Goal: Task Accomplishment & Management: Manage account settings

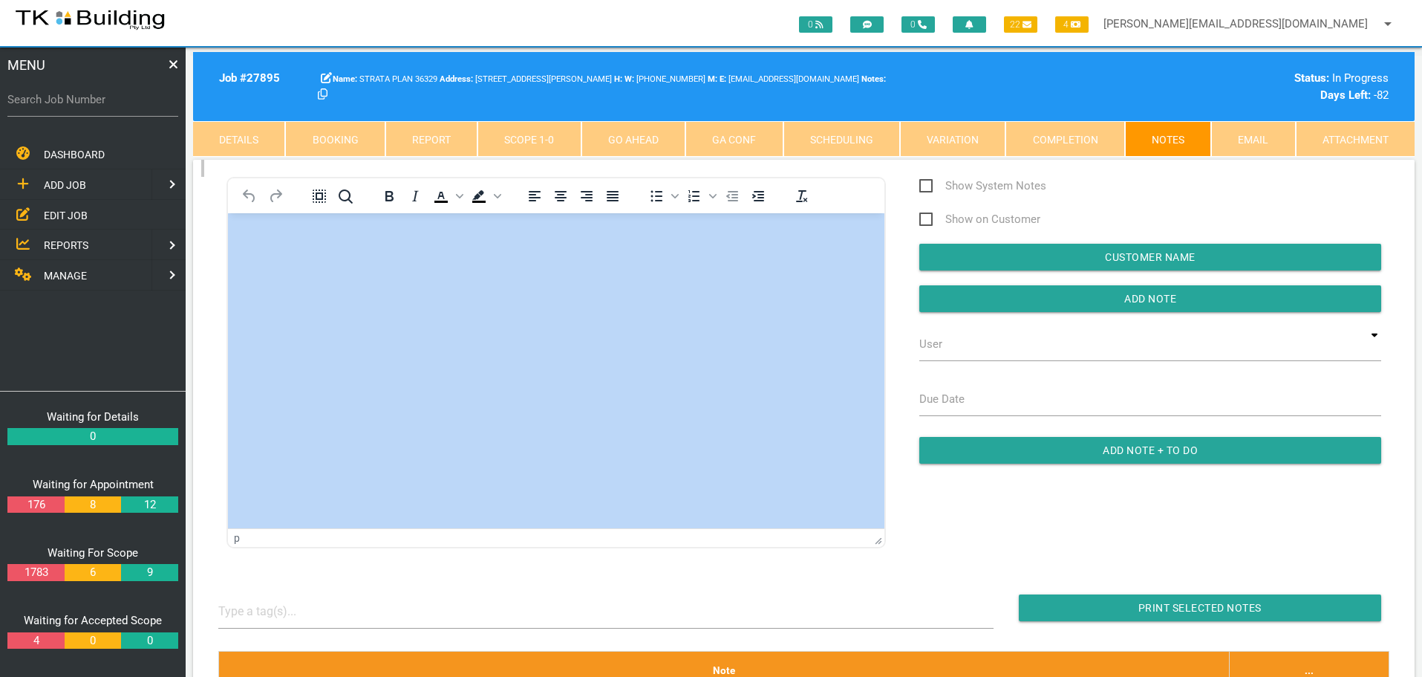
drag, startPoint x: 59, startPoint y: 212, endPoint x: 18, endPoint y: 200, distance: 43.3
click at [59, 212] on span "EDIT JOB" at bounding box center [66, 215] width 44 height 12
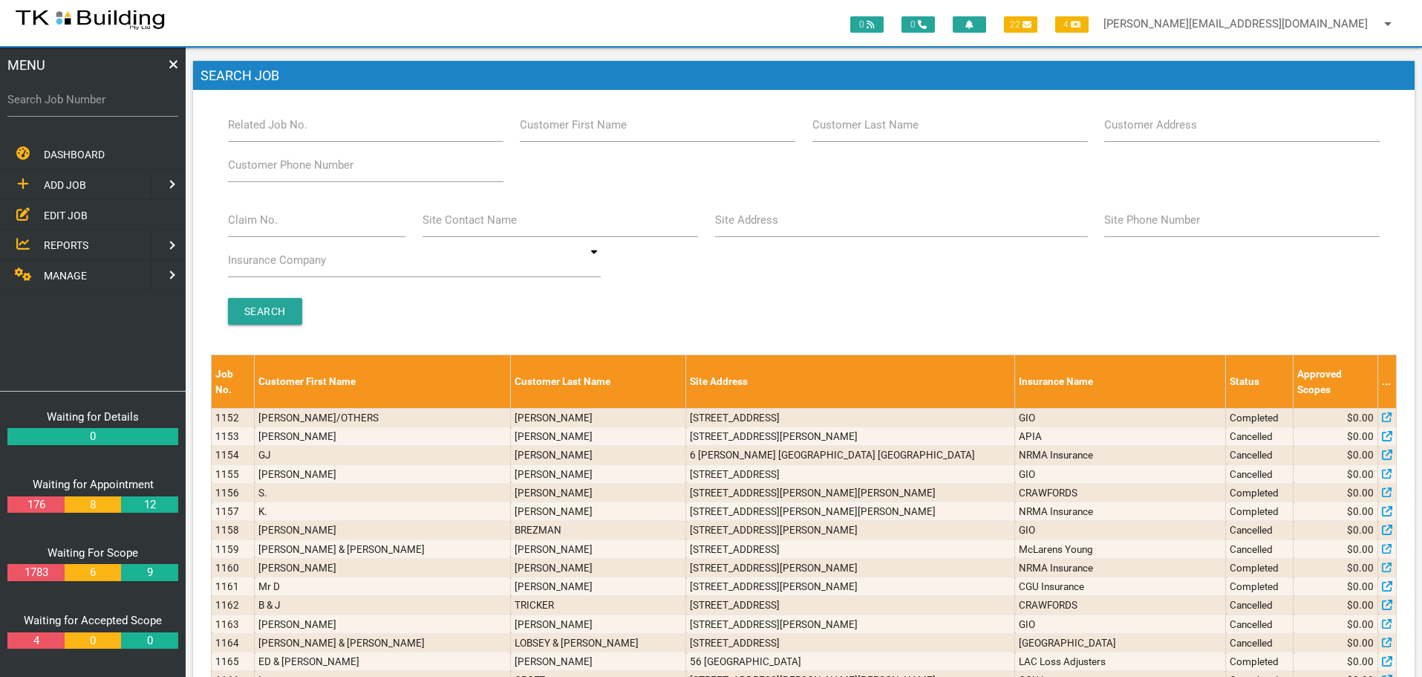
click at [876, 130] on label "Customer Last Name" at bounding box center [866, 125] width 106 height 17
click at [876, 130] on input "Customer Last Name" at bounding box center [951, 125] width 276 height 34
type input "42436"
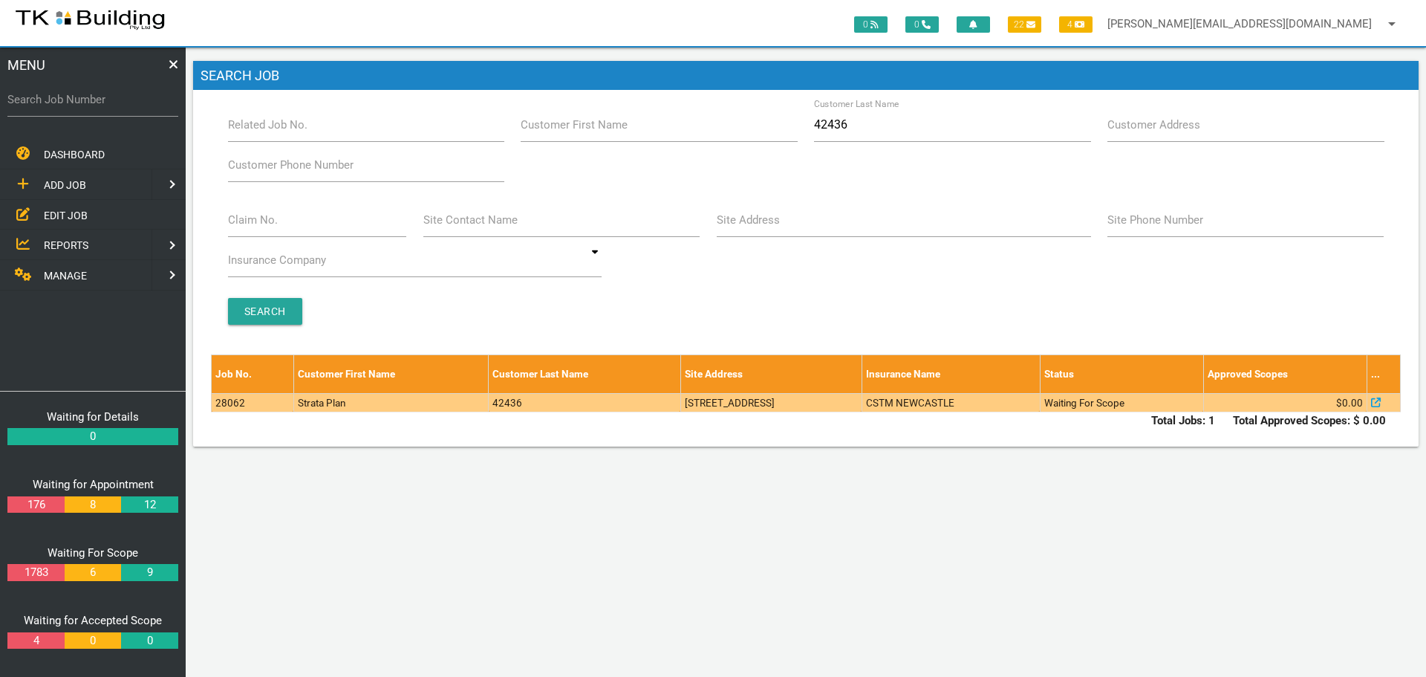
click at [829, 403] on td "100 Dibbs St, Adamstown NSW 2289, Australia" at bounding box center [770, 402] width 181 height 19
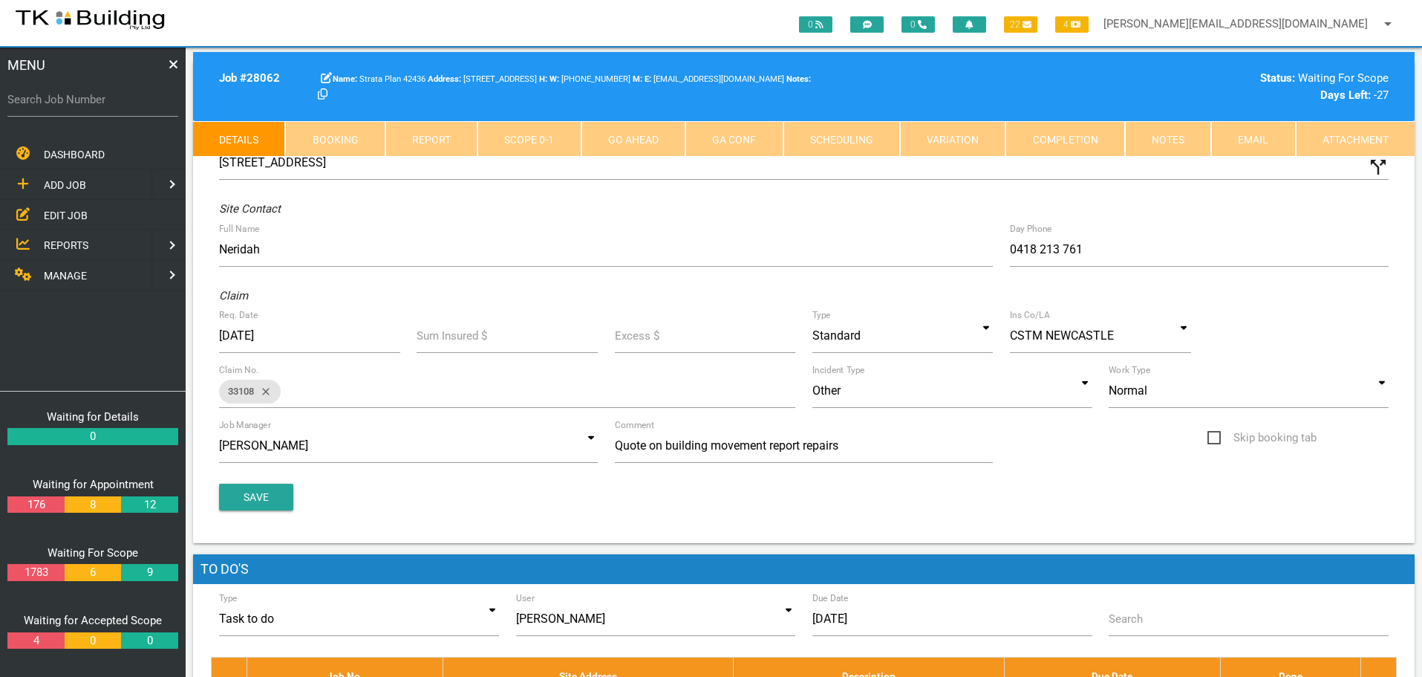
click at [1177, 145] on link "Notes" at bounding box center [1168, 139] width 86 height 36
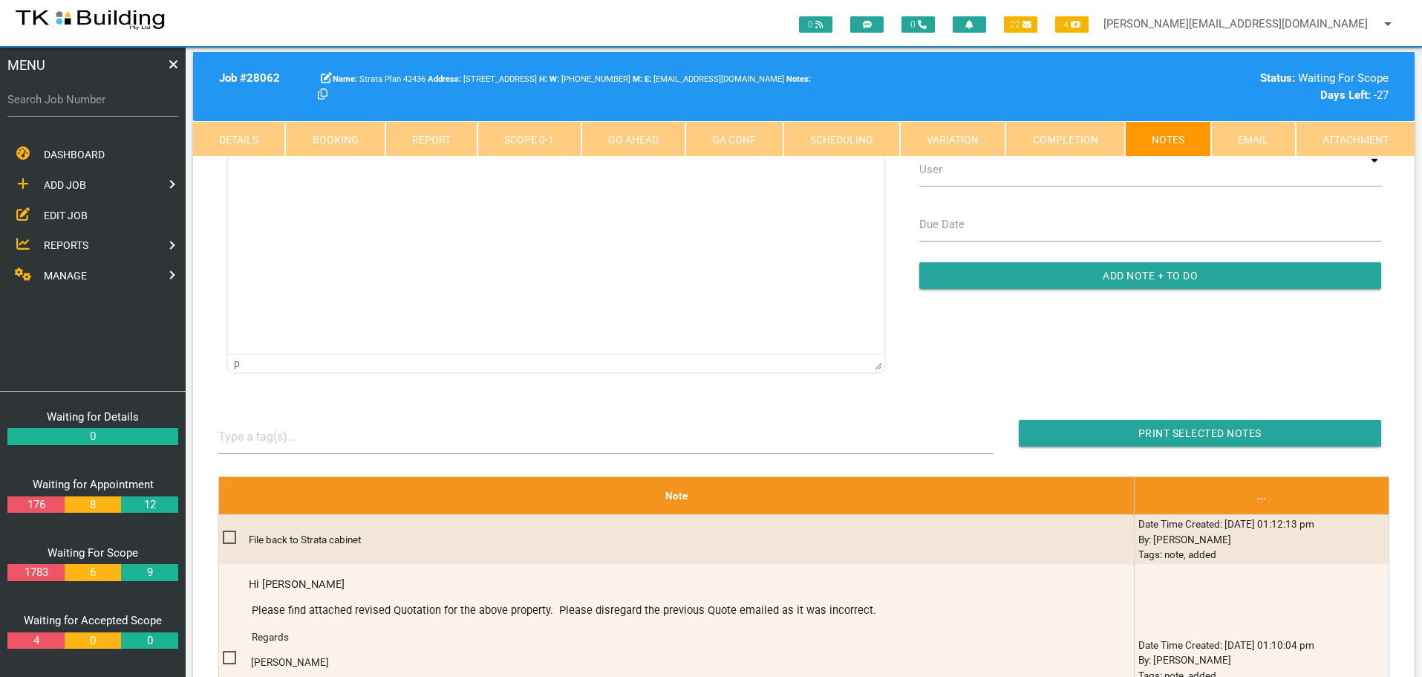
scroll to position [149, 0]
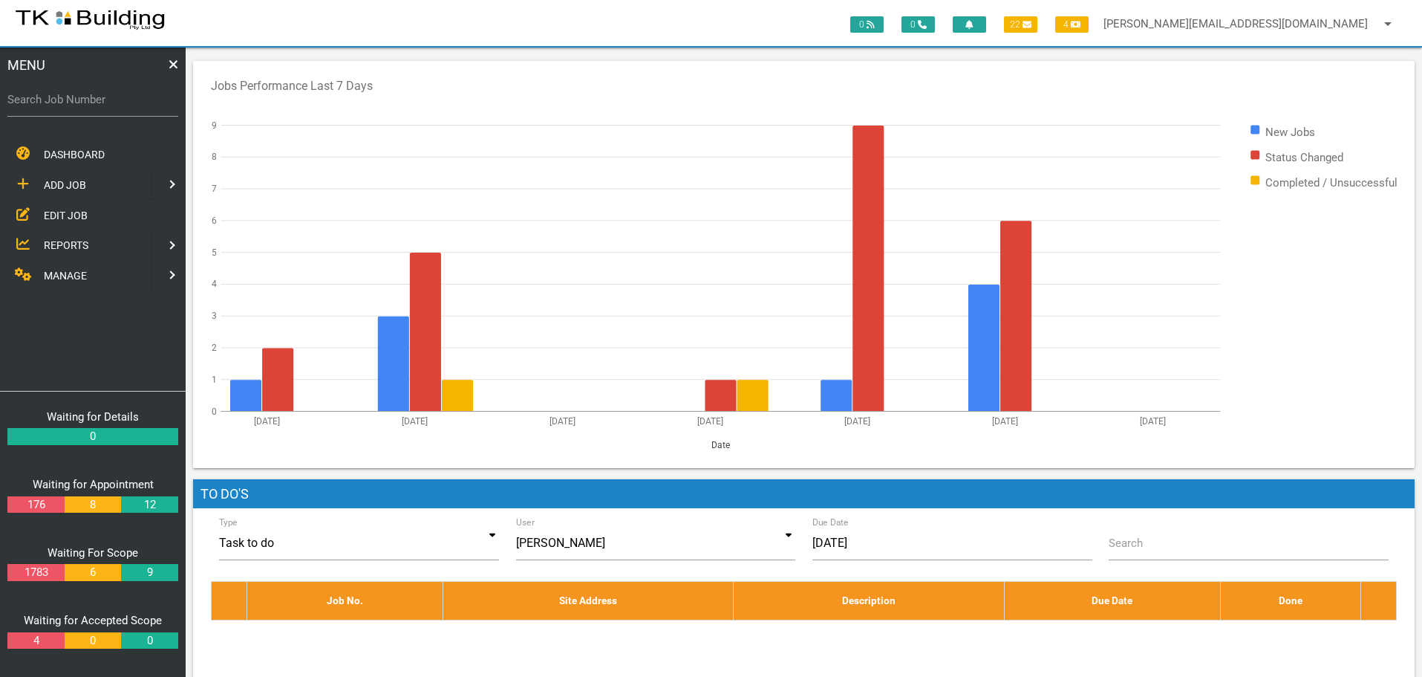
click at [63, 212] on span "EDIT JOB" at bounding box center [66, 215] width 44 height 12
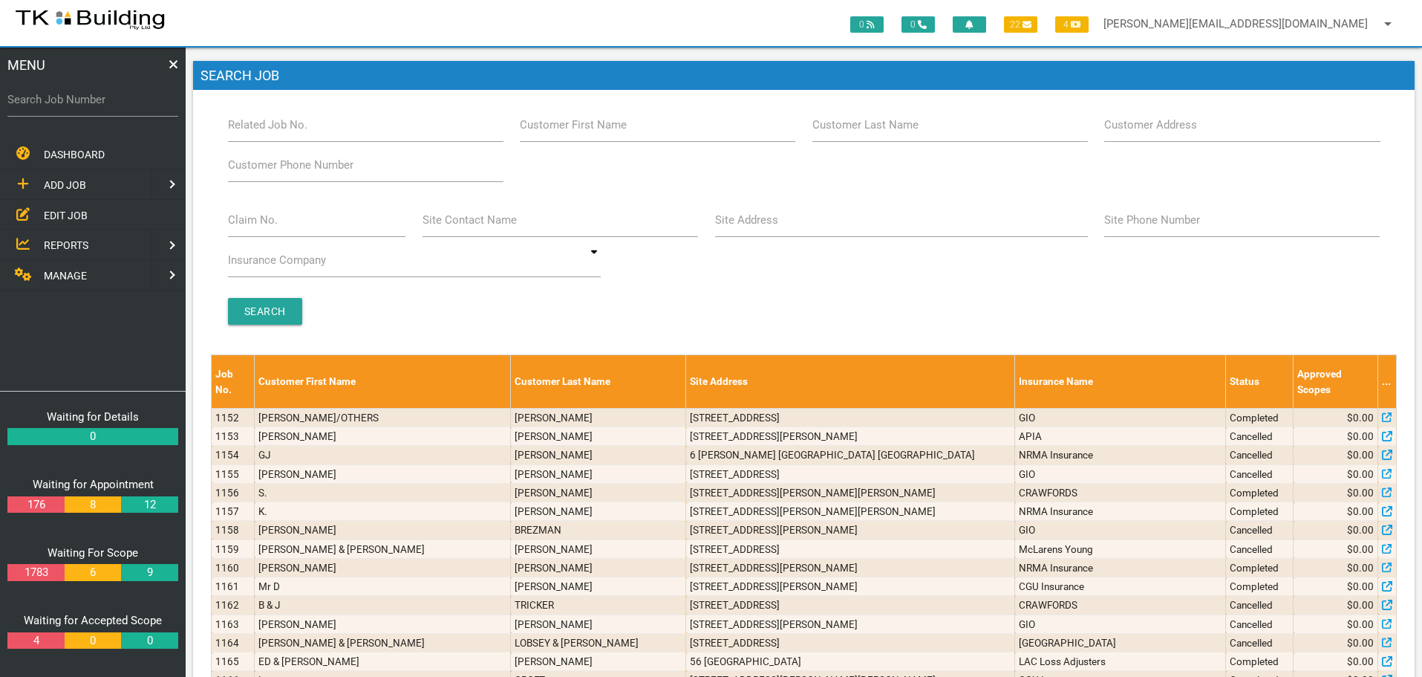
click at [775, 227] on label "Site Address" at bounding box center [746, 220] width 63 height 17
click at [775, 227] on input "Site Address" at bounding box center [901, 220] width 373 height 34
type input "Brighton Ave"
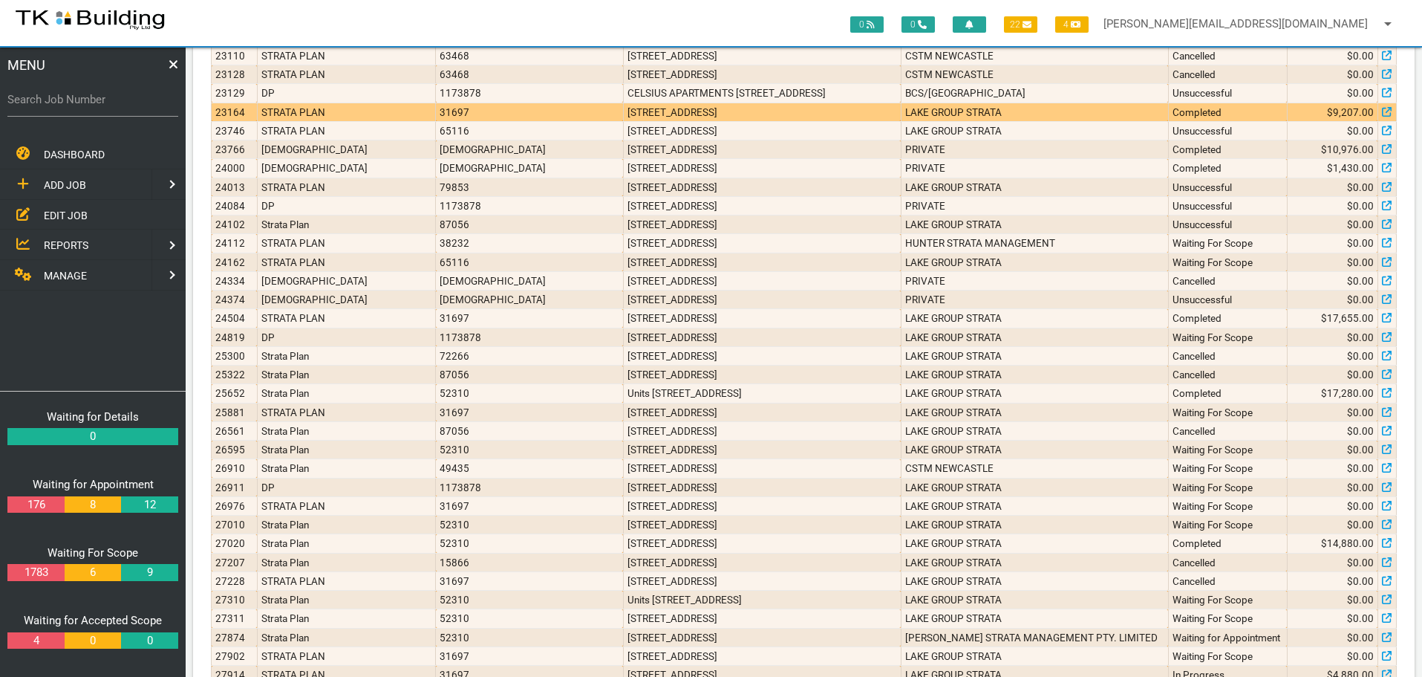
scroll to position [1083, 0]
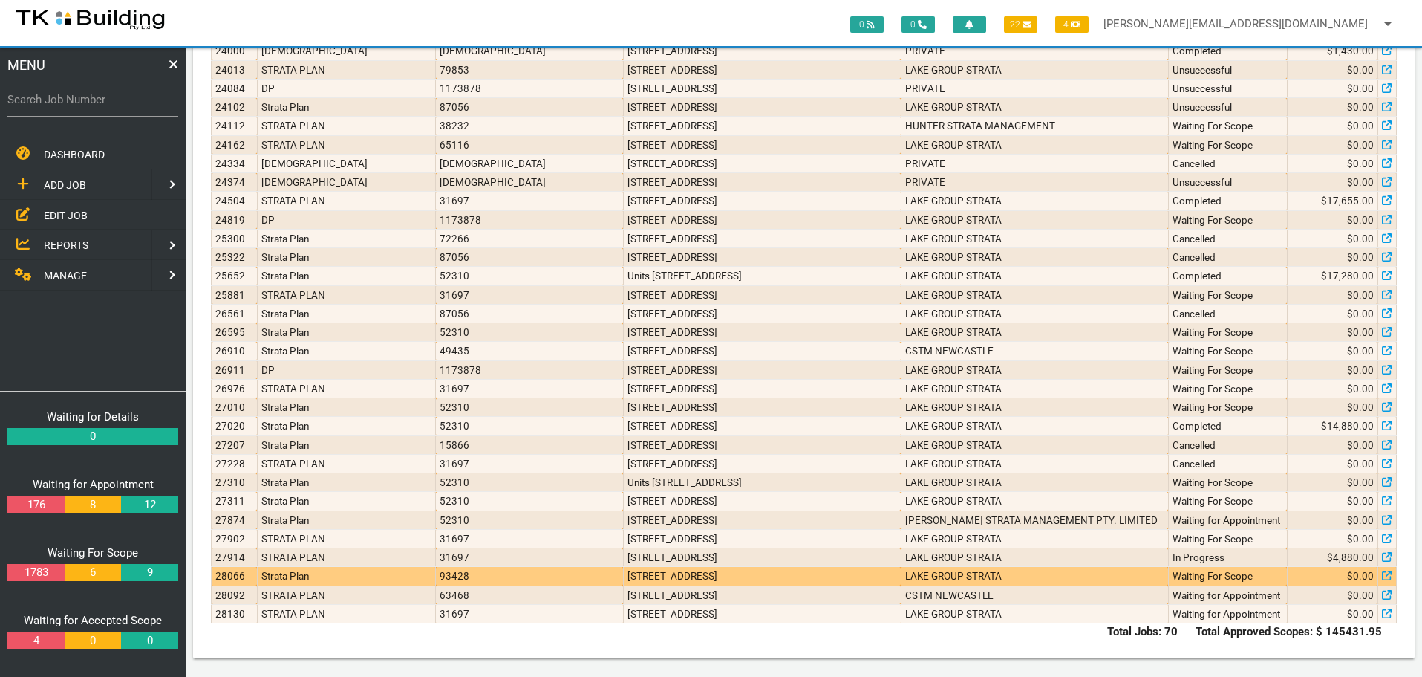
click at [730, 581] on td "2/94 Brighton Ave, Toronto NSW 2283, Australia" at bounding box center [762, 576] width 278 height 19
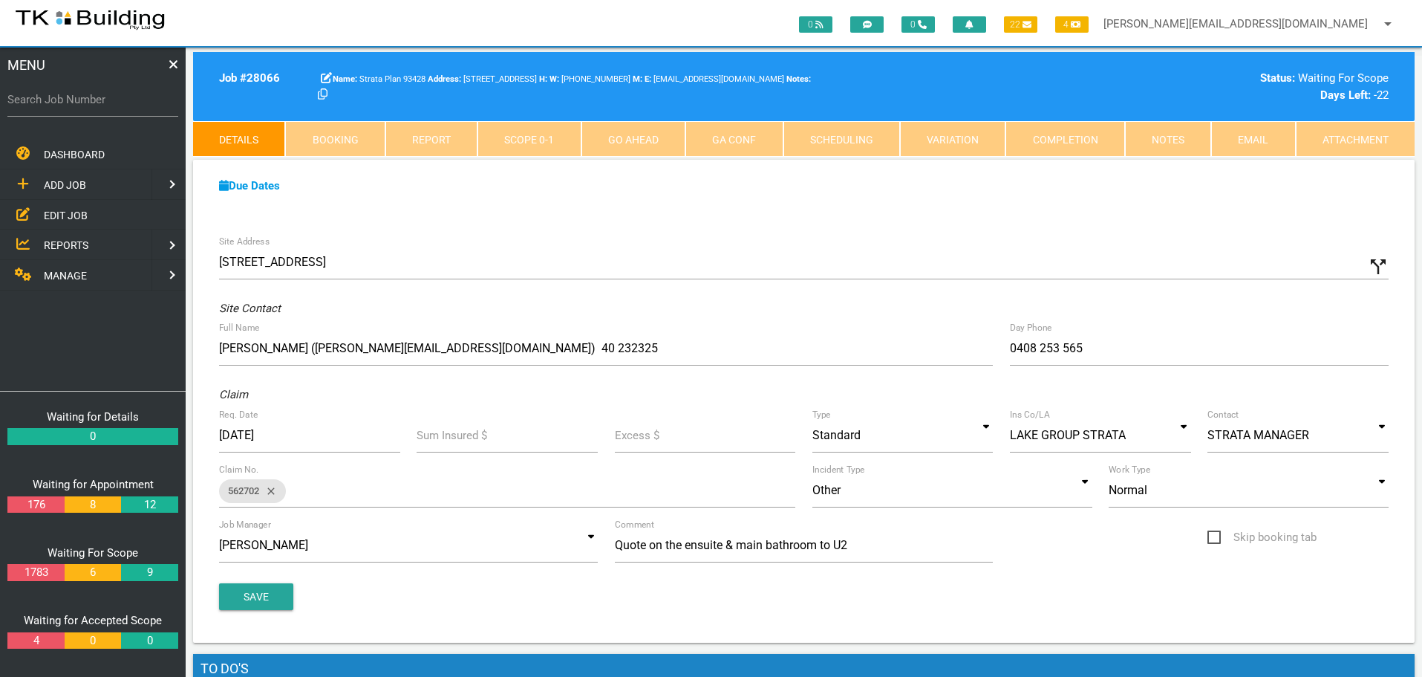
click at [52, 215] on span "EDIT JOB" at bounding box center [66, 215] width 44 height 12
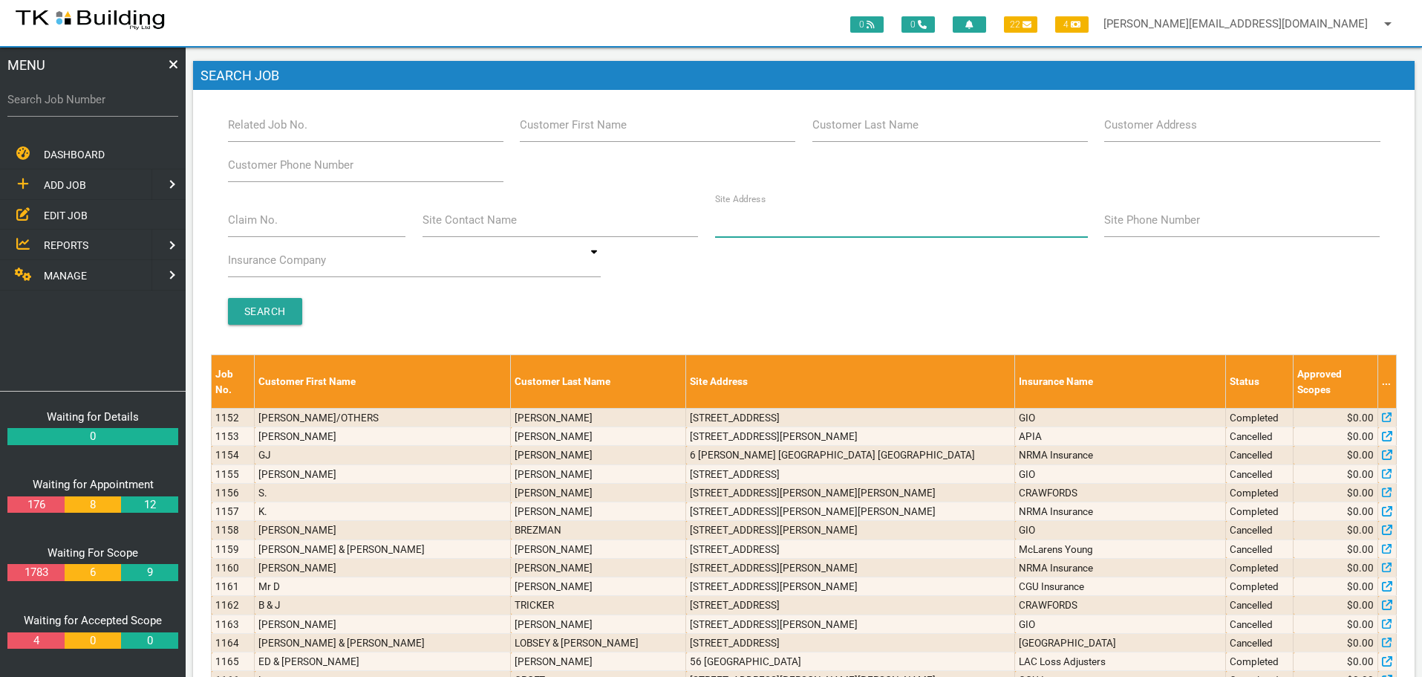
click at [791, 226] on input "Site Address" at bounding box center [901, 220] width 373 height 34
type input "Toronto"
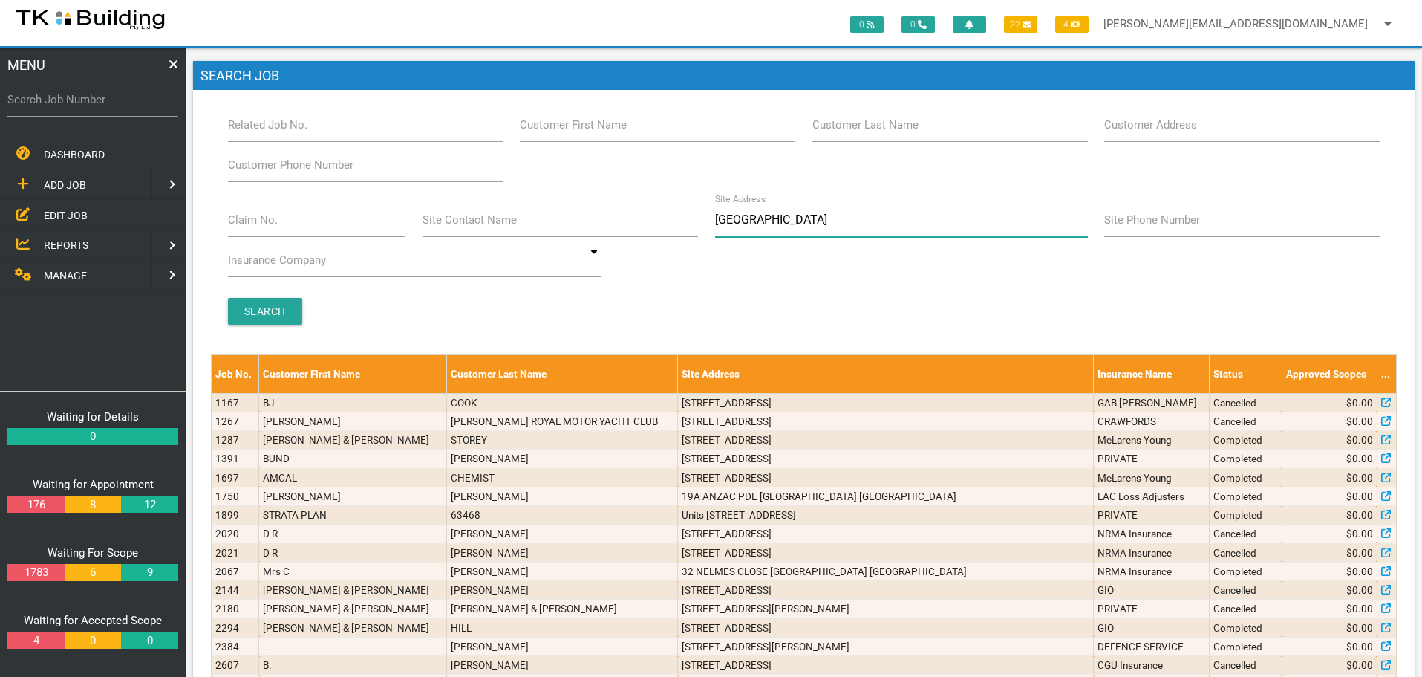
click at [769, 221] on input "Toronto" at bounding box center [901, 220] width 373 height 34
type input "T"
type input "94 Brighton Ave"
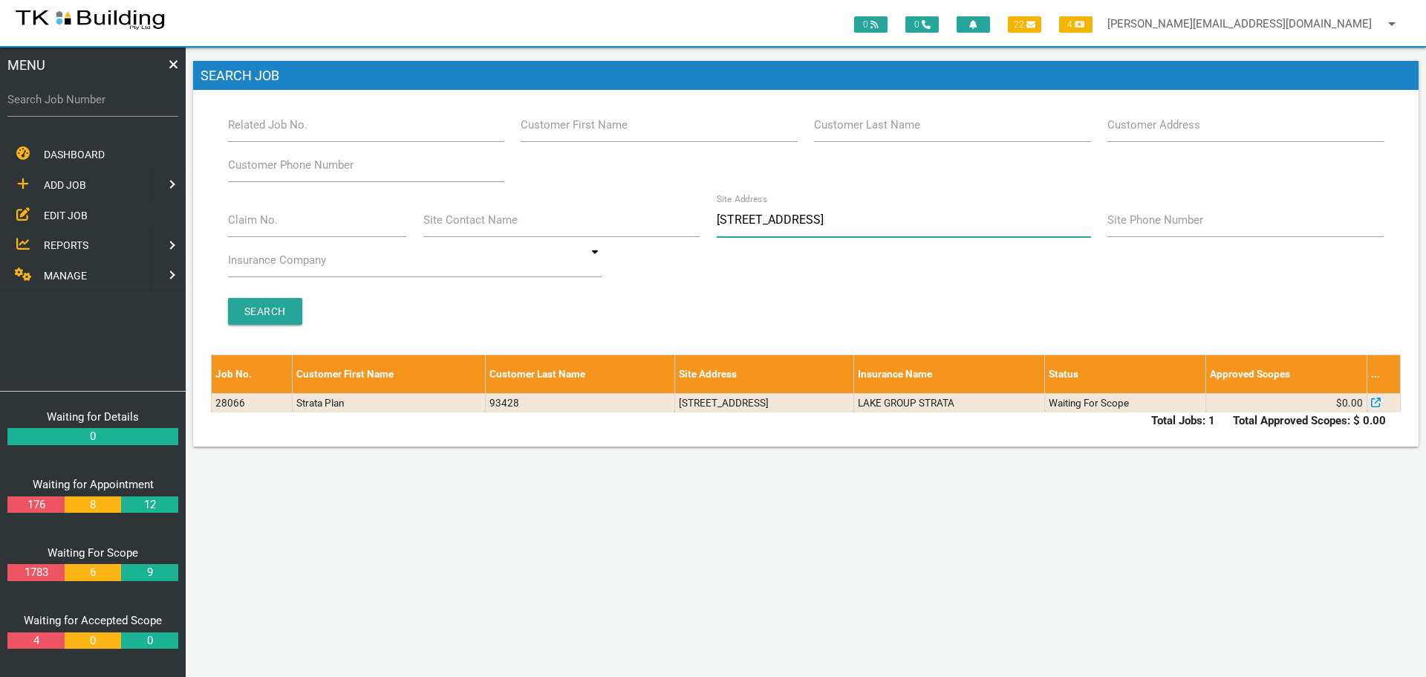
click at [816, 218] on input "94 Brighton Ave" at bounding box center [904, 220] width 374 height 34
type input "9"
type input "Brighton"
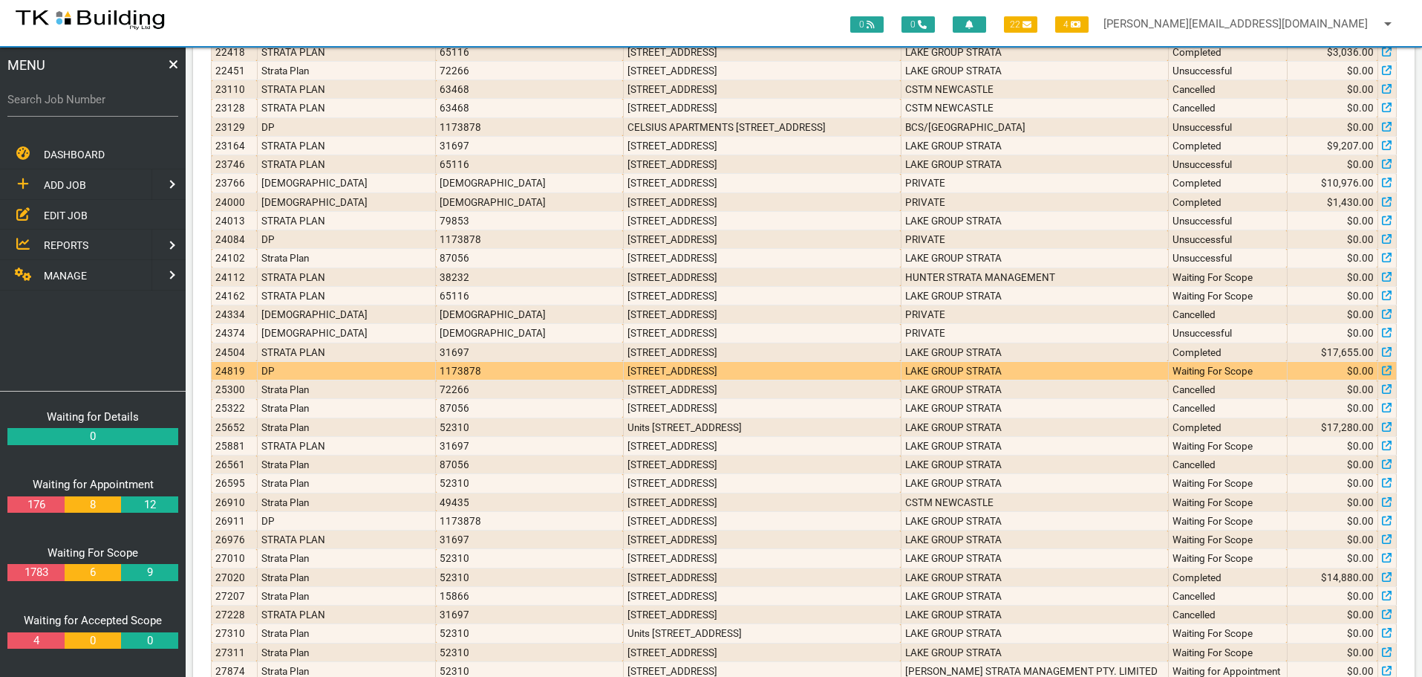
scroll to position [1177, 0]
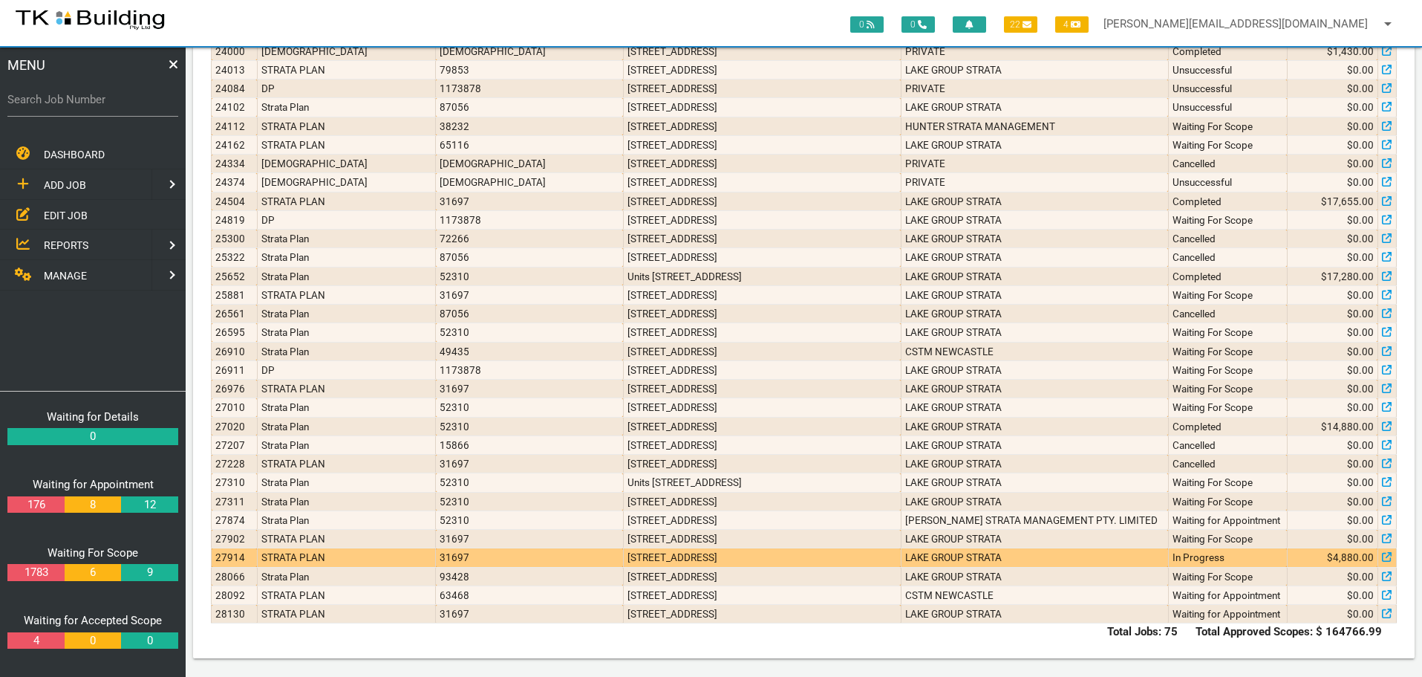
click at [833, 556] on td "8/92 Brighton Ave, Toronto NSW 2283, Australia" at bounding box center [762, 557] width 278 height 19
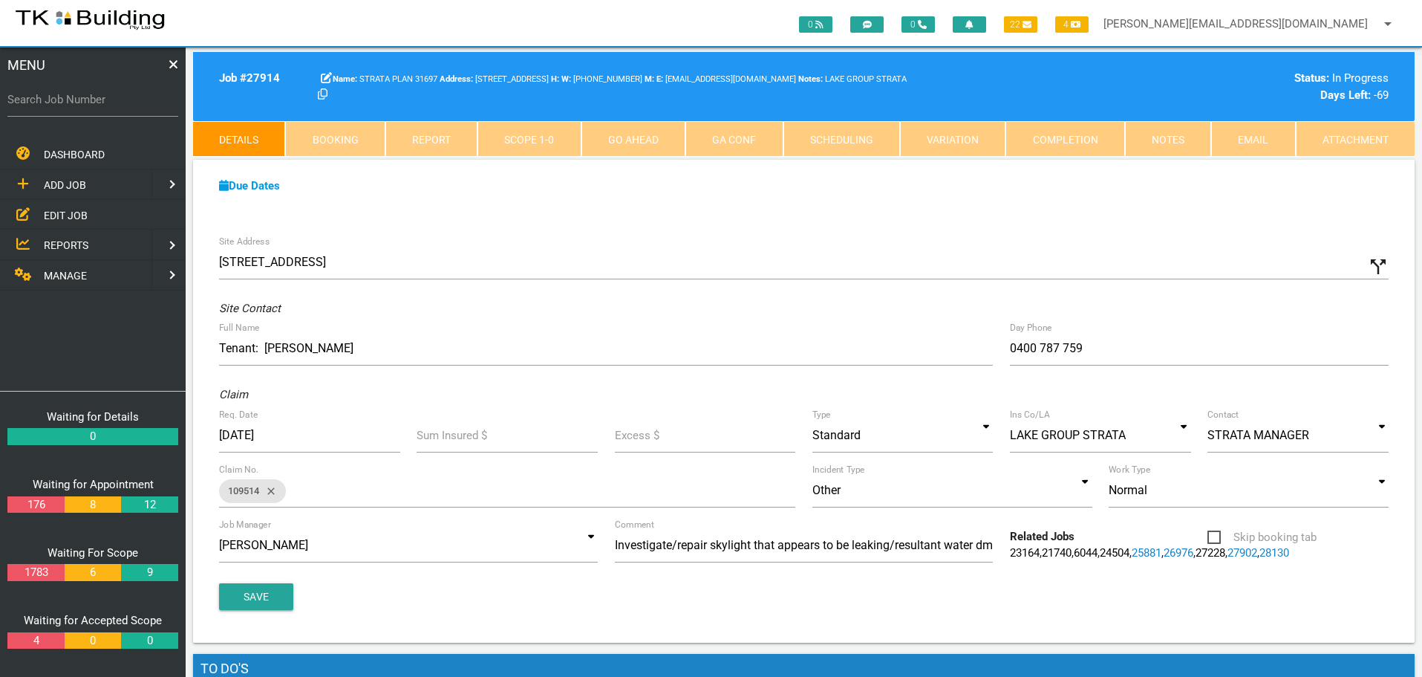
click at [1163, 128] on link "Notes" at bounding box center [1168, 139] width 86 height 36
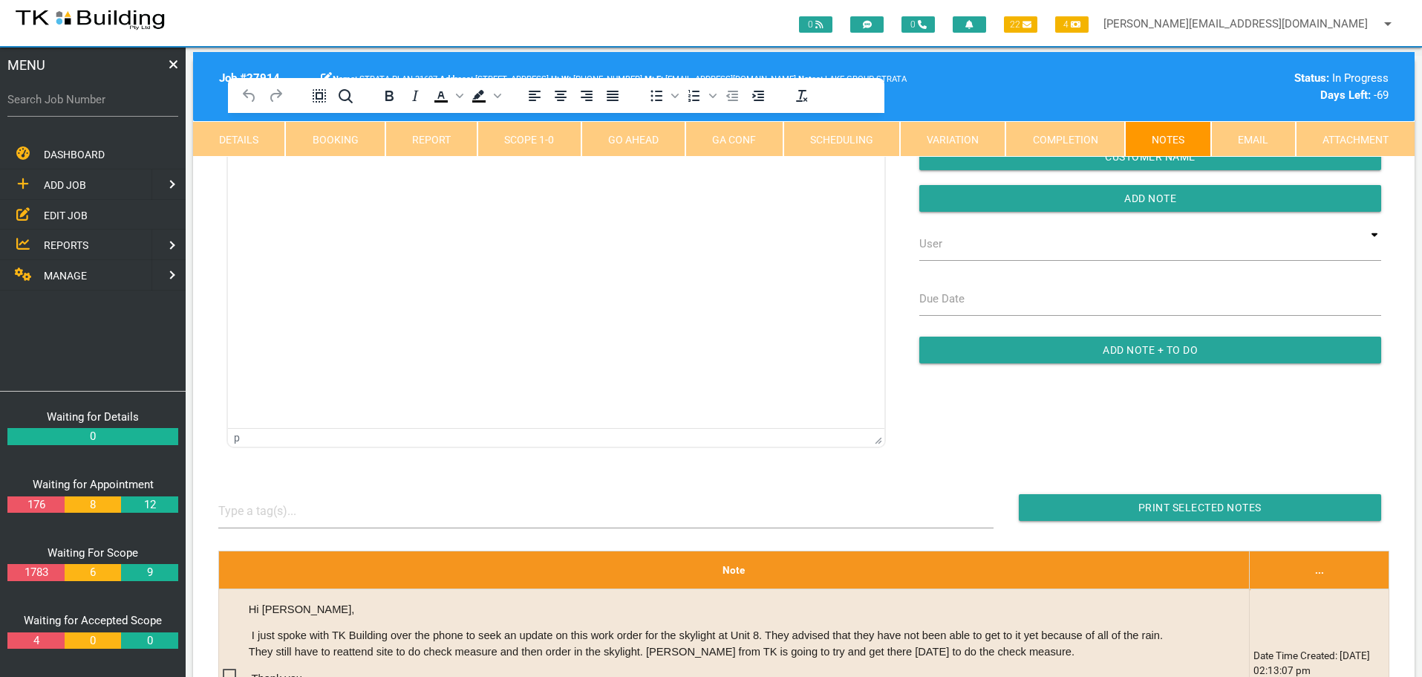
scroll to position [223, 0]
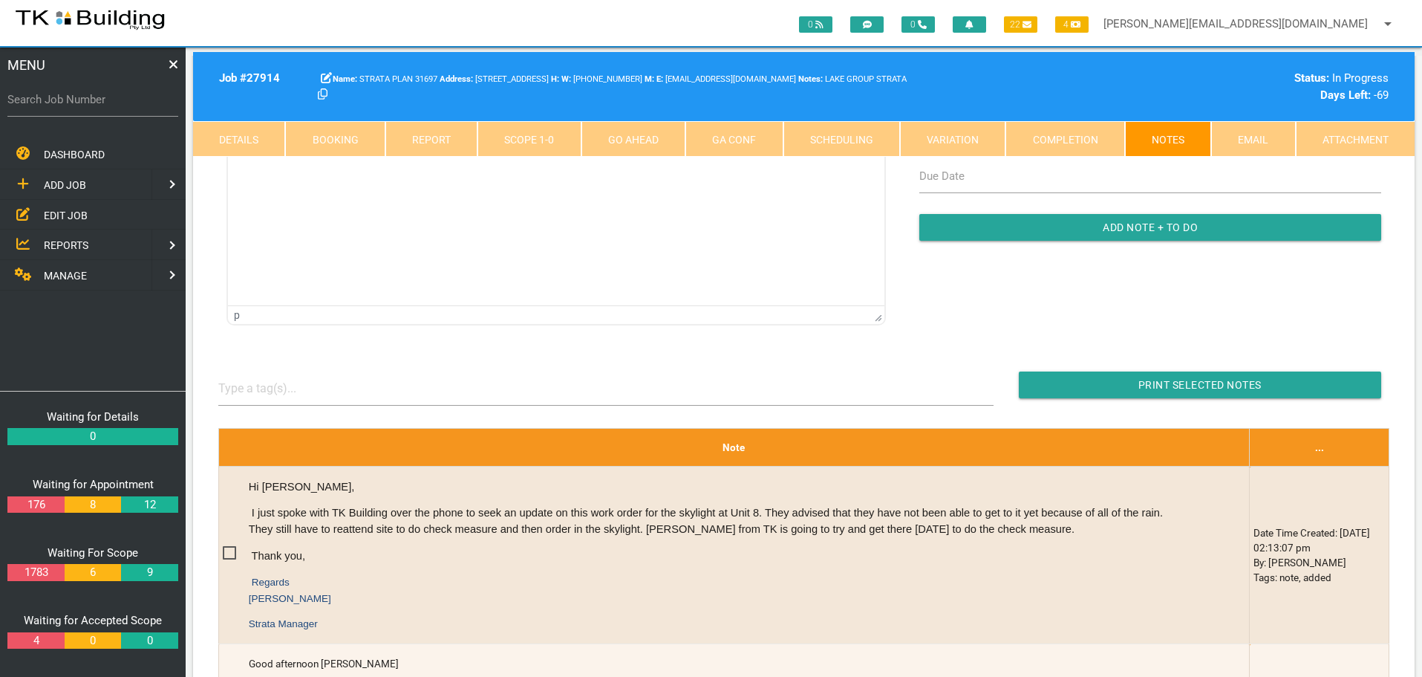
click at [530, 58] on html at bounding box center [556, 24] width 657 height 68
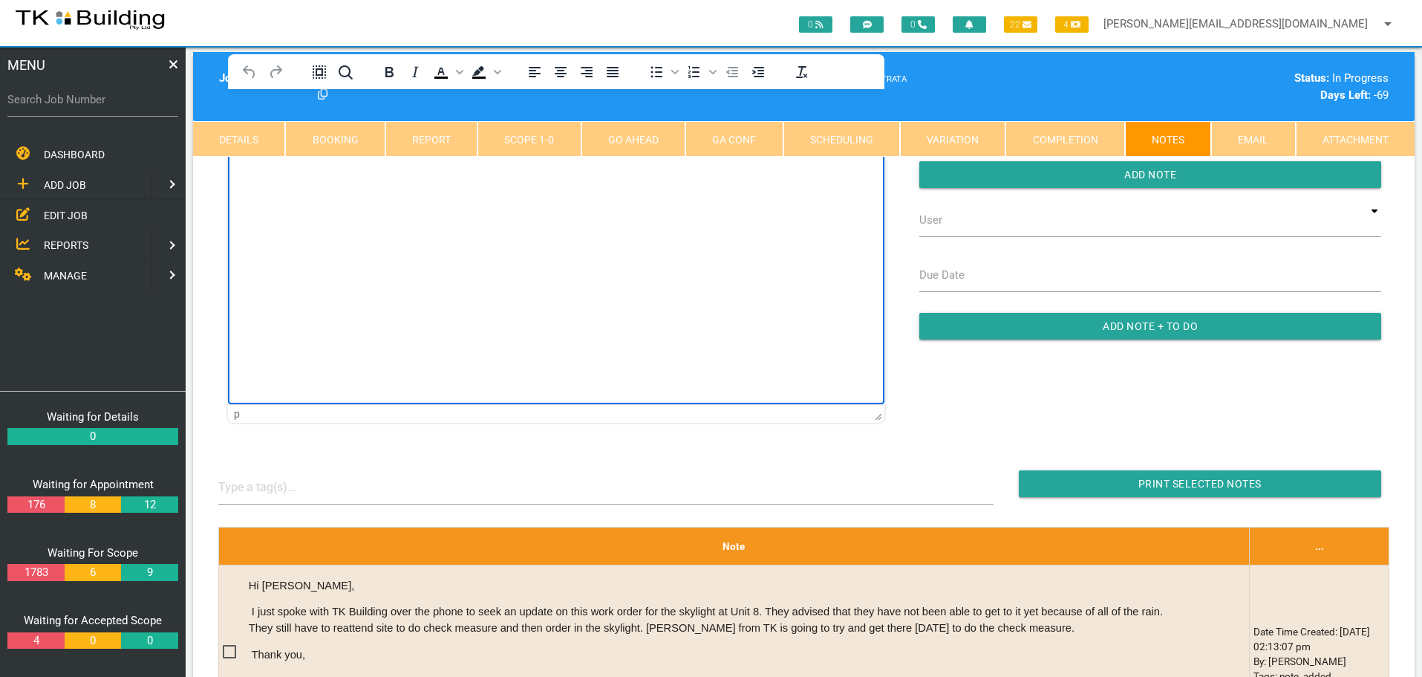
scroll to position [0, 0]
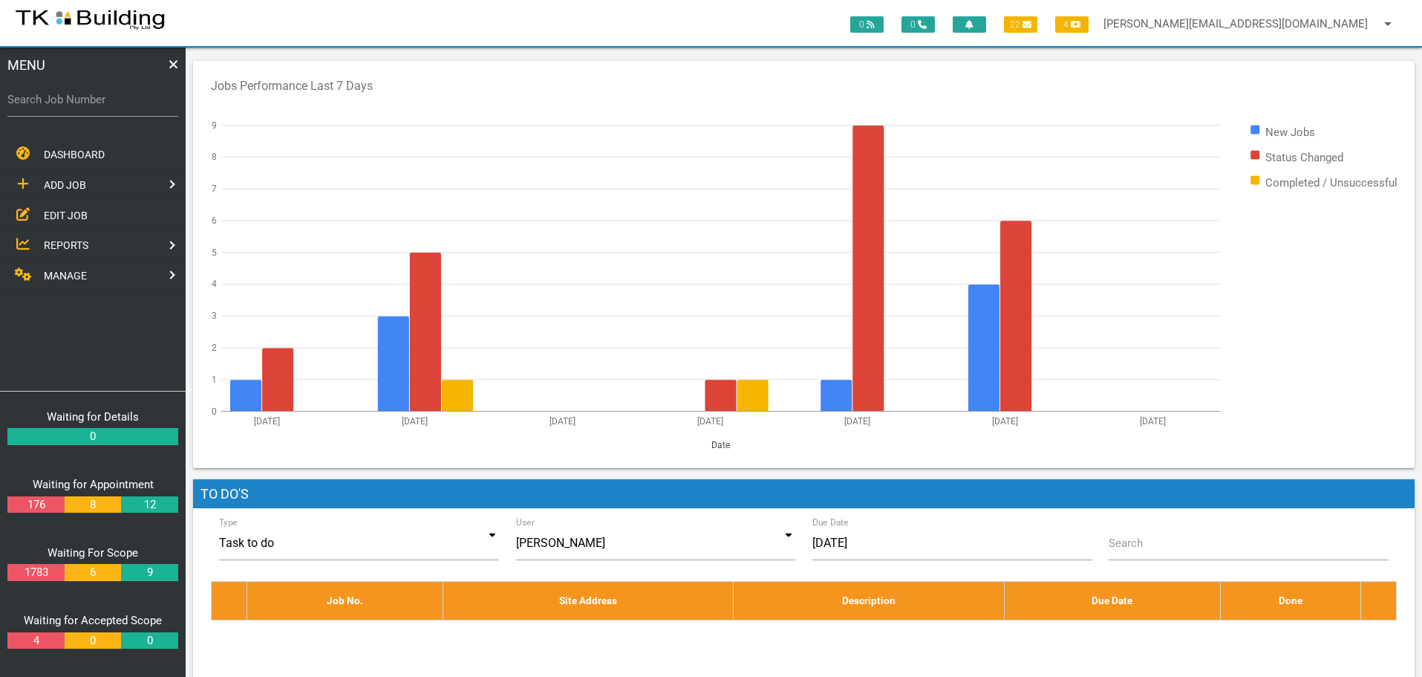
click at [56, 215] on span "EDIT JOB" at bounding box center [66, 215] width 44 height 12
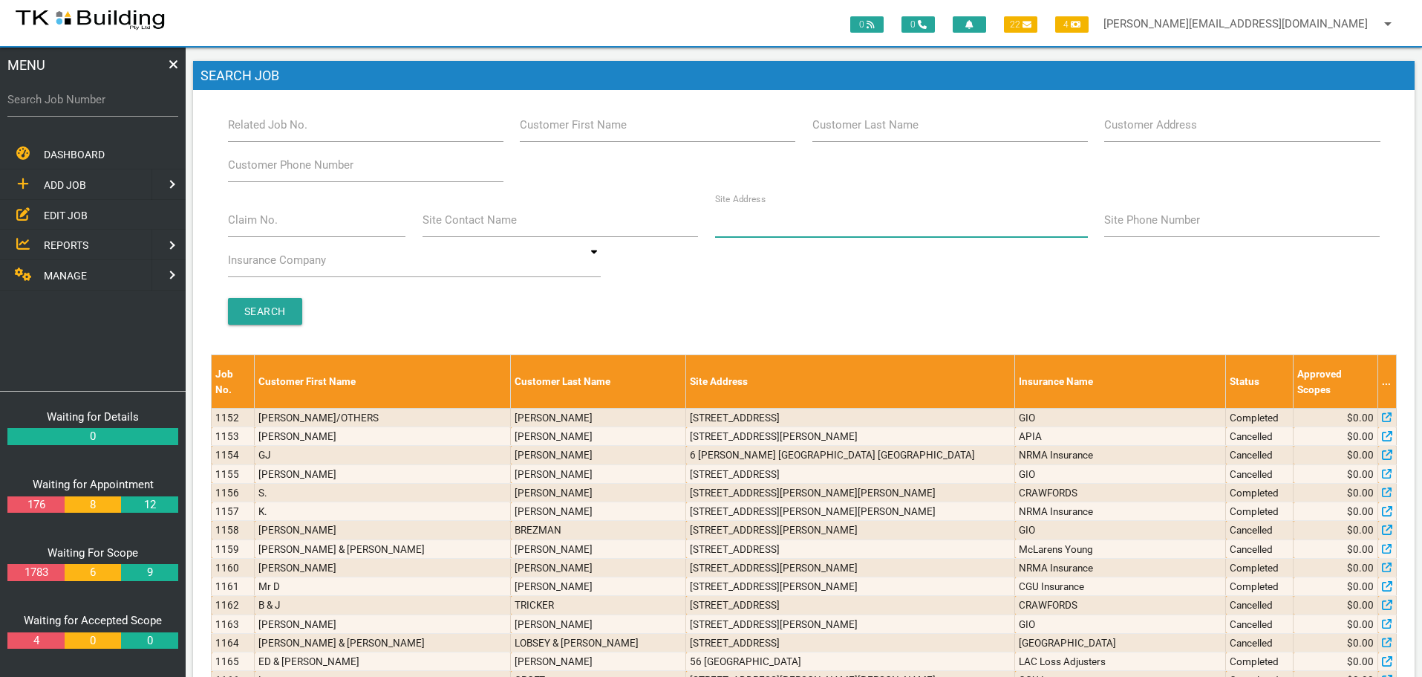
click at [784, 228] on input "Site Address" at bounding box center [901, 220] width 373 height 34
type input "U"
type input "6 Charles"
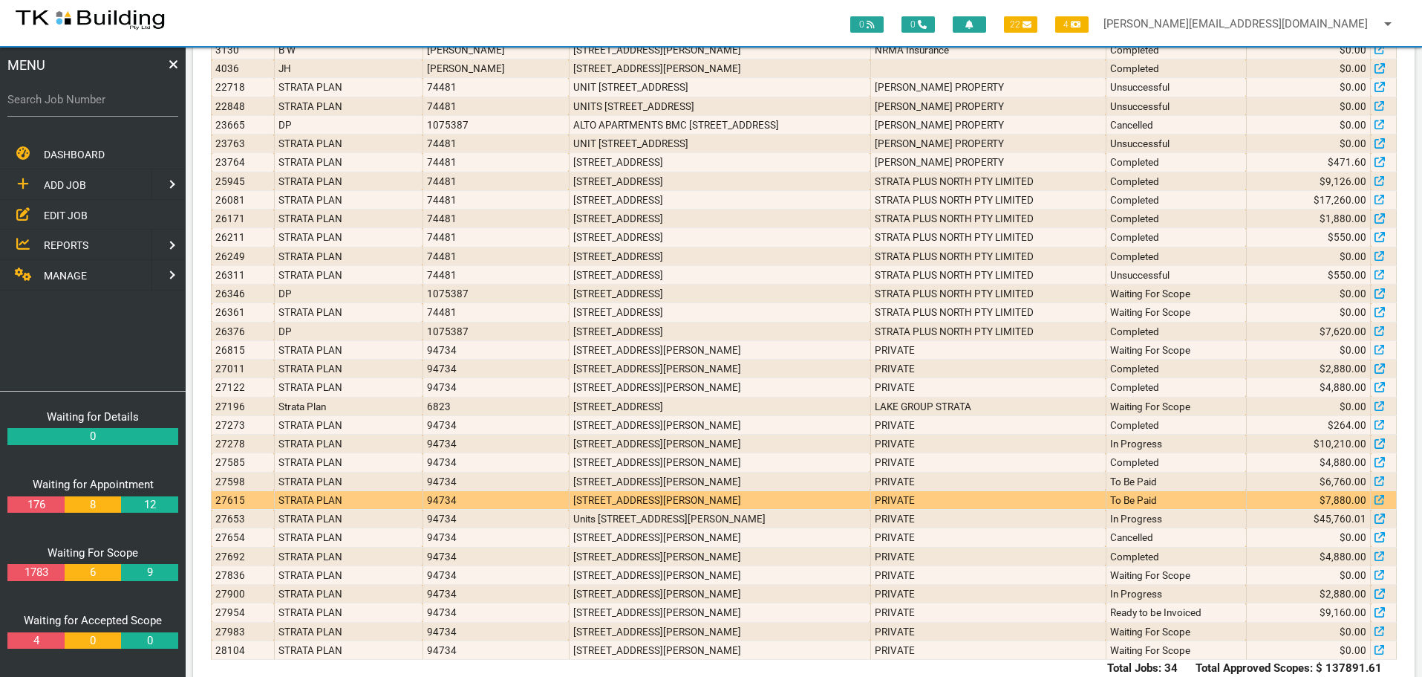
scroll to position [408, 0]
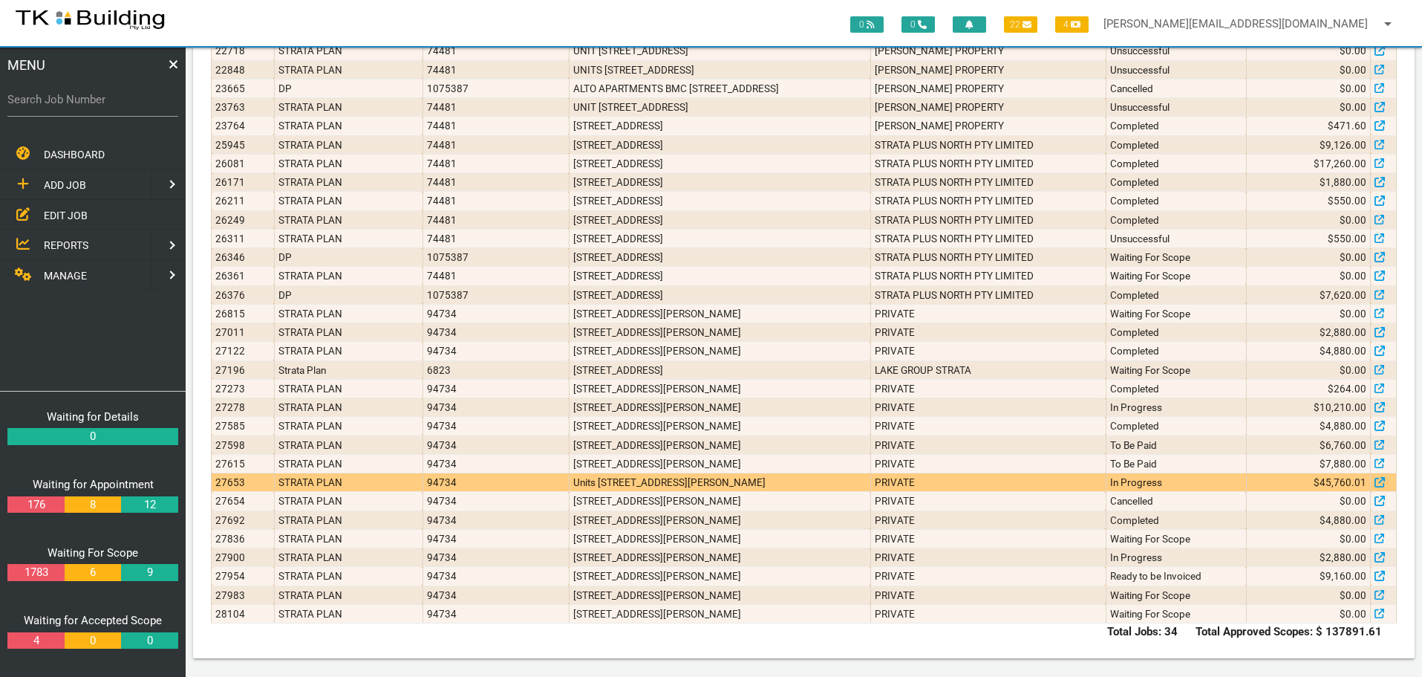
click at [749, 487] on td "Units 502, 602 & 700, 6 Charles St, Charlestown NSW 2290" at bounding box center [720, 482] width 302 height 19
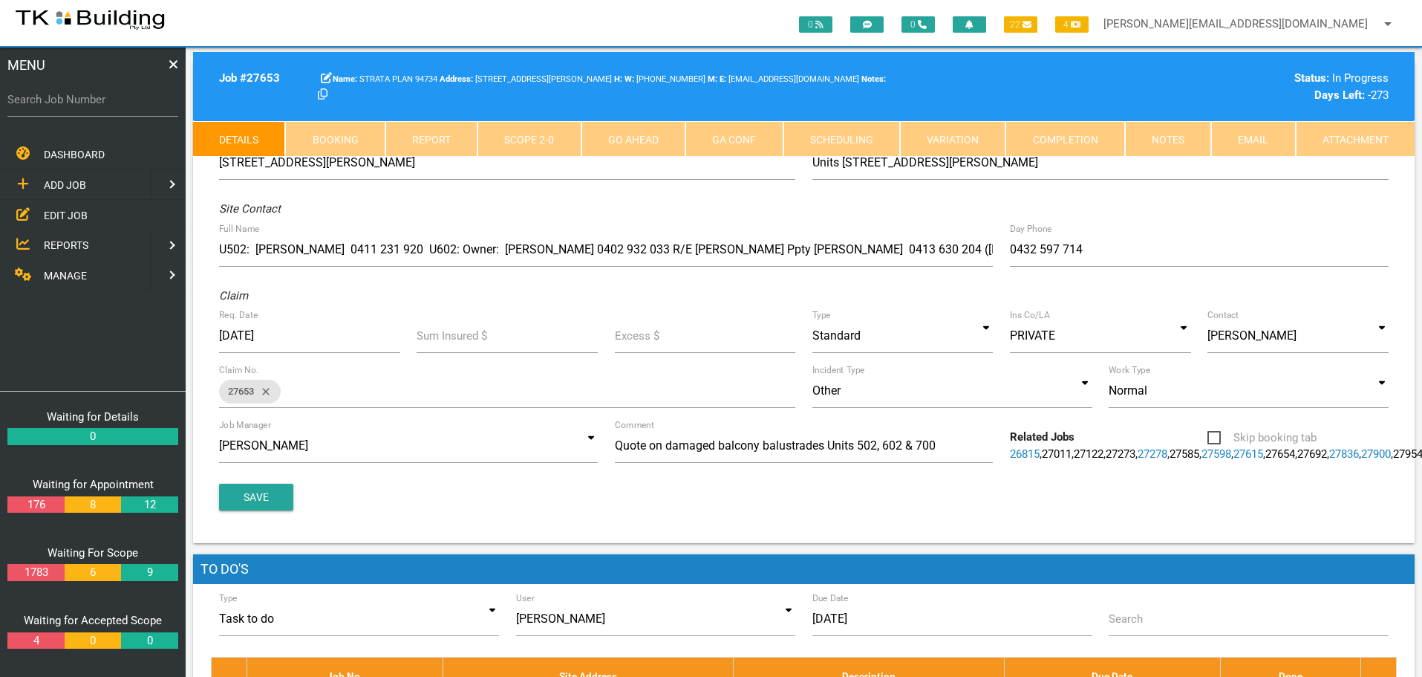
click at [1180, 134] on link "Notes" at bounding box center [1168, 139] width 86 height 36
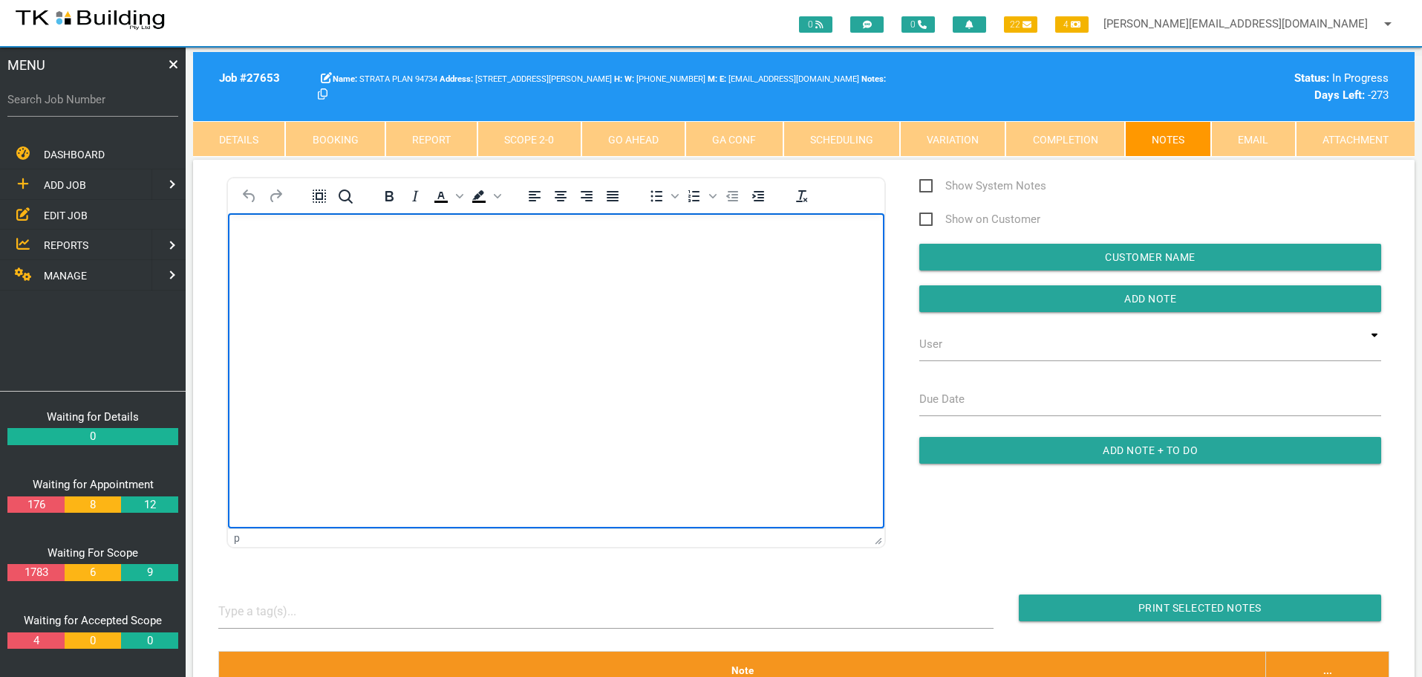
click at [315, 271] on body "Rich Text Area. Press ALT-0 for help." at bounding box center [556, 255] width 657 height 49
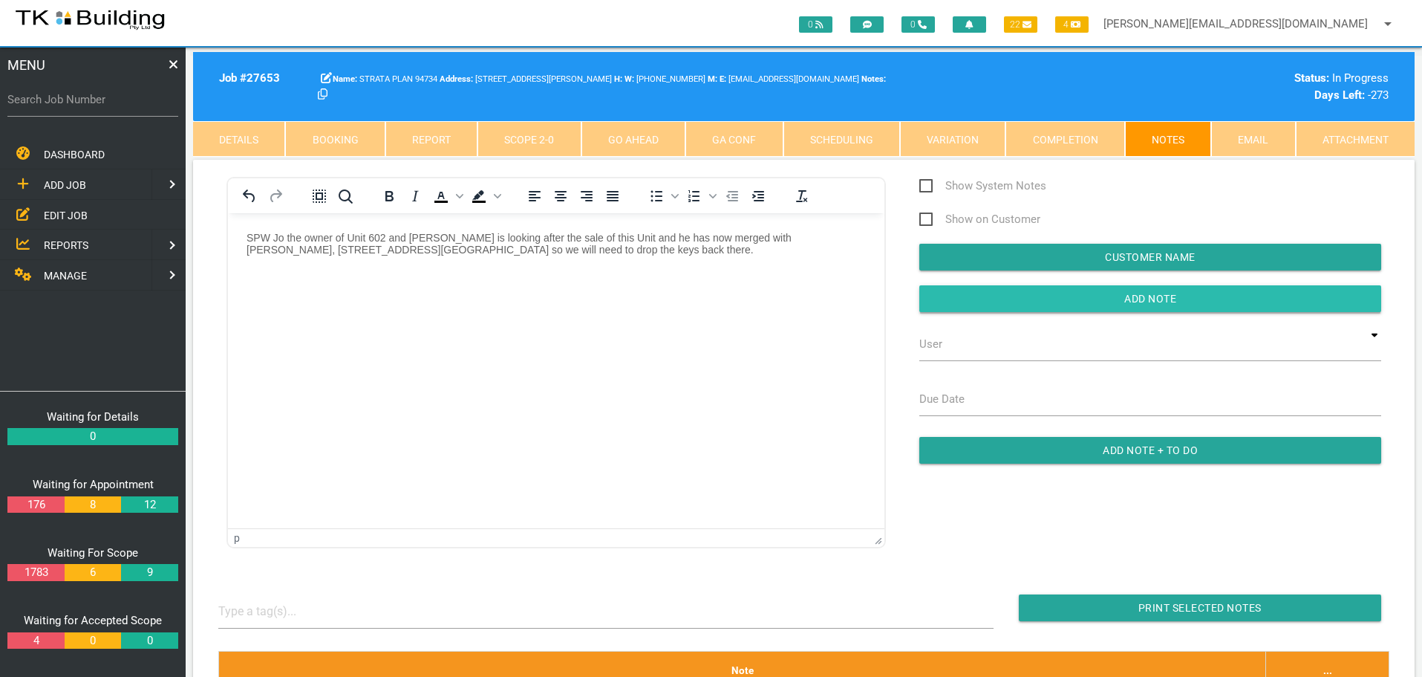
click at [1066, 299] on input "button" at bounding box center [1151, 298] width 462 height 27
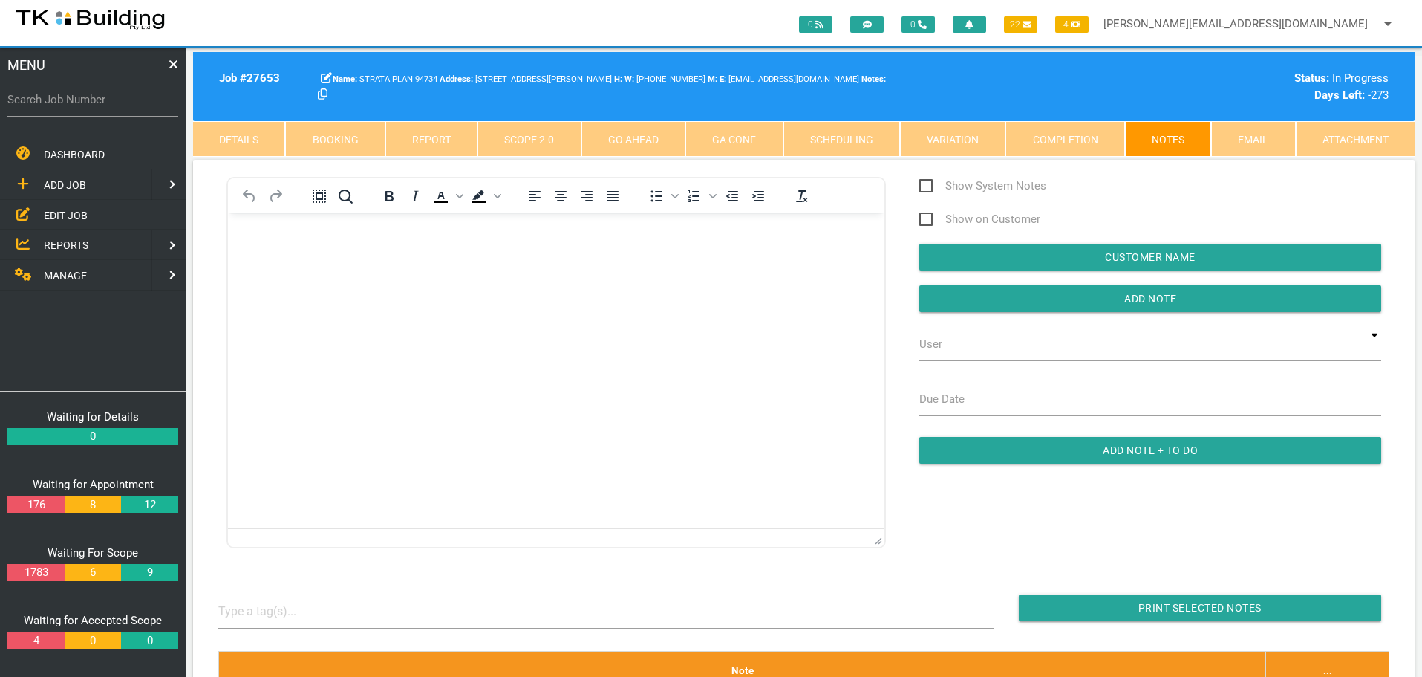
click at [91, 108] on label "Search Job Number" at bounding box center [92, 99] width 171 height 17
click at [91, 108] on input "Search Job Number" at bounding box center [92, 99] width 171 height 34
type input "27734"
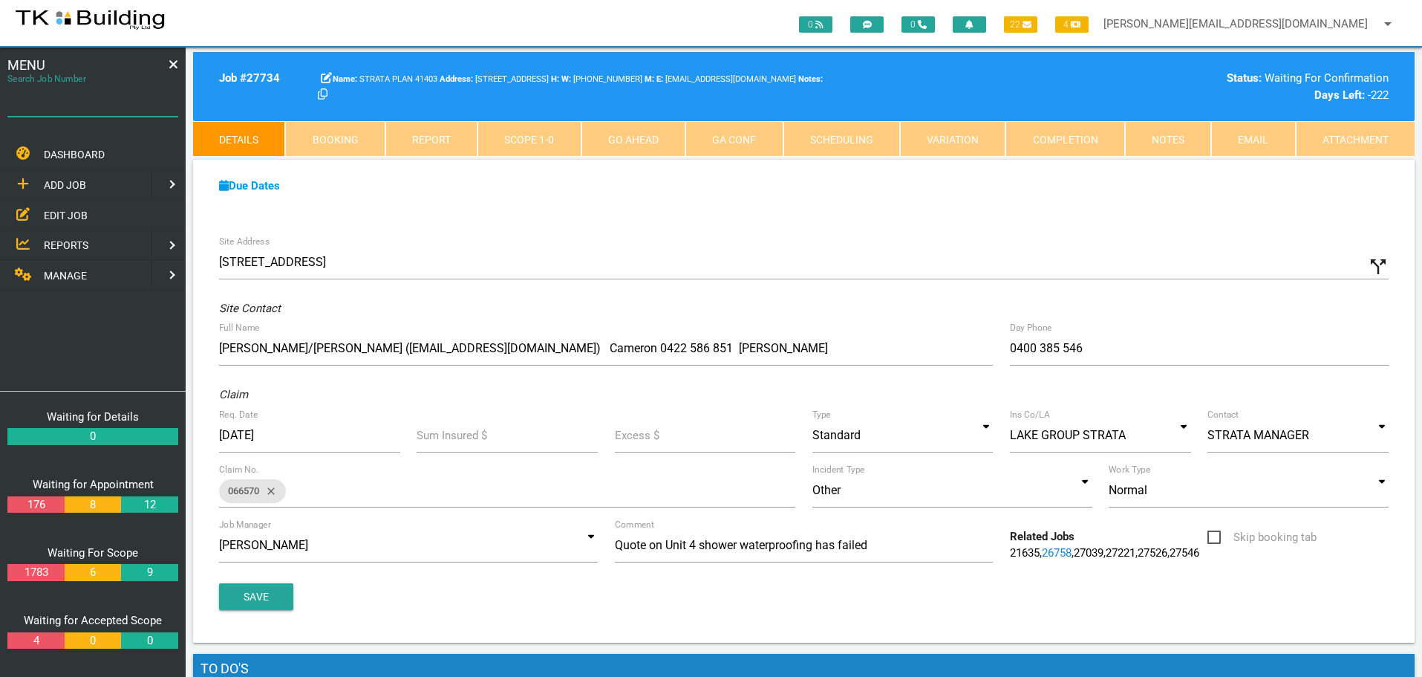
click at [102, 112] on input "Search Job Number" at bounding box center [92, 99] width 171 height 34
type input "27677"
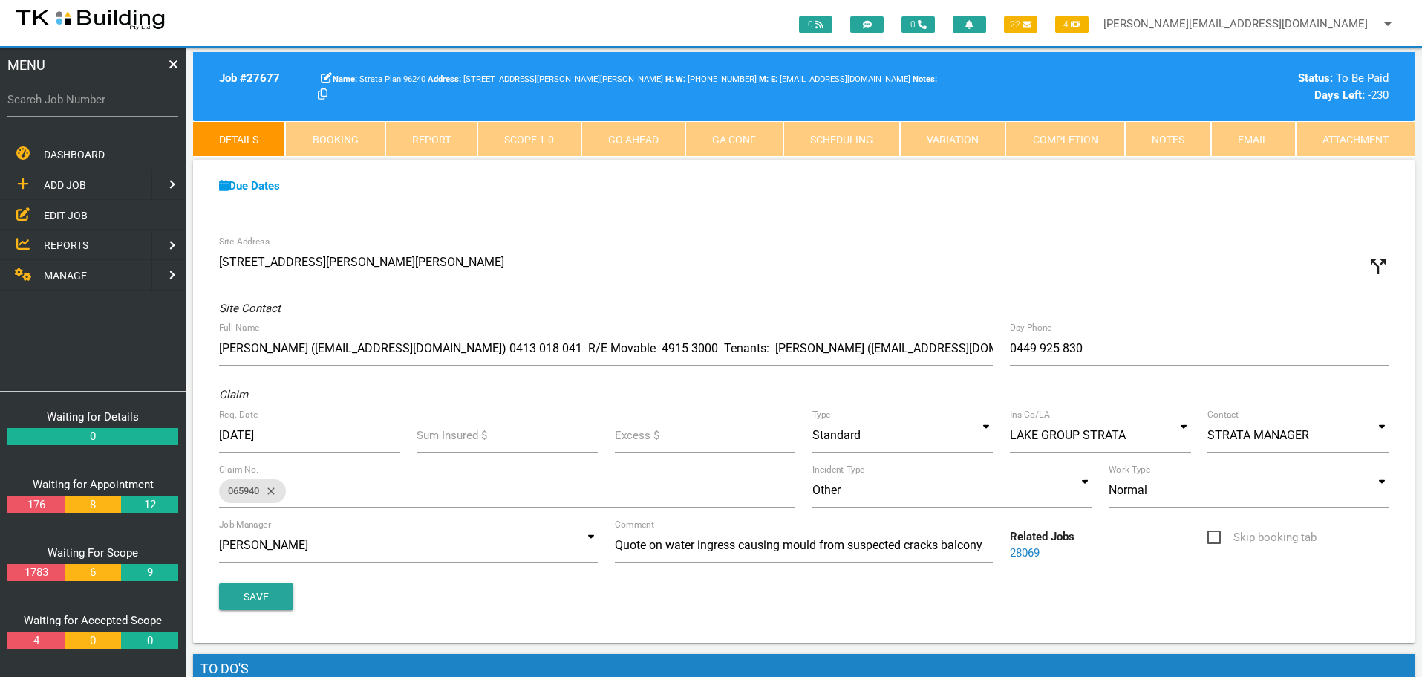
click at [53, 241] on span "REPORTS" at bounding box center [66, 245] width 45 height 12
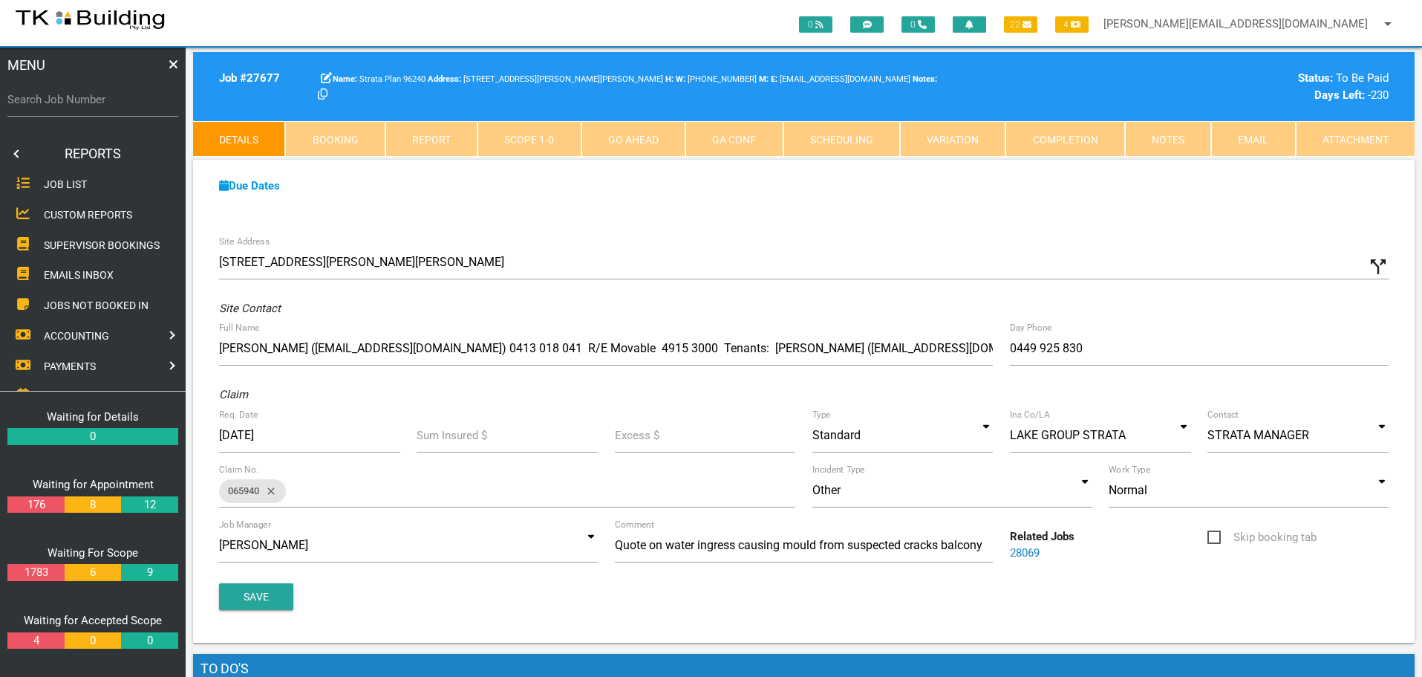
click at [64, 241] on span "SUPERVISOR BOOKINGS" at bounding box center [102, 244] width 116 height 12
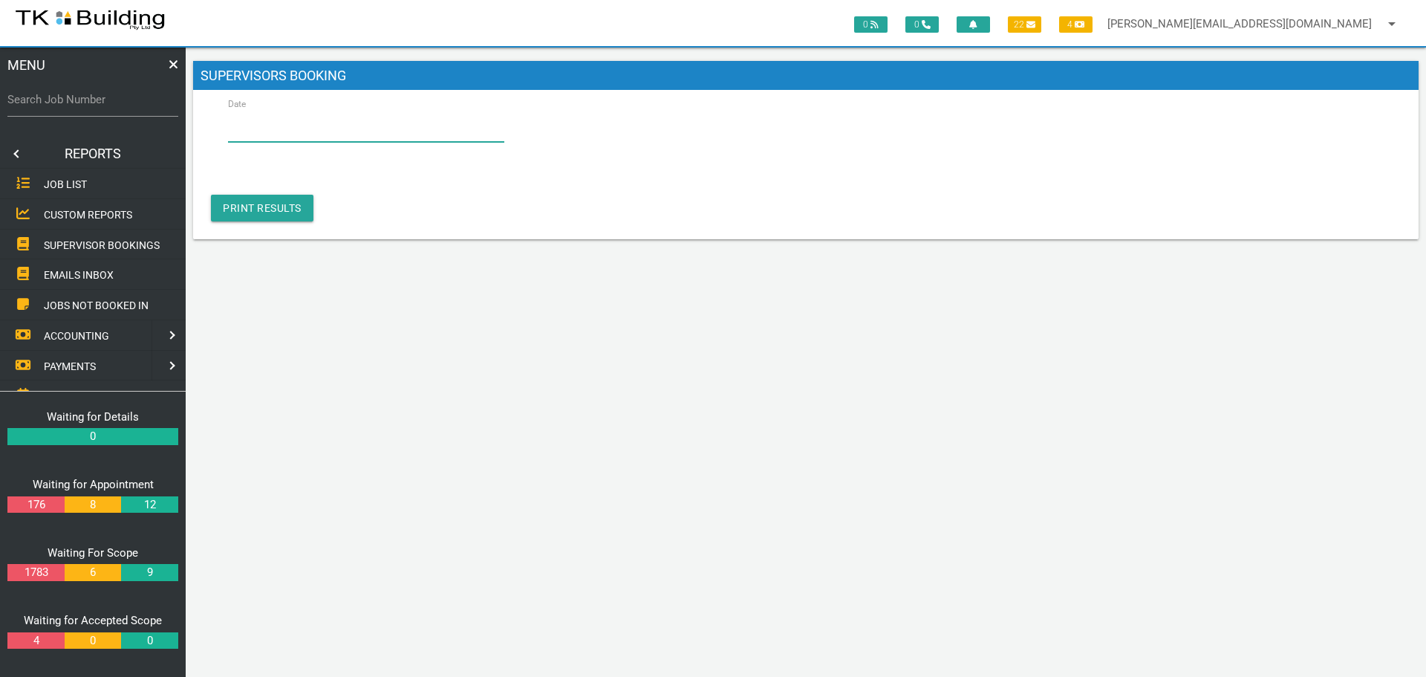
click at [316, 130] on input "Date" at bounding box center [366, 125] width 276 height 34
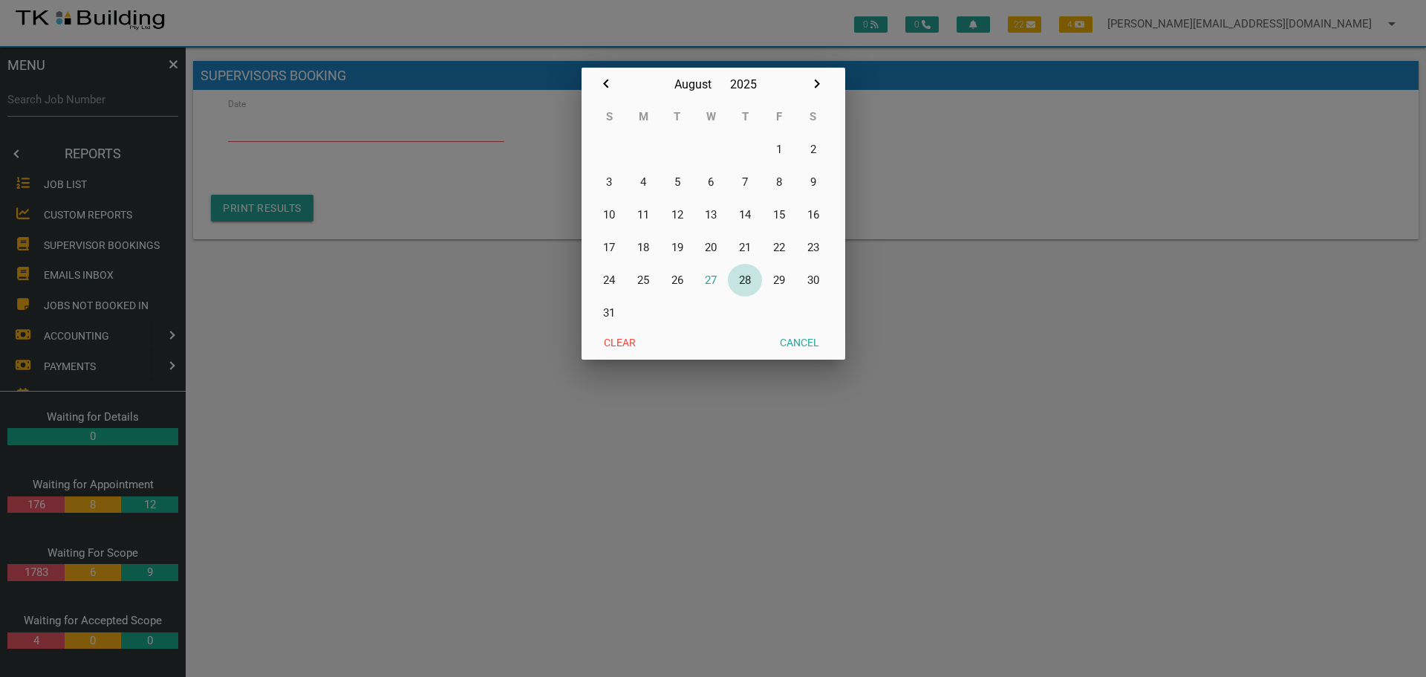
click at [741, 281] on button "28" at bounding box center [745, 280] width 34 height 33
type input "28/08/2025"
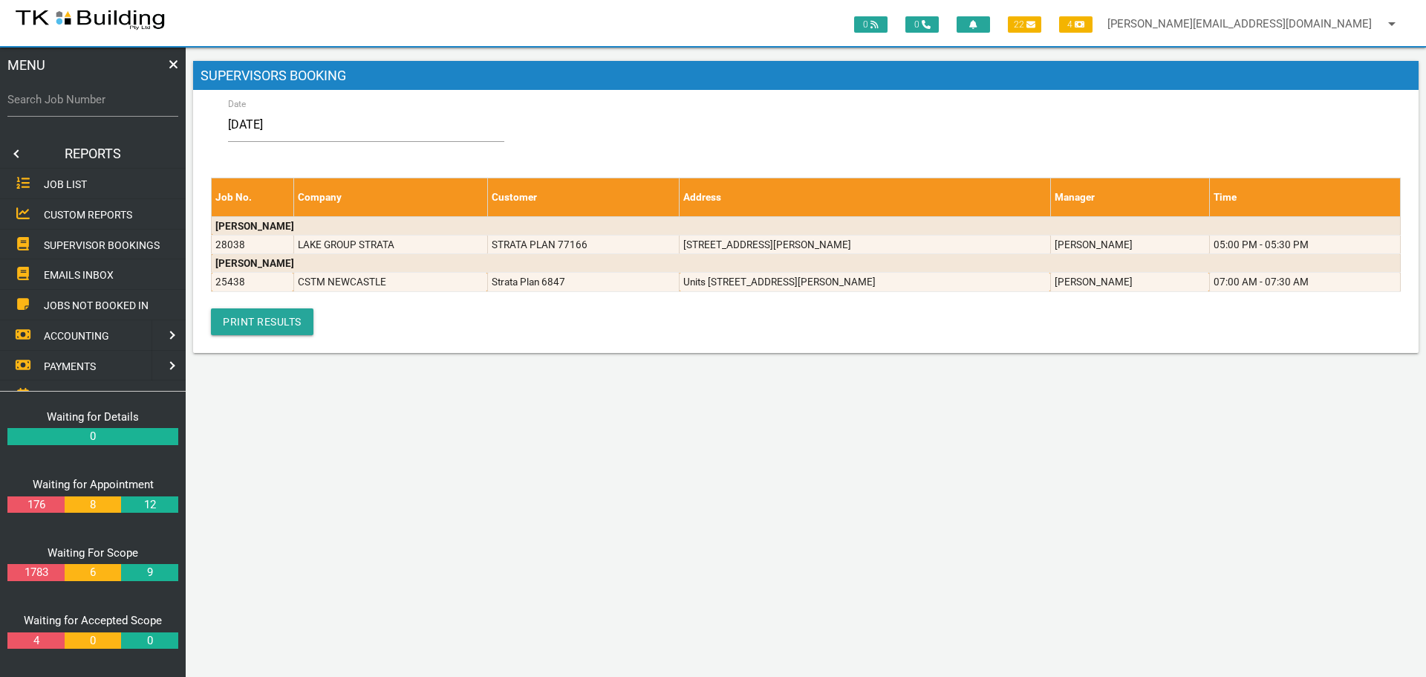
click at [16, 151] on link at bounding box center [15, 154] width 30 height 30
click at [54, 215] on span "EDIT JOB" at bounding box center [66, 215] width 44 height 12
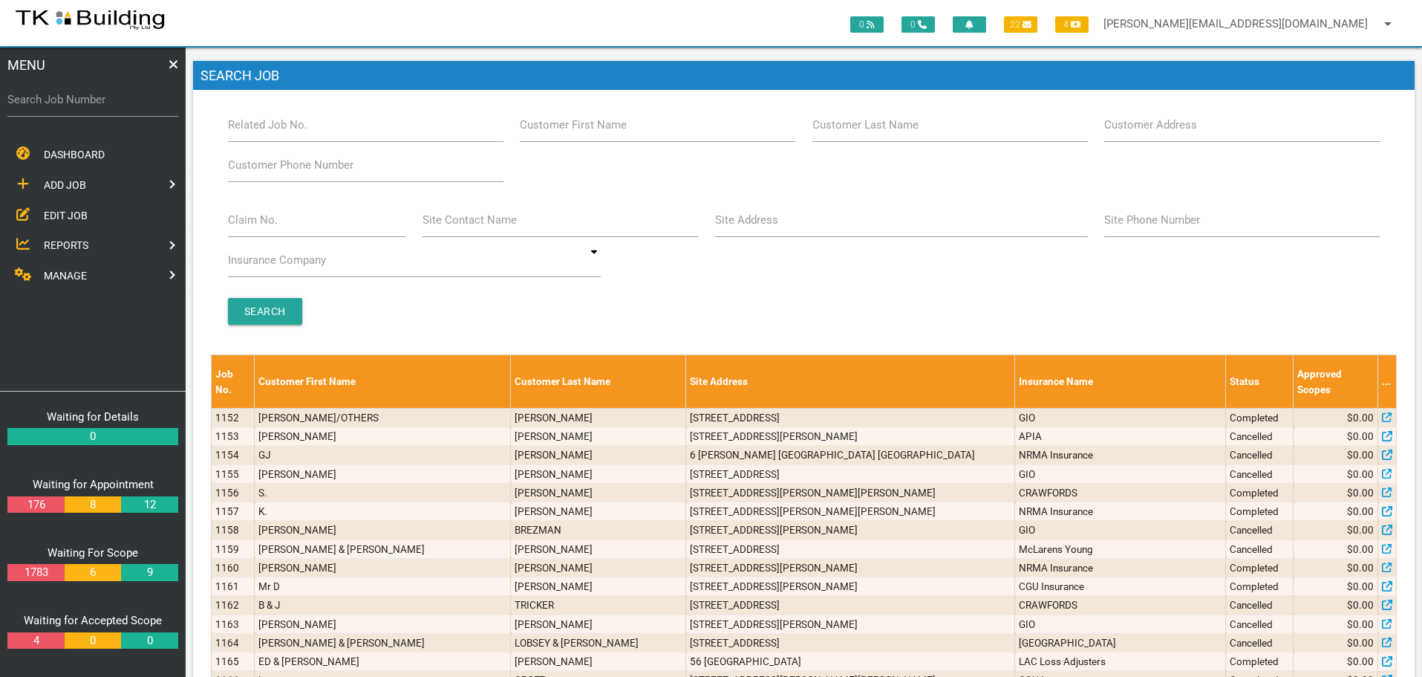
click at [875, 129] on label "Customer Last Name" at bounding box center [866, 125] width 106 height 17
click at [875, 129] on input "Customer Last Name" at bounding box center [951, 125] width 276 height 34
type input "81319"
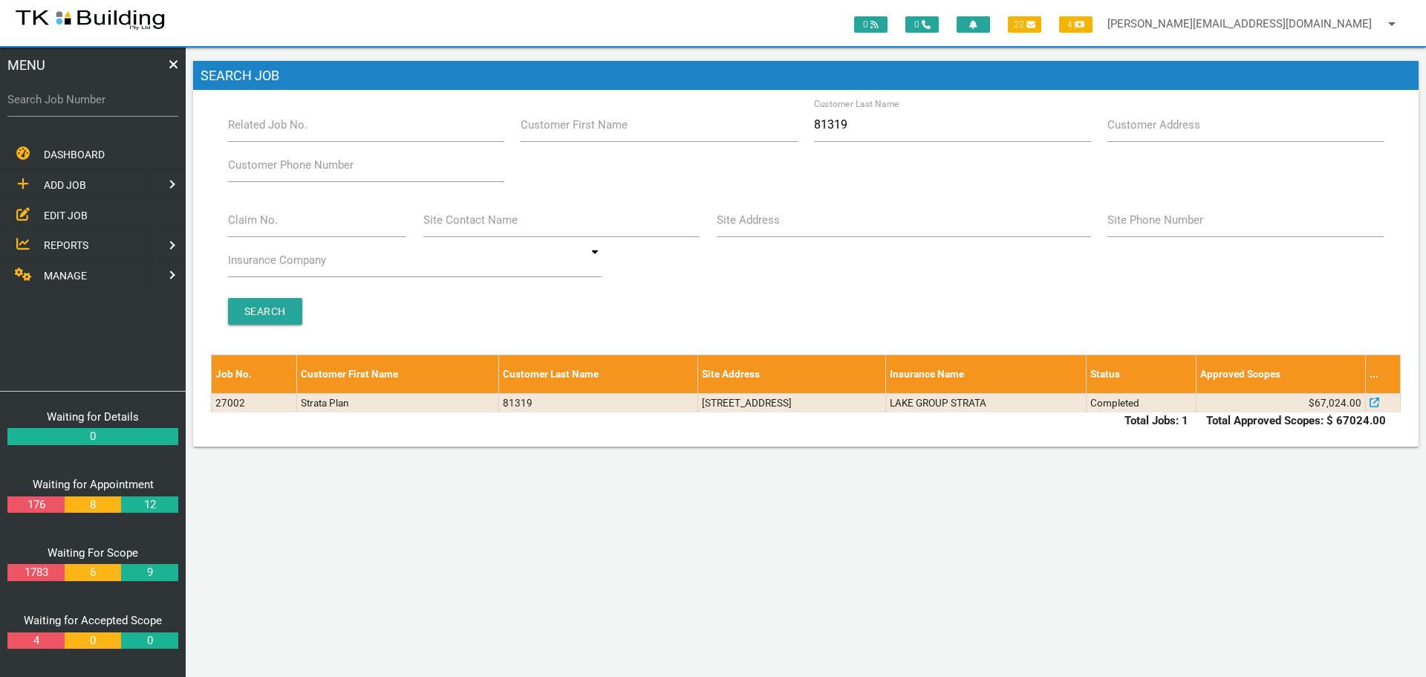
click at [65, 185] on span "ADD JOB" at bounding box center [65, 185] width 42 height 12
click at [65, 218] on span "EXISTING CUSTOMER" at bounding box center [95, 215] width 102 height 12
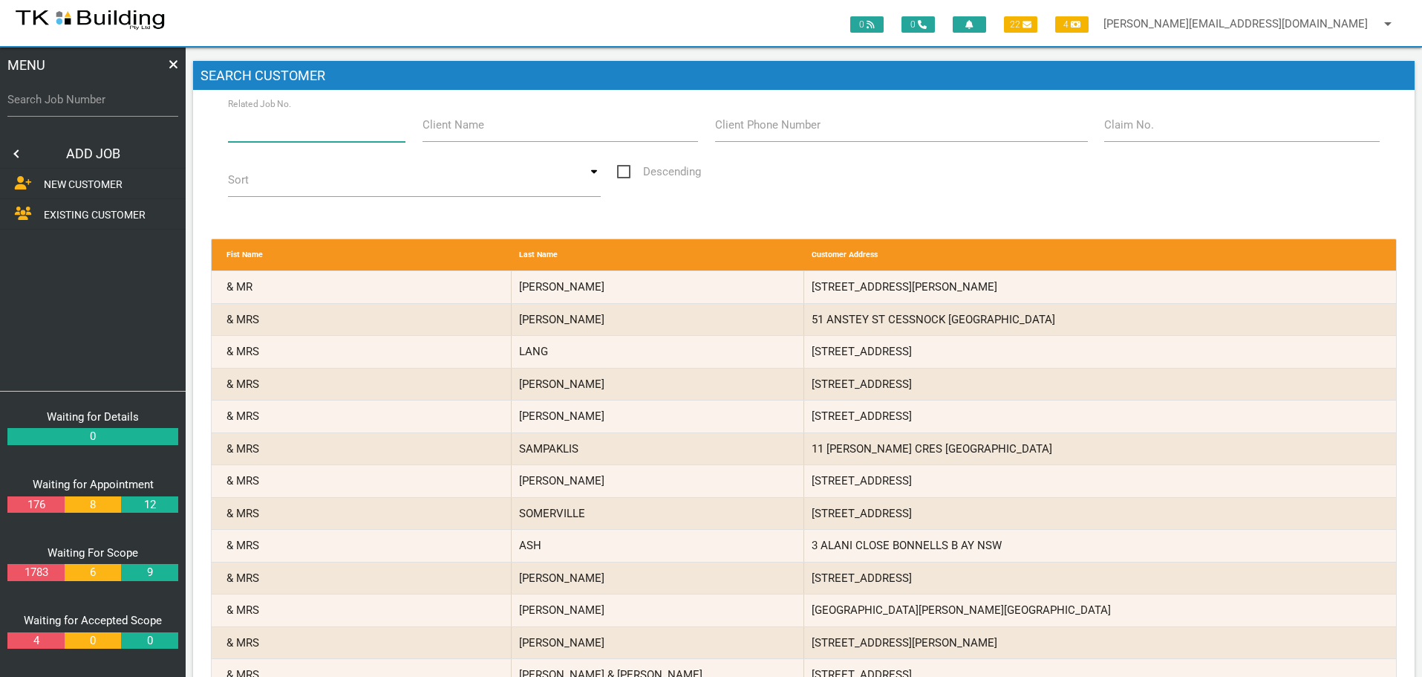
click at [264, 134] on input "Related Job No." at bounding box center [317, 125] width 178 height 34
type input "27002"
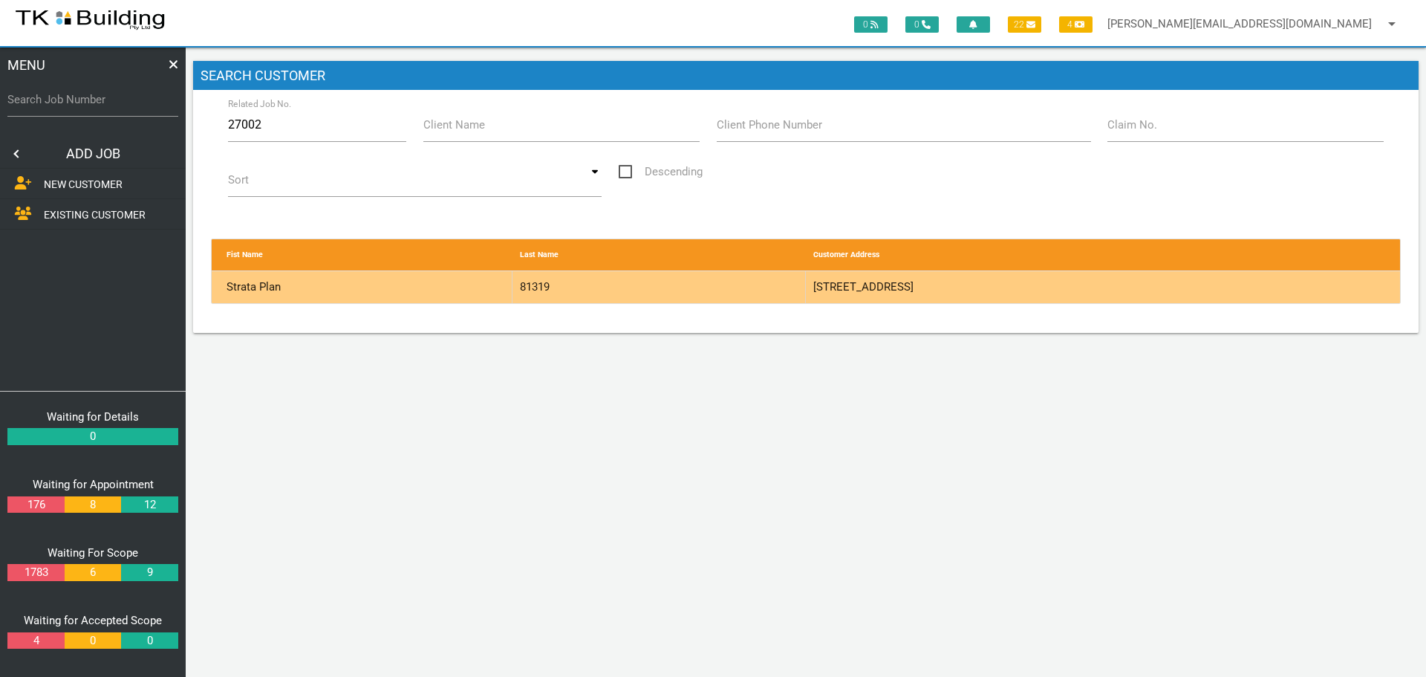
click at [727, 287] on div "81319" at bounding box center [659, 287] width 293 height 32
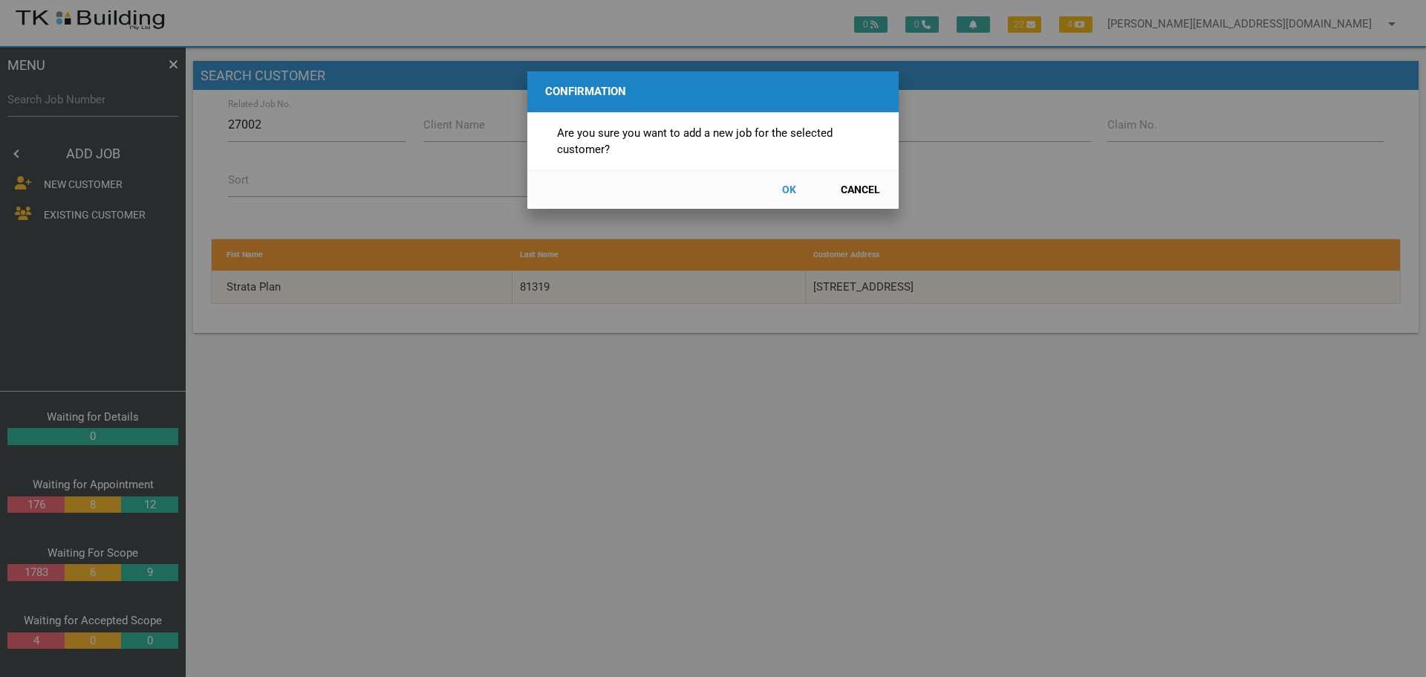
click at [786, 186] on button "OK" at bounding box center [788, 190] width 65 height 26
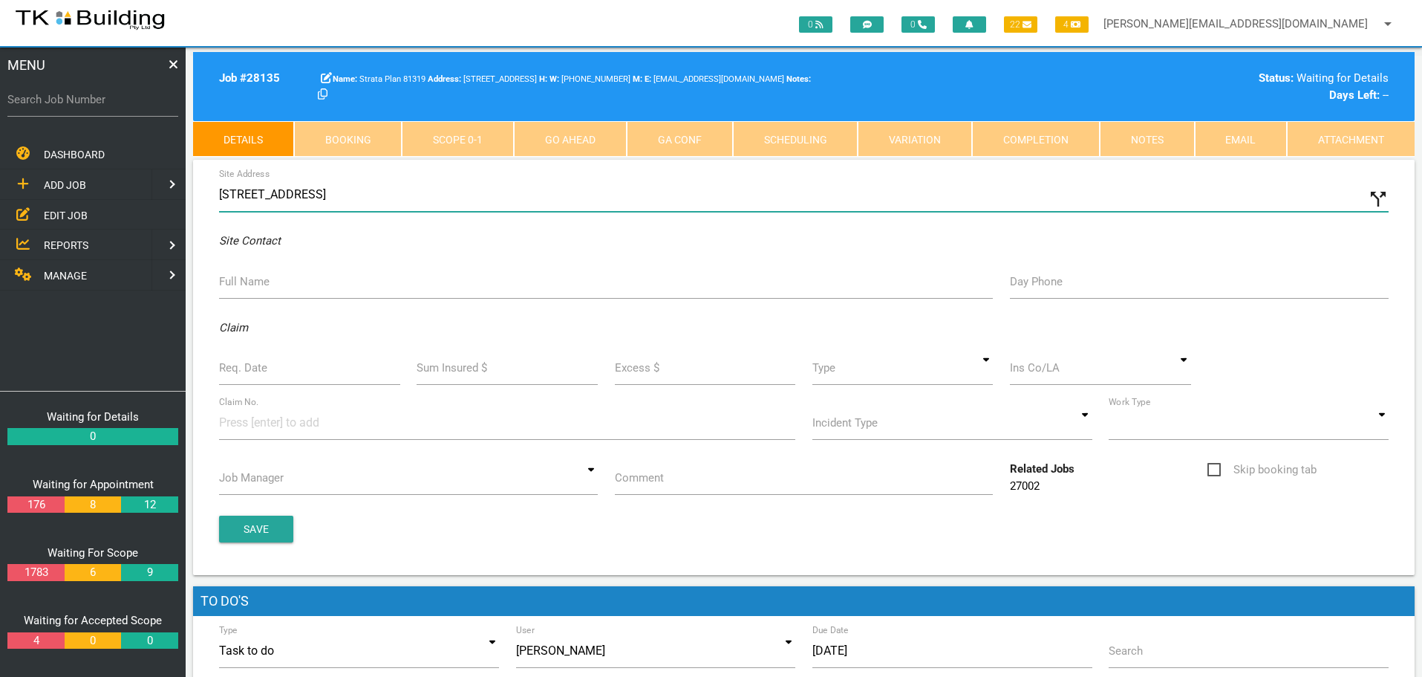
click at [219, 191] on input "31-33 Marine Dr, Tea Gardens NSW 2324, Australia" at bounding box center [804, 195] width 1170 height 34
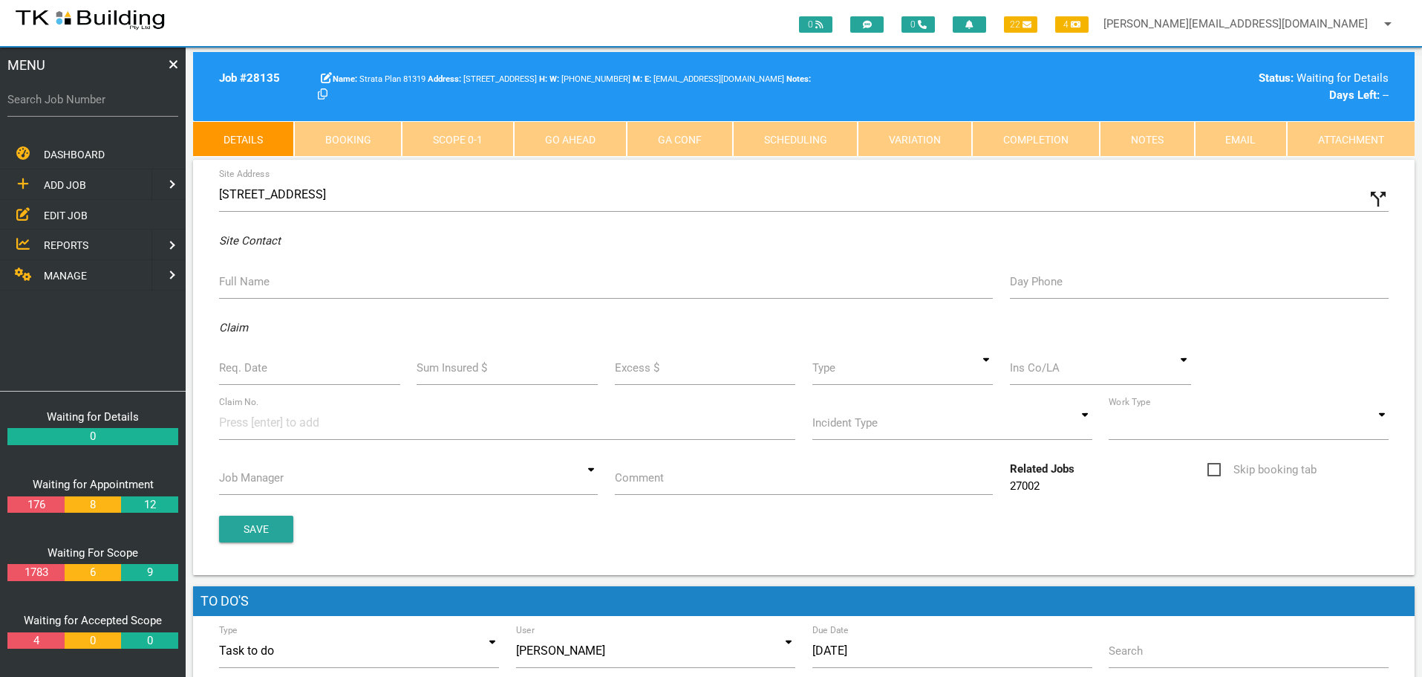
type input "2/31 Marine Dr, Tea Gardens NSW 2324, Australia"
click at [237, 284] on label "Full Name" at bounding box center [244, 281] width 51 height 17
click at [237, 284] on input "Full Name" at bounding box center [606, 281] width 774 height 34
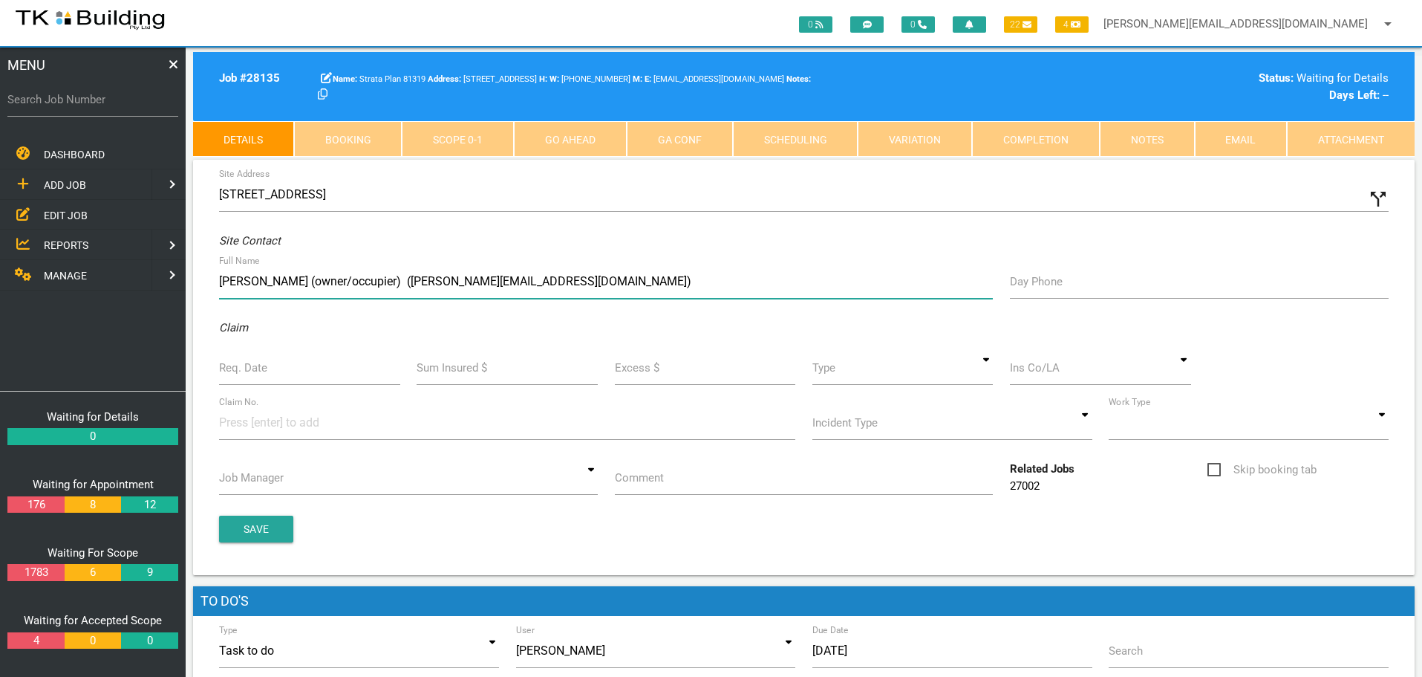
type input "Juliette Bower-Williams (owner/occupier) (bower.williams2@bigpond.com)"
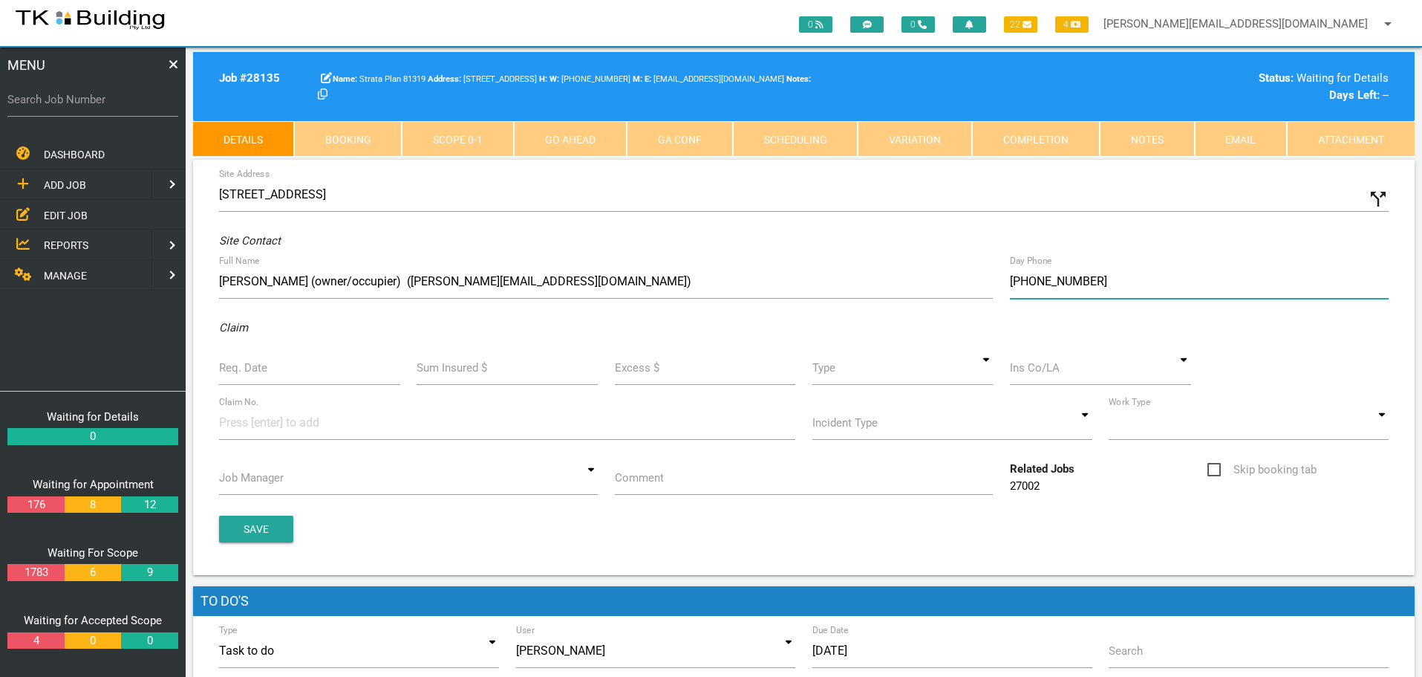
type input "(04) 1999 8501"
click at [245, 375] on label "Req. Date" at bounding box center [243, 367] width 48 height 17
click at [245, 375] on input "Req. Date" at bounding box center [309, 368] width 181 height 34
click at [304, 368] on input "Req. Date" at bounding box center [309, 368] width 181 height 34
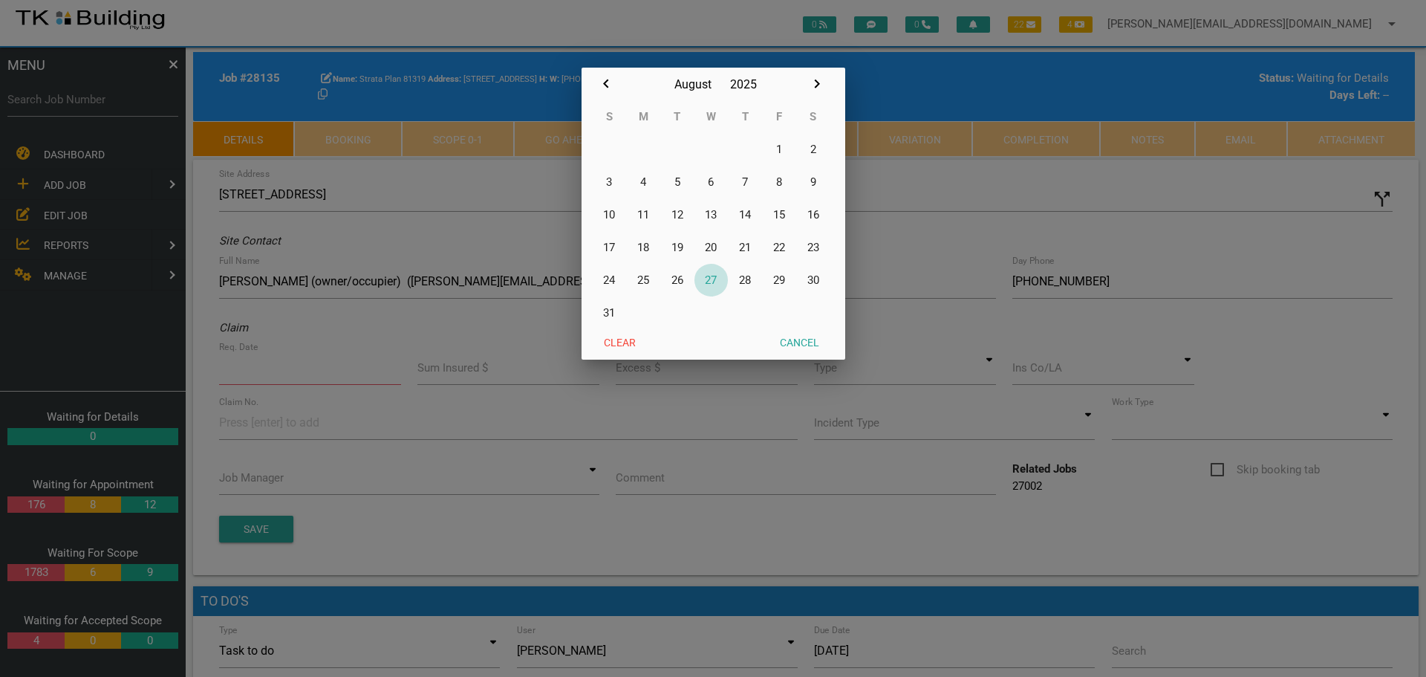
click at [715, 280] on button "27" at bounding box center [711, 280] width 34 height 33
type input "[DATE]"
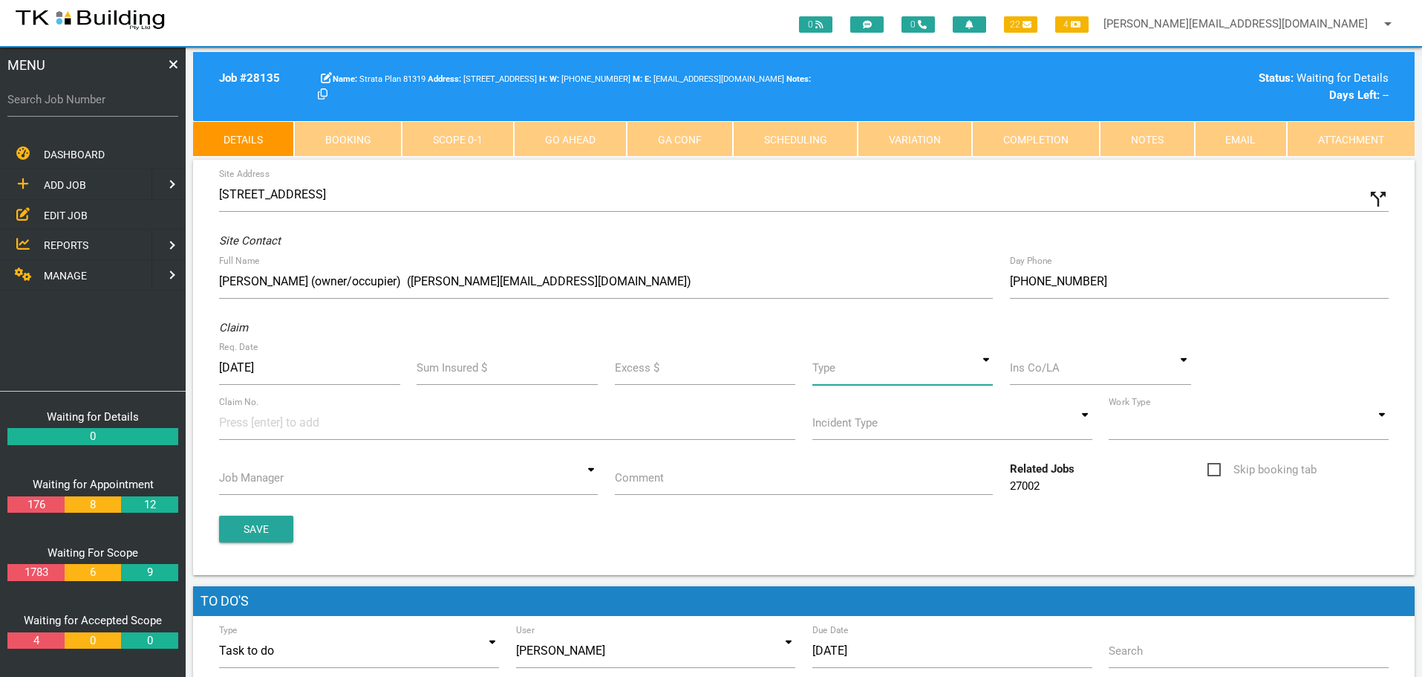
click at [983, 373] on input at bounding box center [903, 368] width 181 height 34
drag, startPoint x: 867, startPoint y: 444, endPoint x: 933, endPoint y: 420, distance: 70.2
click at [879, 437] on span "Standard" at bounding box center [903, 435] width 181 height 37
type input "Standard"
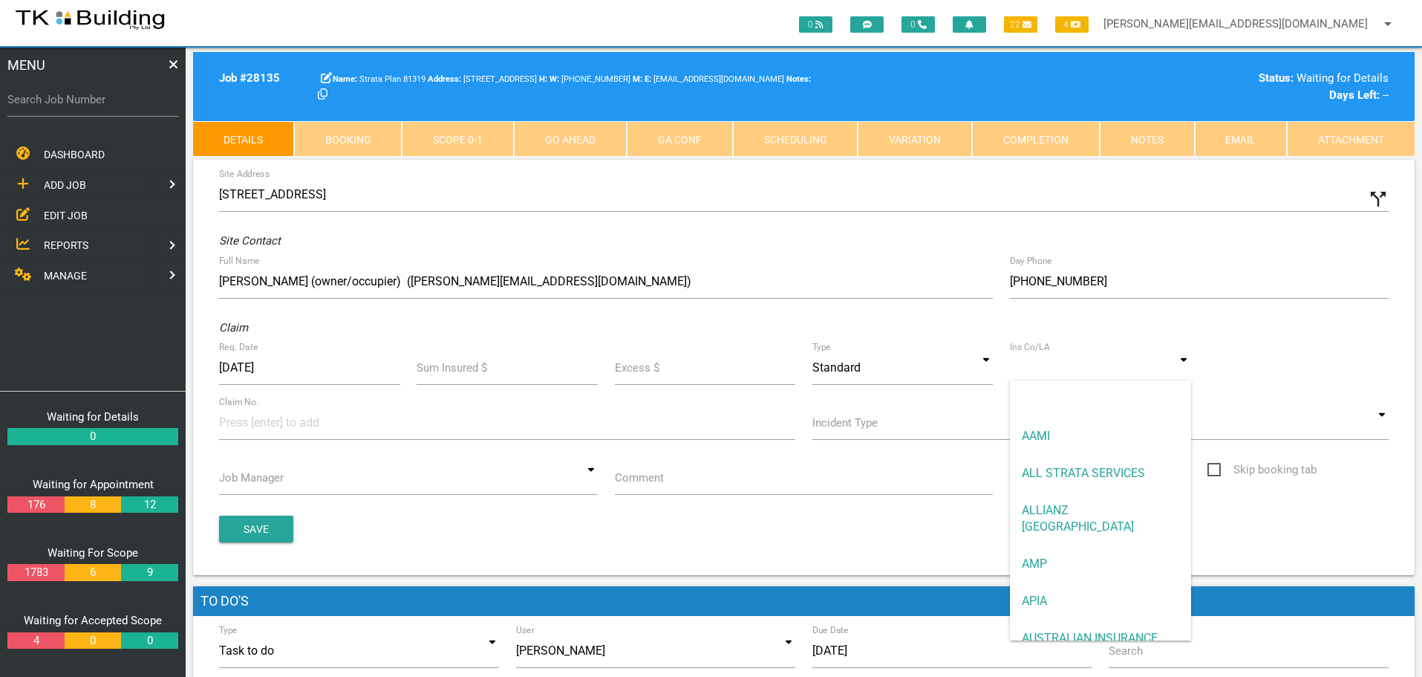
click at [1034, 379] on input at bounding box center [1100, 368] width 181 height 34
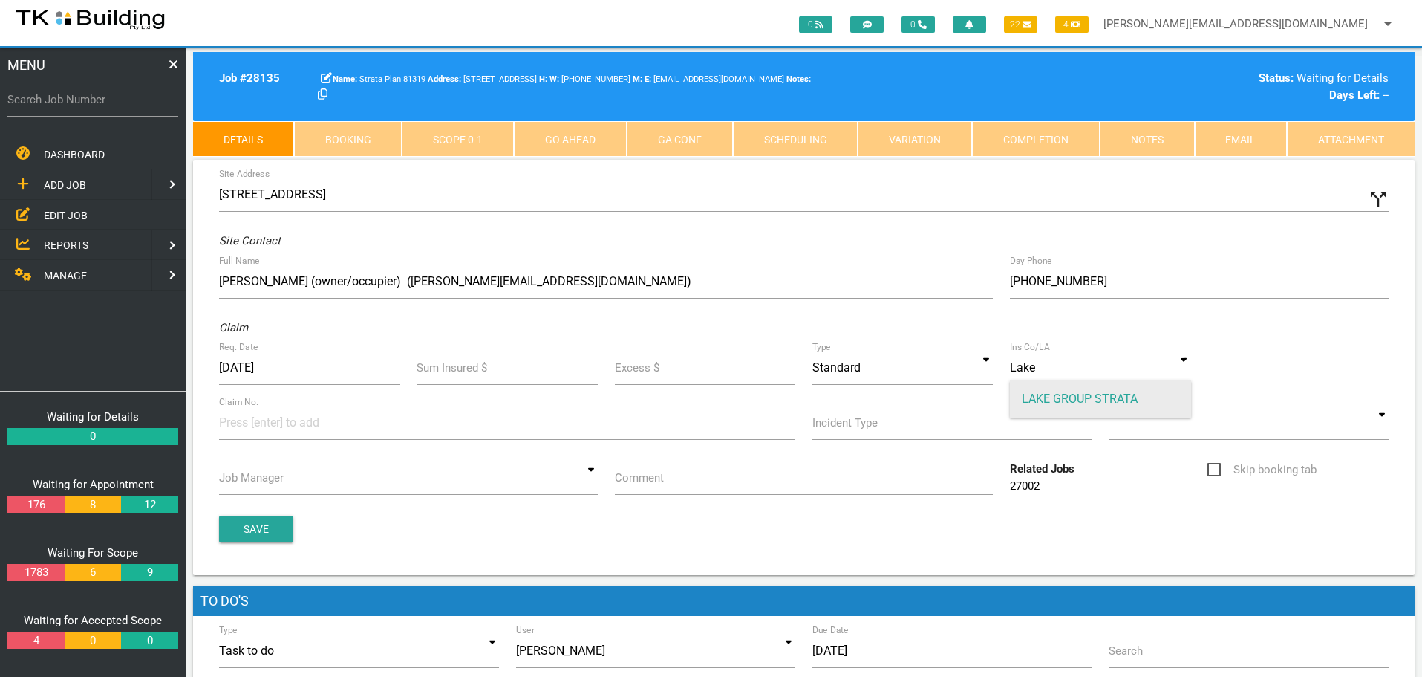
click at [1051, 394] on span "LAKE GROUP STRATA" at bounding box center [1100, 398] width 181 height 37
type input "LAKE GROUP STRATA"
click at [245, 426] on input at bounding box center [274, 422] width 111 height 33
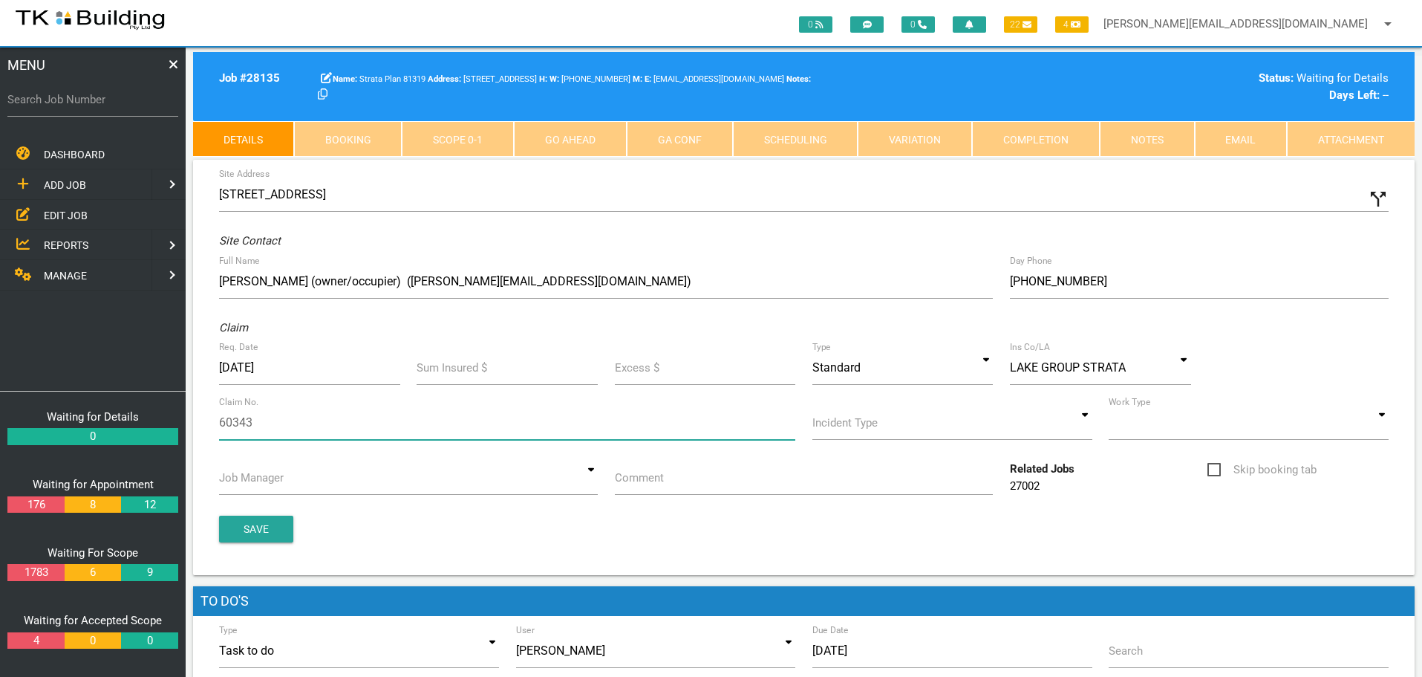
type input "603439"
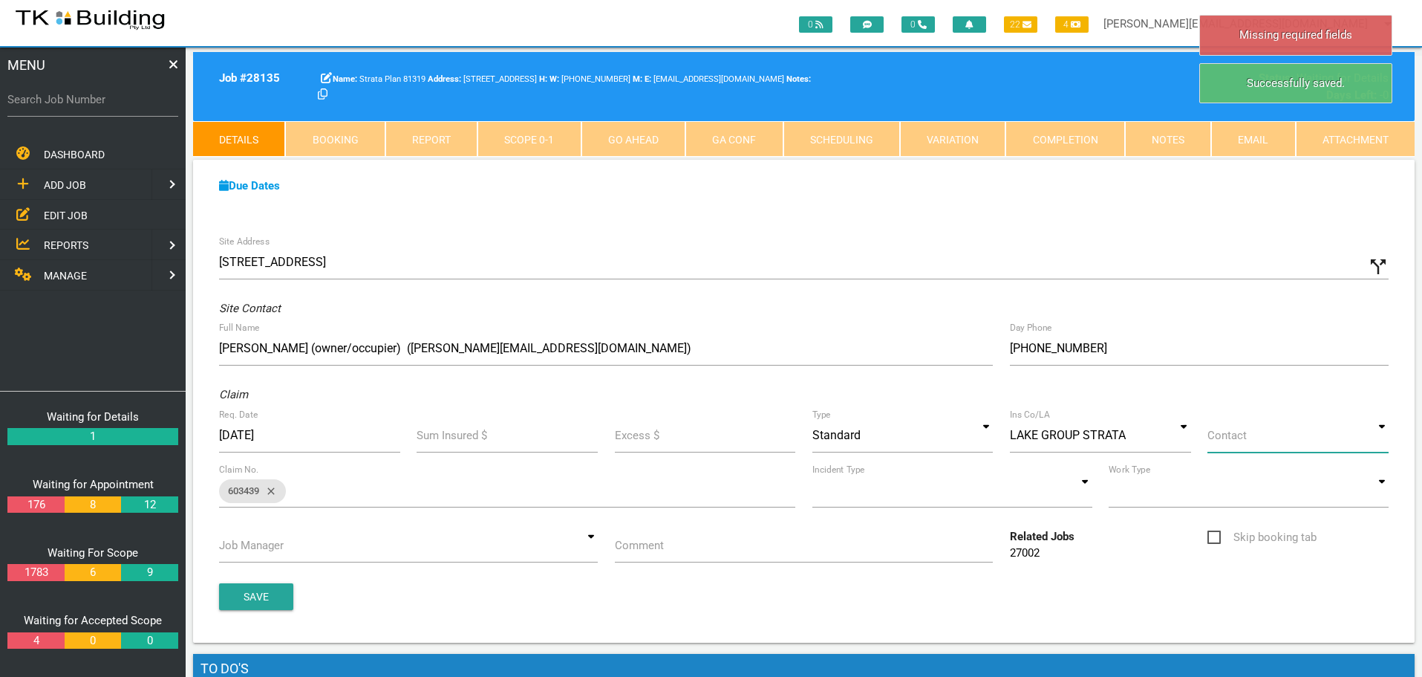
click at [1384, 442] on input at bounding box center [1298, 435] width 181 height 34
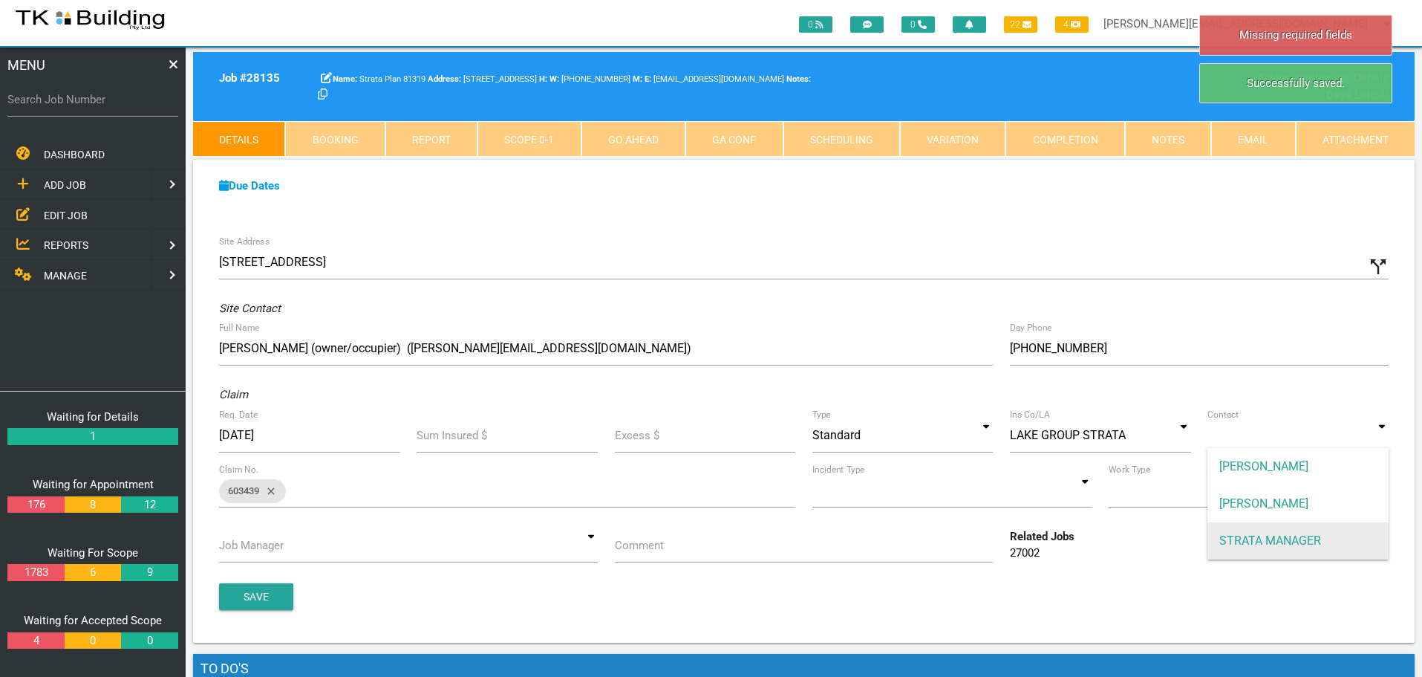
drag, startPoint x: 1340, startPoint y: 539, endPoint x: 1233, endPoint y: 549, distance: 107.5
click at [1339, 539] on span "STRATA MANAGER" at bounding box center [1298, 540] width 181 height 37
type input "STRATA MANAGER"
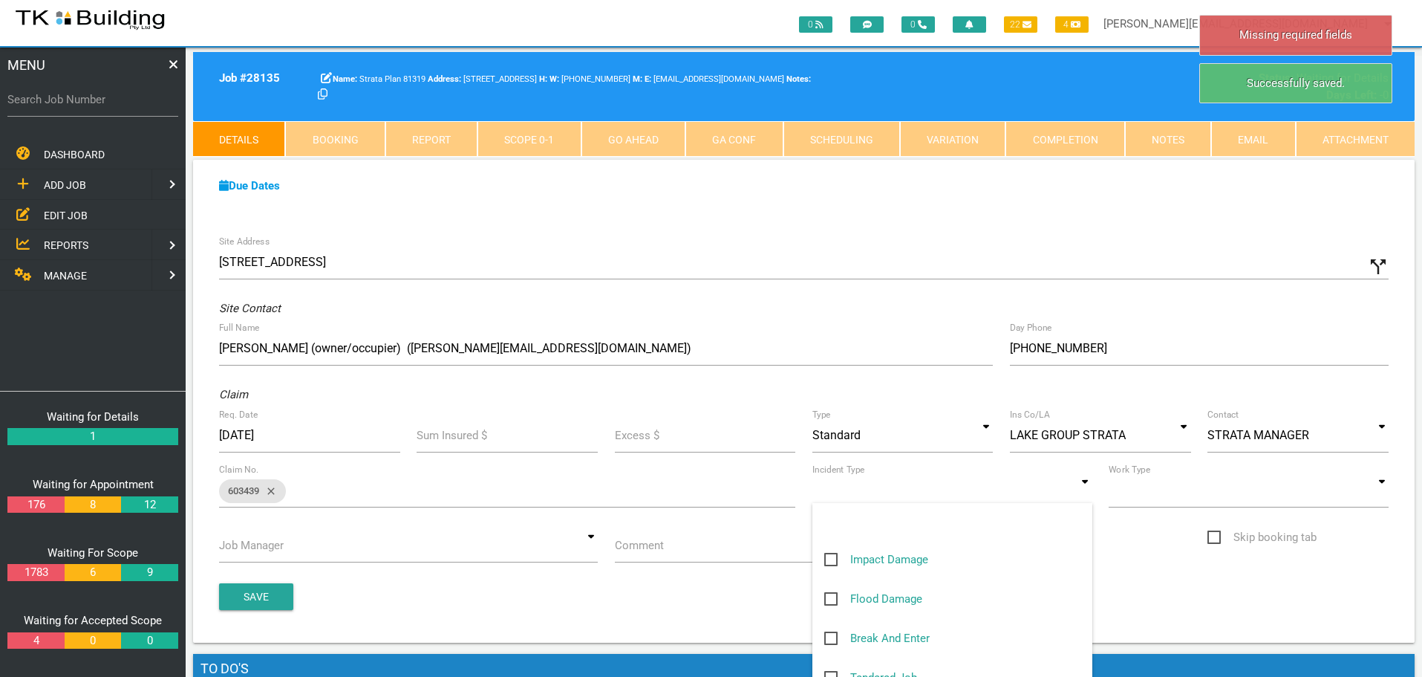
click at [1087, 493] on input at bounding box center [953, 490] width 280 height 34
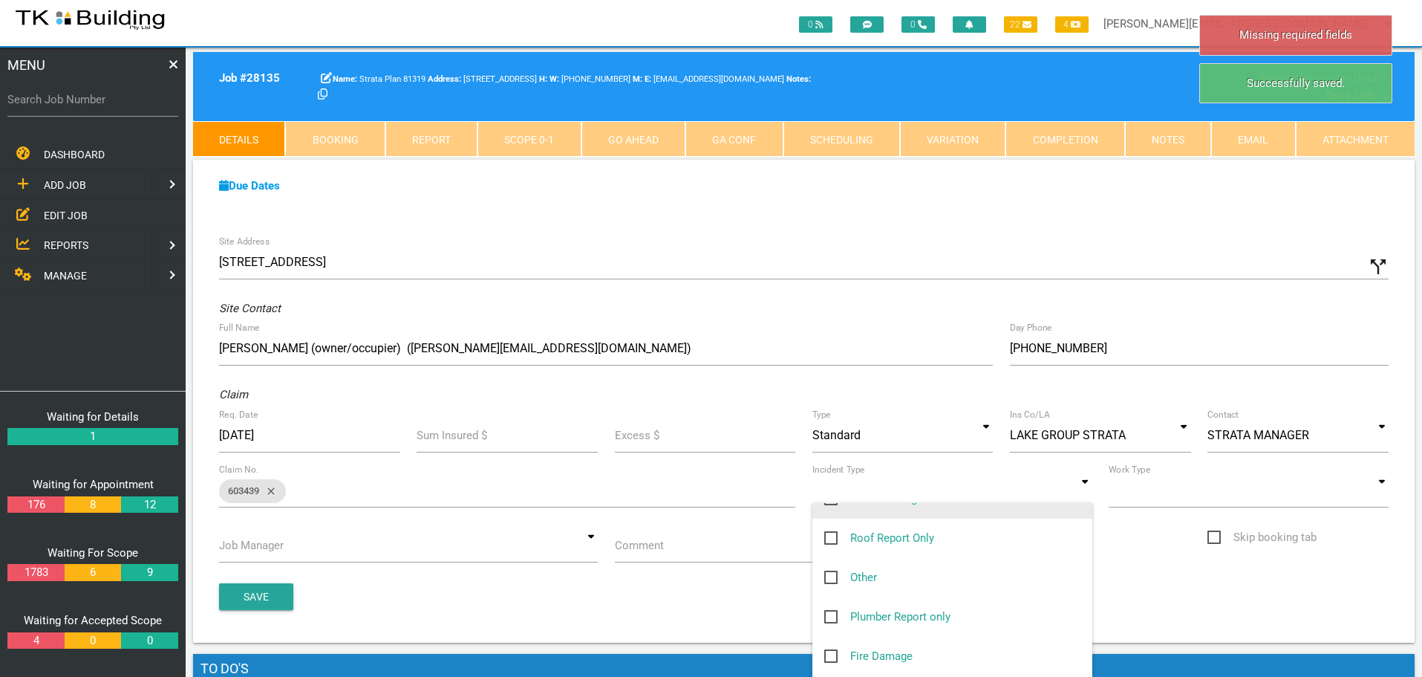
scroll to position [223, 0]
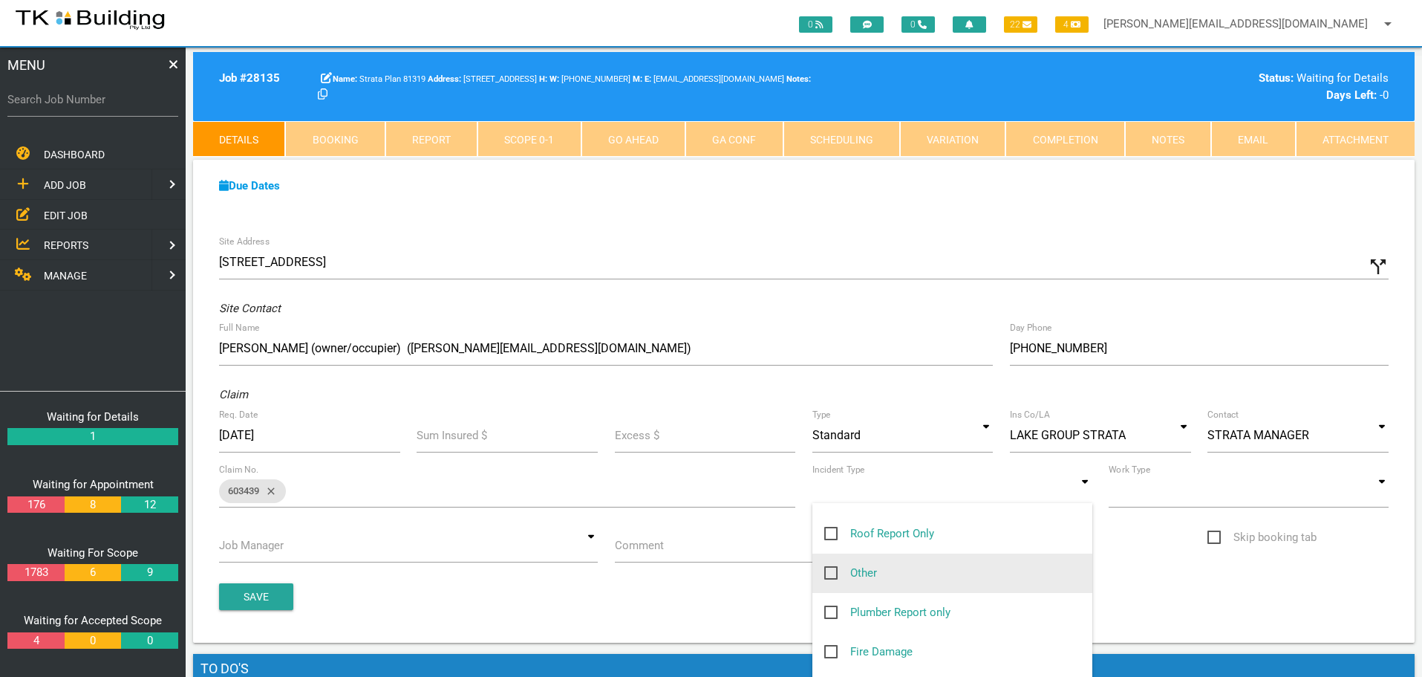
click at [833, 573] on span "Other" at bounding box center [850, 573] width 53 height 19
click at [833, 573] on input "Other" at bounding box center [829, 569] width 10 height 10
checkbox input "true"
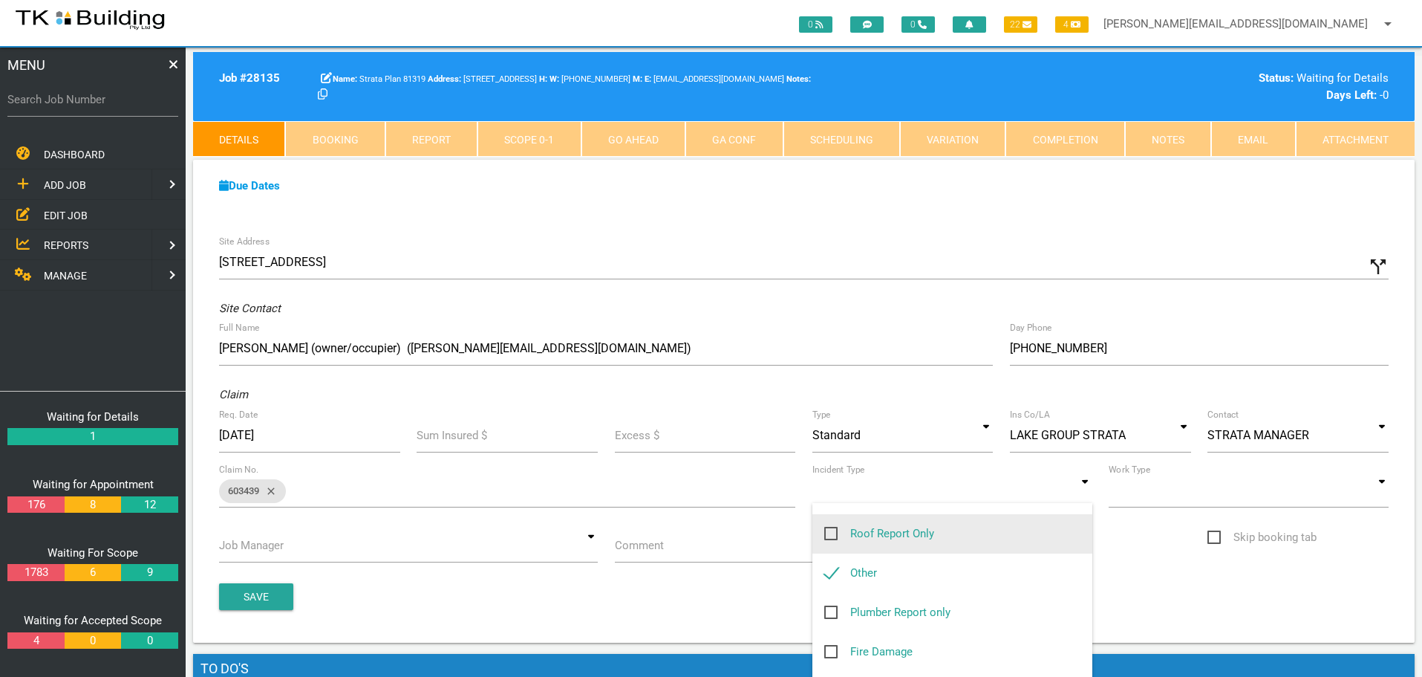
type input "Other"
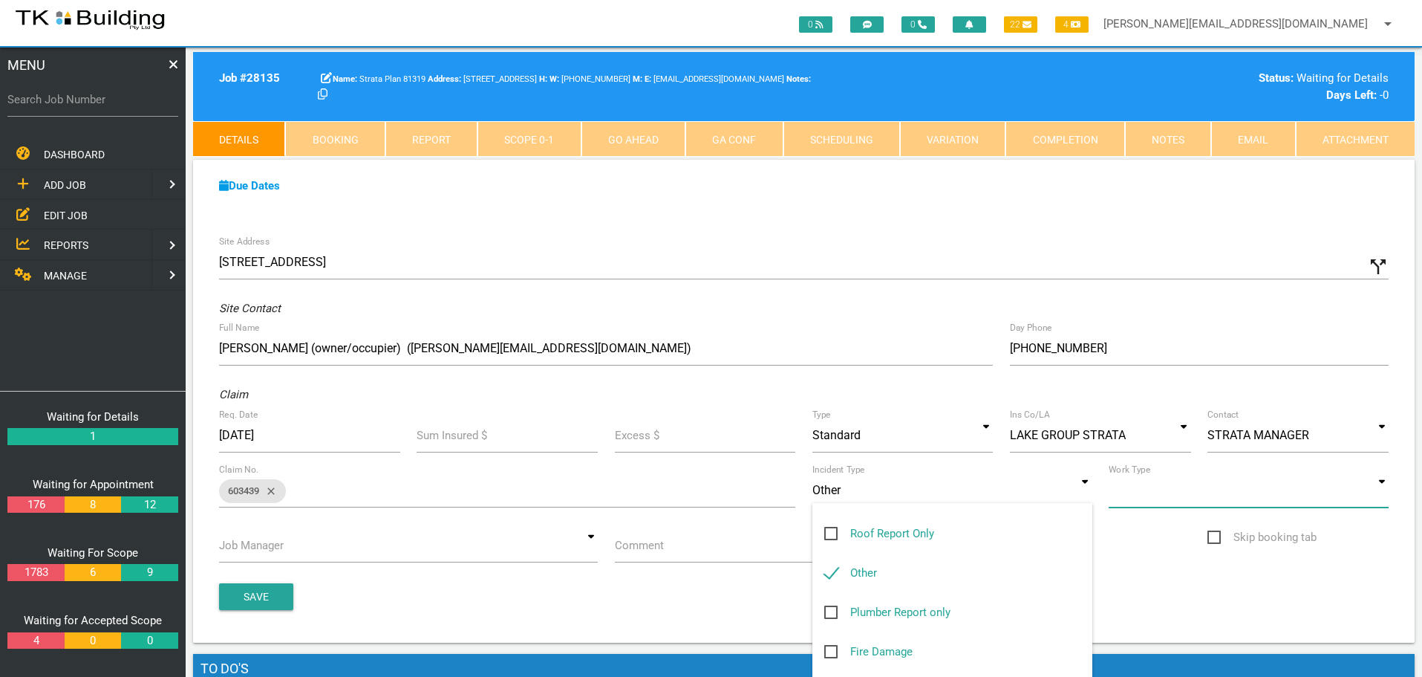
click at [1385, 492] on input at bounding box center [1249, 490] width 280 height 34
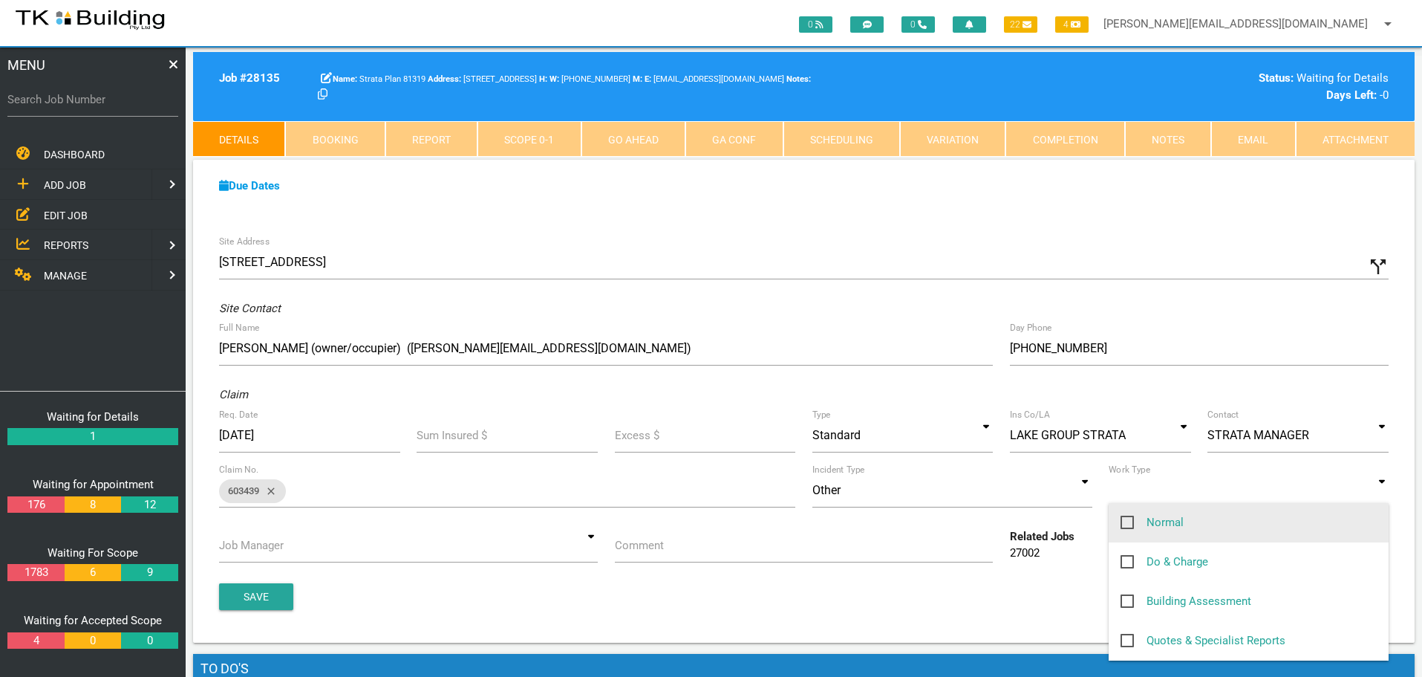
click at [1131, 521] on span "Normal" at bounding box center [1152, 522] width 63 height 19
click at [1130, 521] on input "Normal" at bounding box center [1126, 518] width 10 height 10
checkbox input "true"
type input "Normal"
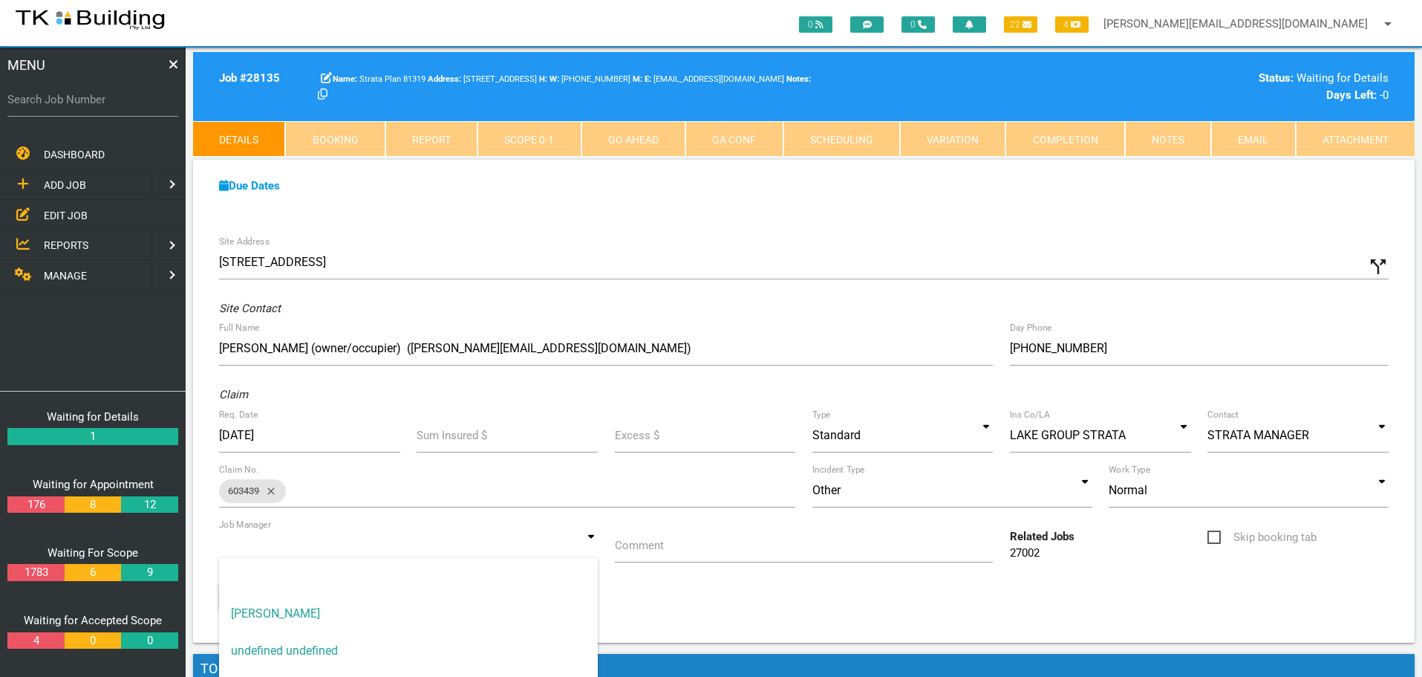
click at [592, 550] on input at bounding box center [408, 545] width 379 height 34
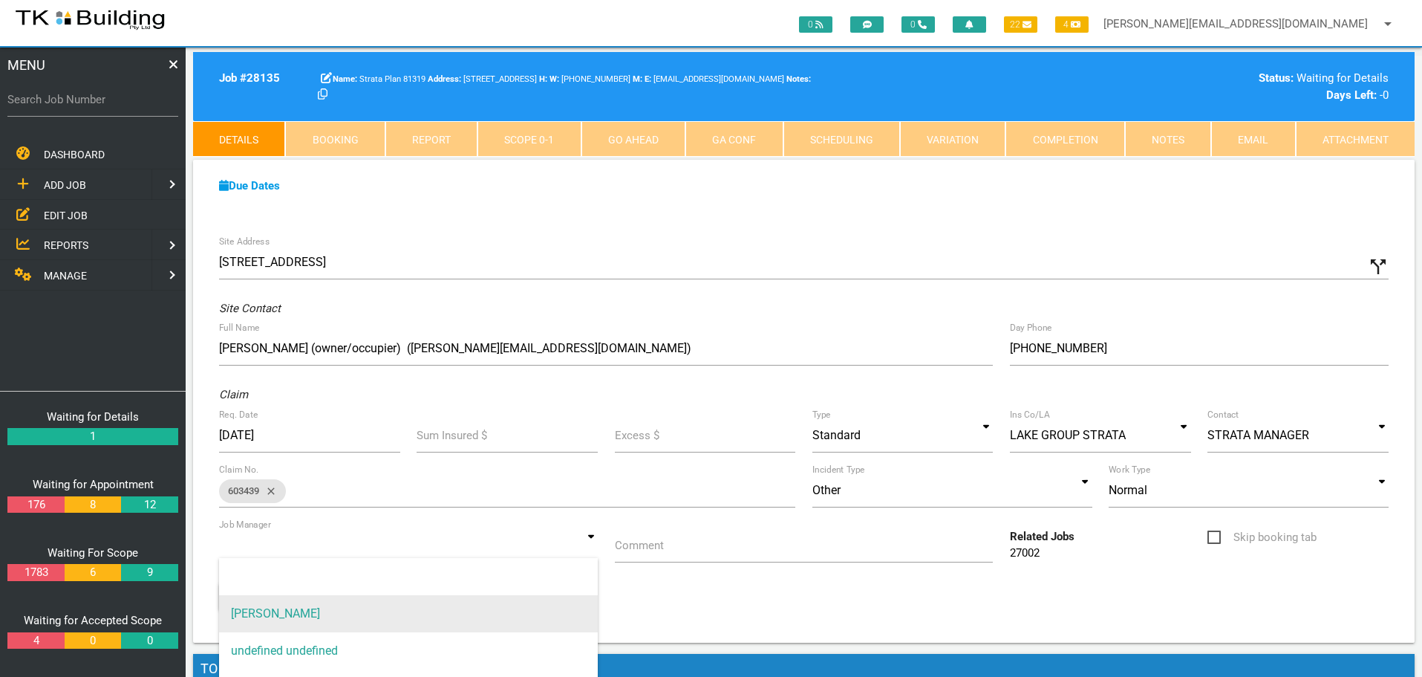
click at [575, 608] on span "[PERSON_NAME]" at bounding box center [408, 613] width 379 height 37
type input "[PERSON_NAME]"
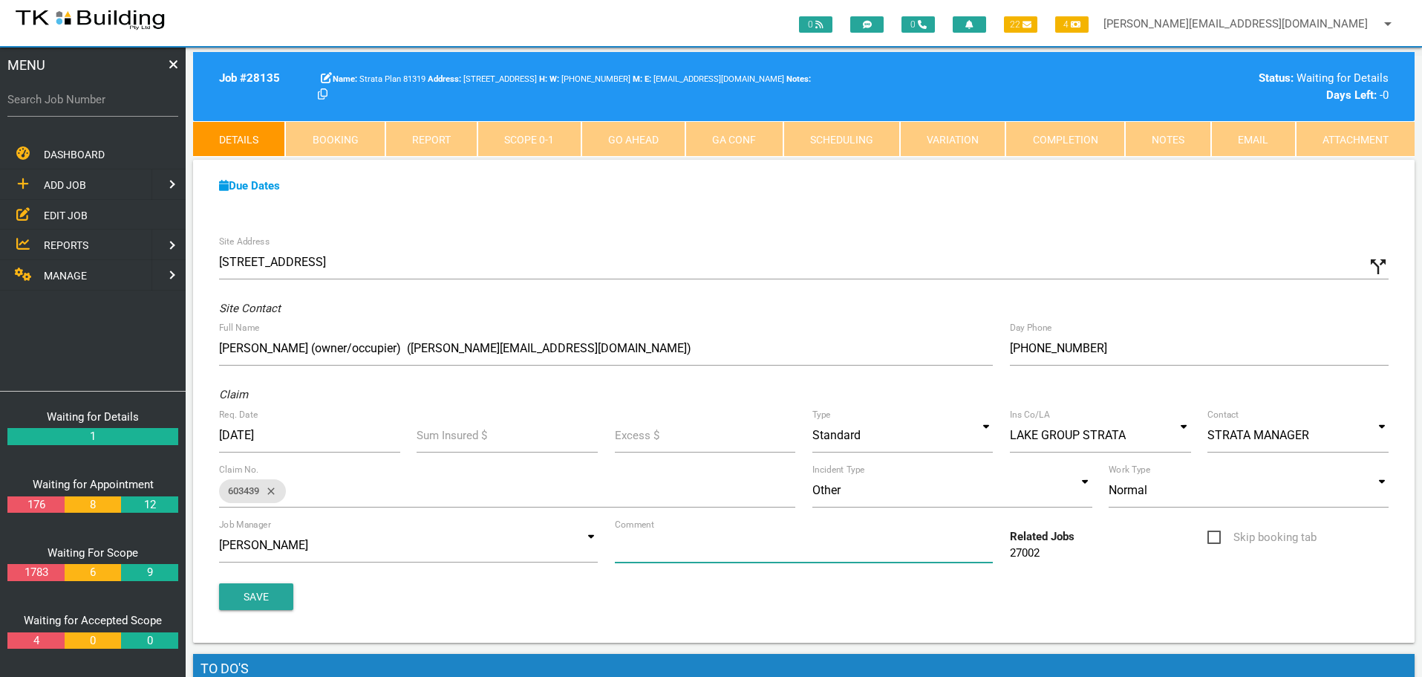
click at [676, 553] on input "Comment" at bounding box center [804, 545] width 379 height 34
type input "Quote on window leak/bubbling paint to U2"
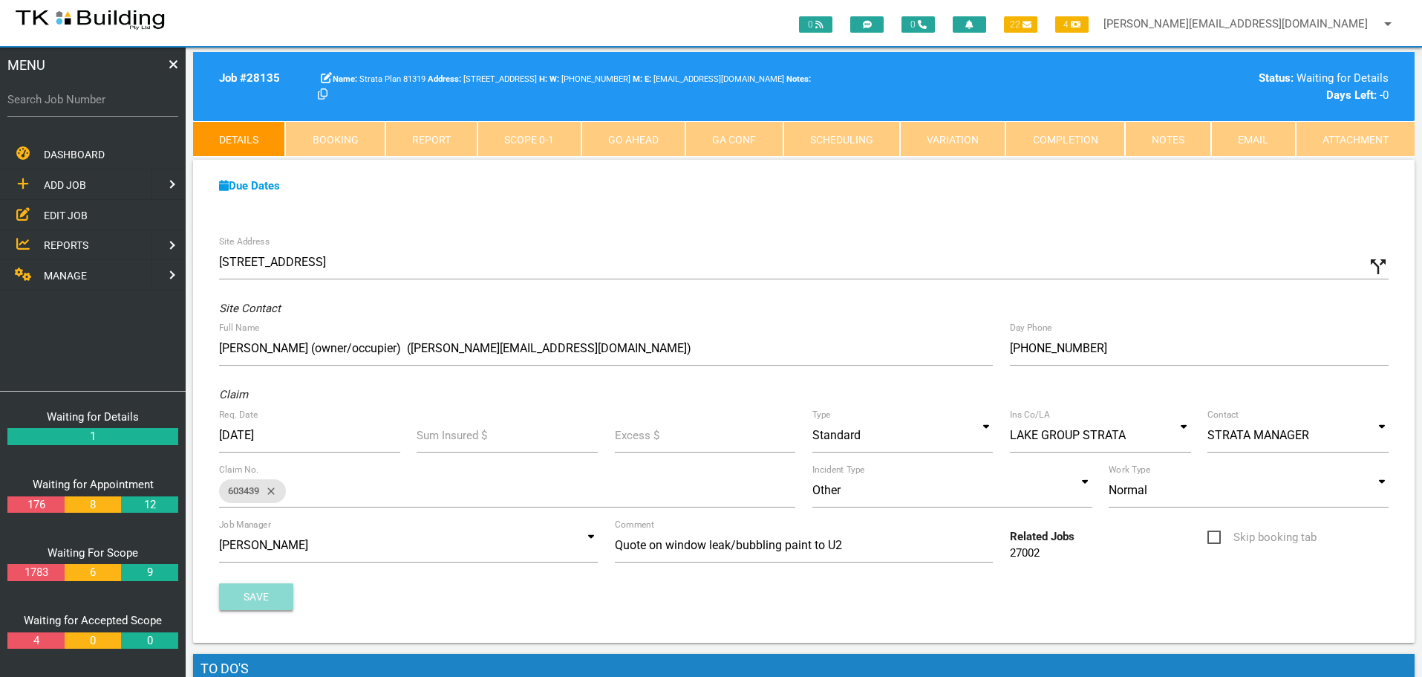
click at [227, 588] on button "Save" at bounding box center [256, 596] width 74 height 27
click at [50, 106] on label "Search Job Number" at bounding box center [92, 99] width 171 height 17
click at [50, 106] on input "Search Job Number" at bounding box center [92, 99] width 171 height 34
type input "27946"
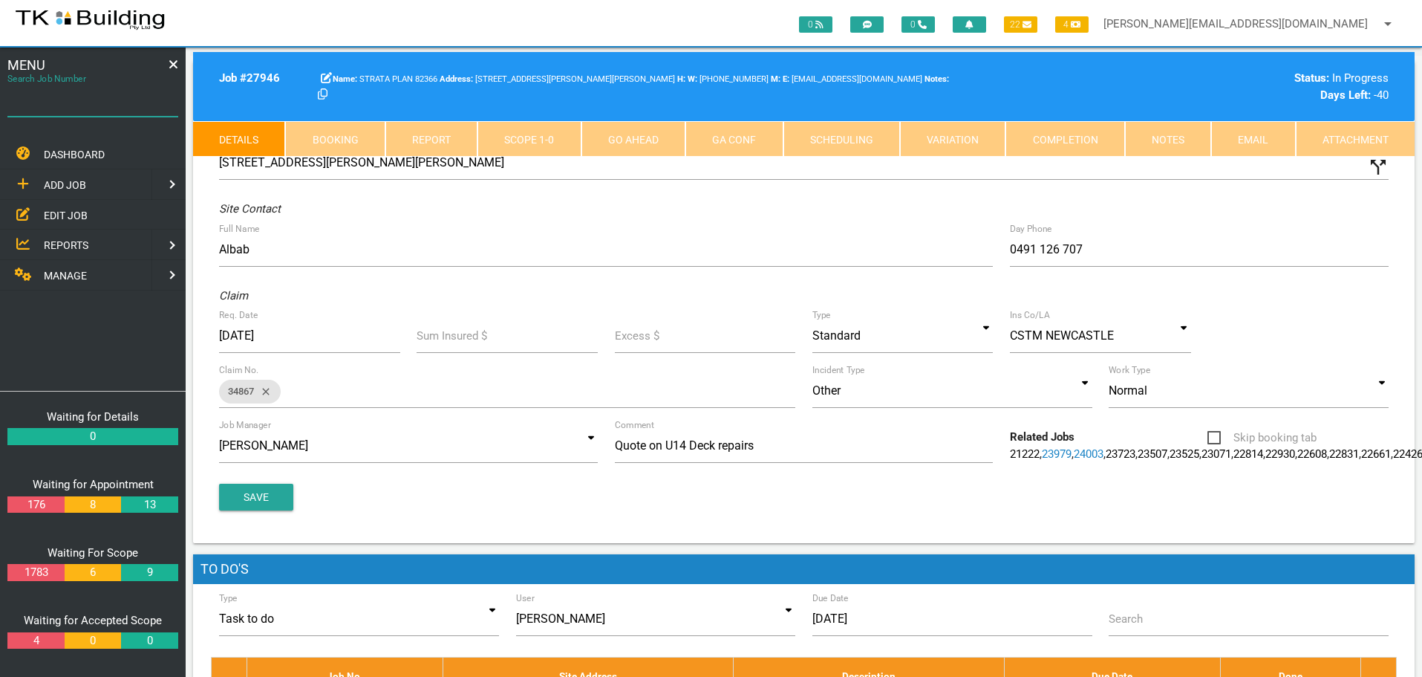
click at [105, 113] on input "Search Job Number" at bounding box center [92, 99] width 171 height 34
type input "27615"
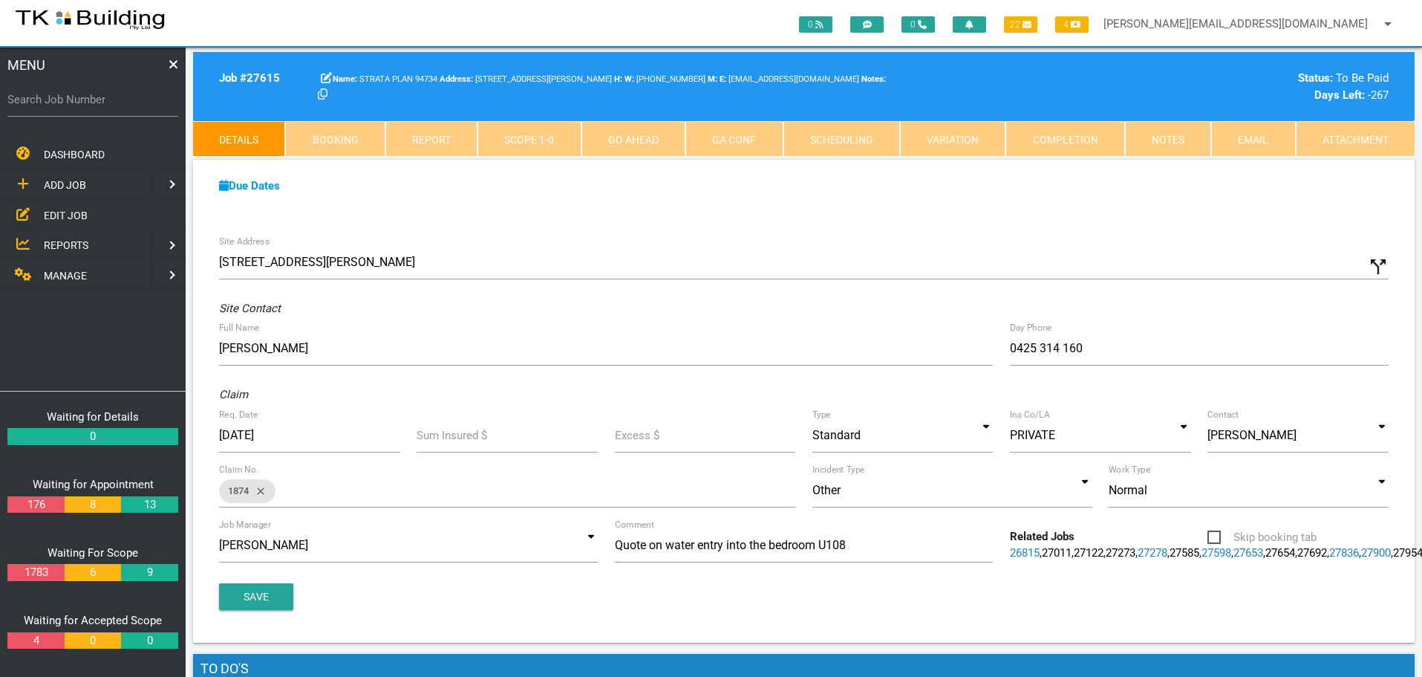
click at [1169, 140] on link "Notes" at bounding box center [1168, 139] width 86 height 36
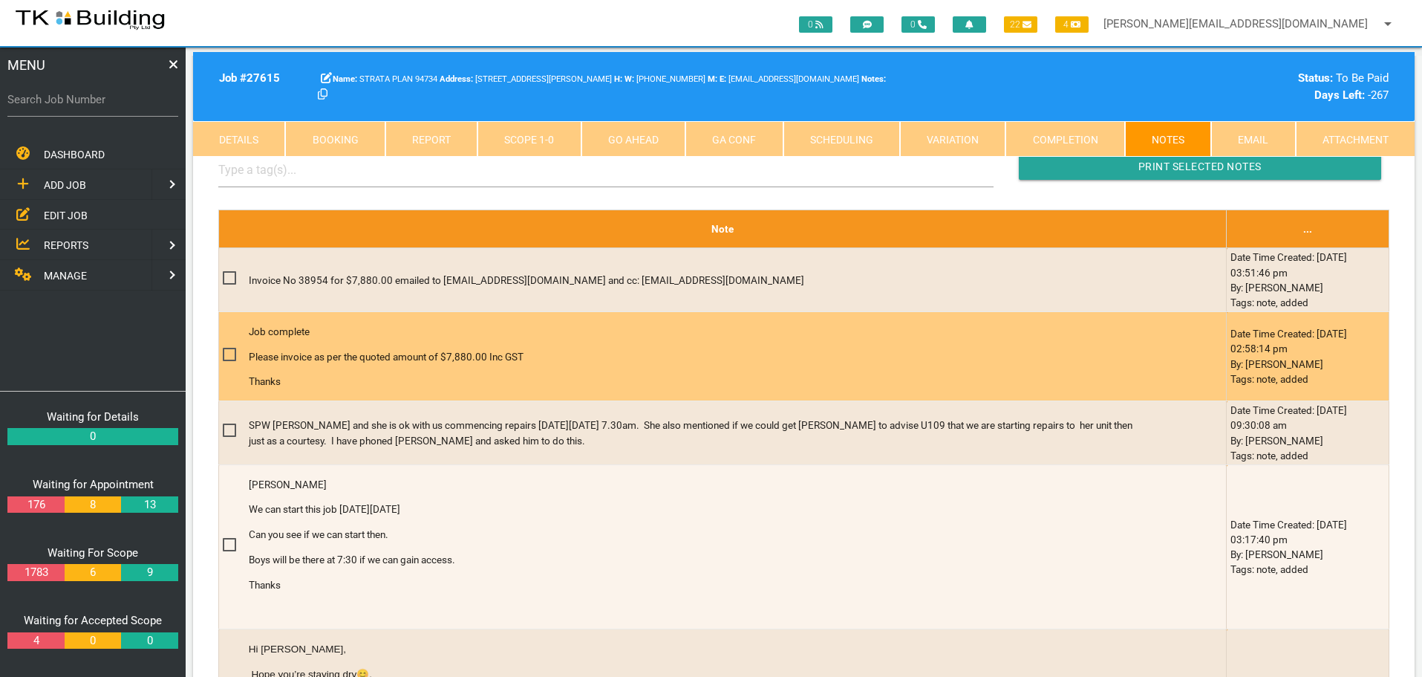
scroll to position [446, 0]
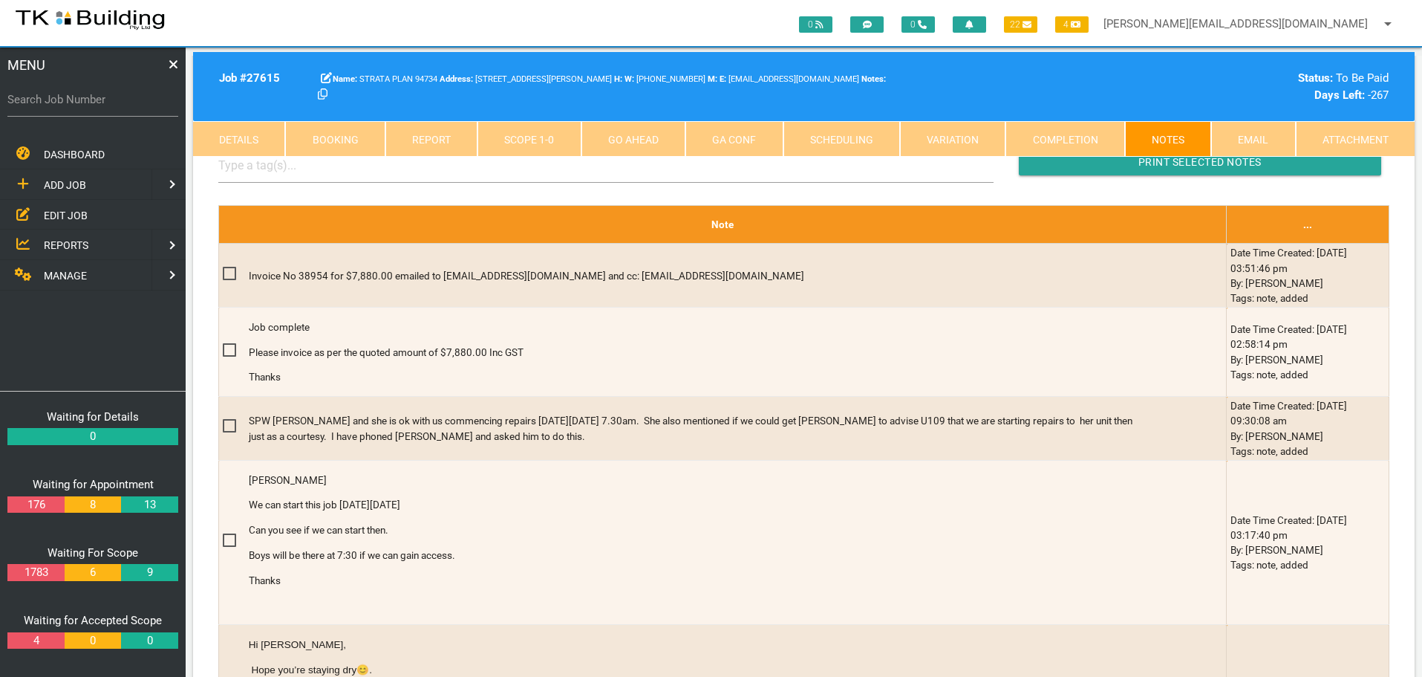
click at [80, 107] on label "Search Job Number" at bounding box center [92, 99] width 171 height 17
click at [80, 107] on input "Search Job Number" at bounding box center [92, 99] width 171 height 34
type input "27363"
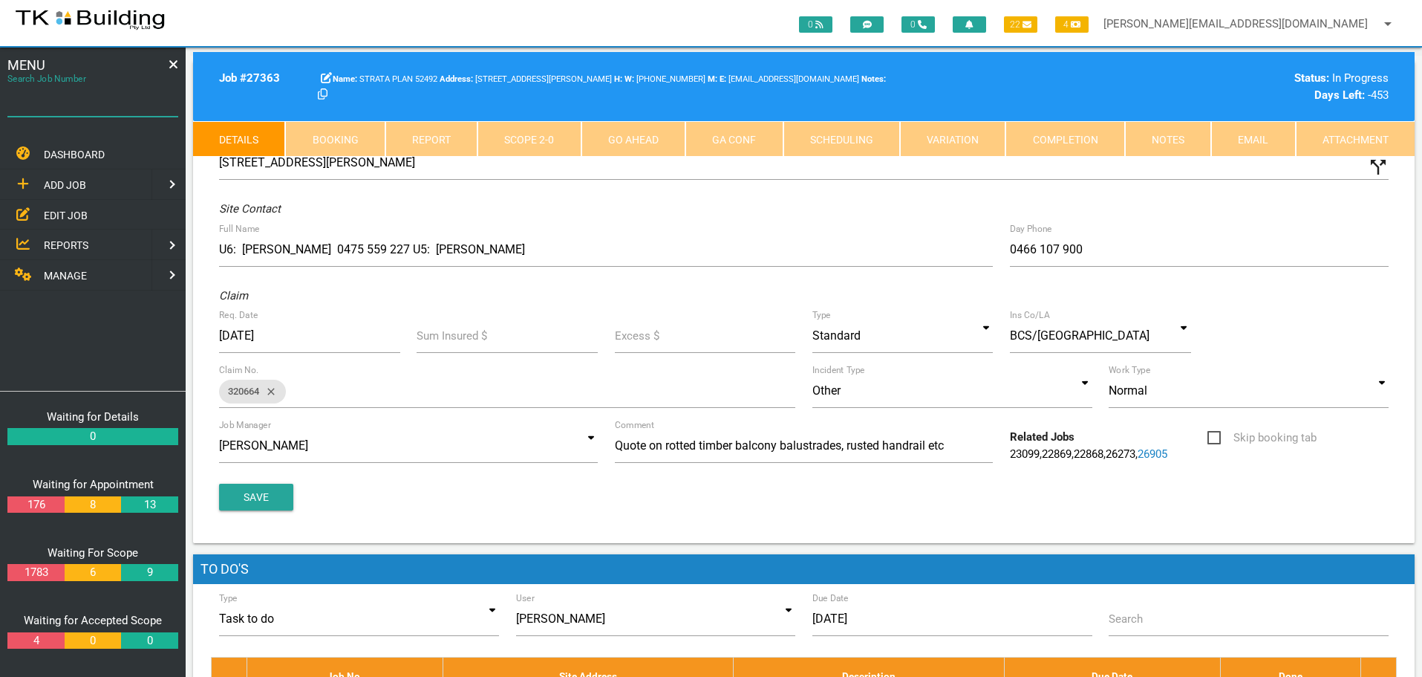
click at [97, 111] on input "Search Job Number" at bounding box center [92, 99] width 171 height 34
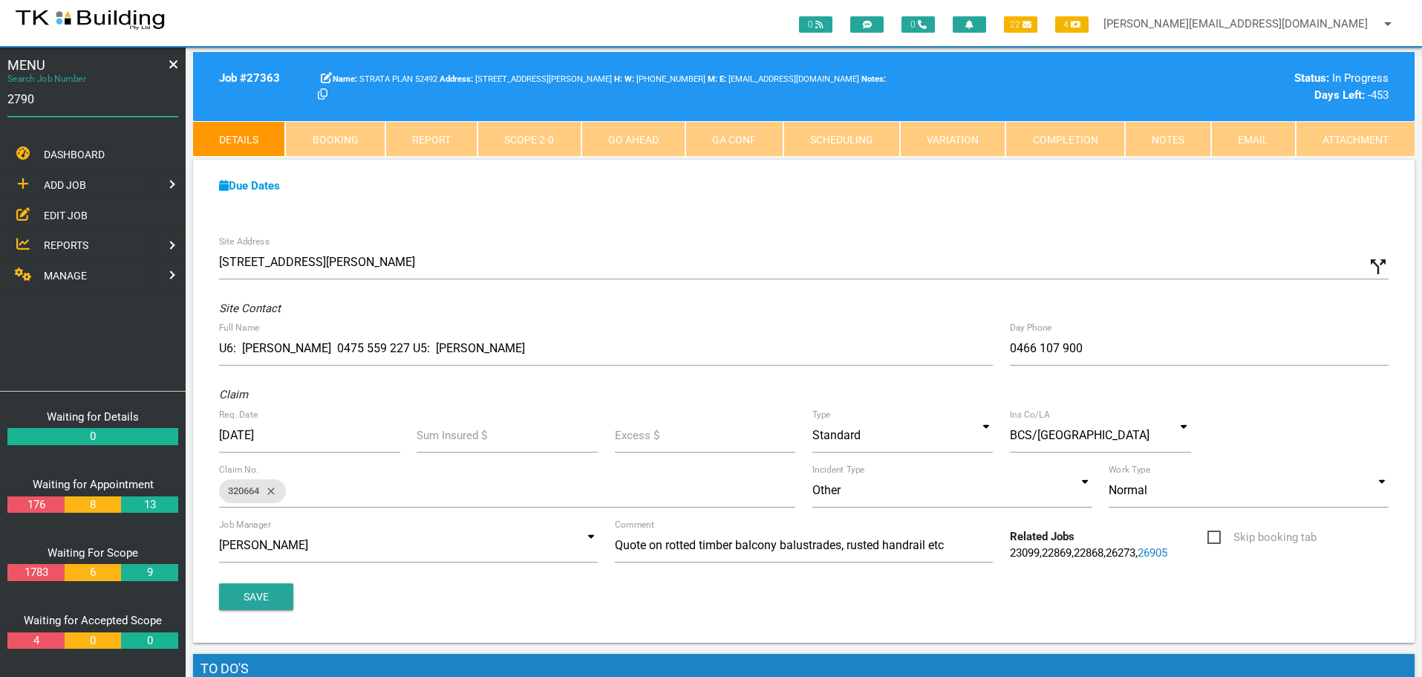
type input "27909"
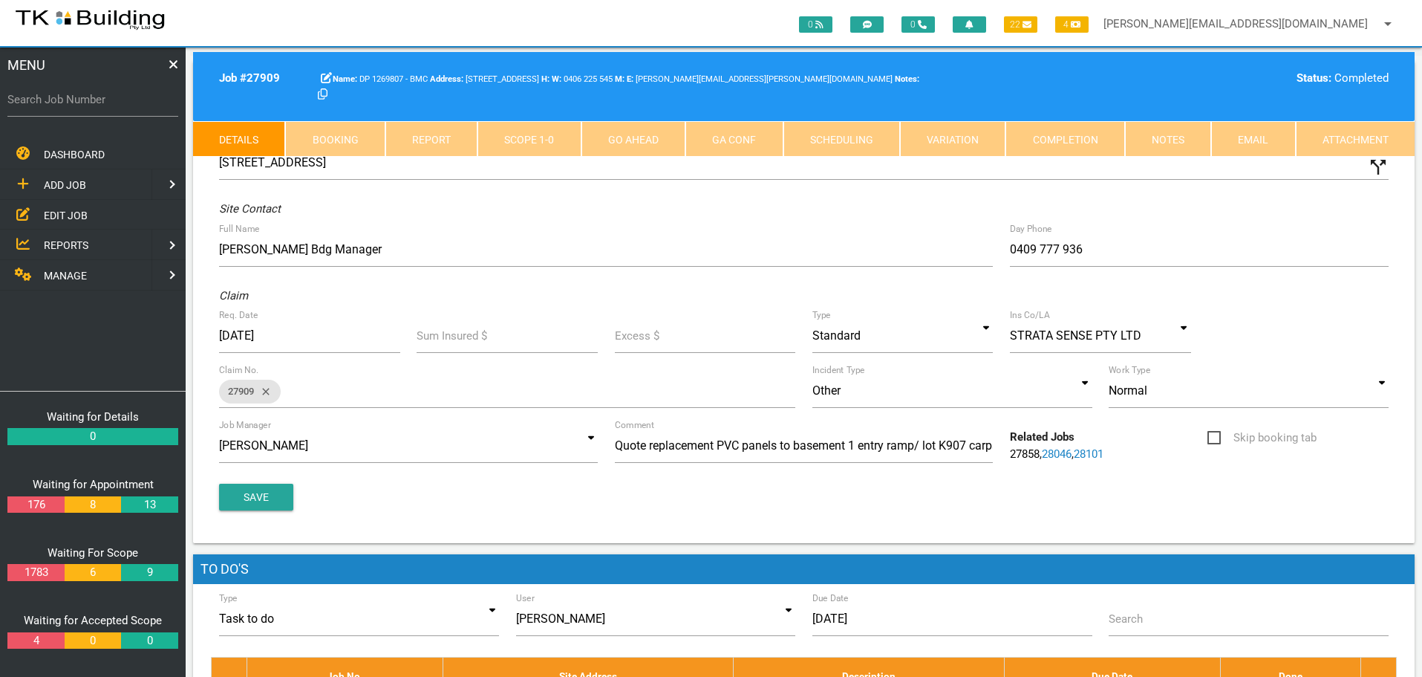
click at [1169, 146] on link "Notes" at bounding box center [1168, 139] width 86 height 36
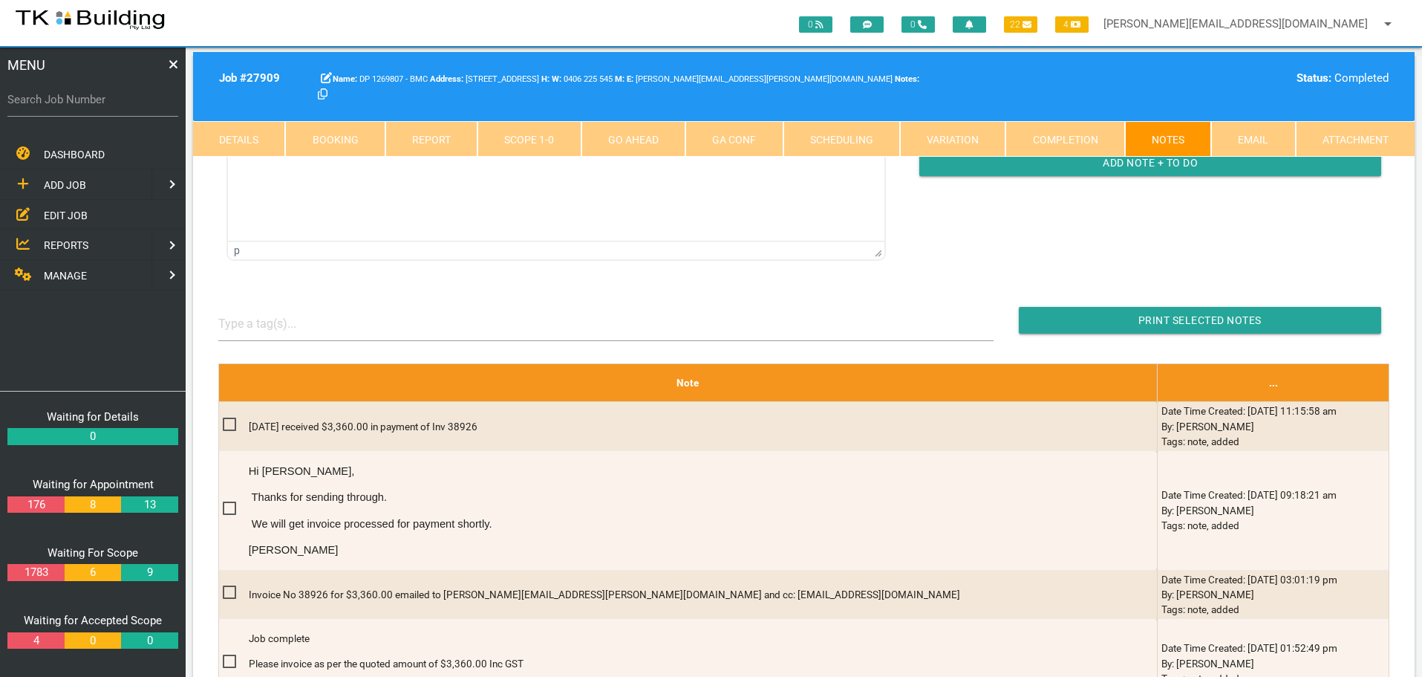
scroll to position [297, 0]
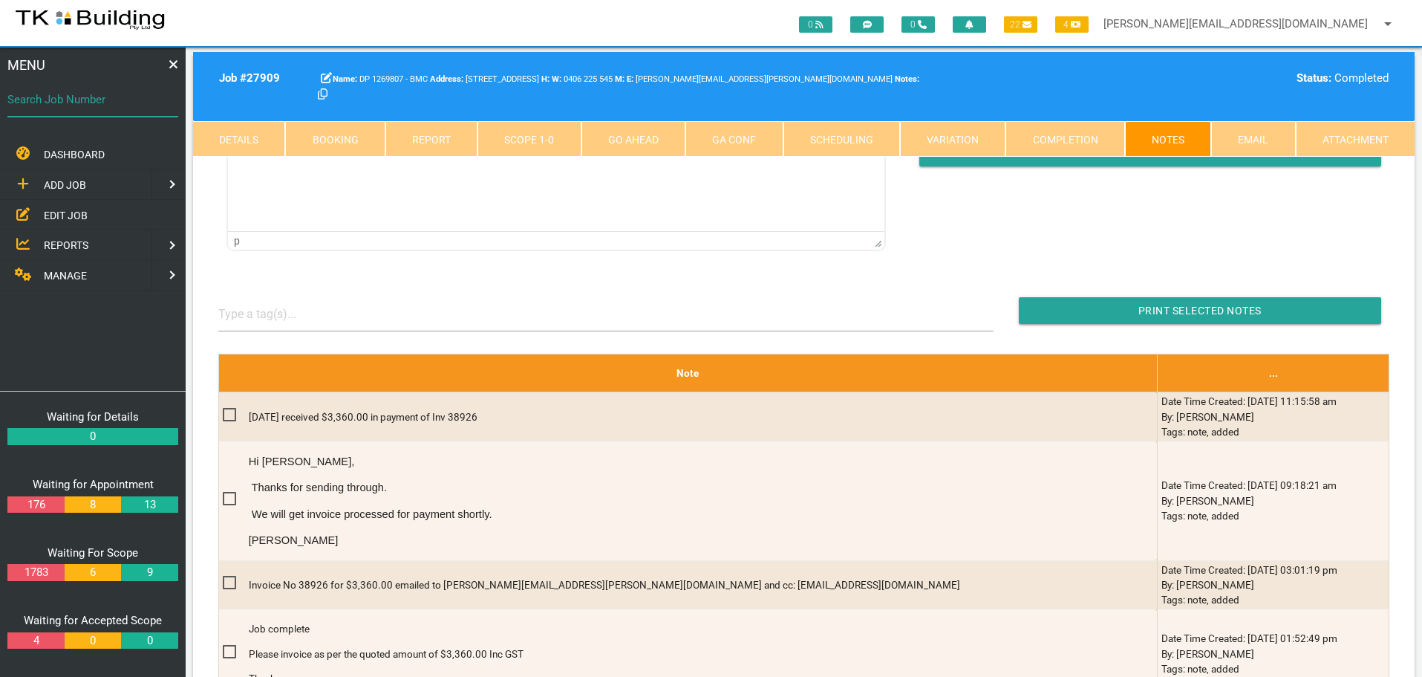
click at [94, 112] on input "Search Job Number" at bounding box center [92, 99] width 171 height 34
type input "27734"
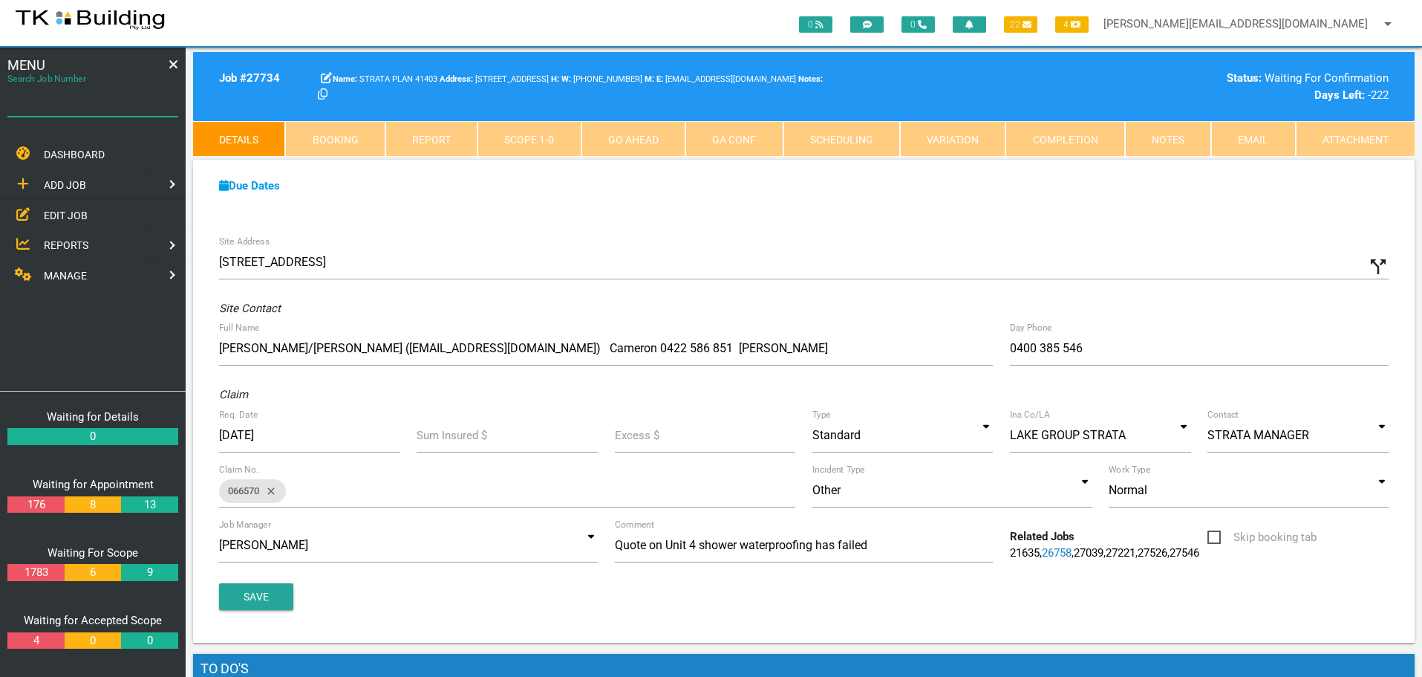
click at [59, 109] on input "Search Job Number" at bounding box center [92, 99] width 171 height 34
type input "27926"
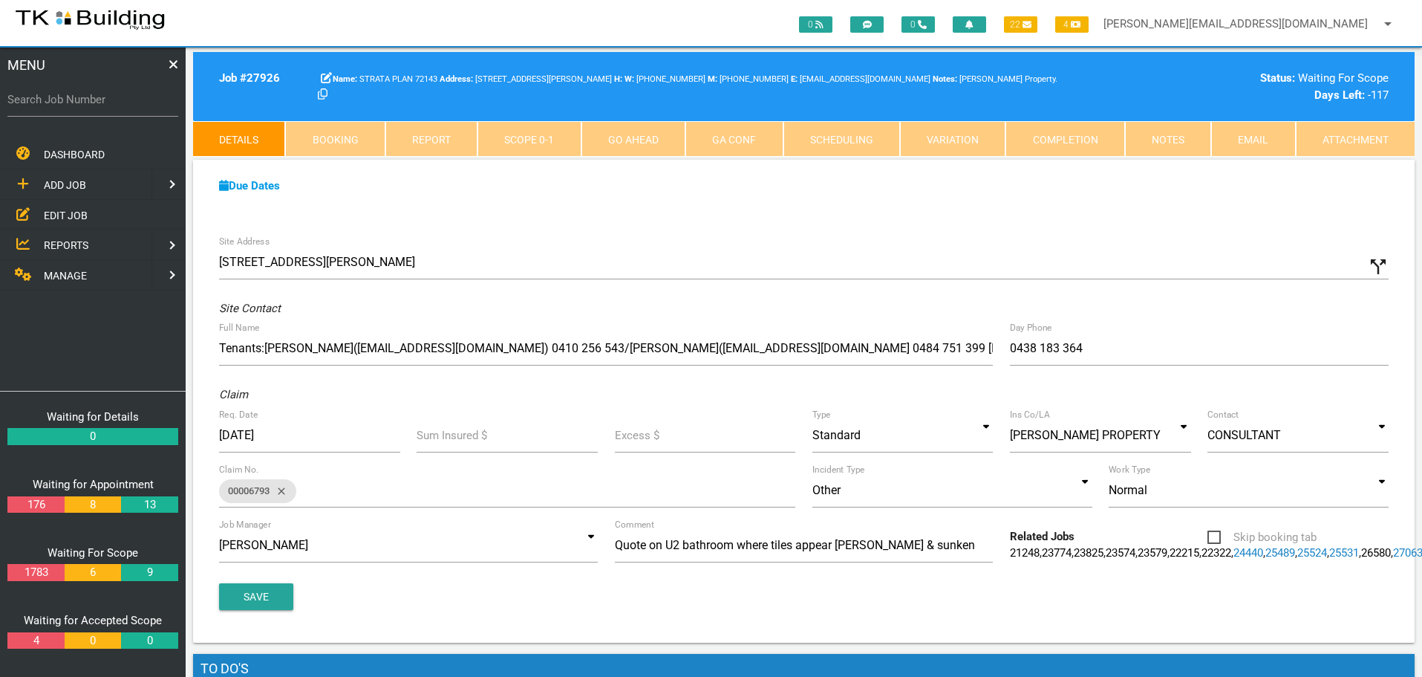
click at [1160, 135] on link "Notes" at bounding box center [1168, 139] width 86 height 36
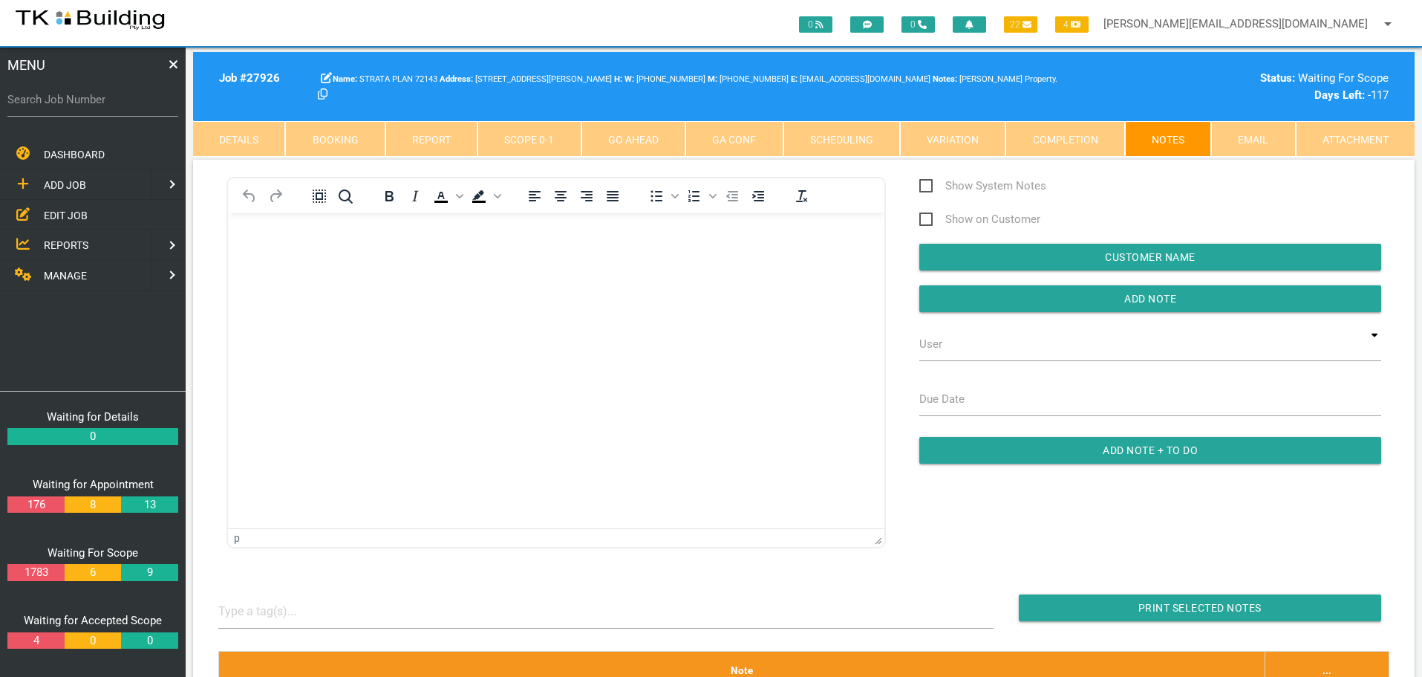
click at [1022, 274] on div "Show System Notes Show on Customer Customer Name Add Note User TKB JobTracking …" at bounding box center [1150, 328] width 495 height 302
click at [59, 217] on span "EDIT JOB" at bounding box center [66, 215] width 44 height 12
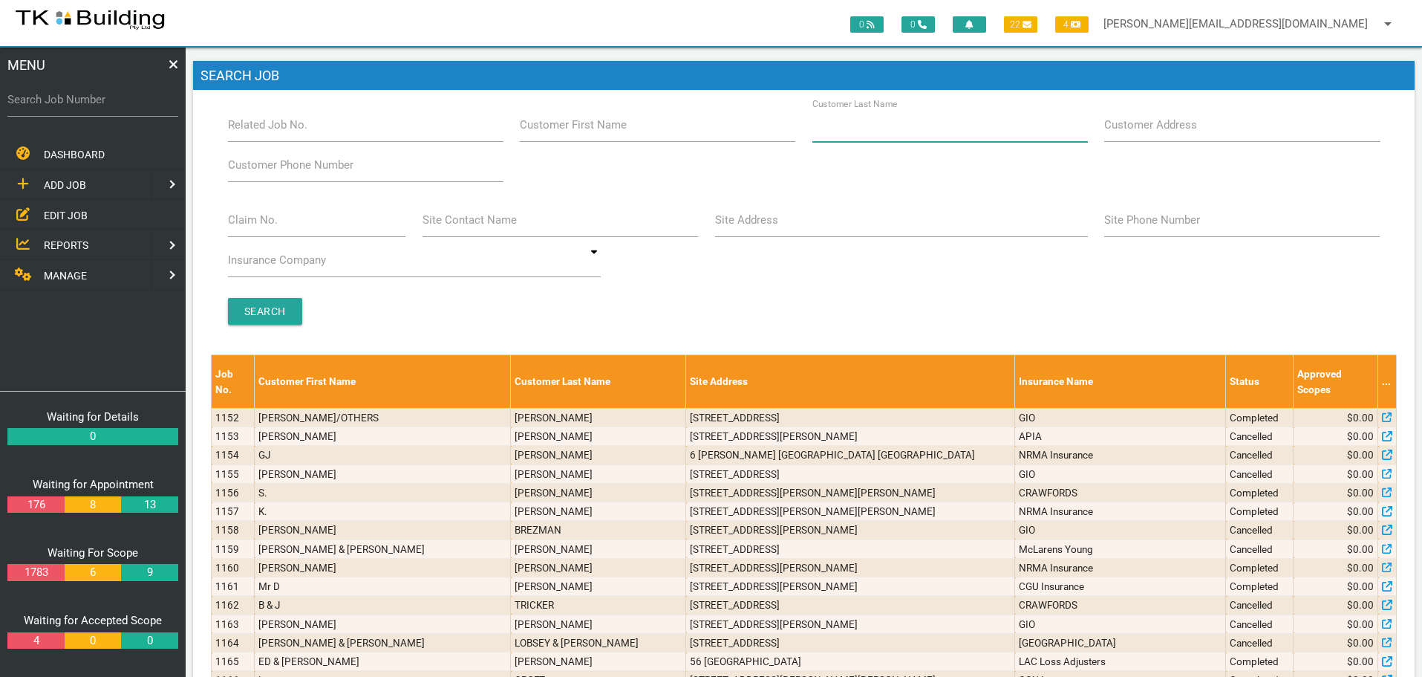
click at [894, 134] on input "Customer Last Name" at bounding box center [951, 125] width 276 height 34
type input "66128"
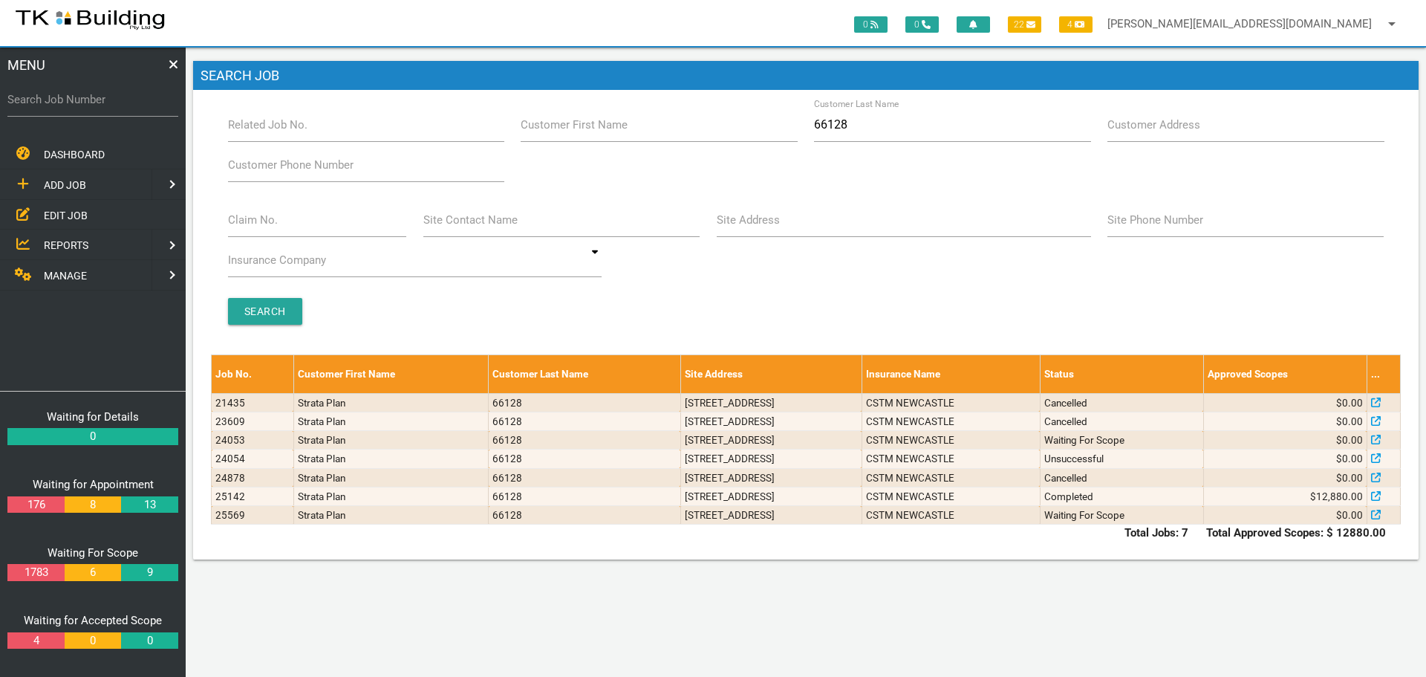
click at [72, 187] on span "ADD JOB" at bounding box center [65, 185] width 42 height 12
click at [78, 210] on span "EXISTING CUSTOMER" at bounding box center [95, 215] width 102 height 12
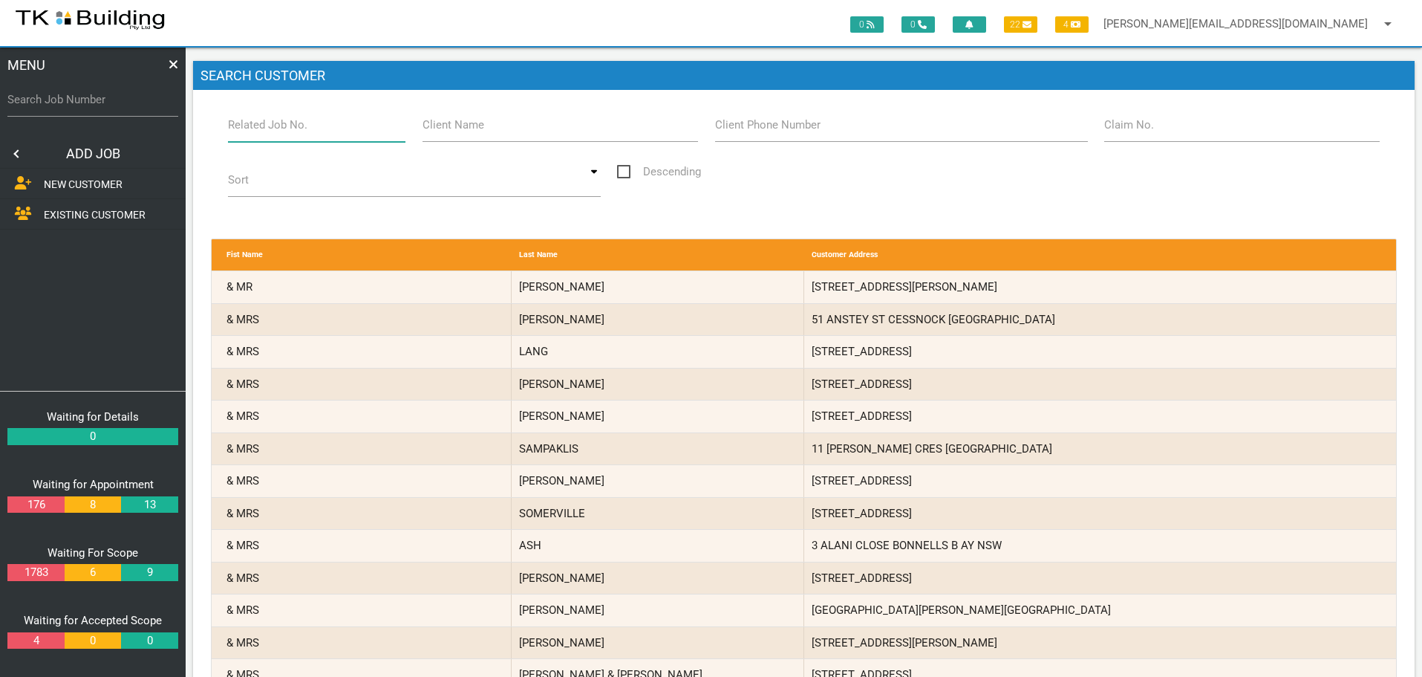
drag, startPoint x: 330, startPoint y: 131, endPoint x: 340, endPoint y: 143, distance: 16.4
click at [330, 132] on input "Related Job No." at bounding box center [317, 125] width 178 height 34
type input "25569"
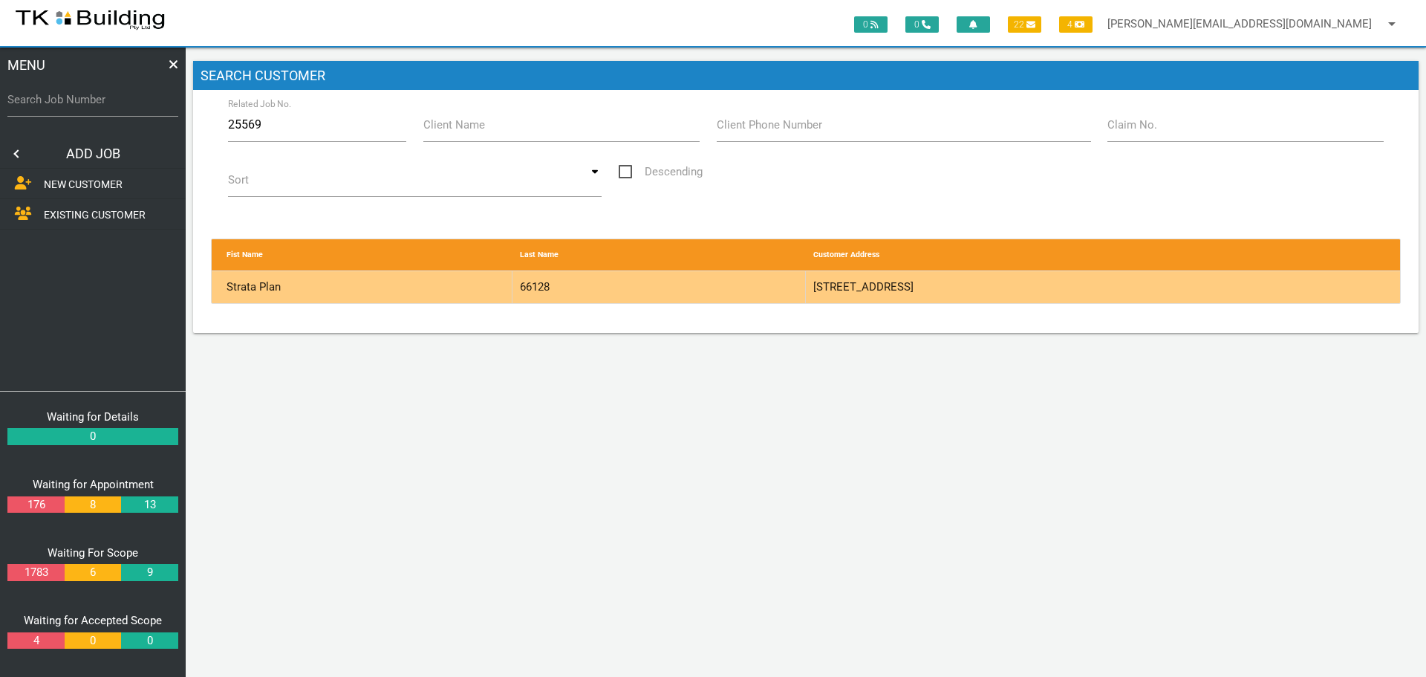
click at [740, 288] on div "66128" at bounding box center [659, 287] width 293 height 32
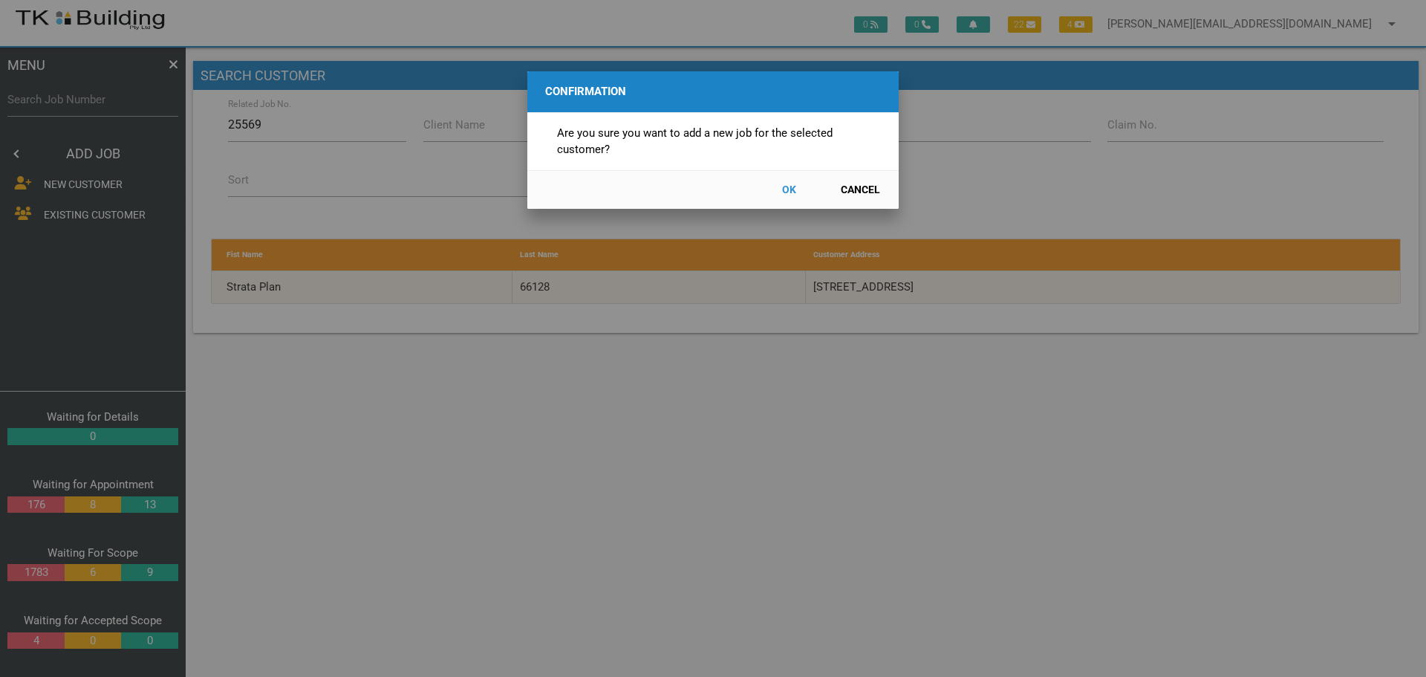
click at [790, 186] on button "OK" at bounding box center [788, 190] width 65 height 26
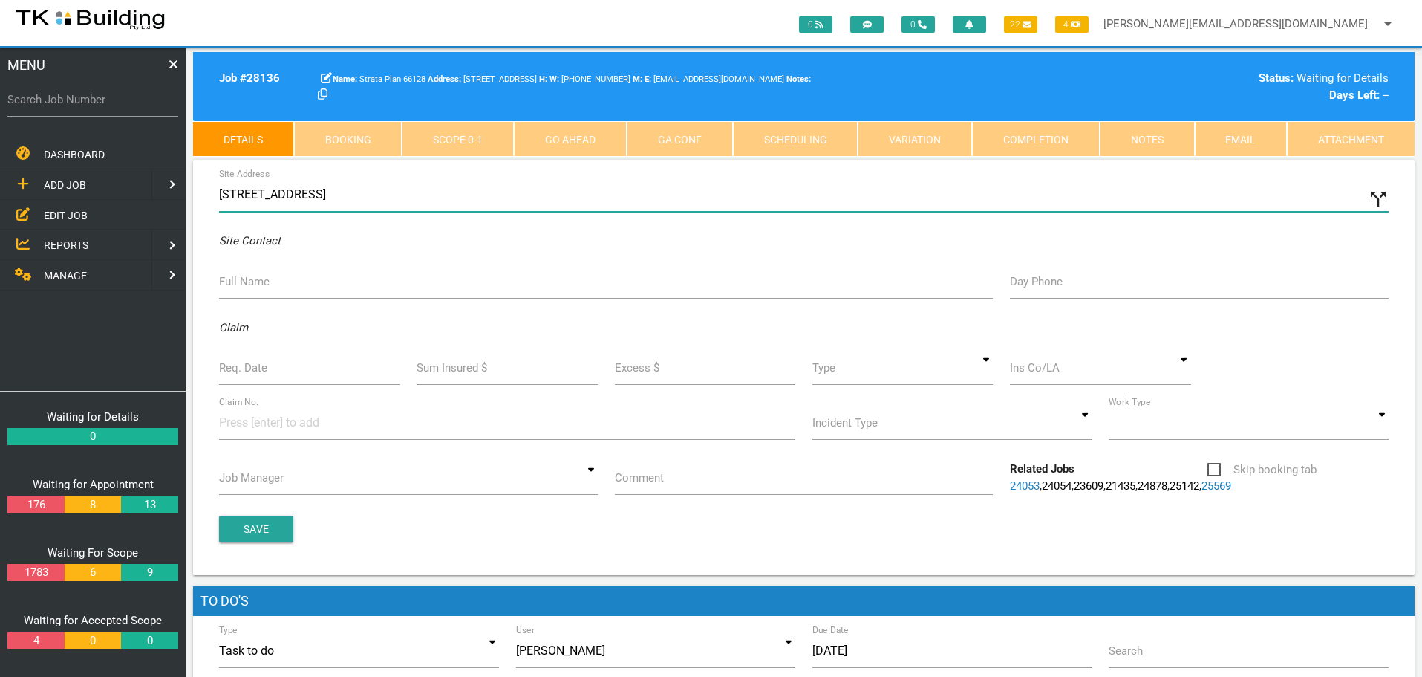
click at [220, 195] on input "16-20 Watt St, Newcastle NSW 2300, Australia" at bounding box center [804, 195] width 1170 height 34
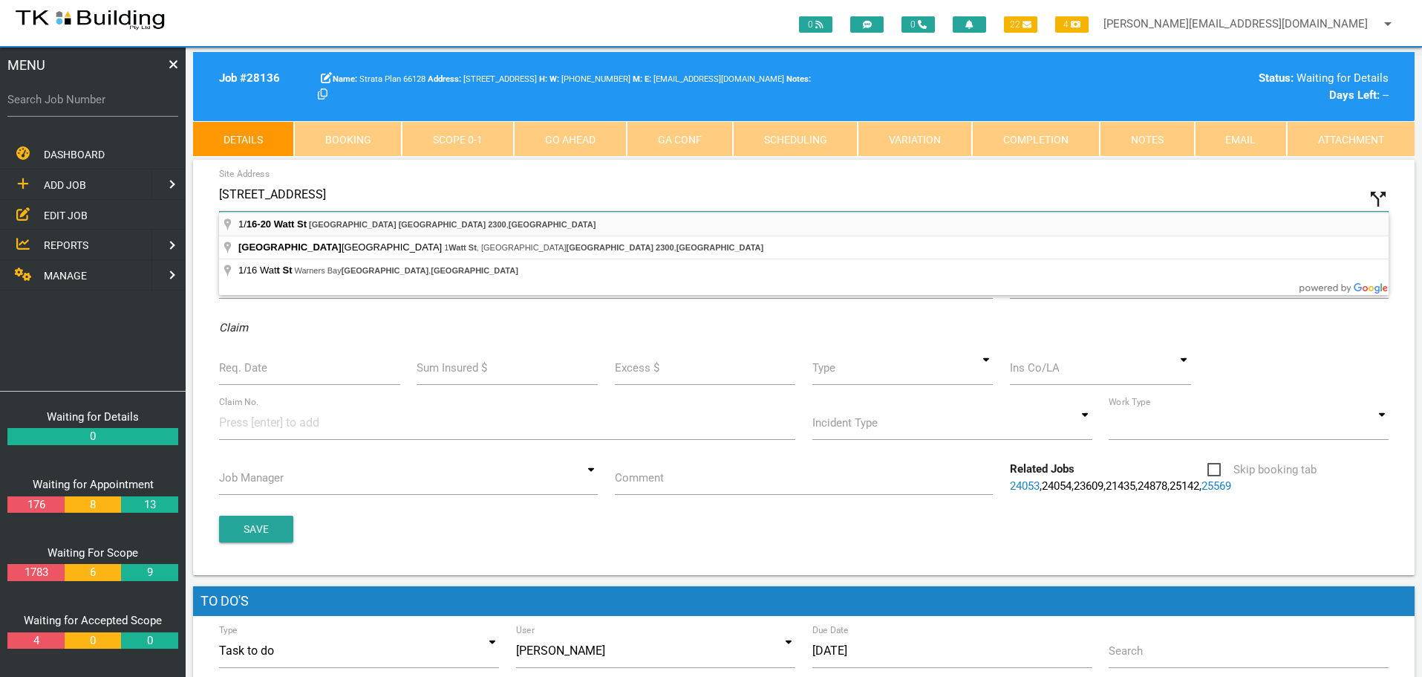
type input "1/16-20 Watt St, Newcastle NSW 2300, Australia"
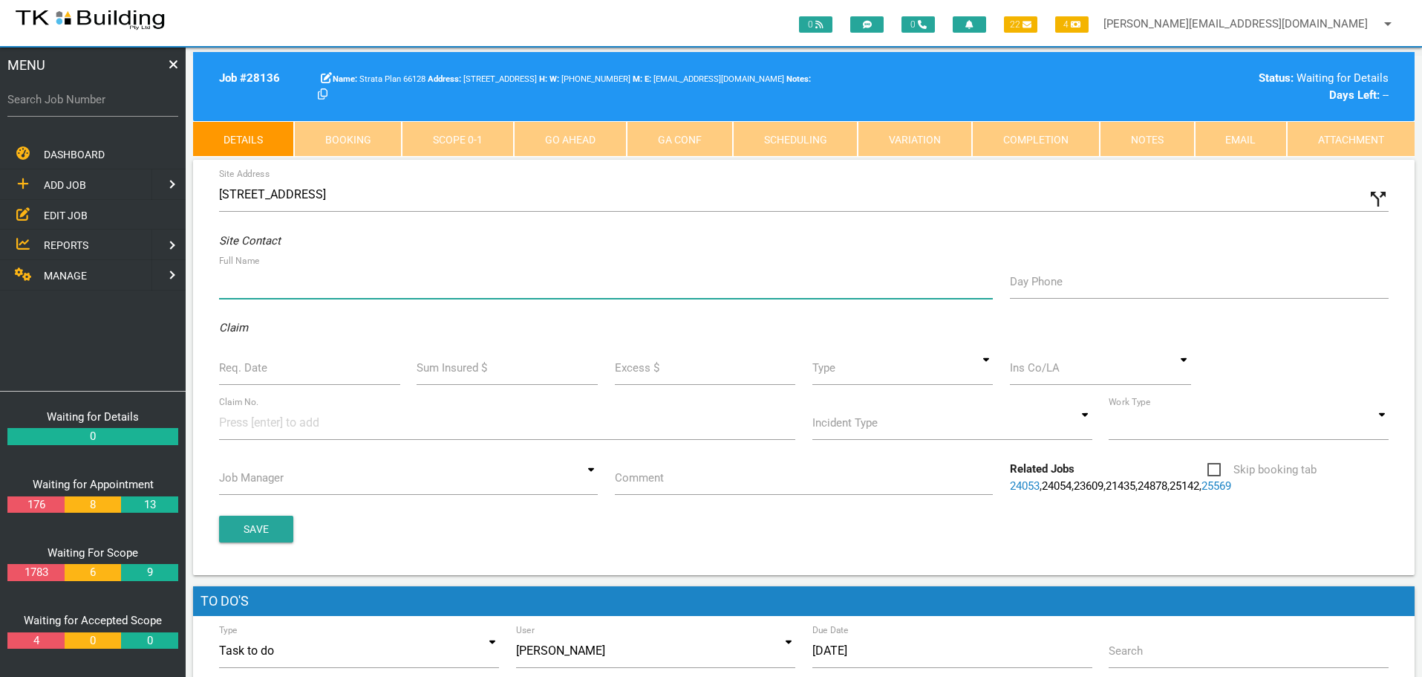
click at [270, 288] on input "Full Name" at bounding box center [606, 281] width 774 height 34
type input "Locks Paddock"
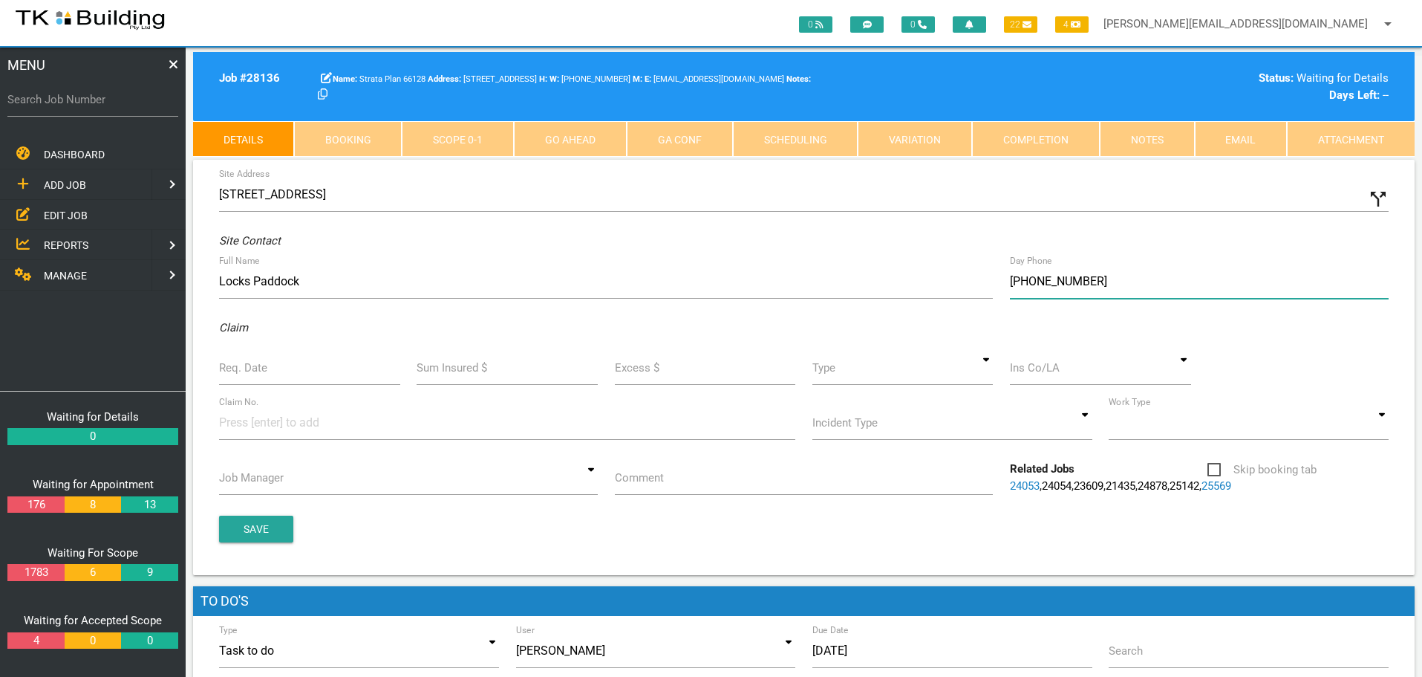
type input "(02) 4031 8335"
click at [267, 369] on input "Req. Date" at bounding box center [309, 368] width 181 height 34
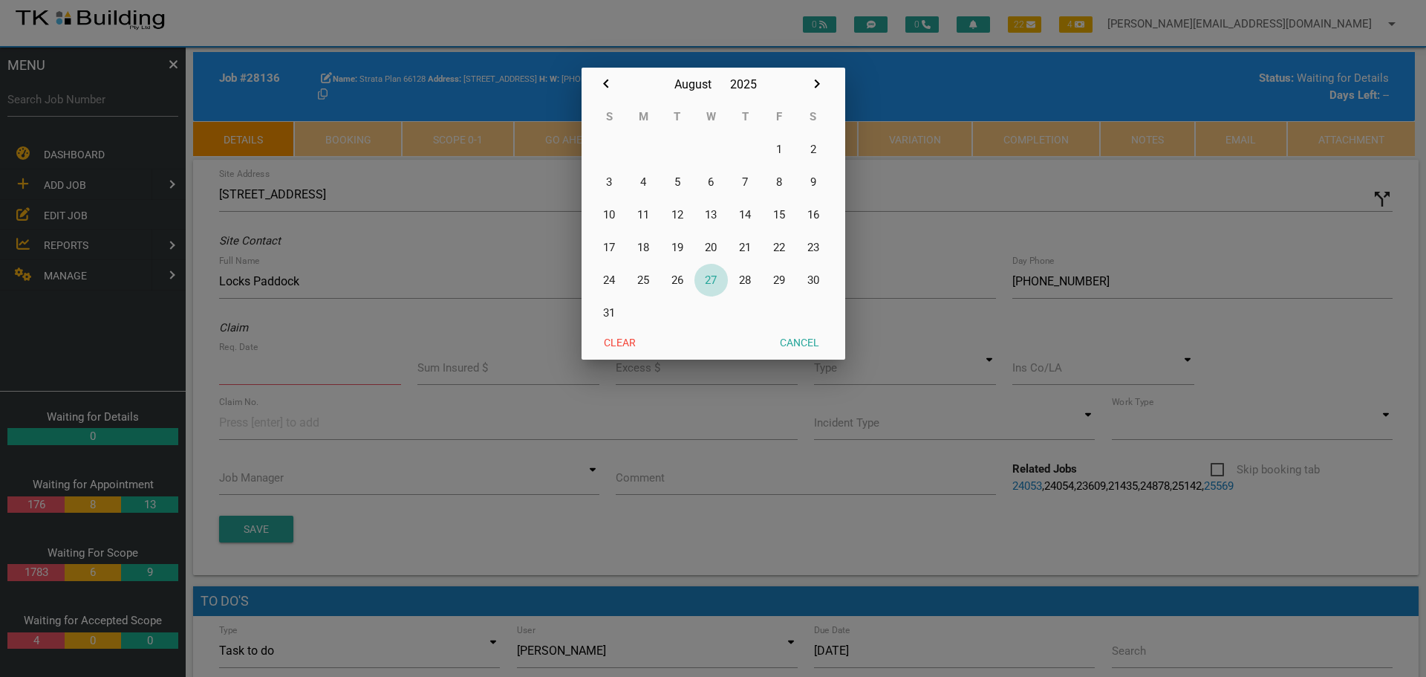
click at [711, 282] on button "27" at bounding box center [711, 280] width 34 height 33
type input "[DATE]"
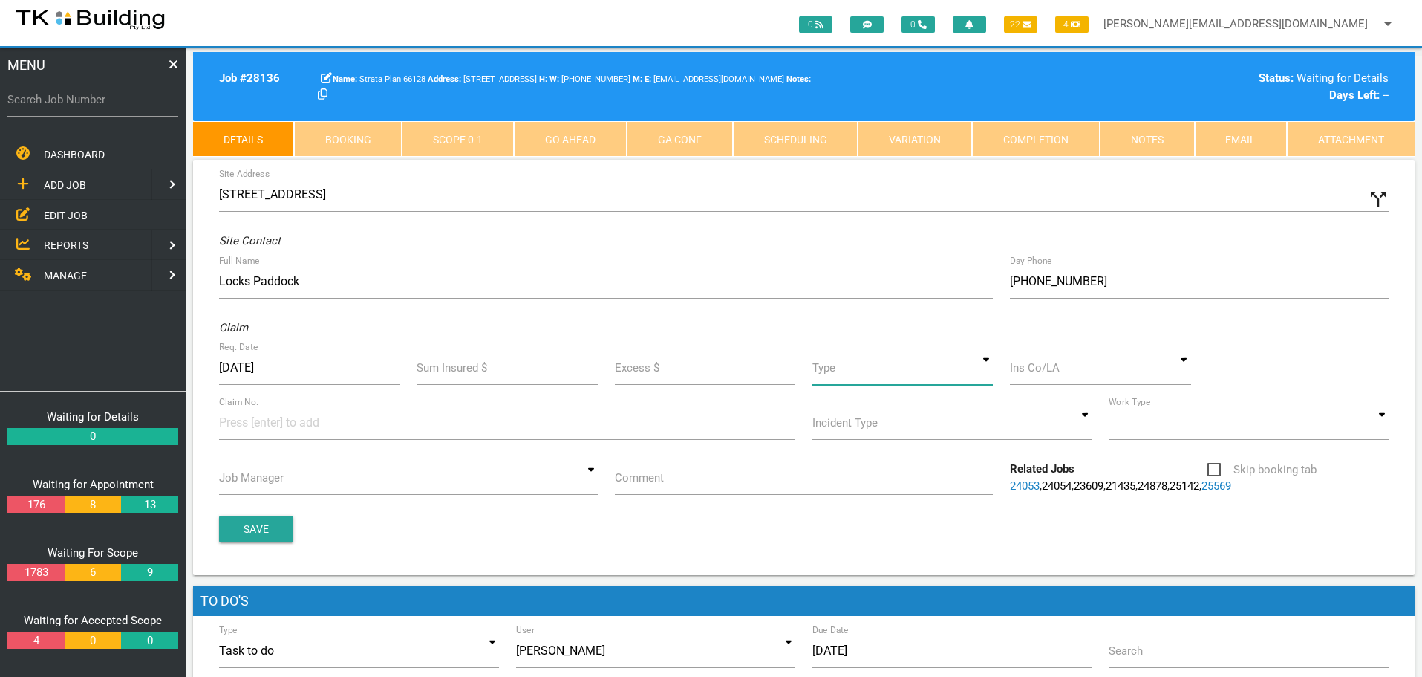
click at [980, 370] on input at bounding box center [903, 368] width 181 height 34
click at [890, 432] on span "Standard" at bounding box center [903, 435] width 181 height 37
type input "Standard"
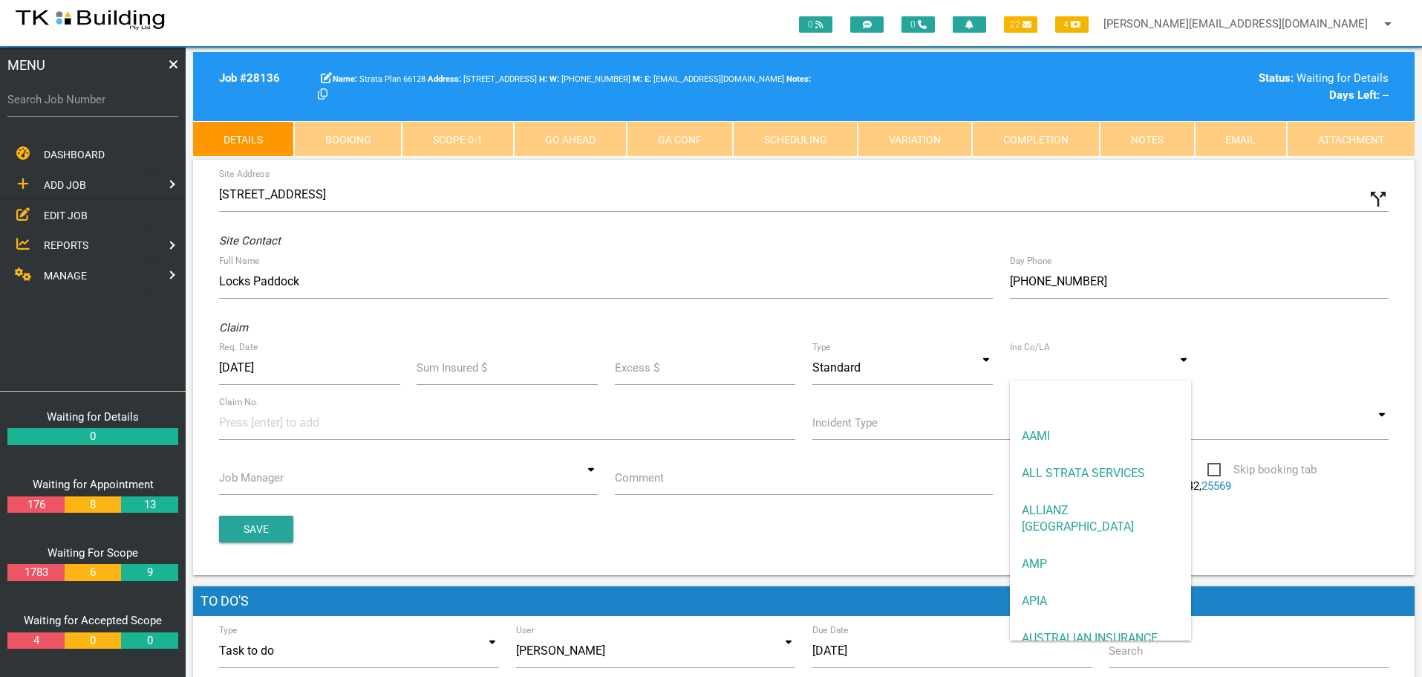
click at [1058, 371] on input at bounding box center [1100, 368] width 181 height 34
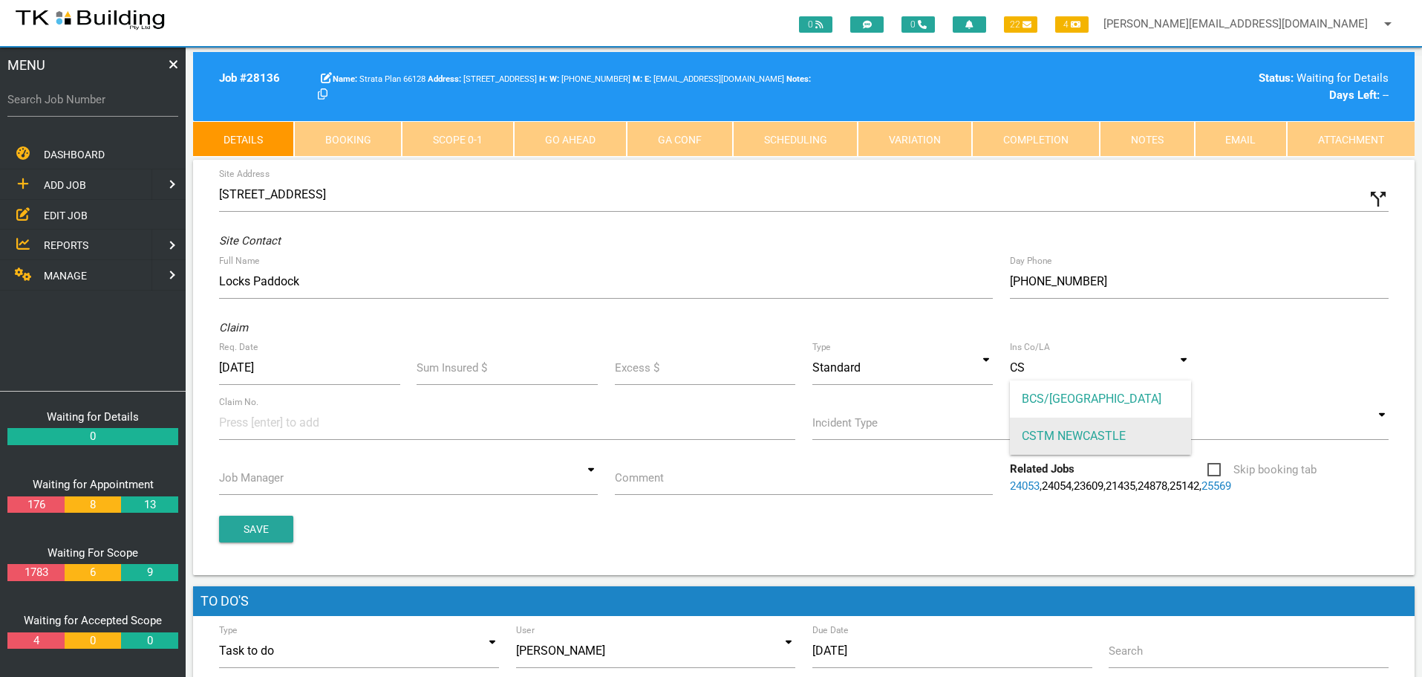
click at [1026, 441] on span "CSTM NEWCASTLE" at bounding box center [1100, 435] width 181 height 37
type input "CSTM NEWCASTLE"
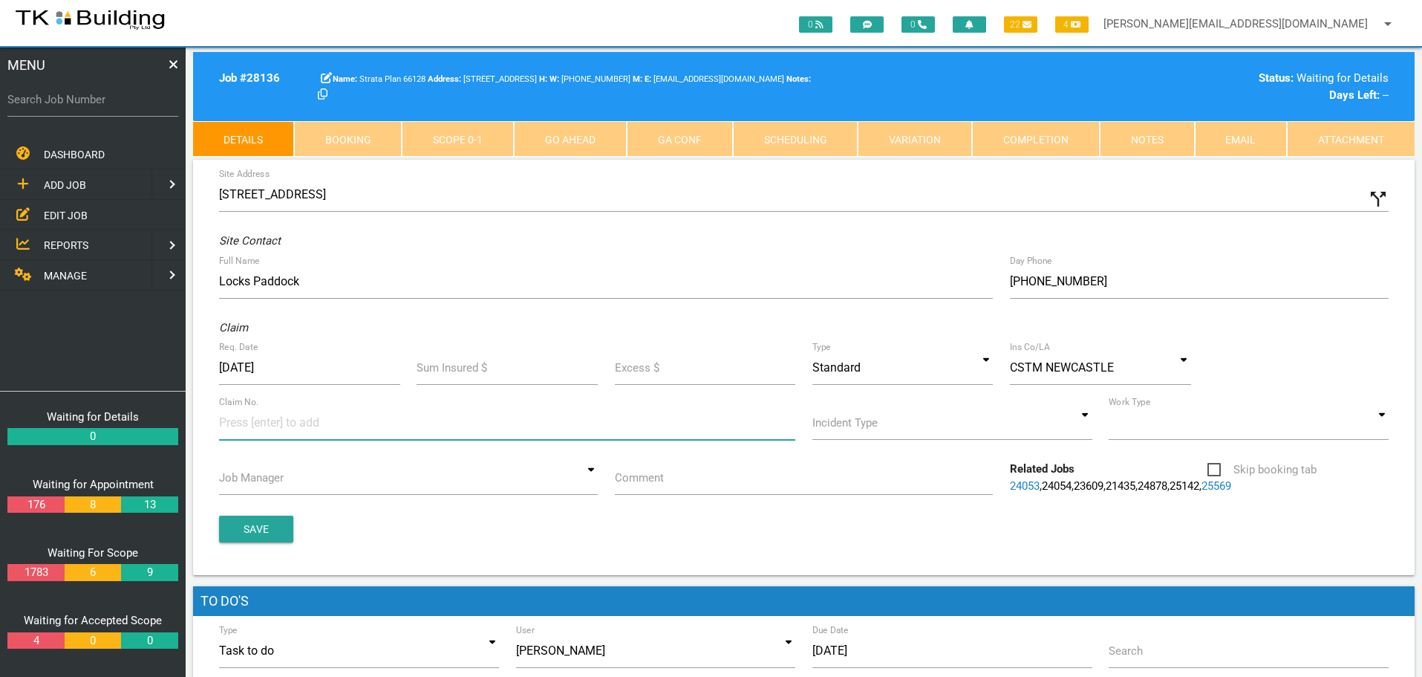
click at [244, 430] on input at bounding box center [274, 422] width 111 height 33
type input "35996"
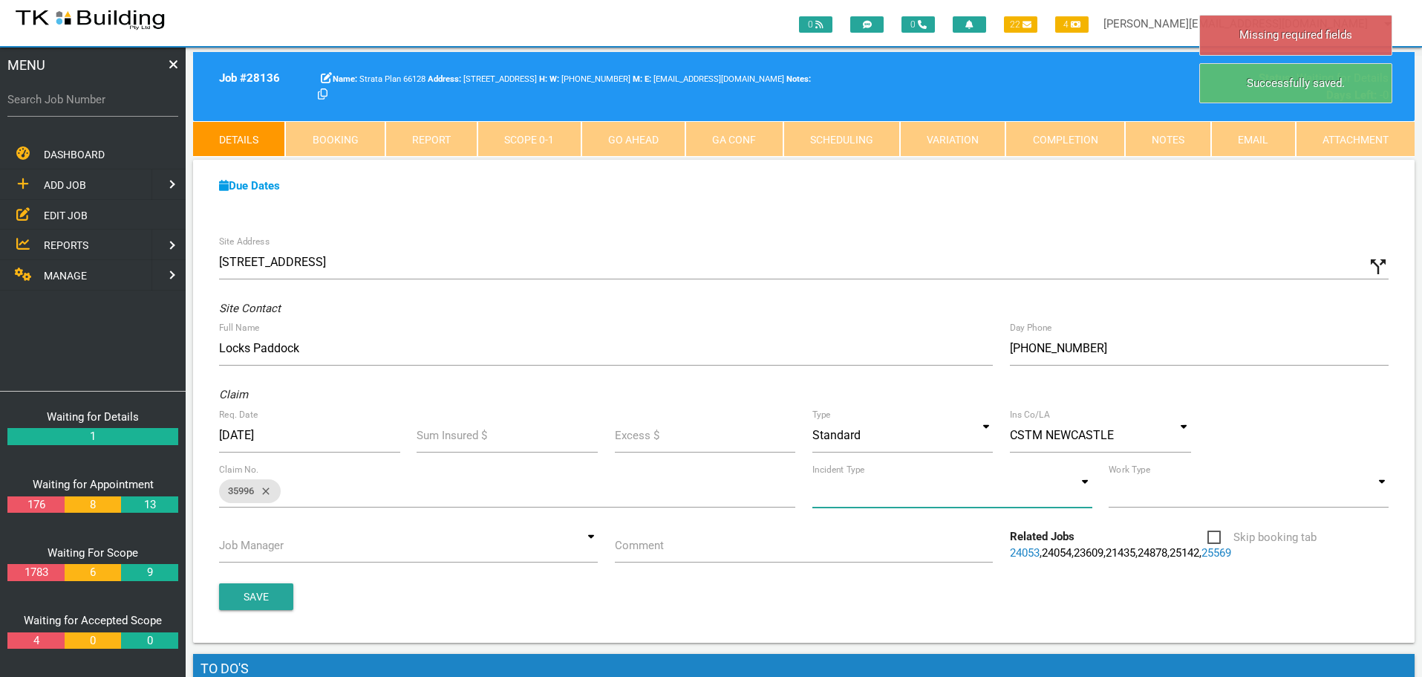
click at [1090, 492] on input at bounding box center [953, 490] width 280 height 34
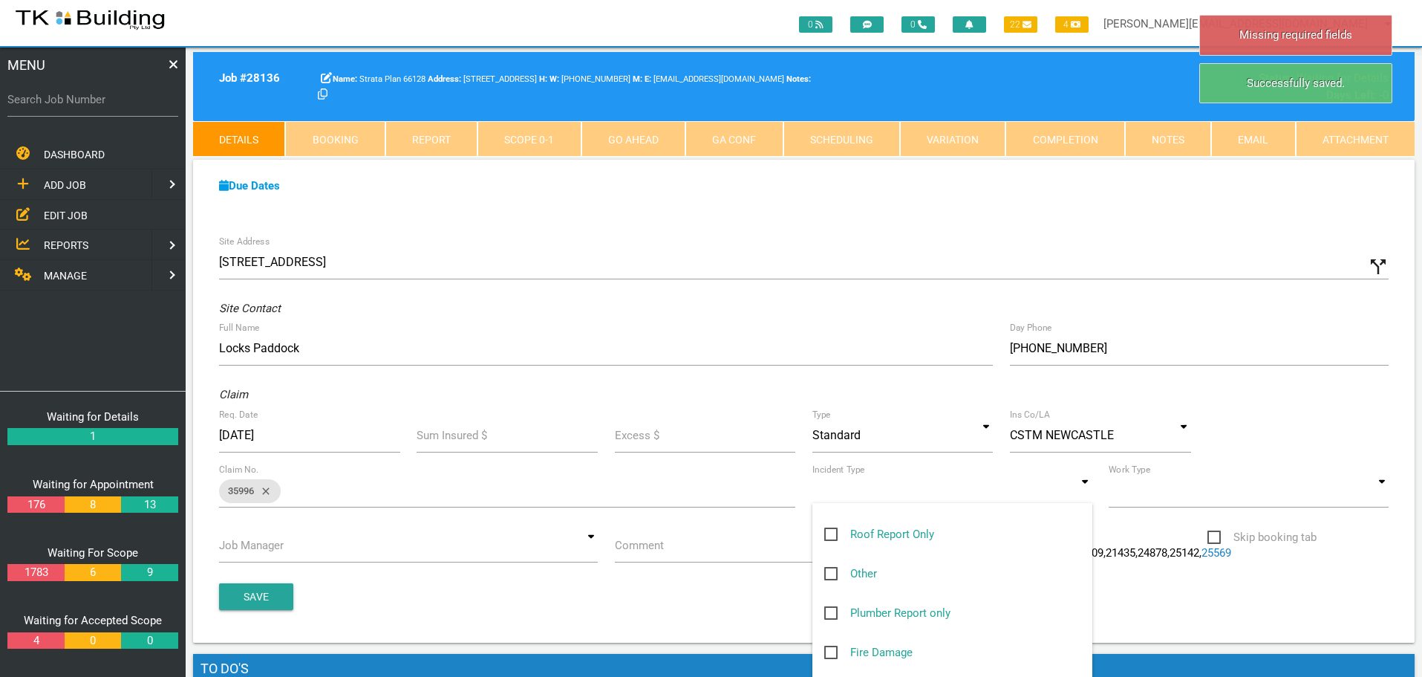
scroll to position [223, 0]
click at [830, 570] on span "Other" at bounding box center [850, 573] width 53 height 19
click at [830, 570] on input "Other" at bounding box center [829, 569] width 10 height 10
checkbox input "true"
type input "Other"
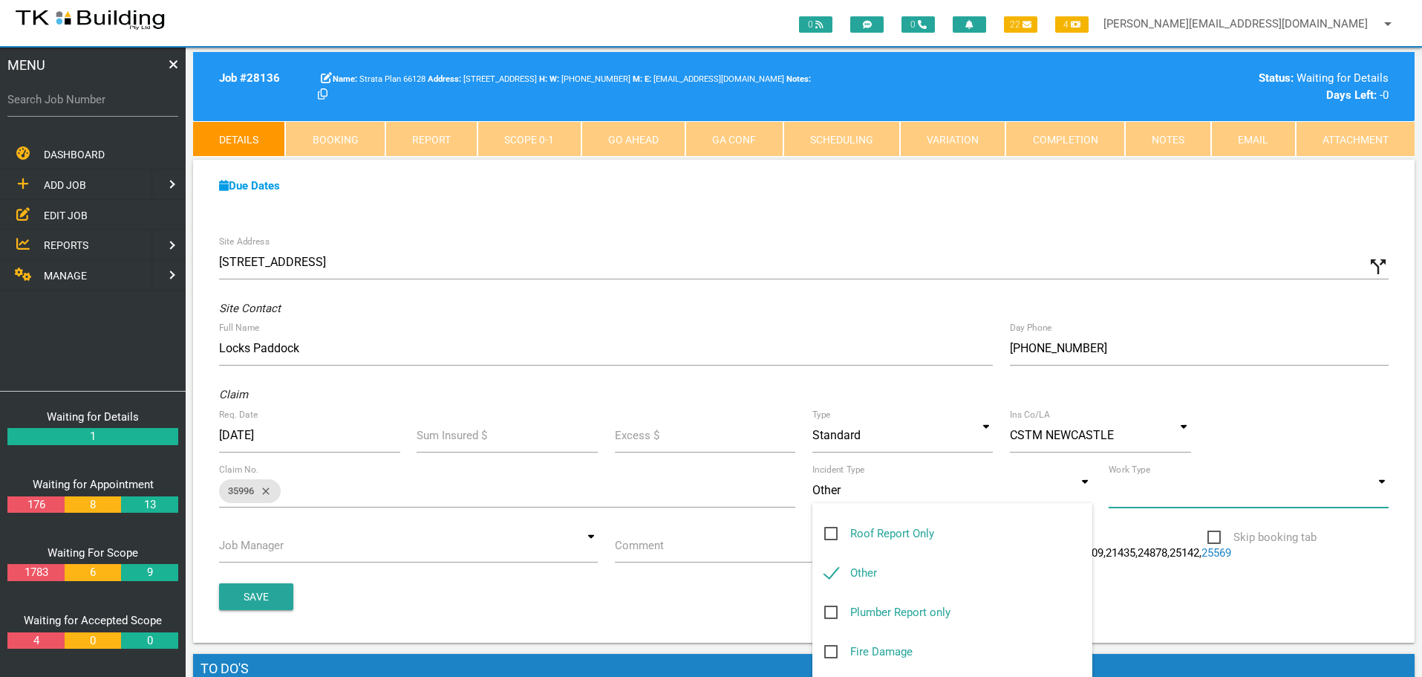
click at [1385, 498] on input at bounding box center [1249, 490] width 280 height 34
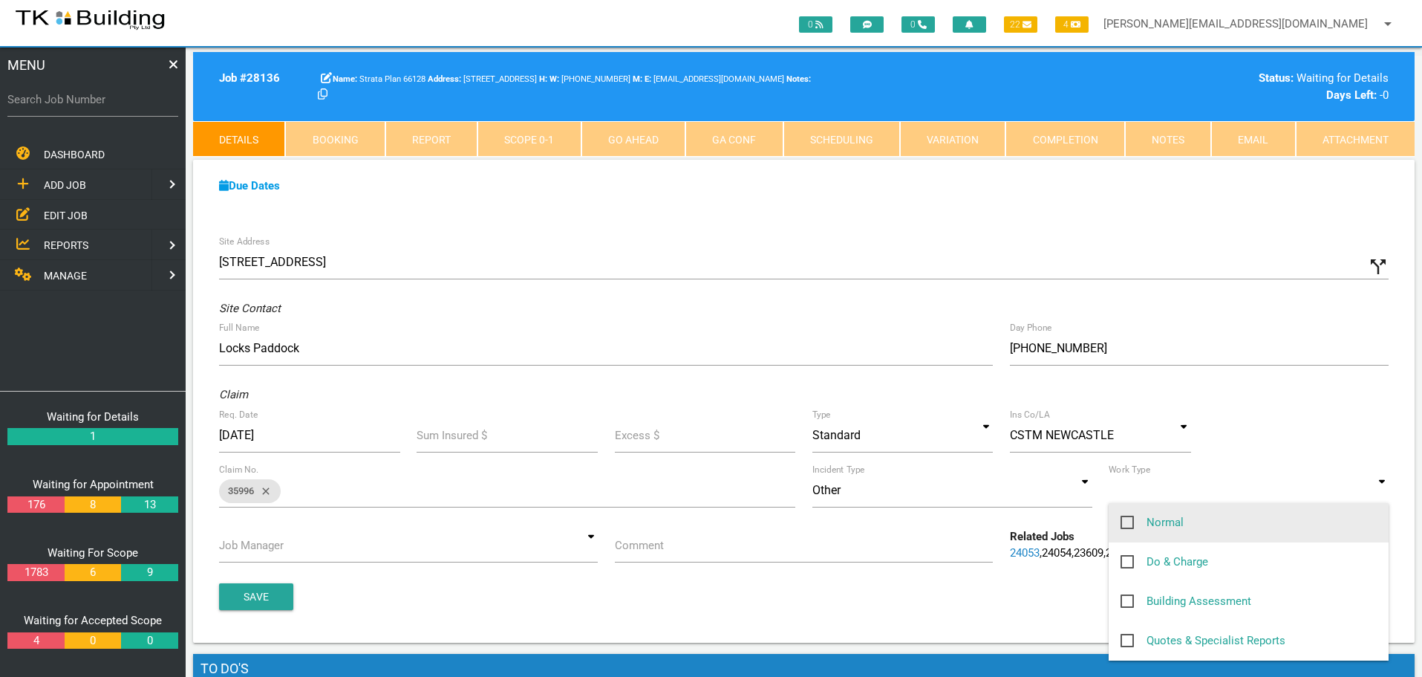
click at [1128, 520] on span "Normal" at bounding box center [1152, 522] width 63 height 19
click at [1128, 520] on input "Normal" at bounding box center [1126, 518] width 10 height 10
checkbox input "true"
type input "Normal"
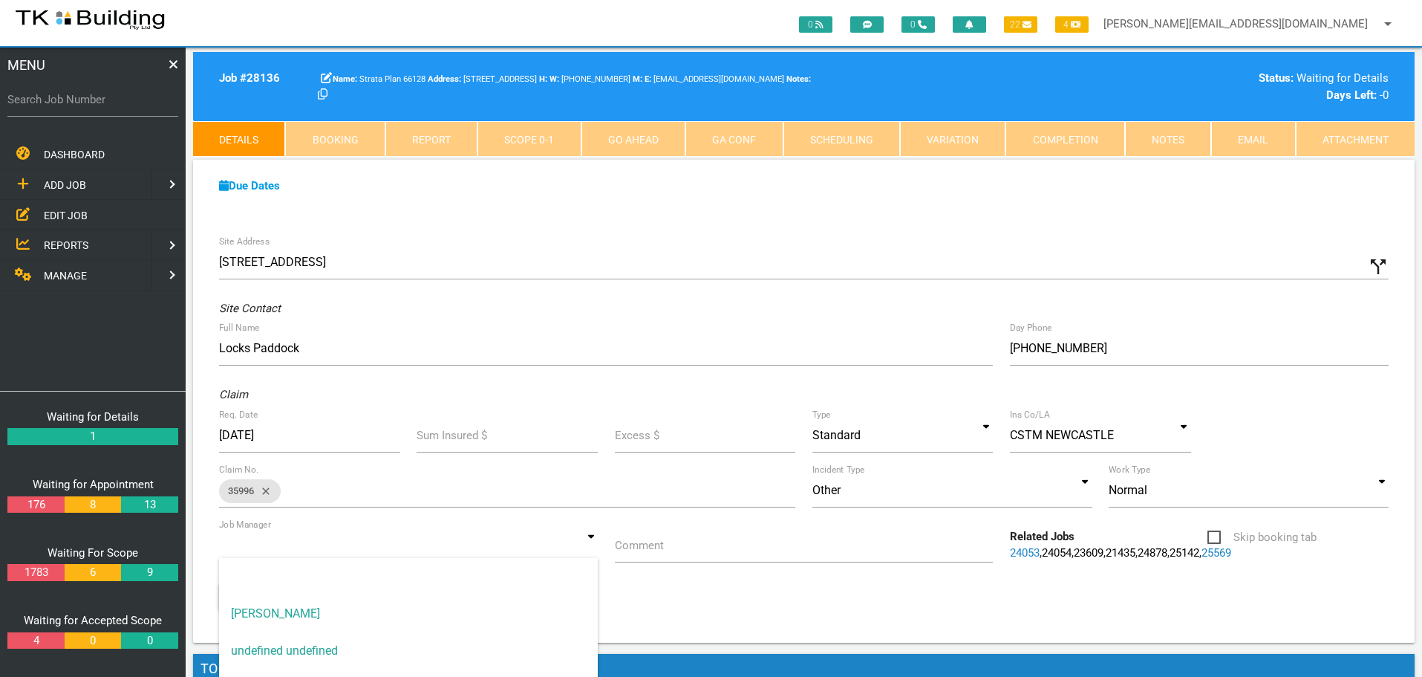
click at [593, 540] on input at bounding box center [408, 545] width 379 height 34
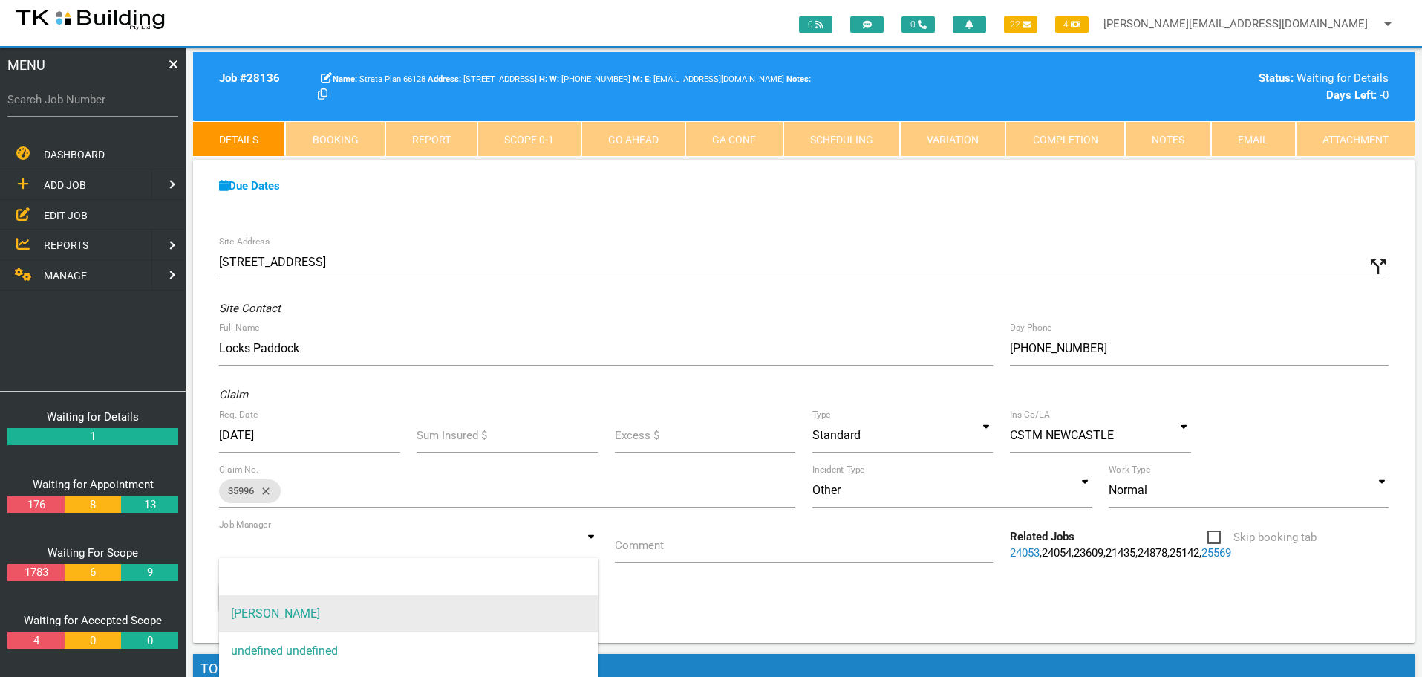
click at [533, 608] on span "[PERSON_NAME]" at bounding box center [408, 613] width 379 height 37
type input "[PERSON_NAME]"
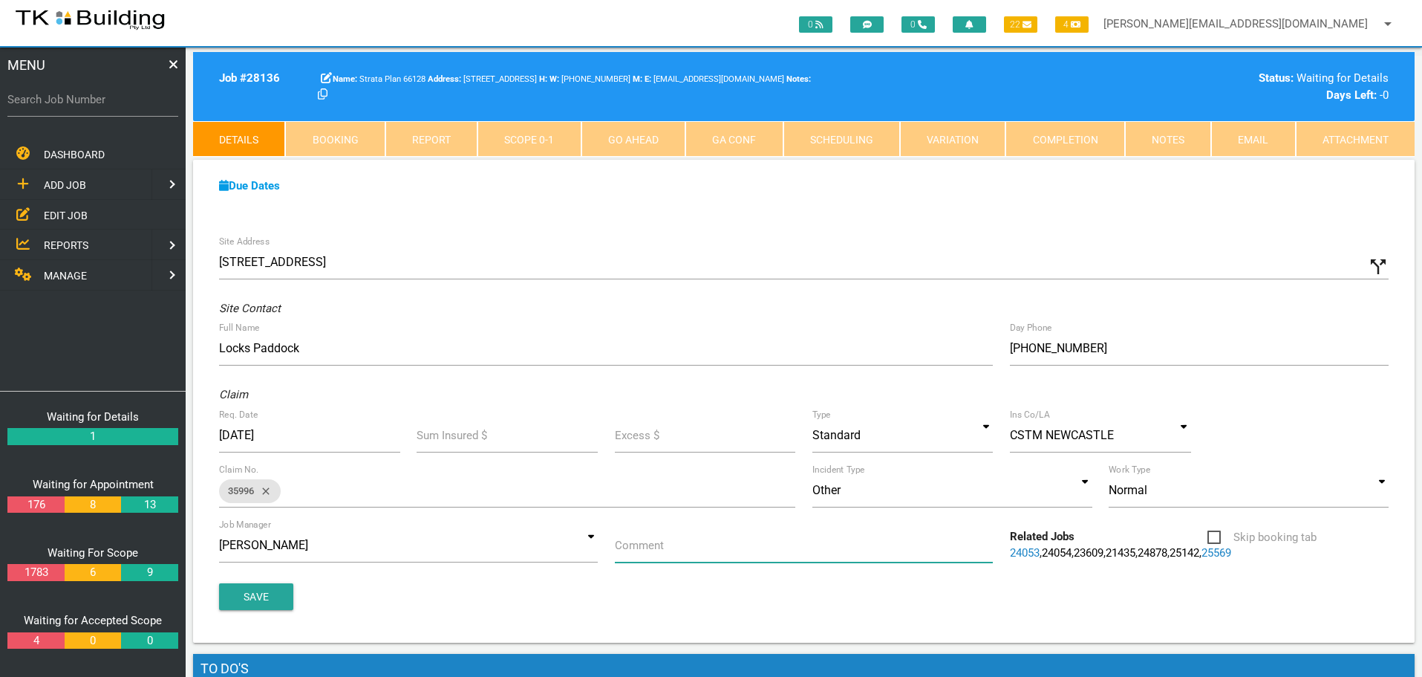
click at [681, 555] on input "Comment" at bounding box center [804, 545] width 379 height 34
type input "Quote to replace fire door to hallway U1 Locks Paddock Restaurant"
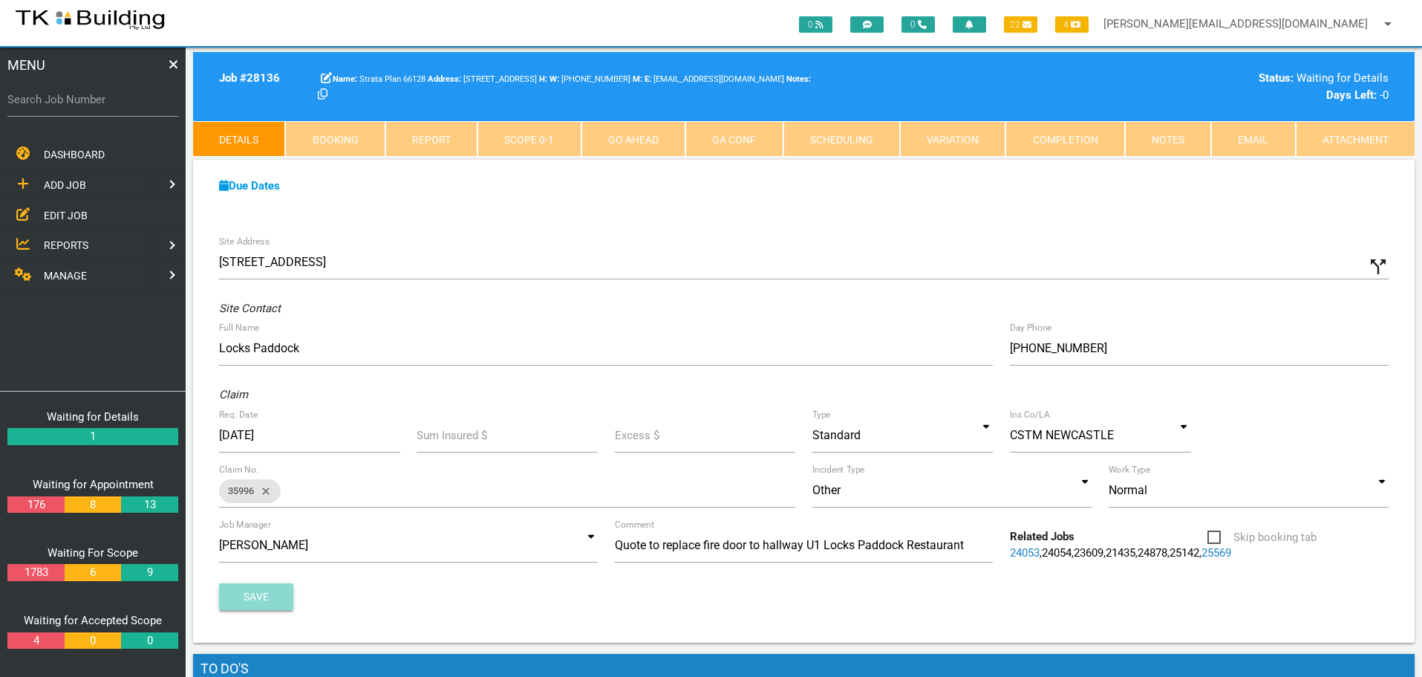
click at [289, 602] on button "Save" at bounding box center [256, 596] width 74 height 27
click at [108, 108] on input "Search Job Number" at bounding box center [92, 99] width 171 height 34
type input "28108"
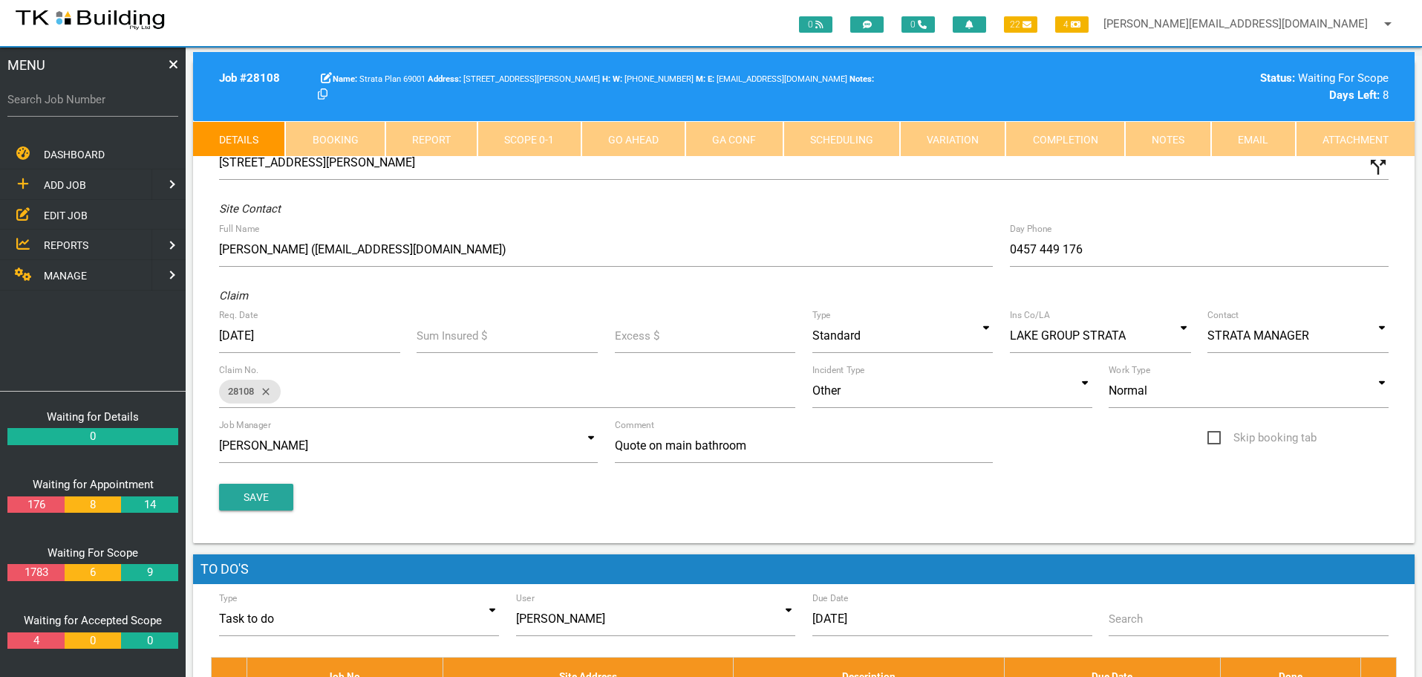
click at [1182, 137] on link "Notes" at bounding box center [1168, 139] width 86 height 36
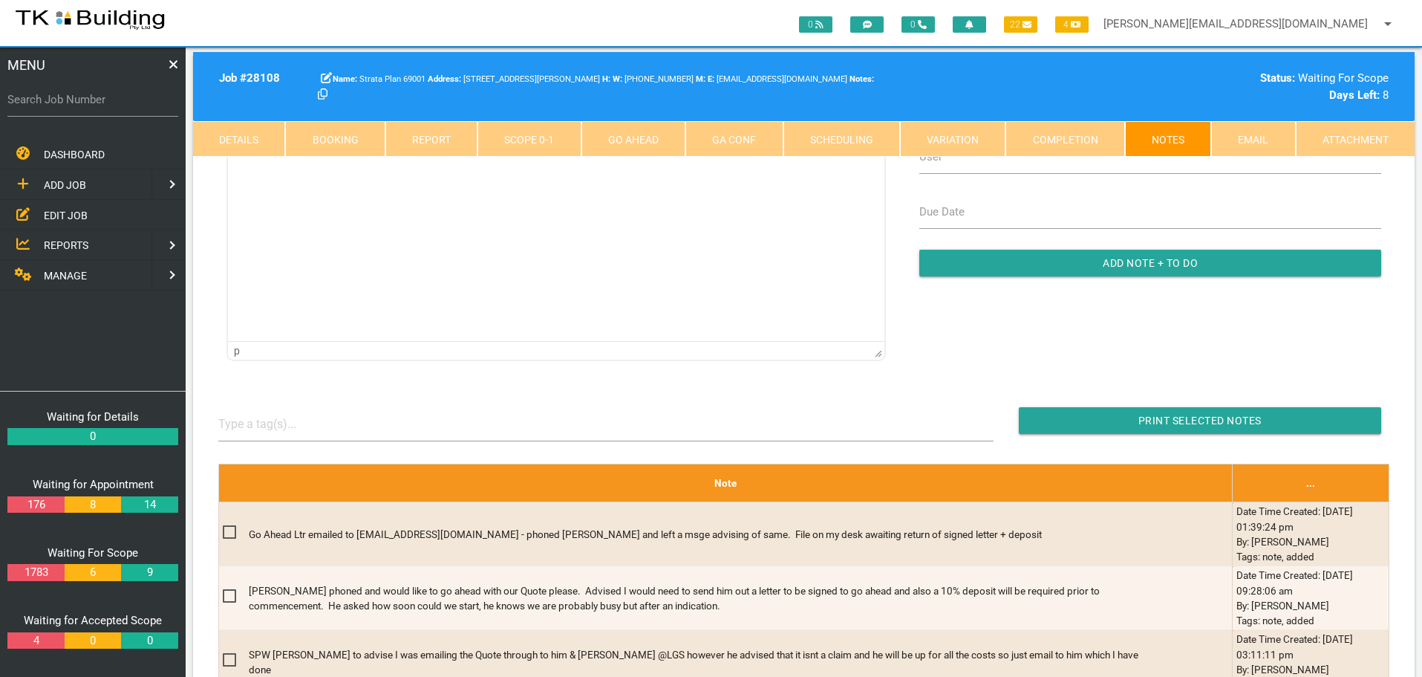
scroll to position [223, 0]
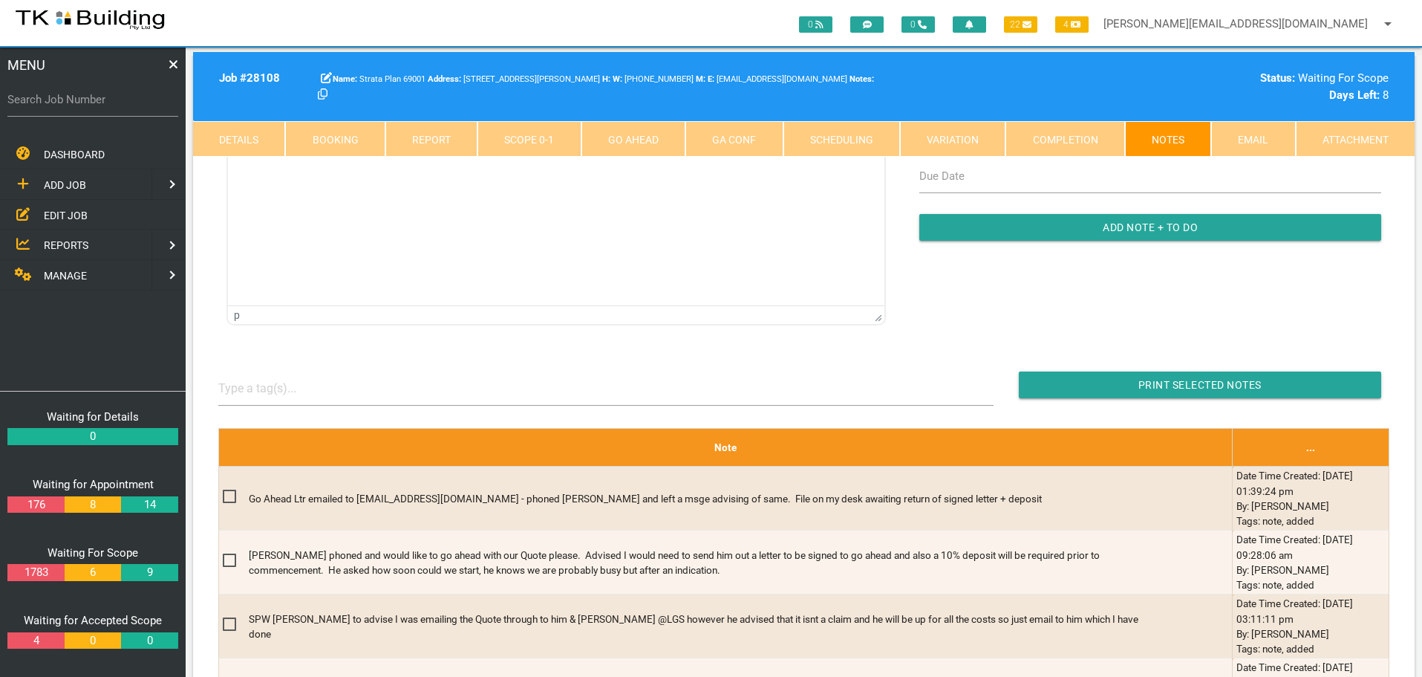
click at [65, 105] on label "Search Job Number" at bounding box center [92, 99] width 171 height 17
click at [65, 105] on input "Search Job Number" at bounding box center [92, 99] width 171 height 34
type input "27653"
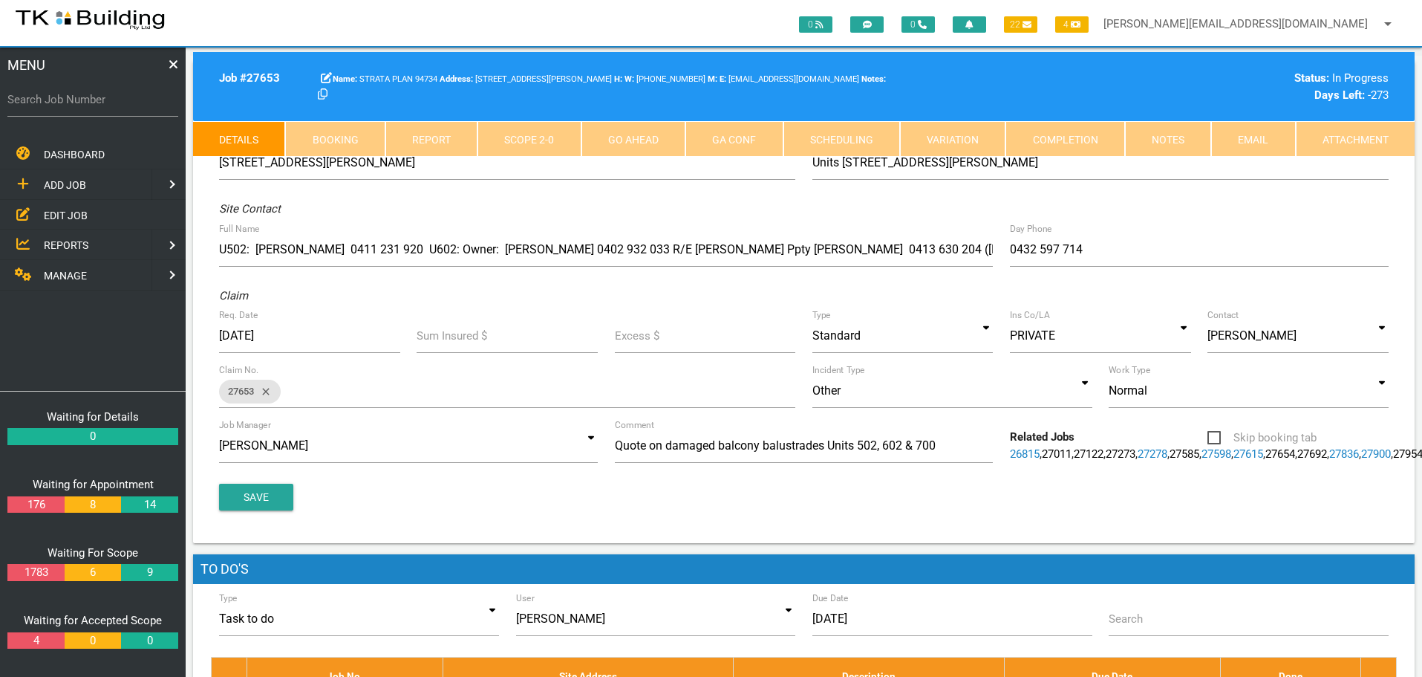
click at [1164, 143] on link "Notes" at bounding box center [1168, 139] width 86 height 36
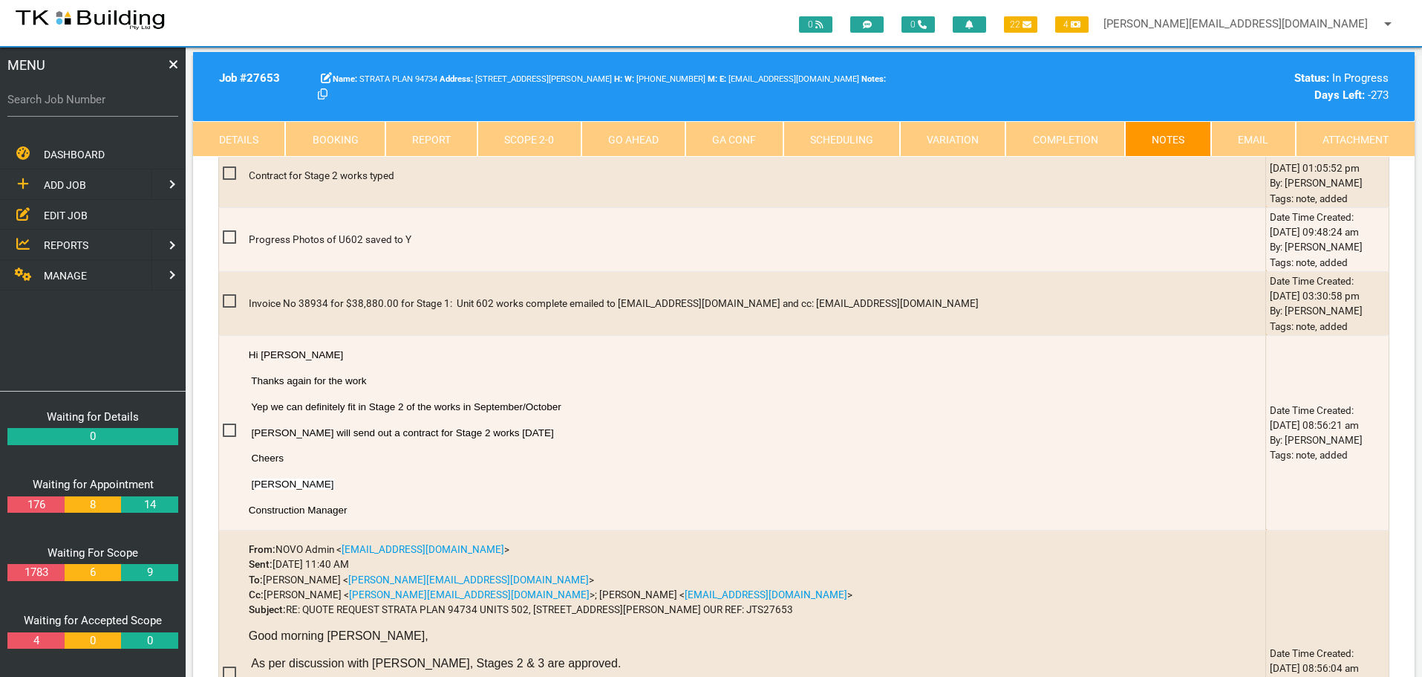
scroll to position [1114, 0]
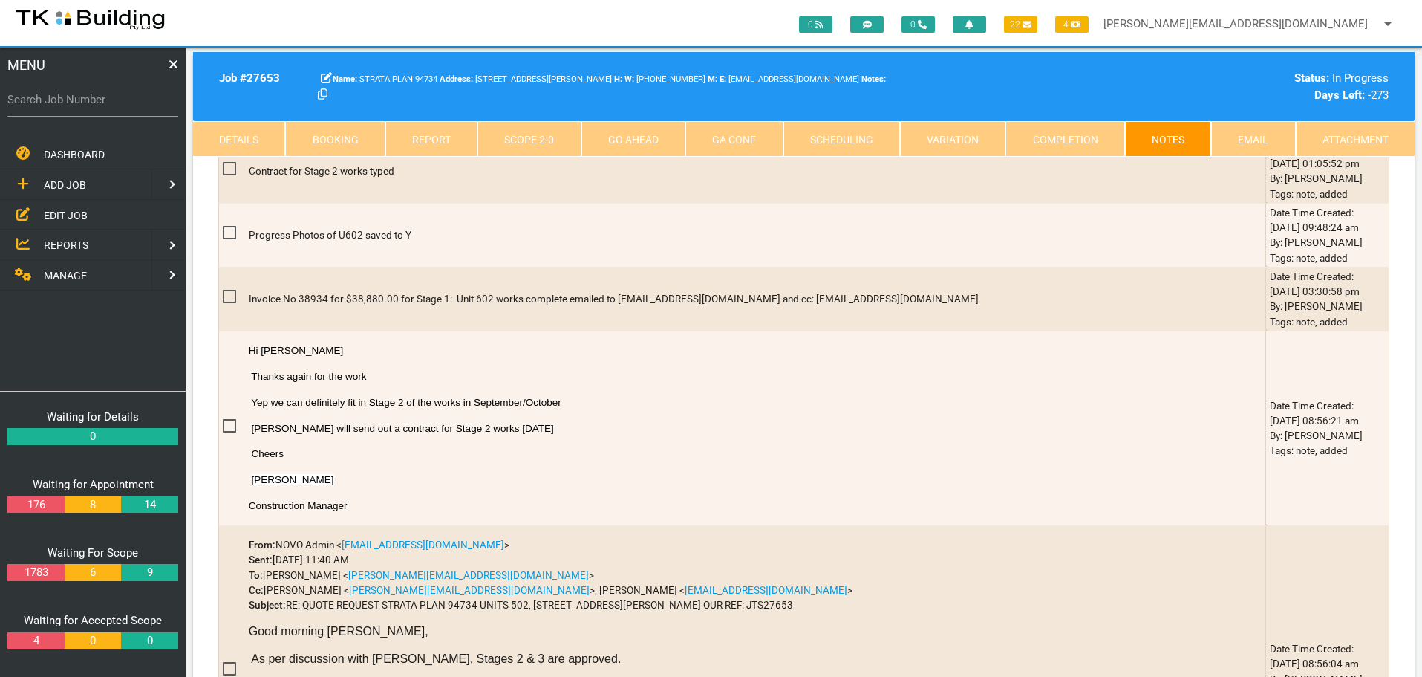
click at [90, 106] on label "Search Job Number" at bounding box center [92, 99] width 171 height 17
click at [90, 106] on input "Search Job Number" at bounding box center [92, 99] width 171 height 34
type input "27938"
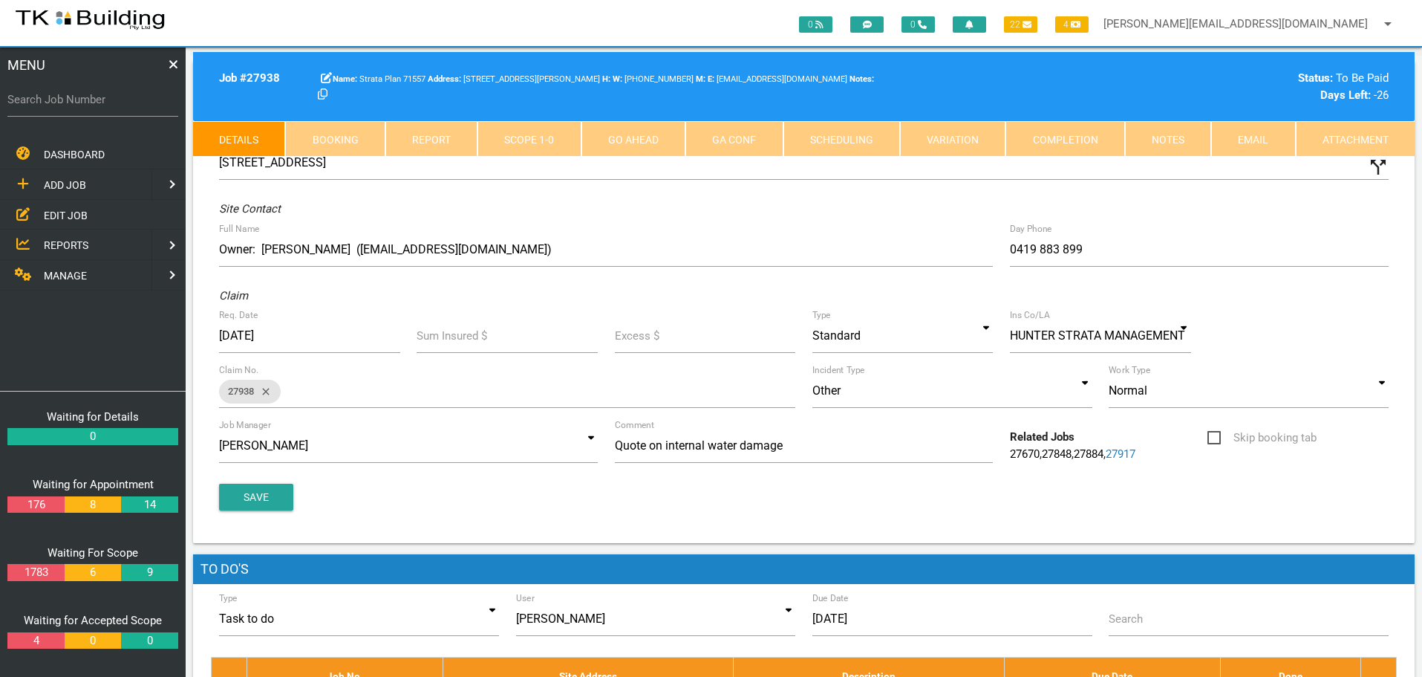
click at [1170, 139] on link "Notes" at bounding box center [1168, 139] width 86 height 36
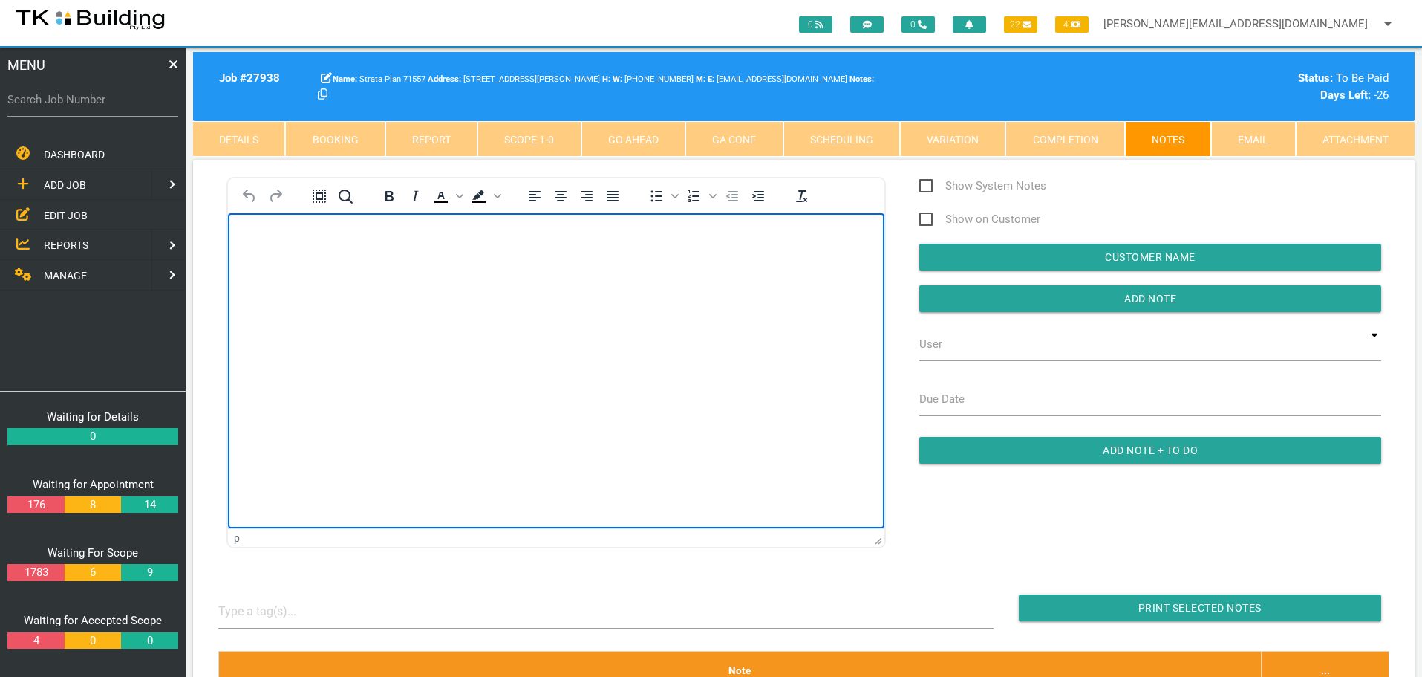
click at [272, 244] on body "Rich Text Area. Press ALT-0 for help." at bounding box center [556, 255] width 657 height 49
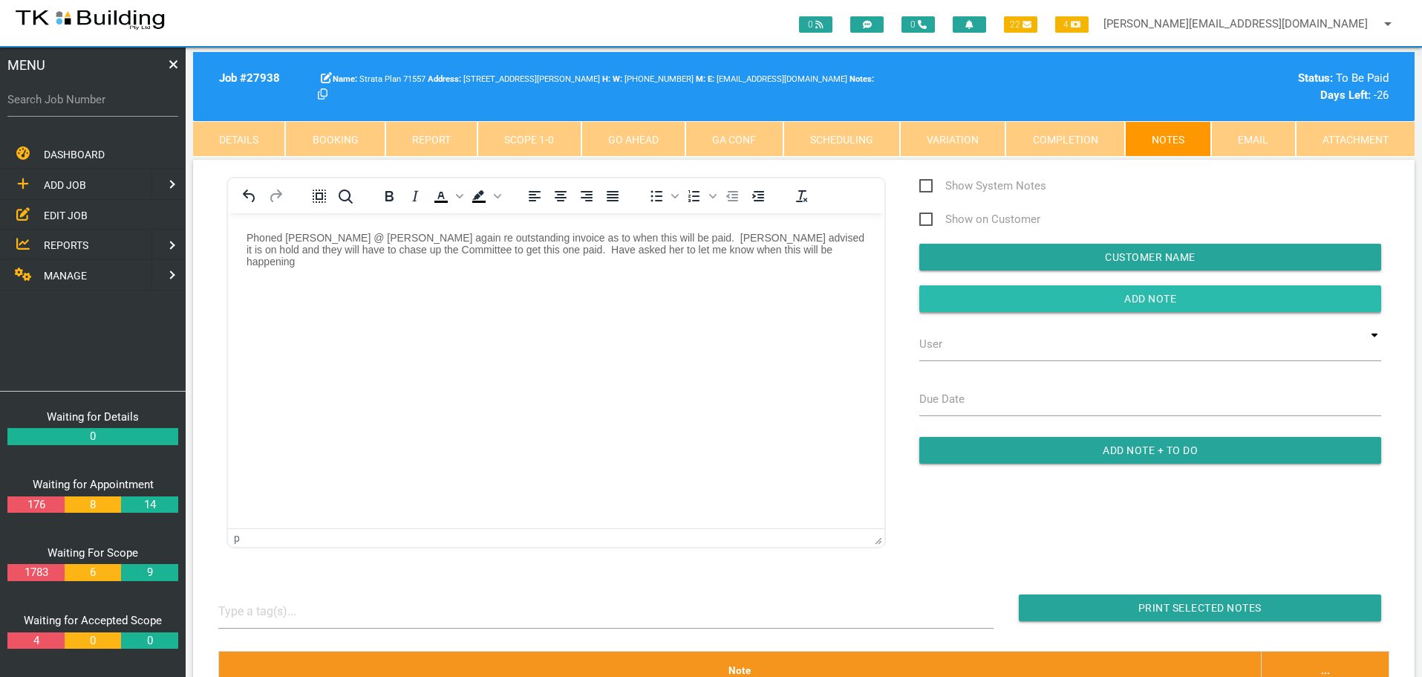
click at [954, 305] on input "button" at bounding box center [1151, 298] width 462 height 27
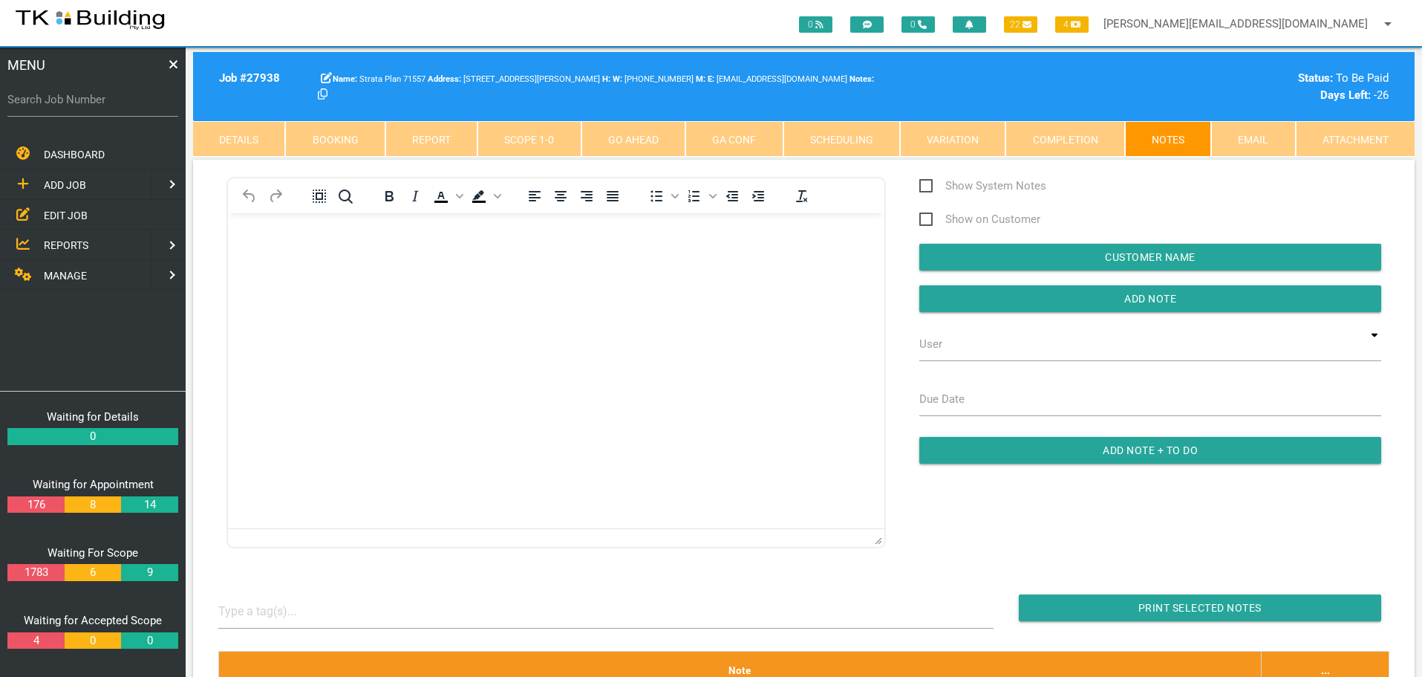
click at [71, 210] on span "EDIT JOB" at bounding box center [66, 215] width 44 height 12
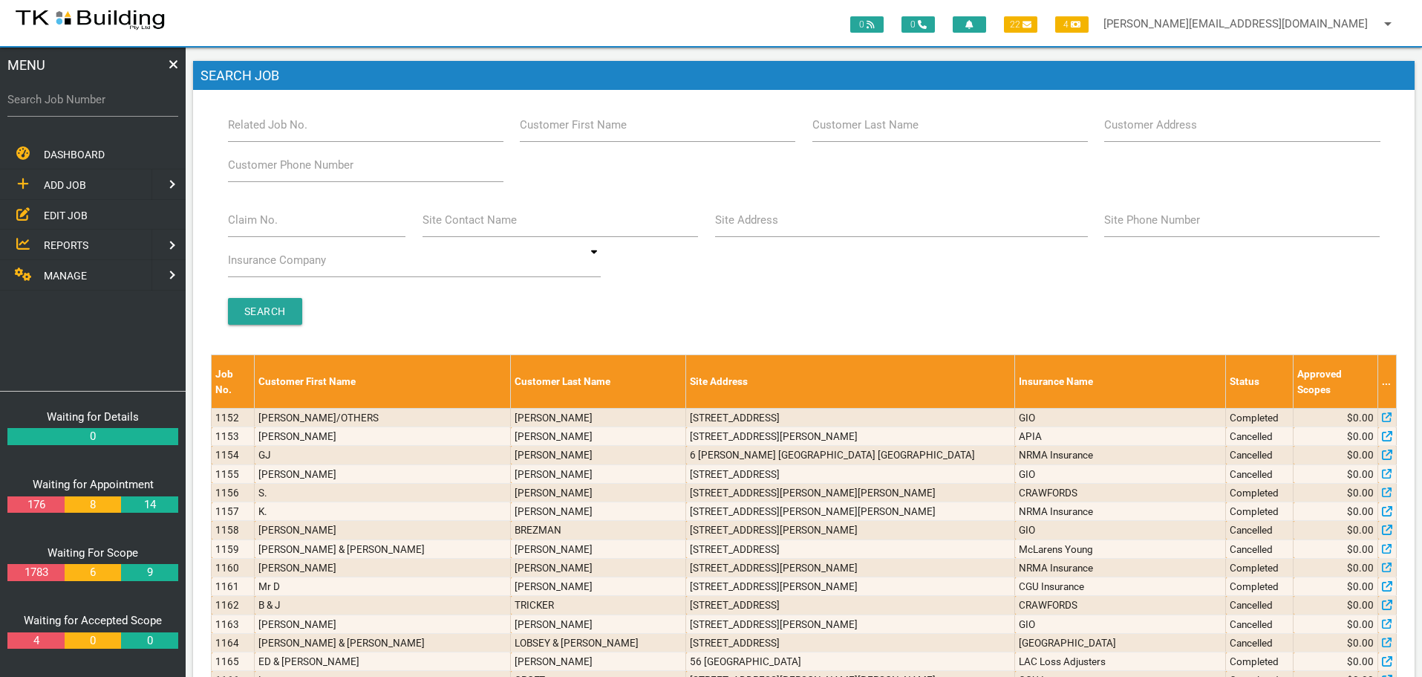
click at [888, 127] on label "Customer Last Name" at bounding box center [866, 125] width 106 height 17
click at [888, 127] on input "Customer Last Name" at bounding box center [951, 125] width 276 height 34
type input "83221"
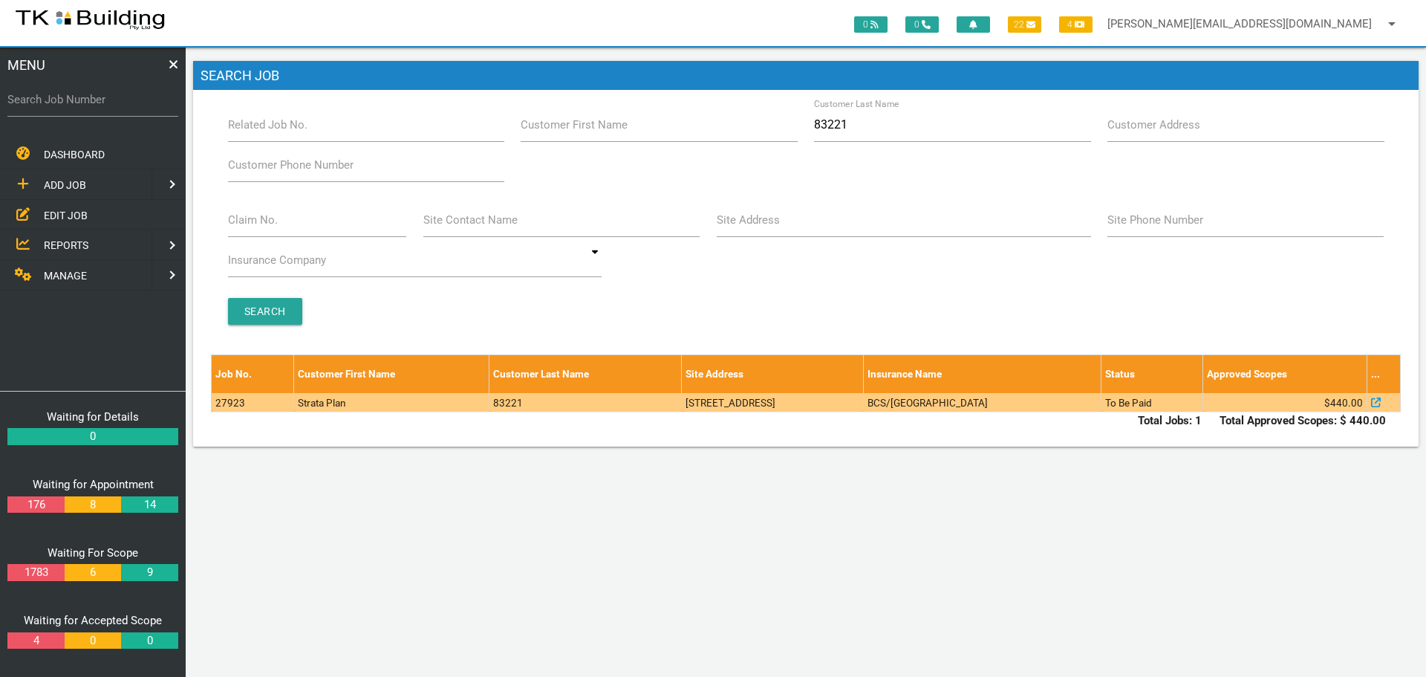
click at [863, 403] on td "2/26 Bourke St, Adamstown NSW 2289, Australia" at bounding box center [772, 402] width 181 height 19
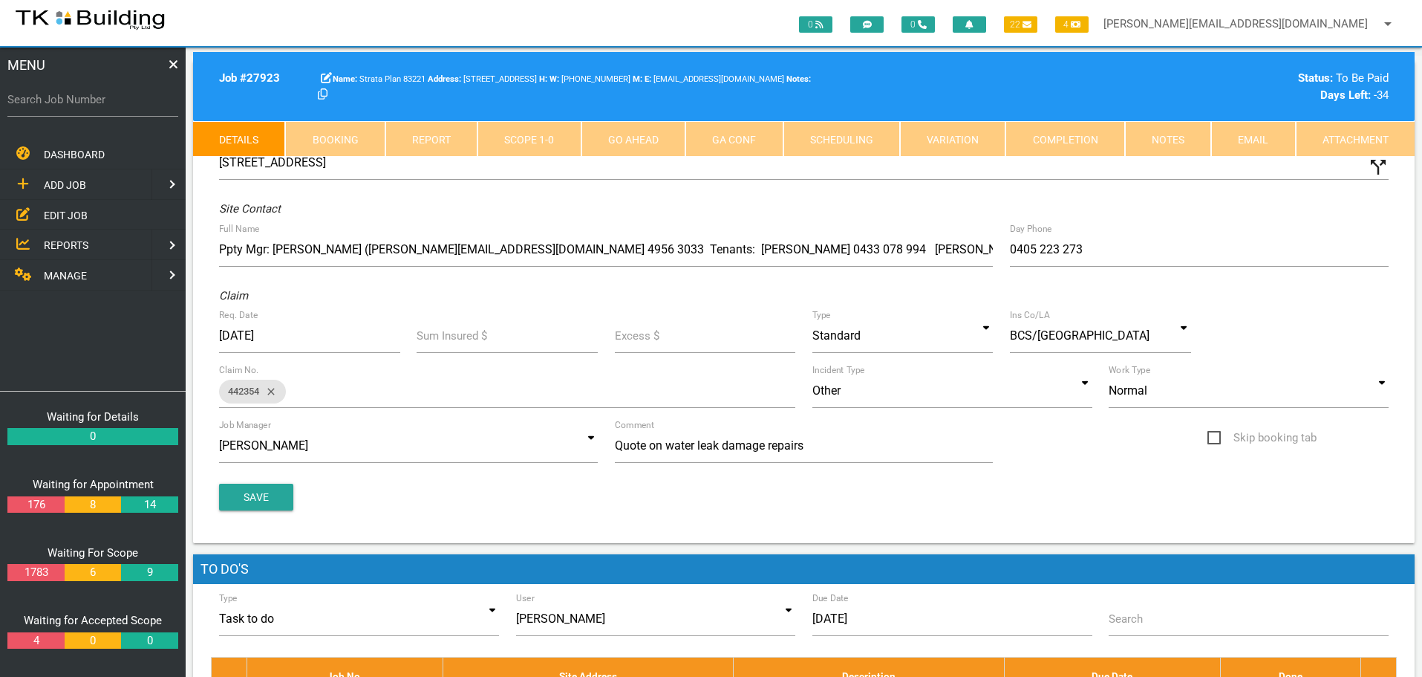
click at [1165, 128] on link "Notes" at bounding box center [1168, 139] width 86 height 36
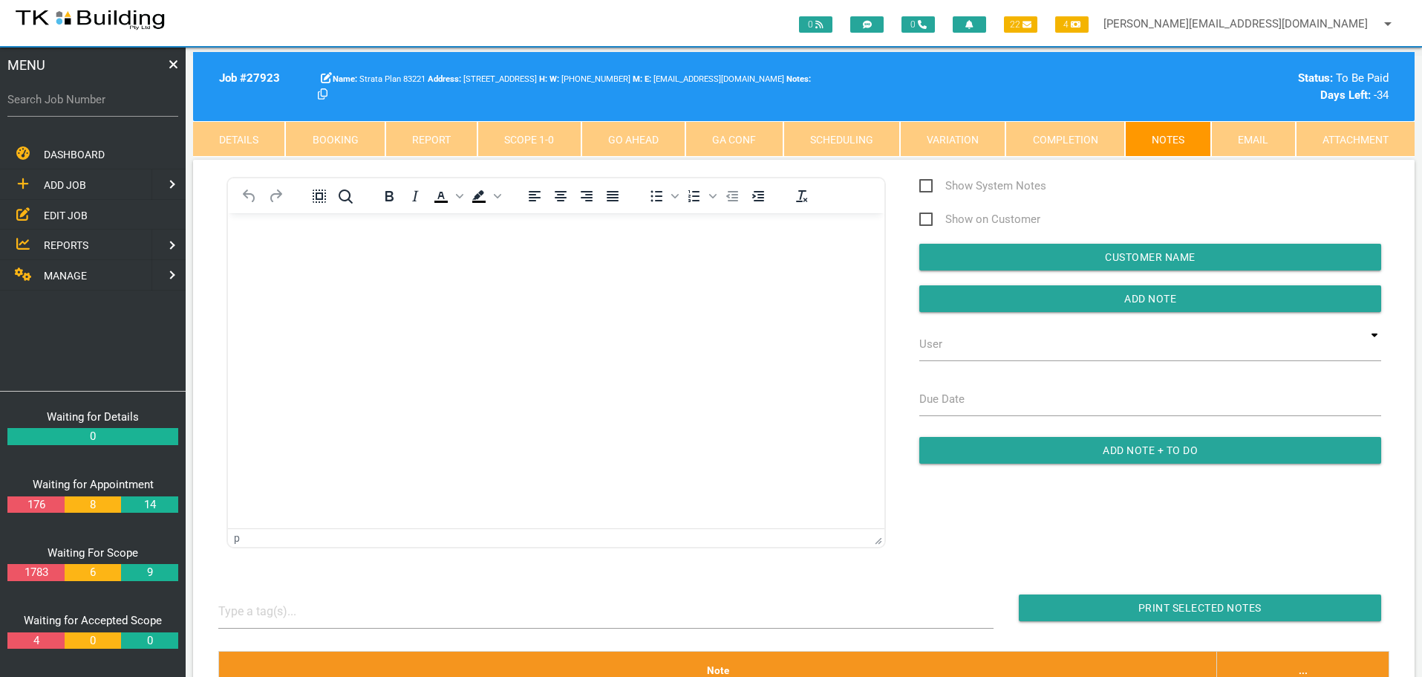
click at [64, 209] on span "EDIT JOB" at bounding box center [66, 215] width 44 height 12
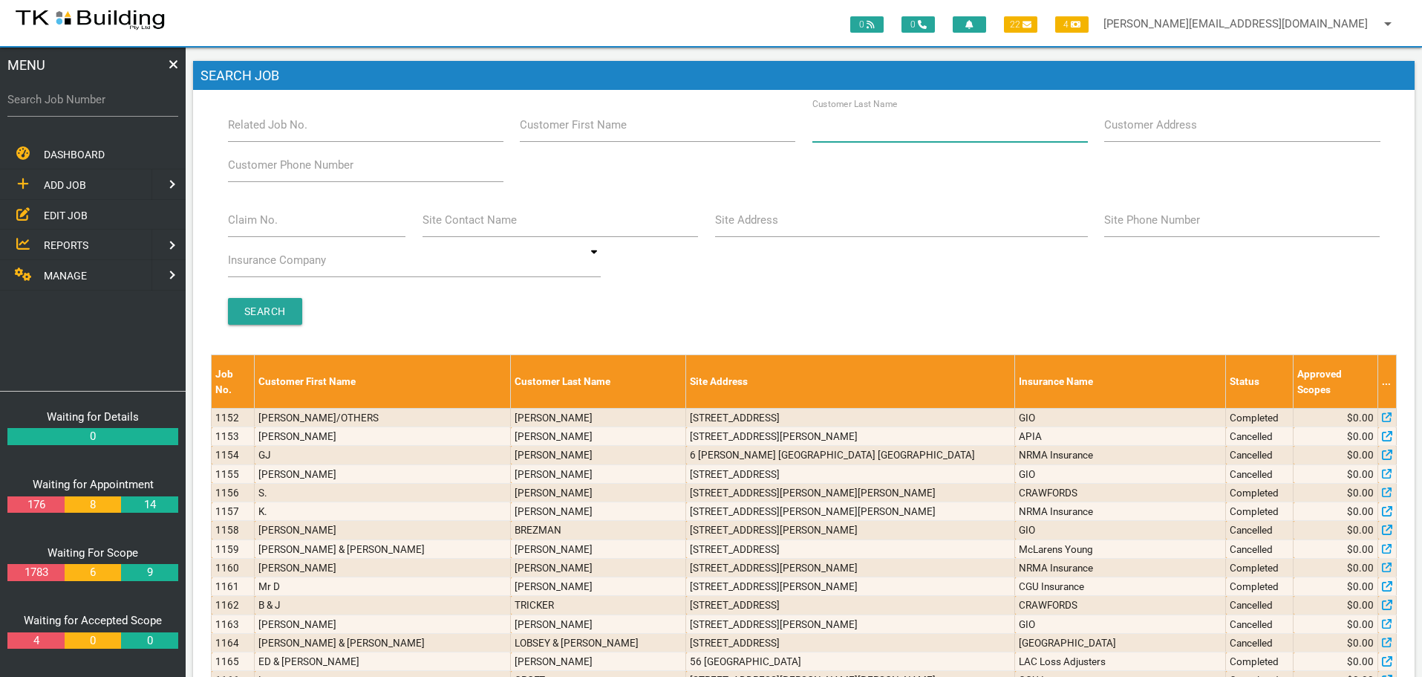
click at [882, 135] on input "Customer Last Name" at bounding box center [951, 125] width 276 height 34
type input "58400"
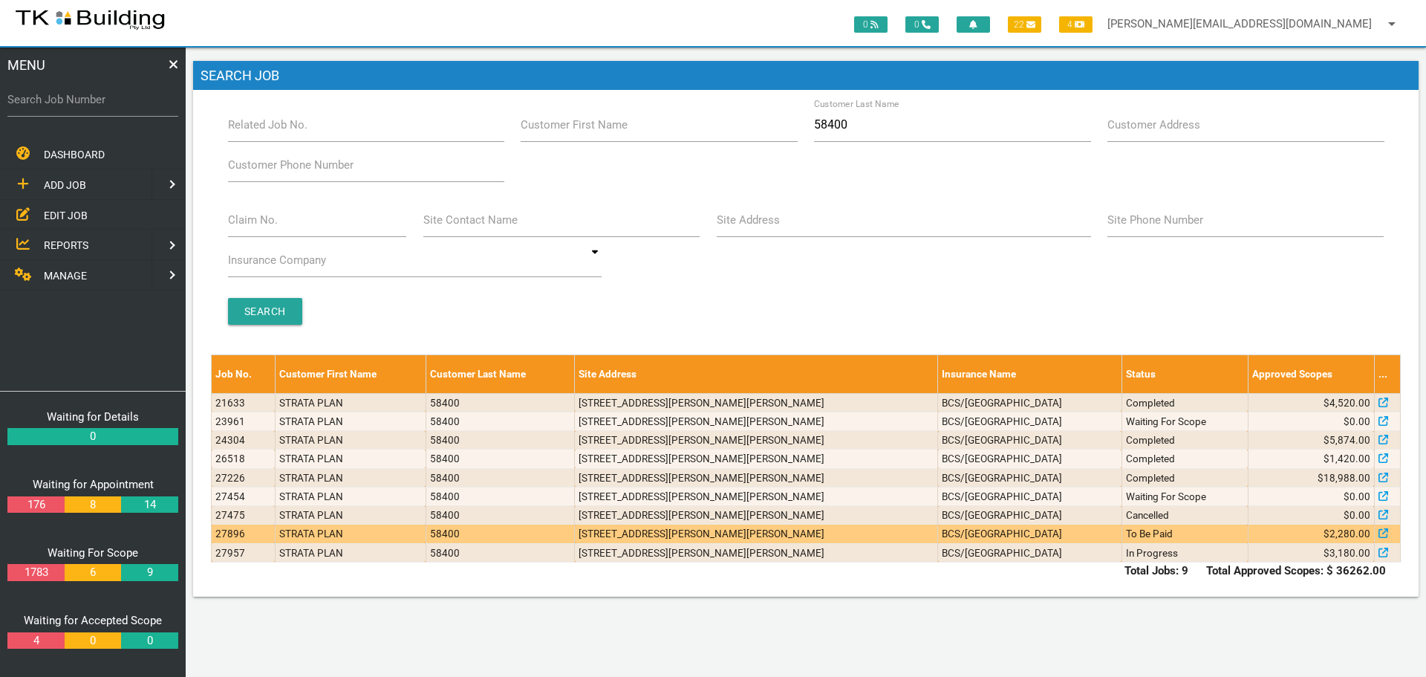
click at [790, 537] on td "4/74 Hannell St, Wickham NSW 2293, Australia" at bounding box center [756, 533] width 363 height 19
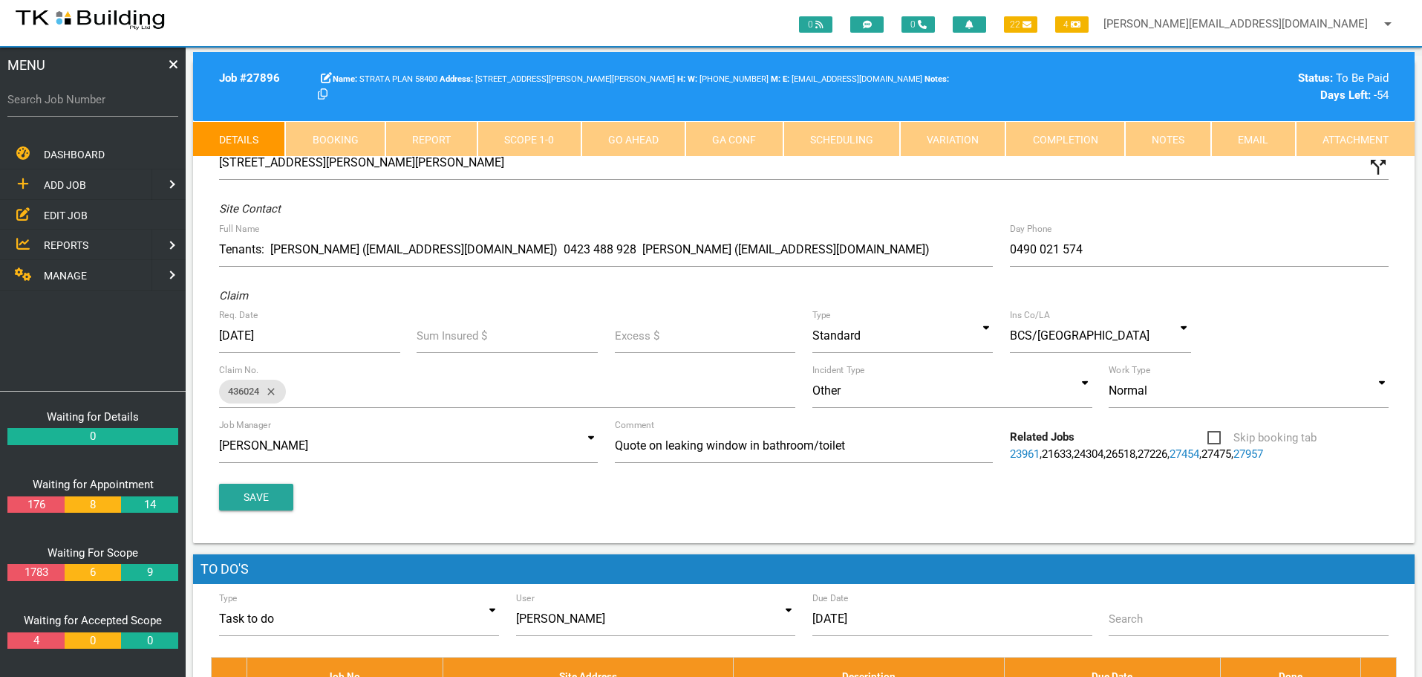
click at [1165, 137] on link "Notes" at bounding box center [1168, 139] width 86 height 36
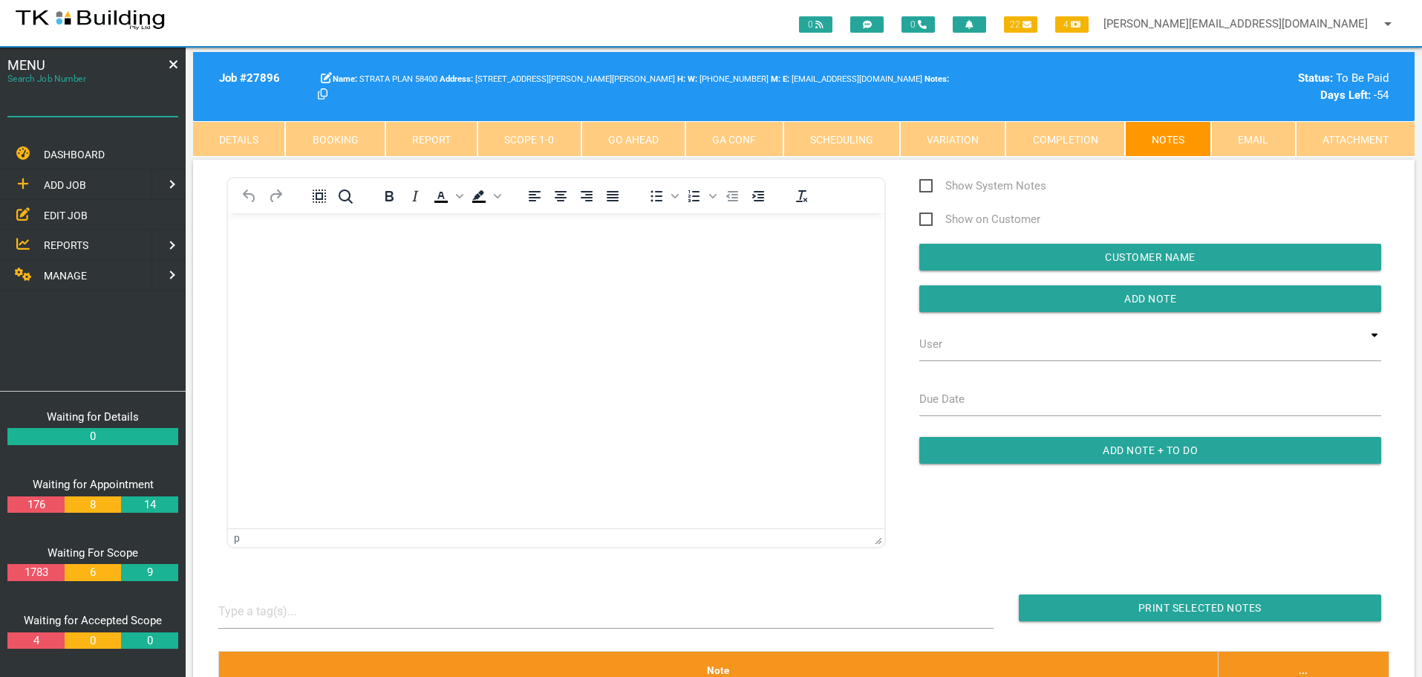
click at [91, 109] on input "Search Job Number" at bounding box center [92, 99] width 171 height 34
type input "27653"
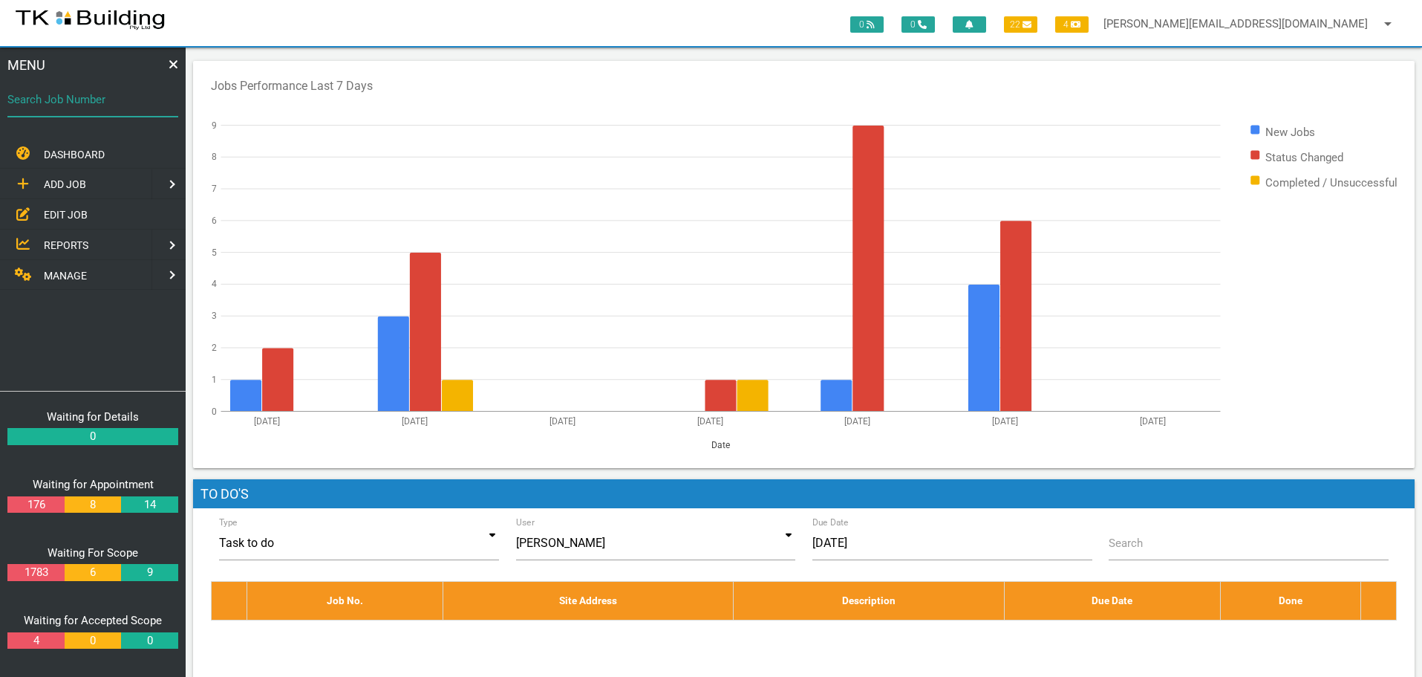
click at [70, 113] on input "Search Job Number" at bounding box center [92, 99] width 171 height 34
type input "27954"
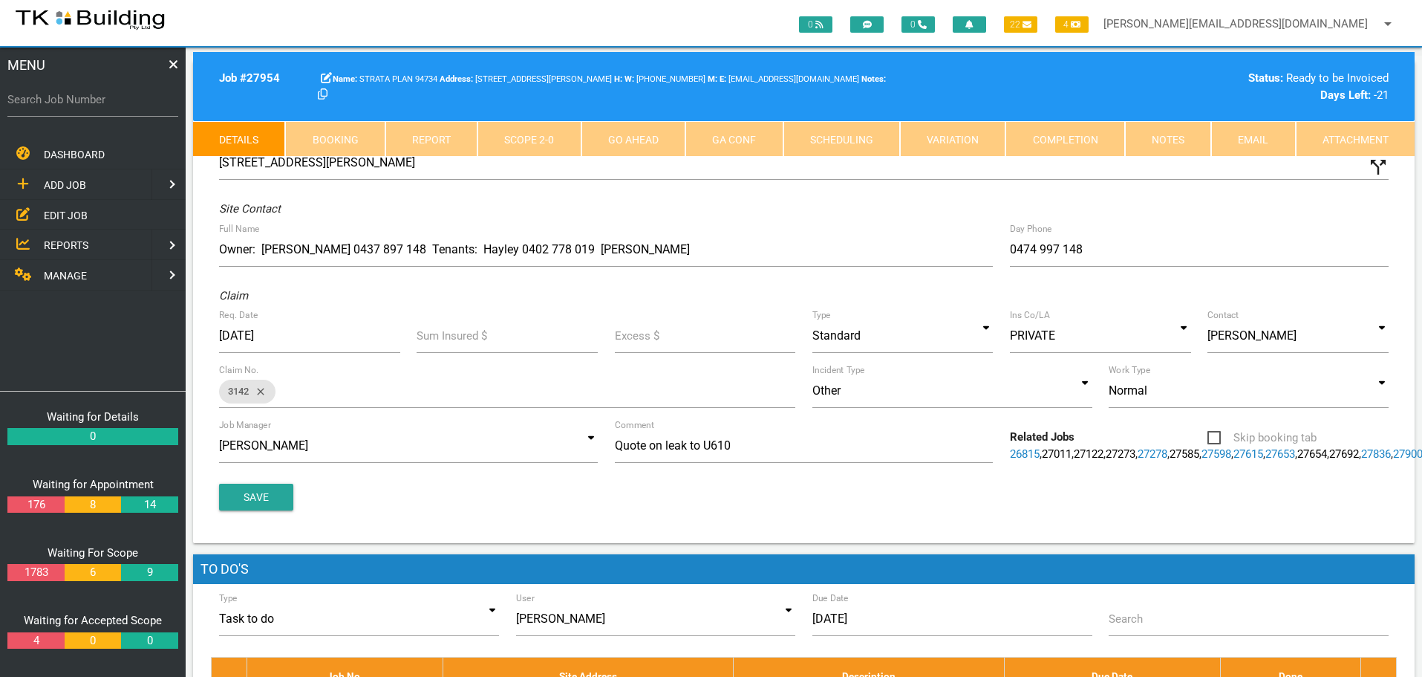
click at [1158, 147] on link "Notes" at bounding box center [1168, 139] width 86 height 36
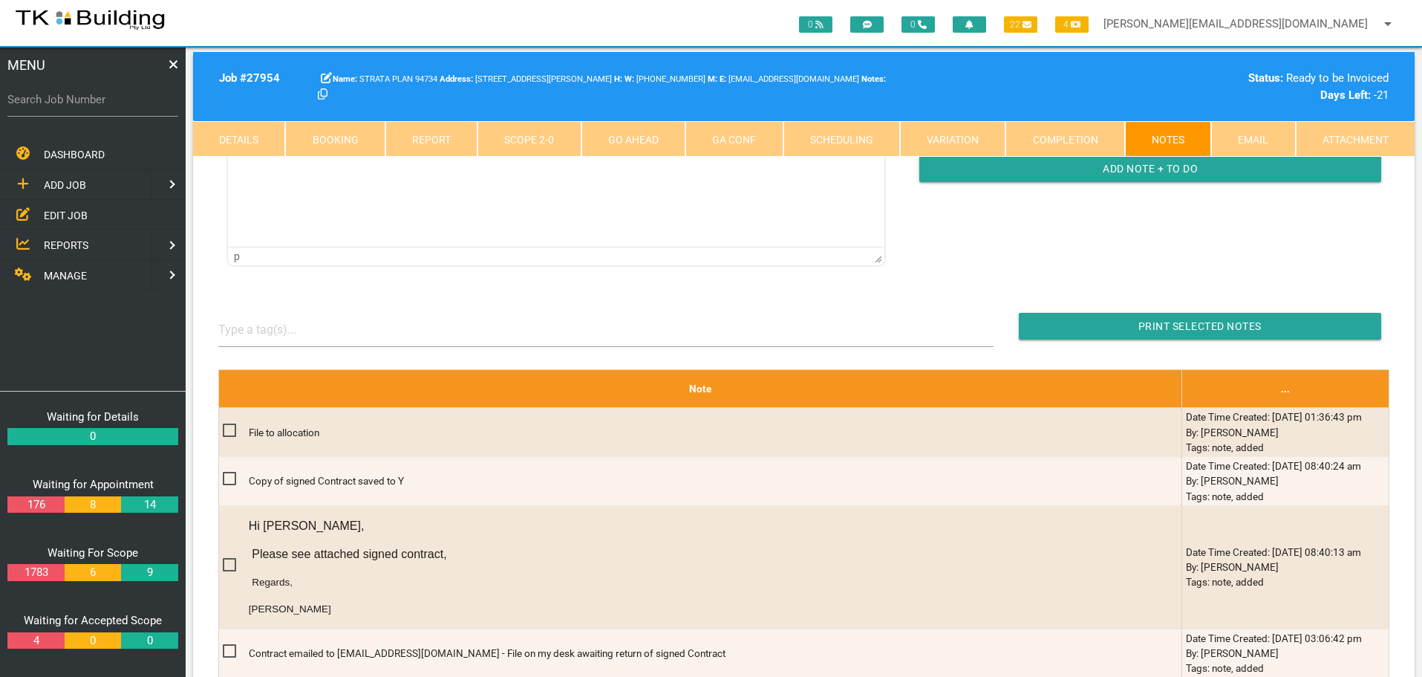
scroll to position [371, 0]
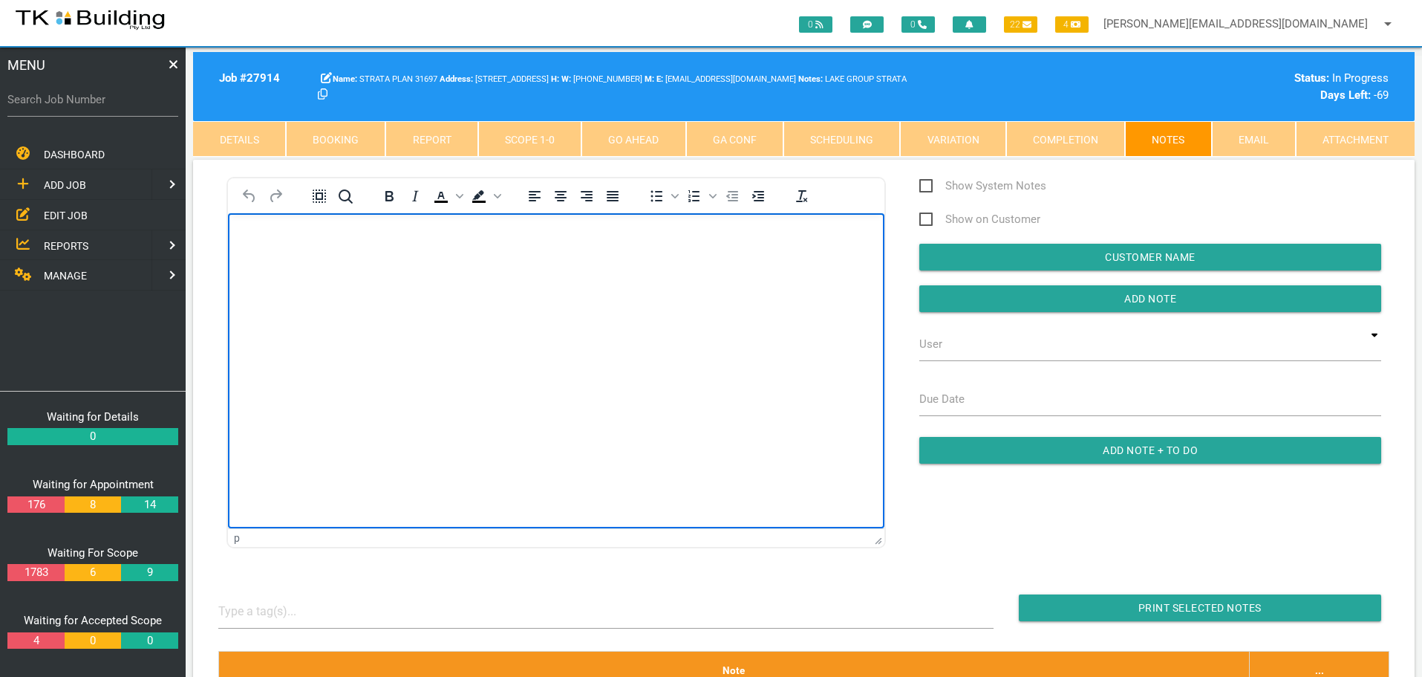
click at [66, 104] on label "Search Job Number" at bounding box center [92, 99] width 171 height 17
click at [66, 104] on input "Search Job Number" at bounding box center [92, 99] width 171 height 34
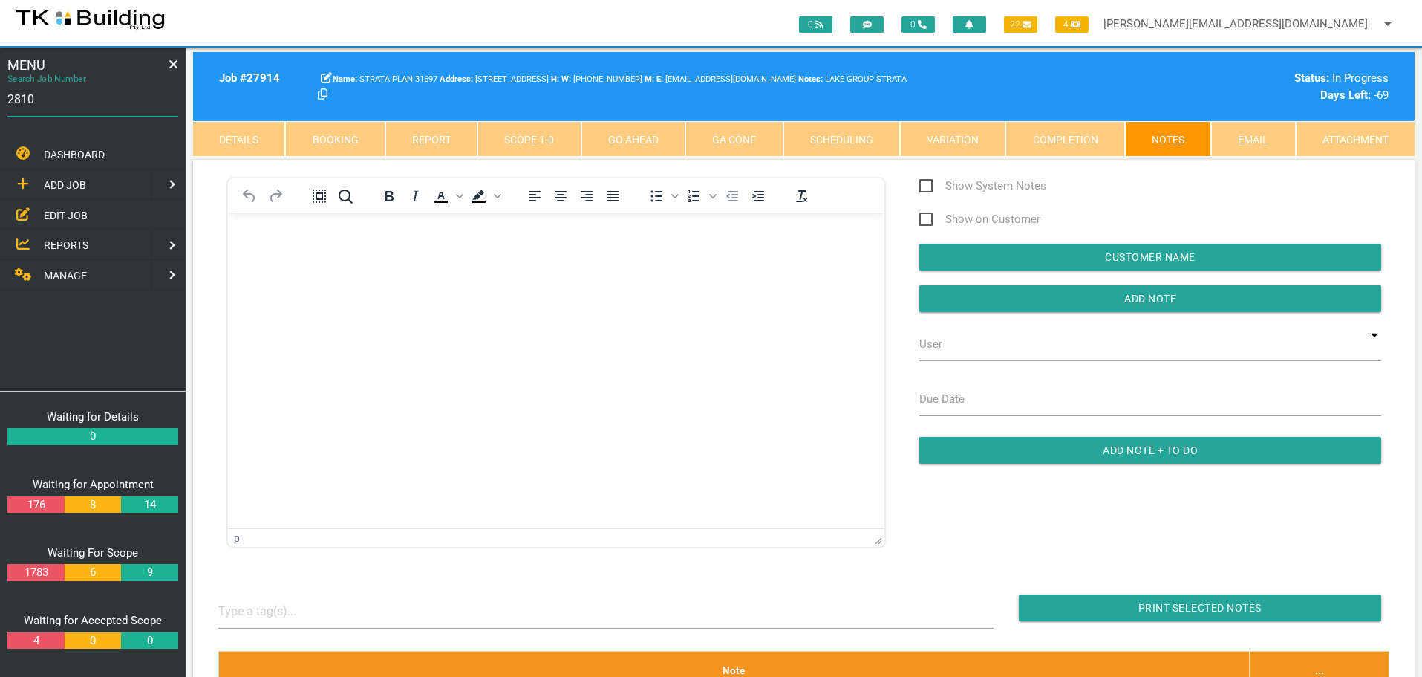
type input "28108"
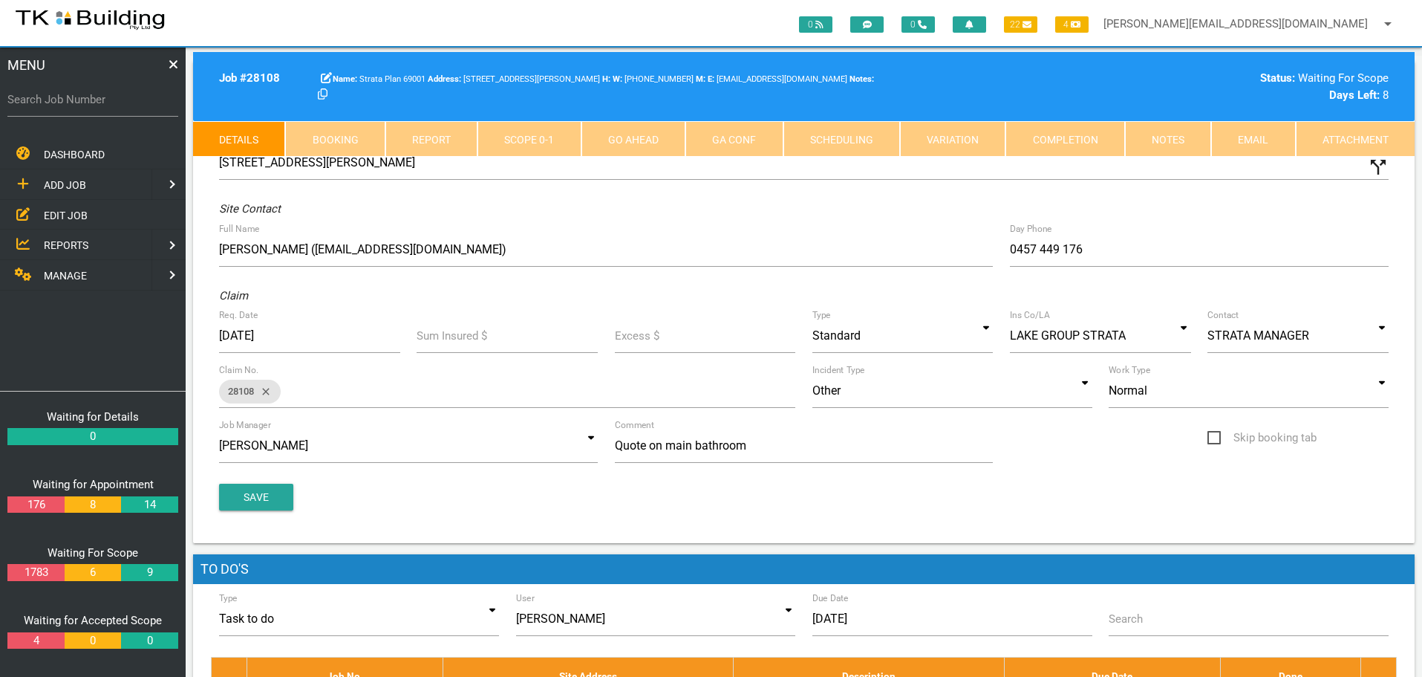
click at [1185, 141] on link "Notes" at bounding box center [1168, 139] width 86 height 36
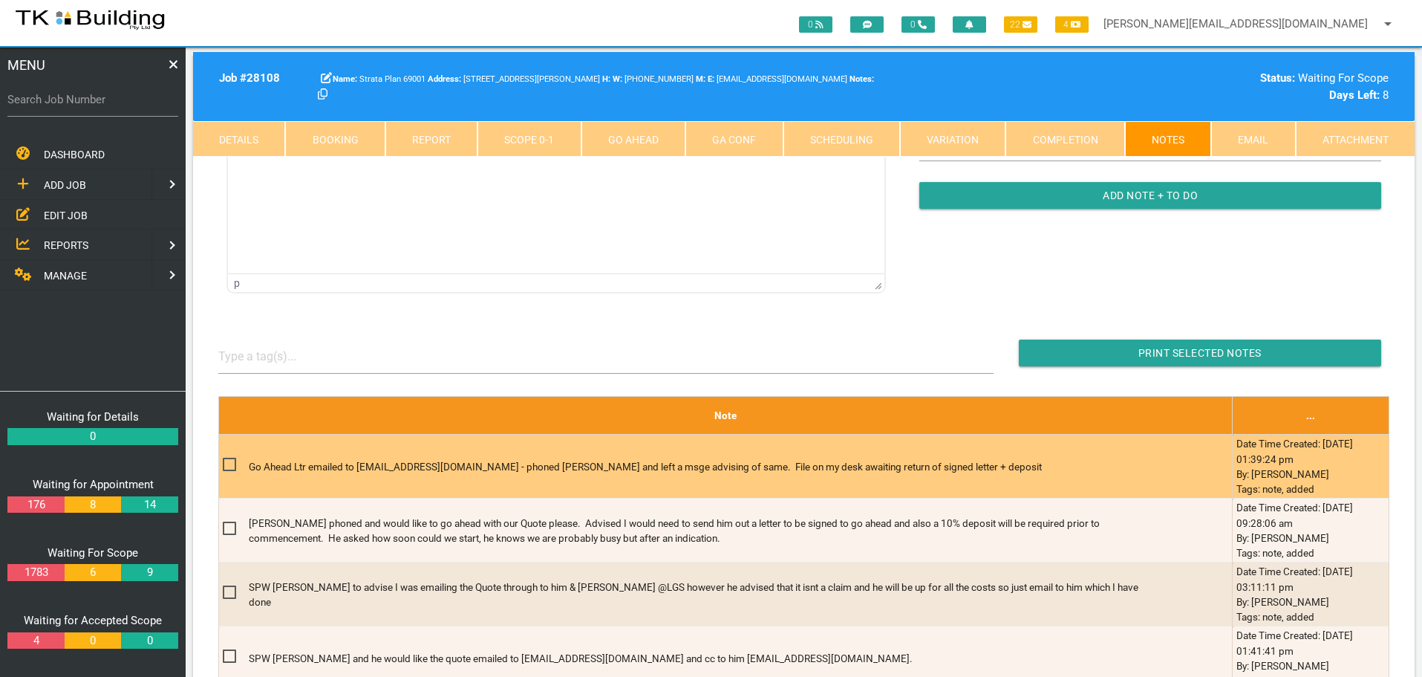
scroll to position [371, 0]
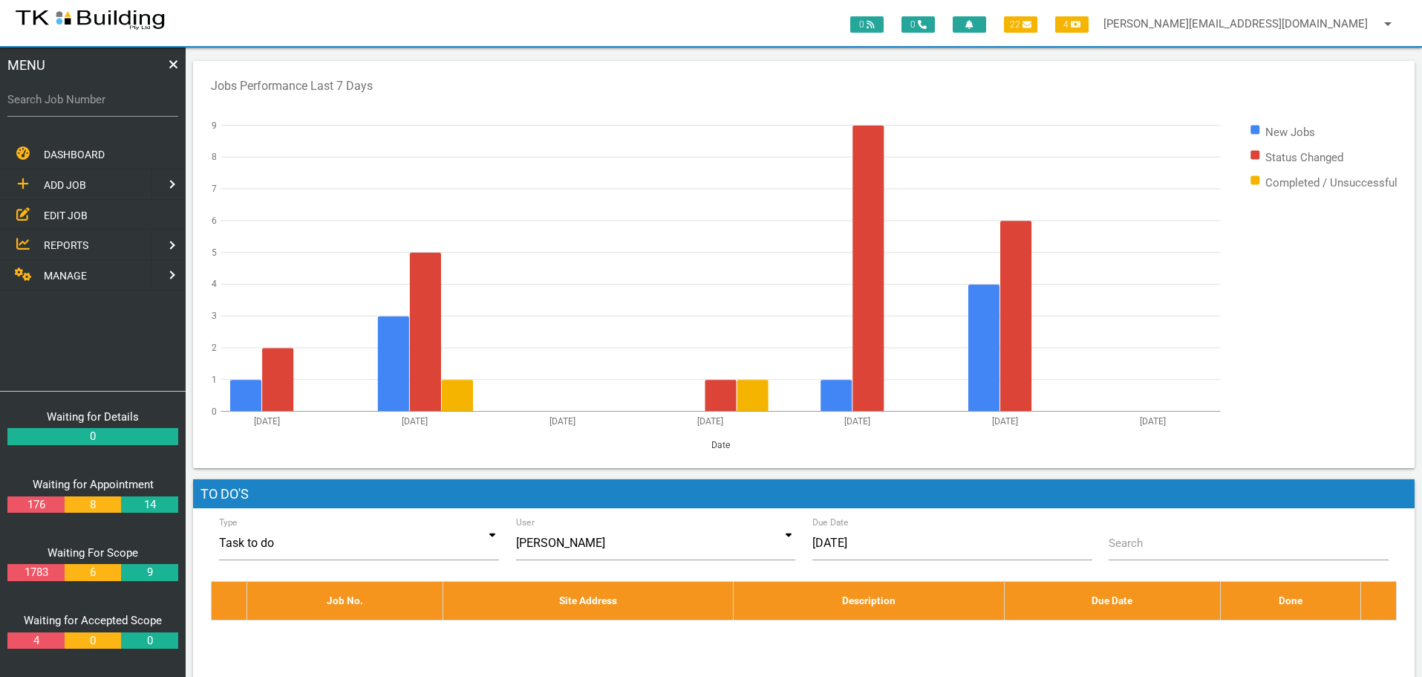
click at [99, 107] on label "Search Job Number" at bounding box center [92, 99] width 171 height 17
click at [99, 107] on input "Search Job Number" at bounding box center [92, 99] width 171 height 34
type input "27826"
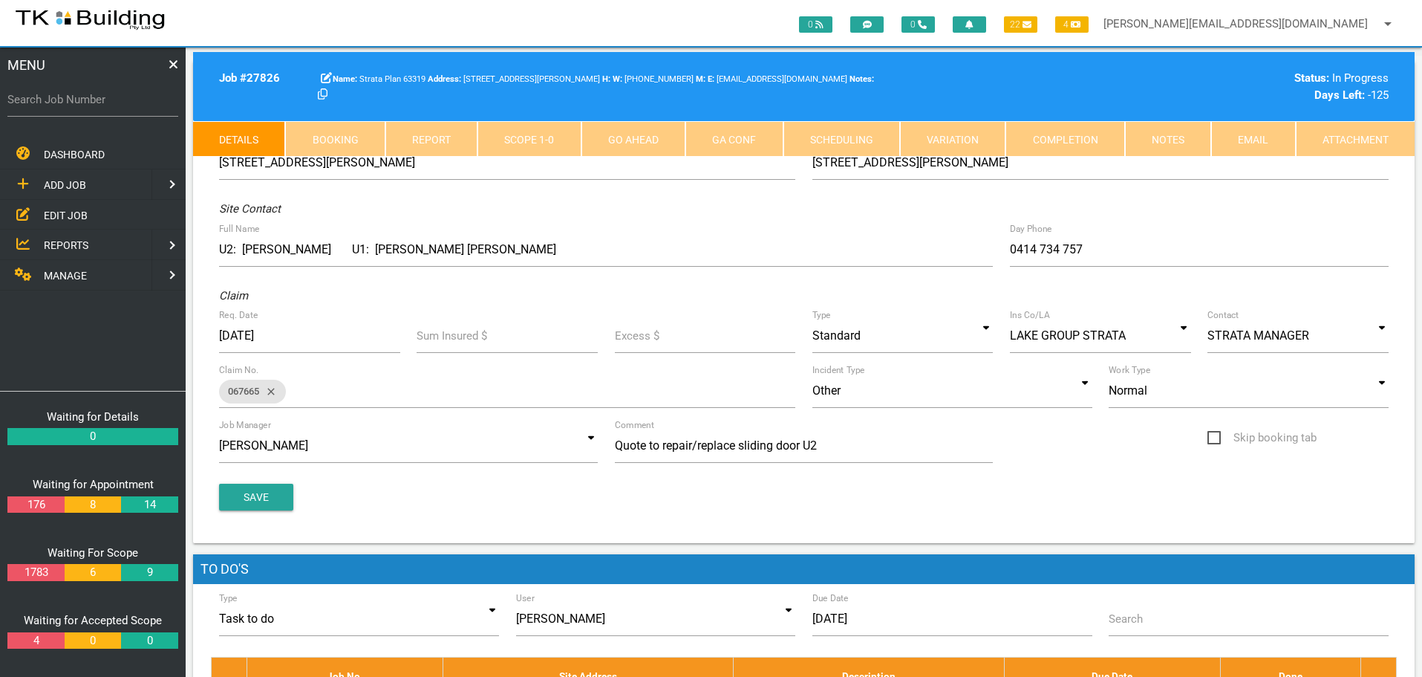
click at [1143, 132] on link "Notes" at bounding box center [1168, 139] width 86 height 36
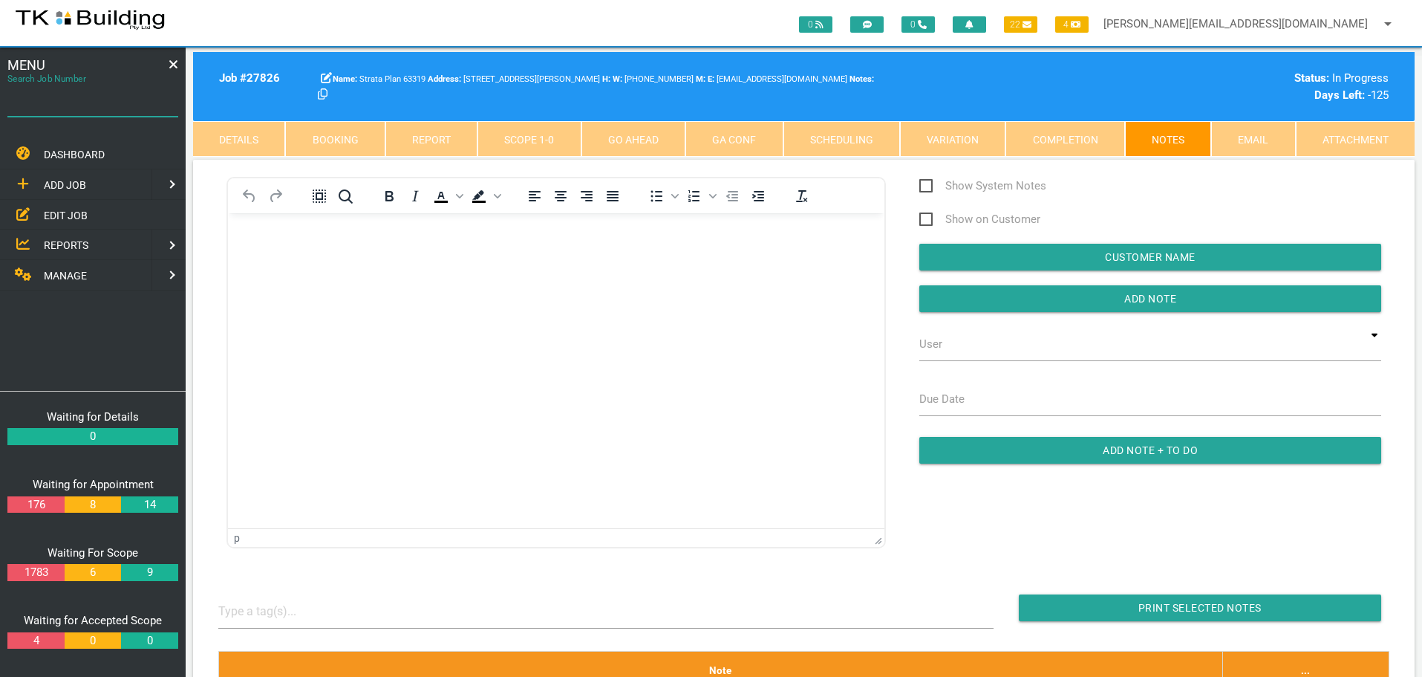
click at [79, 108] on input "Search Job Number" at bounding box center [92, 99] width 171 height 34
type input "28101"
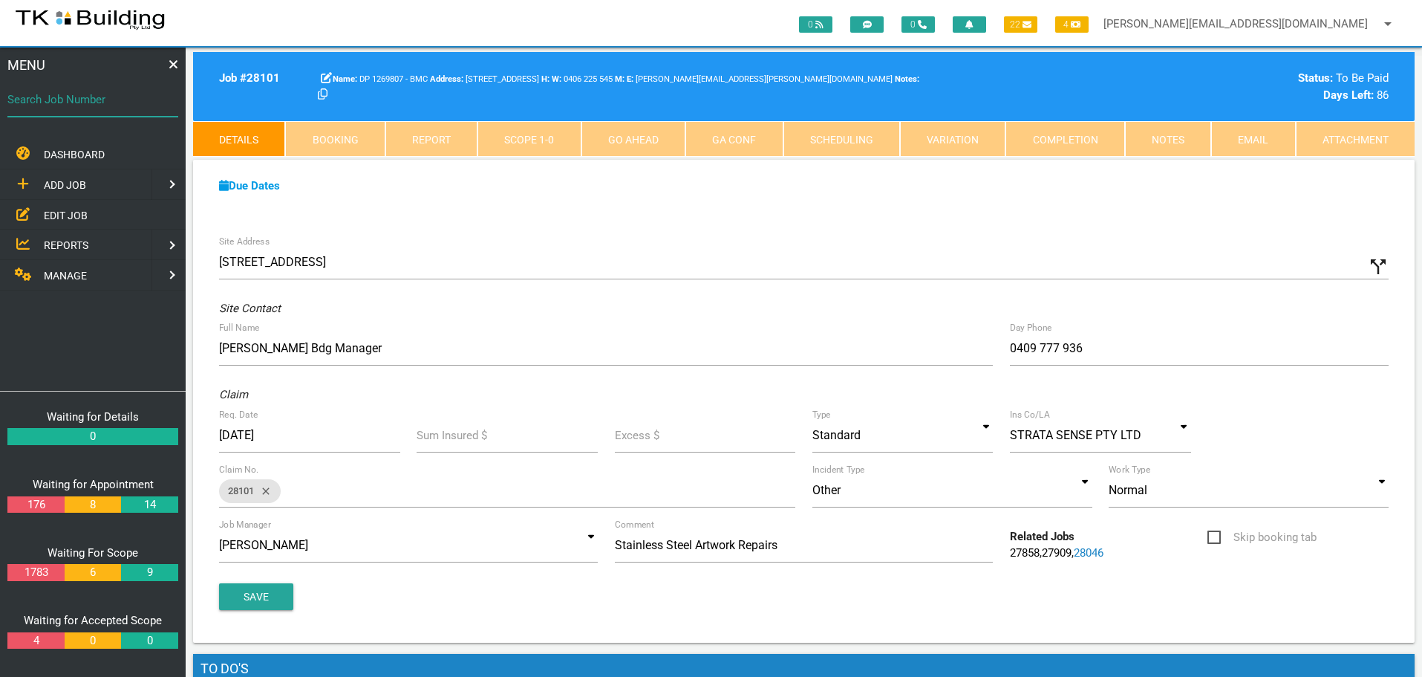
click at [88, 108] on input "Search Job Number" at bounding box center [92, 99] width 171 height 34
type input "27909"
click at [1151, 140] on link "Notes" at bounding box center [1168, 139] width 86 height 36
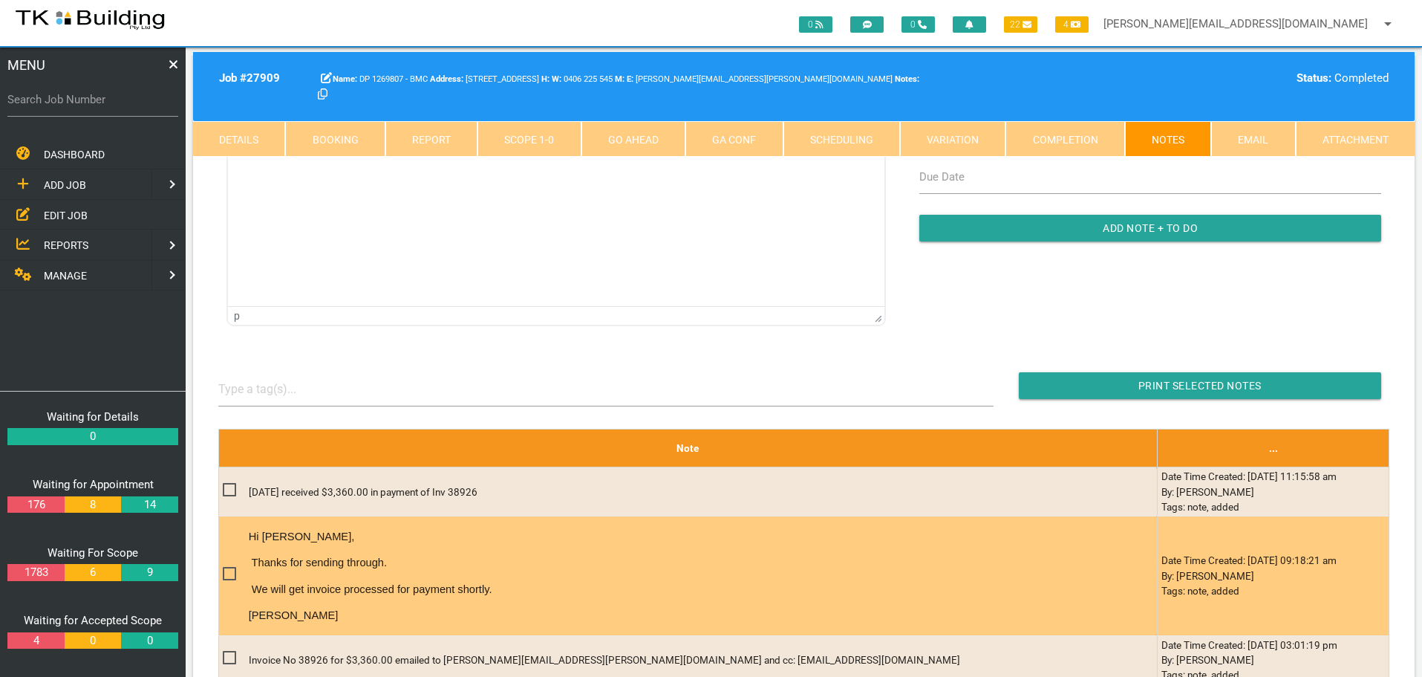
scroll to position [223, 0]
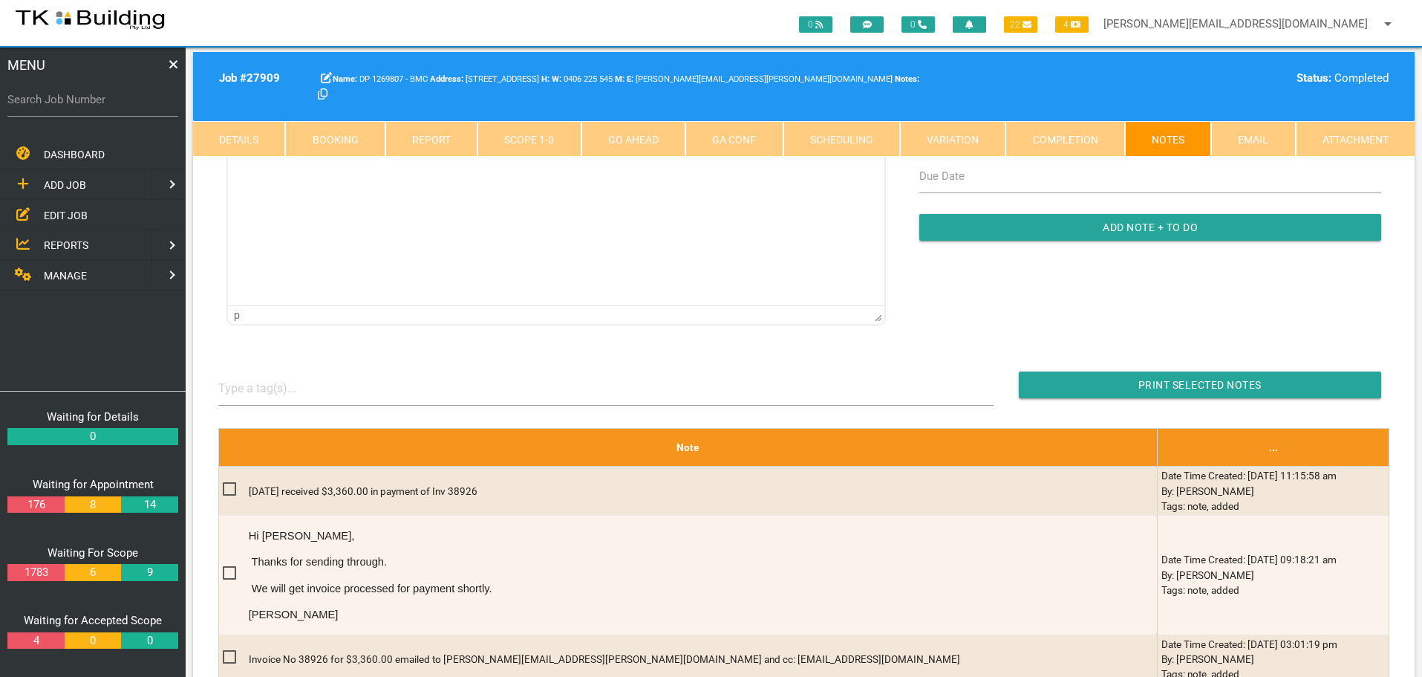
click at [238, 135] on link "Details" at bounding box center [239, 139] width 92 height 36
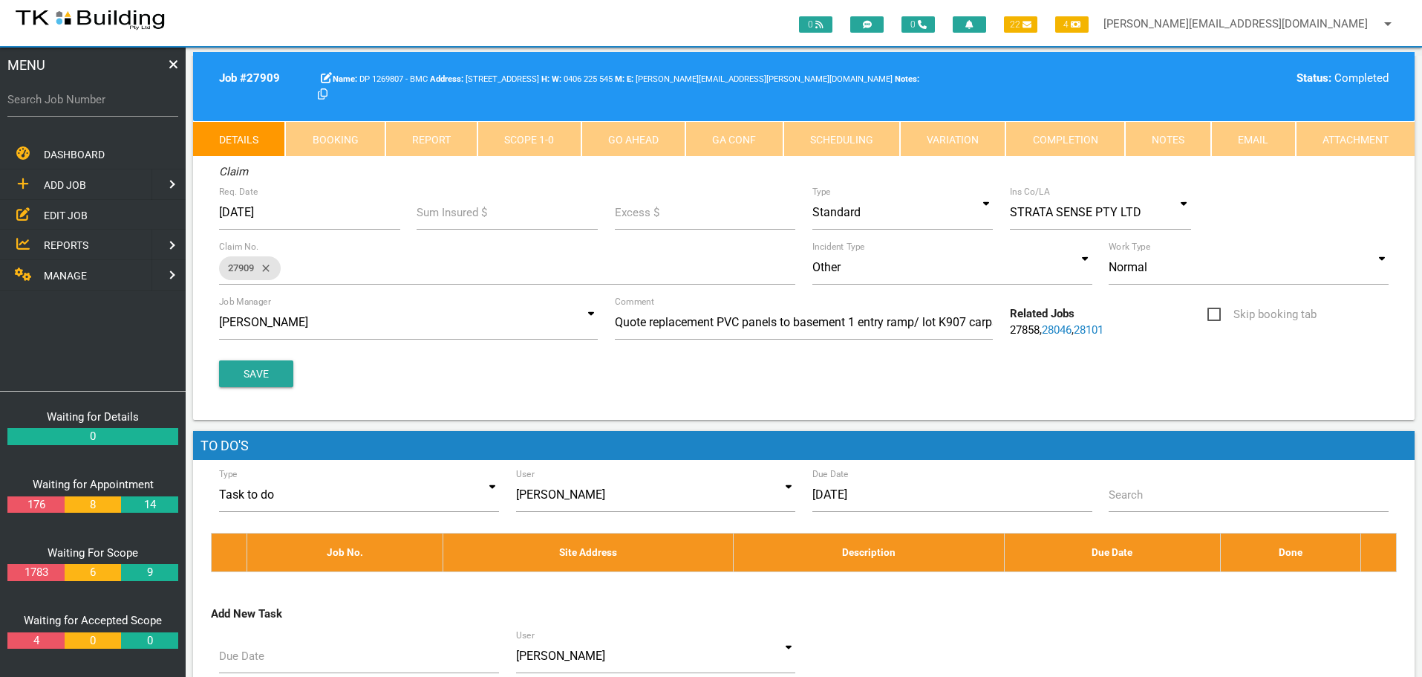
click at [1094, 325] on link "28101" at bounding box center [1089, 329] width 30 height 13
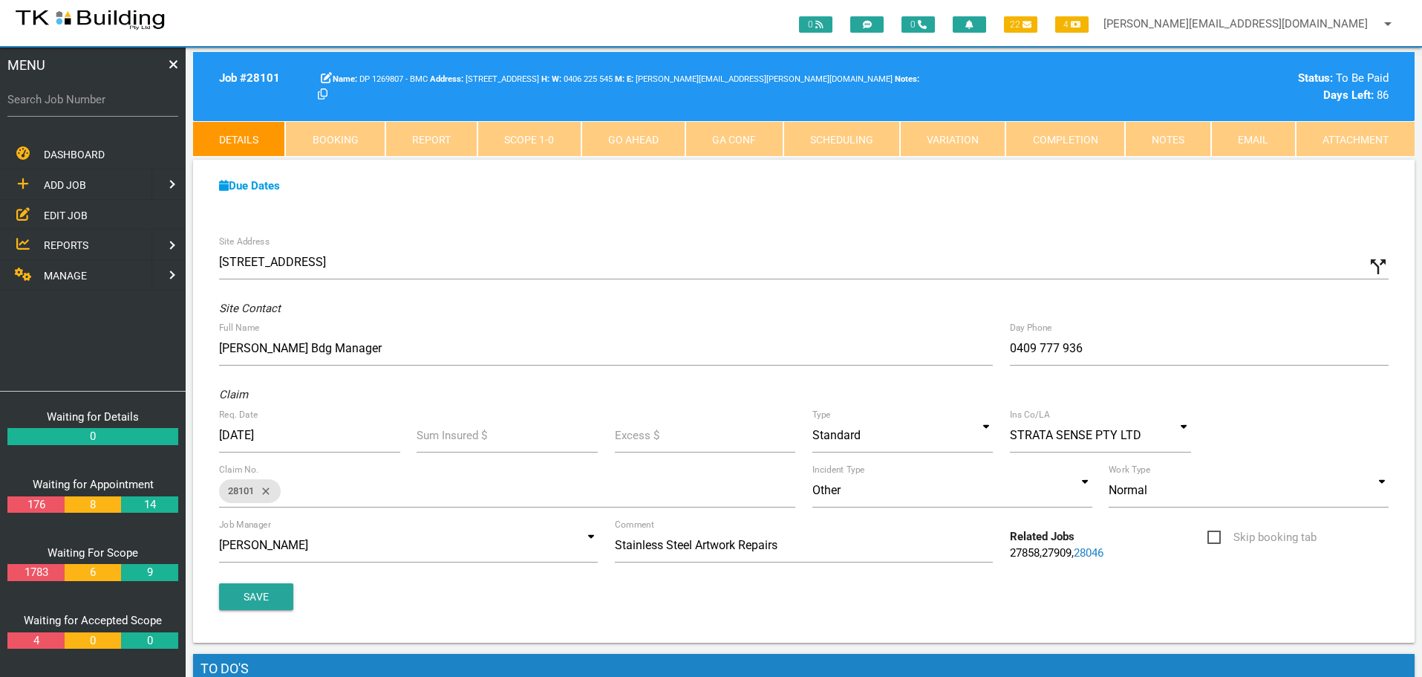
click at [1099, 550] on link "28046" at bounding box center [1089, 552] width 30 height 13
click at [1163, 134] on link "Notes" at bounding box center [1168, 139] width 86 height 36
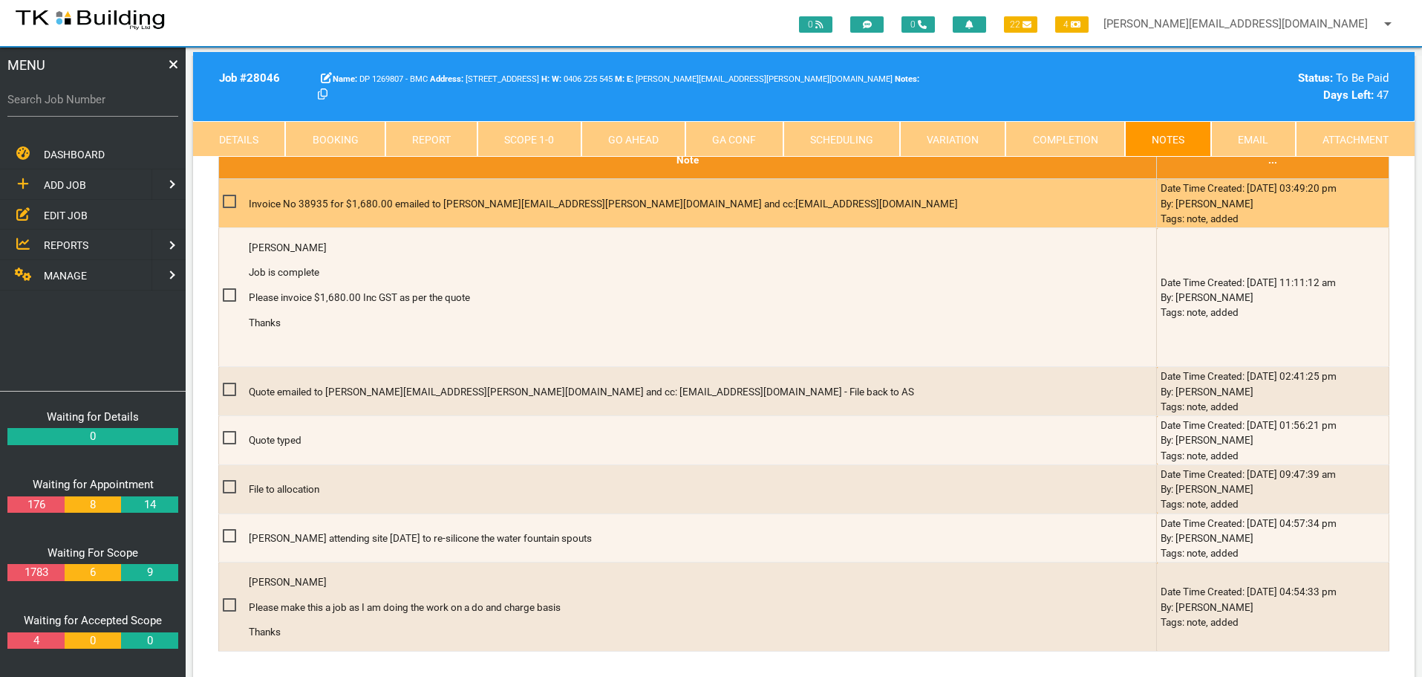
scroll to position [297, 0]
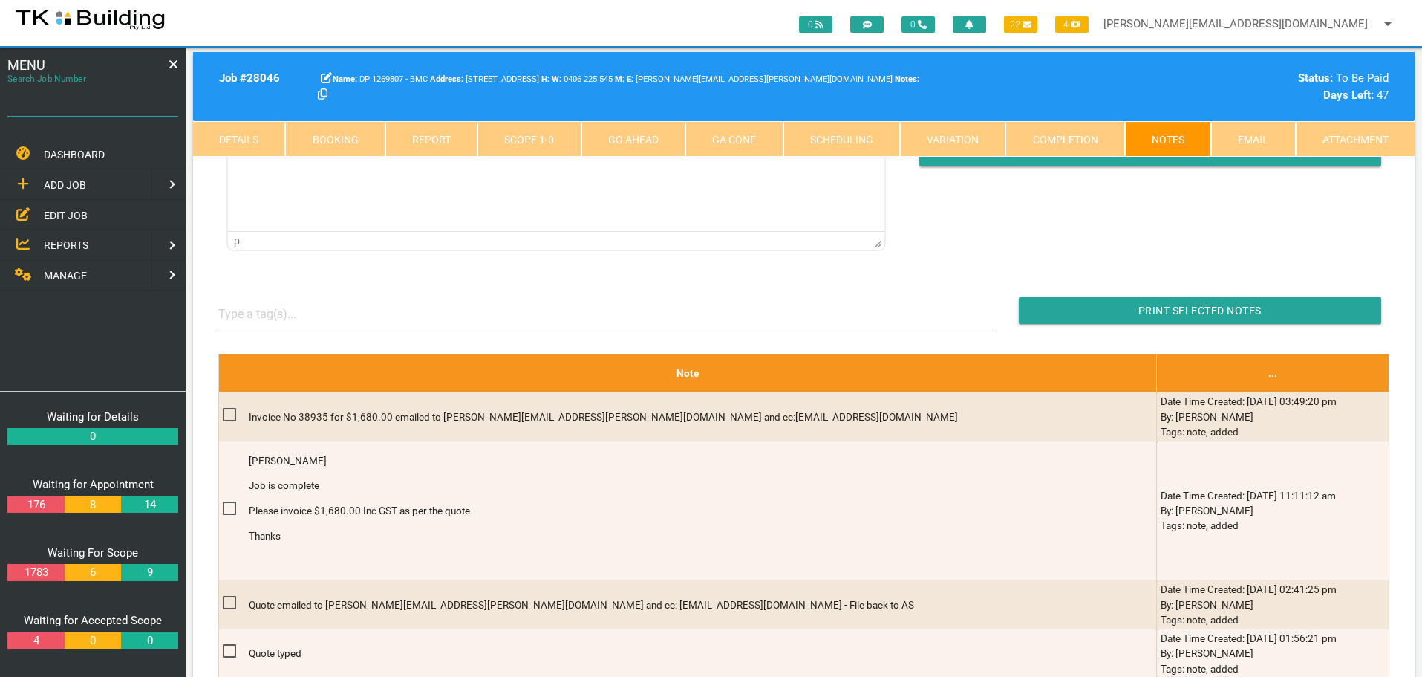
click at [142, 109] on input "Search Job Number" at bounding box center [92, 99] width 171 height 34
type input "27801"
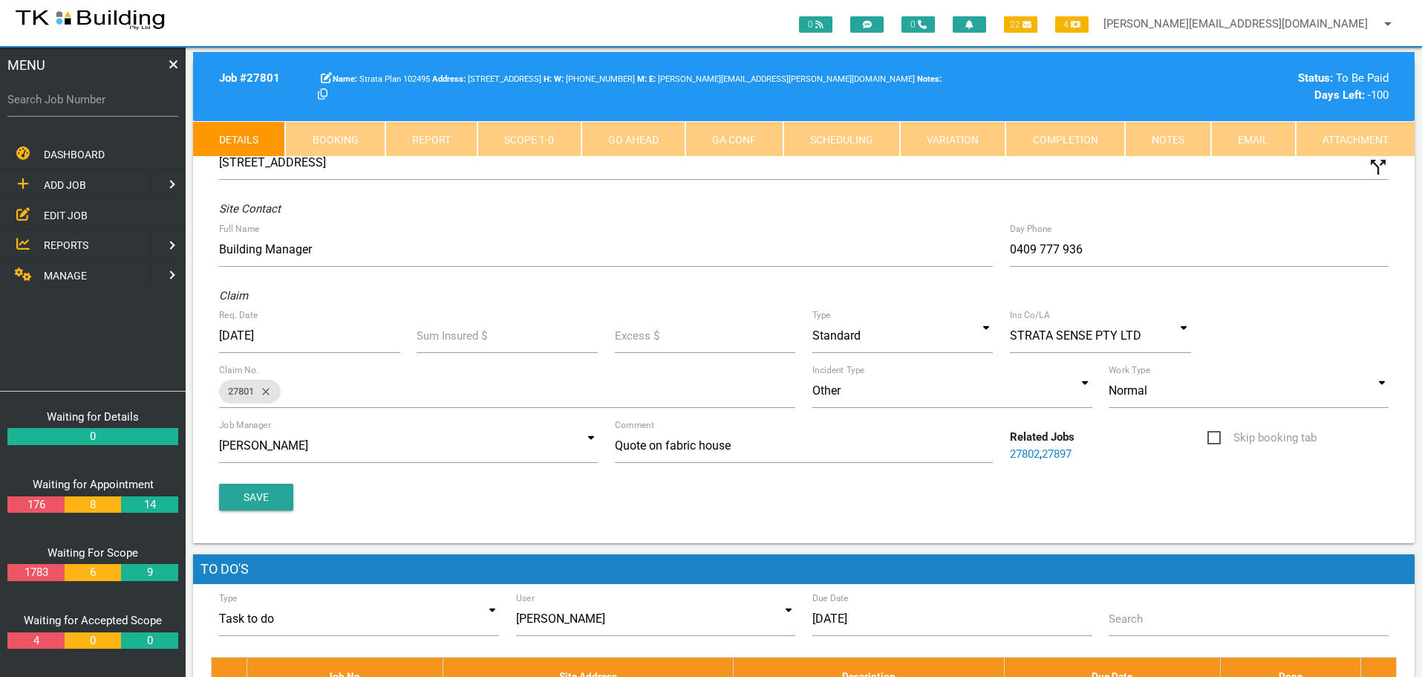
click at [553, 134] on link "Scope 1 - 0" at bounding box center [529, 139] width 103 height 36
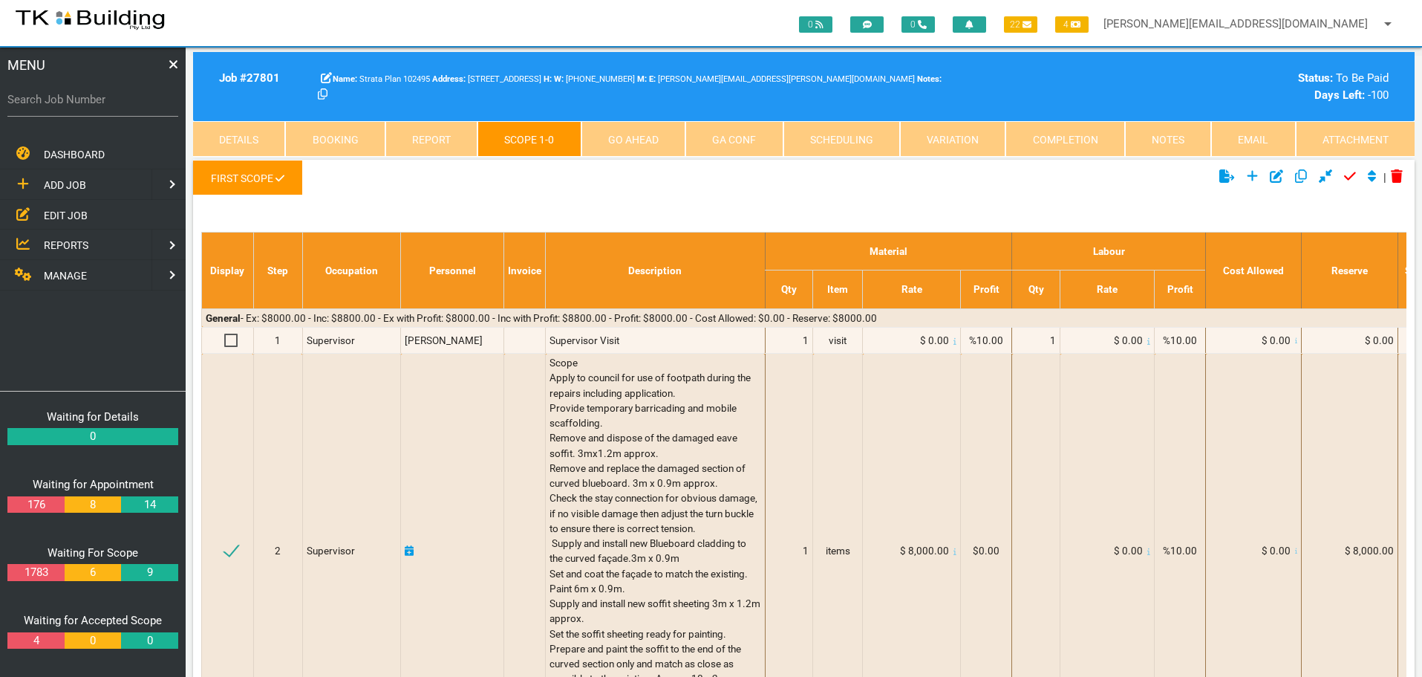
click at [71, 214] on span "EDIT JOB" at bounding box center [66, 215] width 44 height 12
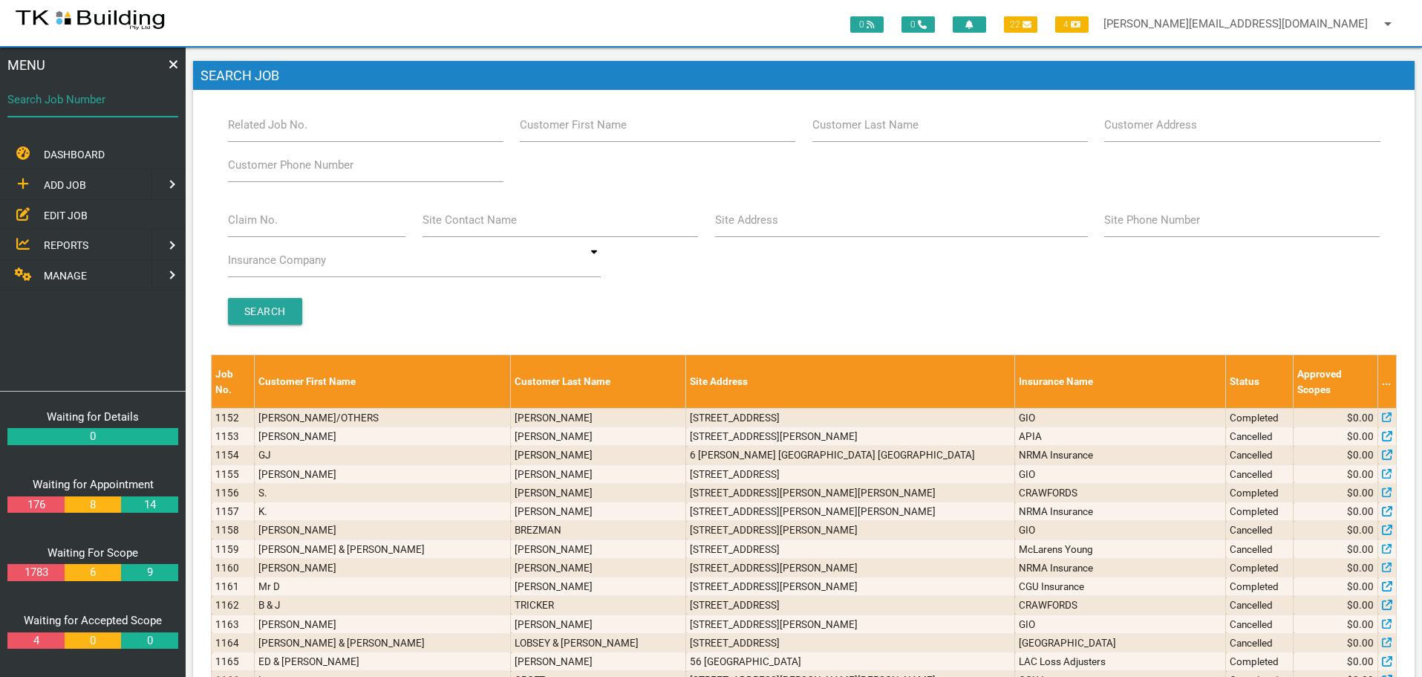
click at [91, 111] on input "Search Job Number" at bounding box center [92, 99] width 171 height 34
type input "28101"
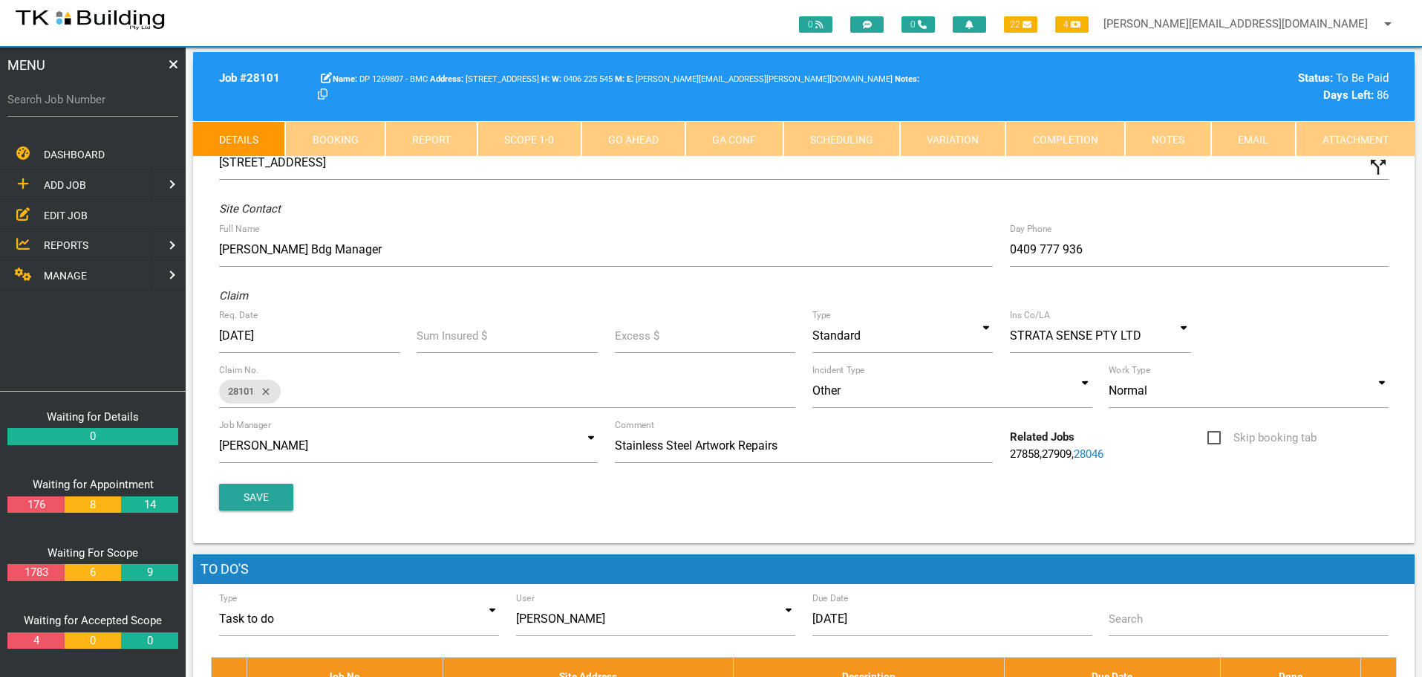
click at [1189, 140] on link "Notes" at bounding box center [1168, 139] width 86 height 36
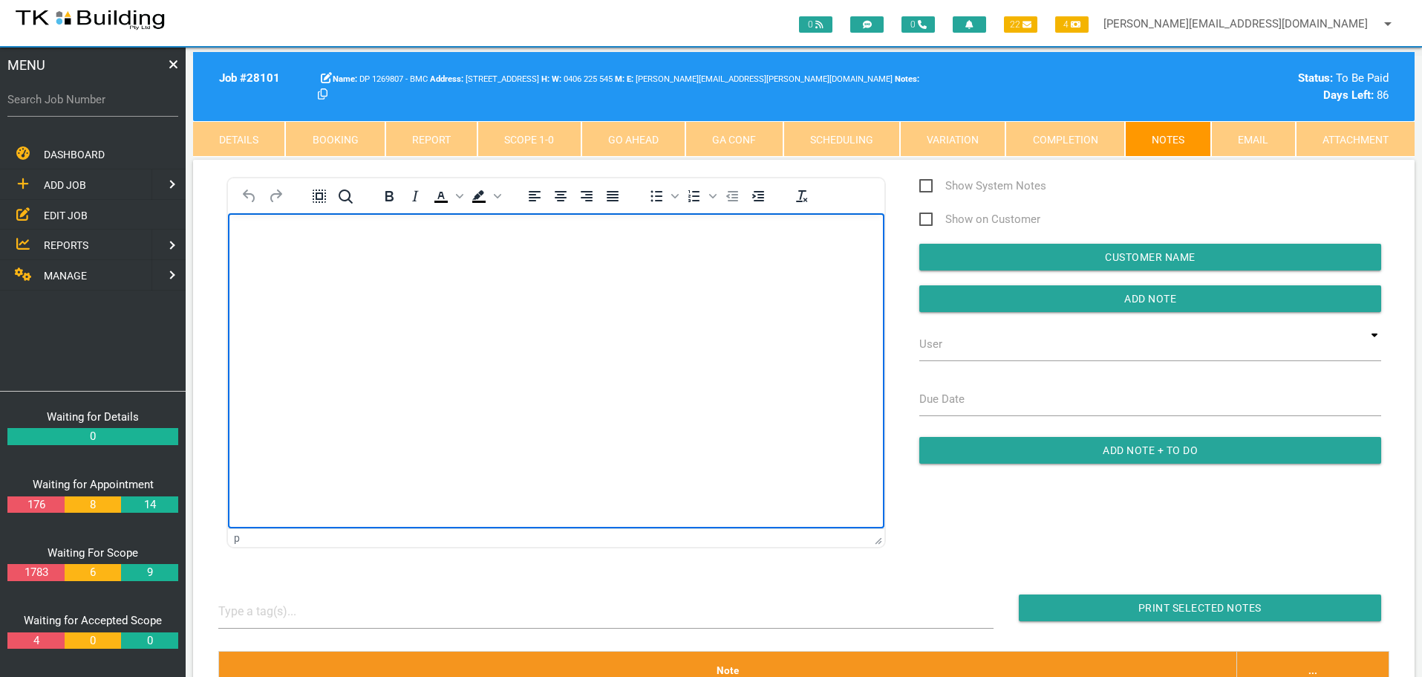
click at [308, 255] on body "Rich Text Area. Press ALT-0 for help." at bounding box center [556, 255] width 657 height 49
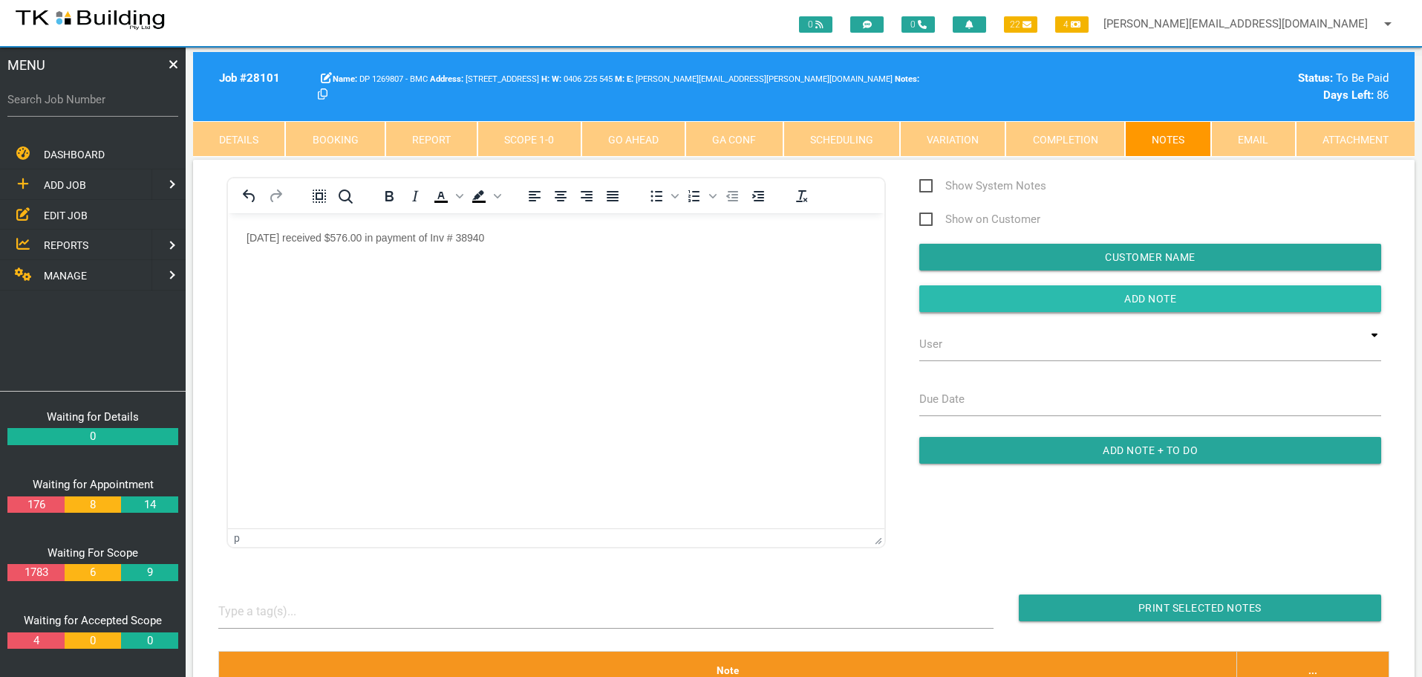
click at [1010, 304] on input "button" at bounding box center [1151, 298] width 462 height 27
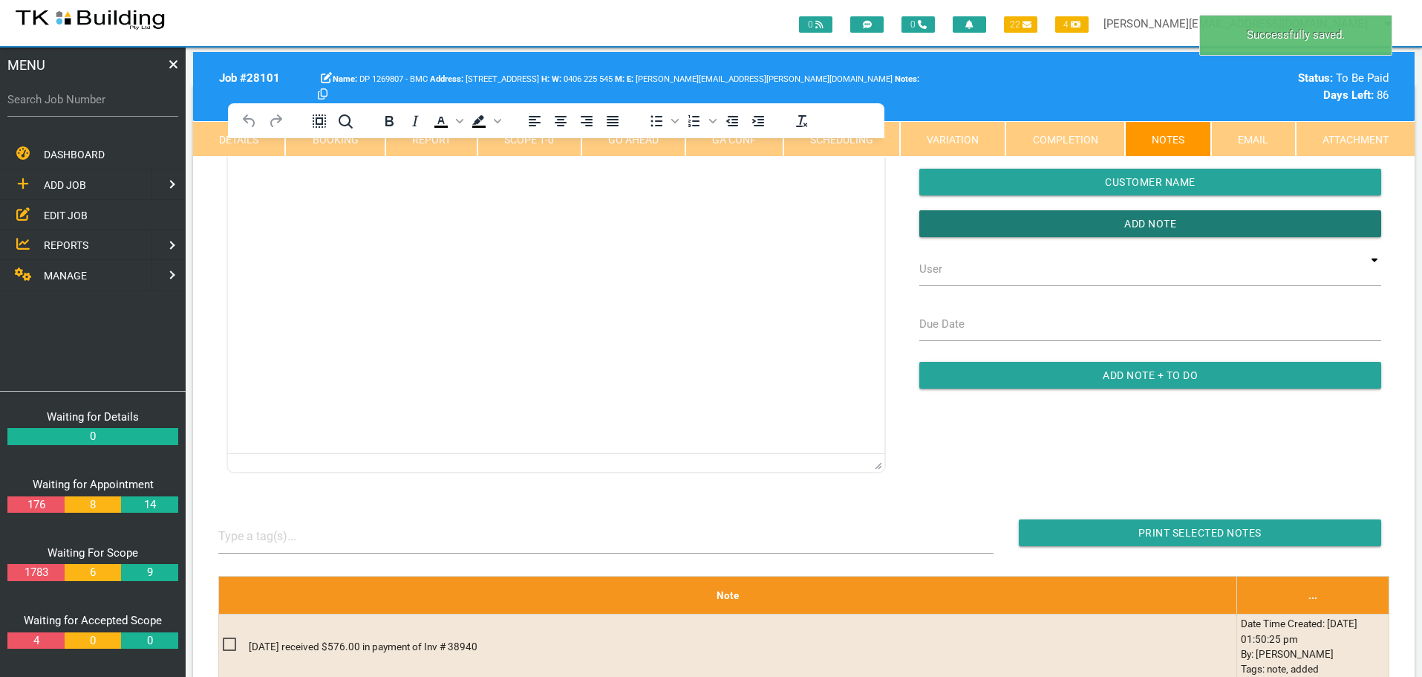
scroll to position [74, 0]
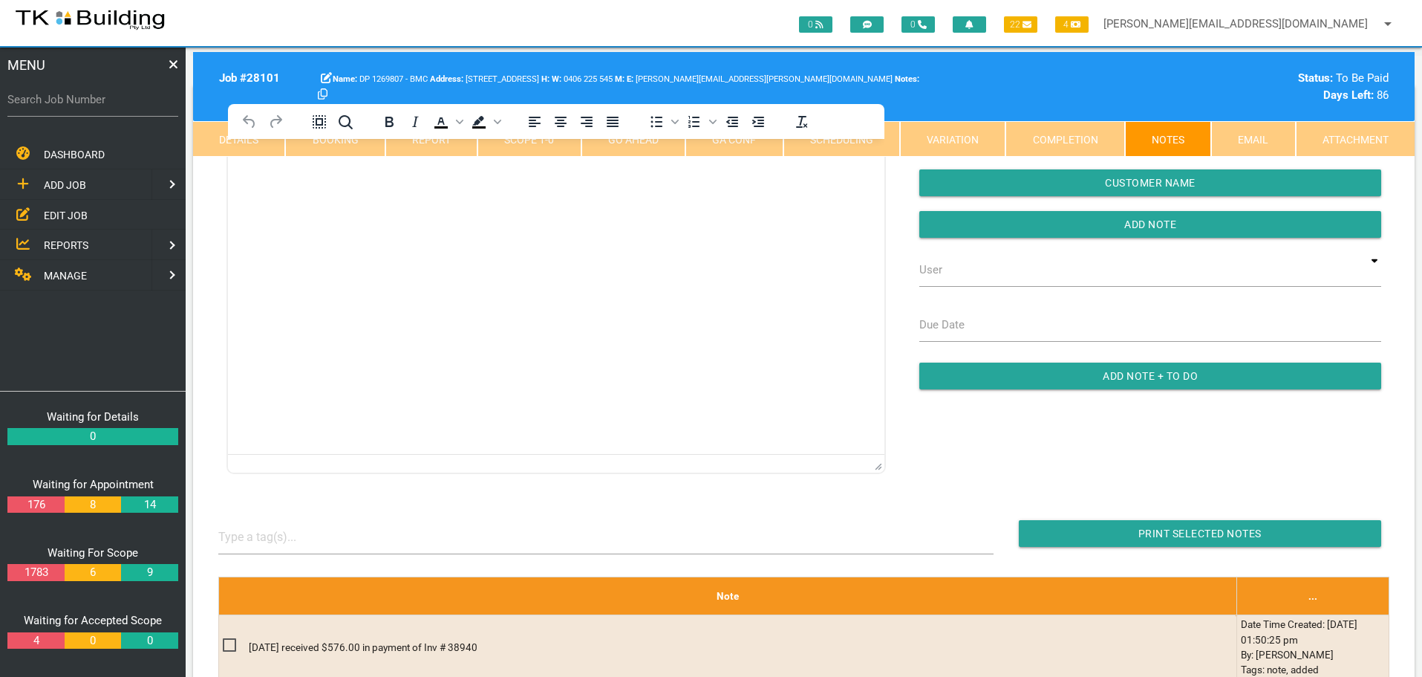
click at [52, 273] on span "MANAGE" at bounding box center [65, 276] width 43 height 12
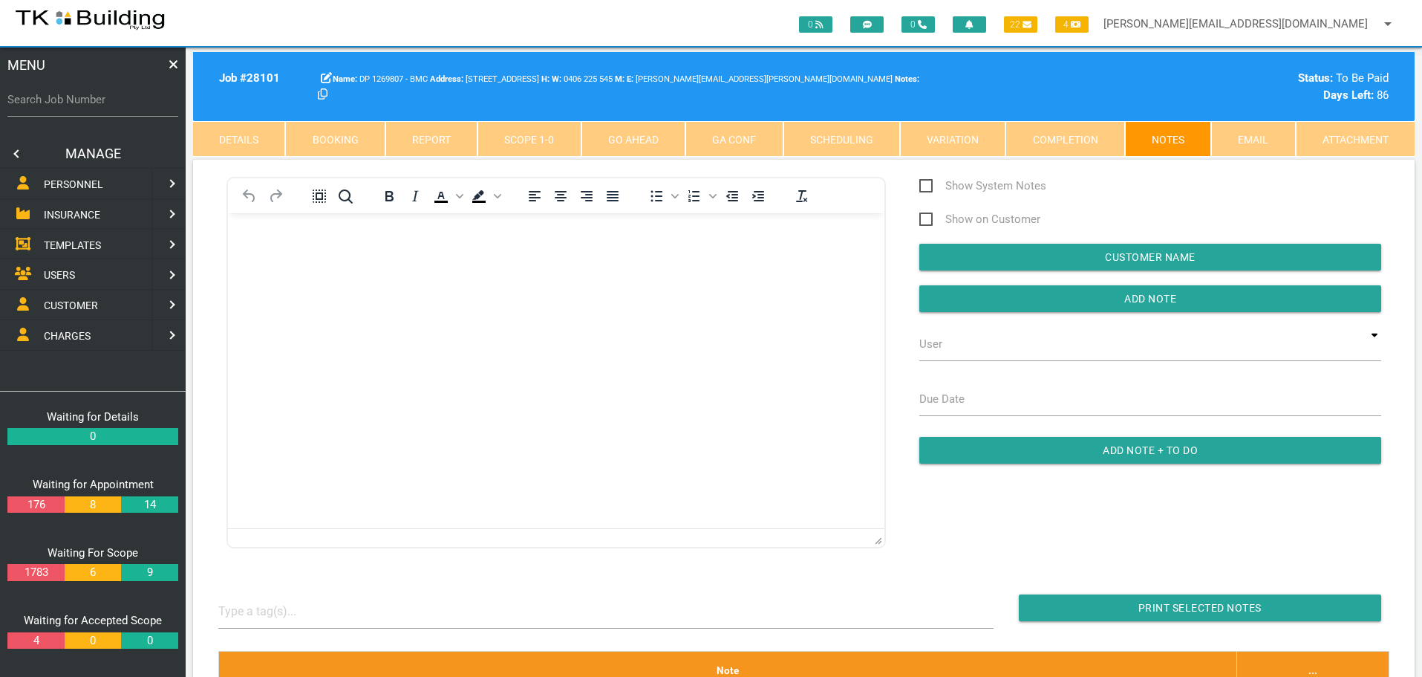
click at [65, 214] on span "INSURANCE" at bounding box center [72, 215] width 56 height 12
click at [71, 244] on span "RECEIVE PAYMENT" at bounding box center [88, 244] width 89 height 12
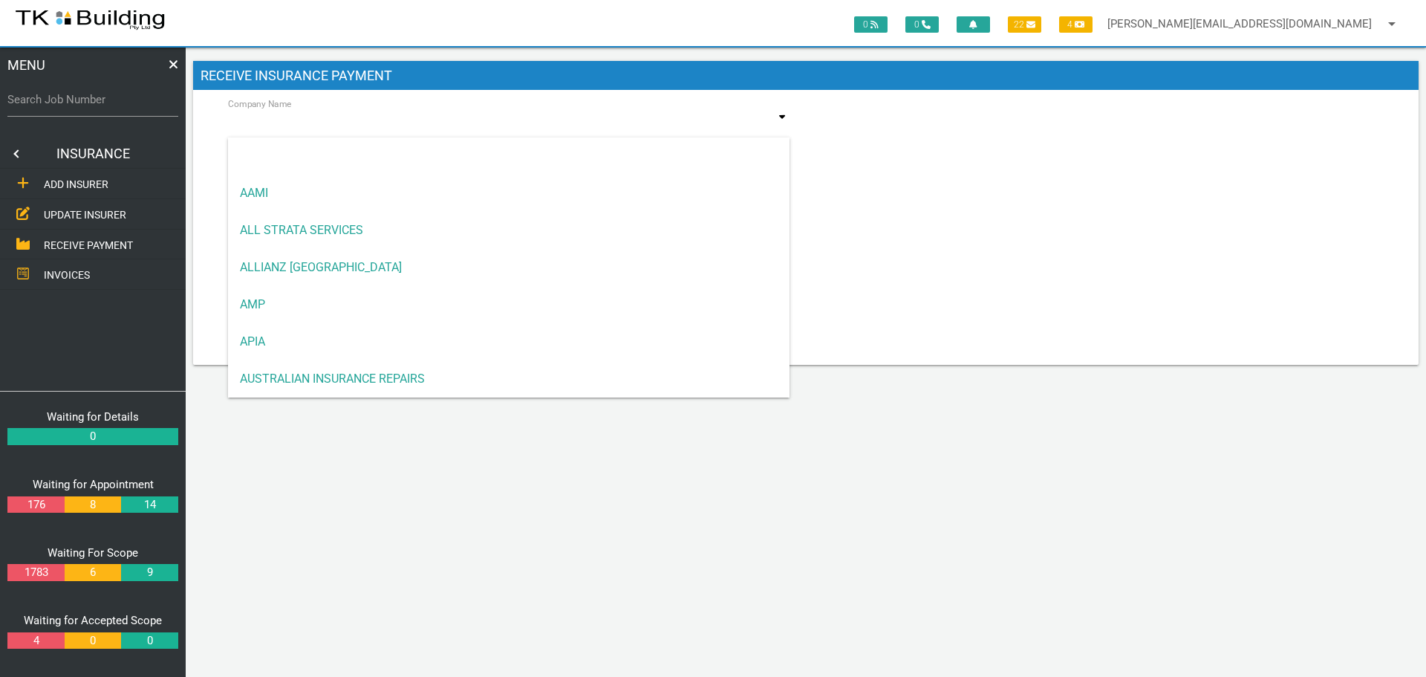
click at [325, 131] on input at bounding box center [509, 125] width 562 height 34
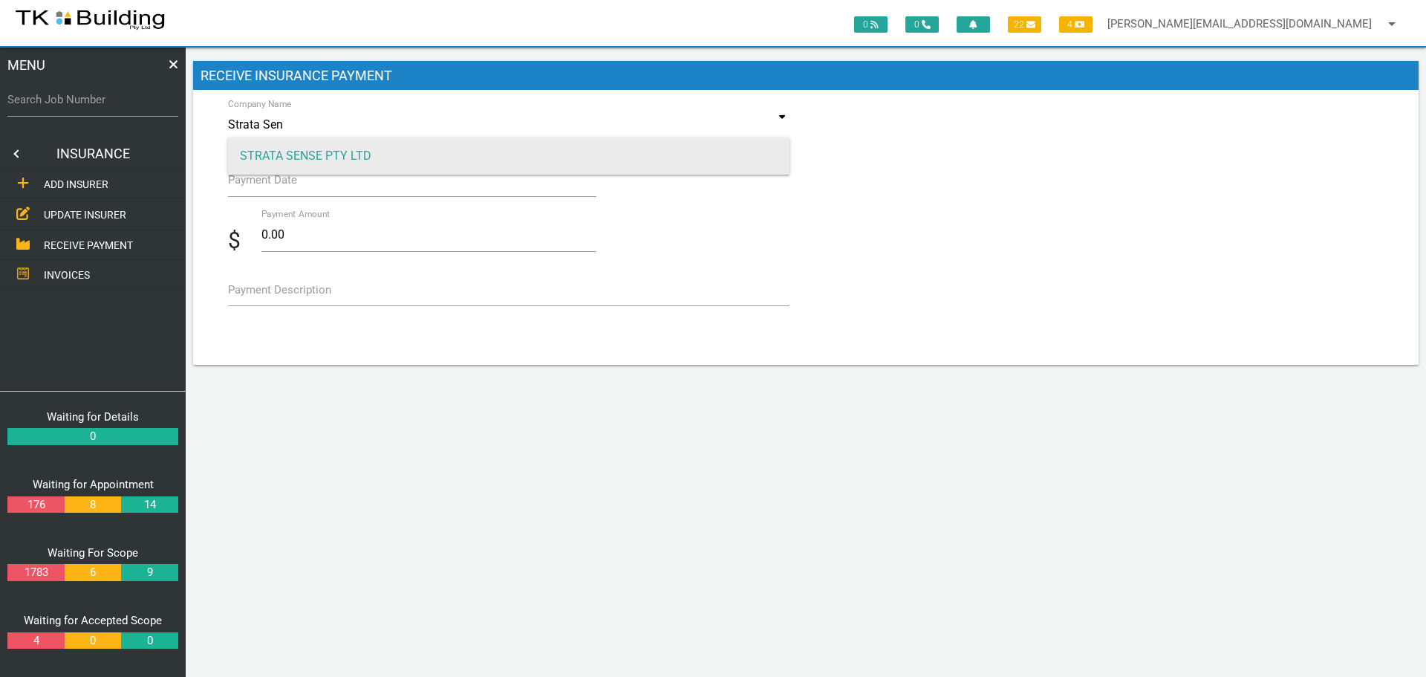
type input "Strata Sen"
click at [336, 155] on span "STRATA SENSE PTY LTD" at bounding box center [509, 155] width 562 height 37
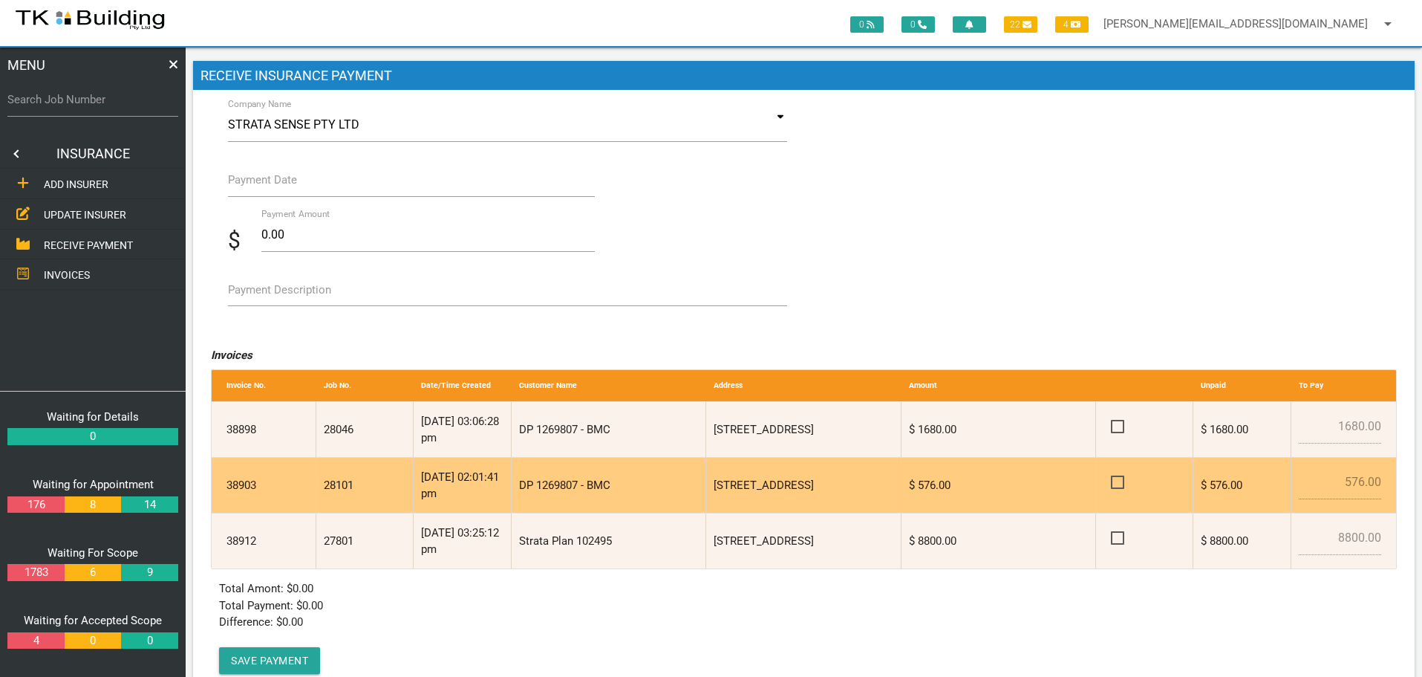
click at [1119, 480] on span at bounding box center [1124, 482] width 26 height 19
click at [1119, 480] on input "checkbox" at bounding box center [1116, 478] width 10 height 10
checkbox input "true"
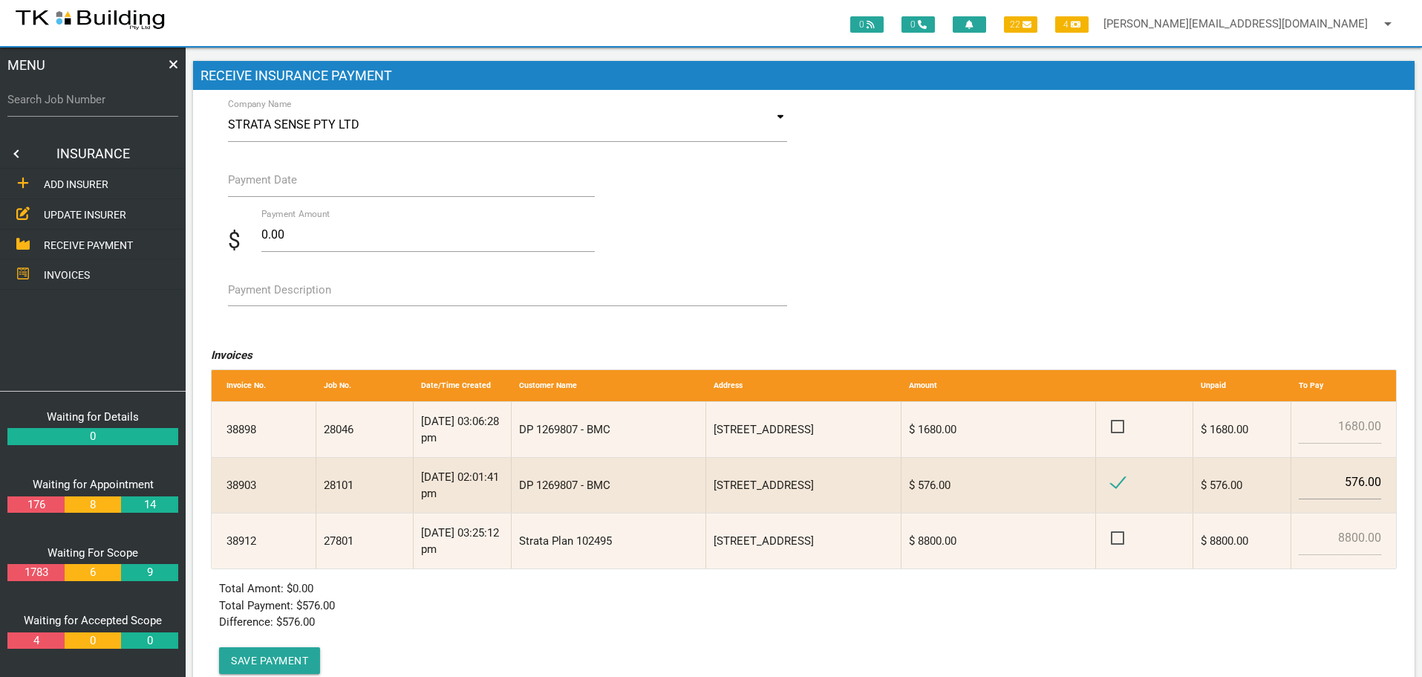
click at [275, 296] on label "Payment Description" at bounding box center [279, 290] width 103 height 17
click at [275, 296] on textarea "Payment Description" at bounding box center [508, 289] width 560 height 33
type textarea "Inv 38903"
click at [286, 184] on label "Payment Date" at bounding box center [262, 180] width 69 height 17
click at [286, 184] on input "Payment Date" at bounding box center [412, 180] width 368 height 34
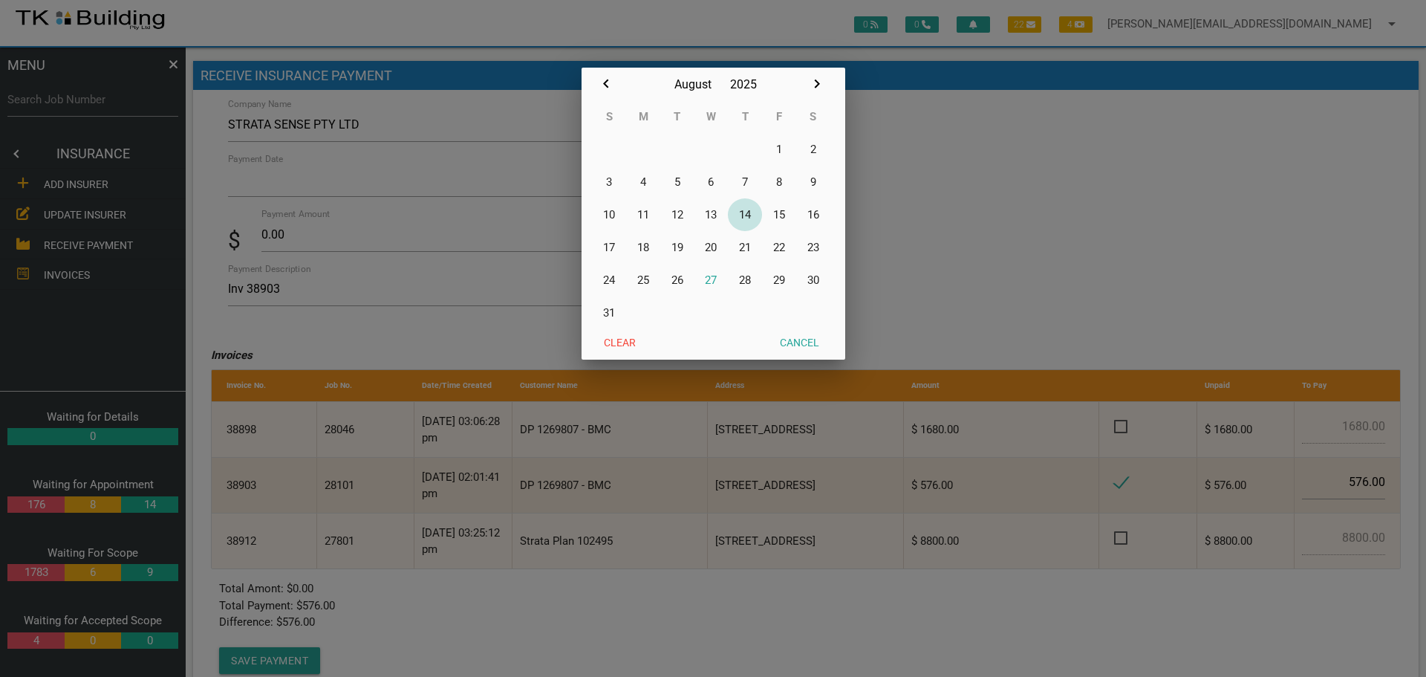
click at [743, 214] on button "14" at bounding box center [745, 214] width 34 height 33
type input "[DATE]"
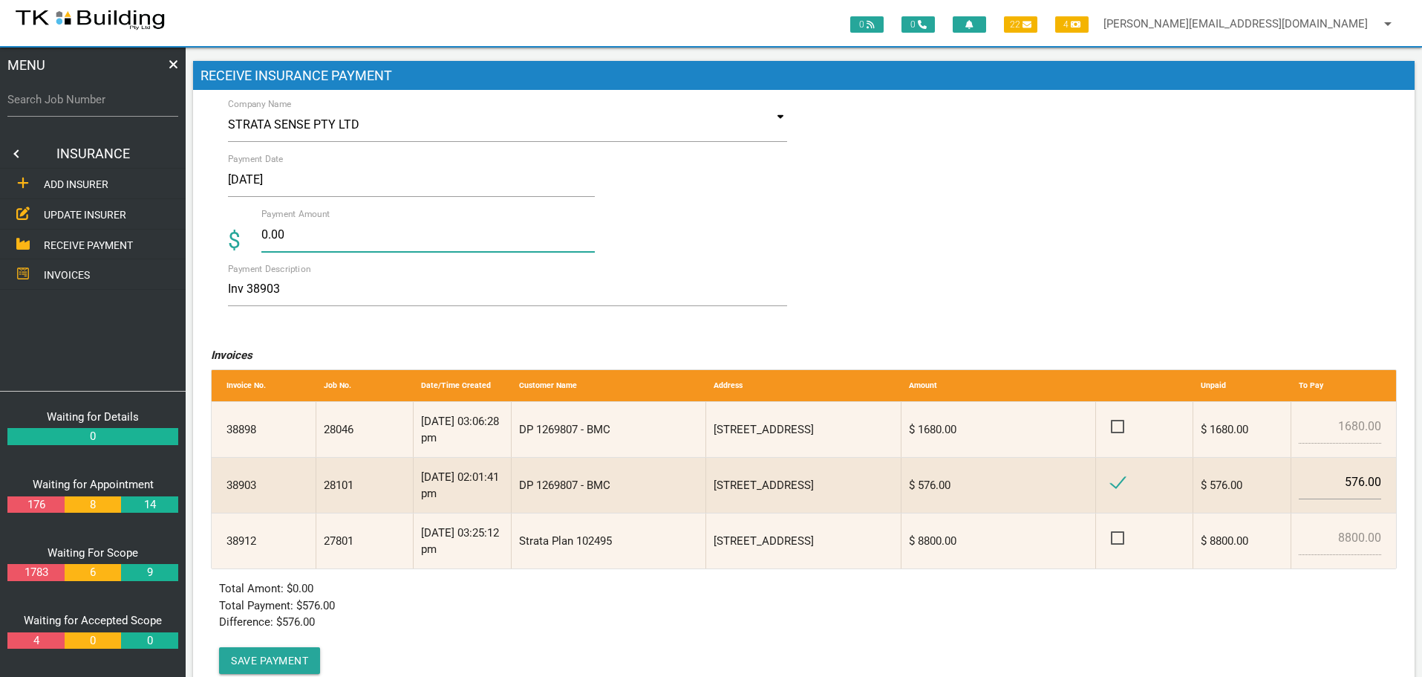
click at [306, 238] on input "0.00" at bounding box center [428, 235] width 334 height 34
type input "0"
type input "576.00"
click at [365, 280] on textarea "Inv 38903" at bounding box center [508, 289] width 560 height 33
click at [268, 649] on button "Save Payment" at bounding box center [269, 660] width 101 height 27
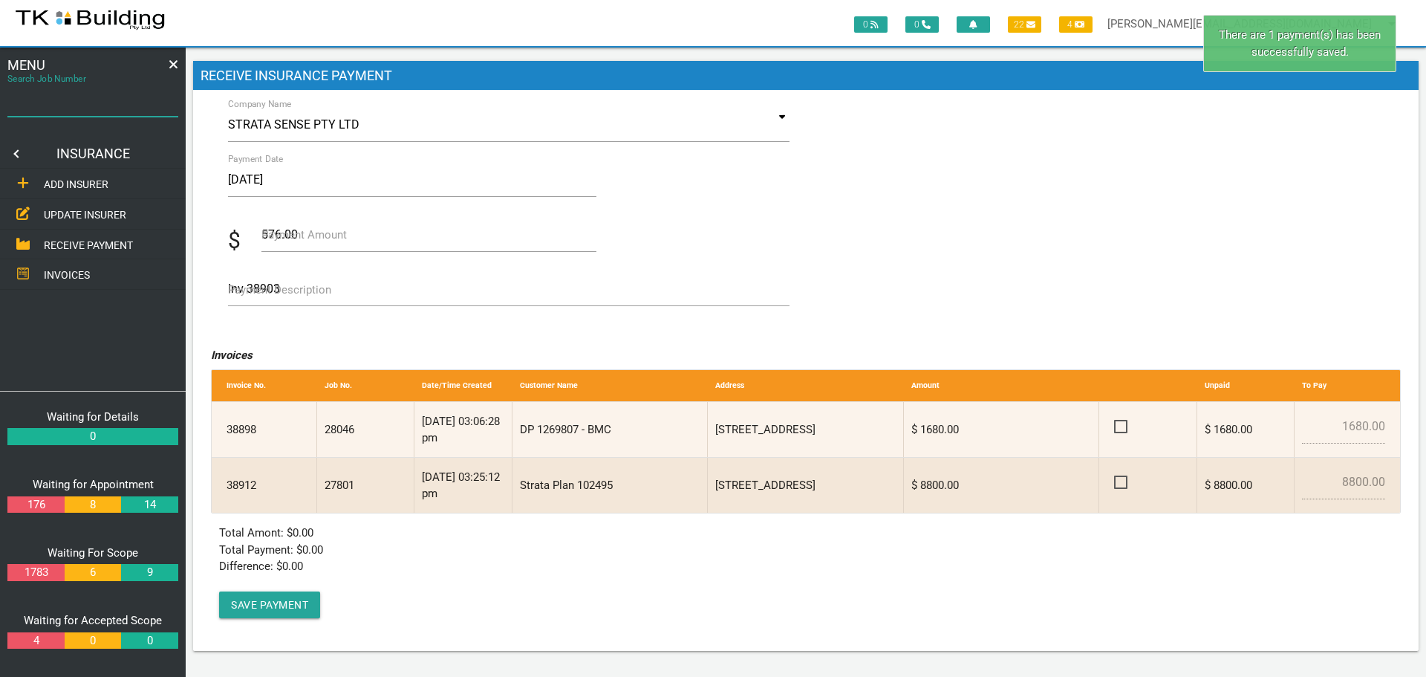
click at [71, 110] on input "Search Job Number" at bounding box center [92, 99] width 171 height 34
type input "28101"
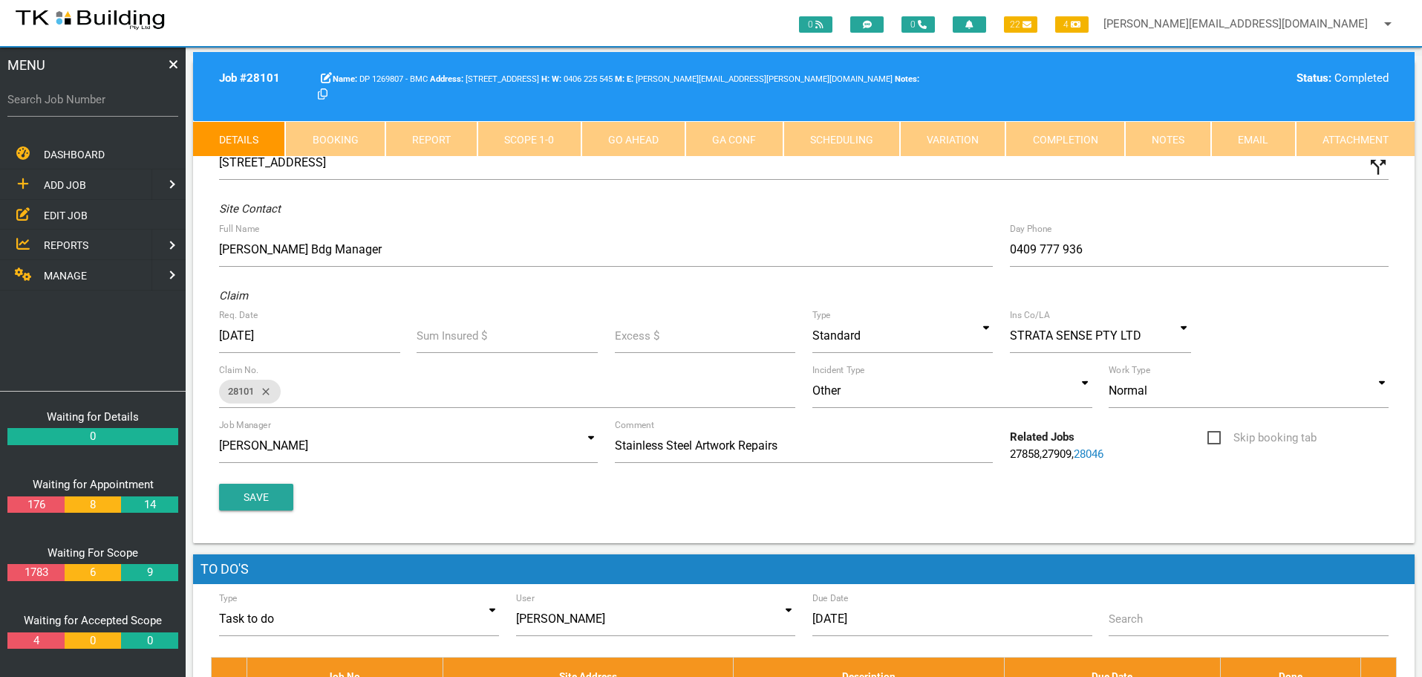
click at [1163, 137] on link "Notes" at bounding box center [1168, 139] width 86 height 36
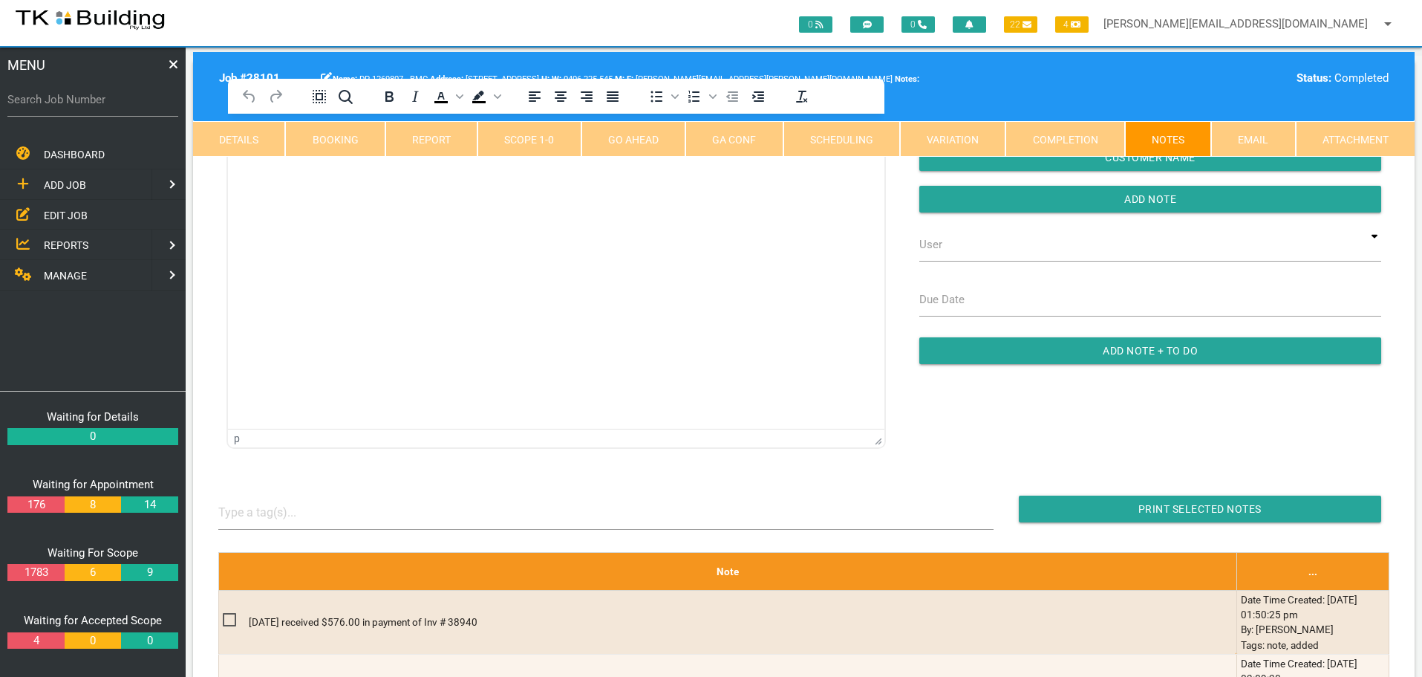
click at [1078, 139] on link "Completion" at bounding box center [1065, 139] width 119 height 36
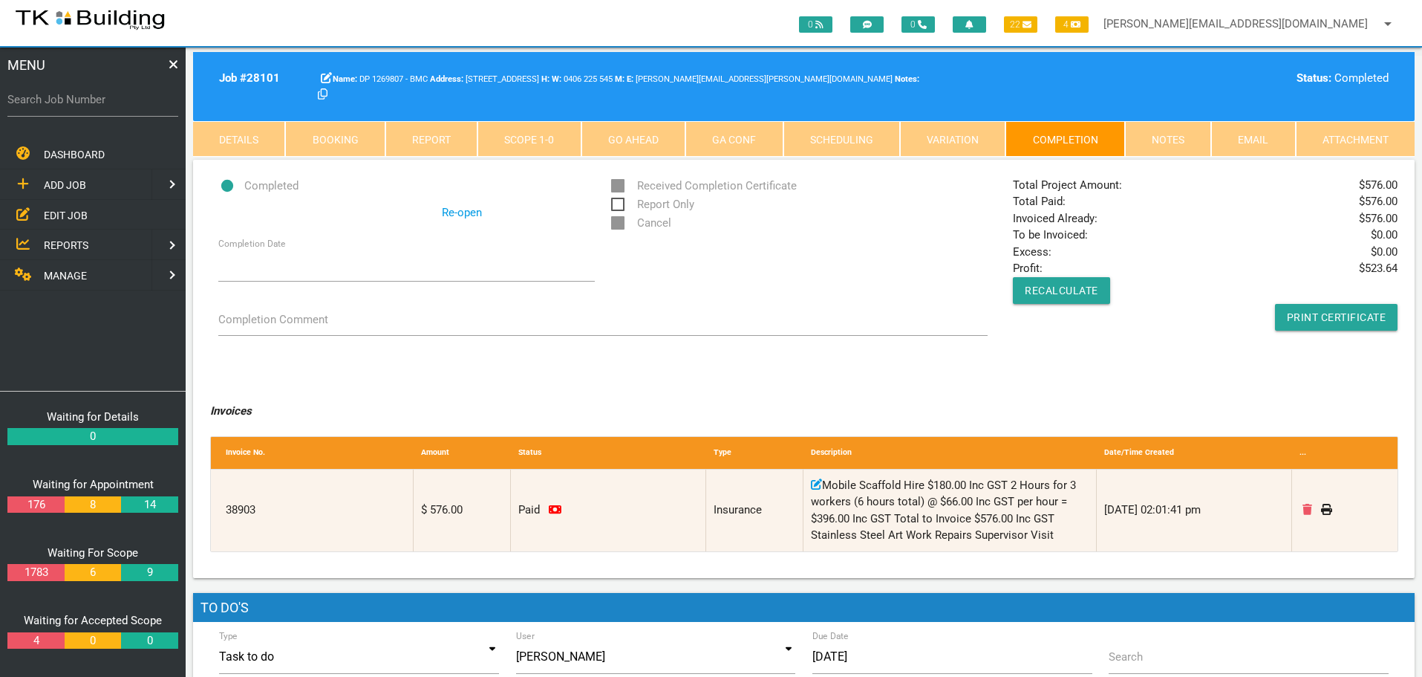
click at [100, 107] on label "Search Job Number" at bounding box center [92, 99] width 171 height 17
click at [100, 107] on input "Search Job Number" at bounding box center [92, 99] width 171 height 34
type input "28046"
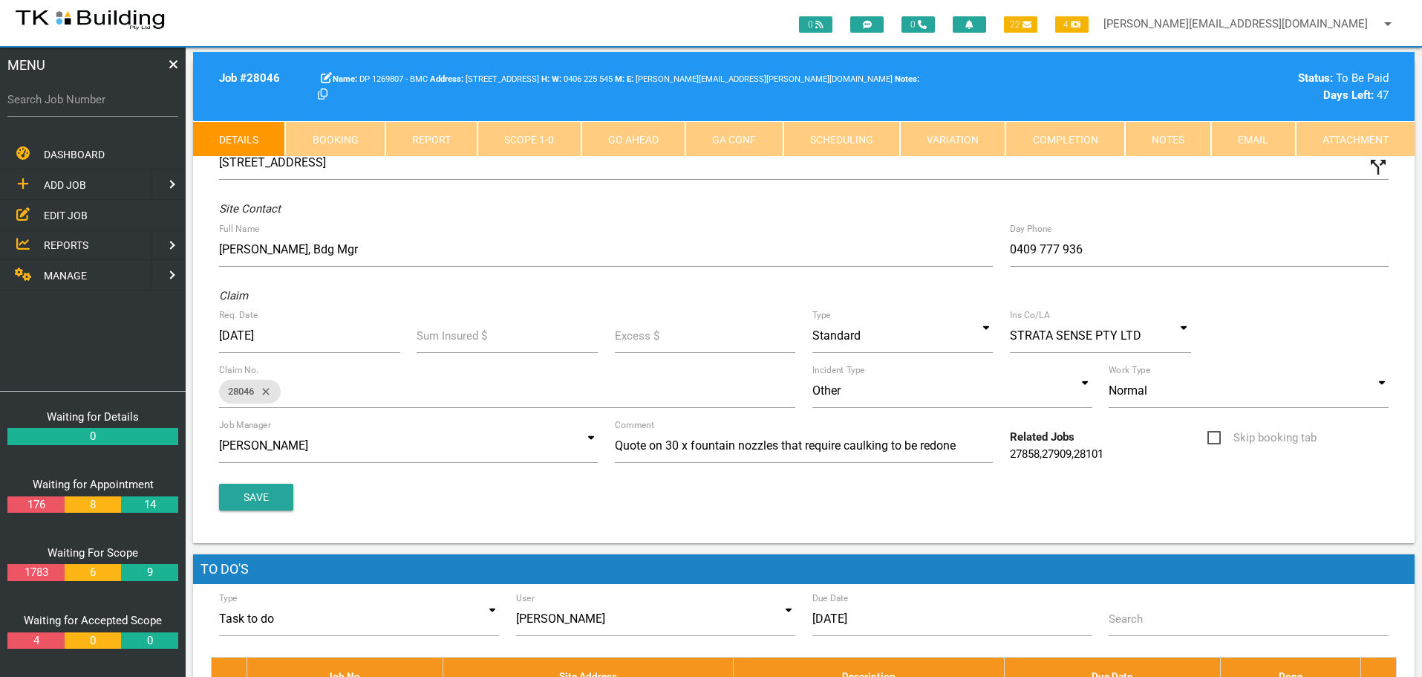
click at [1149, 146] on link "Notes" at bounding box center [1168, 139] width 86 height 36
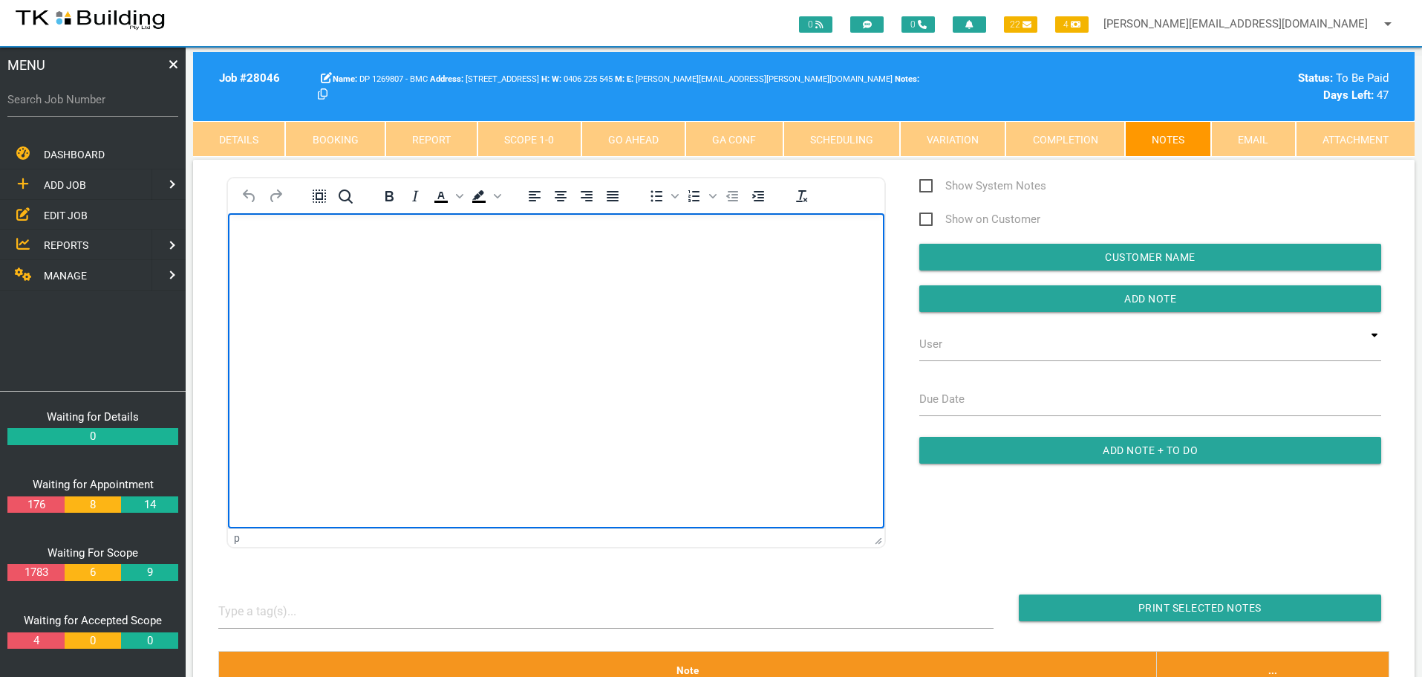
click at [258, 254] on body "Rich Text Area. Press ALT-0 for help." at bounding box center [556, 255] width 657 height 49
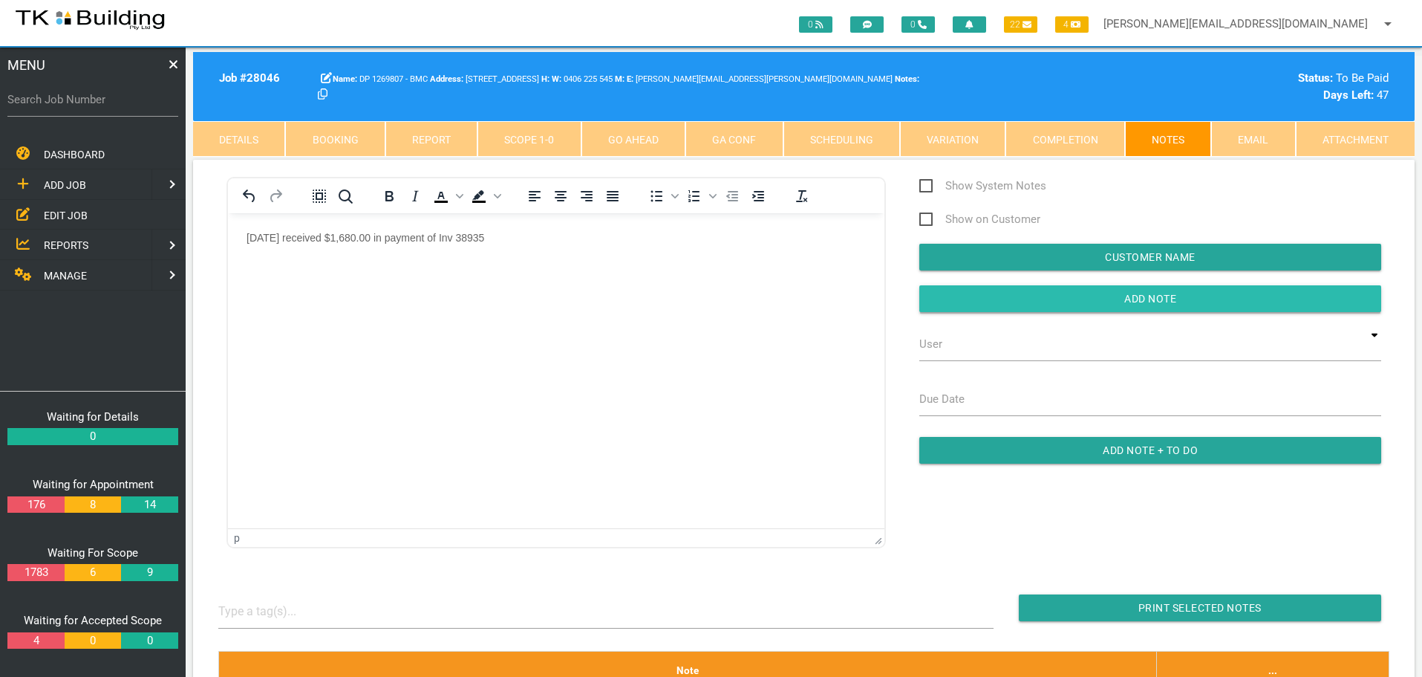
click at [965, 300] on input "button" at bounding box center [1151, 298] width 462 height 27
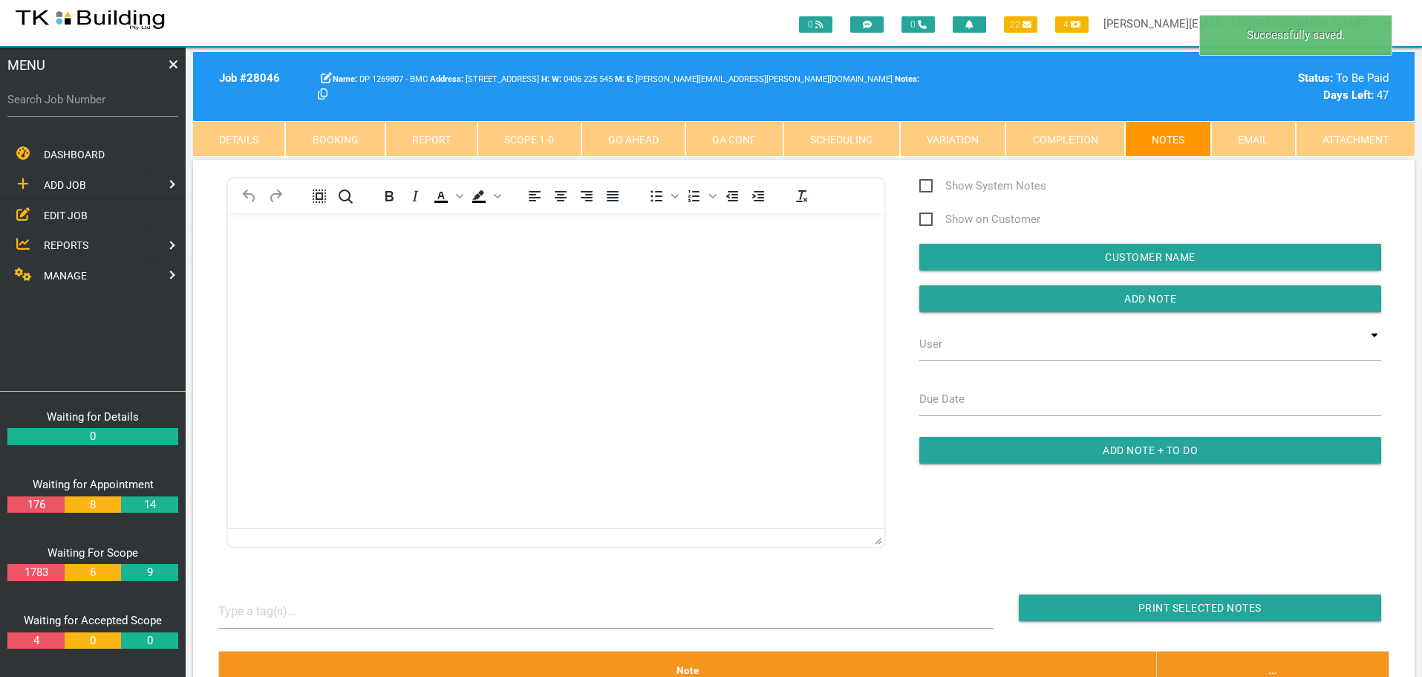
click at [72, 275] on span "MANAGE" at bounding box center [65, 276] width 43 height 12
click at [92, 211] on span "INSURANCE" at bounding box center [72, 215] width 56 height 12
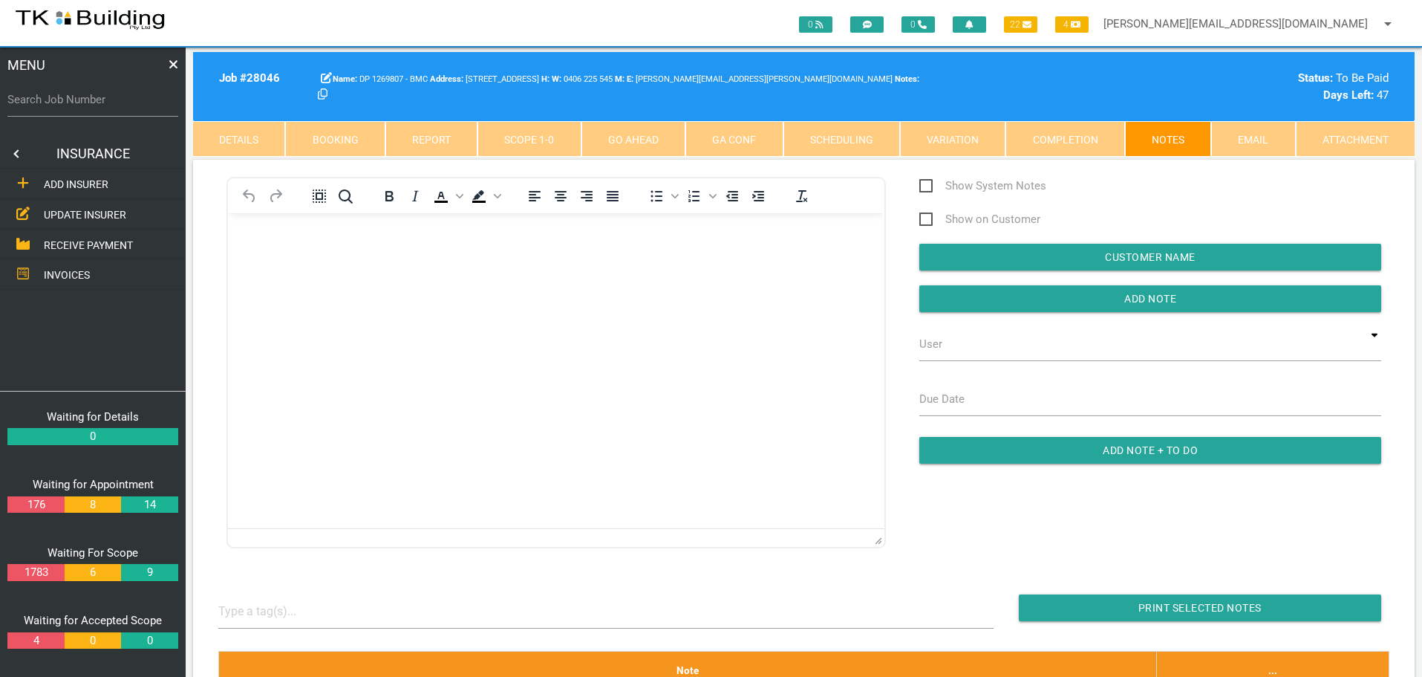
click at [95, 244] on span "RECEIVE PAYMENT" at bounding box center [88, 244] width 89 height 12
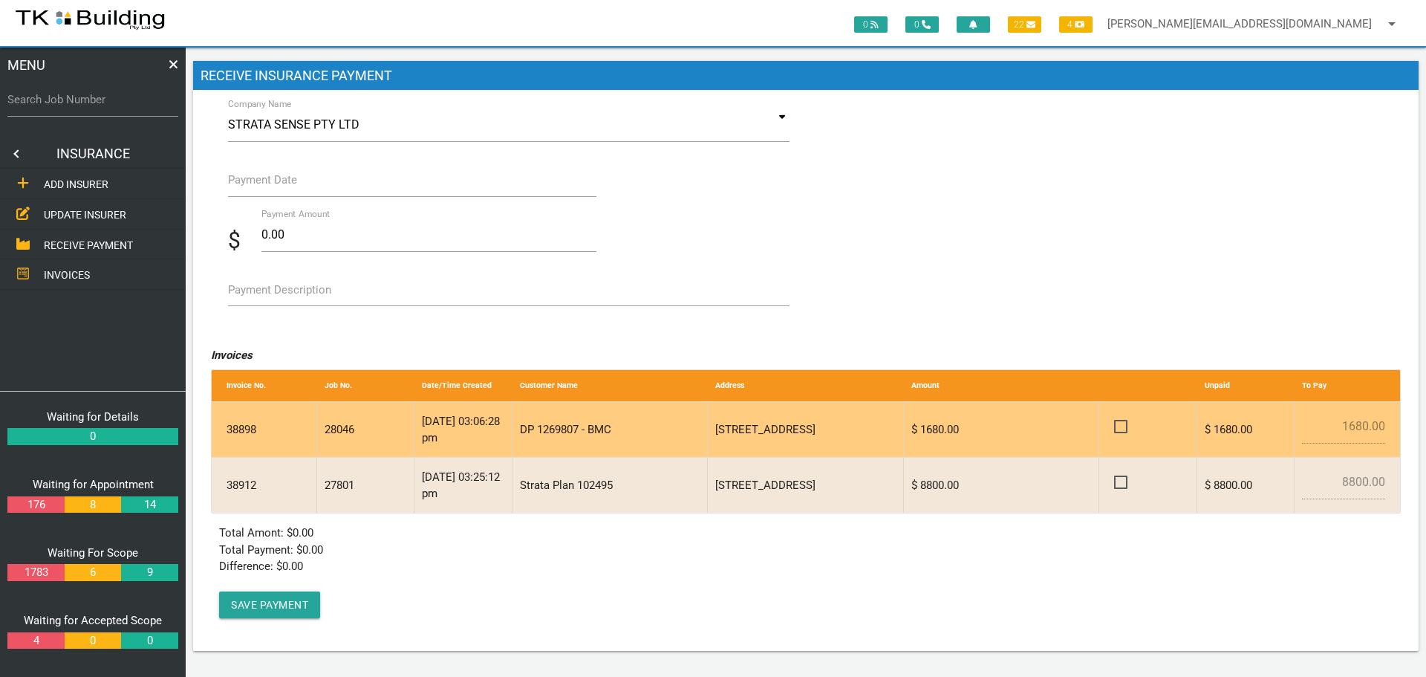
click at [1121, 425] on span at bounding box center [1127, 426] width 26 height 19
click at [1121, 425] on input "checkbox" at bounding box center [1119, 422] width 10 height 10
checkbox input "true"
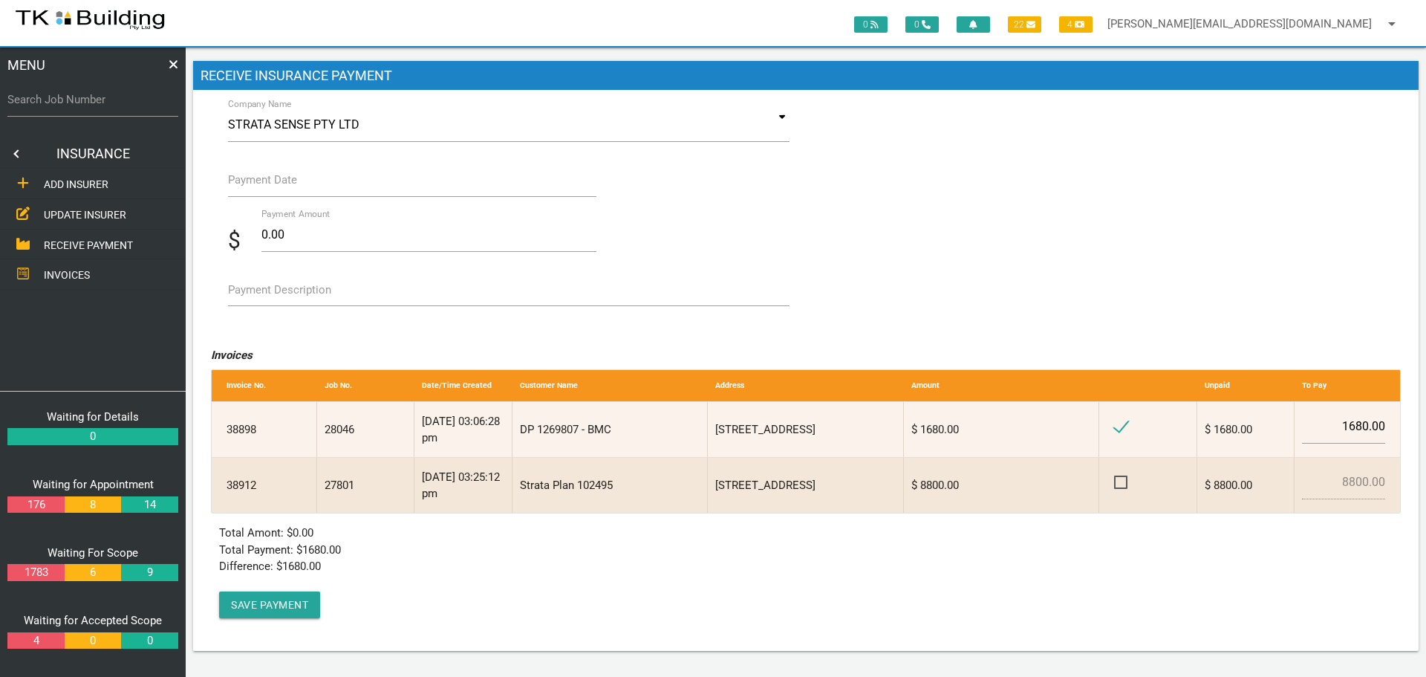
click at [264, 294] on label "Payment Description" at bounding box center [279, 290] width 103 height 17
click at [264, 294] on textarea "Payment Description" at bounding box center [509, 289] width 562 height 33
type textarea "Inv 38898"
click at [290, 191] on input "Payment Date" at bounding box center [412, 180] width 368 height 34
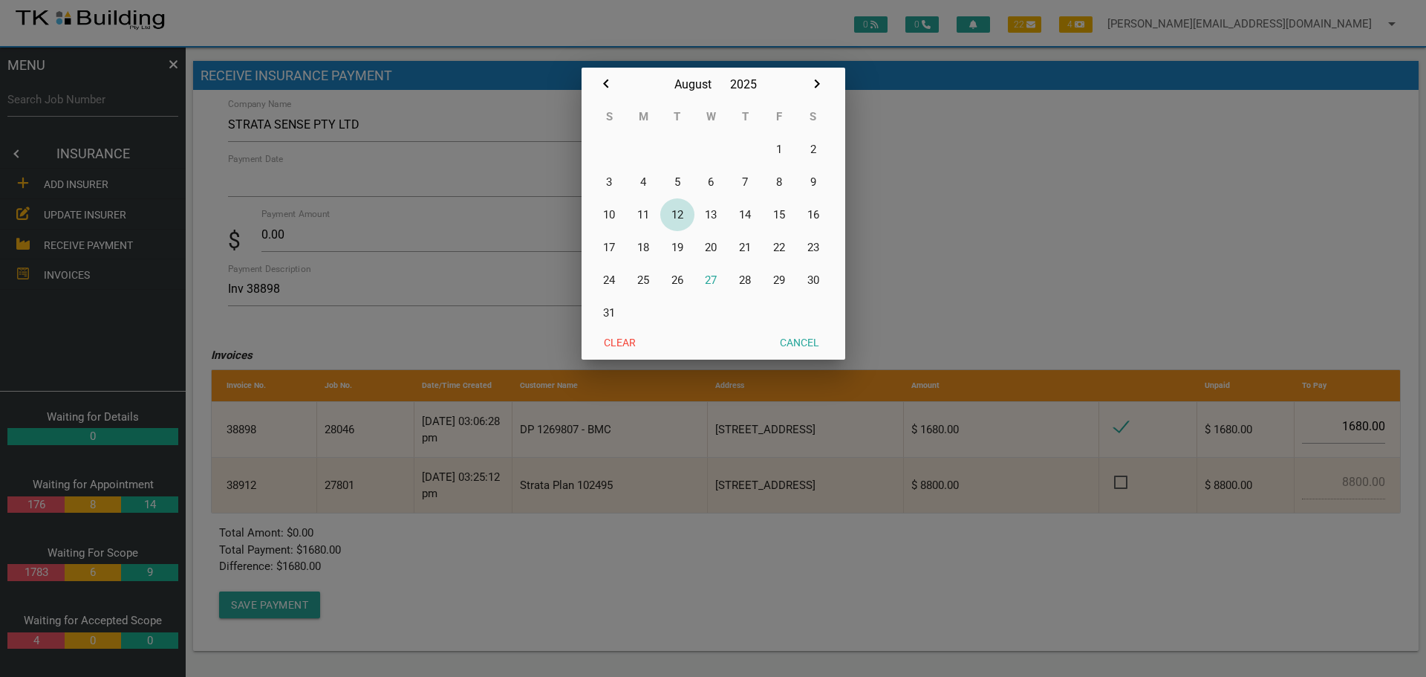
click at [677, 216] on button "12" at bounding box center [677, 214] width 34 height 33
type input "[DATE]"
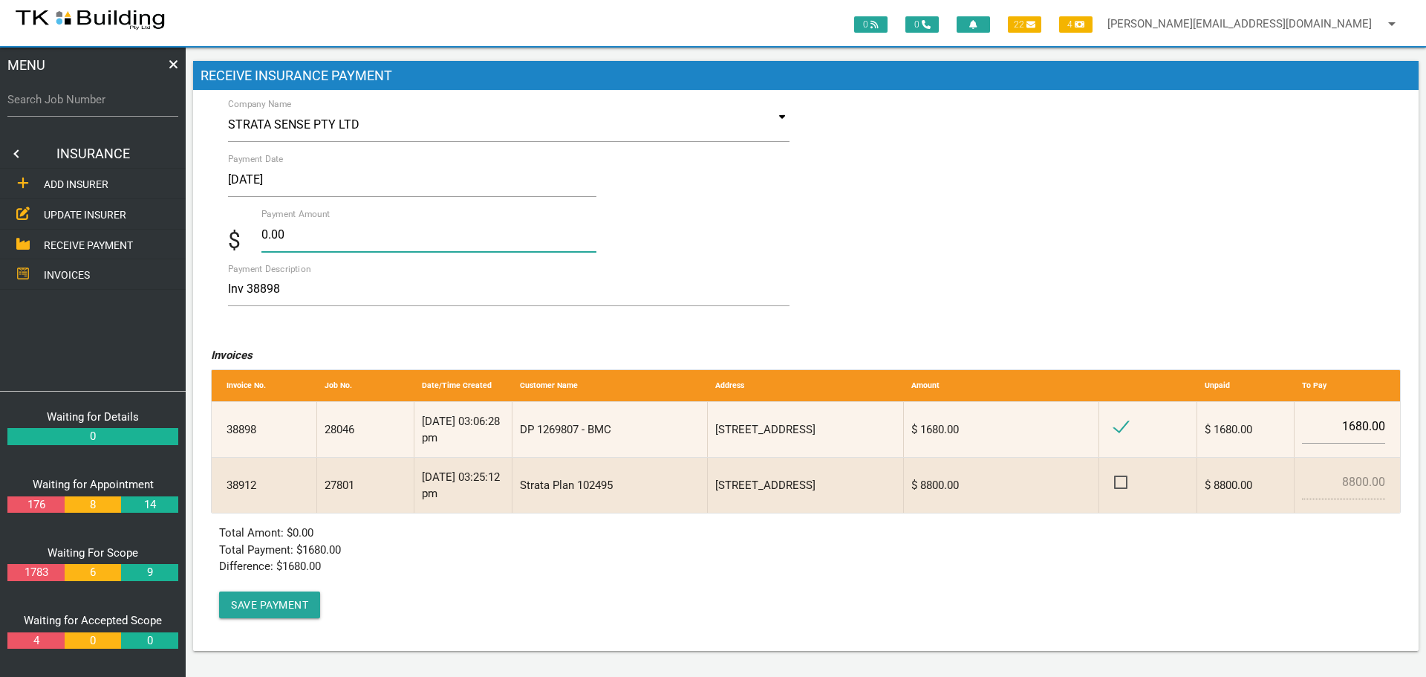
click at [290, 229] on input "0.00" at bounding box center [428, 235] width 335 height 34
type input "0"
type input "1680.00"
click at [449, 295] on textarea "Inv 38898" at bounding box center [509, 289] width 562 height 33
click at [268, 602] on button "Save Payment" at bounding box center [269, 604] width 101 height 27
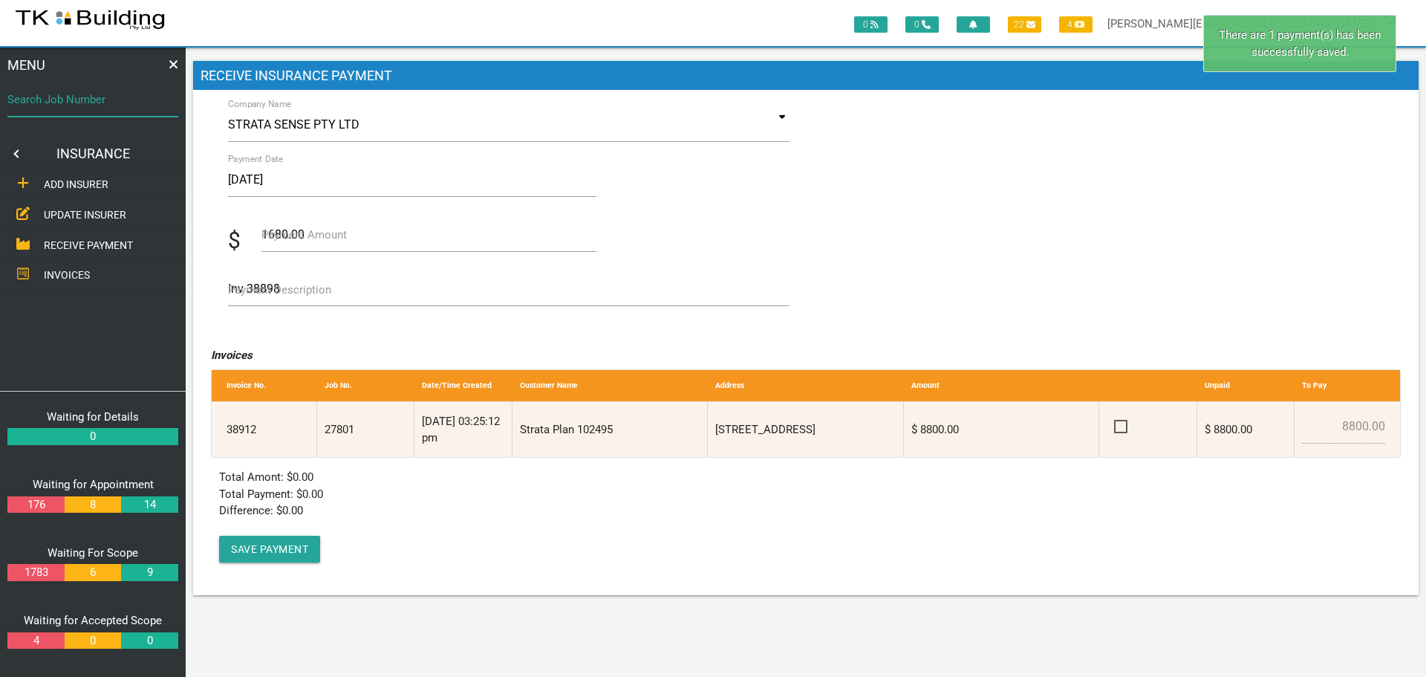
click at [92, 111] on input "Search Job Number" at bounding box center [92, 99] width 171 height 34
type input "28046"
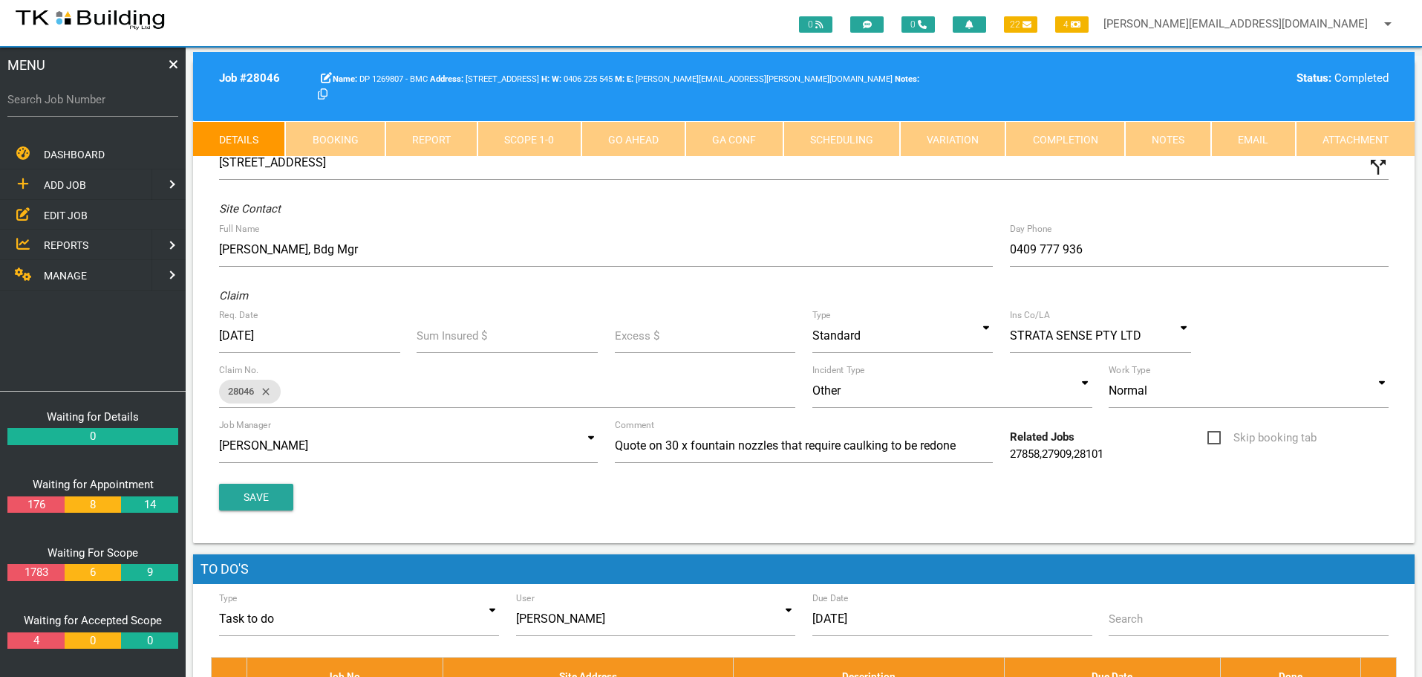
click at [1146, 140] on link "Notes" at bounding box center [1168, 139] width 86 height 36
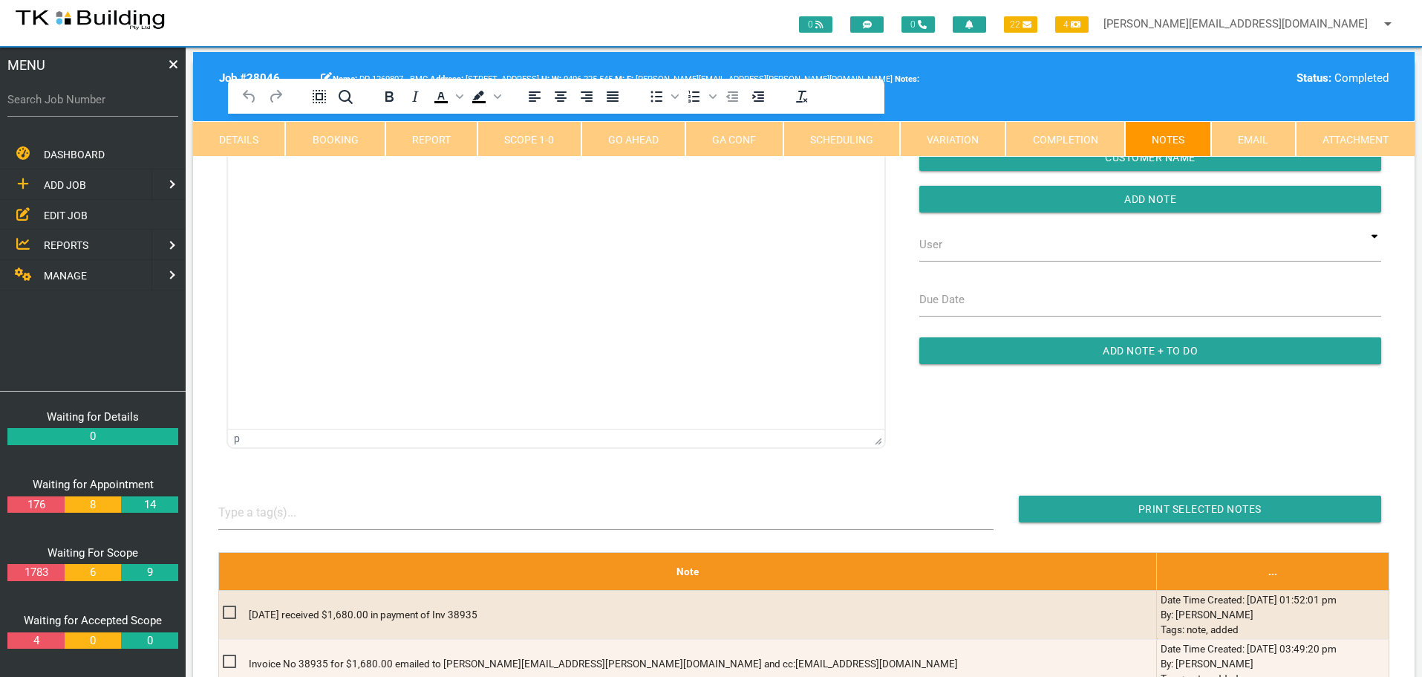
click at [1064, 134] on link "Completion" at bounding box center [1065, 139] width 119 height 36
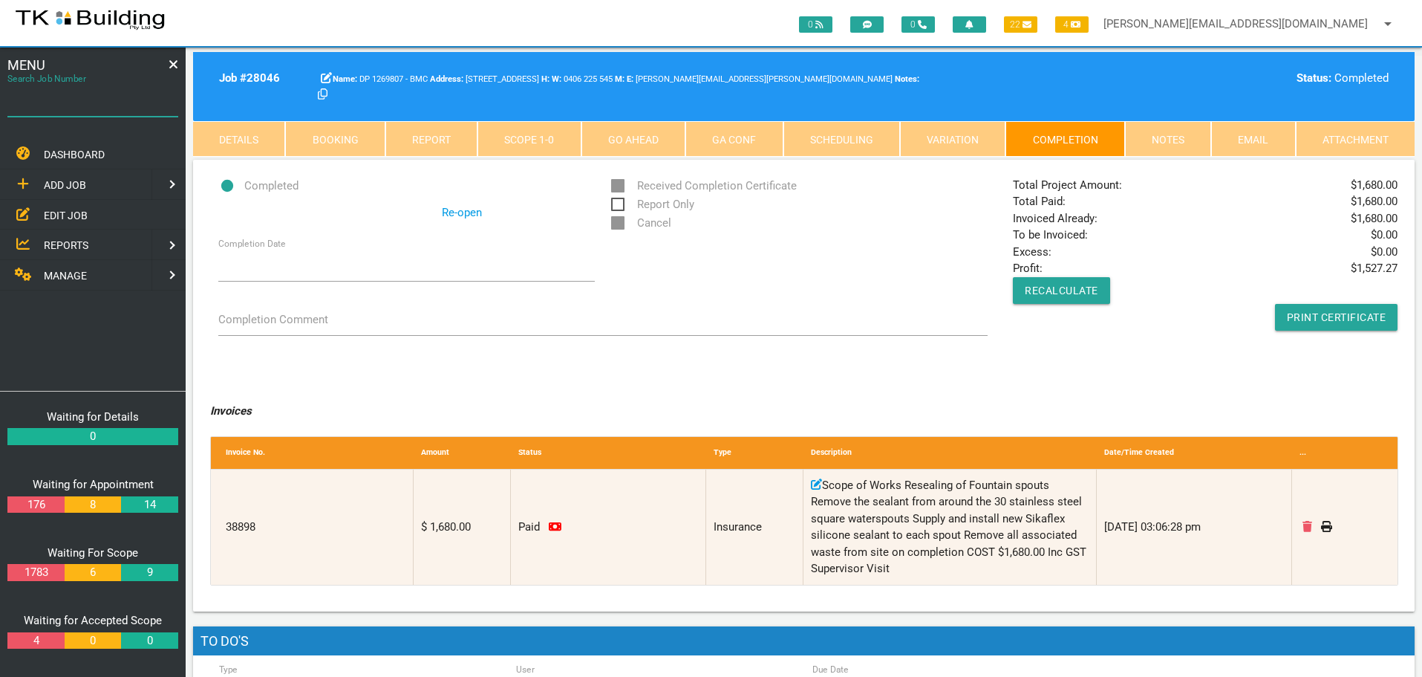
click at [88, 111] on input "Search Job Number" at bounding box center [92, 99] width 171 height 34
type input "27594"
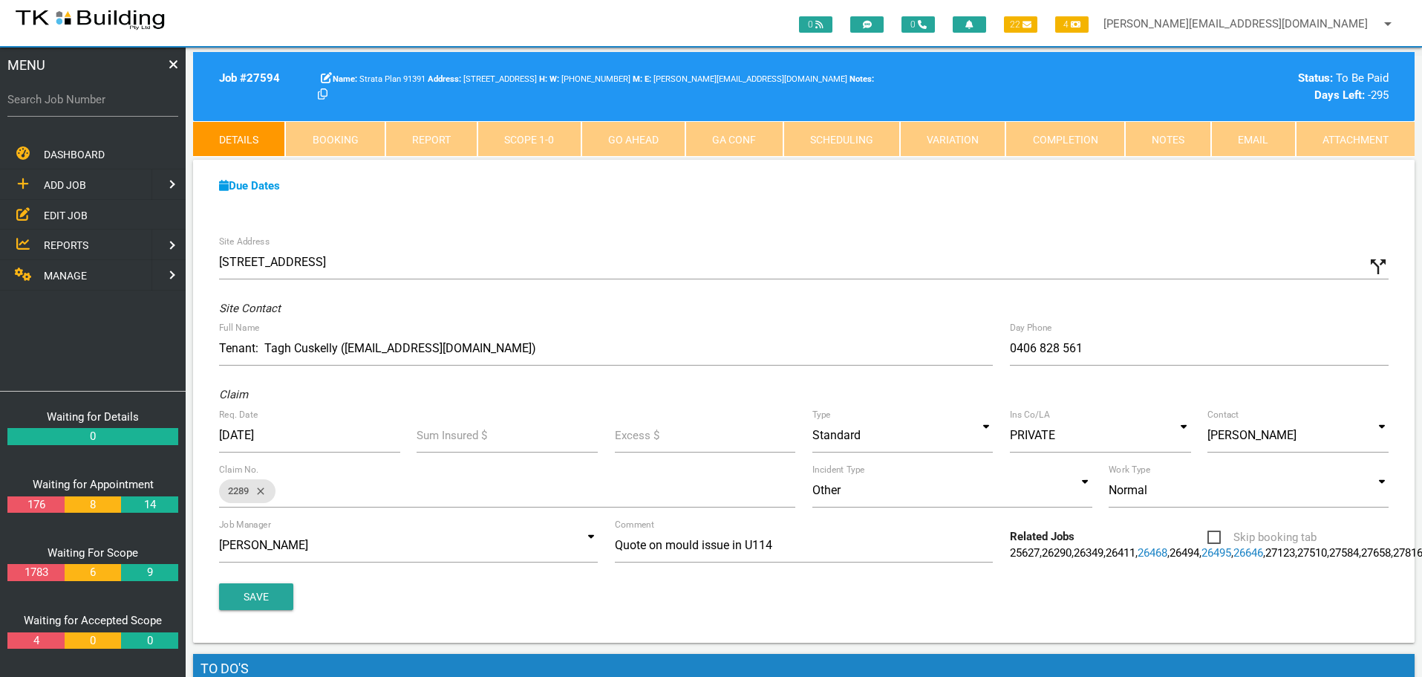
drag, startPoint x: 77, startPoint y: 106, endPoint x: 72, endPoint y: 115, distance: 10.3
click at [75, 109] on div "Search Job Number" at bounding box center [92, 102] width 171 height 40
click at [143, 103] on label "Search Job Number" at bounding box center [92, 99] width 171 height 17
click at [143, 103] on input "Search Job Number" at bounding box center [92, 99] width 171 height 34
type input "28101"
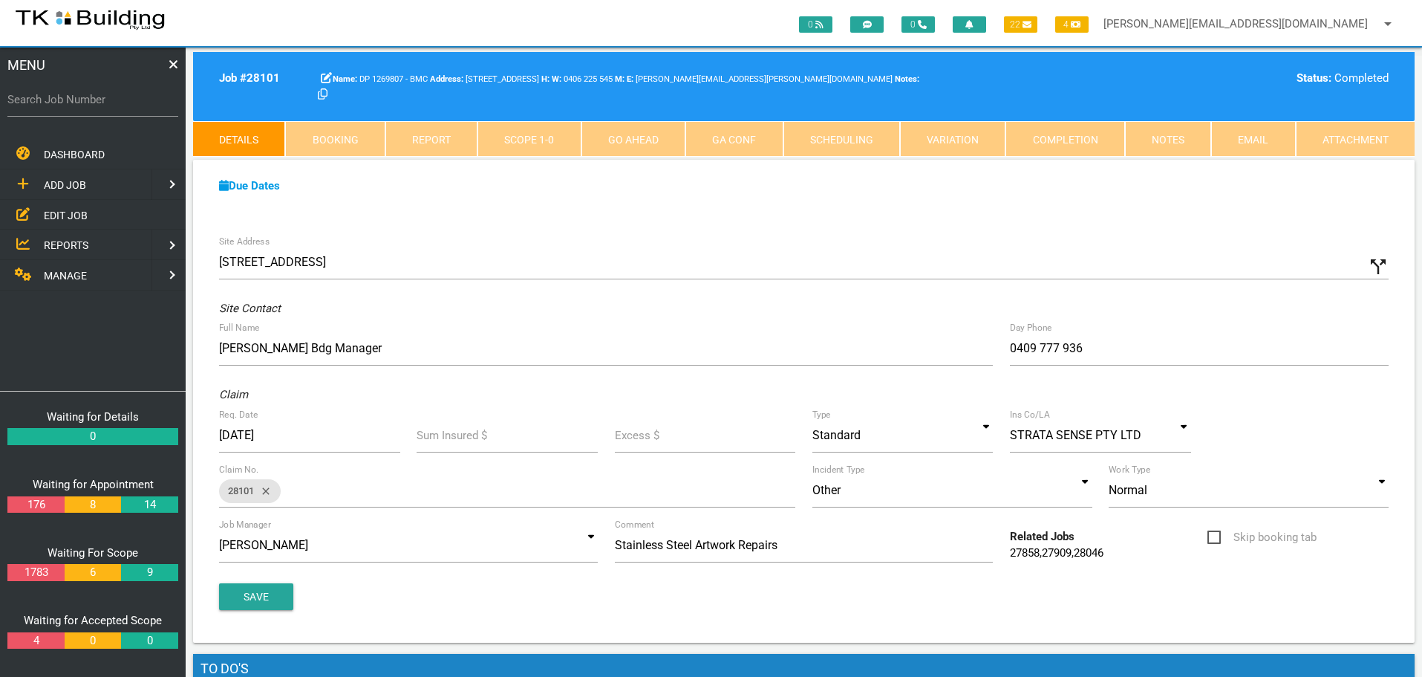
click at [1092, 554] on link "28046" at bounding box center [1089, 552] width 30 height 13
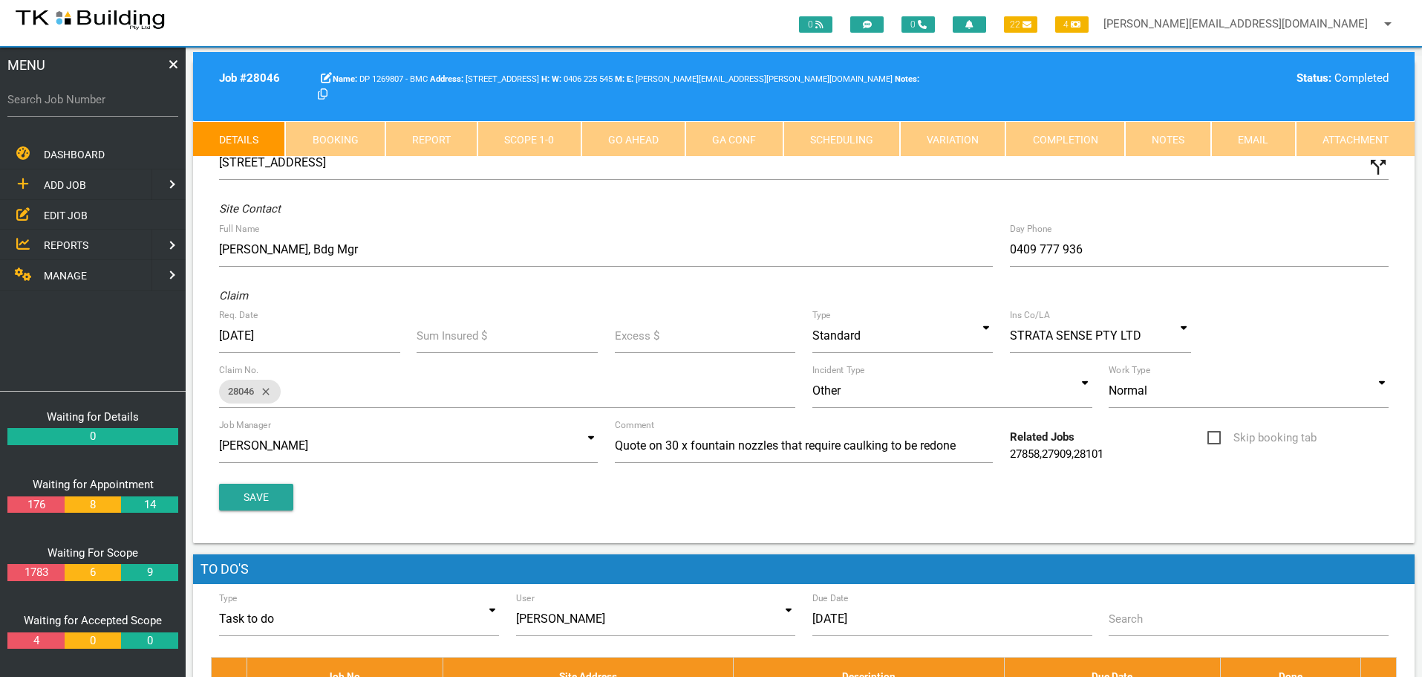
click at [1159, 134] on link "Notes" at bounding box center [1168, 139] width 86 height 36
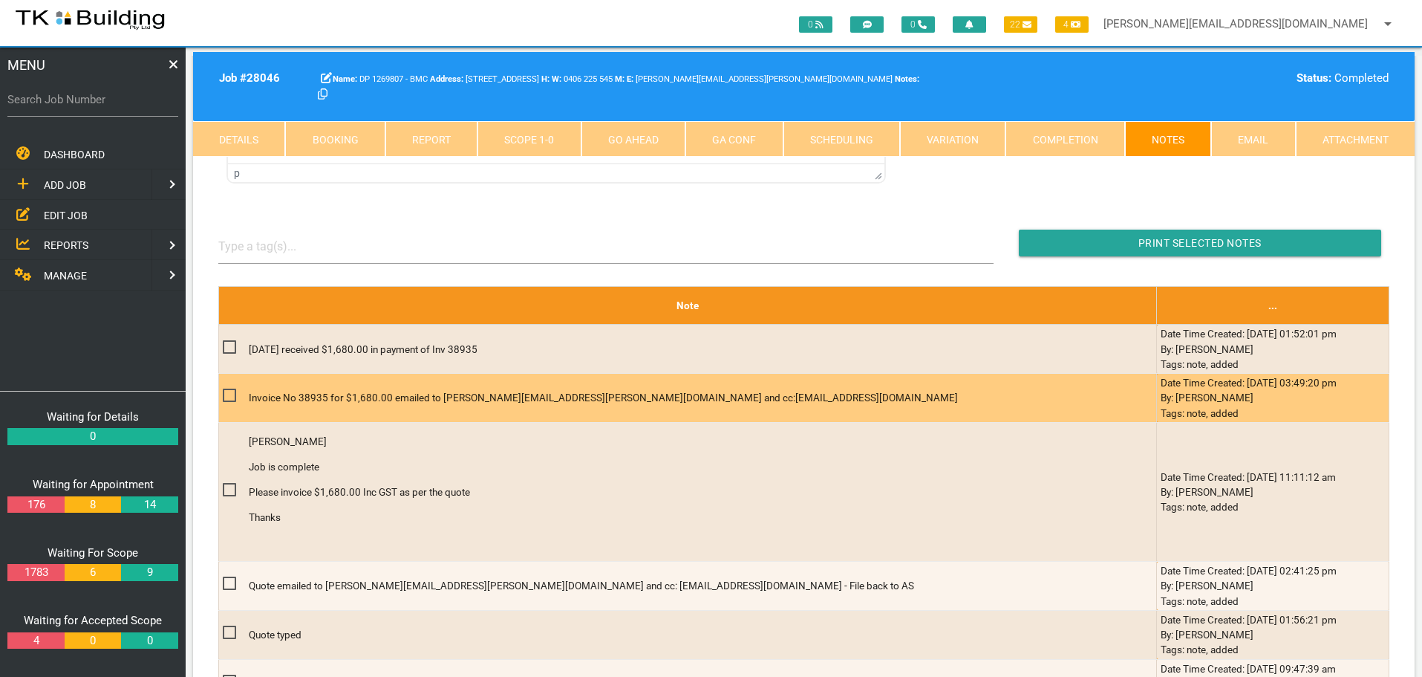
scroll to position [223, 0]
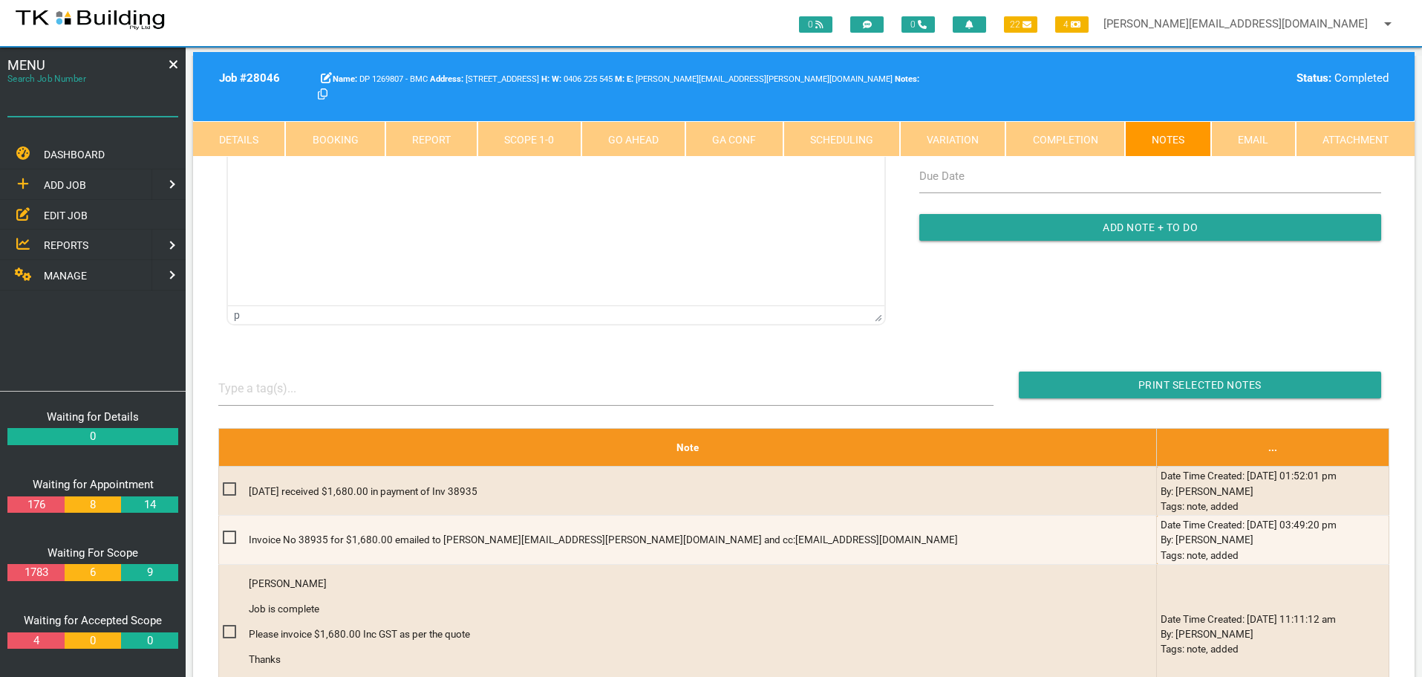
click at [101, 110] on input "Search Job Number" at bounding box center [92, 99] width 171 height 34
type input "28101"
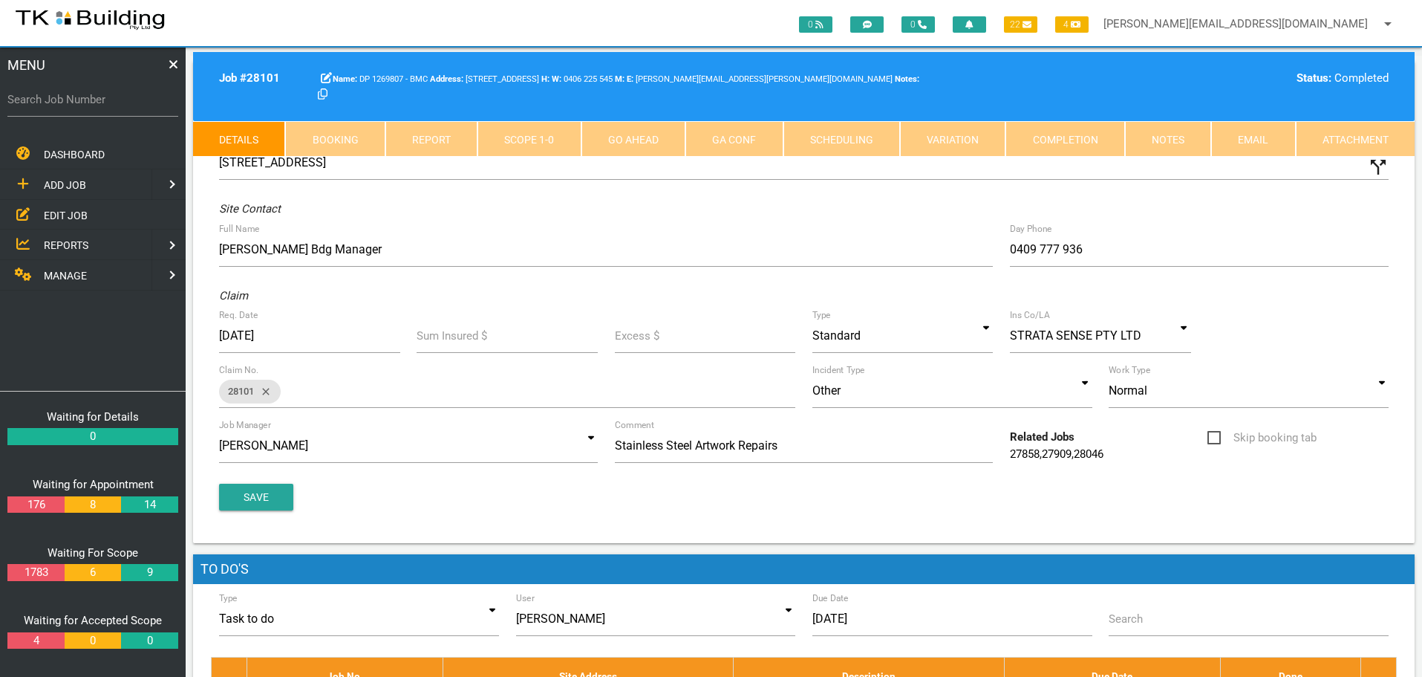
click at [1031, 452] on link "27858" at bounding box center [1025, 453] width 30 height 13
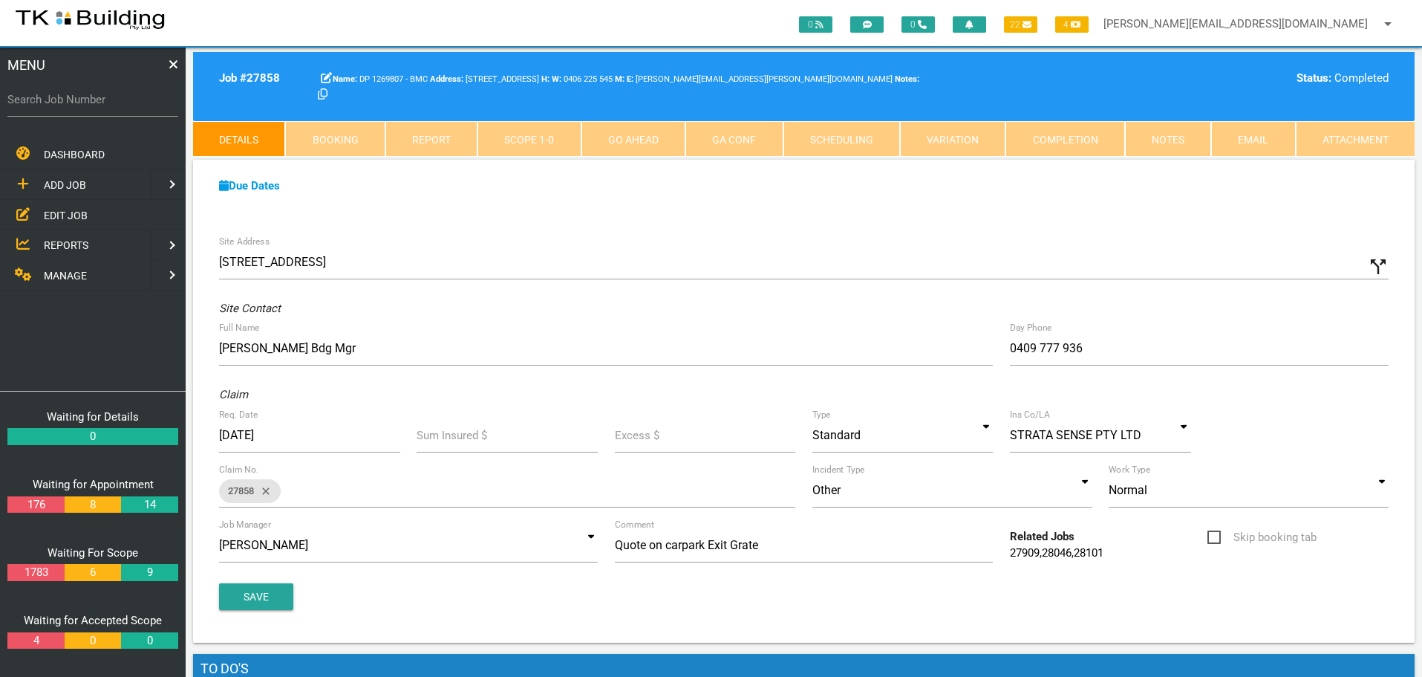
click at [51, 214] on span "EDIT JOB" at bounding box center [66, 215] width 44 height 12
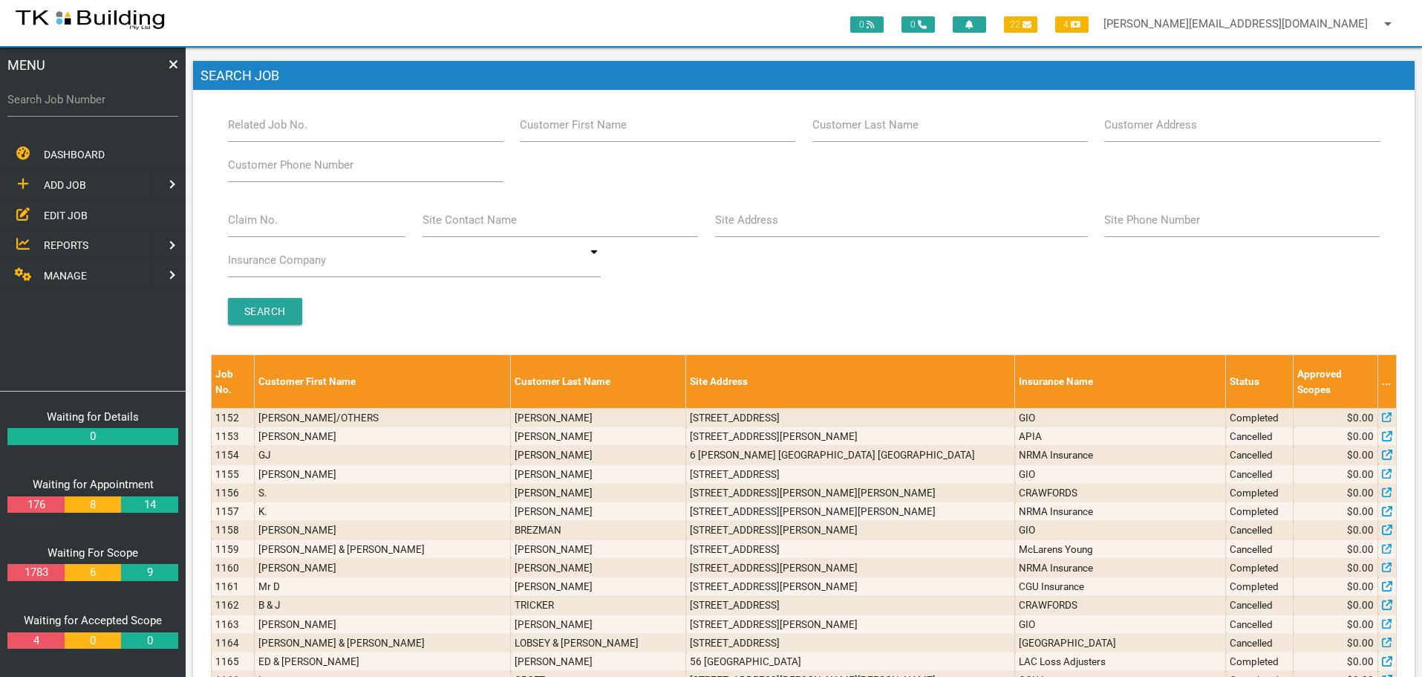
click at [81, 105] on label "Search Job Number" at bounding box center [92, 99] width 171 height 17
click at [81, 105] on input "Search Job Number" at bounding box center [92, 99] width 171 height 34
type input "27801"
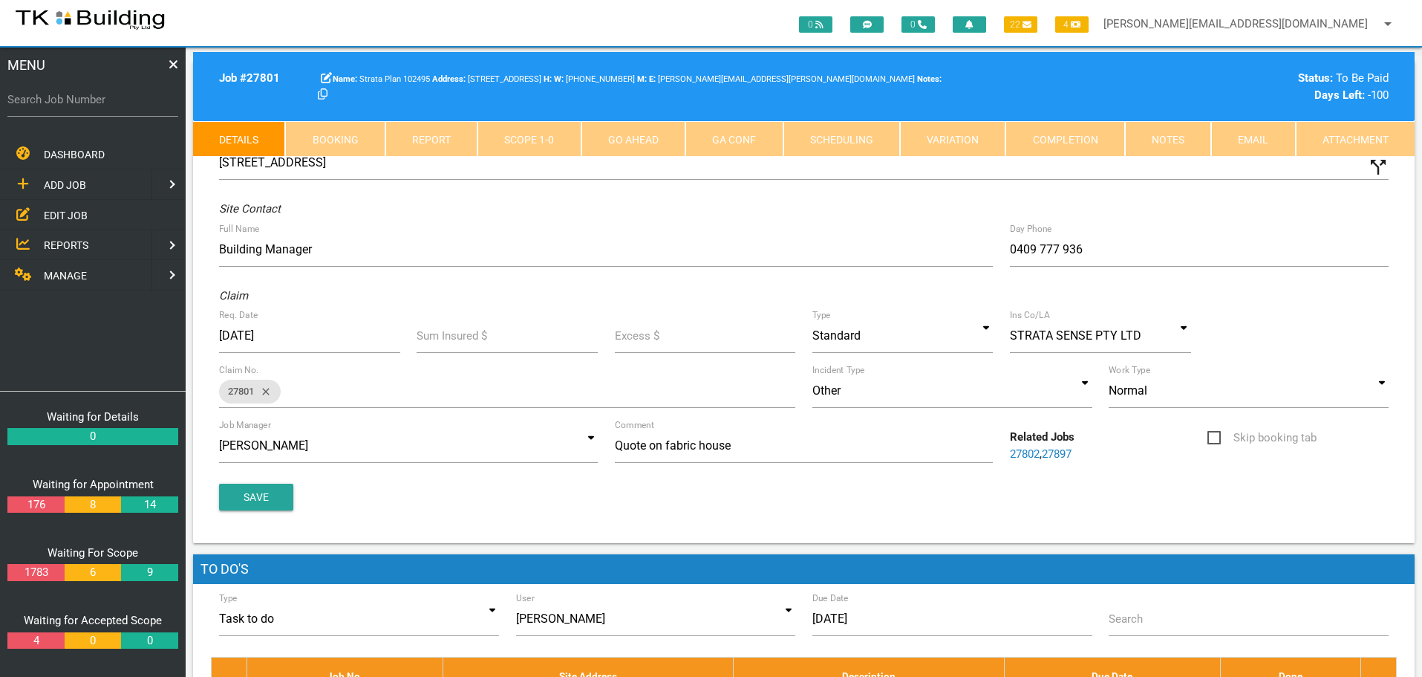
click at [1164, 140] on link "Notes" at bounding box center [1168, 139] width 86 height 36
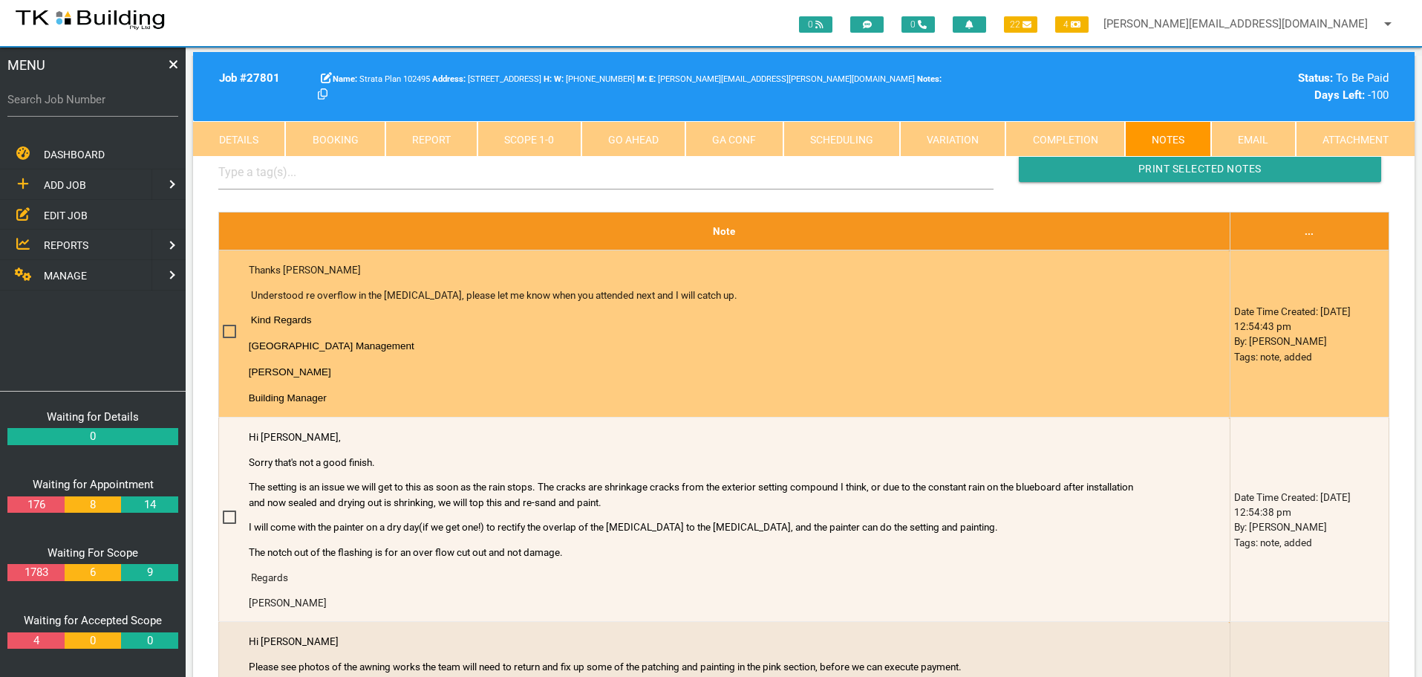
scroll to position [520, 0]
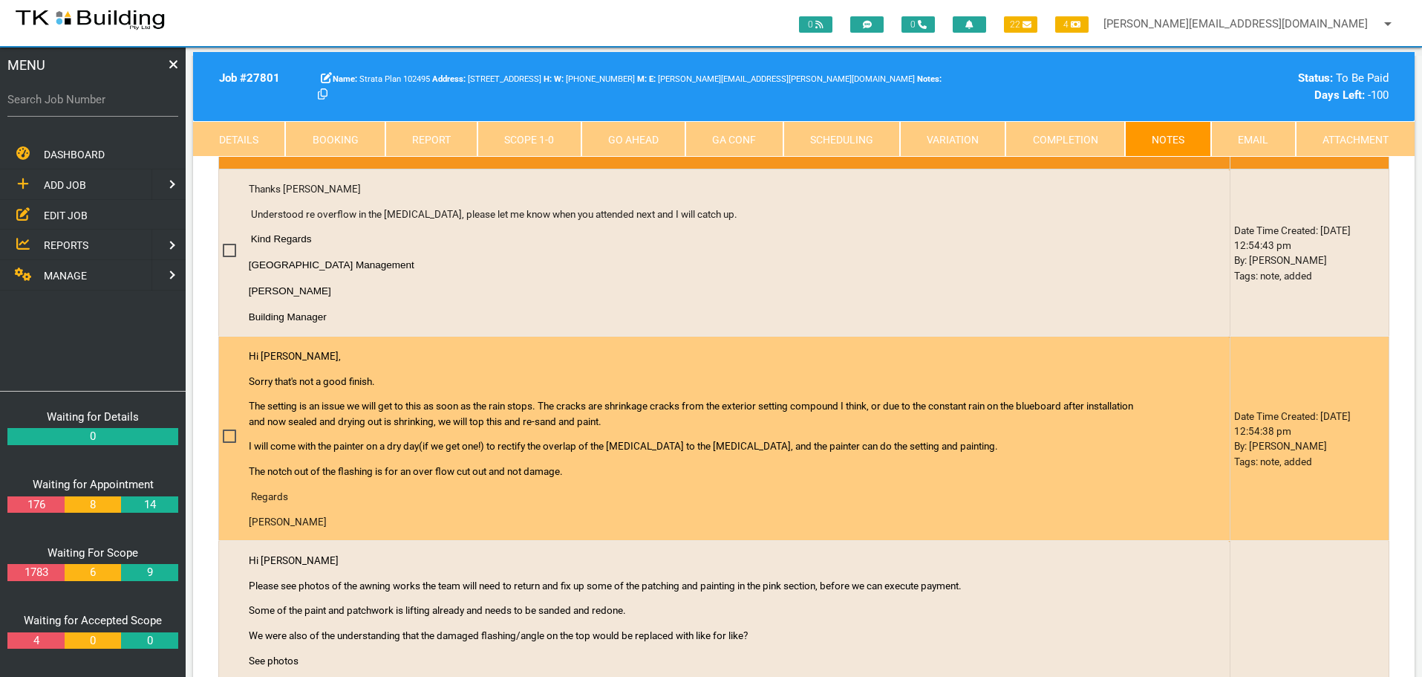
click at [228, 440] on span at bounding box center [236, 436] width 26 height 19
click at [228, 437] on input "checkbox" at bounding box center [228, 432] width 10 height 10
checkbox input "true"
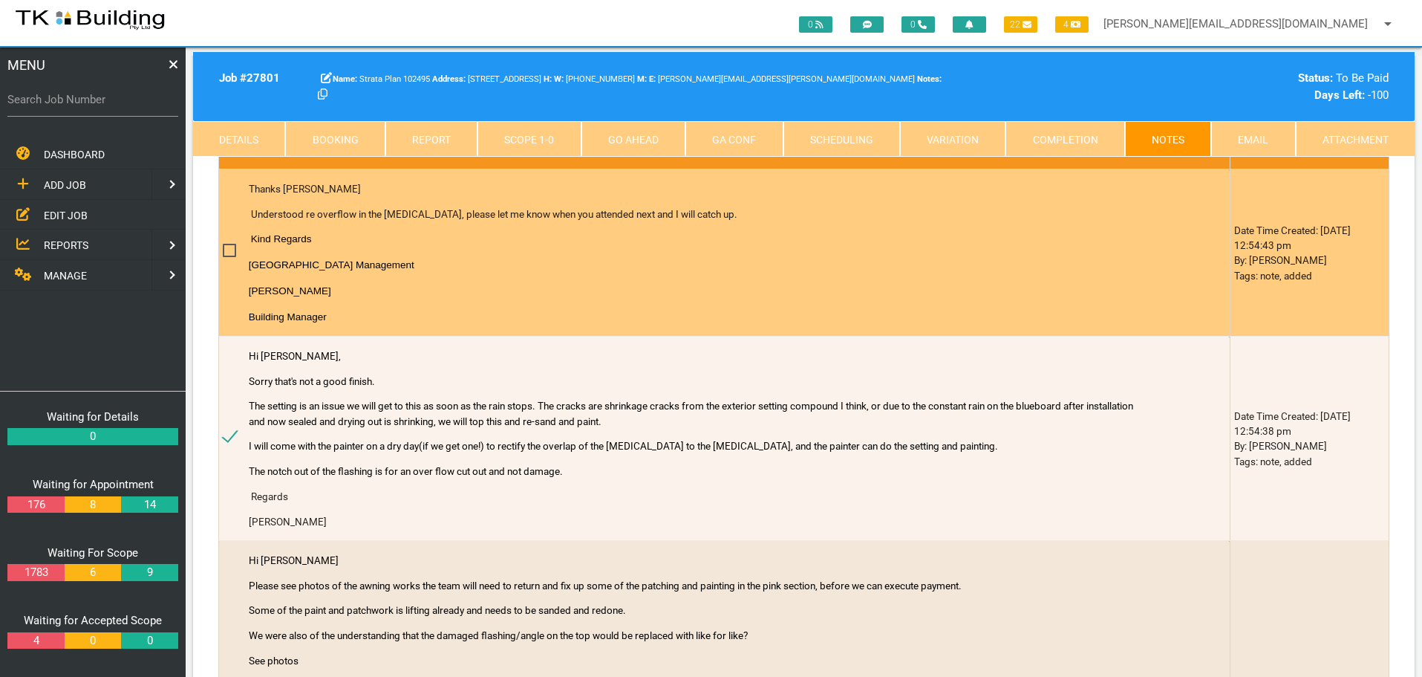
click at [228, 250] on span at bounding box center [236, 250] width 26 height 19
click at [228, 250] on input "checkbox" at bounding box center [228, 246] width 10 height 10
checkbox input "true"
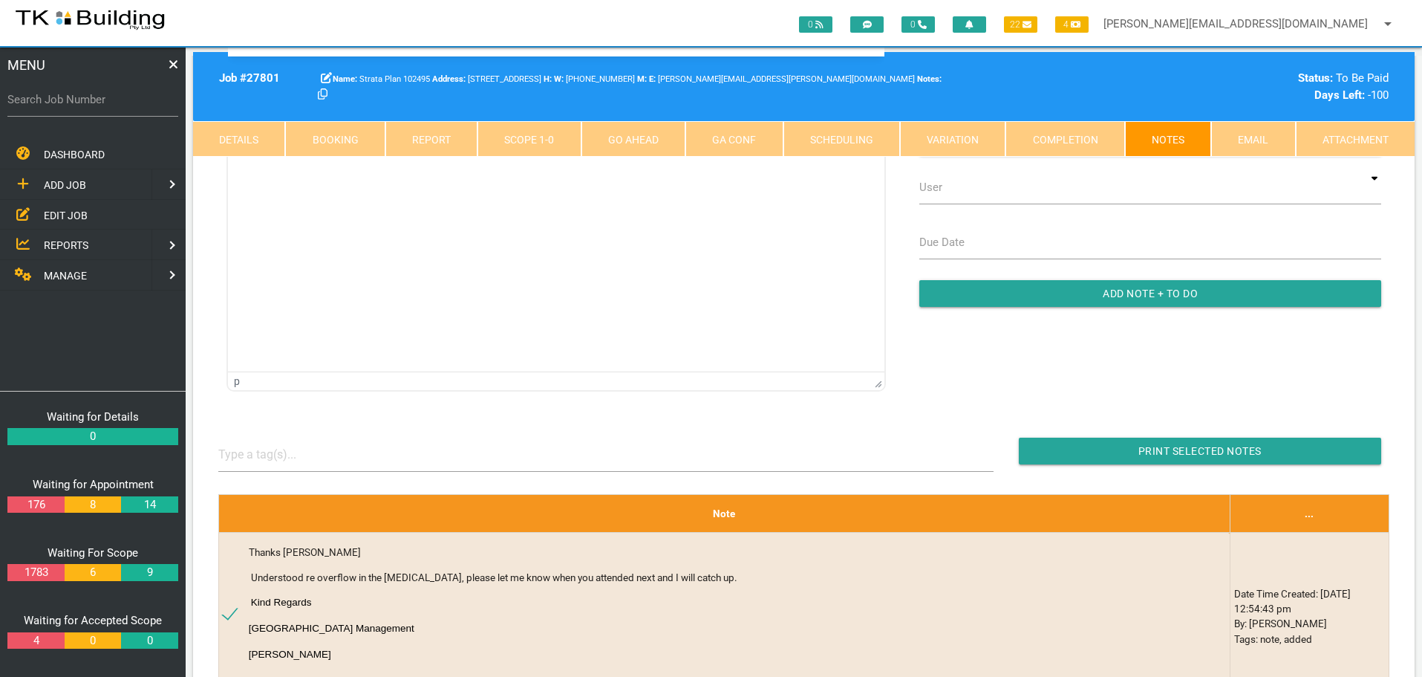
scroll to position [149, 0]
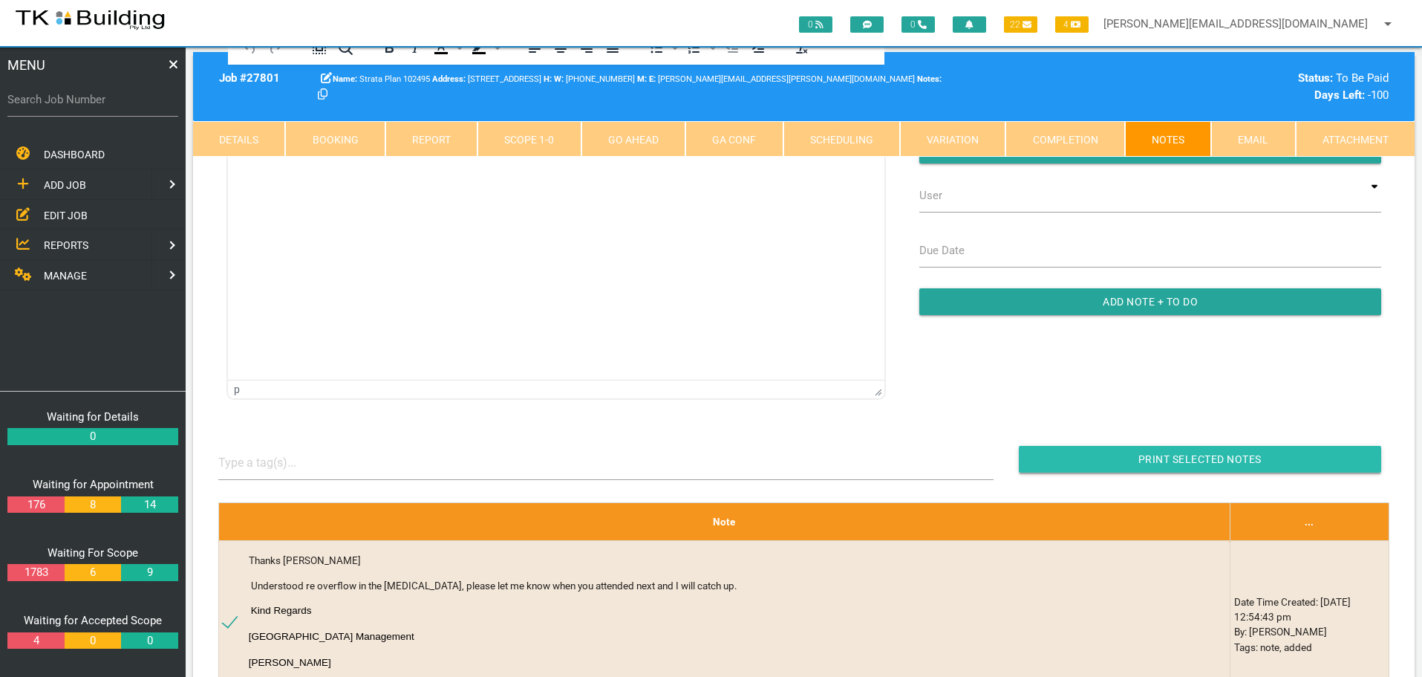
click at [1084, 458] on input "button" at bounding box center [1200, 459] width 362 height 27
click at [87, 114] on input "Search Job Number" at bounding box center [92, 99] width 171 height 34
type input "27594"
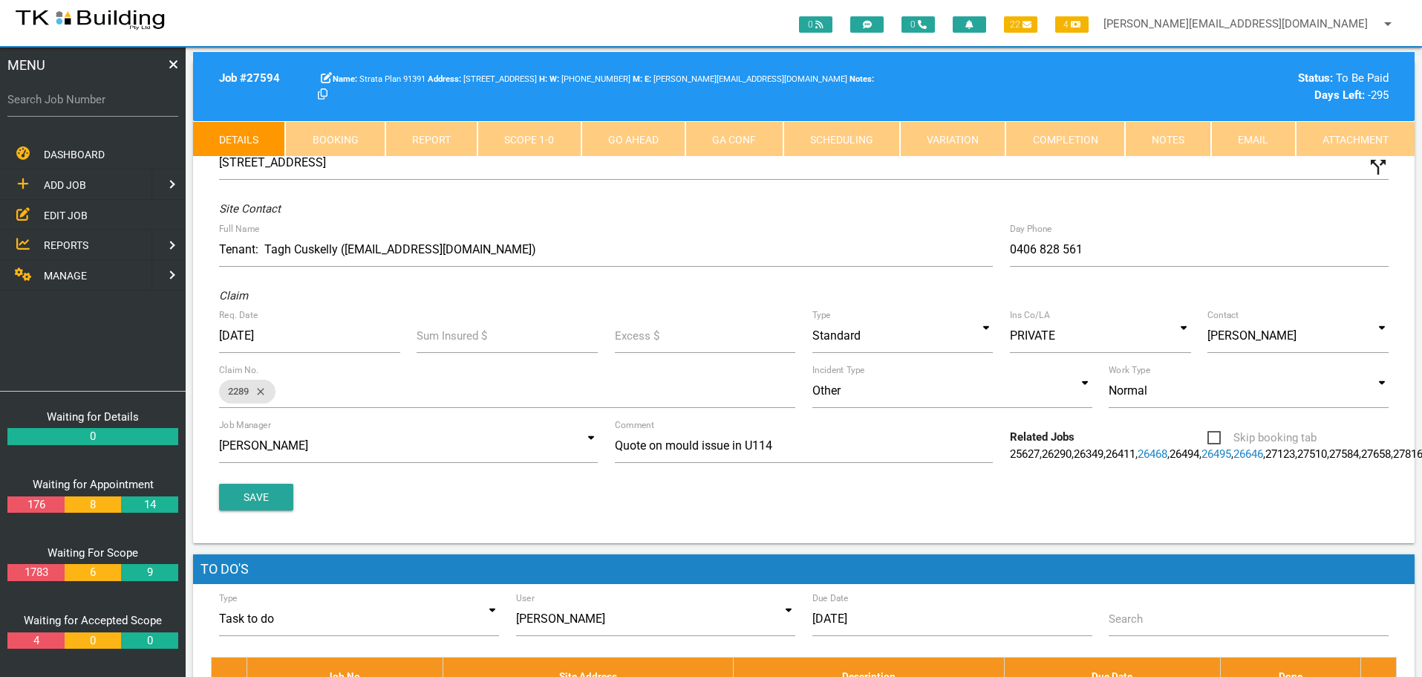
click at [1172, 137] on link "Notes" at bounding box center [1168, 139] width 86 height 36
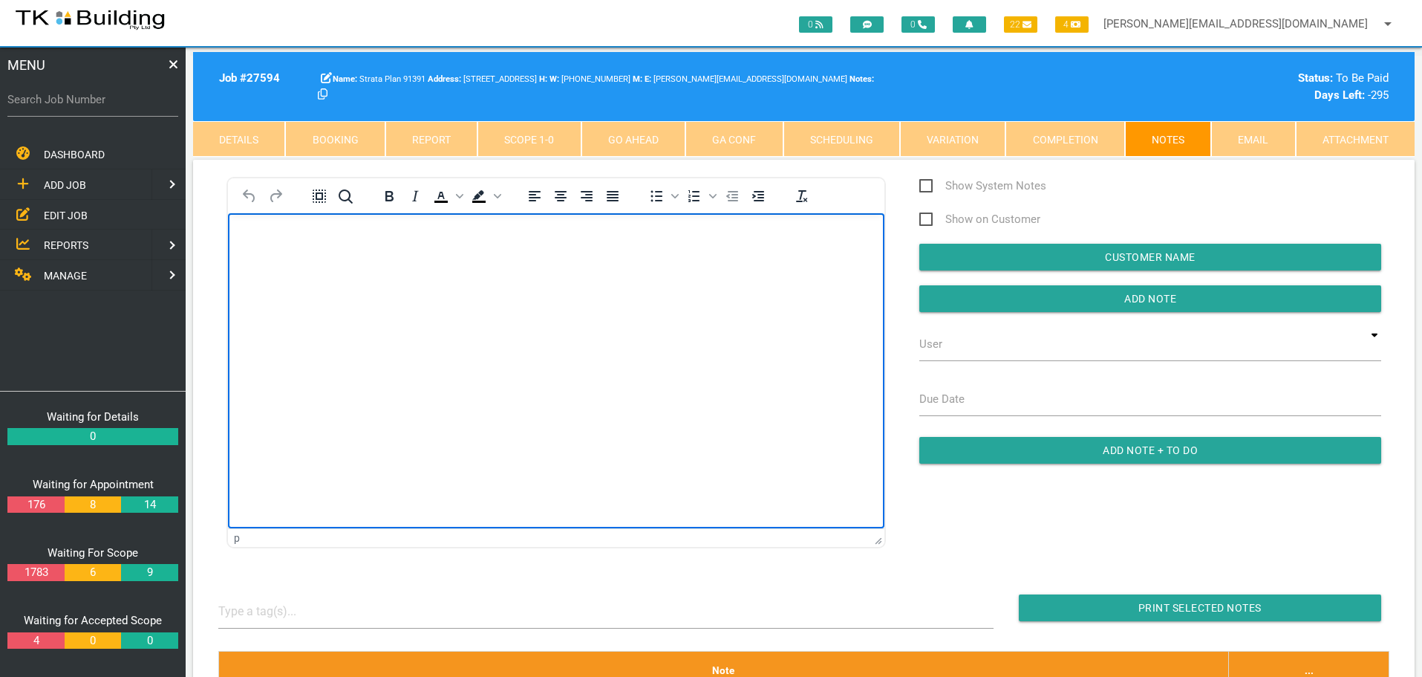
click at [267, 247] on body "Rich Text Area. Press ALT-0 for help." at bounding box center [556, 255] width 657 height 49
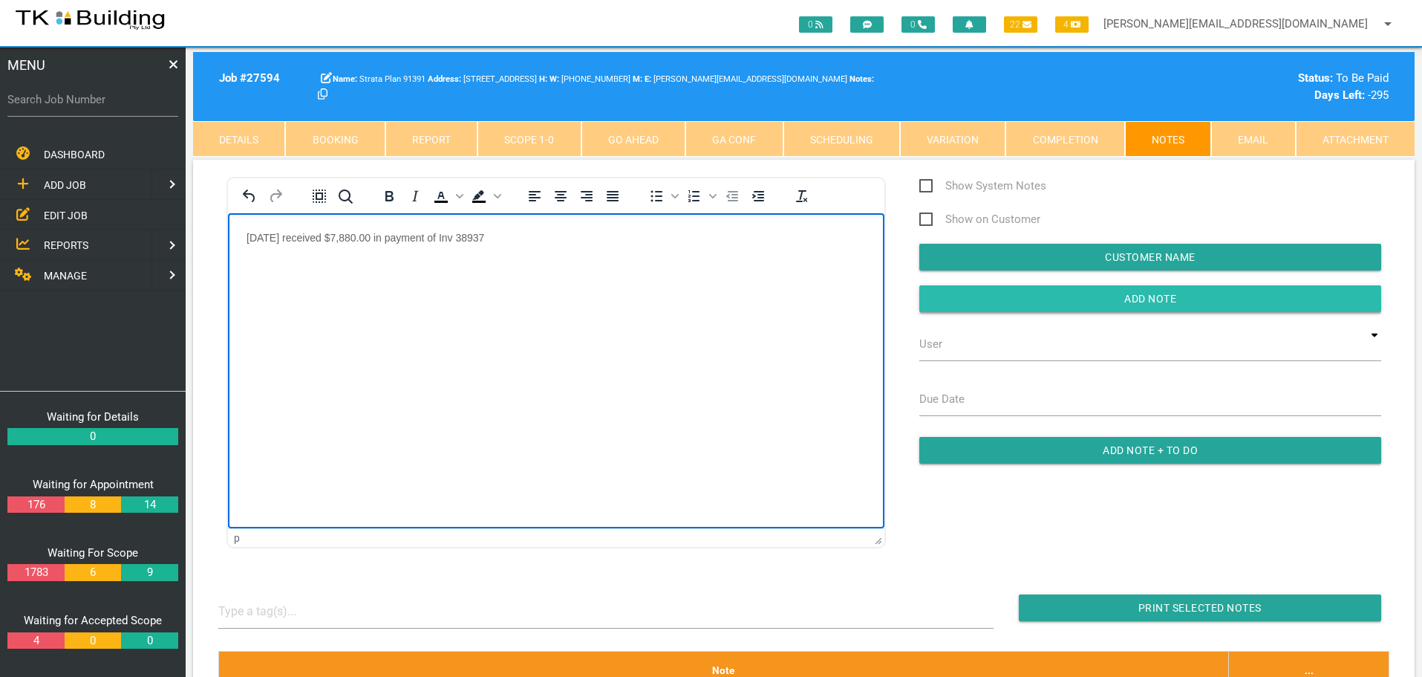
click at [948, 299] on input "Add Note" at bounding box center [1151, 298] width 462 height 27
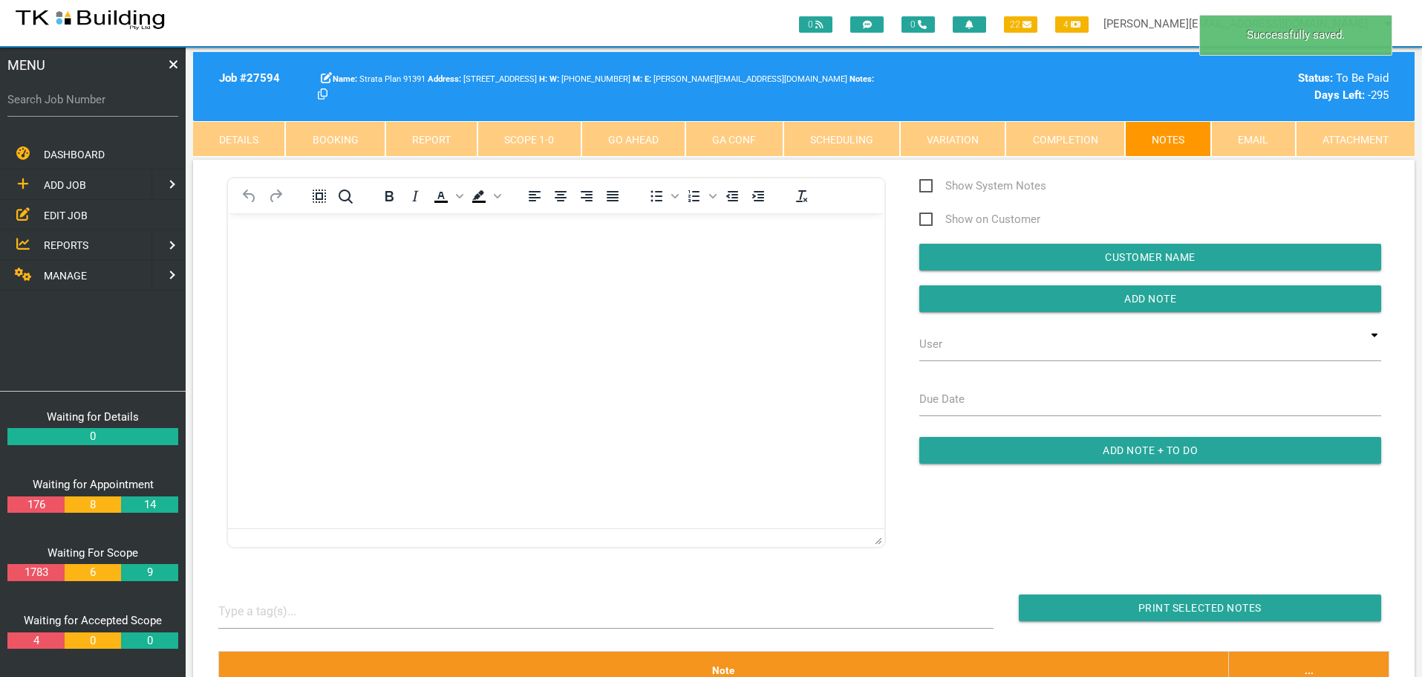
click at [68, 279] on span "MANAGE" at bounding box center [65, 276] width 43 height 12
click at [78, 215] on span "INSURANCE" at bounding box center [72, 215] width 56 height 12
click at [107, 242] on span "RECEIVE PAYMENT" at bounding box center [88, 244] width 89 height 12
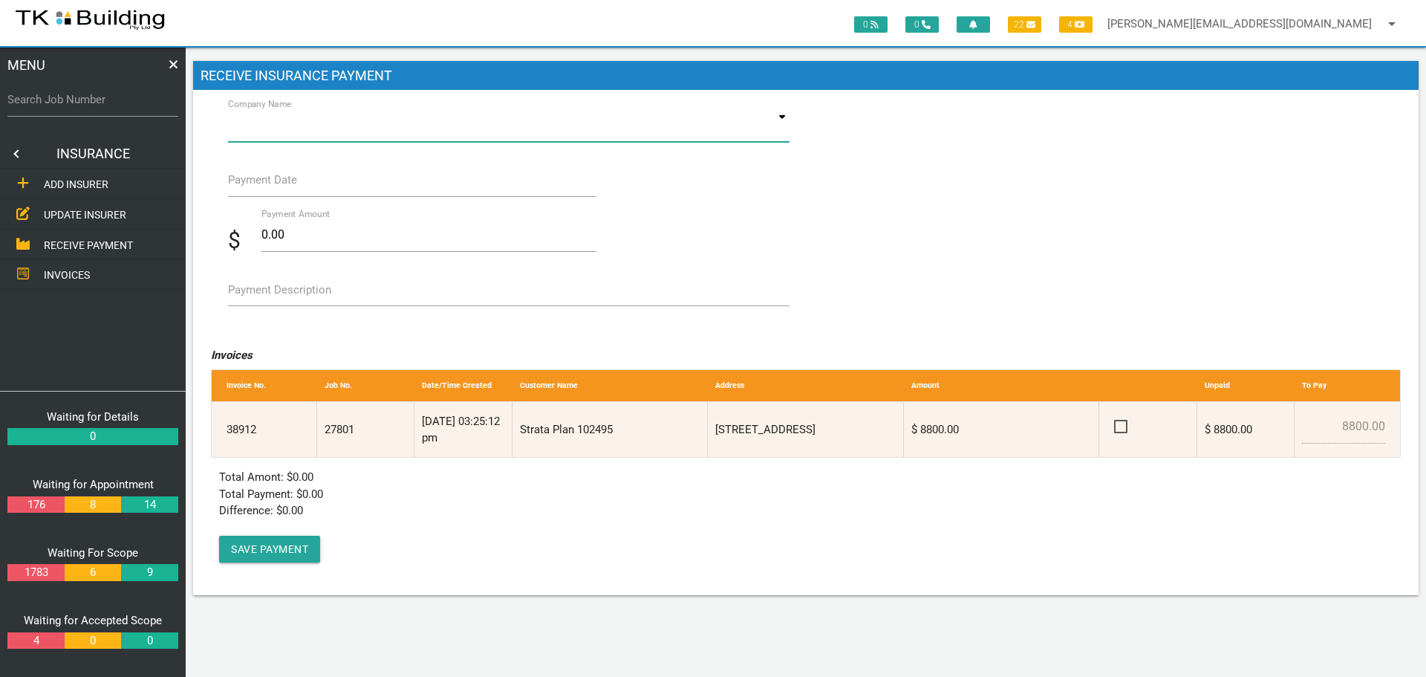
click at [364, 129] on input at bounding box center [509, 125] width 562 height 34
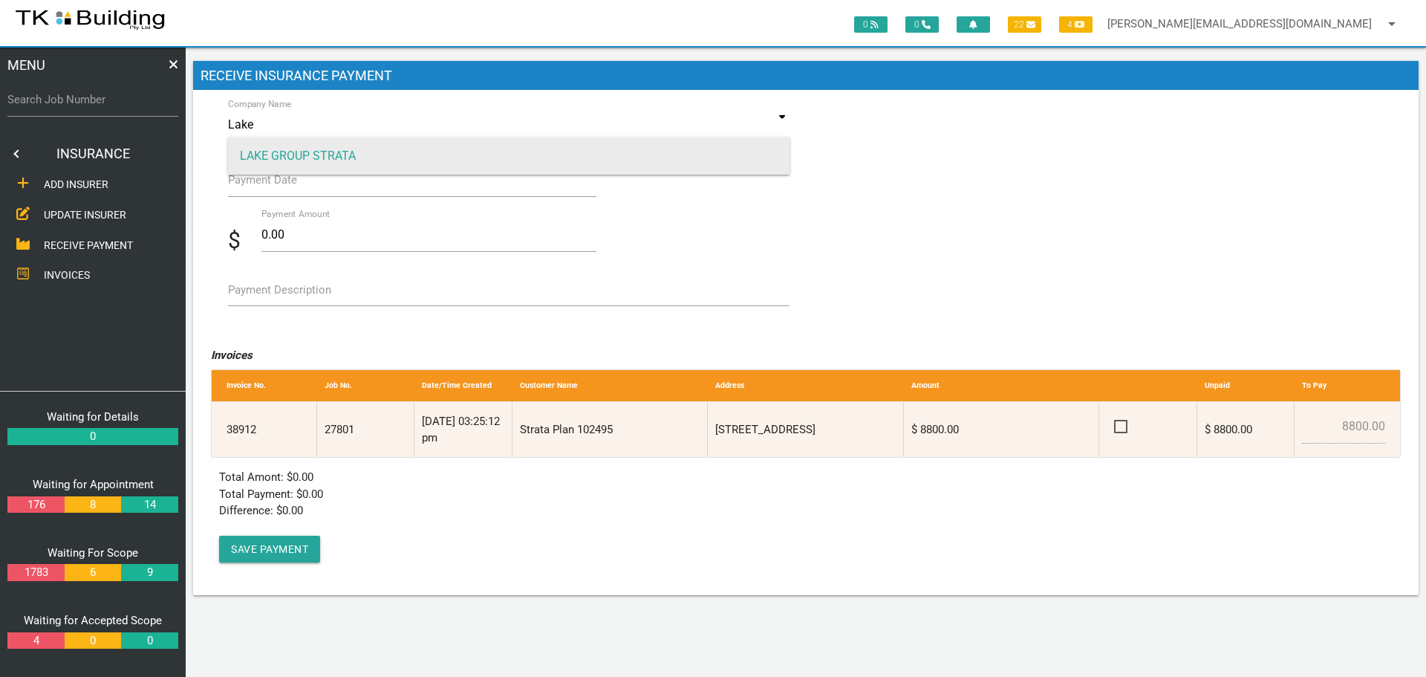
type input "Lake"
click at [348, 155] on span "LAKE GROUP STRATA" at bounding box center [509, 155] width 562 height 37
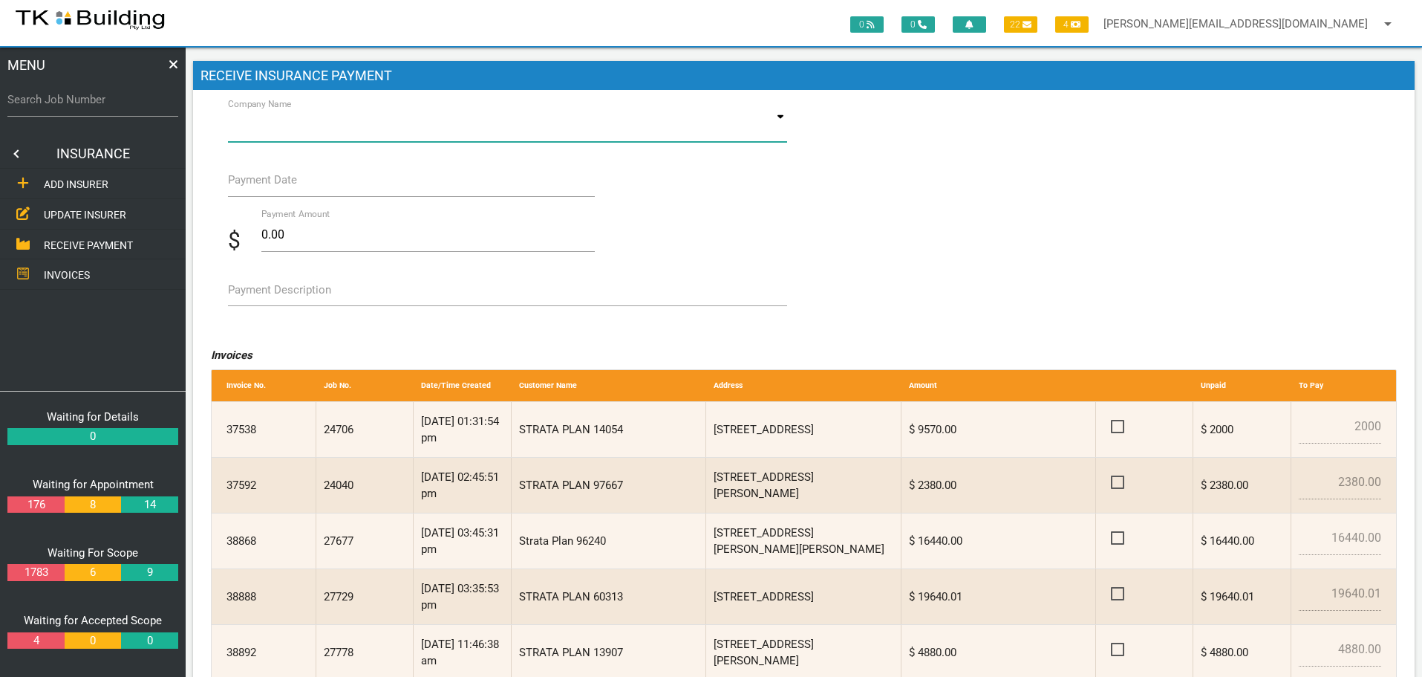
click at [345, 123] on input at bounding box center [508, 125] width 560 height 34
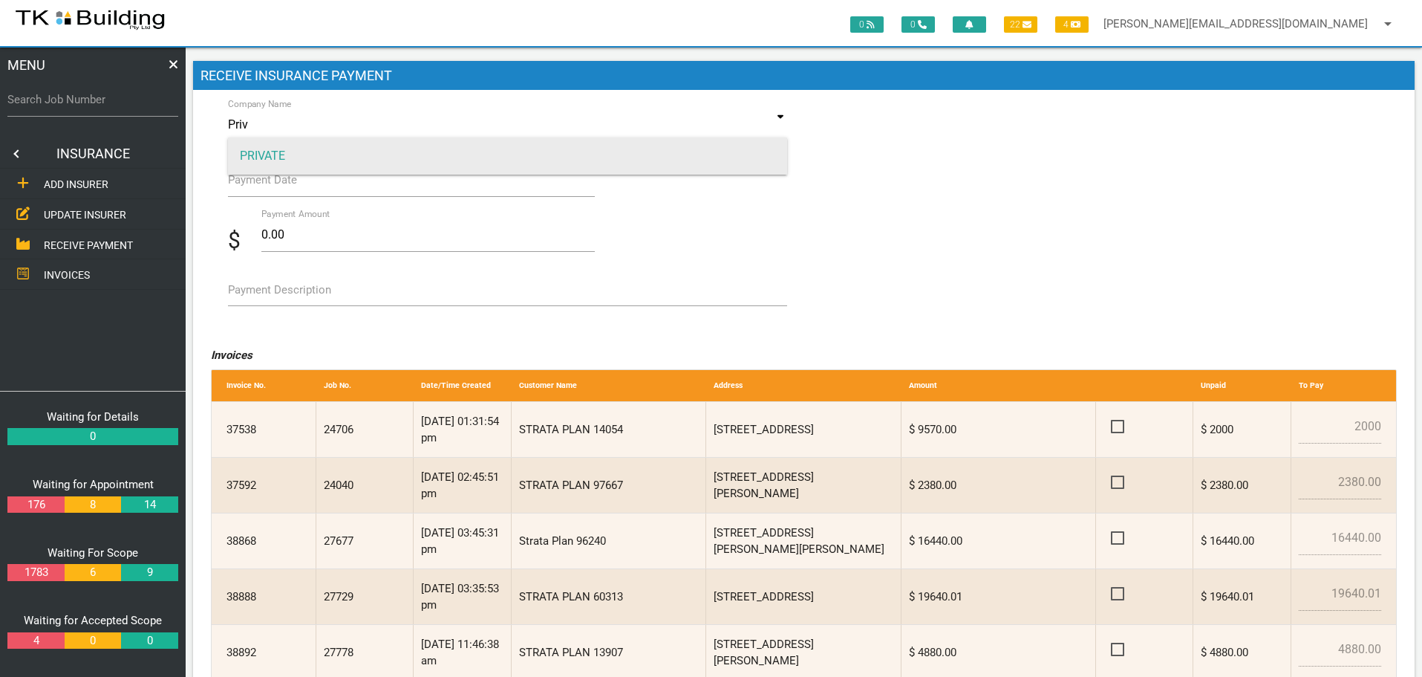
type input "Priv"
click at [316, 154] on span "PRIVATE" at bounding box center [508, 155] width 560 height 37
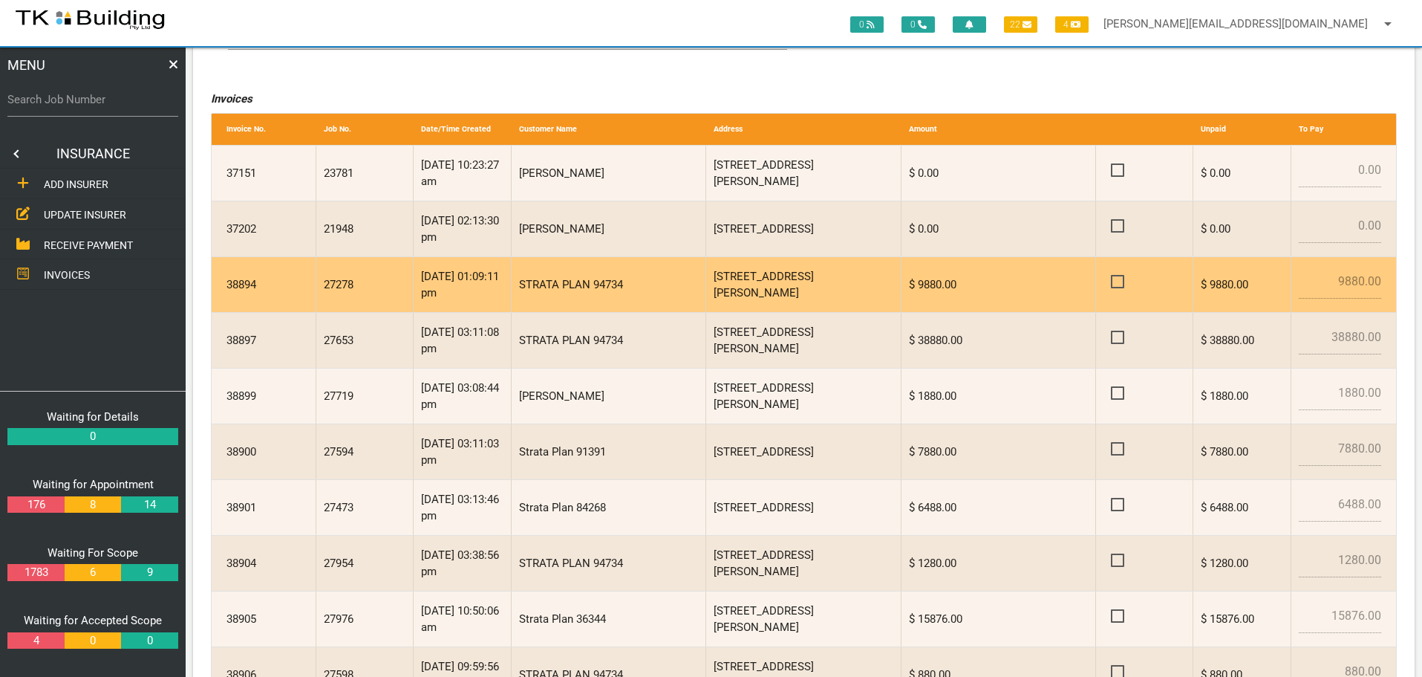
scroll to position [297, 0]
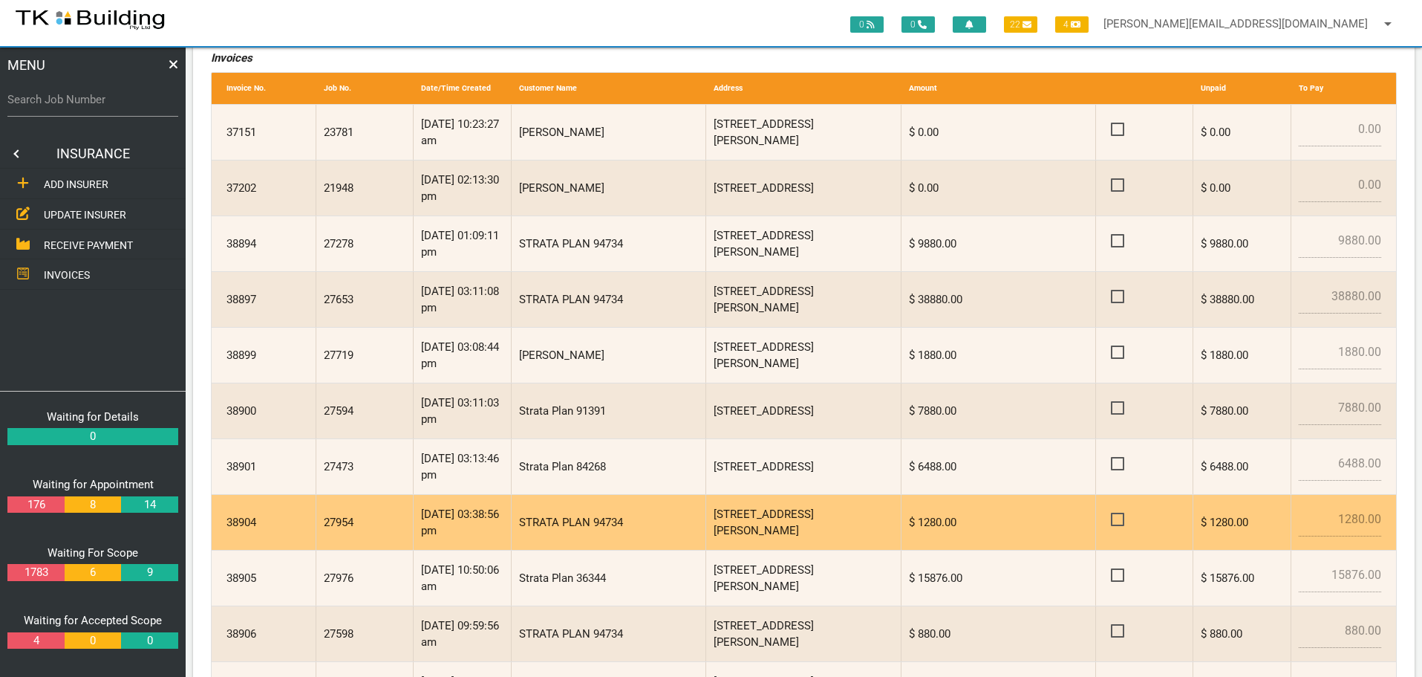
click at [1116, 518] on span at bounding box center [1124, 519] width 26 height 19
click at [1116, 518] on input "checkbox" at bounding box center [1116, 515] width 10 height 10
click at [1114, 518] on span at bounding box center [1124, 519] width 26 height 19
click at [1114, 518] on input "checkbox" at bounding box center [1116, 515] width 10 height 10
checkbox input "false"
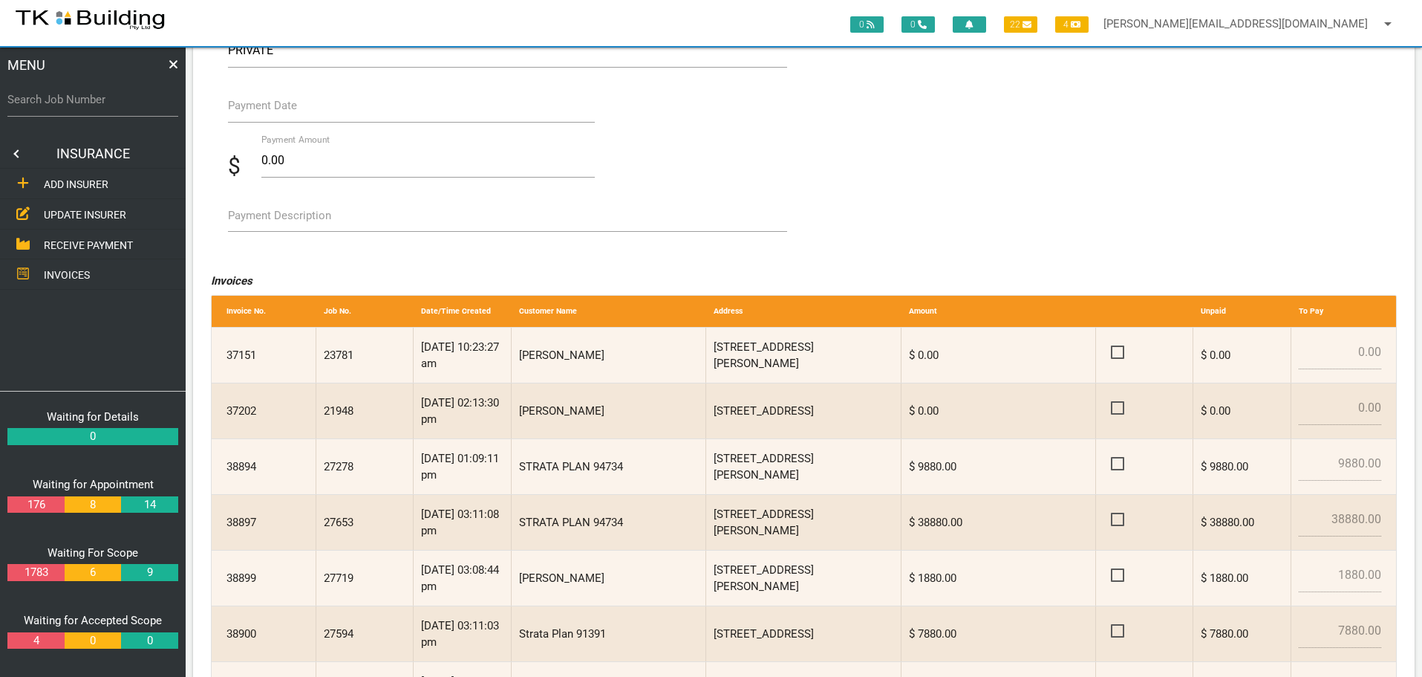
scroll to position [0, 0]
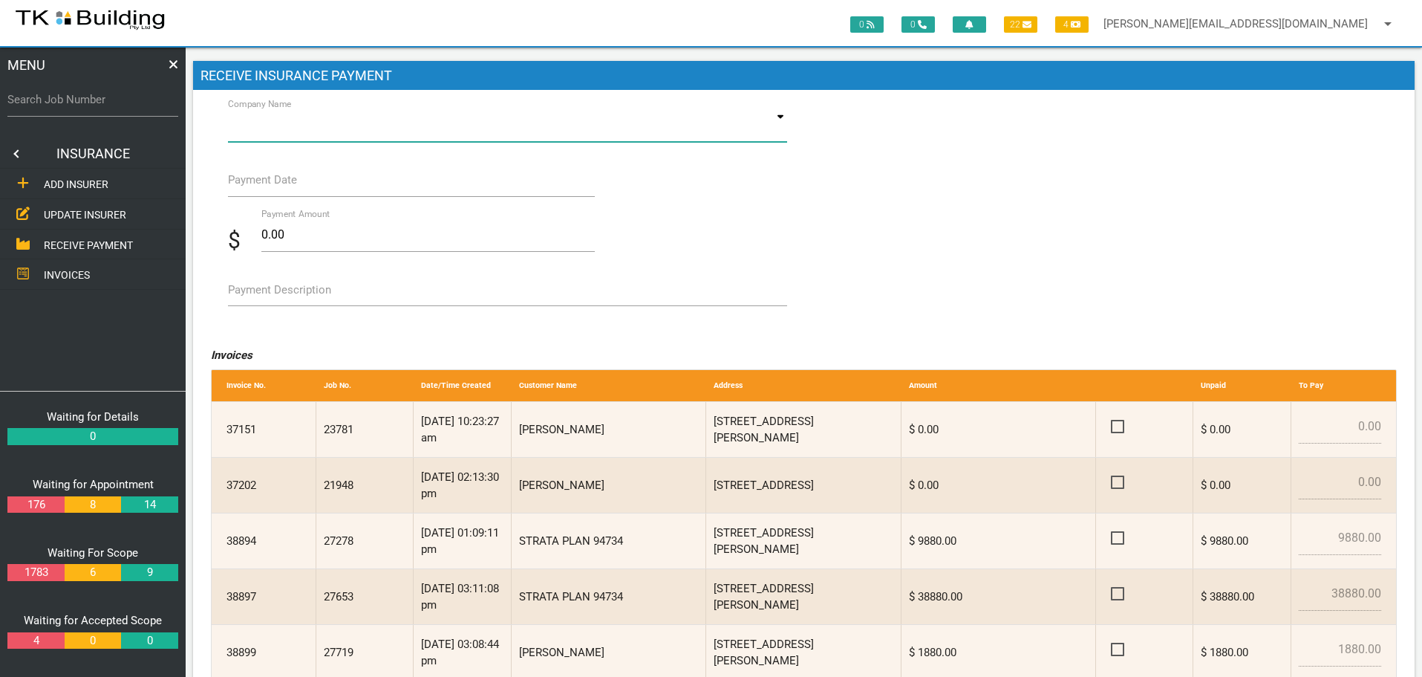
click at [307, 118] on input at bounding box center [508, 125] width 560 height 34
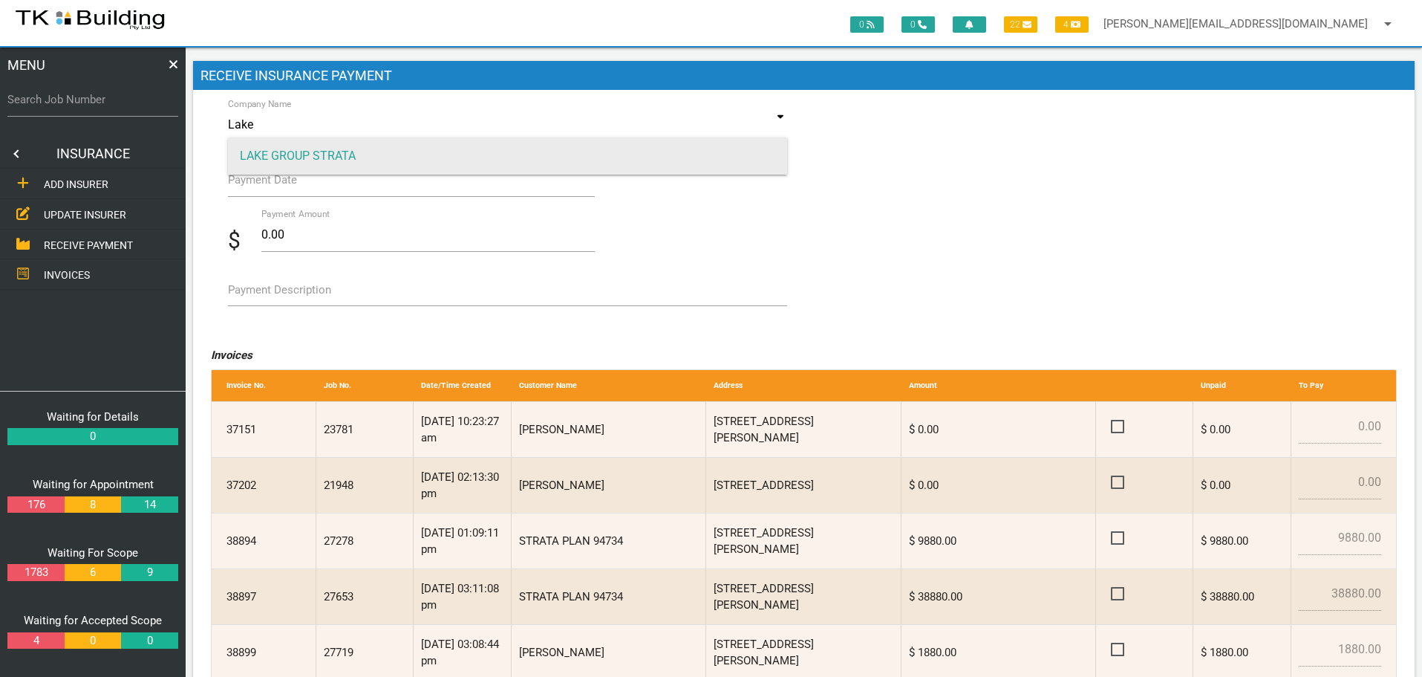
type input "Lake"
click at [316, 155] on span "LAKE GROUP STRATA" at bounding box center [508, 155] width 560 height 37
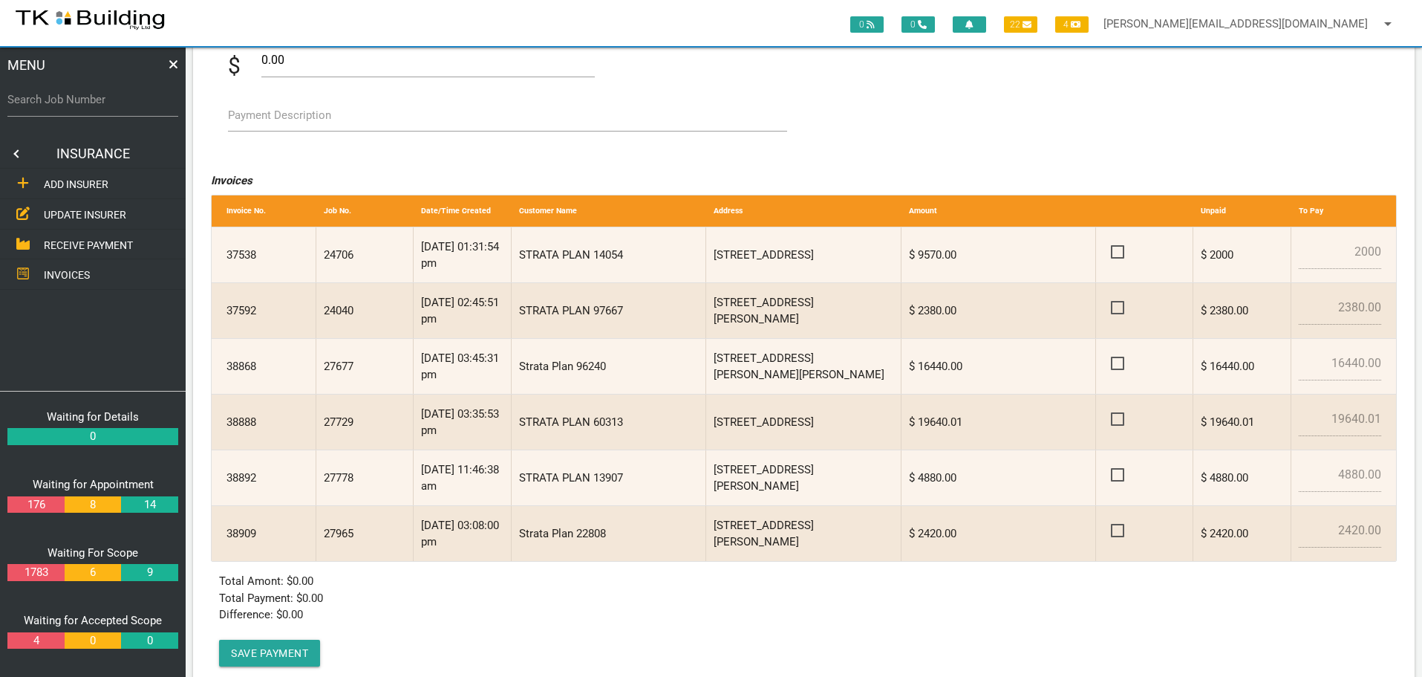
scroll to position [215, 0]
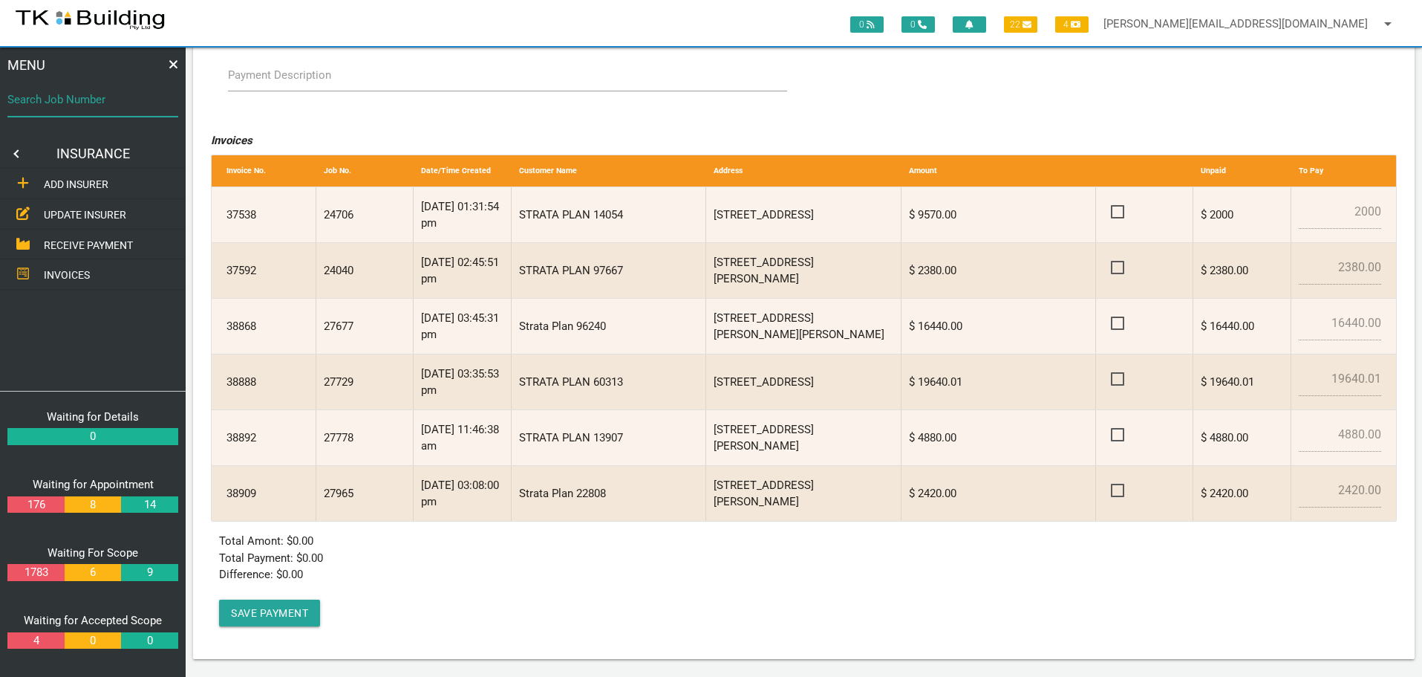
click at [66, 110] on input "Search Job Number" at bounding box center [92, 99] width 171 height 34
type input "27594"
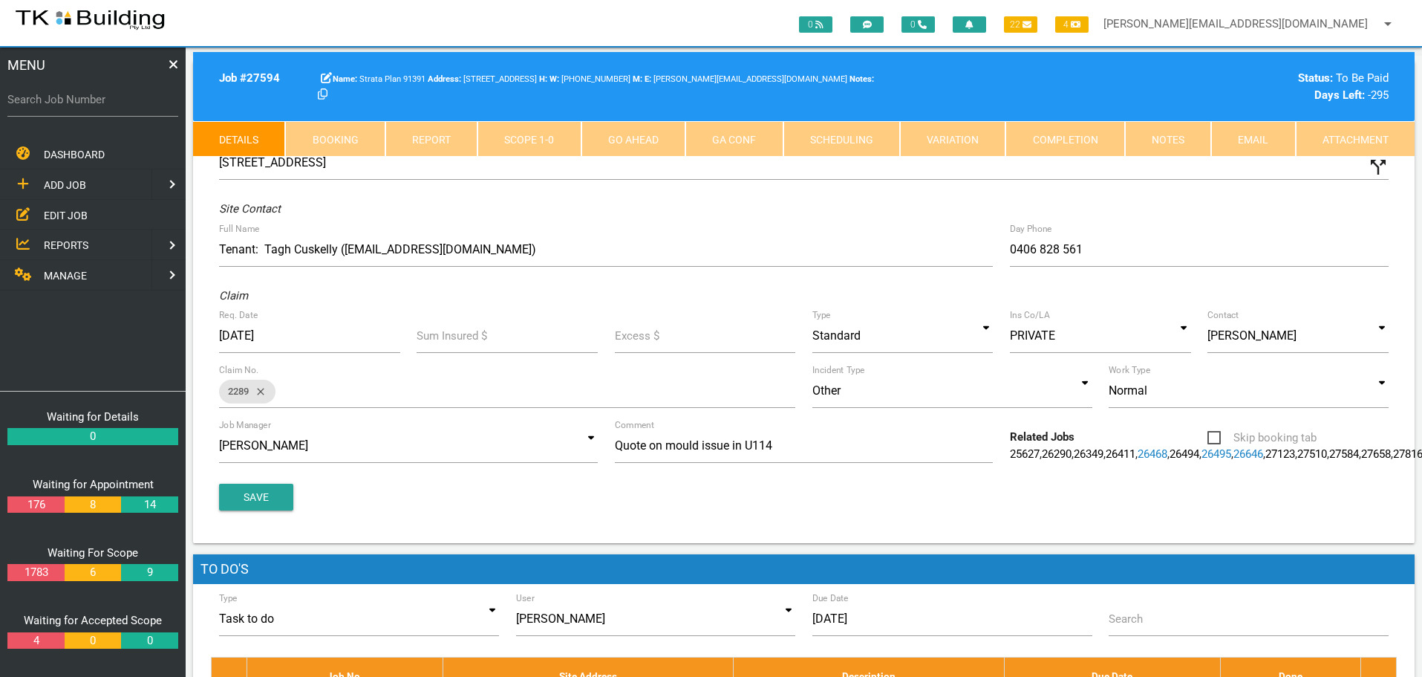
click at [1167, 143] on link "Notes" at bounding box center [1168, 139] width 86 height 36
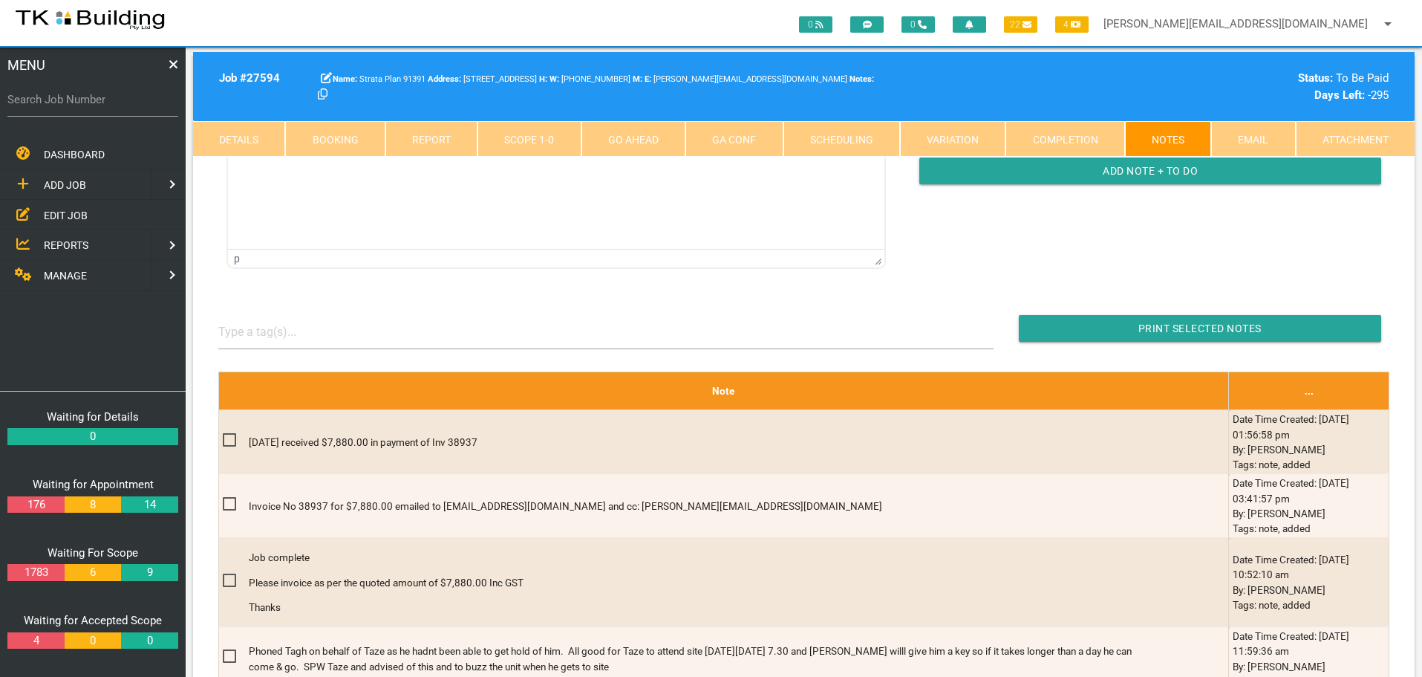
scroll to position [297, 0]
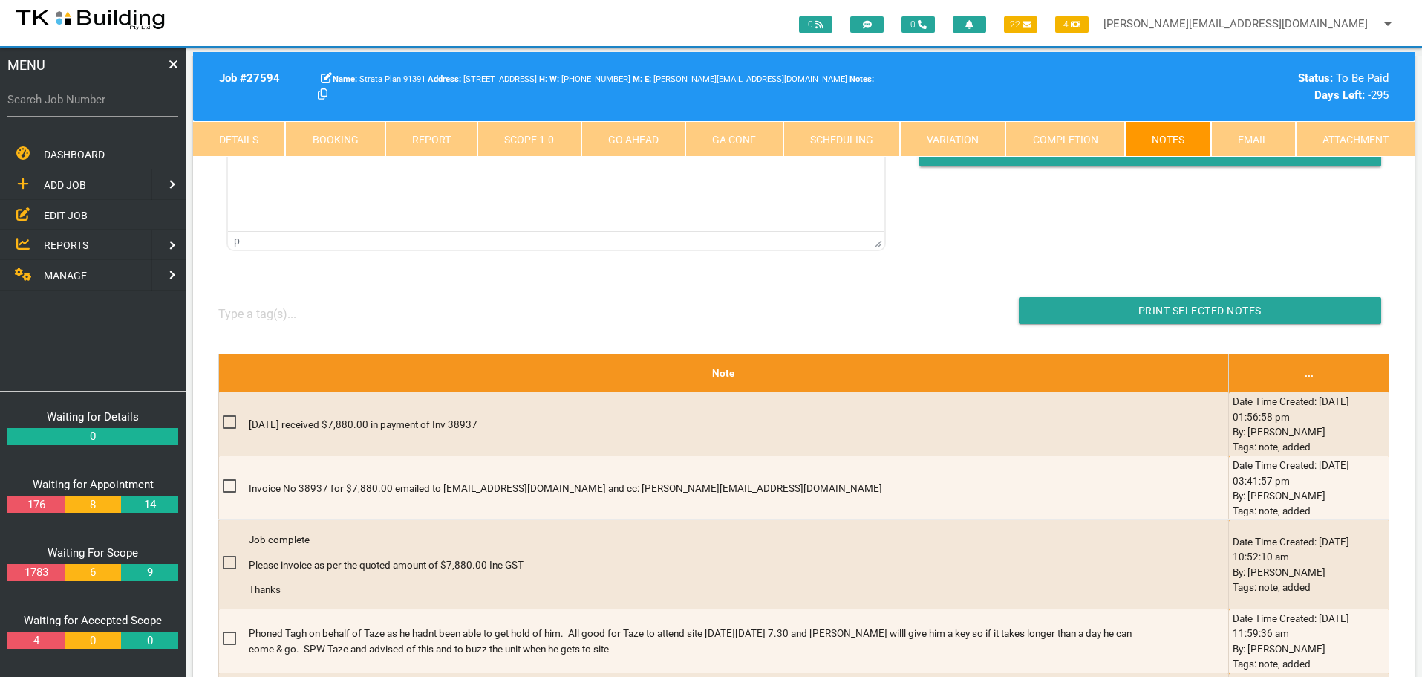
click at [1087, 137] on link "Completion" at bounding box center [1065, 139] width 119 height 36
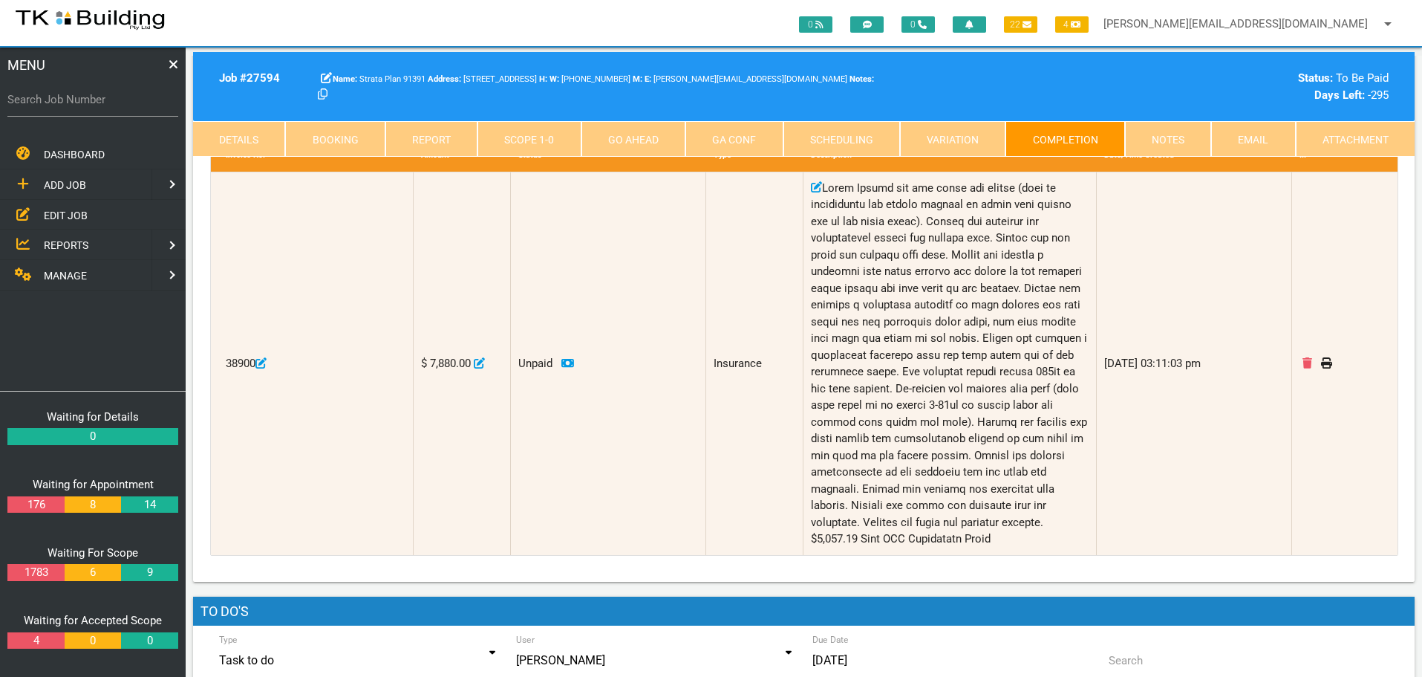
click at [237, 138] on link "Details" at bounding box center [239, 139] width 92 height 36
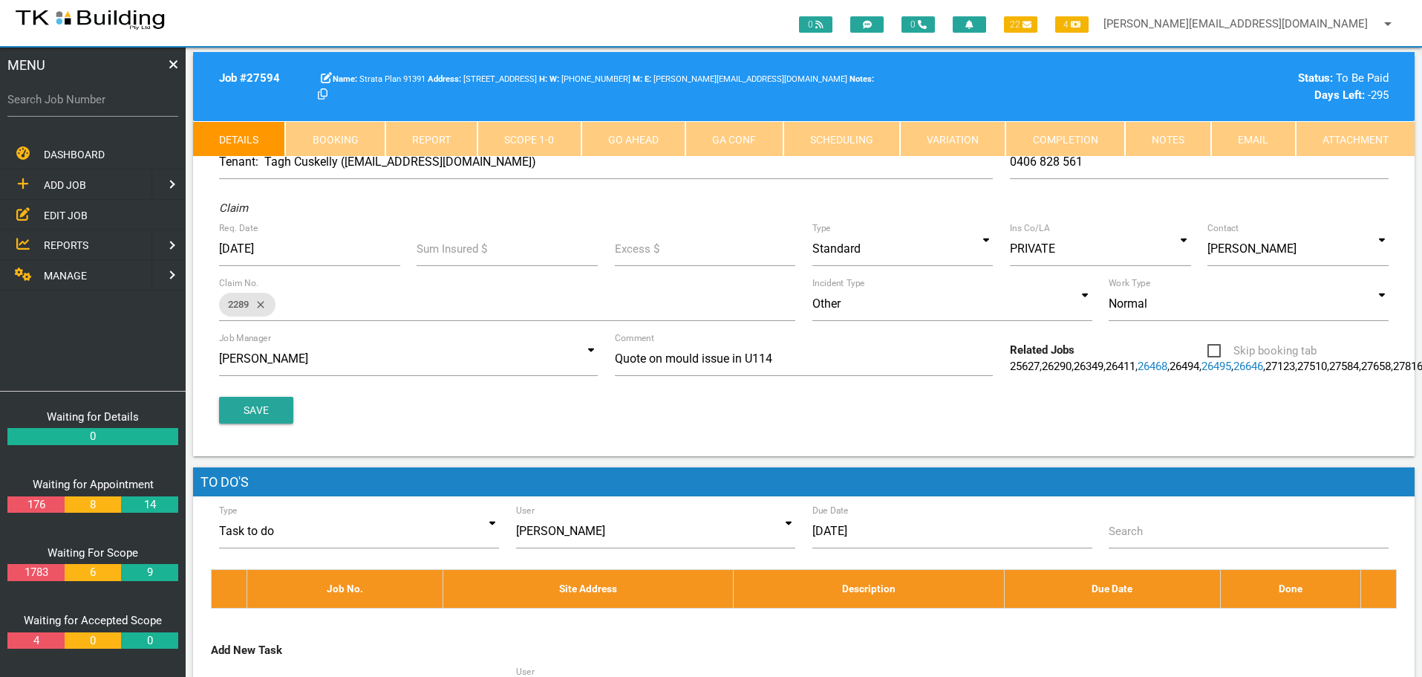
scroll to position [74, 0]
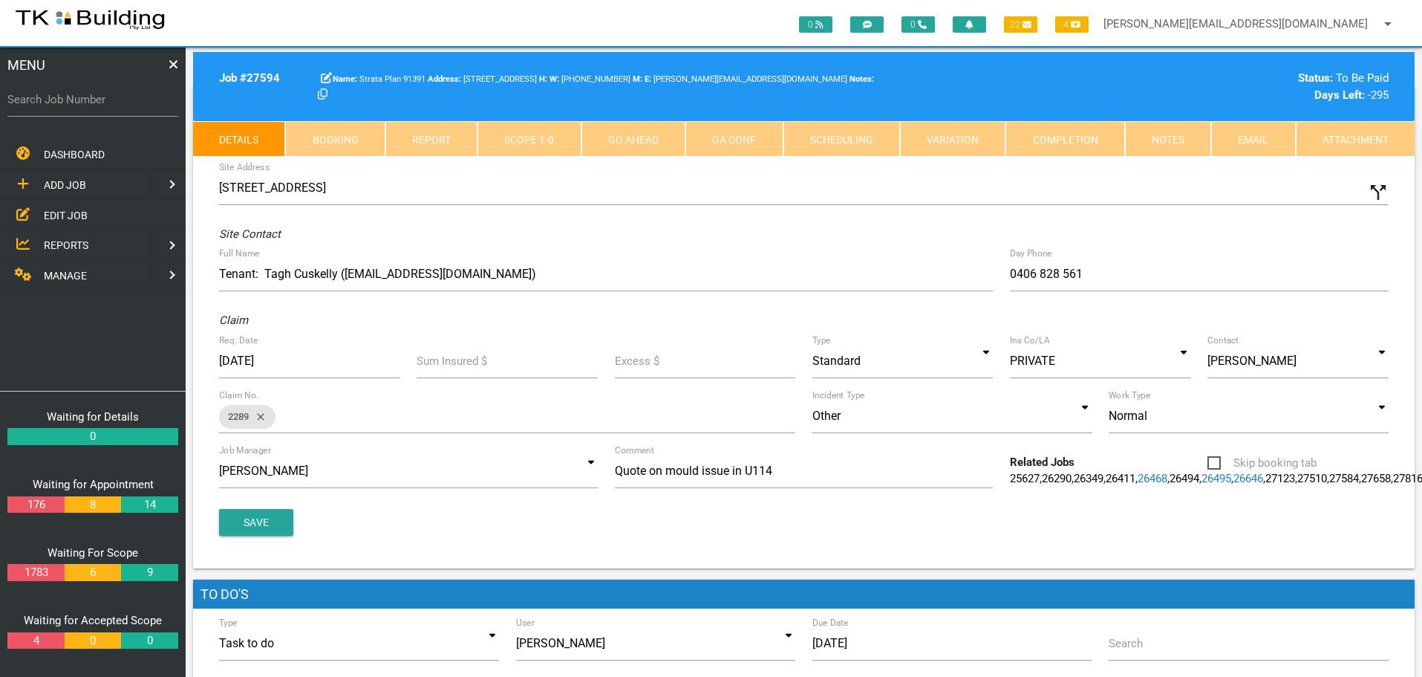
click at [68, 271] on span "MANAGE" at bounding box center [65, 276] width 43 height 12
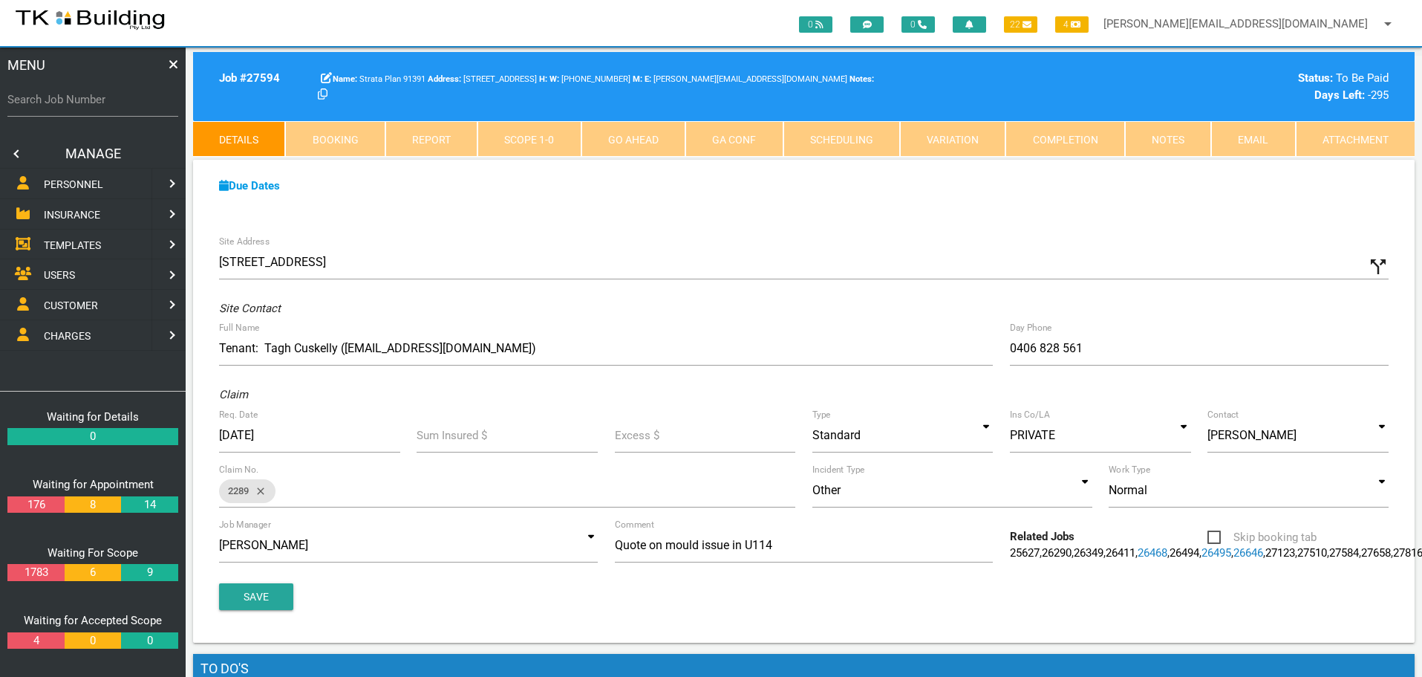
click at [93, 216] on span "INSURANCE" at bounding box center [72, 215] width 56 height 12
click at [93, 247] on span "RECEIVE PAYMENT" at bounding box center [88, 244] width 89 height 12
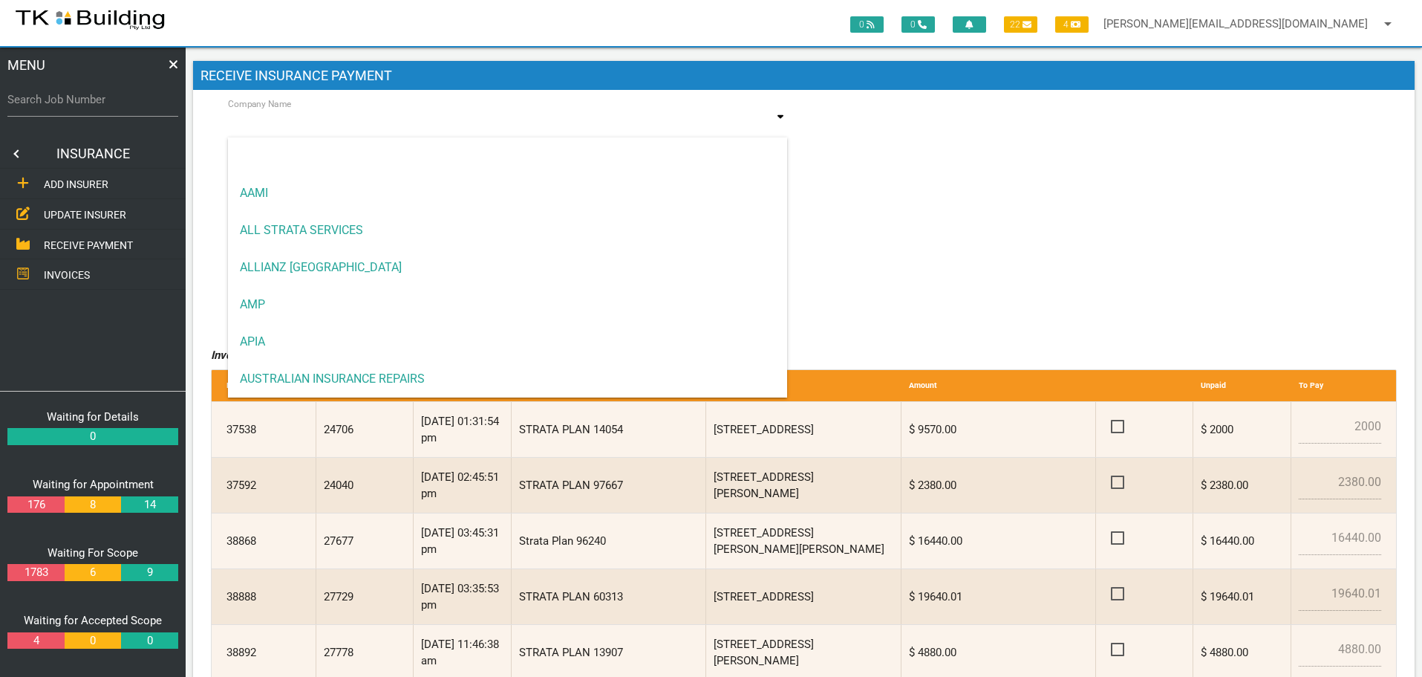
click at [406, 131] on input at bounding box center [508, 125] width 560 height 34
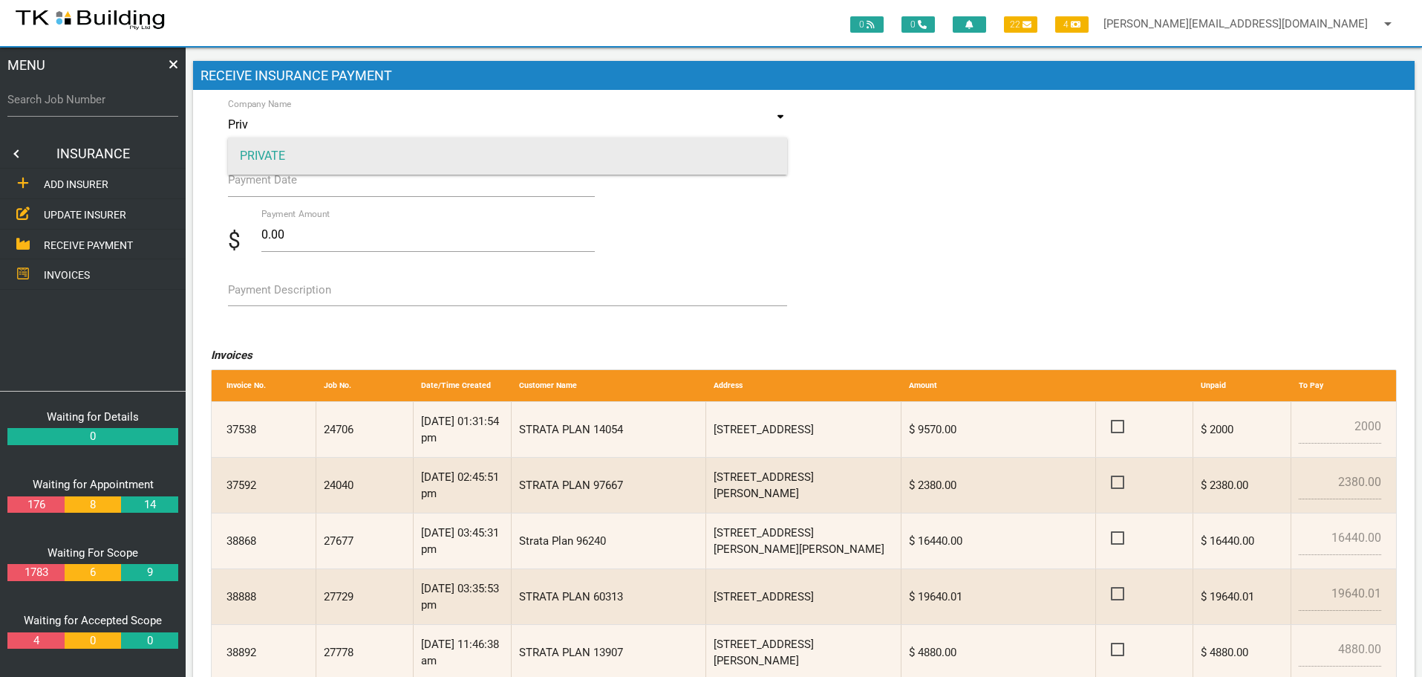
type input "Priv"
click at [402, 145] on ul "AAMI ALL STRATA SERVICES ALLIANZ AUSTRALIA AMP APIA AUSTRALIAN INSURANCE REPAIR…" at bounding box center [508, 155] width 560 height 37
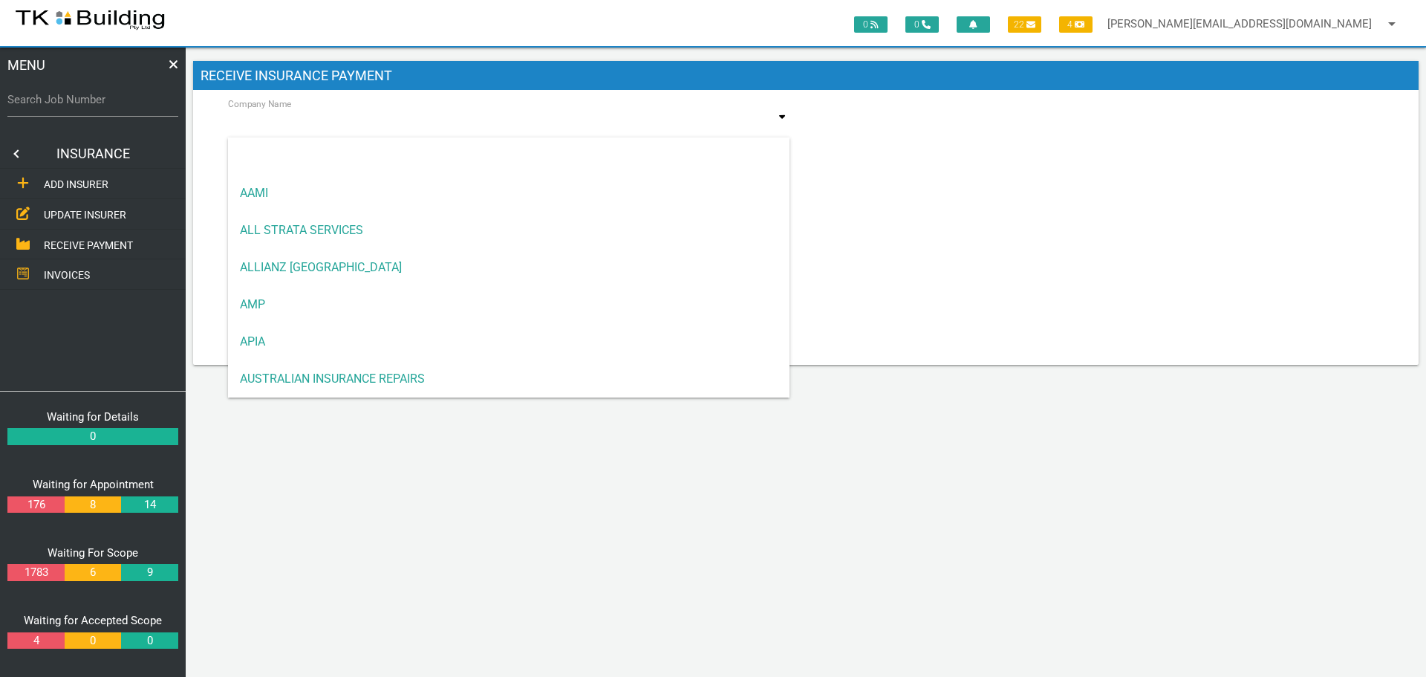
click at [411, 127] on input at bounding box center [509, 125] width 562 height 34
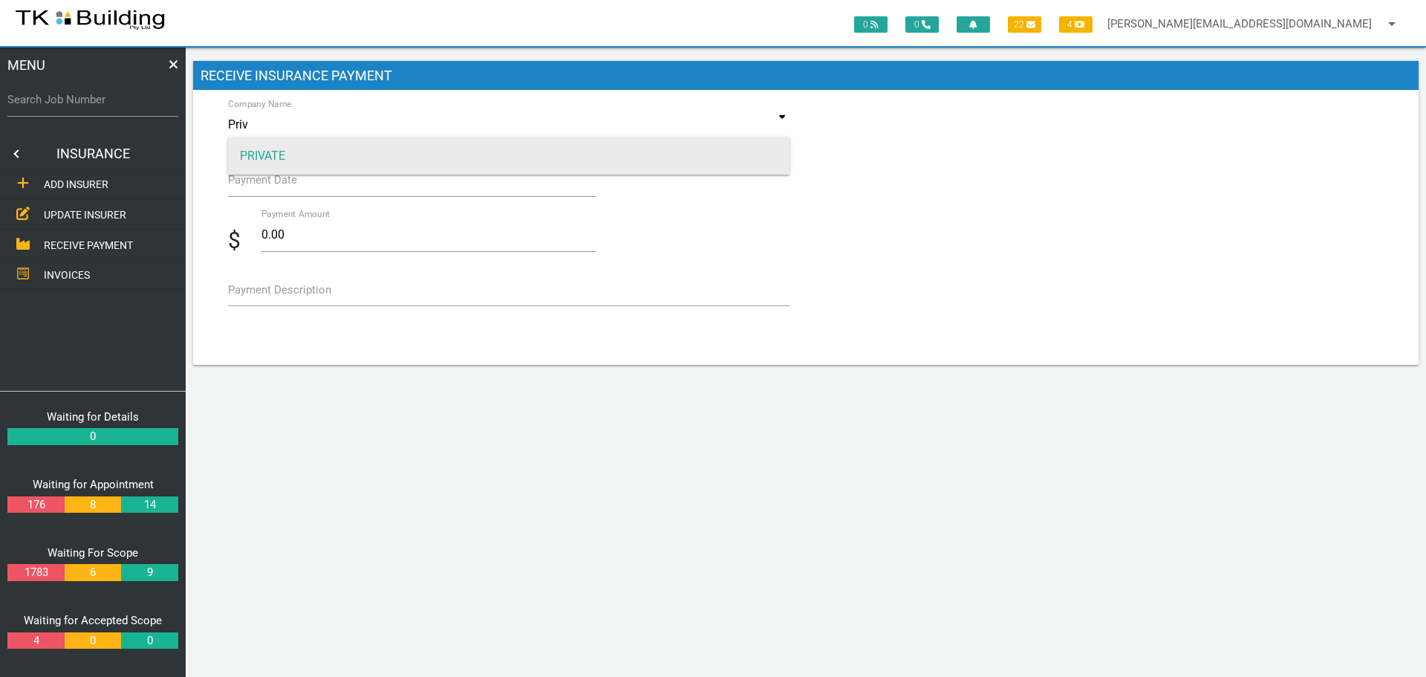
type input "Priv"
click at [410, 157] on span "PRIVATE" at bounding box center [509, 155] width 562 height 37
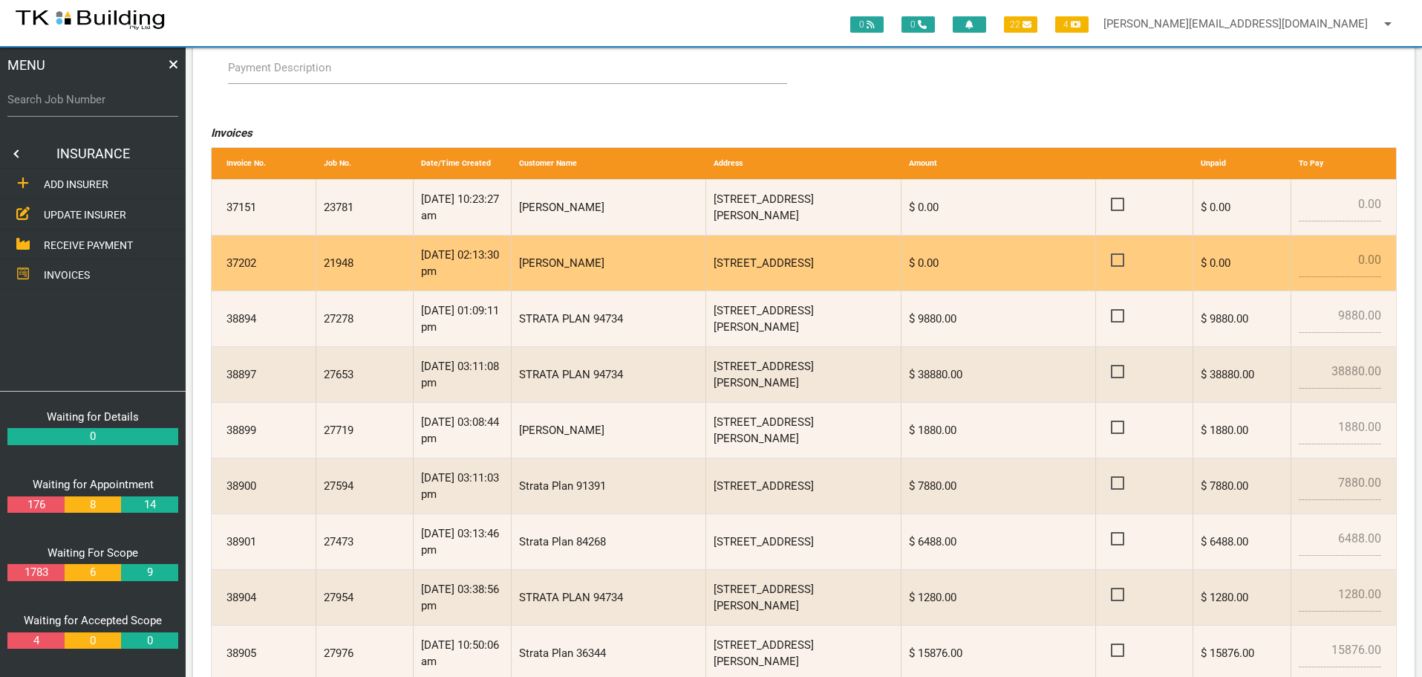
scroll to position [223, 0]
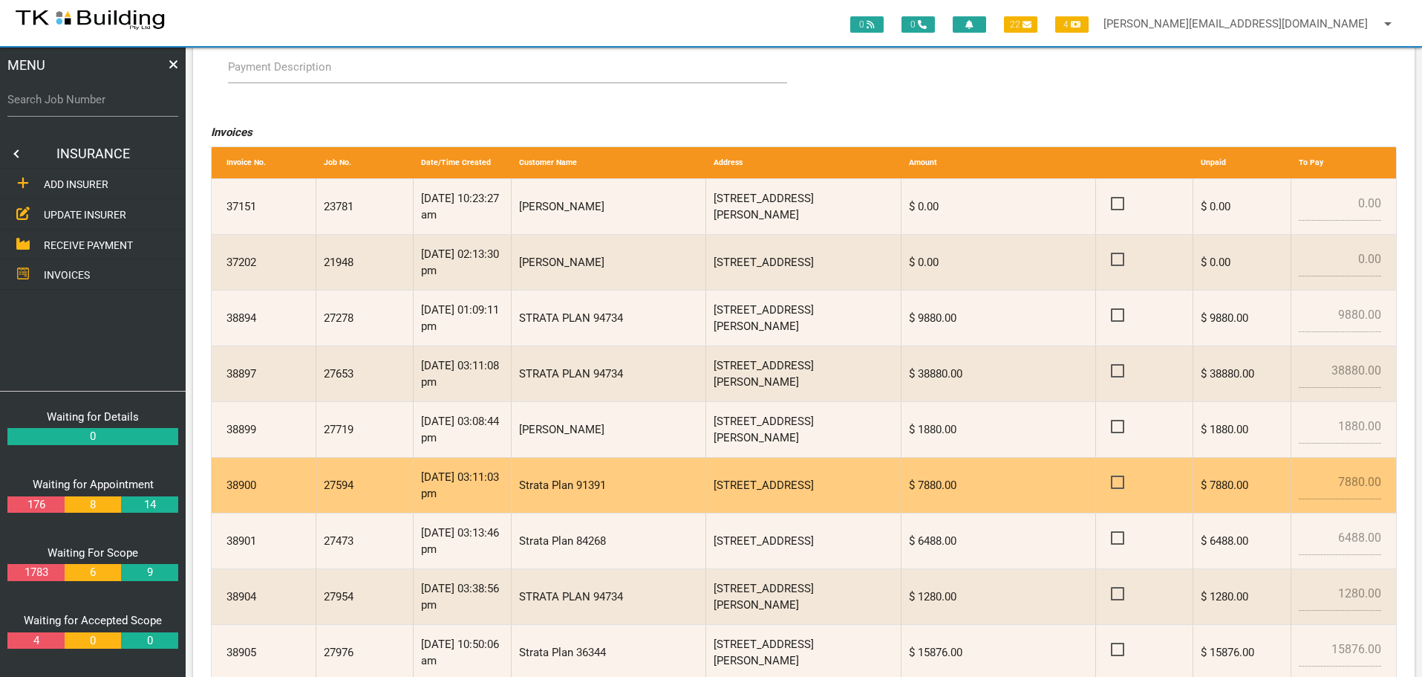
click at [1119, 478] on span at bounding box center [1124, 482] width 26 height 19
click at [1119, 478] on input "checkbox" at bounding box center [1116, 478] width 10 height 10
checkbox input "true"
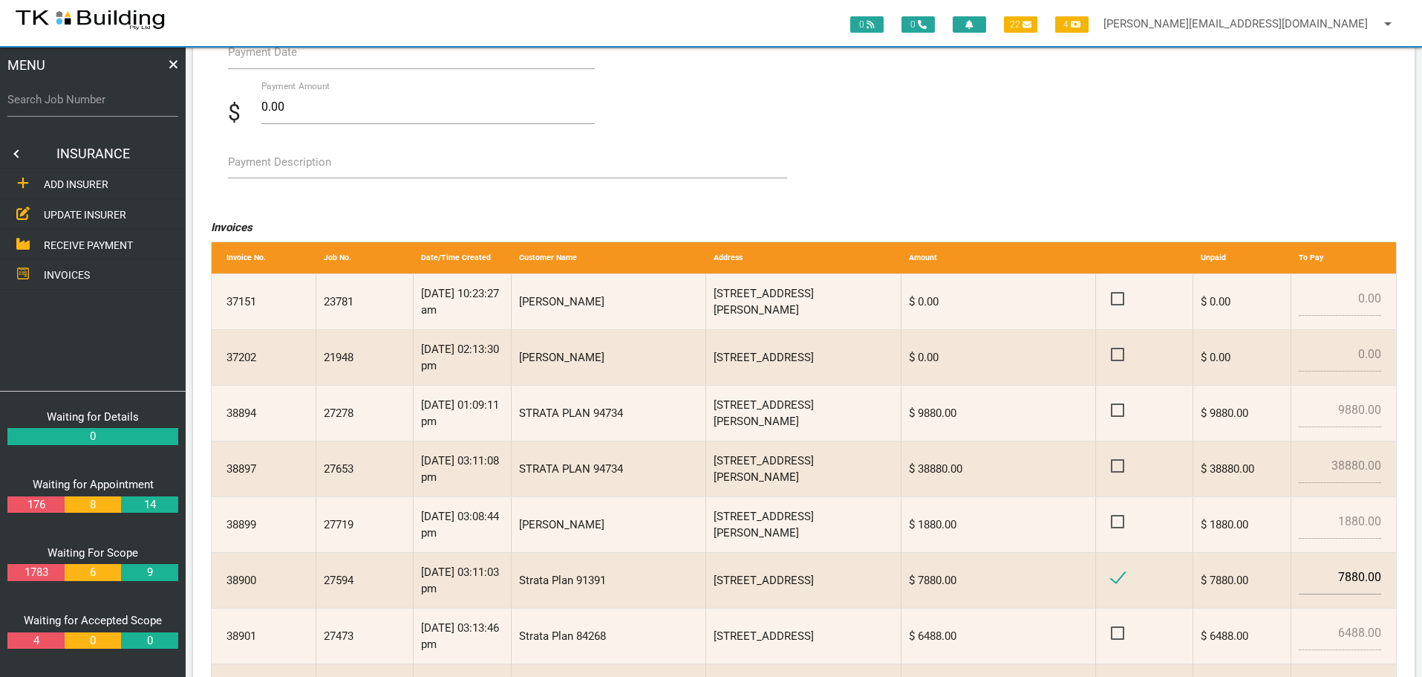
scroll to position [0, 0]
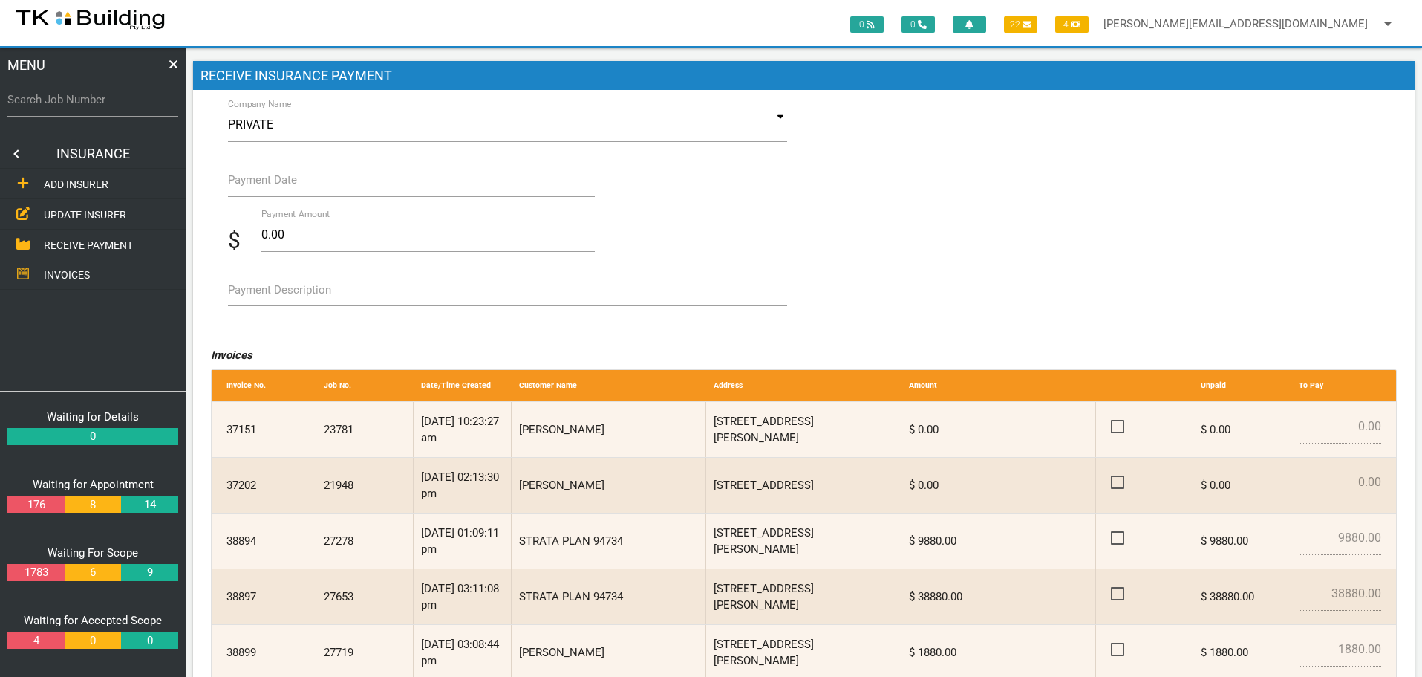
click at [293, 293] on label "Payment Description" at bounding box center [279, 290] width 103 height 17
click at [293, 293] on textarea "Payment Description" at bounding box center [508, 289] width 560 height 33
type textarea "Inv 38900"
click at [284, 189] on input "Payment Date" at bounding box center [412, 180] width 368 height 34
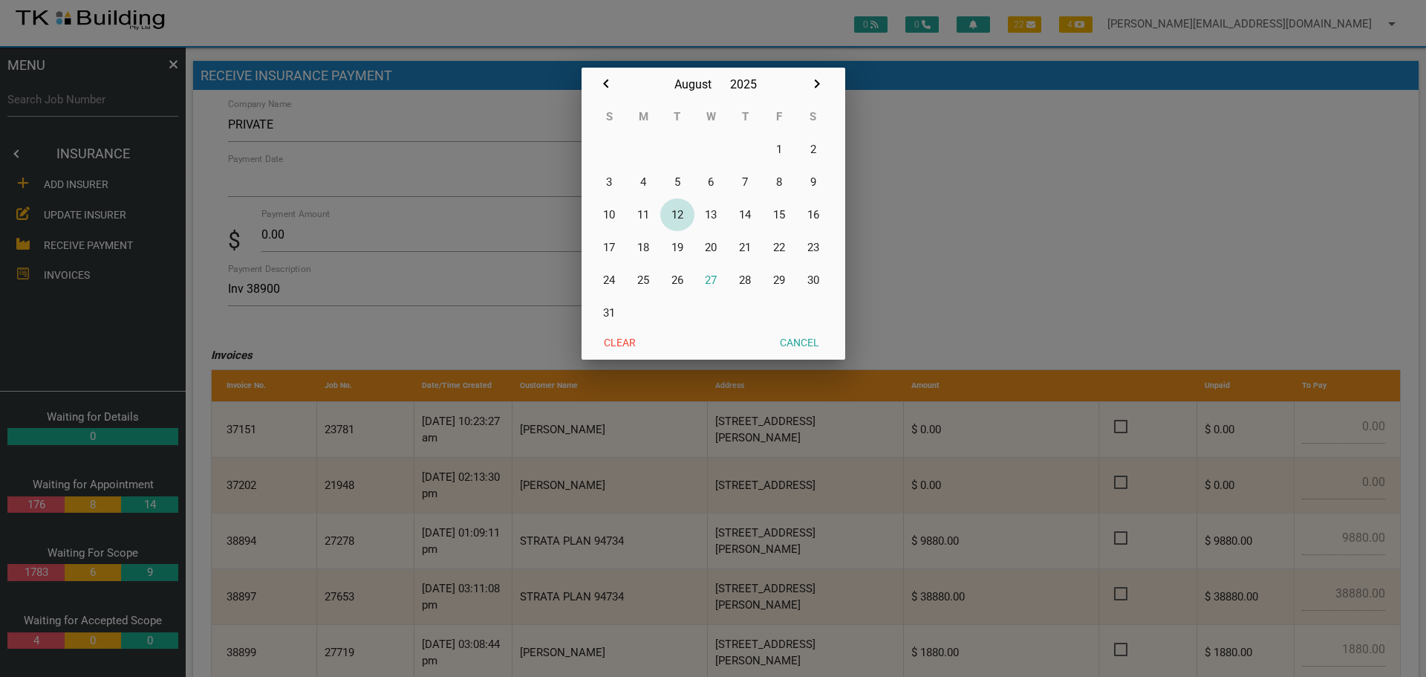
click at [678, 212] on button "12" at bounding box center [677, 214] width 34 height 33
type input "[DATE]"
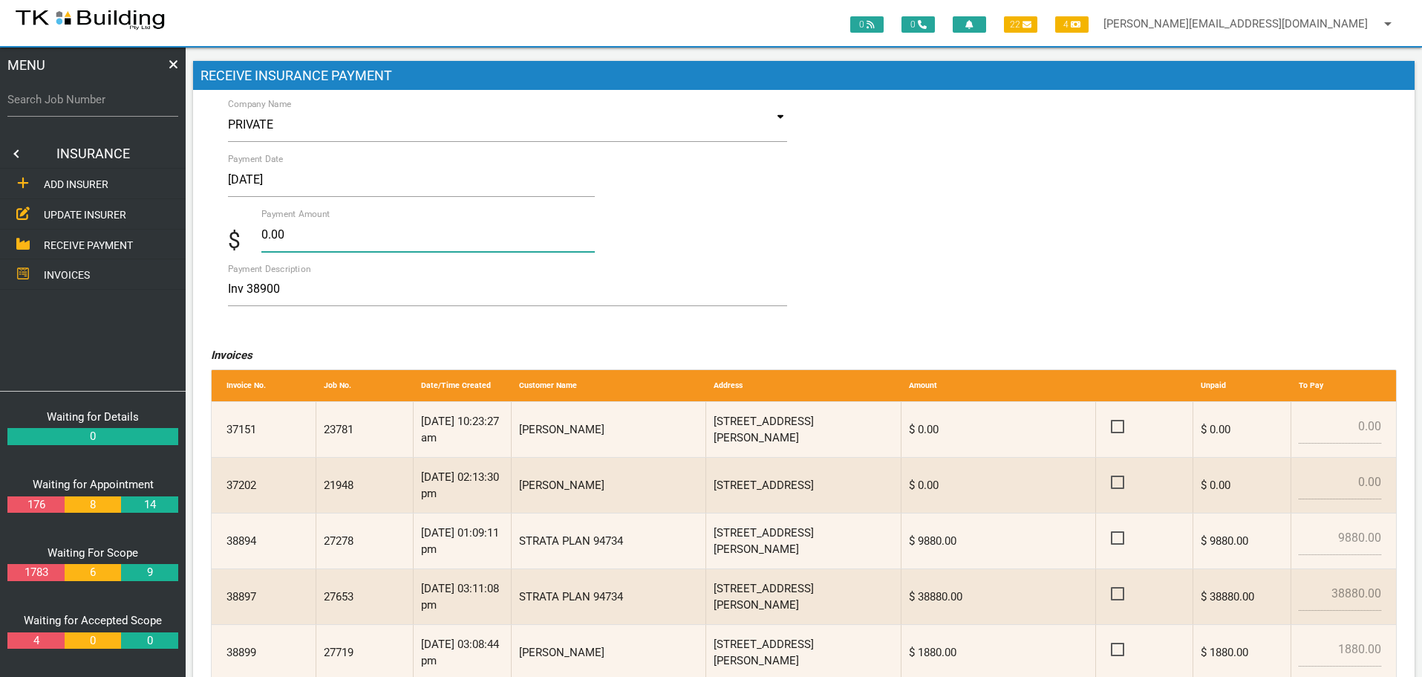
click at [326, 238] on input "0.00" at bounding box center [428, 235] width 334 height 34
type input "0"
type input "7880.00"
click at [369, 284] on textarea "Inv 38900" at bounding box center [508, 289] width 560 height 33
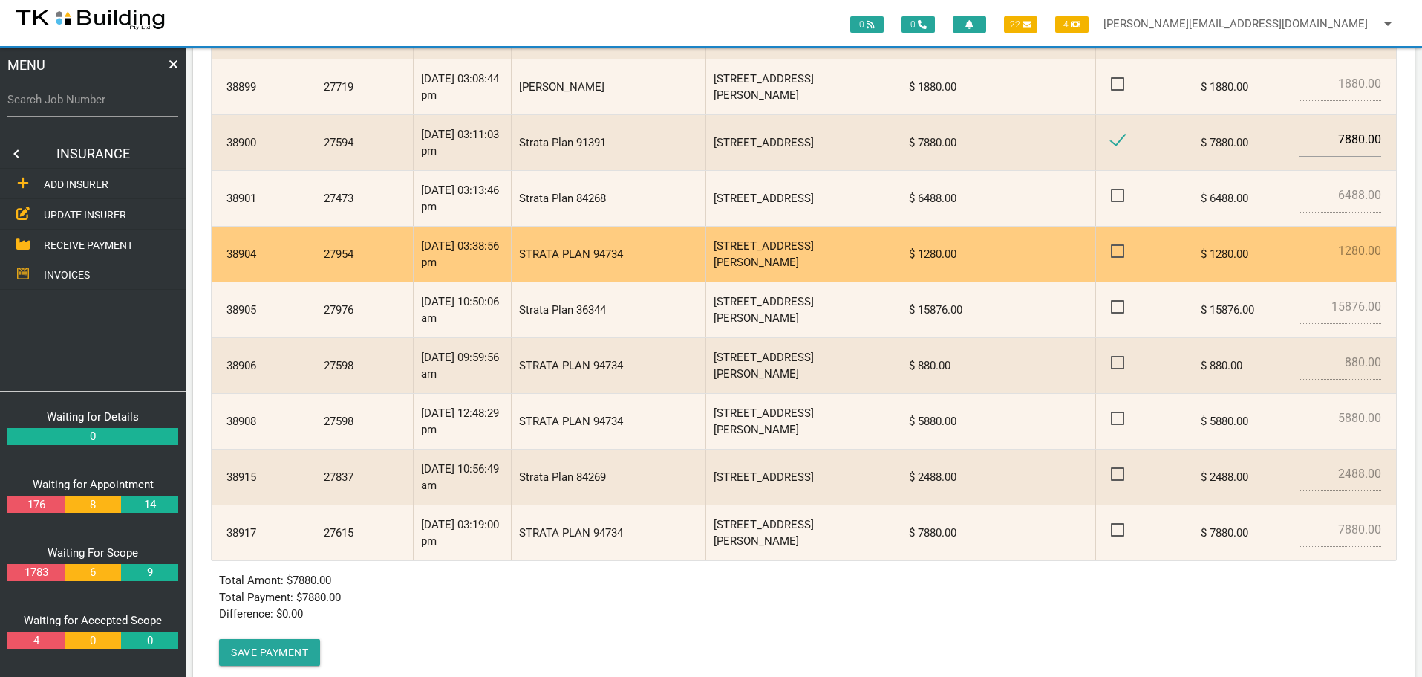
scroll to position [605, 0]
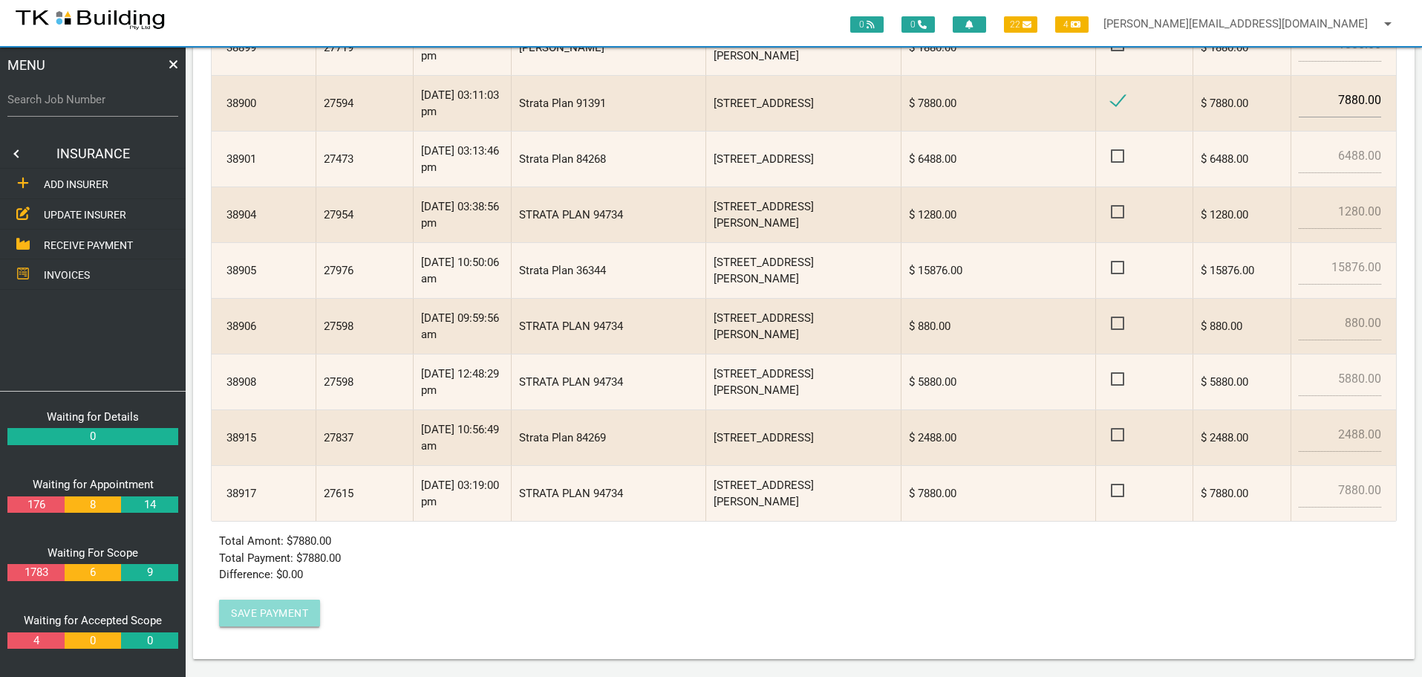
click at [292, 614] on button "Save Payment" at bounding box center [269, 612] width 101 height 27
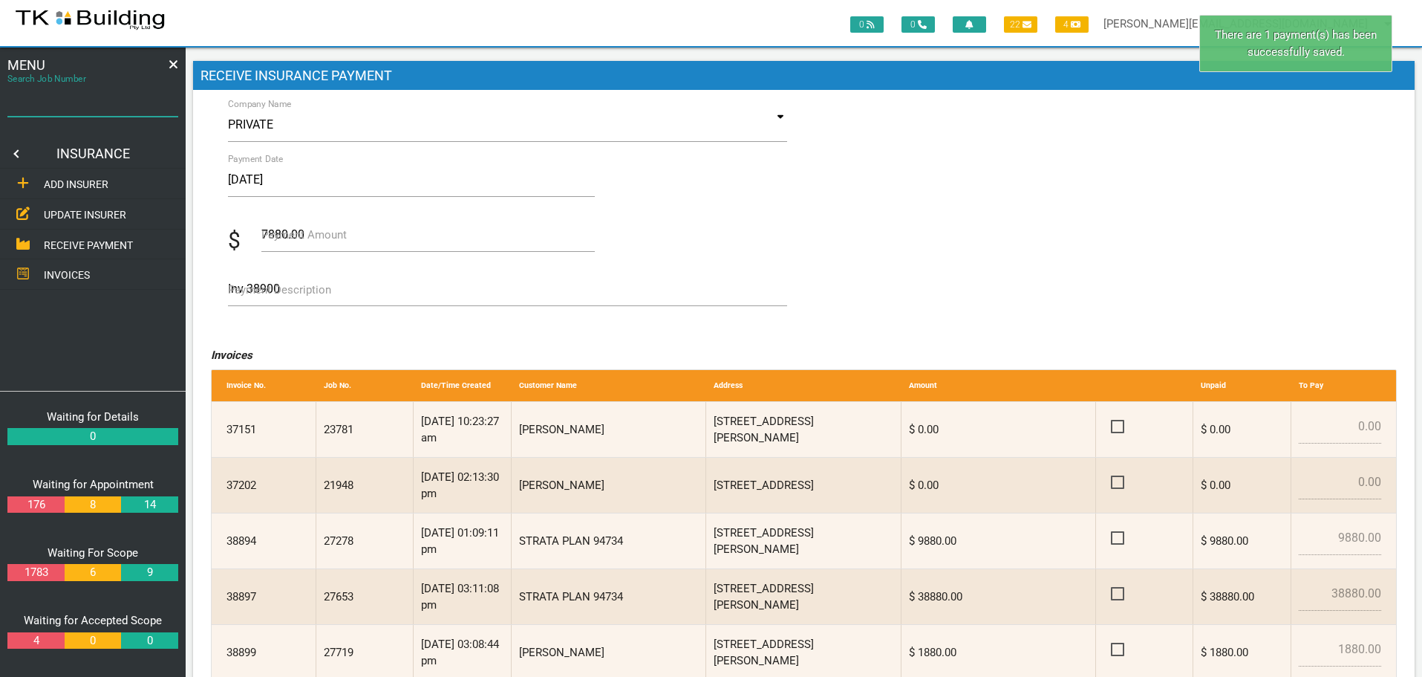
click at [50, 111] on input "Search Job Number" at bounding box center [92, 99] width 171 height 34
type input "27594"
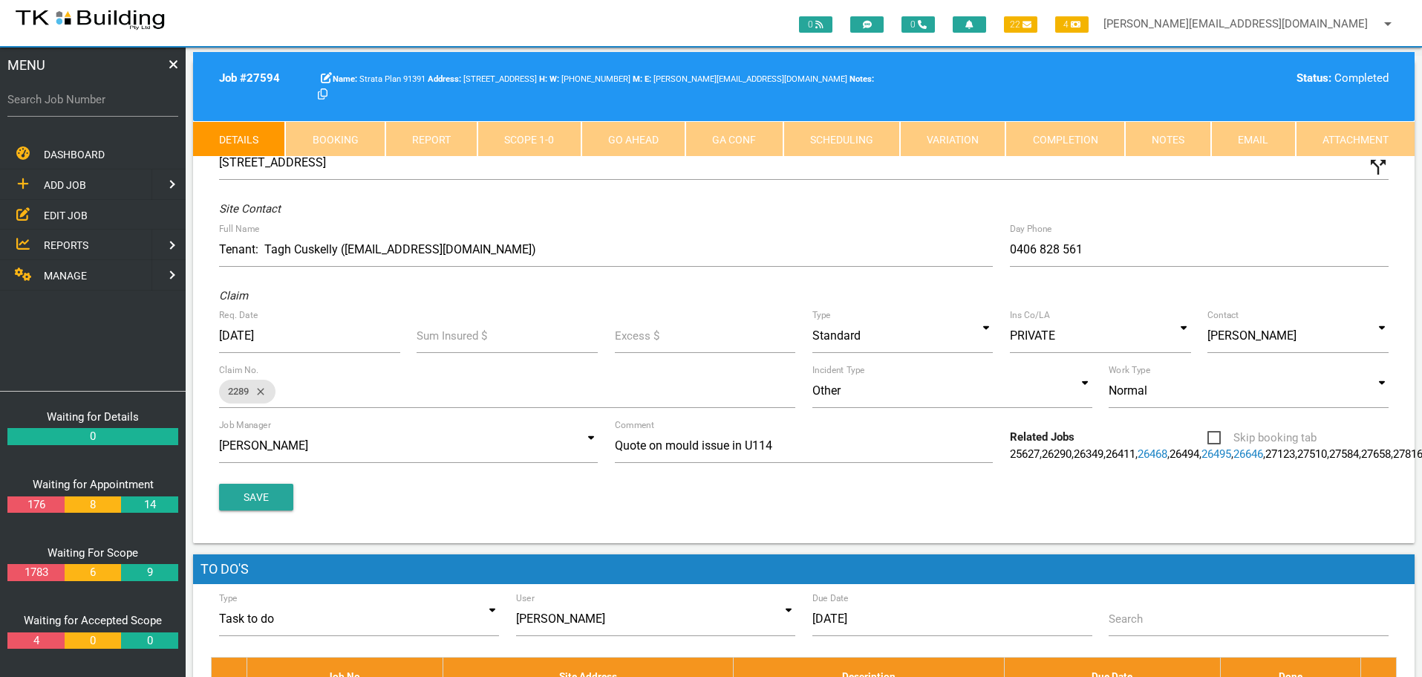
click at [1173, 136] on link "Notes" at bounding box center [1168, 139] width 86 height 36
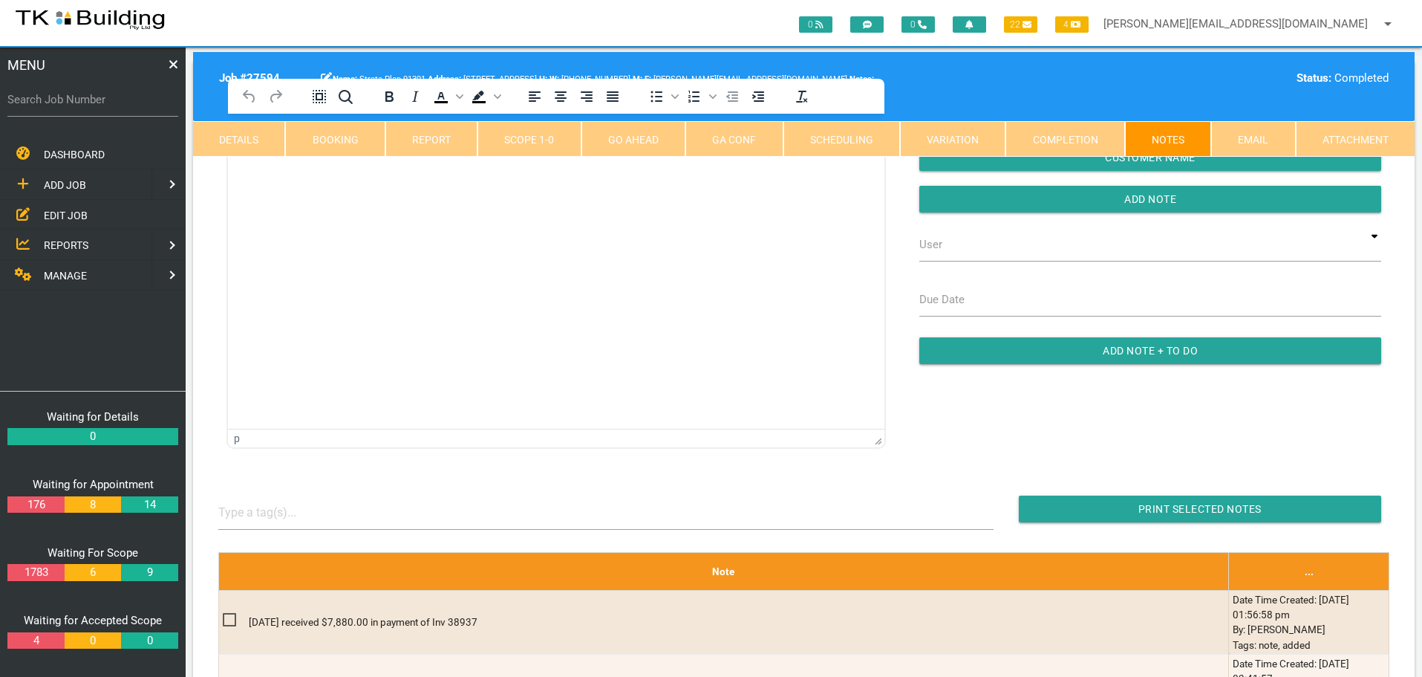
click at [1055, 137] on link "Completion" at bounding box center [1065, 139] width 119 height 36
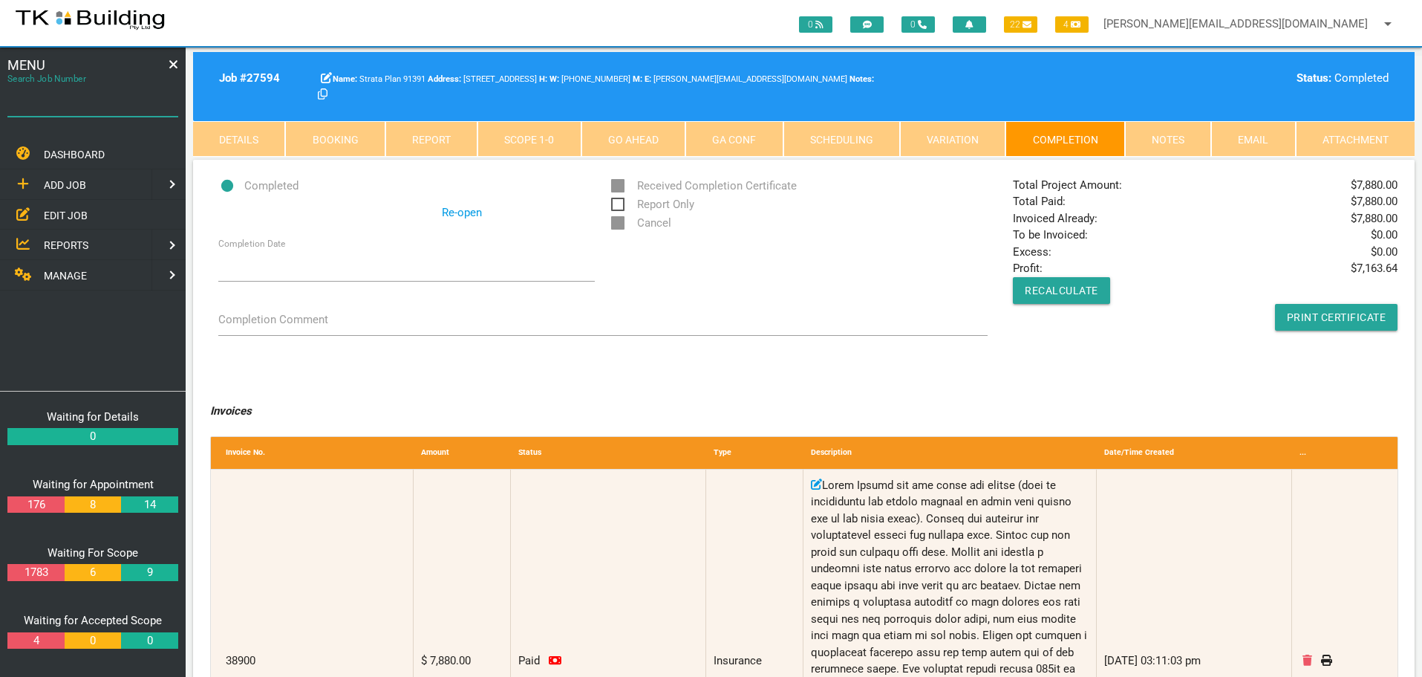
click at [88, 111] on input "Search Job Number" at bounding box center [92, 99] width 171 height 34
type input "27729"
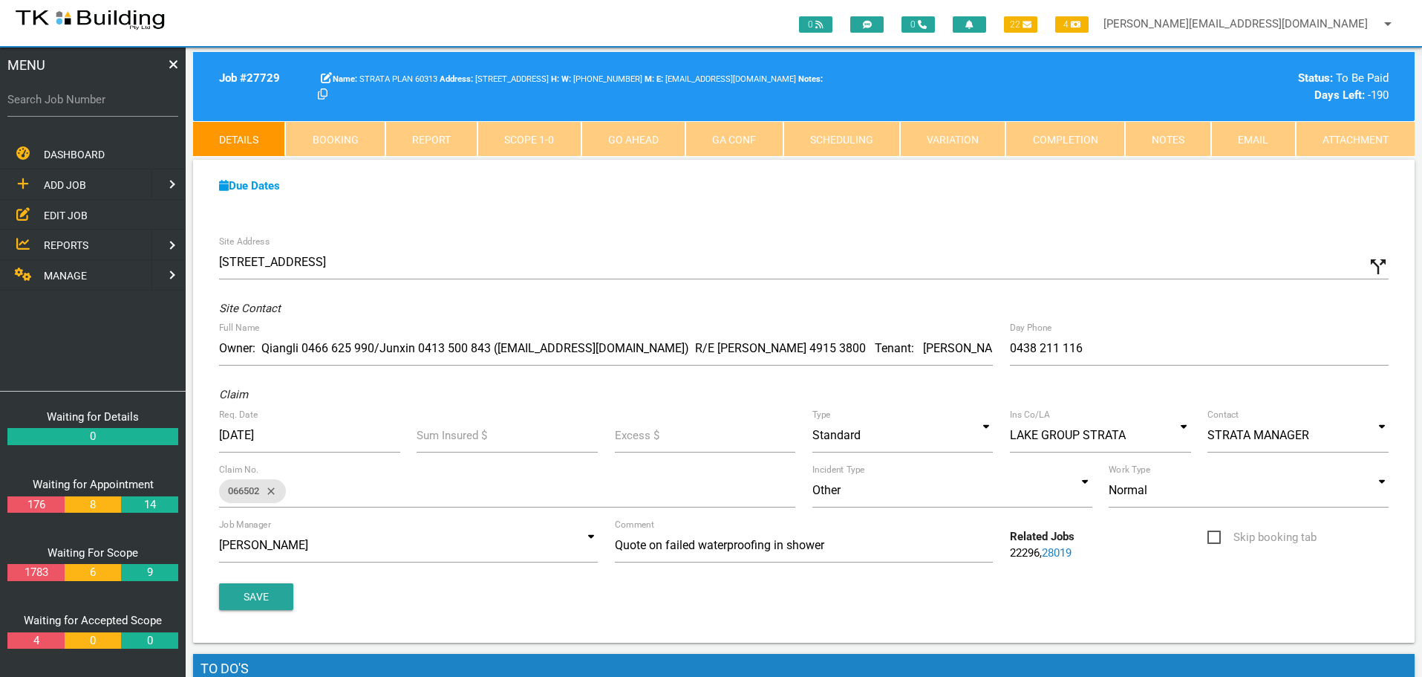
click at [1181, 135] on link "Notes" at bounding box center [1168, 139] width 86 height 36
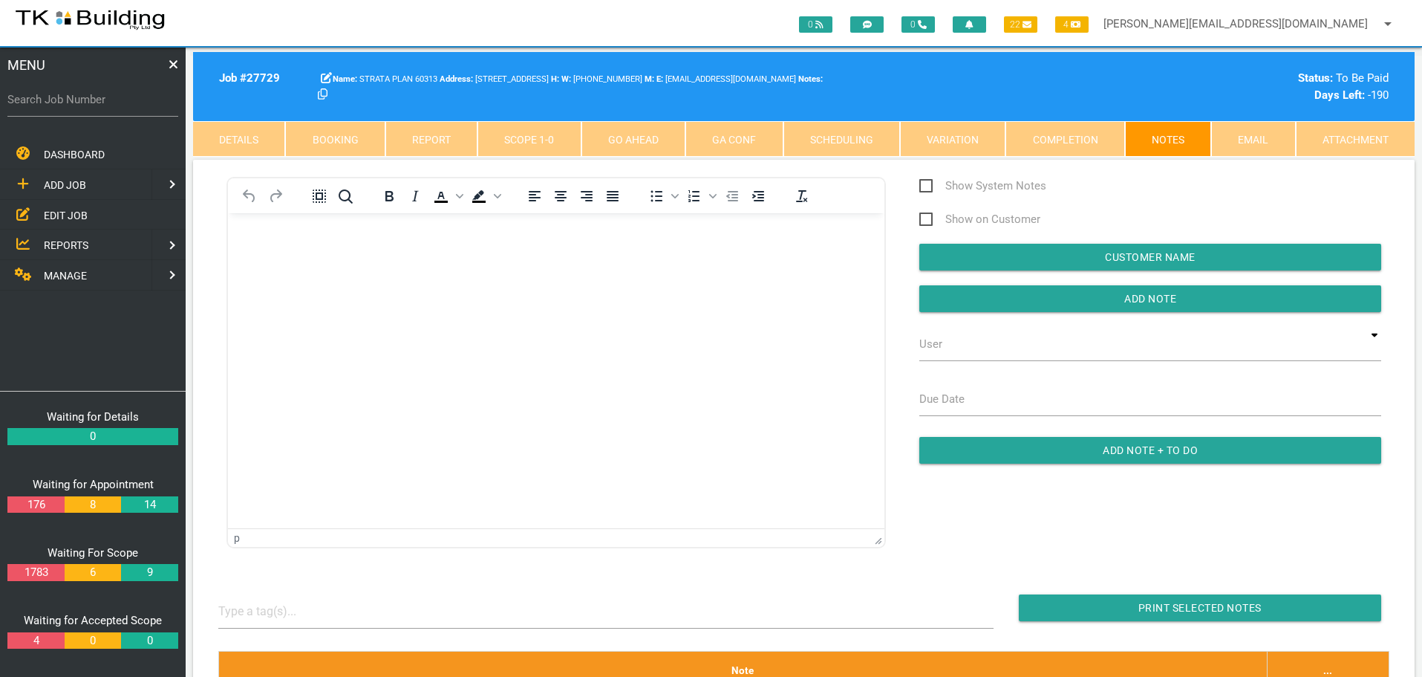
click at [288, 238] on p "Rich Text Area. Press ALT-0 for help." at bounding box center [556, 237] width 619 height 12
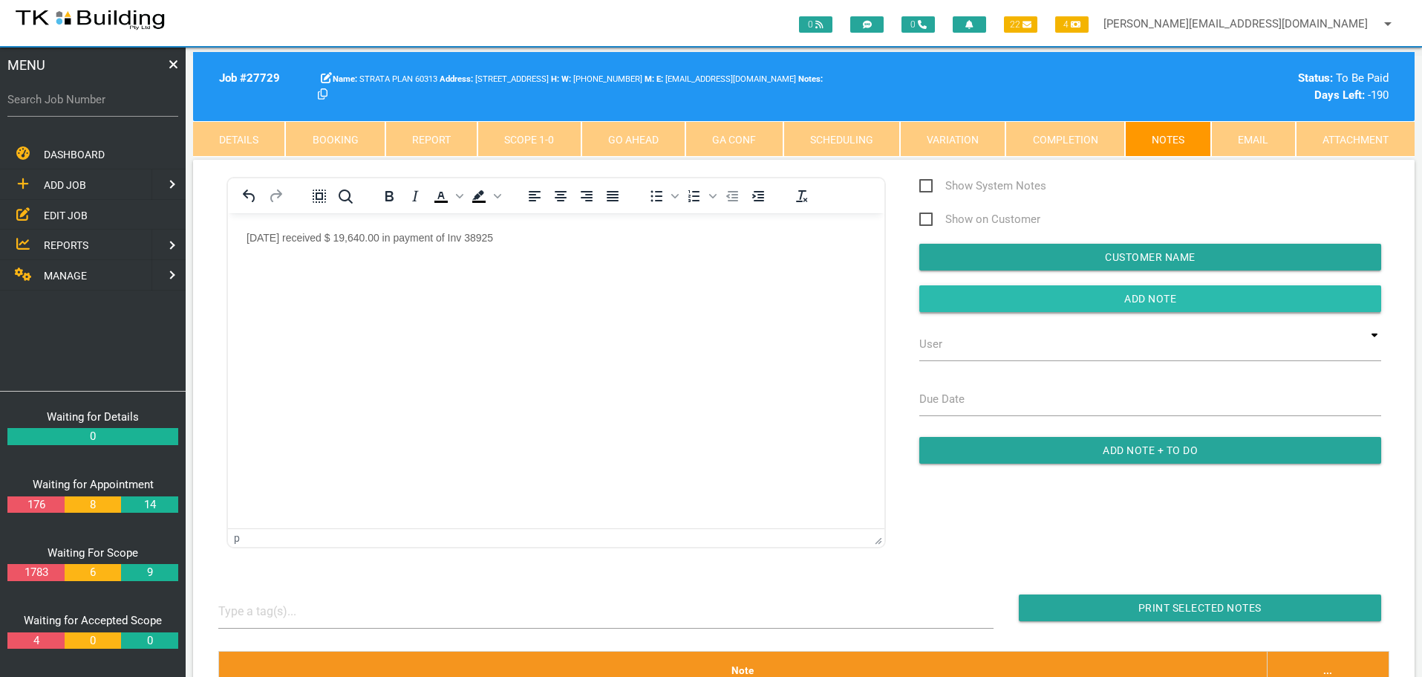
click at [1029, 298] on input "button" at bounding box center [1151, 298] width 462 height 27
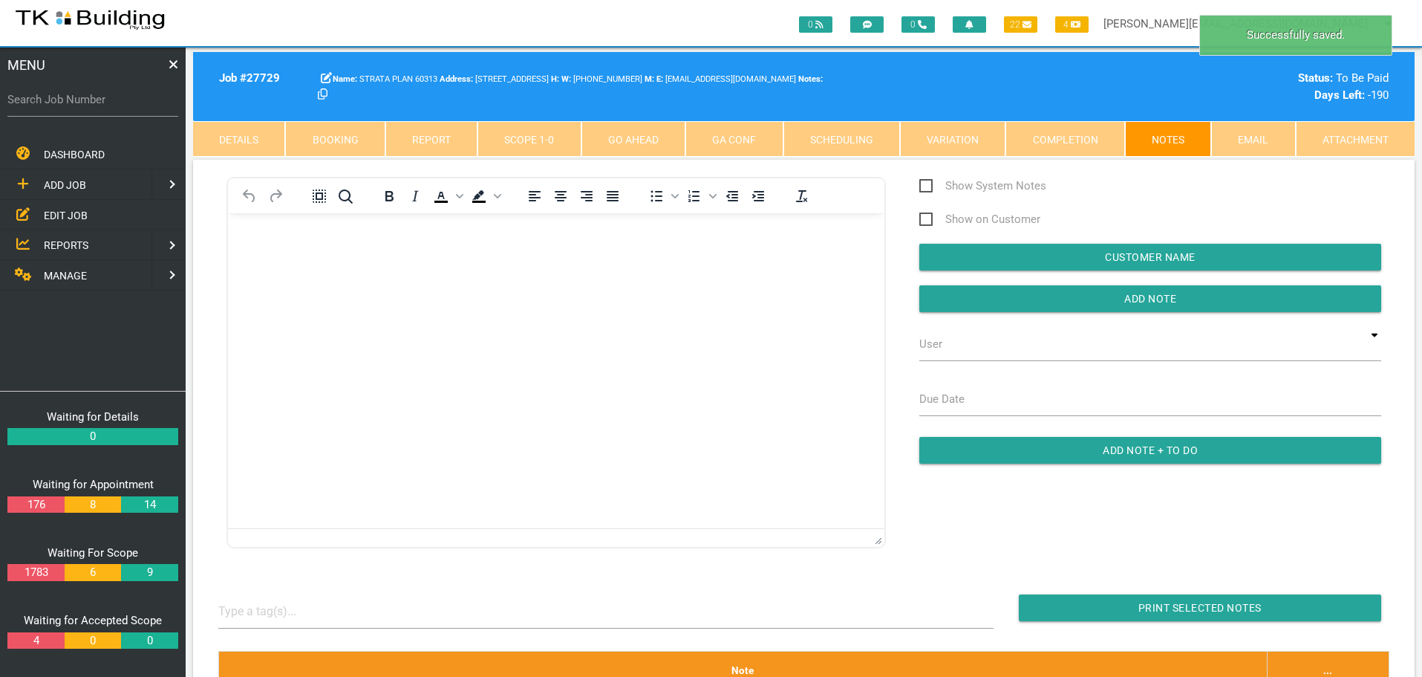
click at [56, 275] on span "MANAGE" at bounding box center [65, 276] width 43 height 12
click at [55, 212] on span "INSURANCE" at bounding box center [72, 215] width 56 height 12
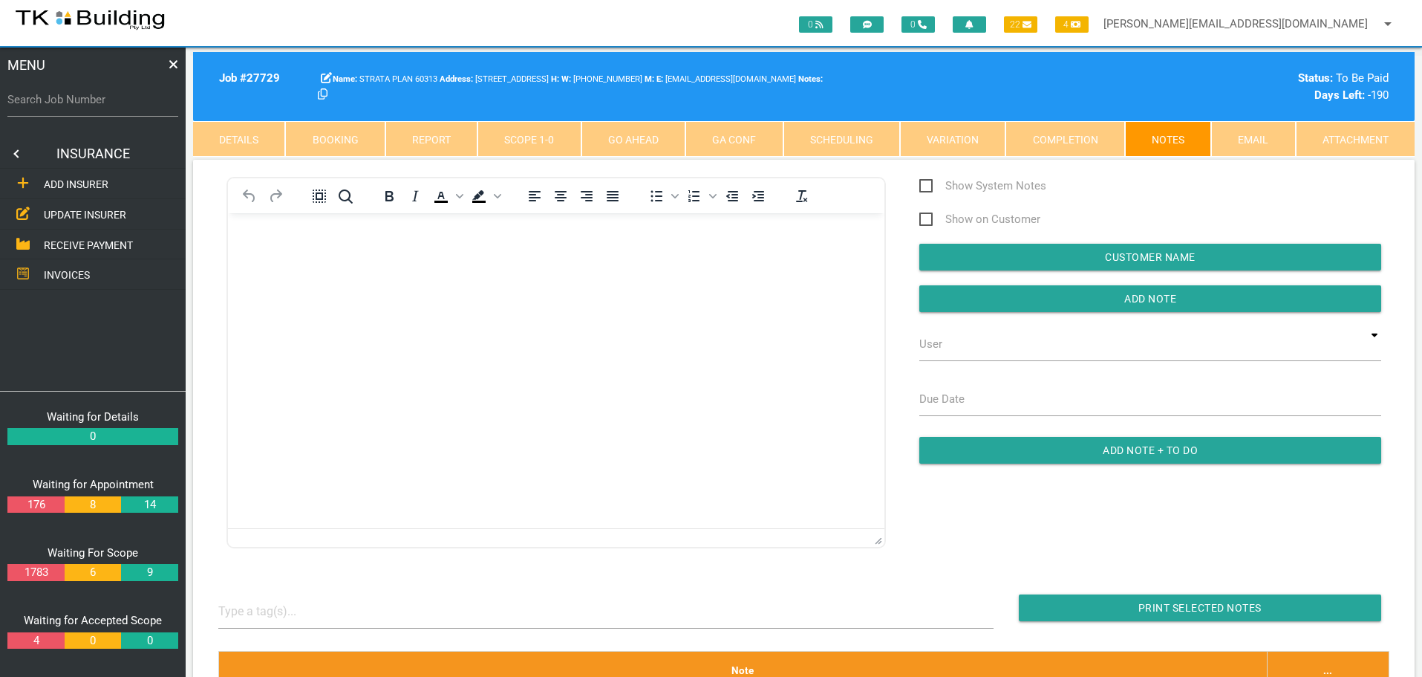
click at [47, 245] on span "RECEIVE PAYMENT" at bounding box center [88, 244] width 89 height 12
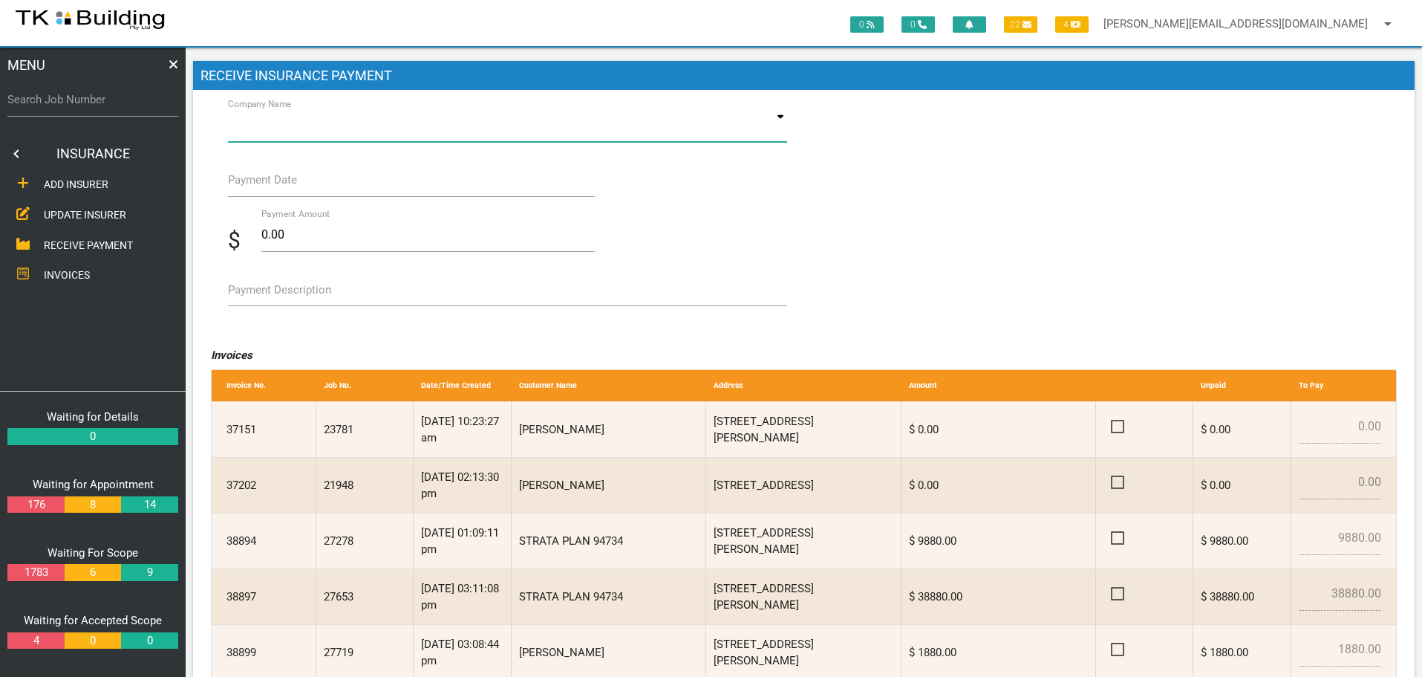
click at [296, 128] on input at bounding box center [508, 125] width 560 height 34
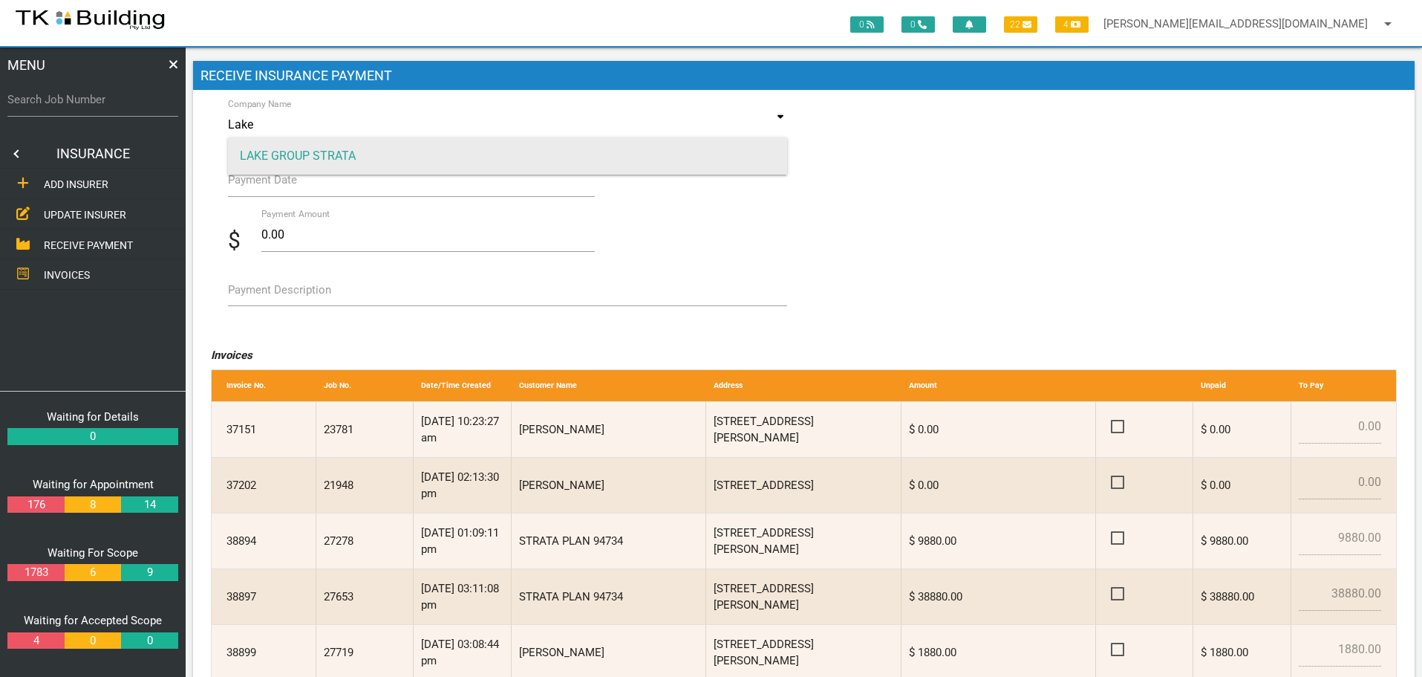
type input "Lake"
click at [284, 149] on span "LAKE GROUP STRATA" at bounding box center [508, 155] width 560 height 37
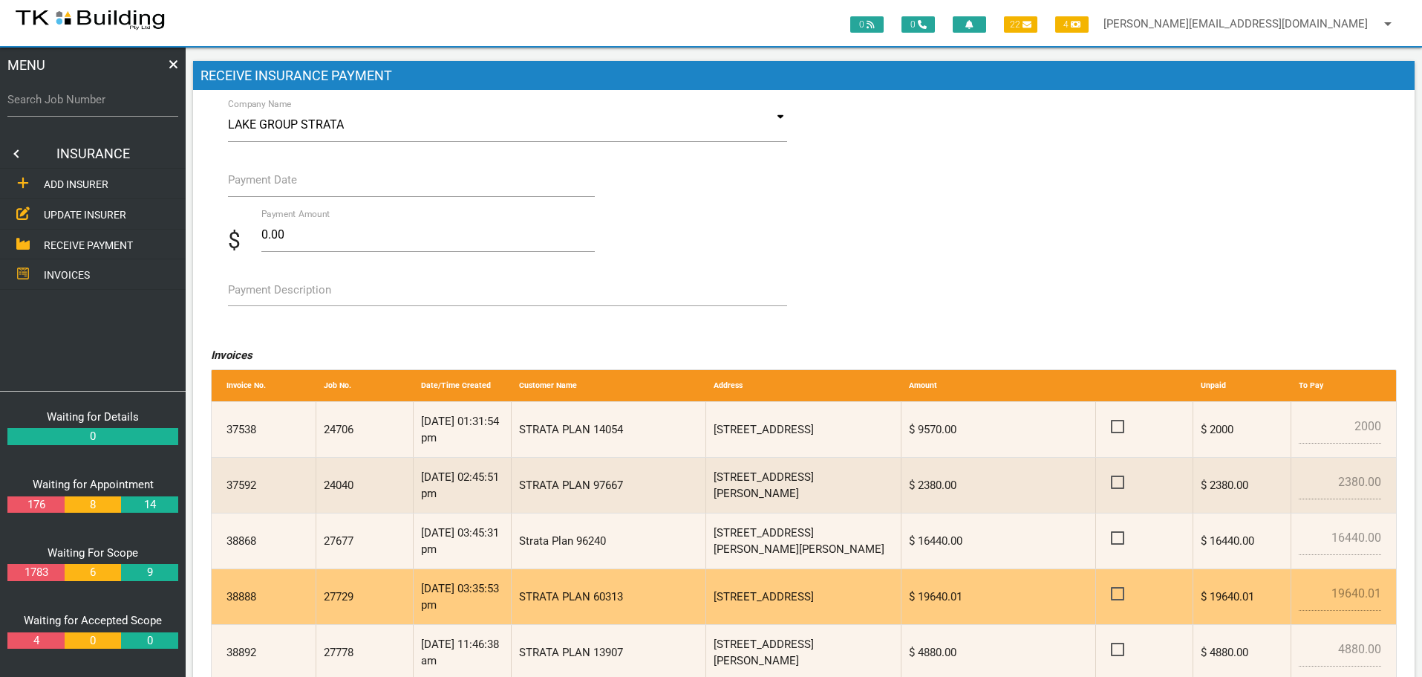
click at [1120, 593] on span at bounding box center [1124, 594] width 26 height 19
click at [1120, 593] on input "checkbox" at bounding box center [1116, 590] width 10 height 10
checkbox input "true"
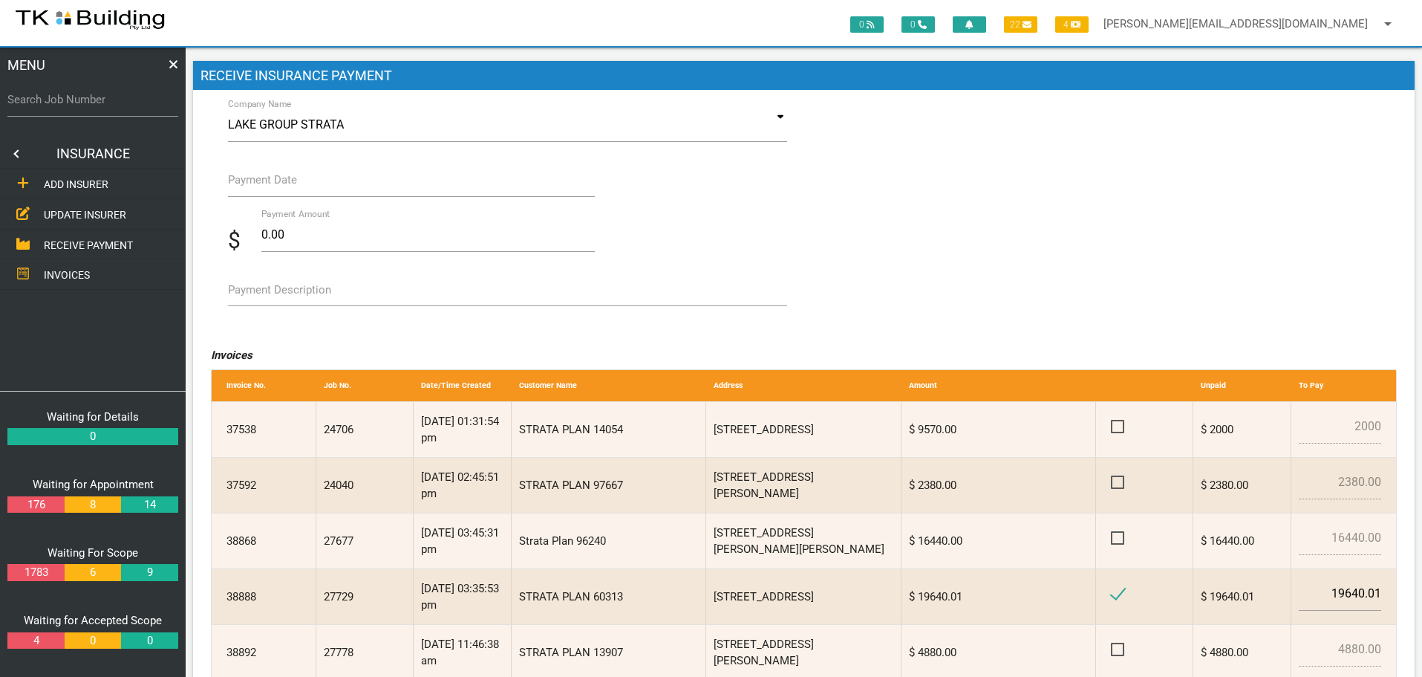
click at [262, 294] on label "Payment Description" at bounding box center [279, 290] width 103 height 17
click at [262, 294] on textarea "Payment Description" at bounding box center [508, 289] width 560 height 33
type textarea "Inv 38888"
click at [260, 191] on input "Payment Date" at bounding box center [412, 180] width 368 height 34
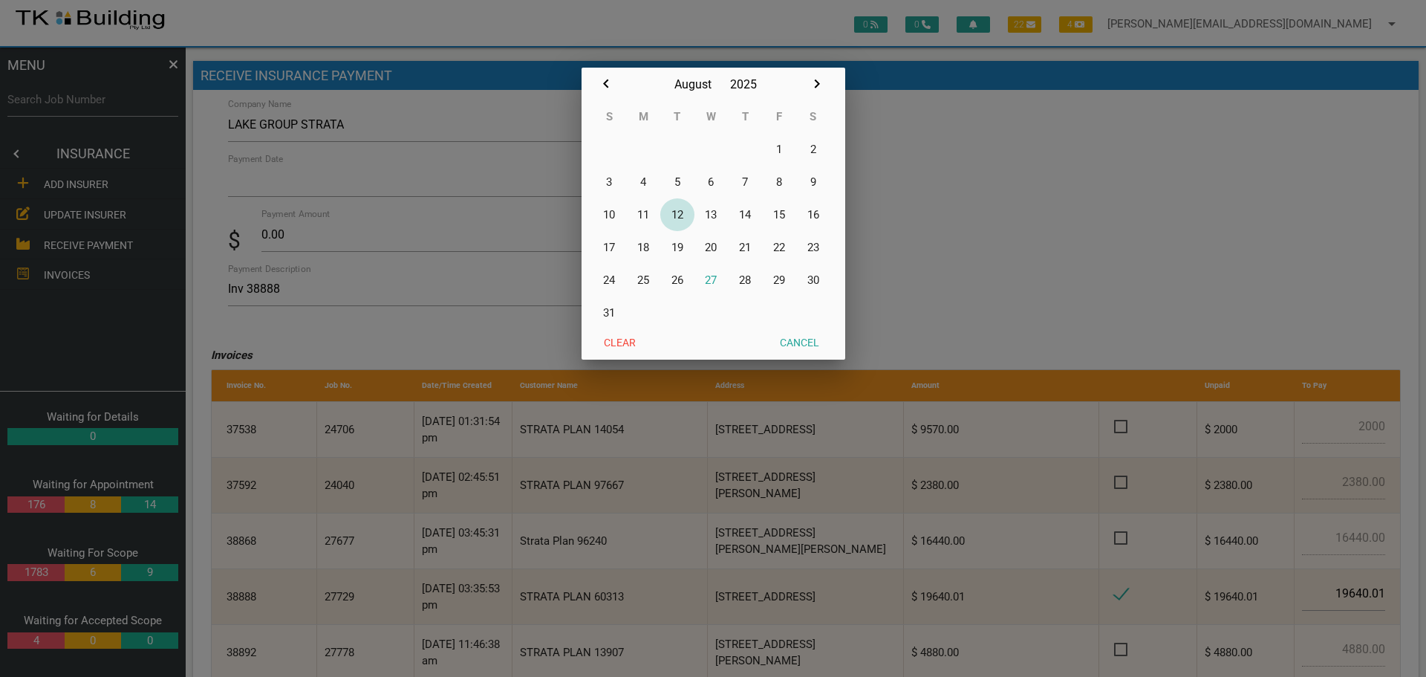
click at [680, 213] on button "12" at bounding box center [677, 214] width 34 height 33
type input "[DATE]"
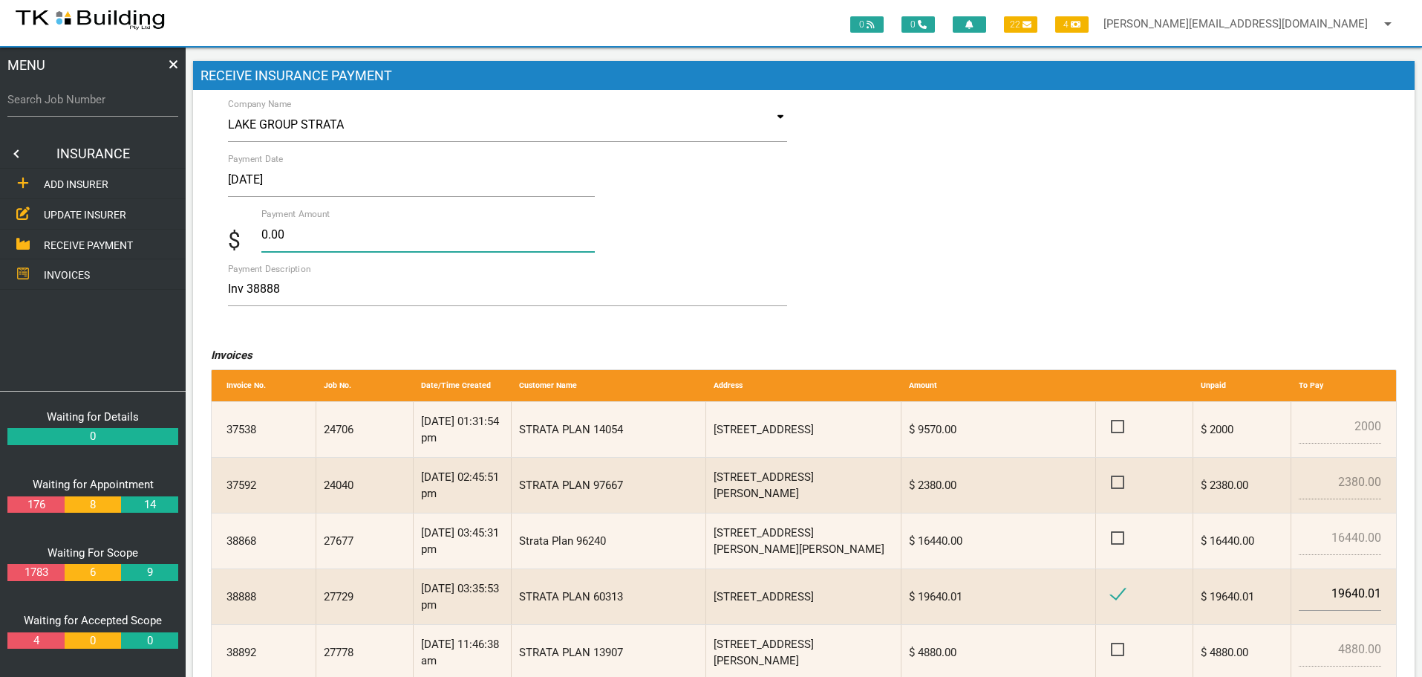
click at [286, 236] on input "0.00" at bounding box center [428, 235] width 334 height 34
type input "0"
type input "19640.01"
click at [370, 296] on textarea "Inv 38888" at bounding box center [508, 289] width 560 height 33
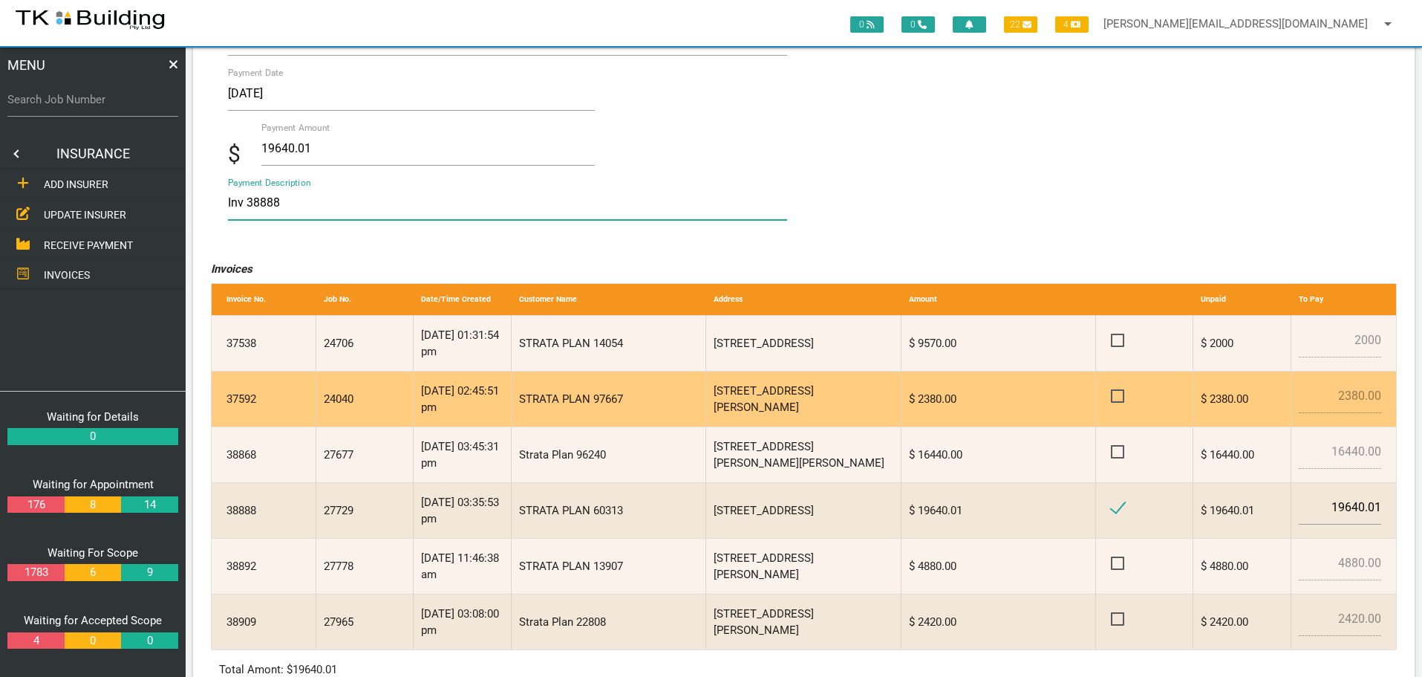
scroll to position [215, 0]
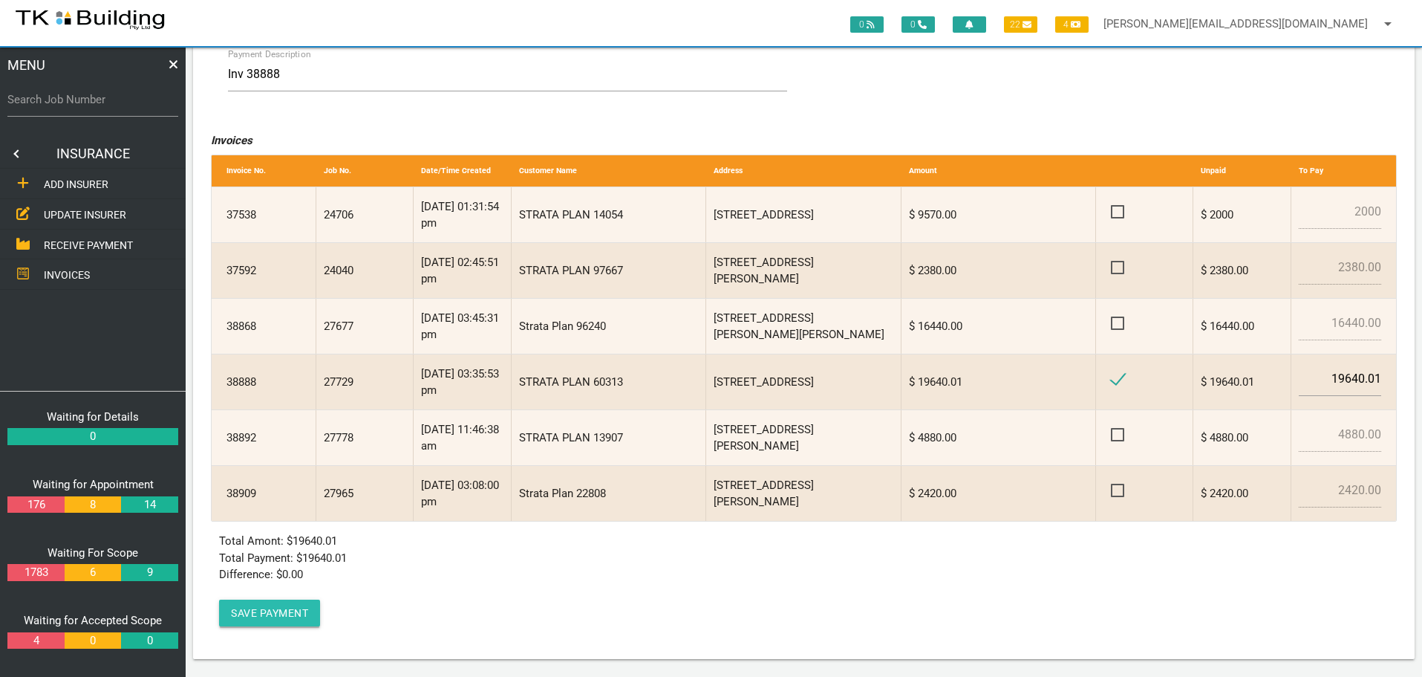
click at [293, 611] on button "Save Payment" at bounding box center [269, 612] width 101 height 27
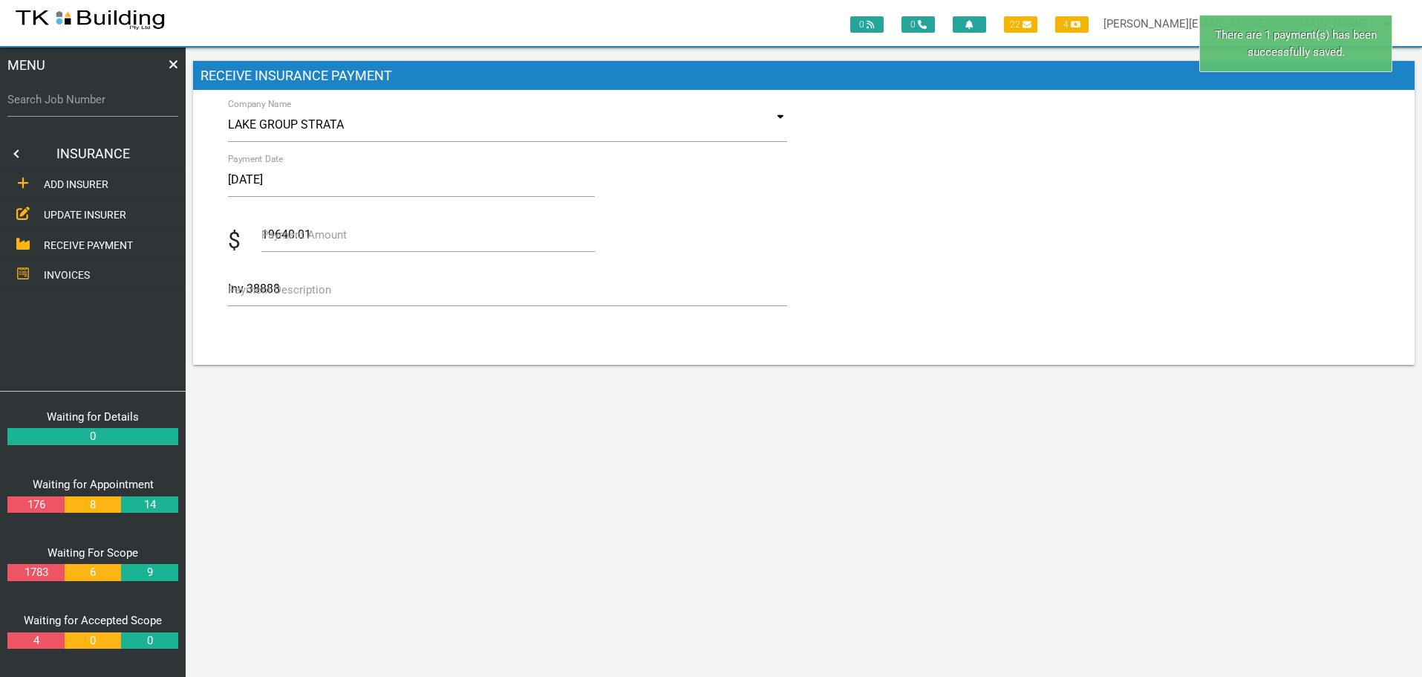
scroll to position [0, 0]
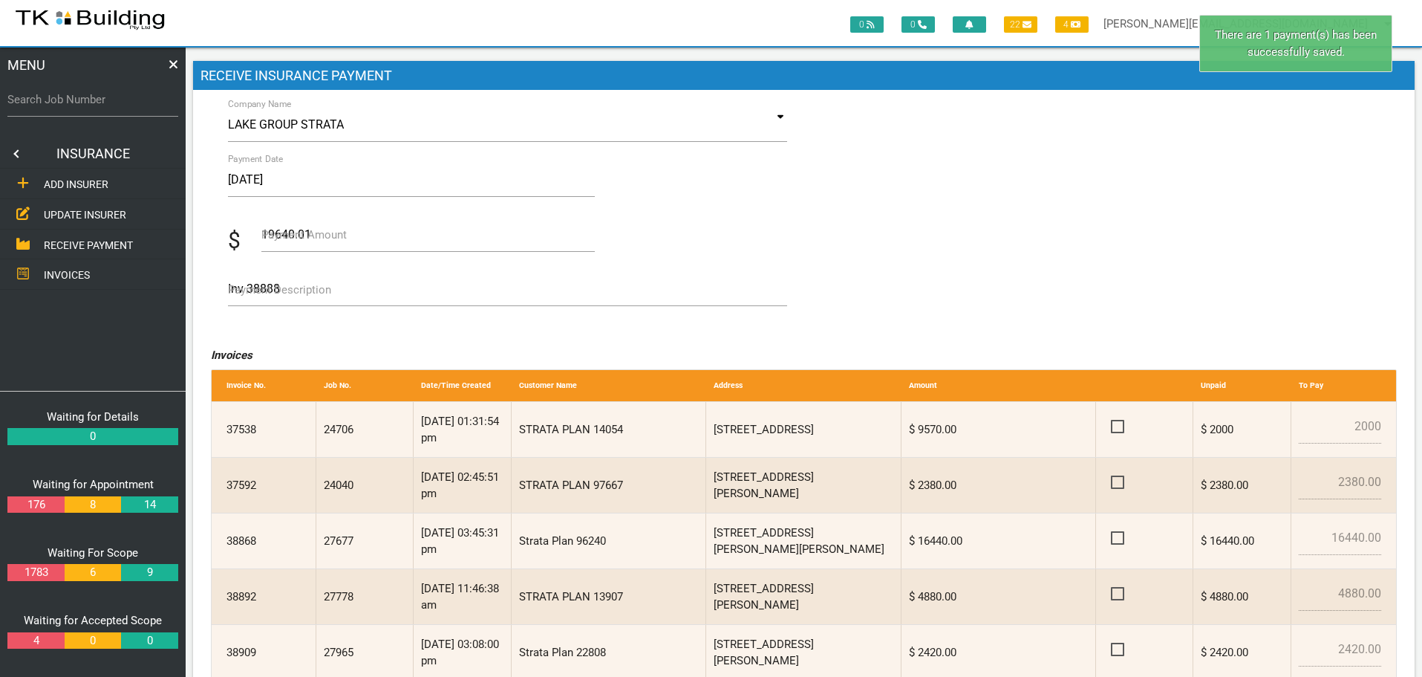
click at [109, 106] on label "Search Job Number" at bounding box center [92, 99] width 171 height 17
click at [109, 106] on input "Search Job Number" at bounding box center [92, 99] width 171 height 34
type input "27729"
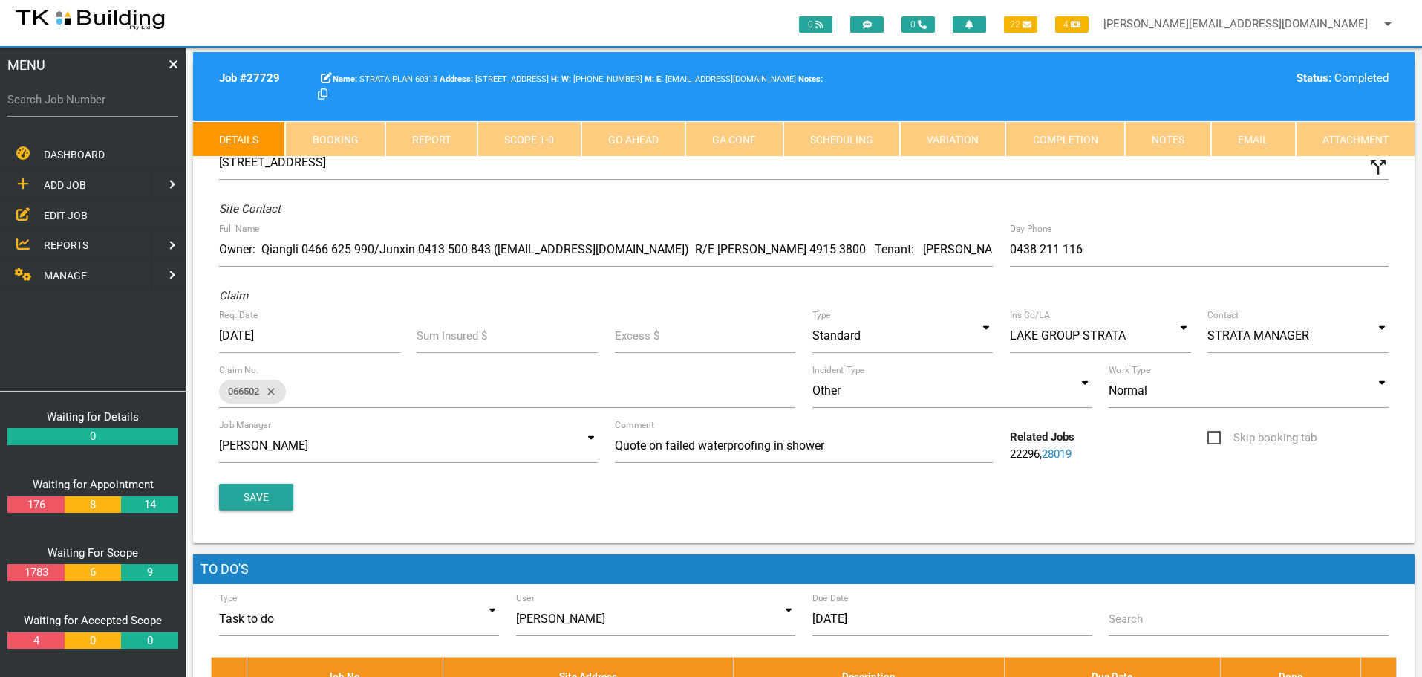
click at [1089, 140] on link "Completion" at bounding box center [1065, 139] width 119 height 36
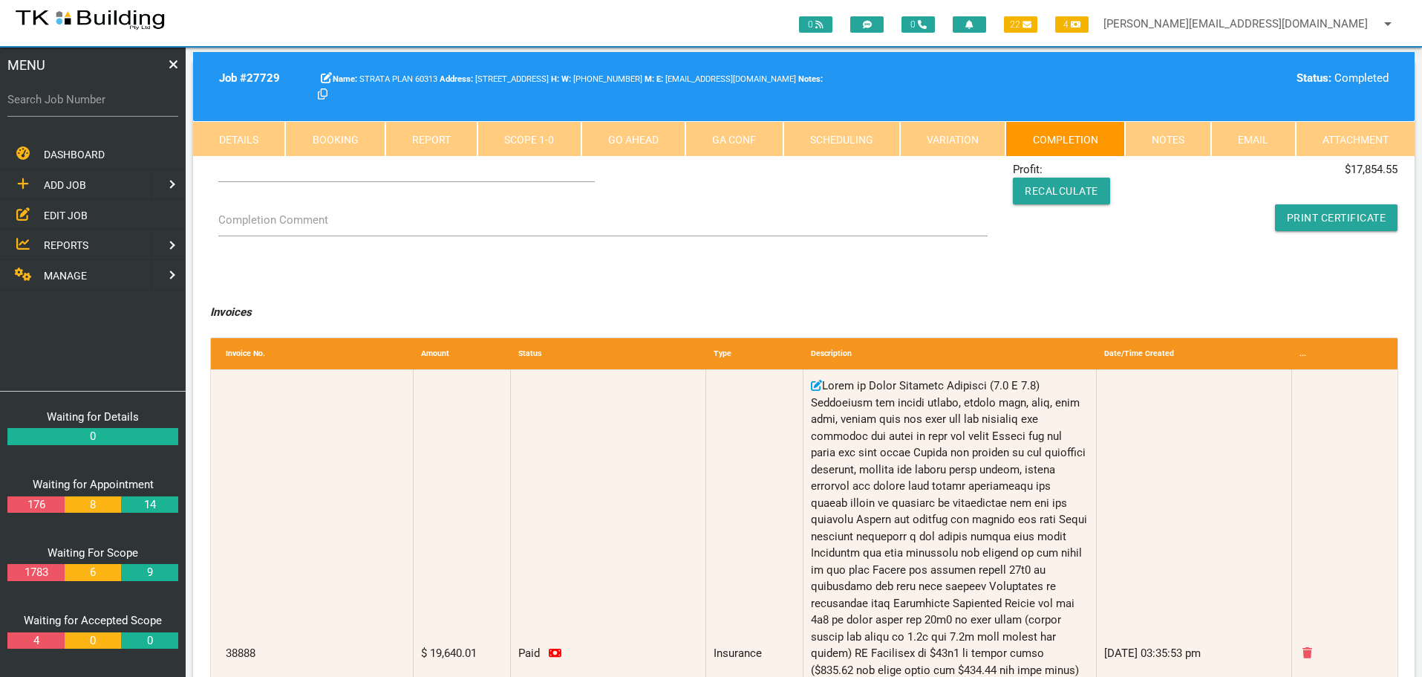
click at [1165, 143] on link "Notes" at bounding box center [1168, 139] width 86 height 36
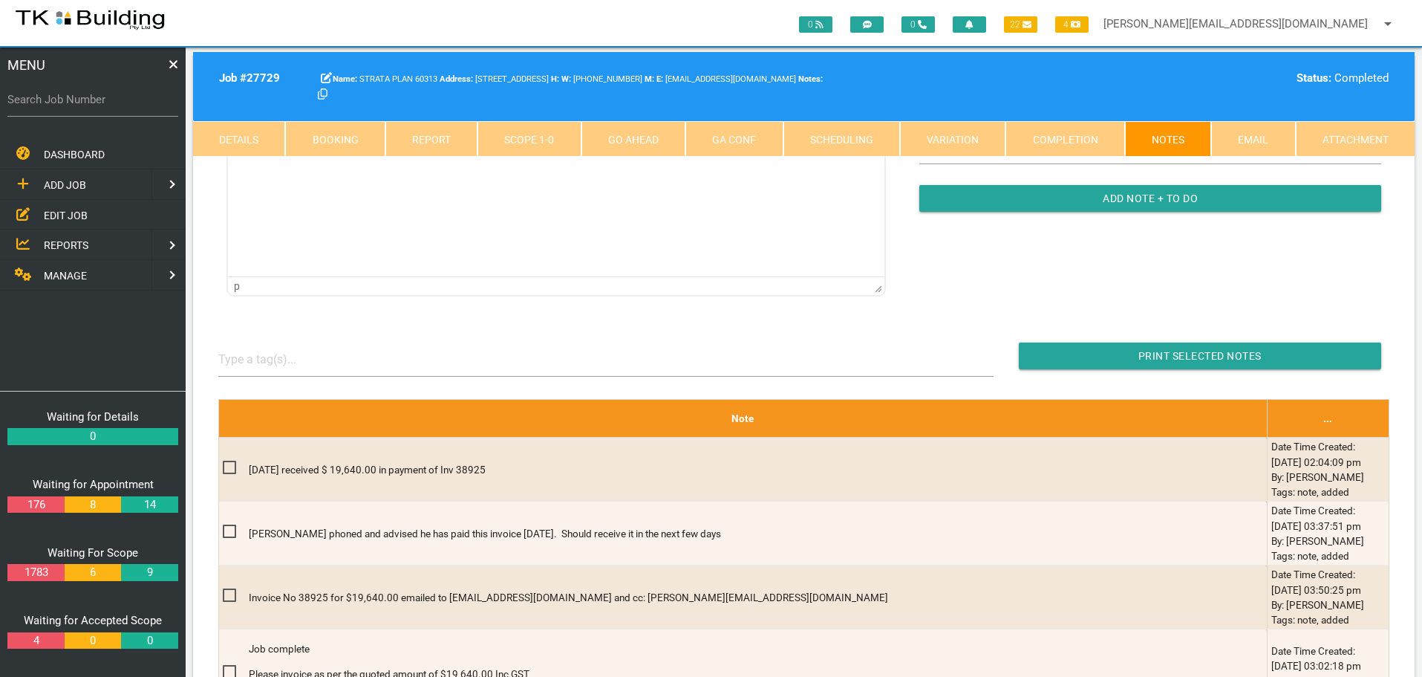
click at [121, 105] on label "Search Job Number" at bounding box center [92, 99] width 171 height 17
click at [121, 105] on input "Search Job Number" at bounding box center [92, 99] width 171 height 34
type input "27976"
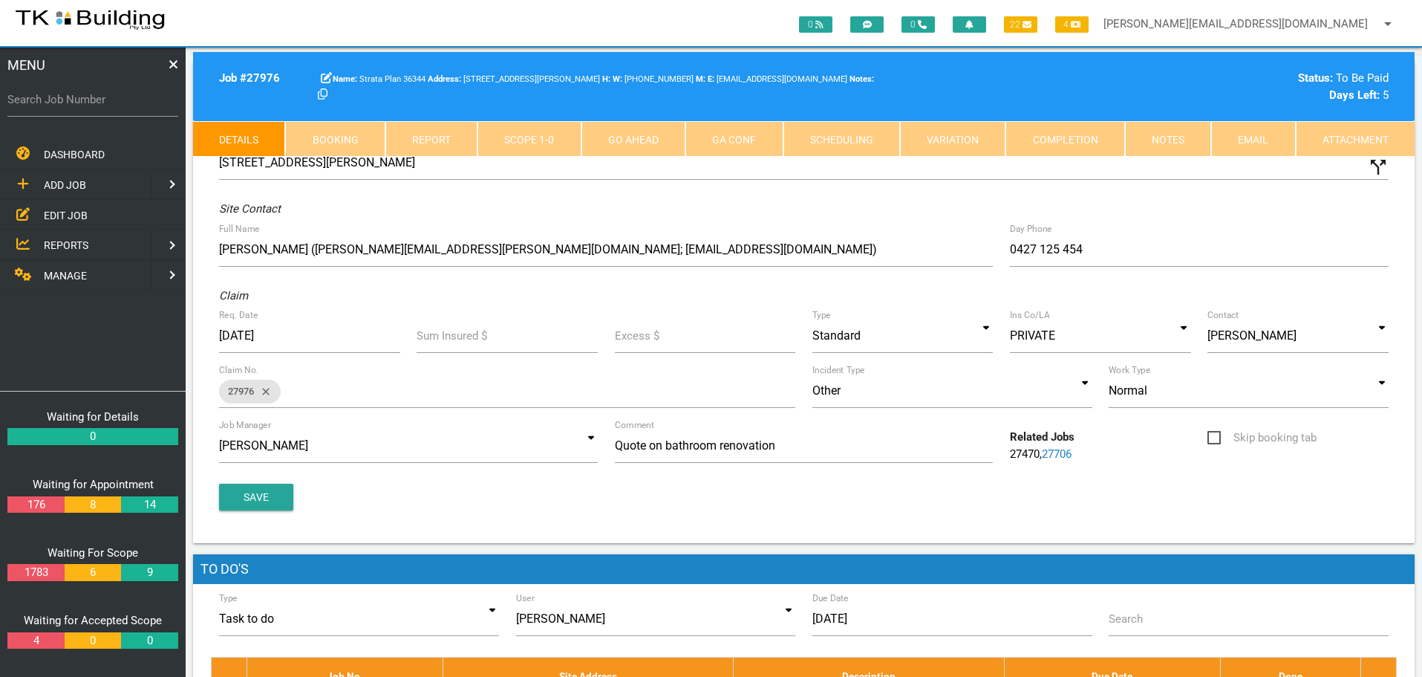
drag, startPoint x: 1181, startPoint y: 141, endPoint x: 1026, endPoint y: 146, distance: 155.3
click at [1180, 142] on link "Notes" at bounding box center [1168, 139] width 86 height 36
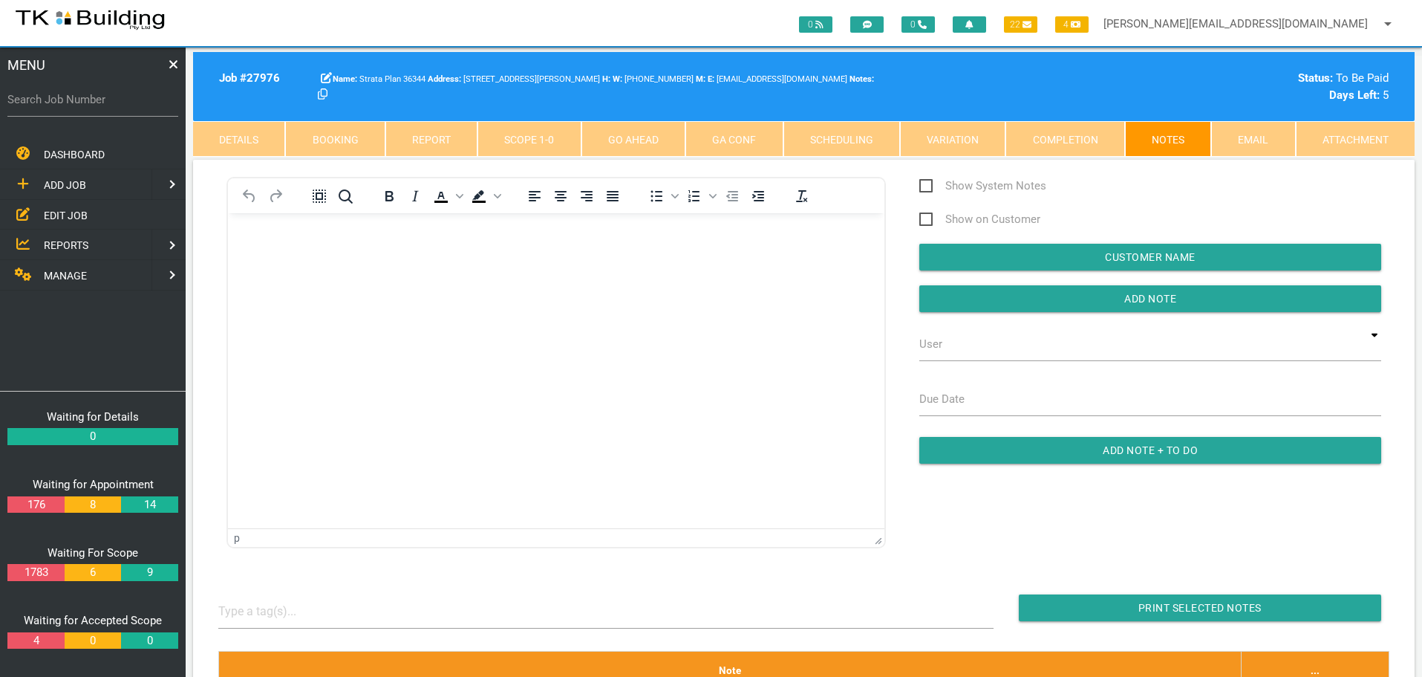
click at [250, 243] on body "Rich Text Area. Press ALT-0 for help." at bounding box center [556, 255] width 657 height 49
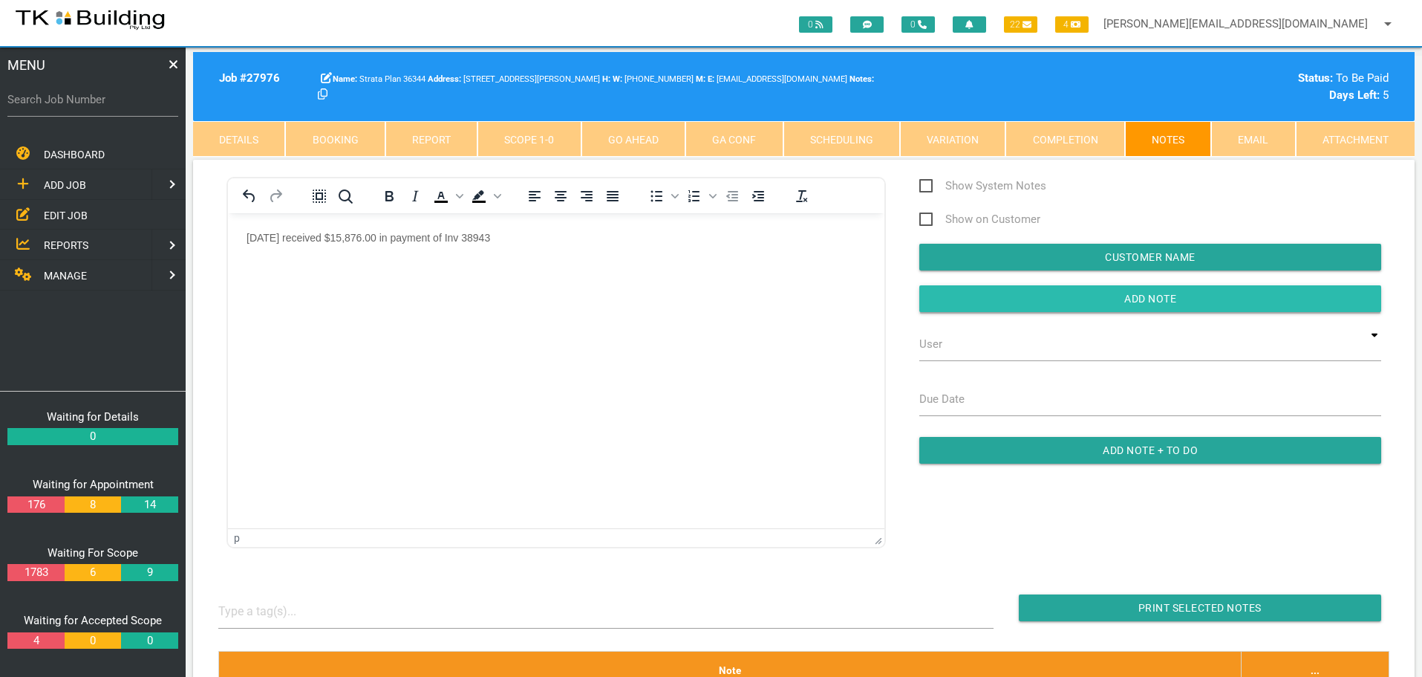
click at [1067, 299] on input "button" at bounding box center [1151, 298] width 462 height 27
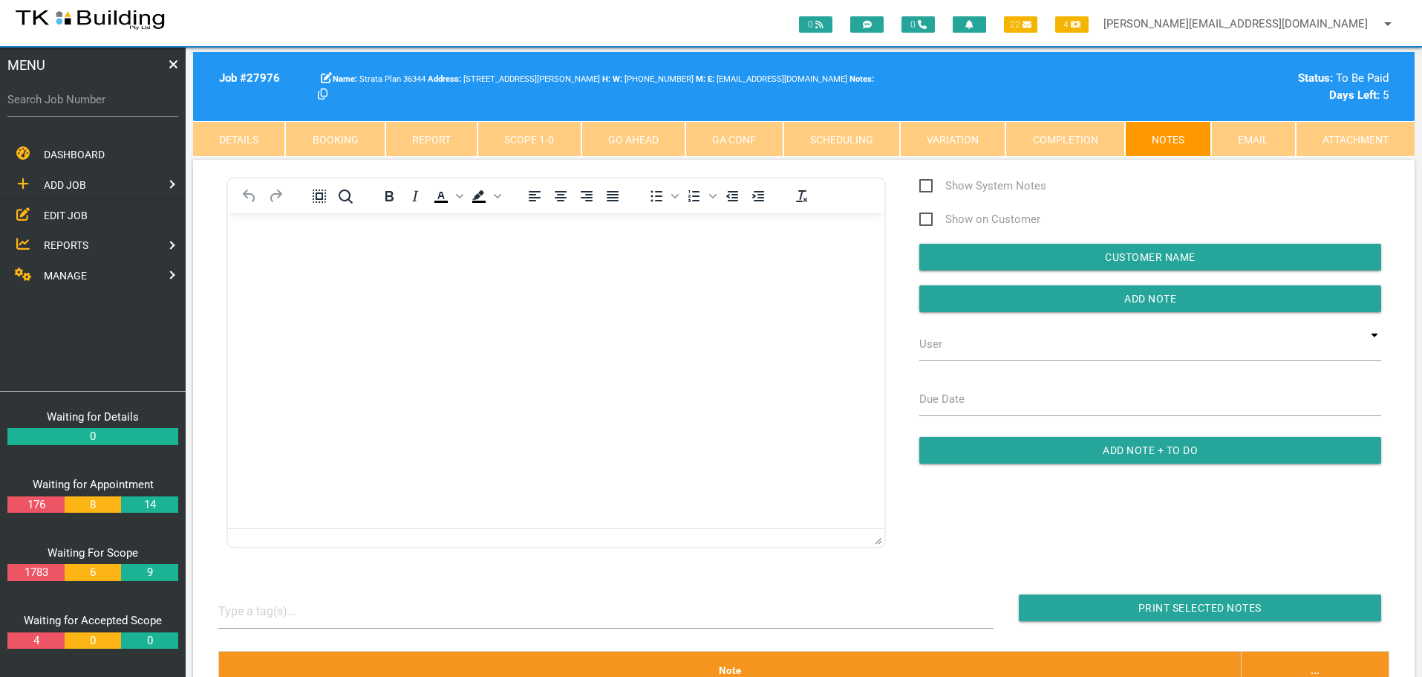
click at [59, 272] on span "MANAGE" at bounding box center [65, 276] width 43 height 12
click at [74, 206] on link "INSURANCE" at bounding box center [74, 214] width 154 height 30
click at [81, 248] on span "RECEIVE PAYMENT" at bounding box center [88, 244] width 89 height 12
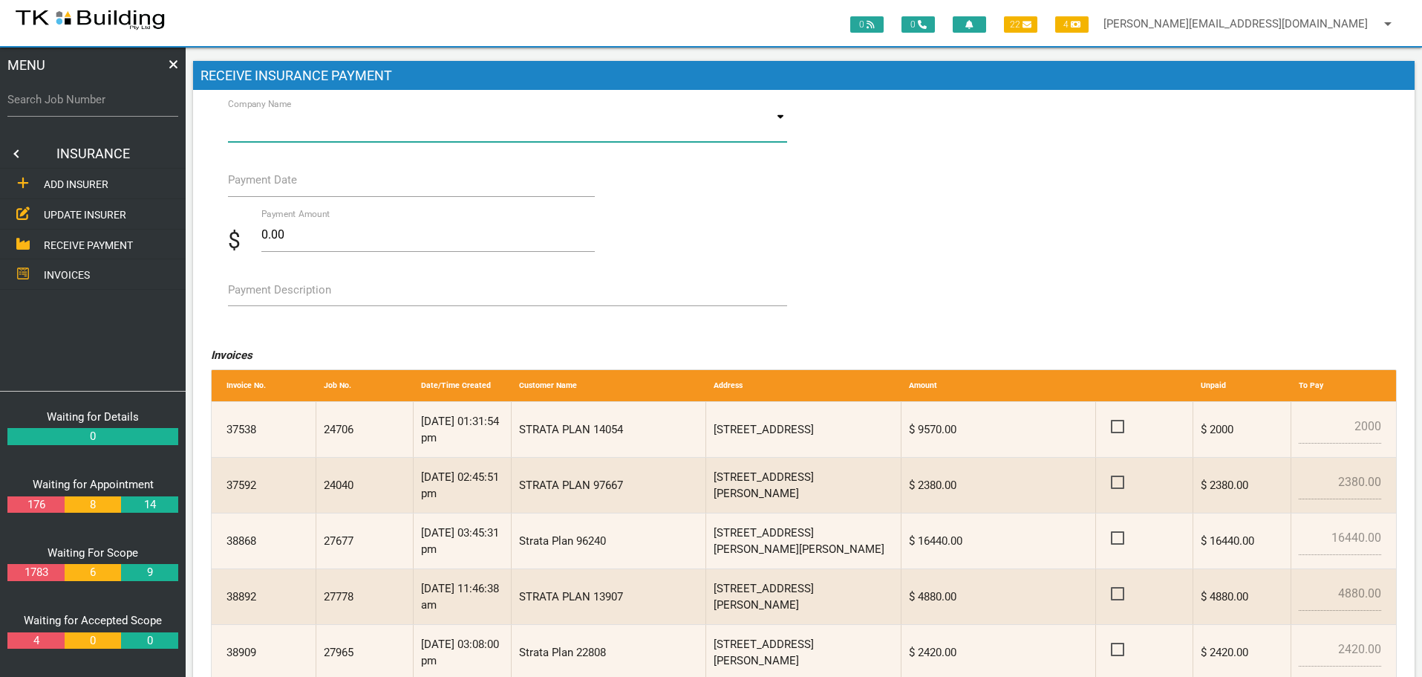
click at [768, 128] on input at bounding box center [508, 125] width 560 height 34
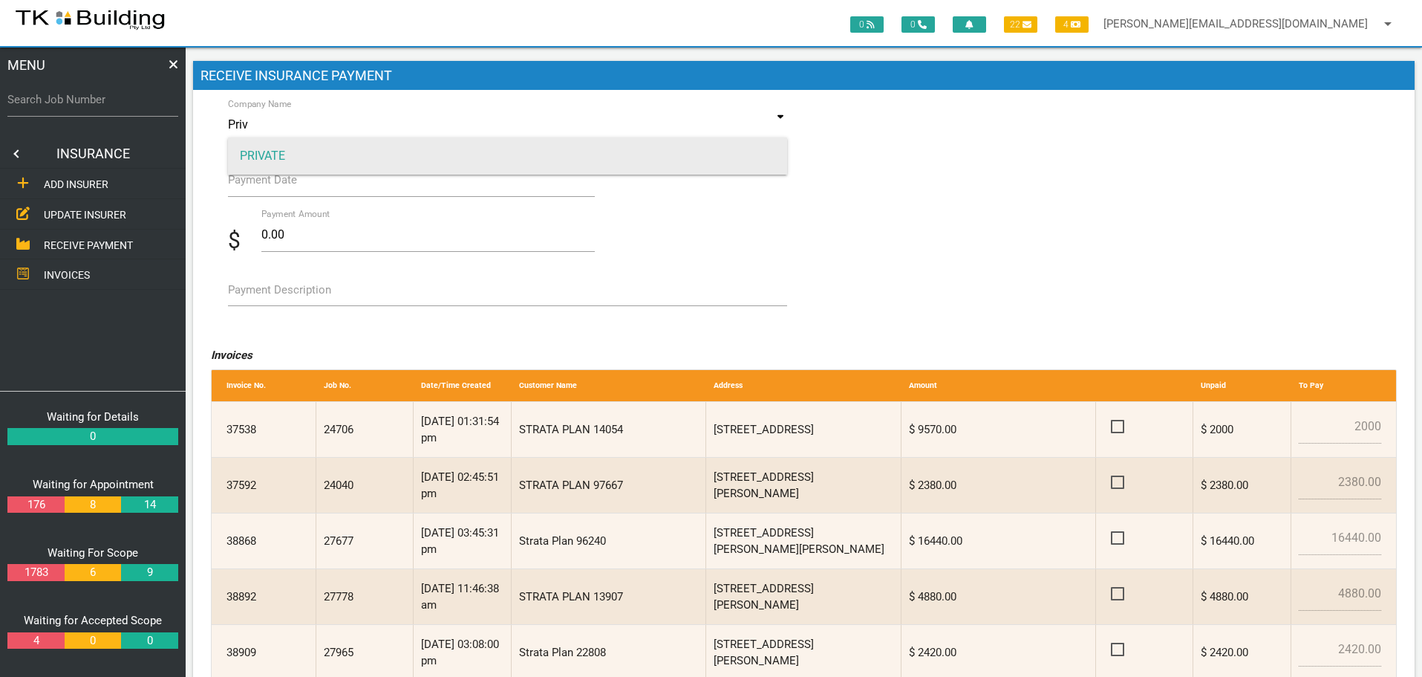
type input "Priv"
click at [548, 148] on span "PRIVATE" at bounding box center [508, 155] width 560 height 37
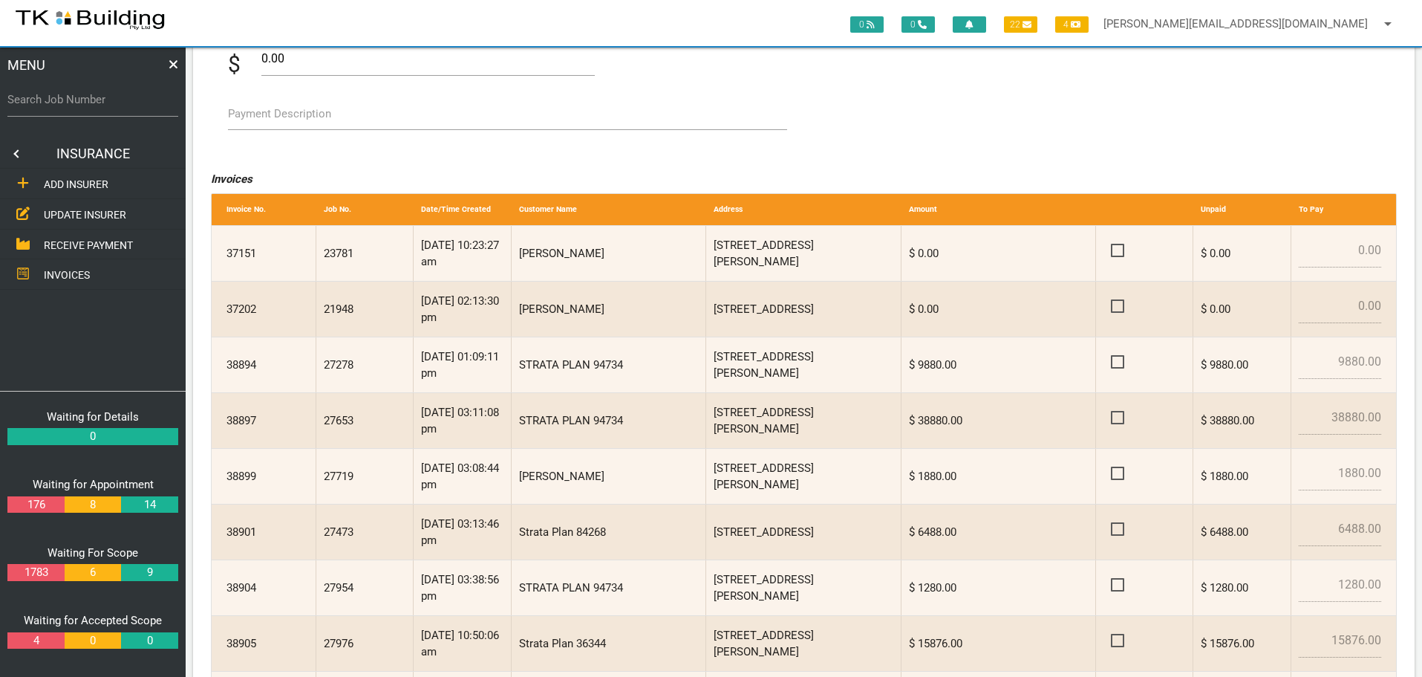
scroll to position [223, 0]
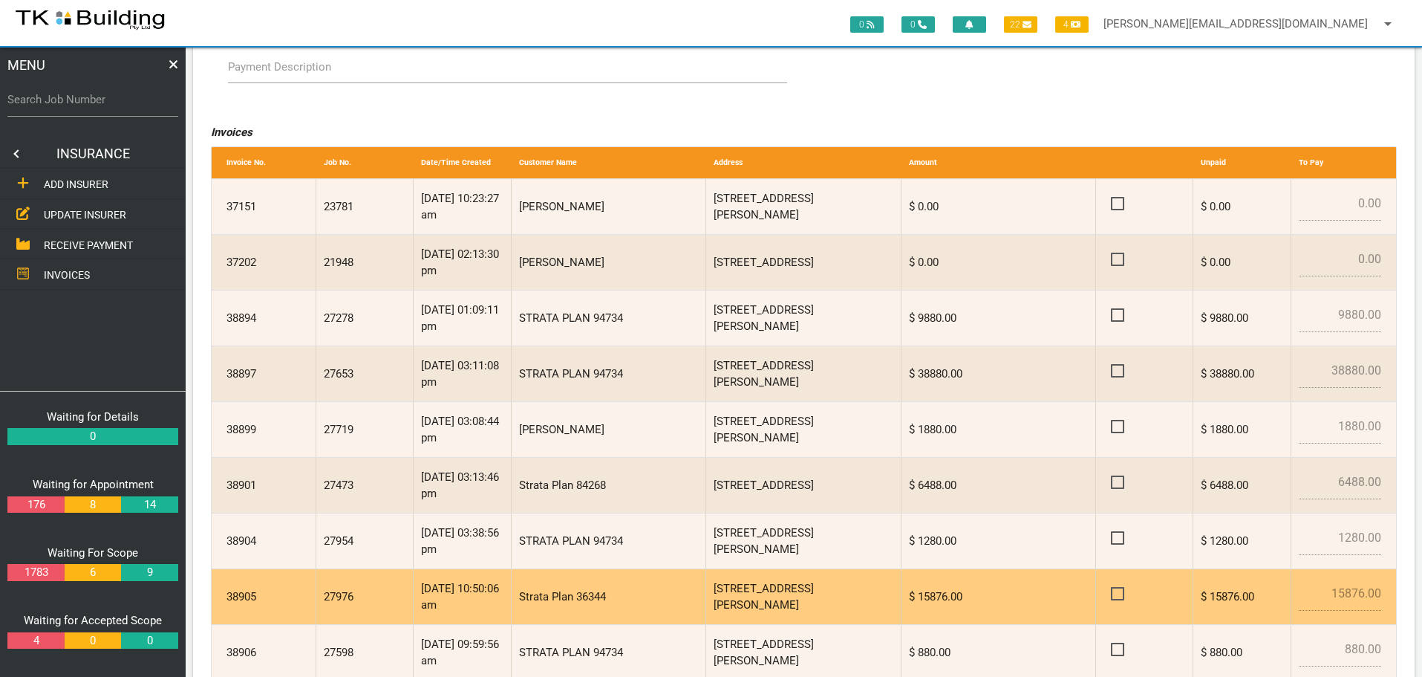
click at [1117, 591] on span at bounding box center [1124, 594] width 26 height 19
click at [1117, 591] on input "checkbox" at bounding box center [1116, 590] width 10 height 10
checkbox input "true"
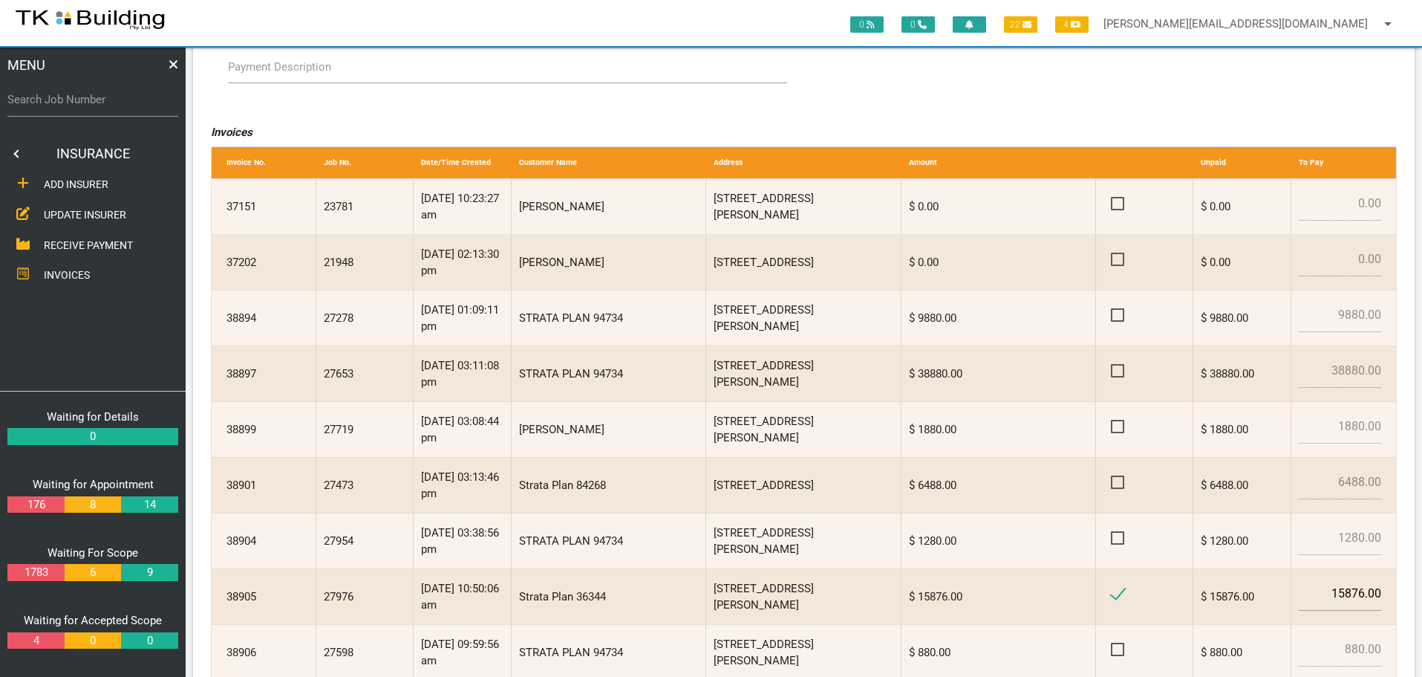
click at [288, 72] on label "Payment Description" at bounding box center [279, 67] width 103 height 17
click at [288, 72] on textarea "Payment Description" at bounding box center [508, 66] width 560 height 33
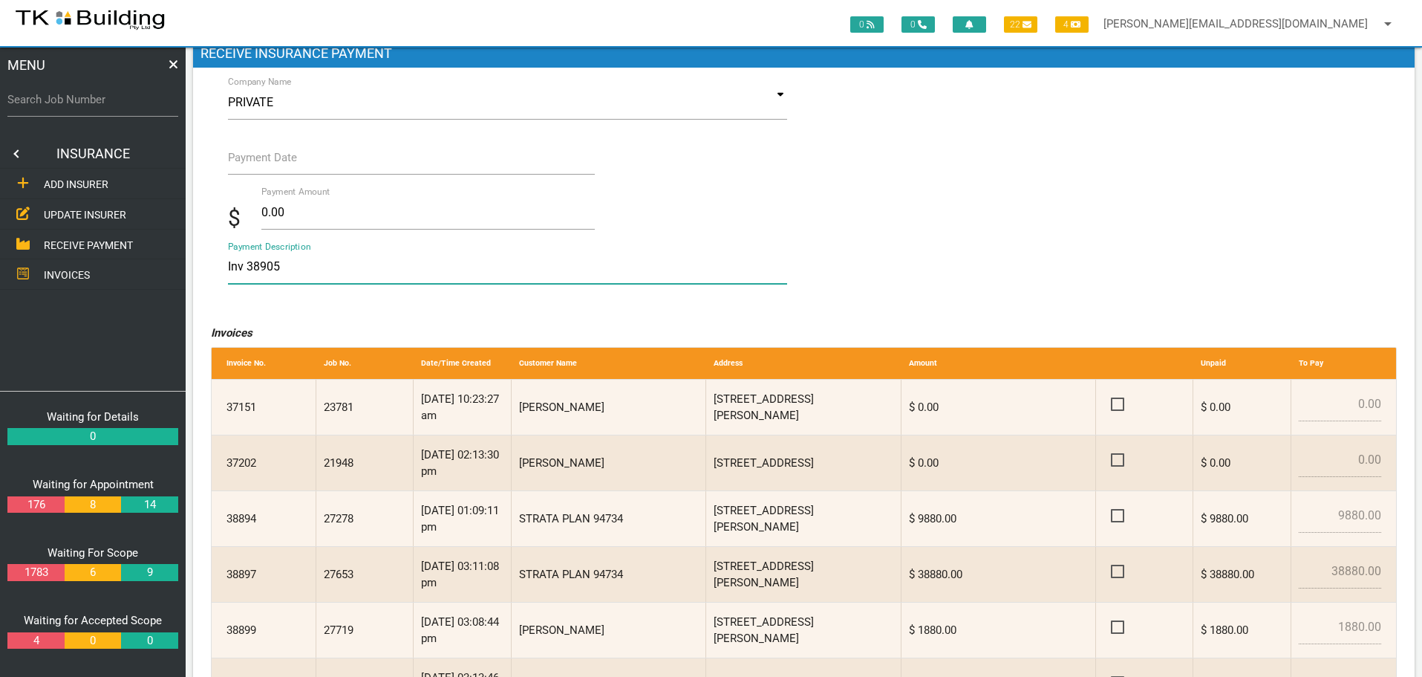
scroll to position [0, 0]
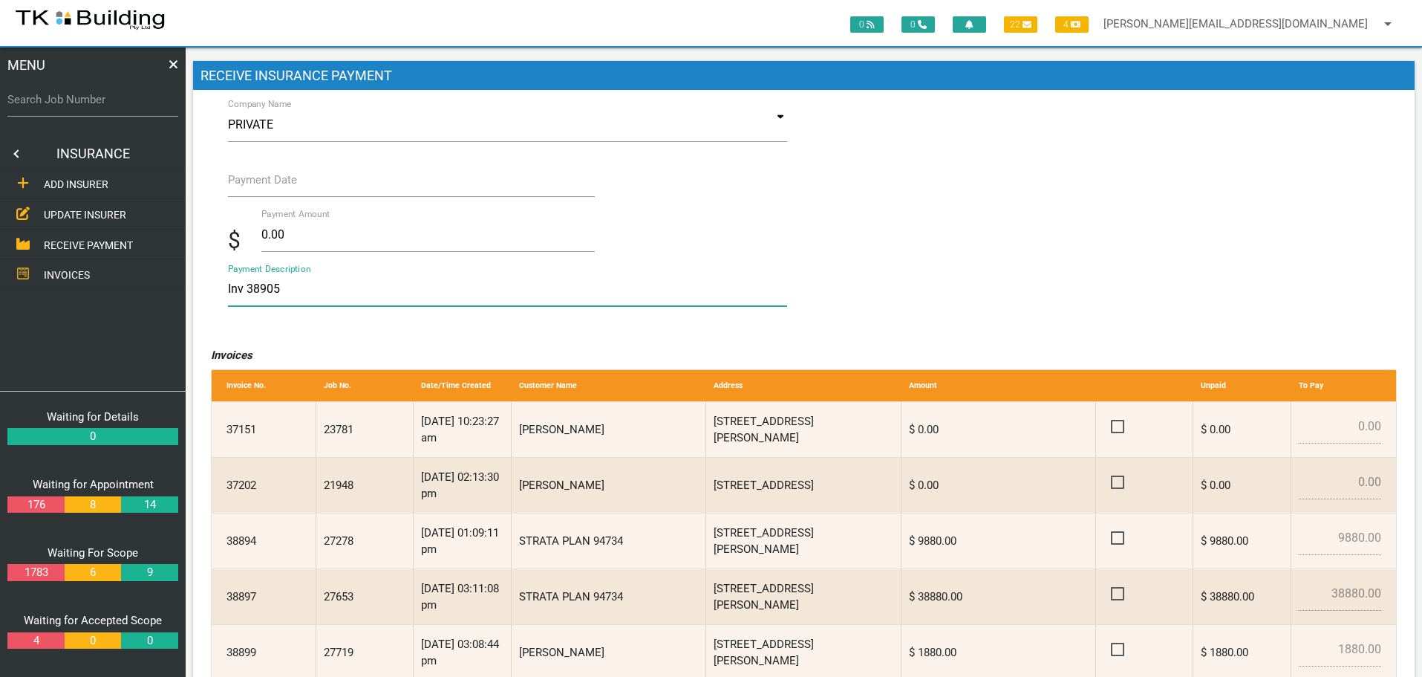
type textarea "Inv 38905"
click at [280, 181] on label "Payment Date" at bounding box center [262, 180] width 69 height 17
click at [280, 181] on input "Payment Date" at bounding box center [412, 180] width 368 height 34
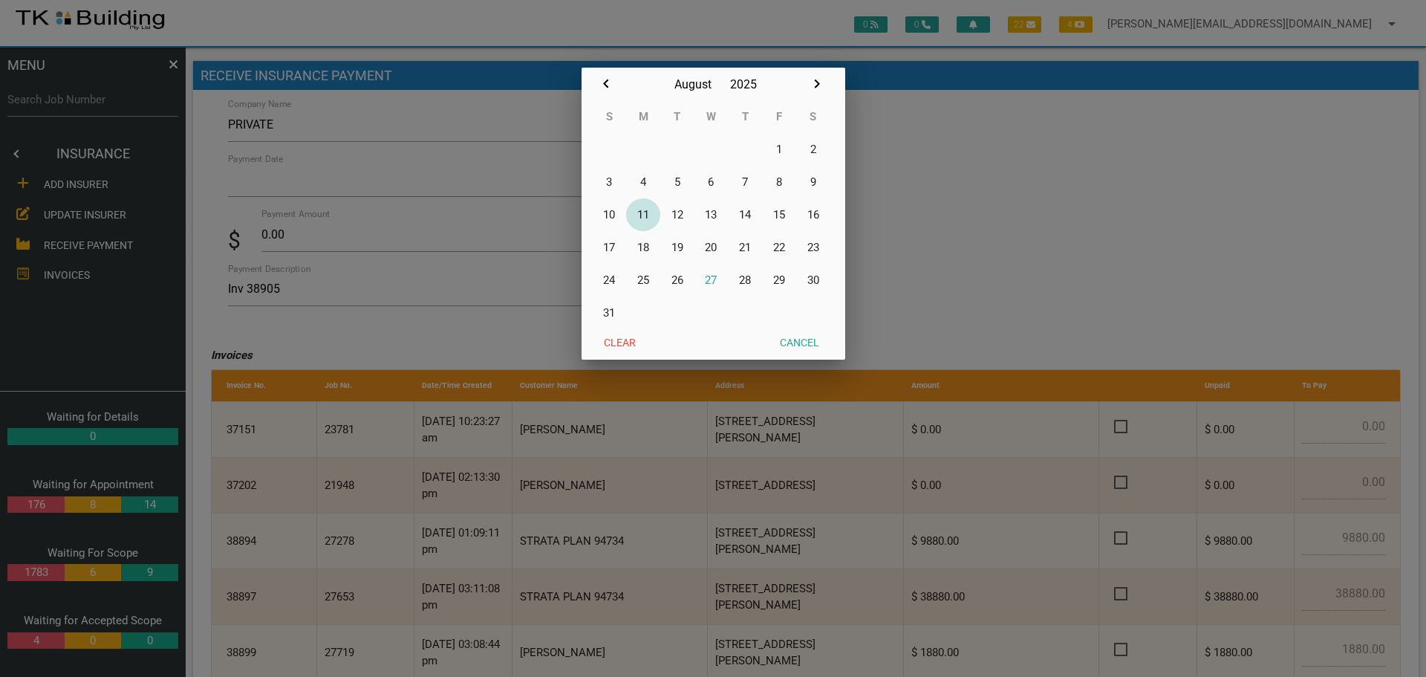
click at [644, 215] on button "11" at bounding box center [643, 214] width 34 height 33
type input "[DATE]"
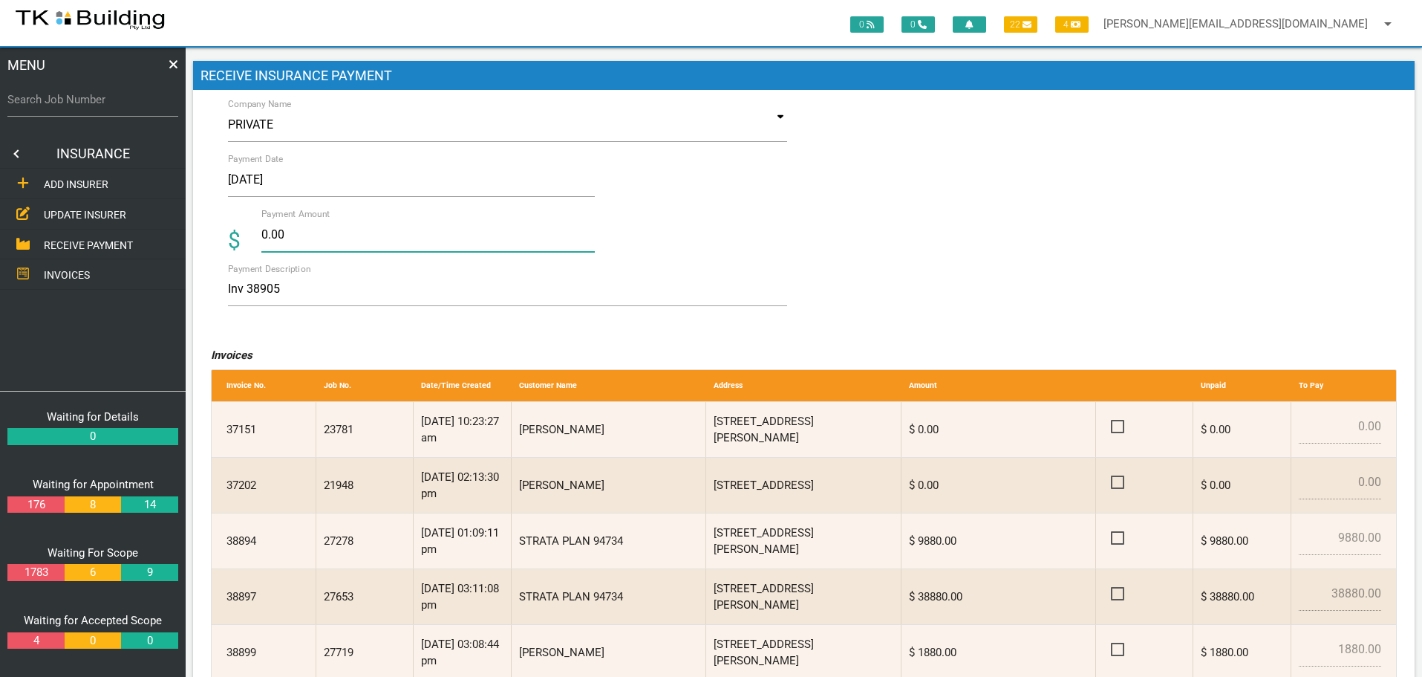
click at [291, 238] on input "0.00" at bounding box center [428, 235] width 334 height 34
type input "0"
type input "15876.00"
click at [412, 290] on textarea "Inv 38905" at bounding box center [508, 289] width 560 height 33
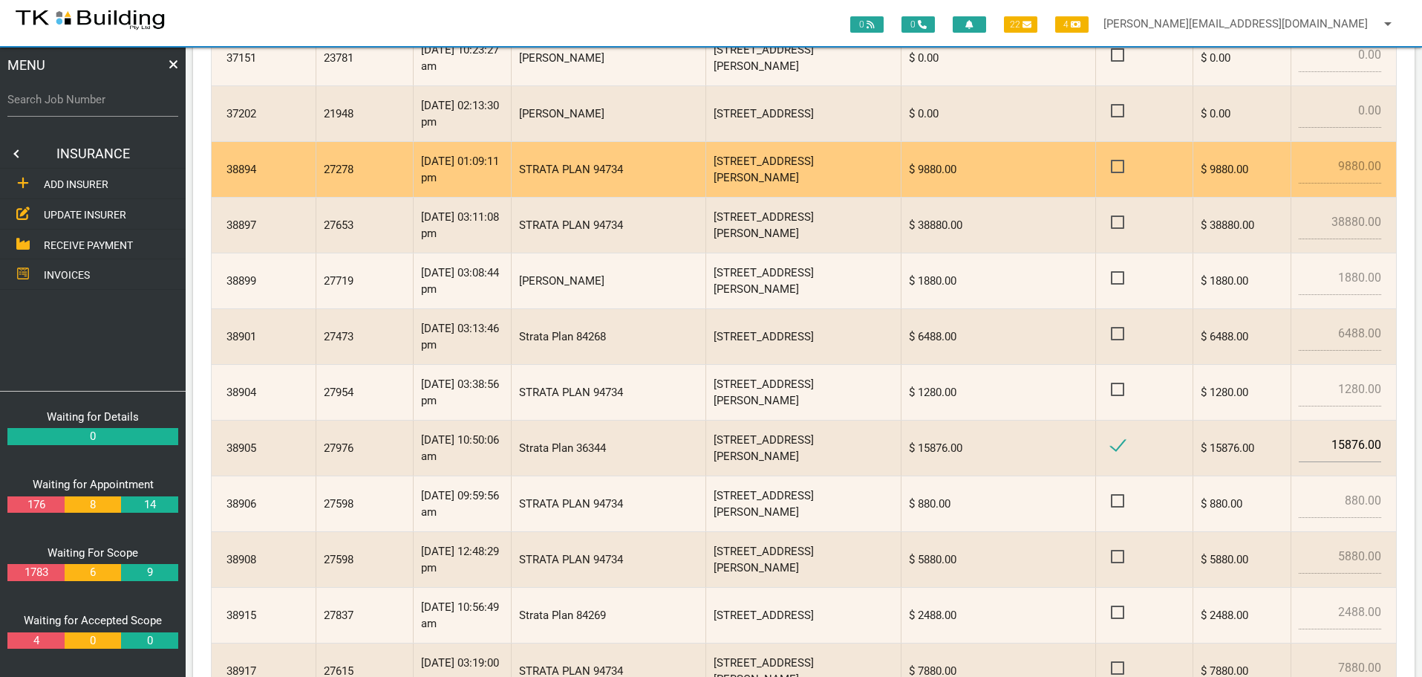
scroll to position [549, 0]
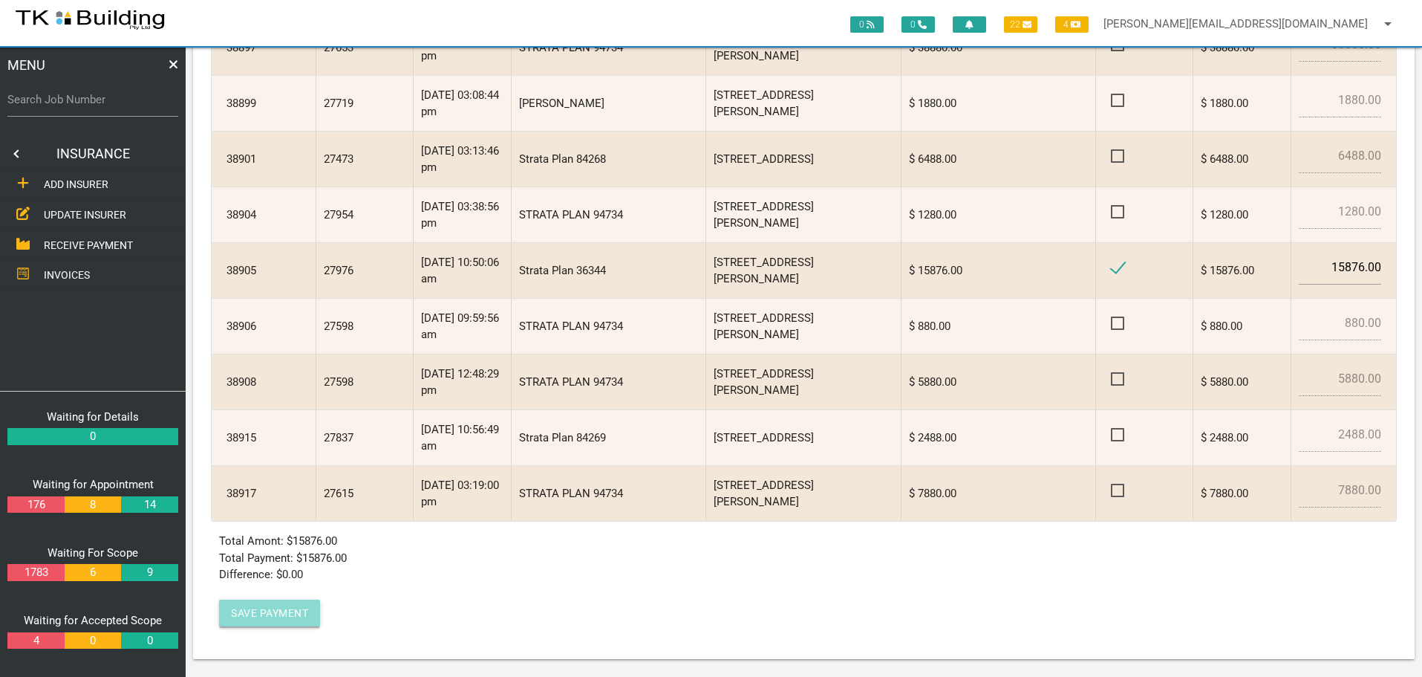
click at [249, 614] on button "Save Payment" at bounding box center [269, 612] width 101 height 27
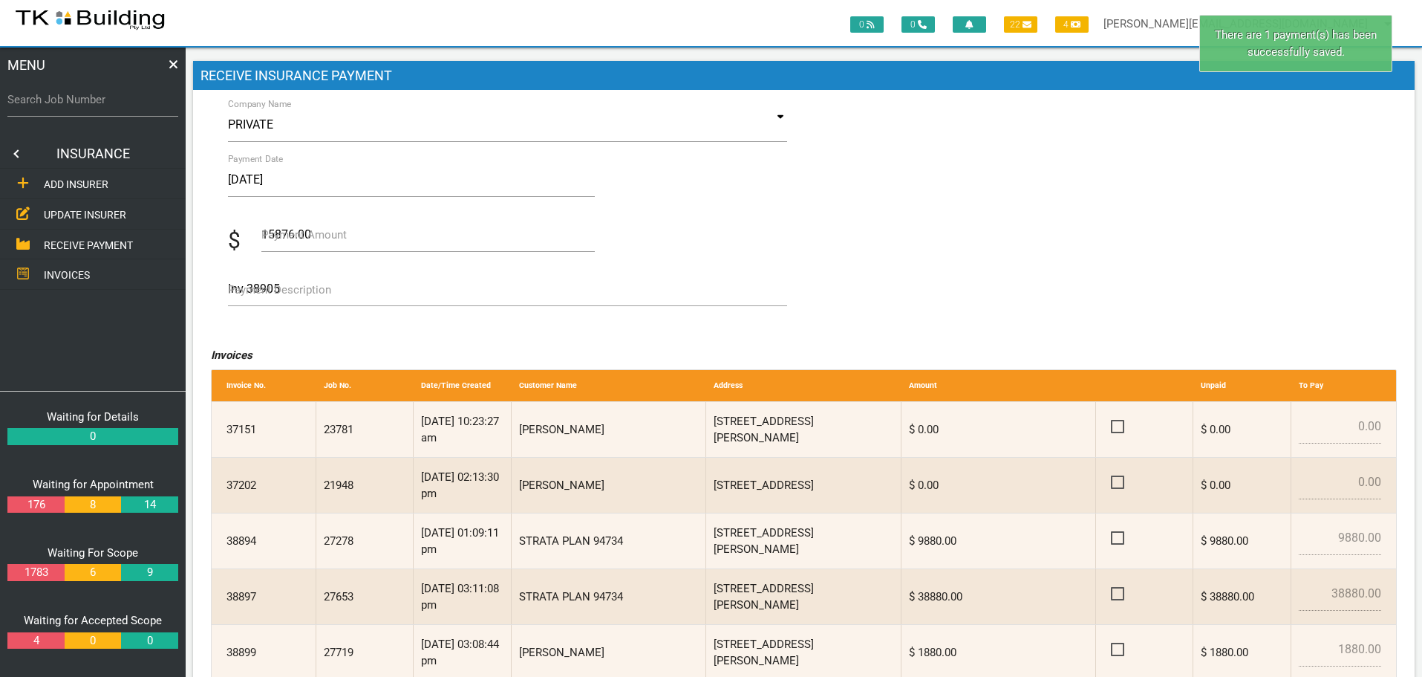
click at [104, 108] on label "Search Job Number" at bounding box center [92, 99] width 171 height 17
click at [104, 108] on input "Search Job Number" at bounding box center [92, 99] width 171 height 34
type input "27976"
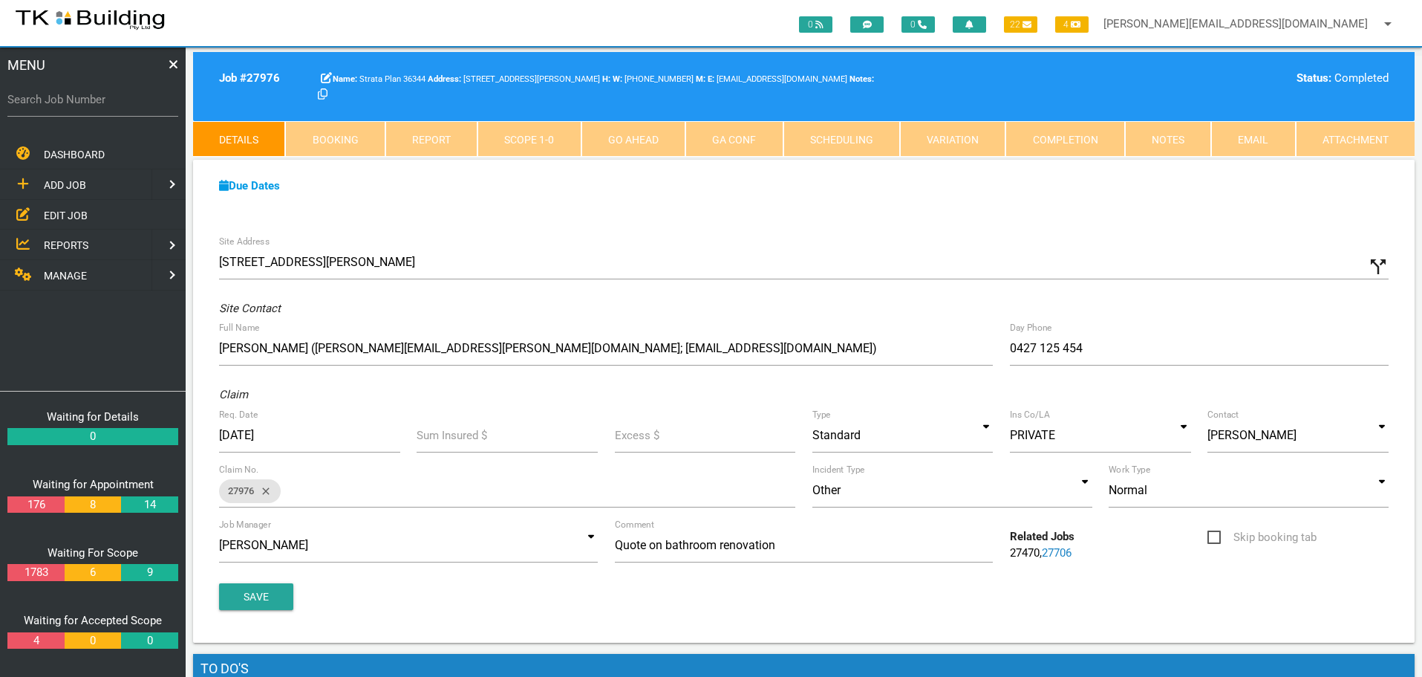
click at [1052, 137] on link "Completion" at bounding box center [1065, 139] width 119 height 36
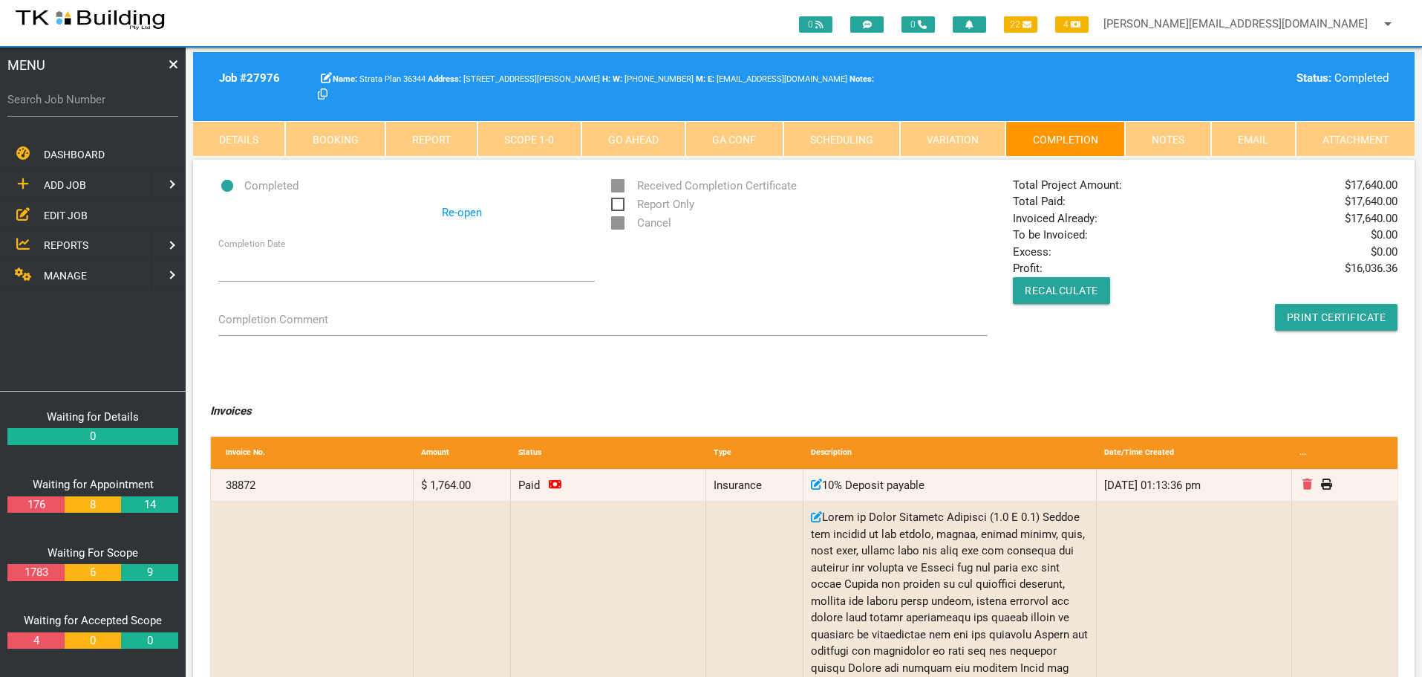
click at [1166, 144] on link "Notes" at bounding box center [1168, 139] width 86 height 36
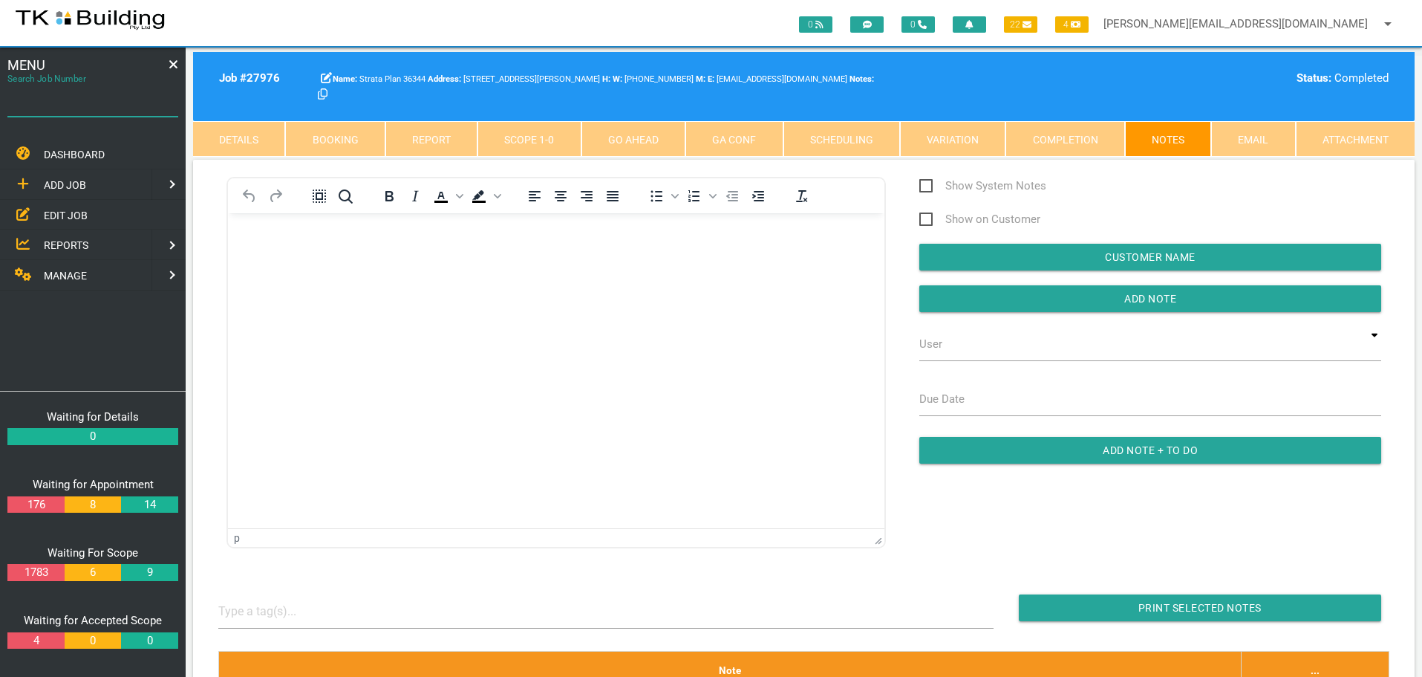
click at [77, 114] on input "Search Job Number" at bounding box center [92, 99] width 171 height 34
type input "27597"
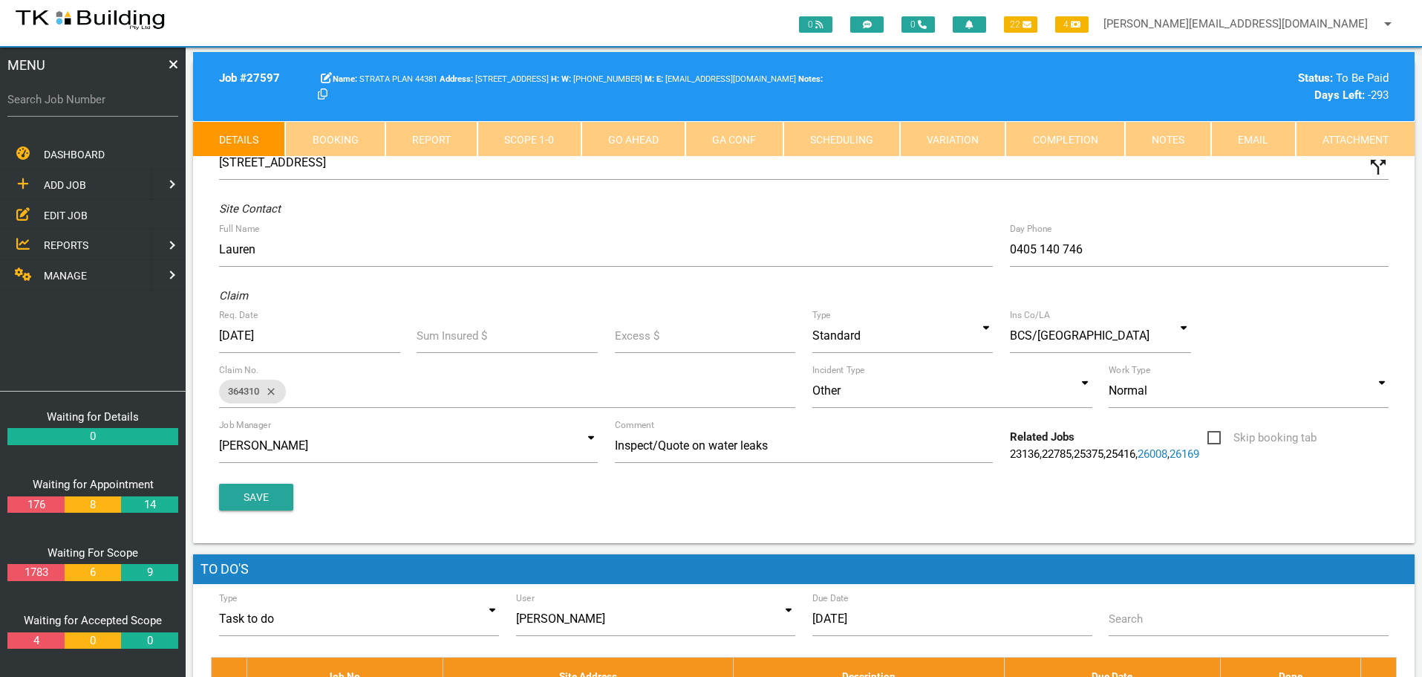
click at [1175, 137] on link "Notes" at bounding box center [1168, 139] width 86 height 36
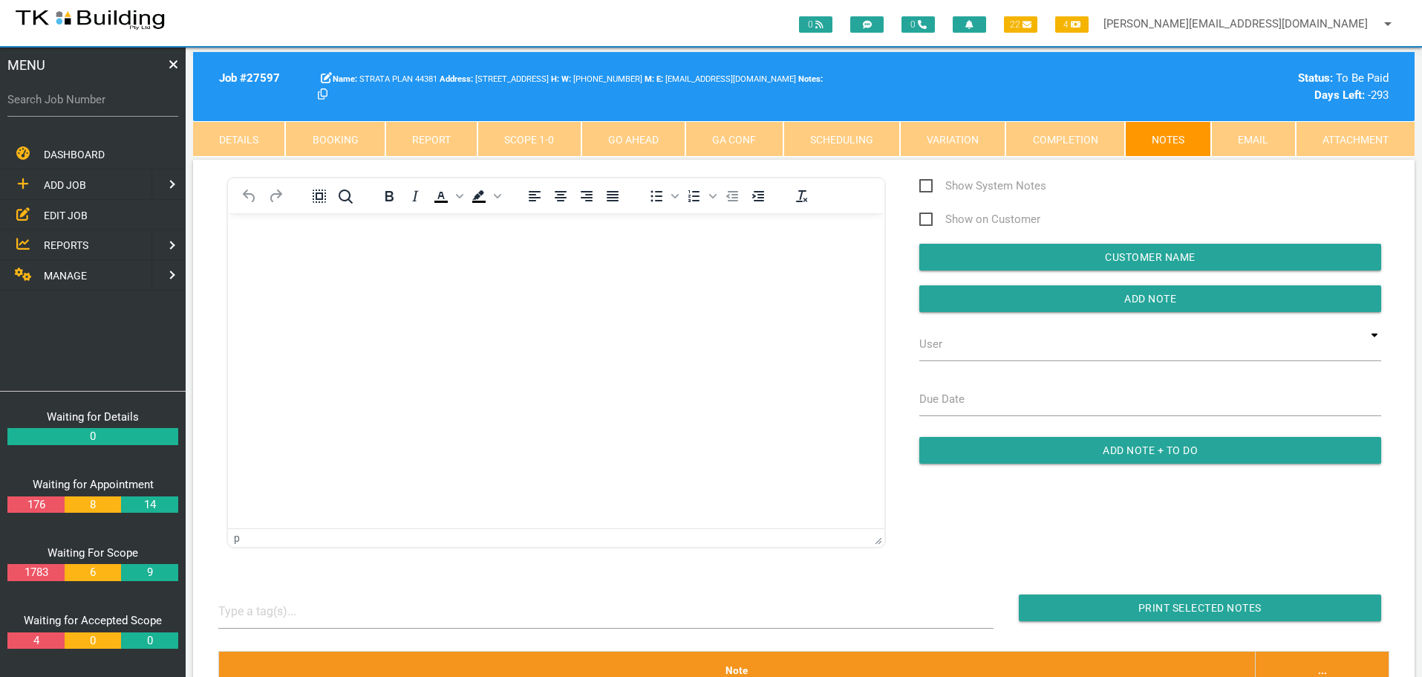
click at [287, 227] on html at bounding box center [556, 246] width 657 height 68
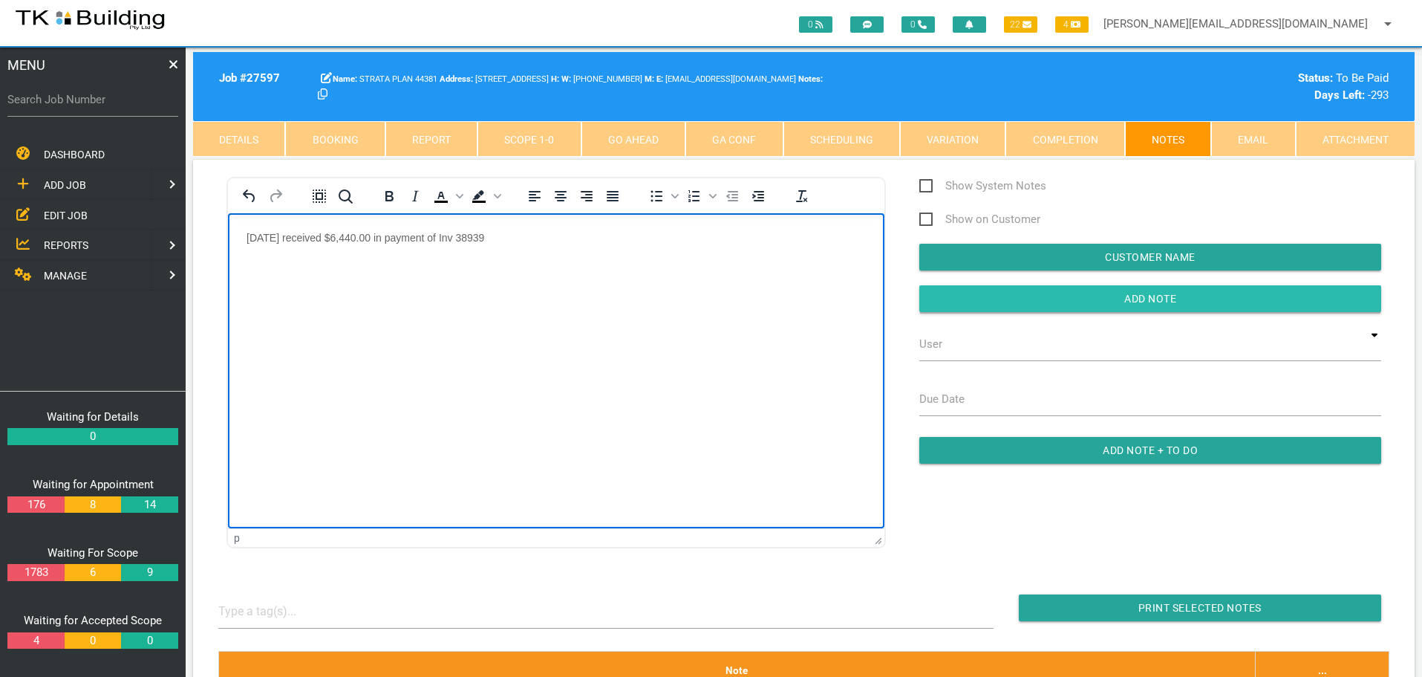
click at [974, 293] on input "Add Note" at bounding box center [1151, 298] width 462 height 27
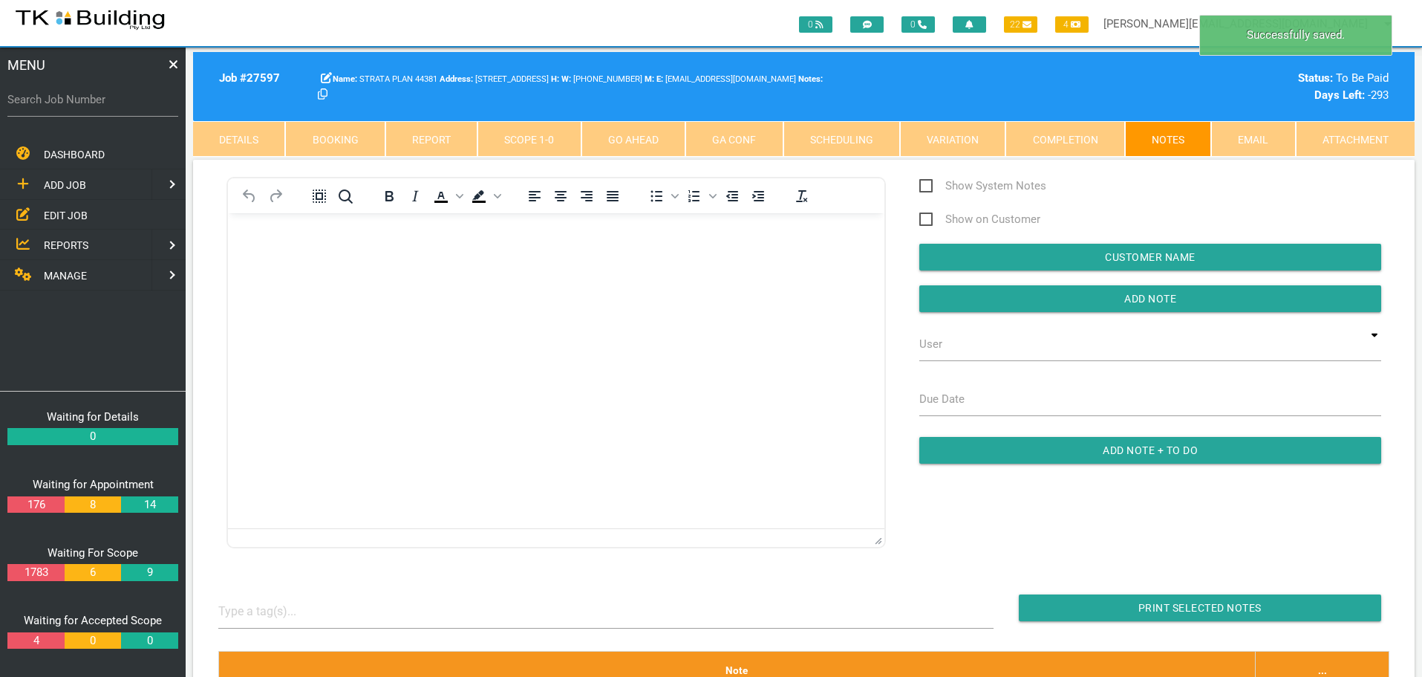
click at [56, 275] on span "MANAGE" at bounding box center [65, 276] width 43 height 12
click at [56, 214] on span "INSURANCE" at bounding box center [72, 215] width 56 height 12
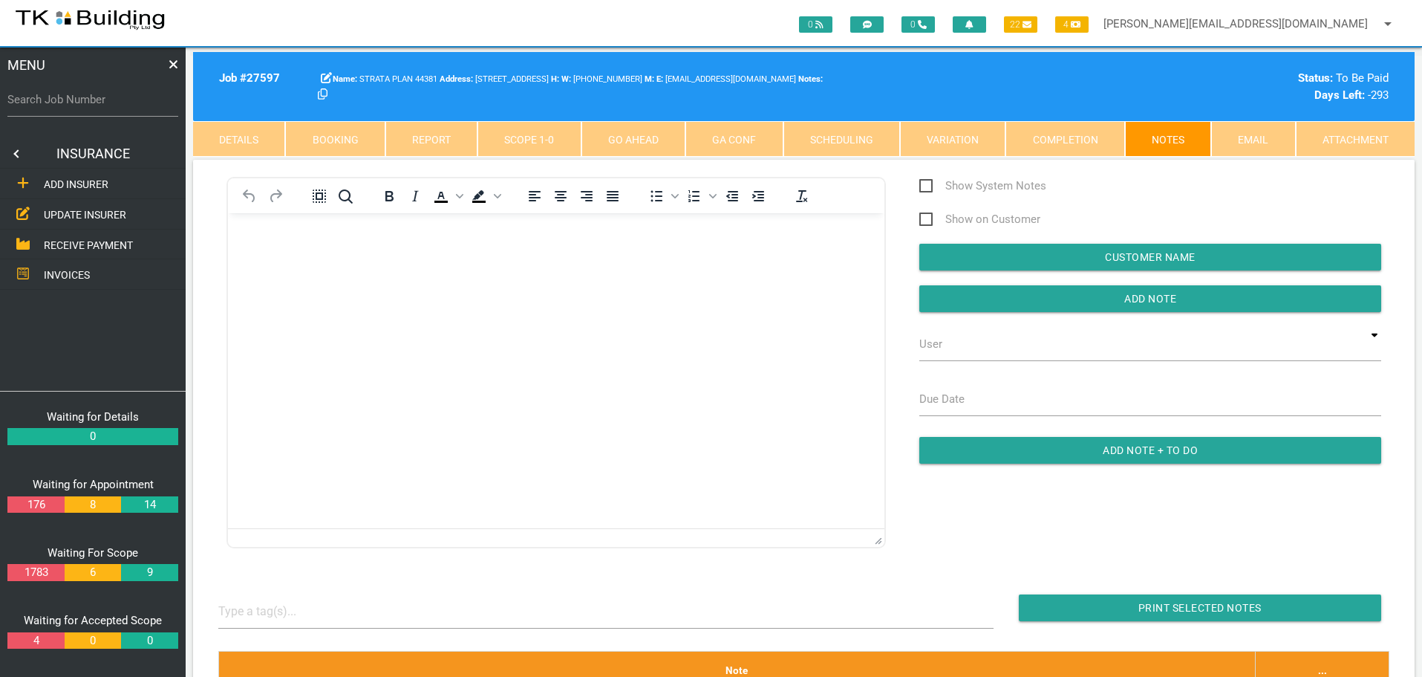
click at [85, 245] on span "RECEIVE PAYMENT" at bounding box center [88, 244] width 89 height 12
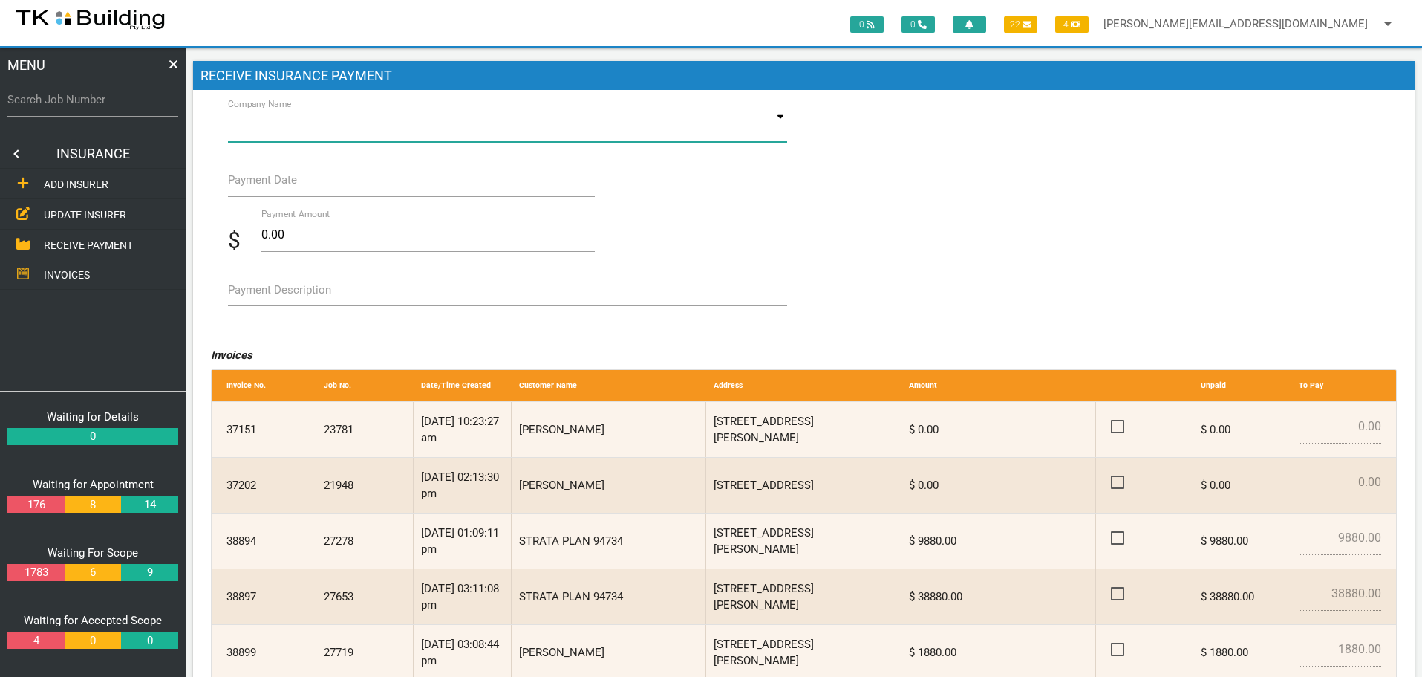
click at [299, 131] on input at bounding box center [508, 125] width 560 height 34
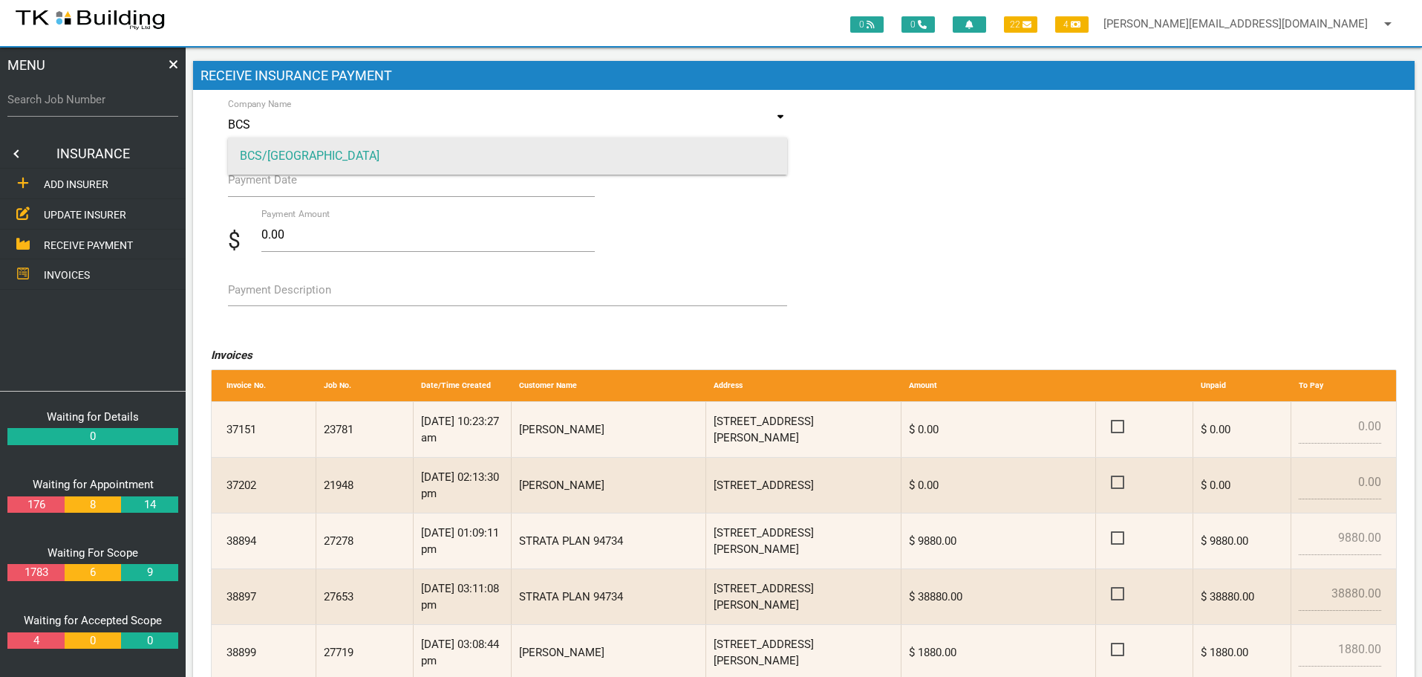
type input "BCS"
click at [299, 149] on span "BCS/[GEOGRAPHIC_DATA]" at bounding box center [508, 155] width 560 height 37
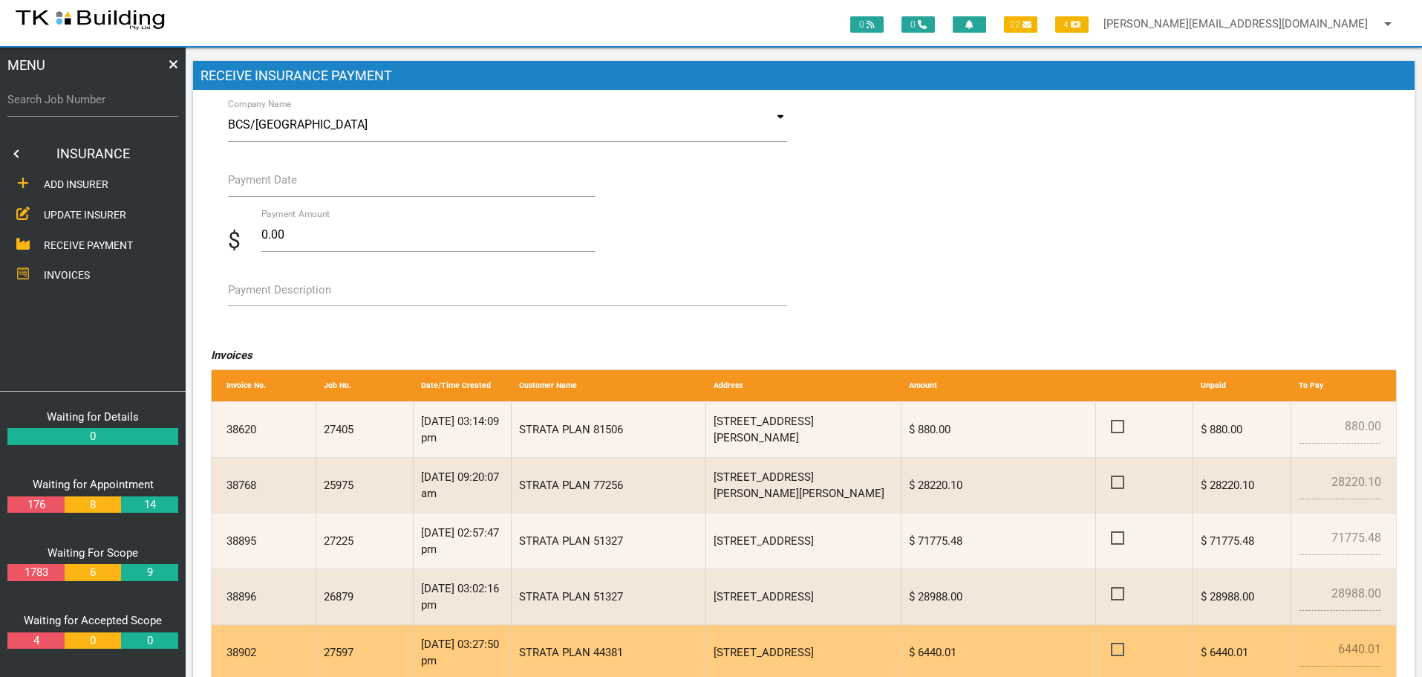
click at [1116, 651] on span at bounding box center [1124, 649] width 26 height 19
click at [1116, 650] on input "checkbox" at bounding box center [1116, 645] width 10 height 10
checkbox input "true"
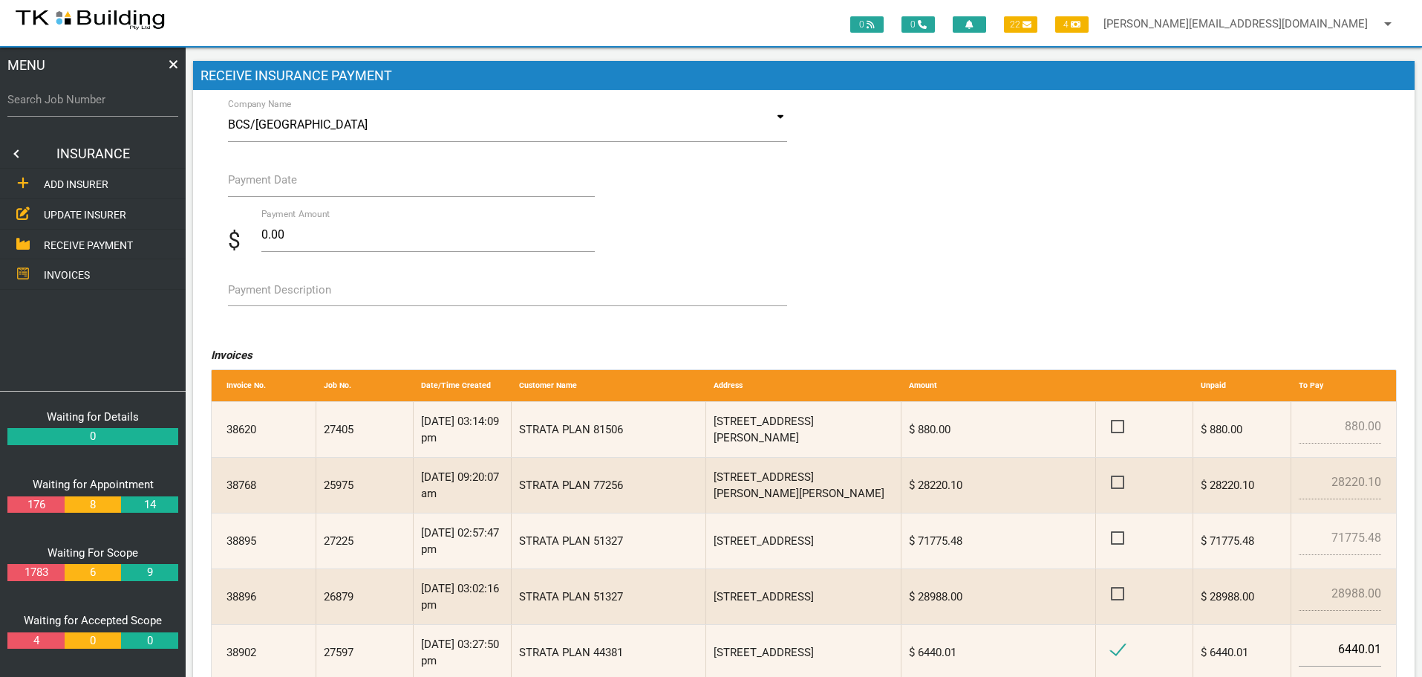
click at [292, 293] on label "Payment Description" at bounding box center [279, 290] width 103 height 17
click at [292, 293] on textarea "Payment Description" at bounding box center [508, 289] width 560 height 33
type textarea "Inv 38902"
click at [290, 185] on label "Payment Date" at bounding box center [262, 180] width 69 height 17
click at [290, 185] on input "Payment Date" at bounding box center [412, 180] width 368 height 34
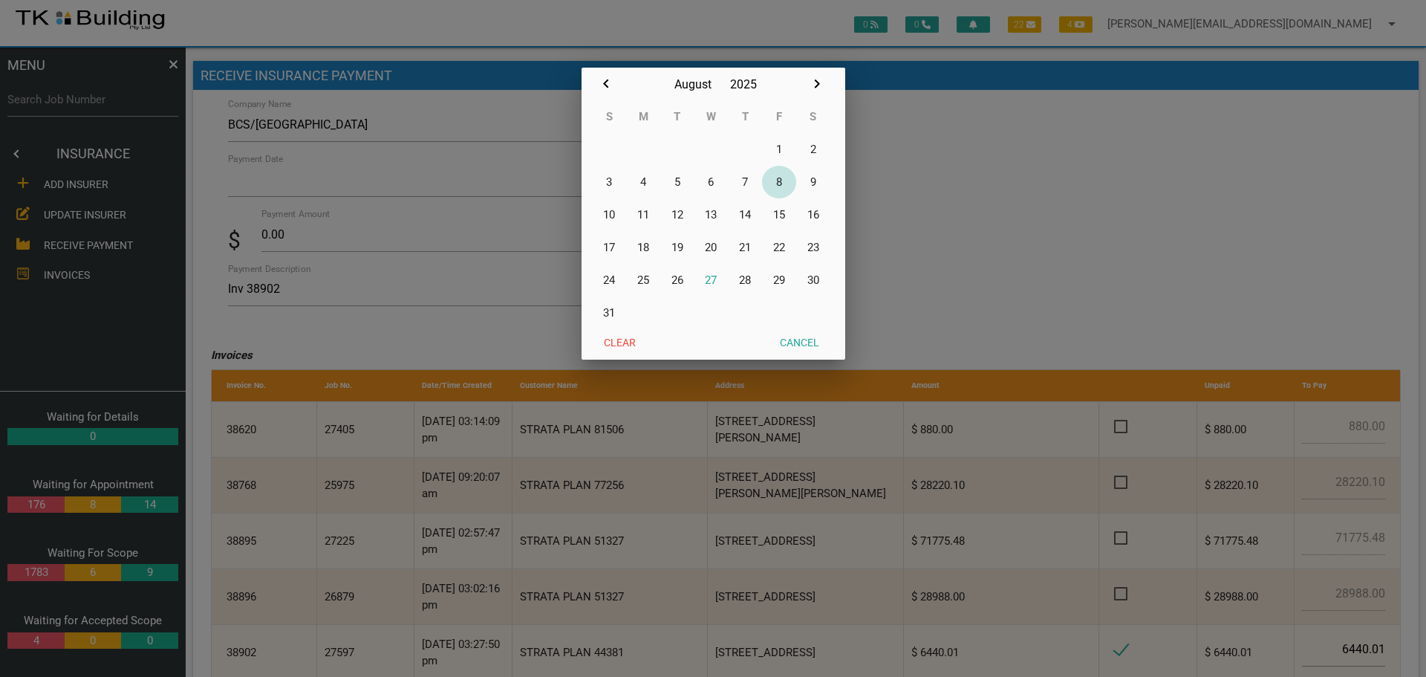
click at [778, 183] on button "8" at bounding box center [779, 182] width 34 height 33
type input "[DATE]"
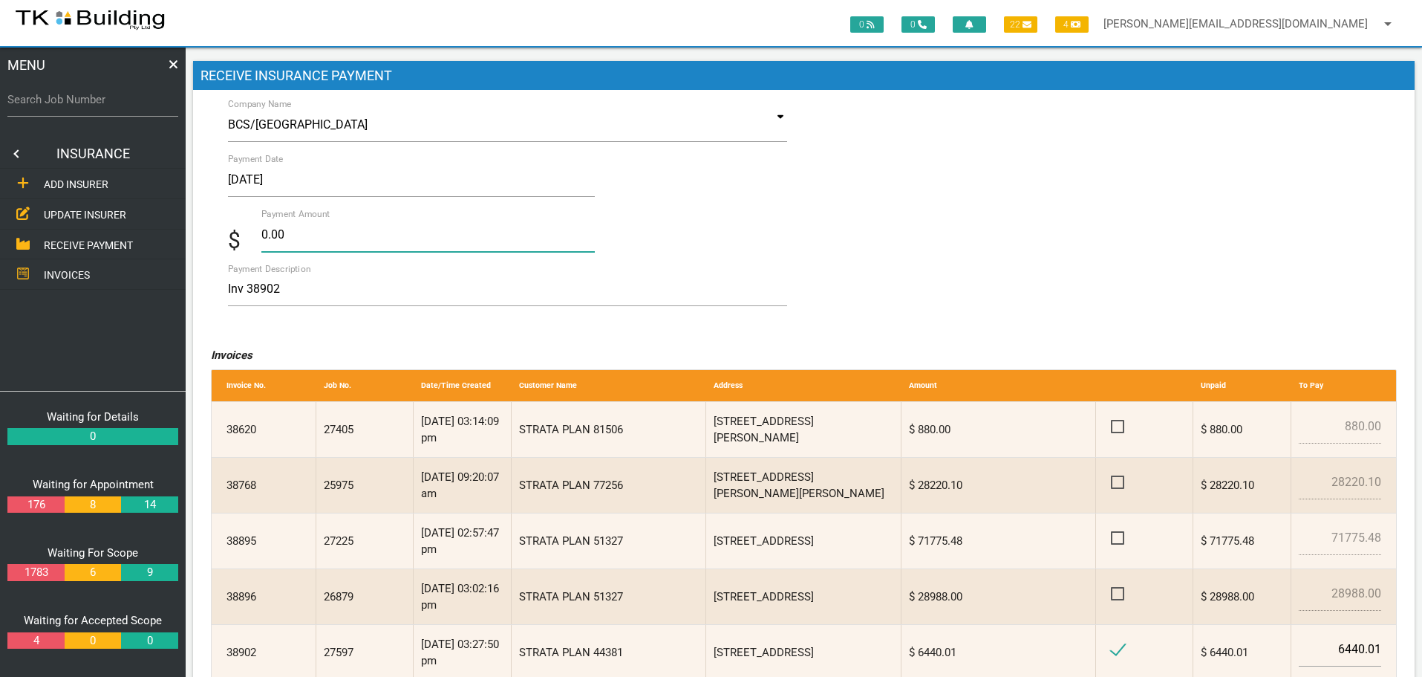
click at [309, 240] on input "0.00" at bounding box center [428, 235] width 334 height 34
type input "0"
type input "6440.01"
click at [365, 297] on textarea "Inv 38902" at bounding box center [508, 289] width 560 height 33
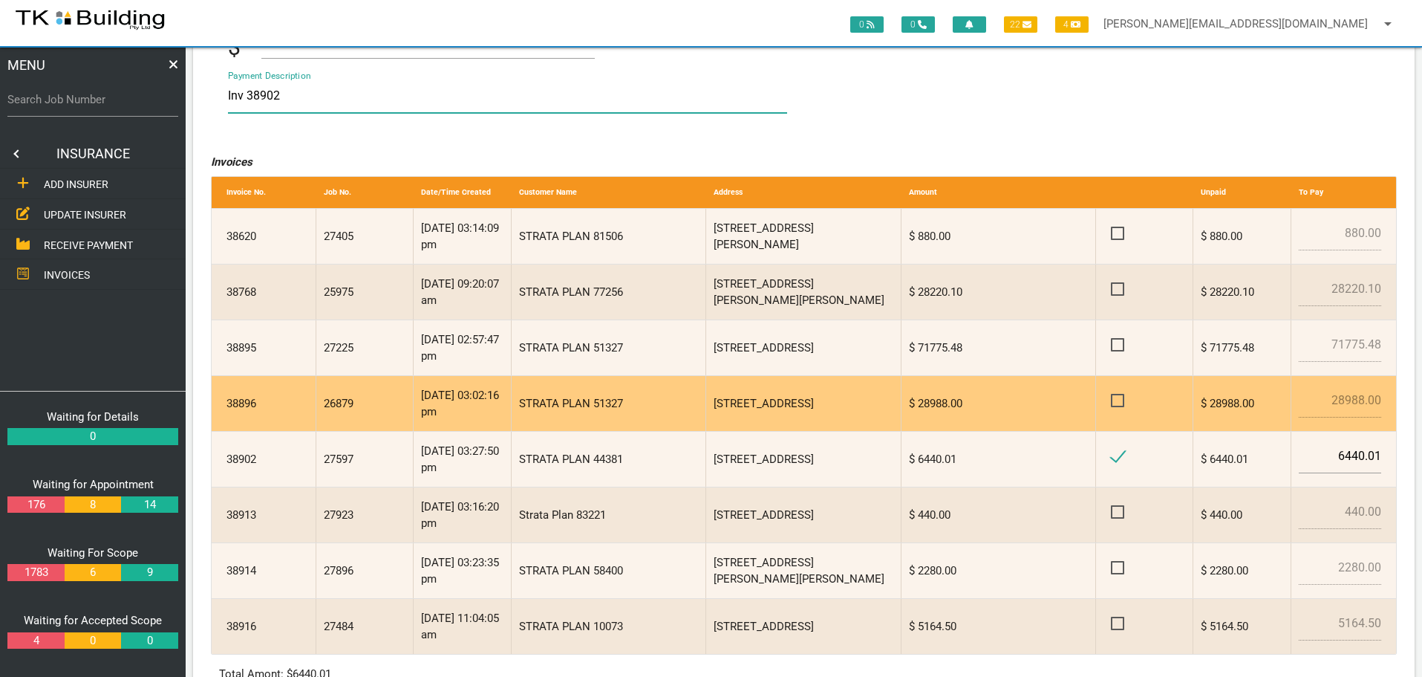
scroll to position [326, 0]
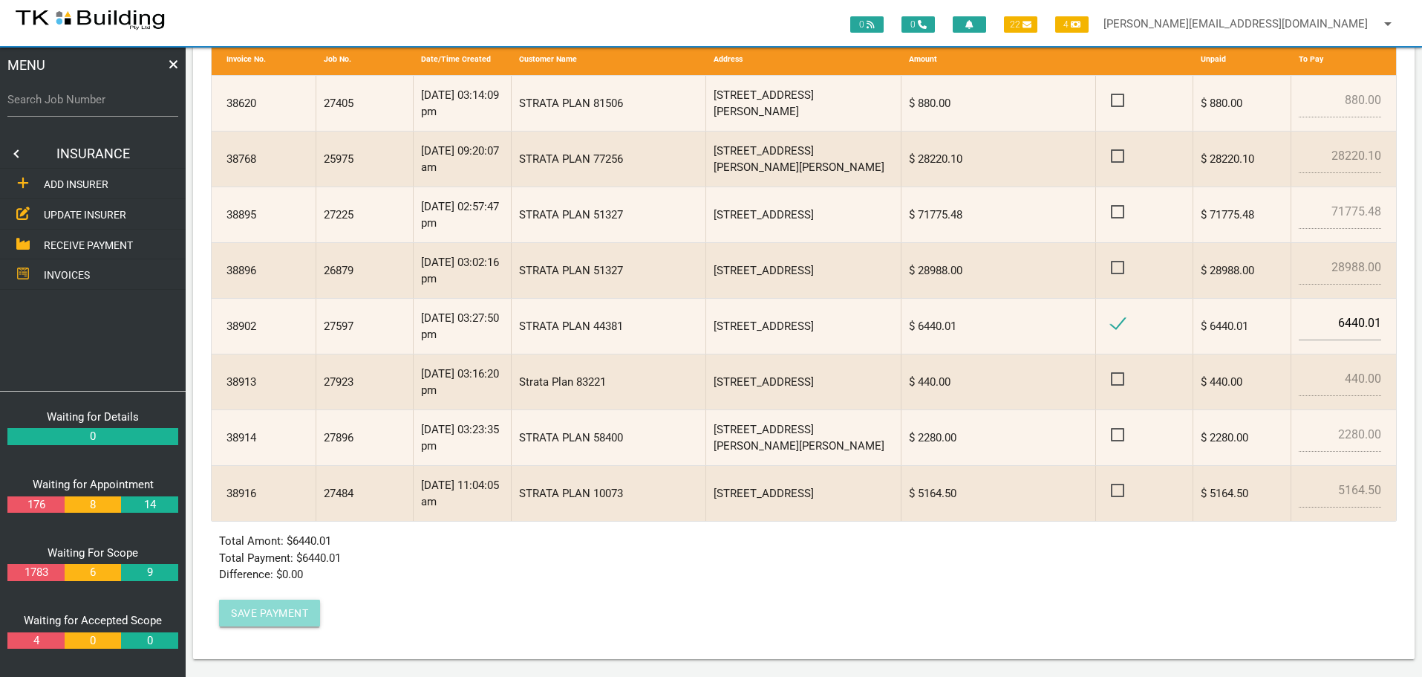
click at [288, 611] on button "Save Payment" at bounding box center [269, 612] width 101 height 27
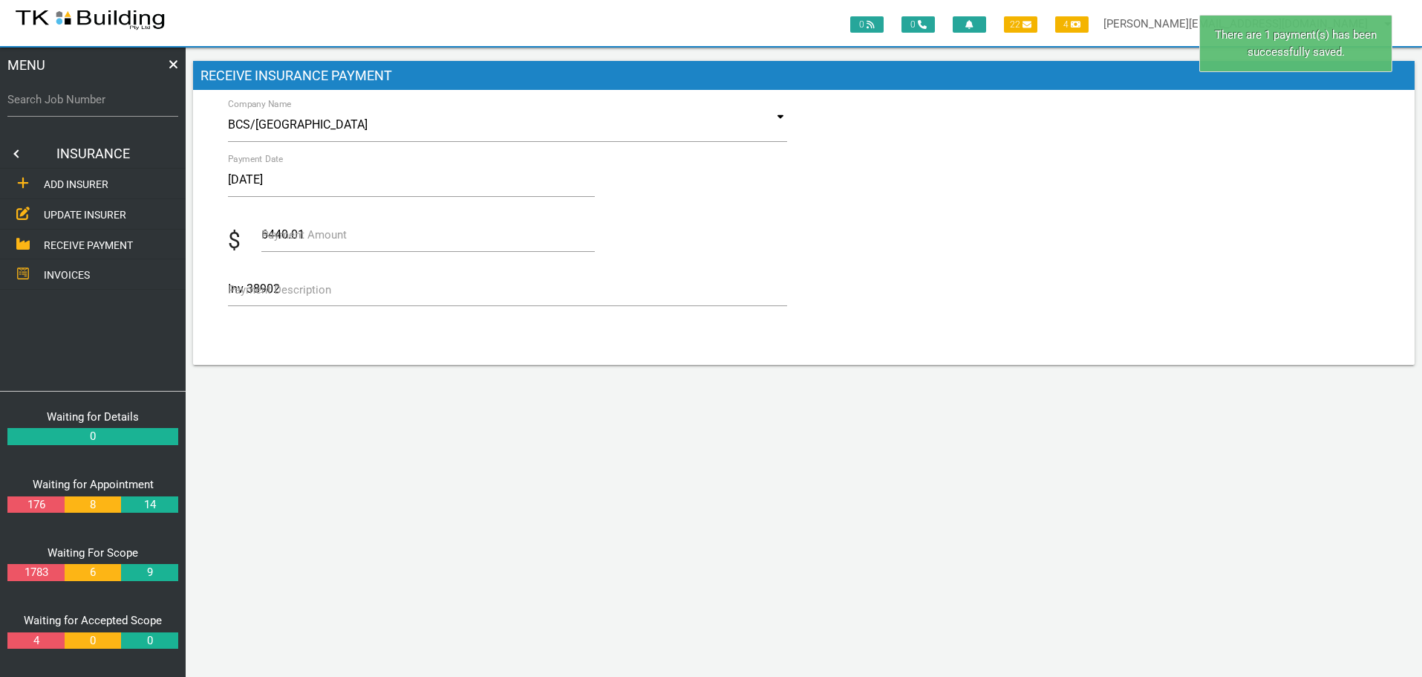
scroll to position [0, 0]
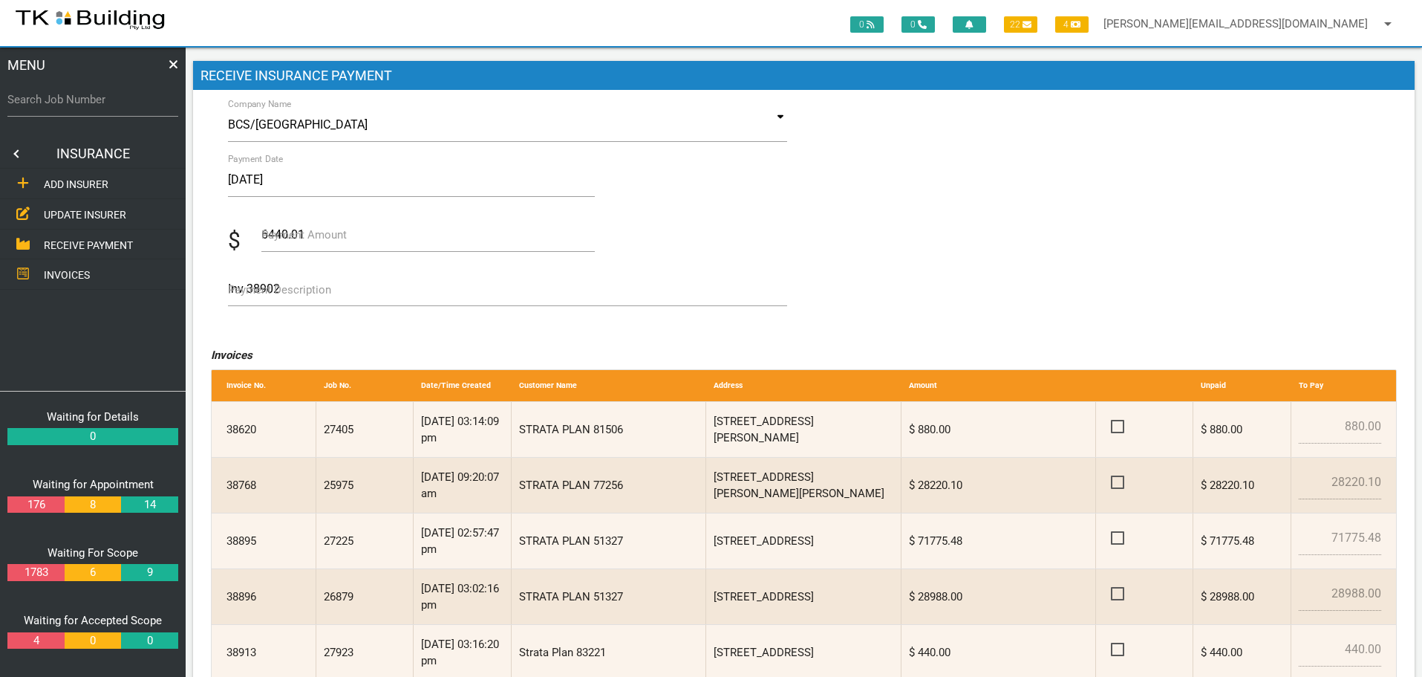
click at [288, 611] on div "38896" at bounding box center [267, 596] width 97 height 55
click at [55, 110] on input "Search Job Number" at bounding box center [92, 99] width 171 height 34
type input "27597"
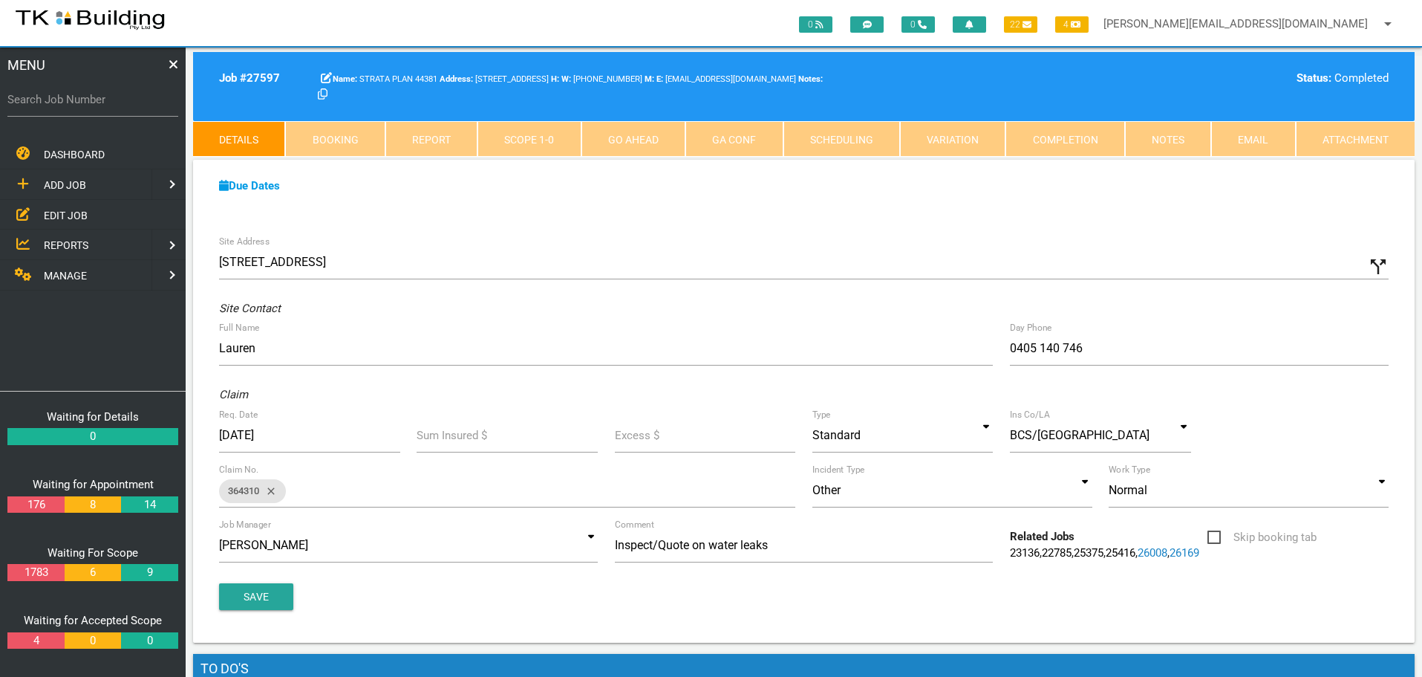
click at [1165, 136] on link "Notes" at bounding box center [1168, 139] width 86 height 36
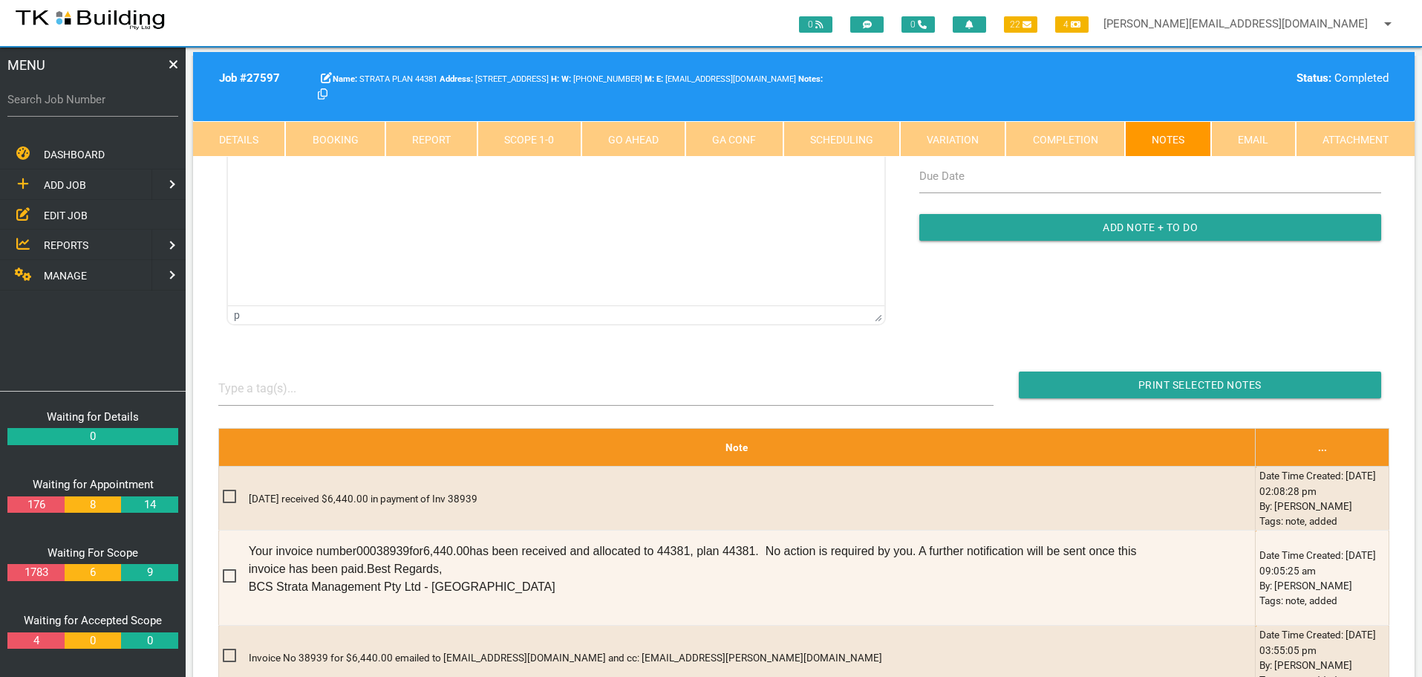
scroll to position [297, 0]
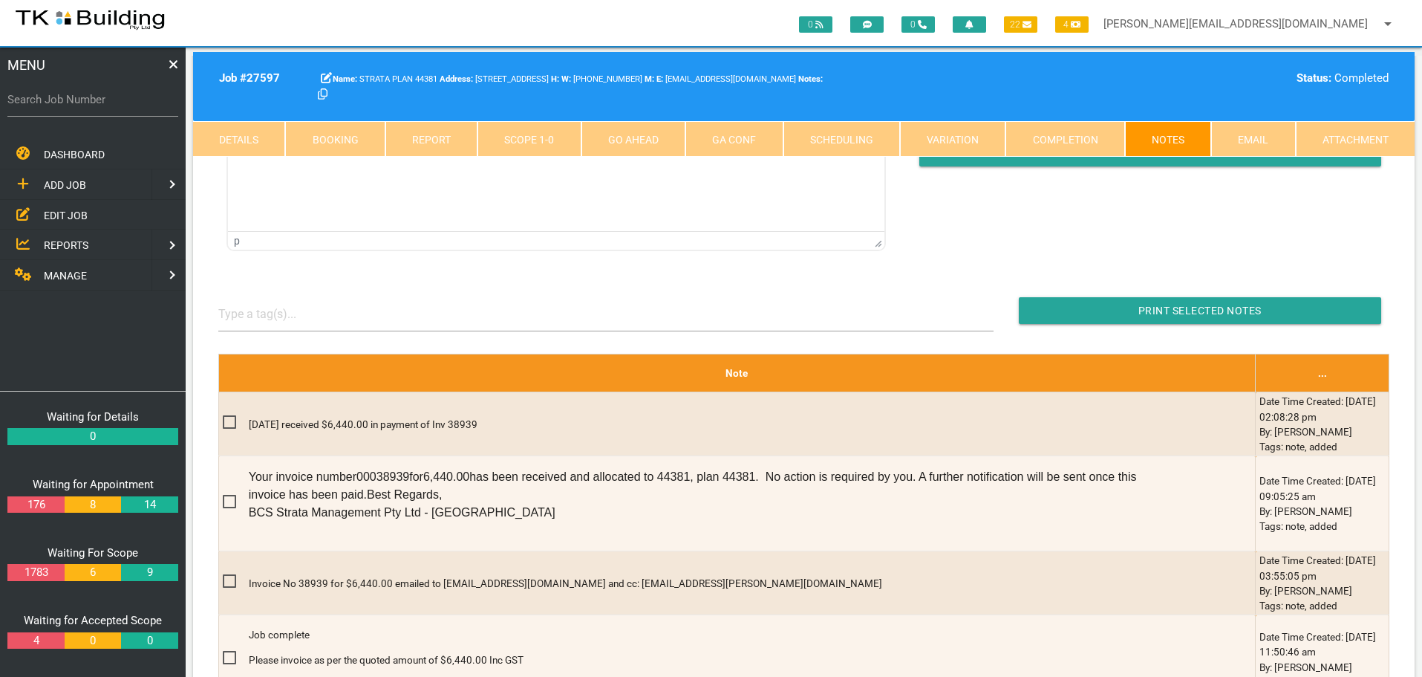
click at [1061, 131] on link "Completion" at bounding box center [1065, 139] width 119 height 36
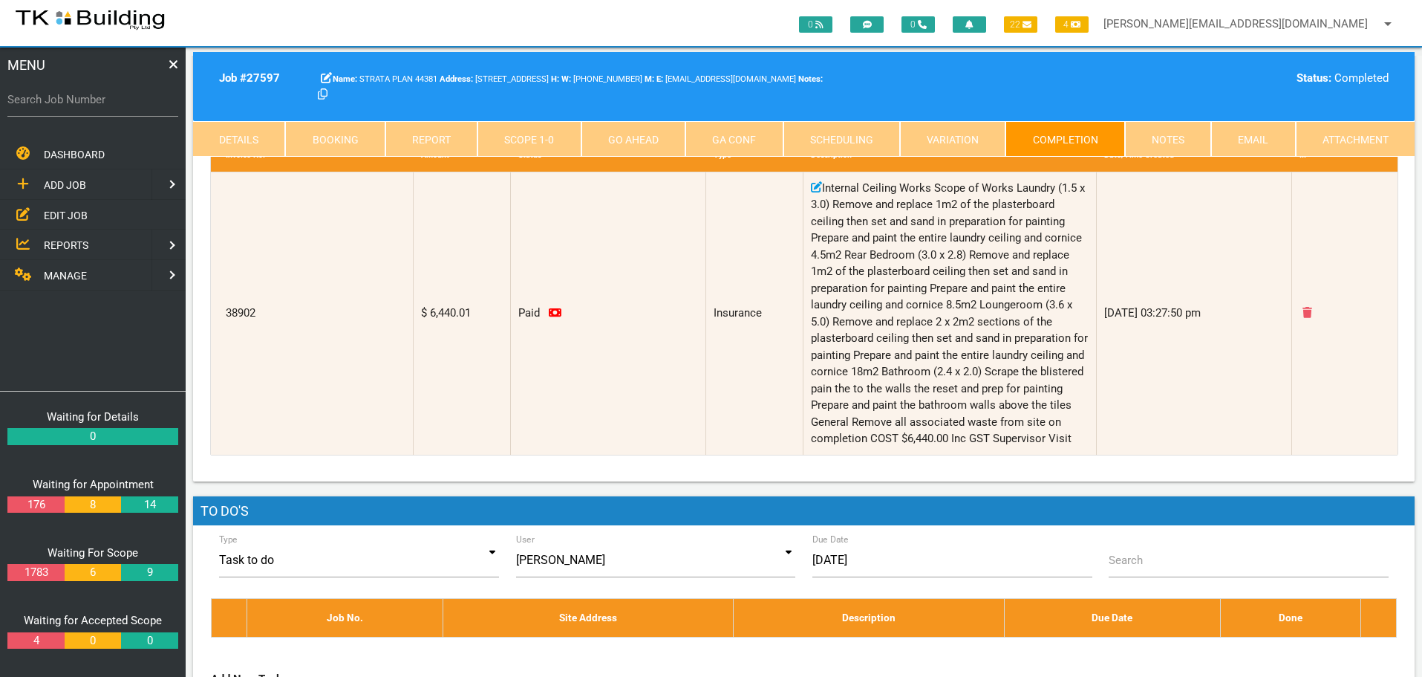
click at [65, 244] on span "REPORTS" at bounding box center [66, 245] width 45 height 12
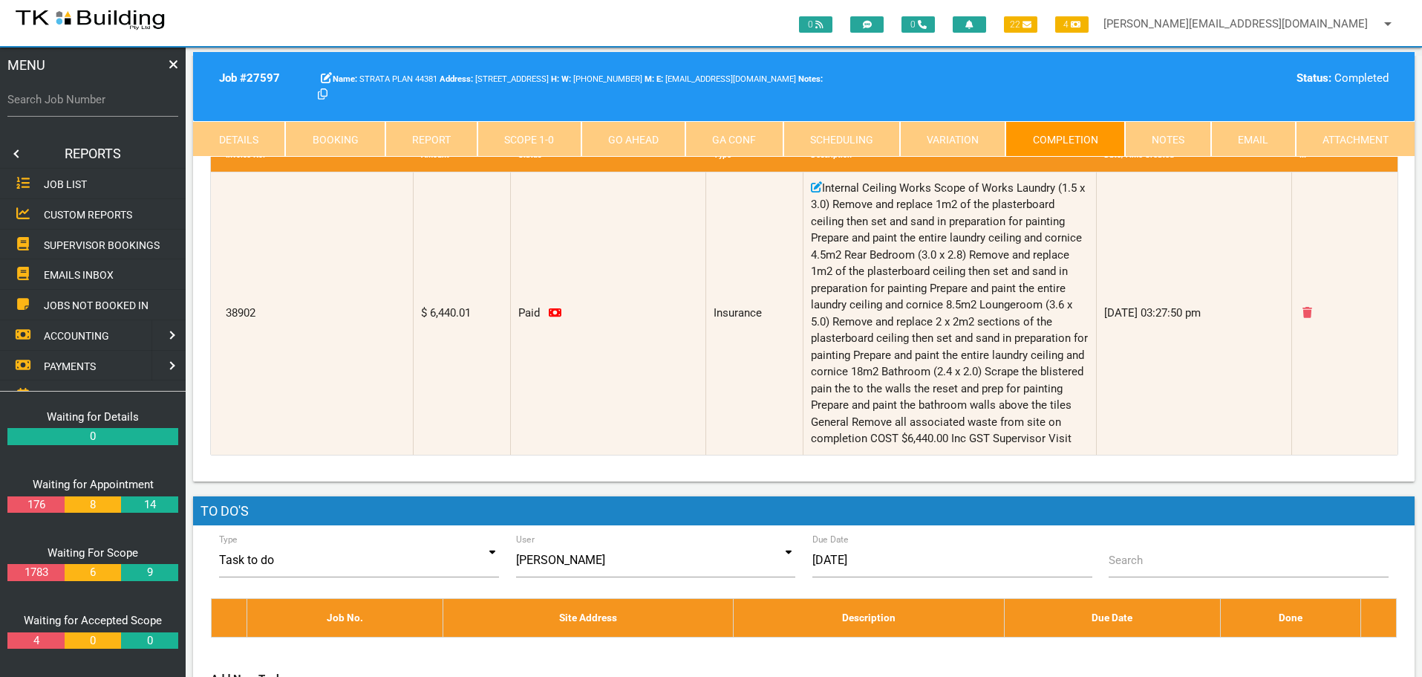
scroll to position [0, 0]
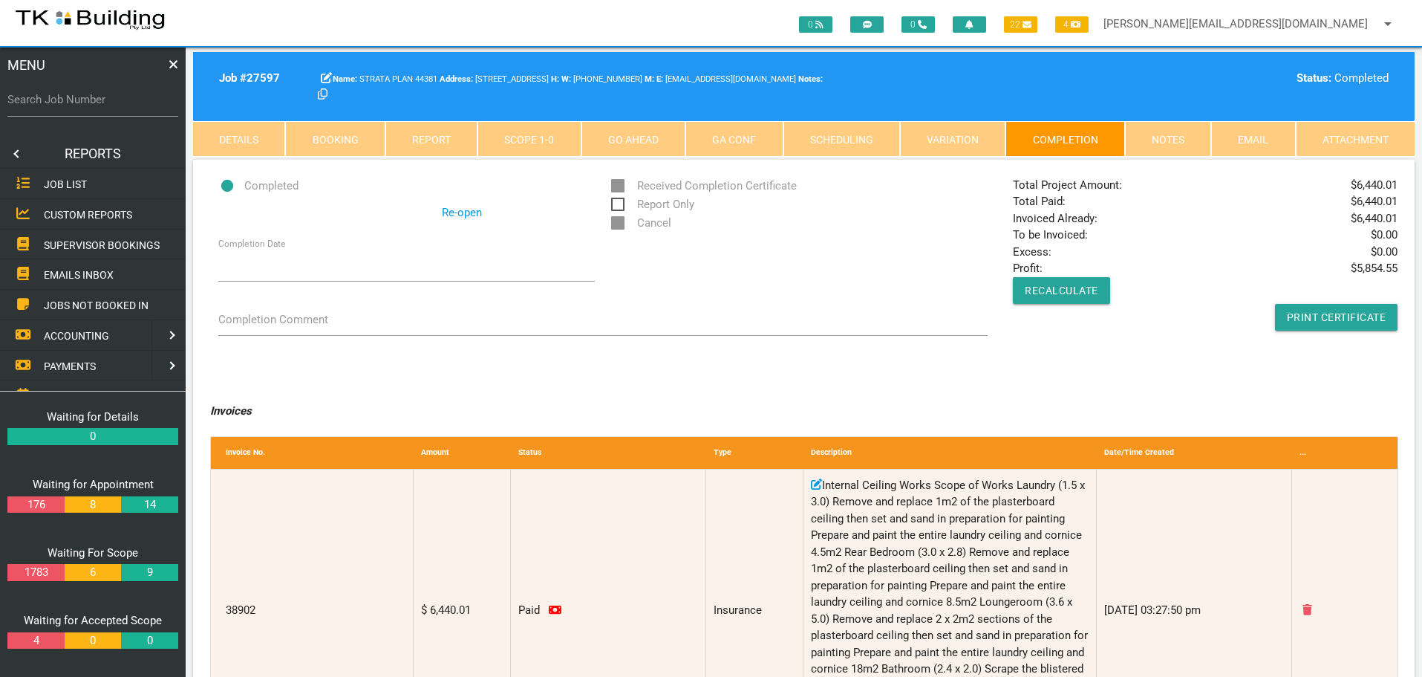
click at [75, 241] on span "SUPERVISOR BOOKINGS" at bounding box center [102, 244] width 116 height 12
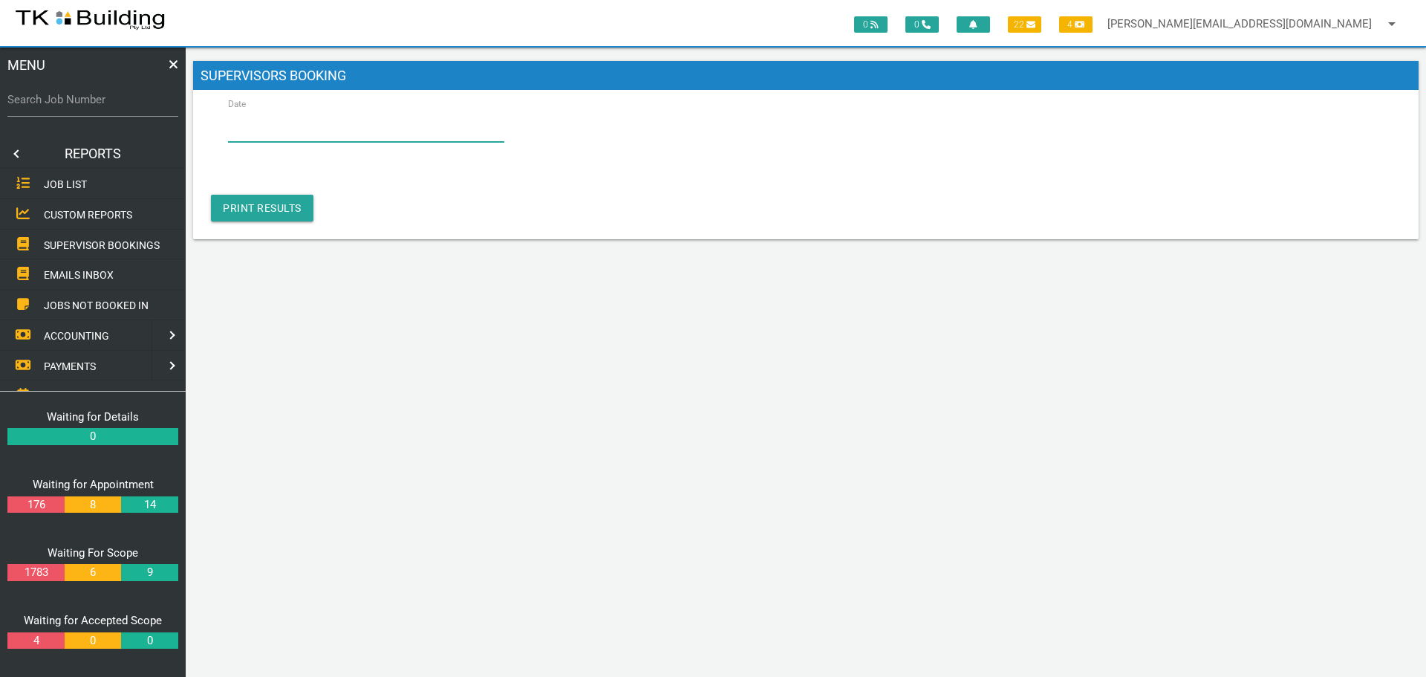
click at [294, 126] on input "Date" at bounding box center [366, 125] width 276 height 34
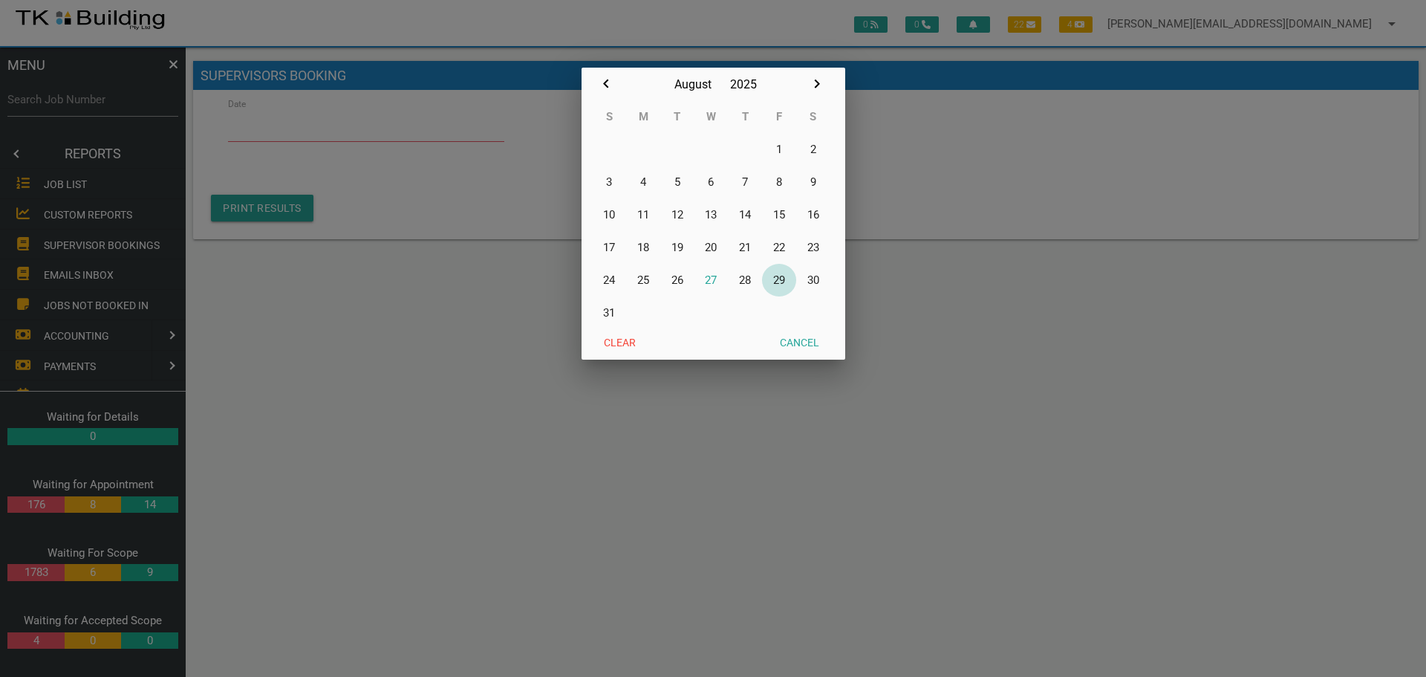
click at [782, 280] on button "29" at bounding box center [779, 280] width 34 height 33
type input "[DATE]"
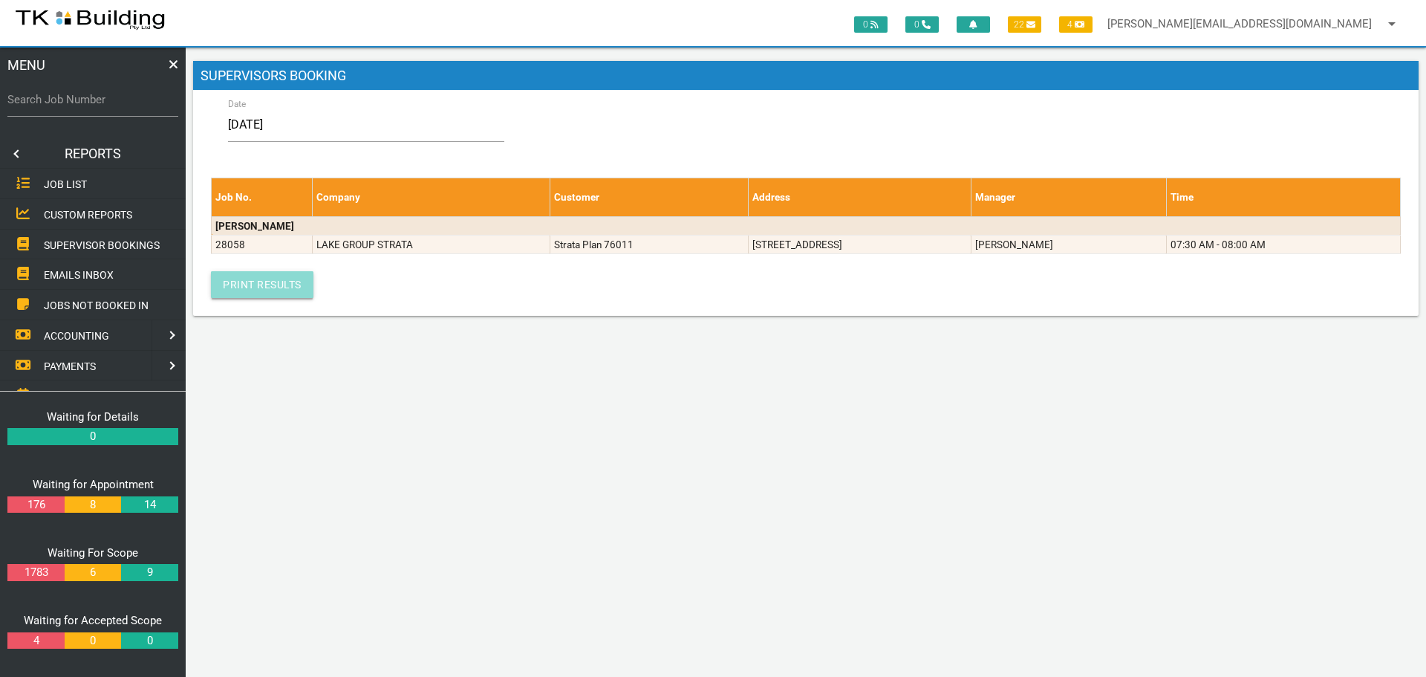
click at [268, 281] on link "Print Results" at bounding box center [262, 284] width 103 height 27
click at [16, 149] on link at bounding box center [15, 154] width 30 height 30
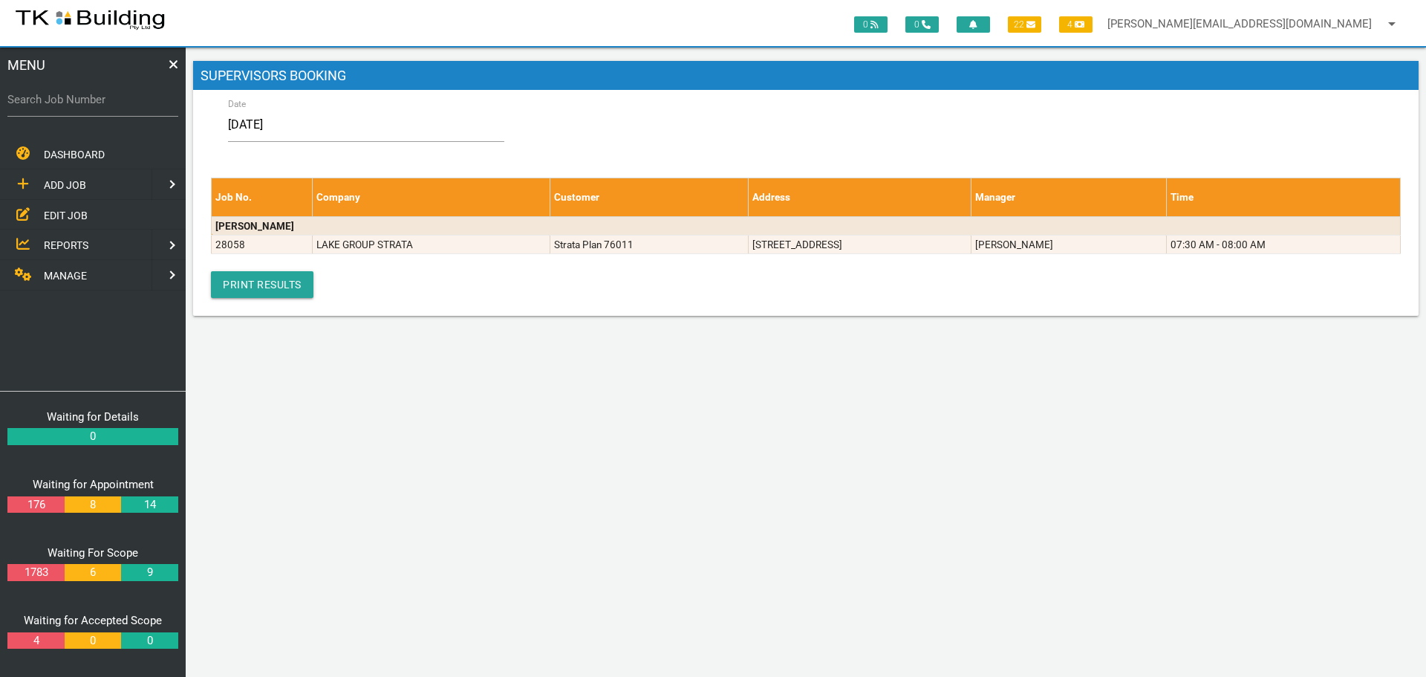
click at [67, 213] on span "EDIT JOB" at bounding box center [66, 215] width 44 height 12
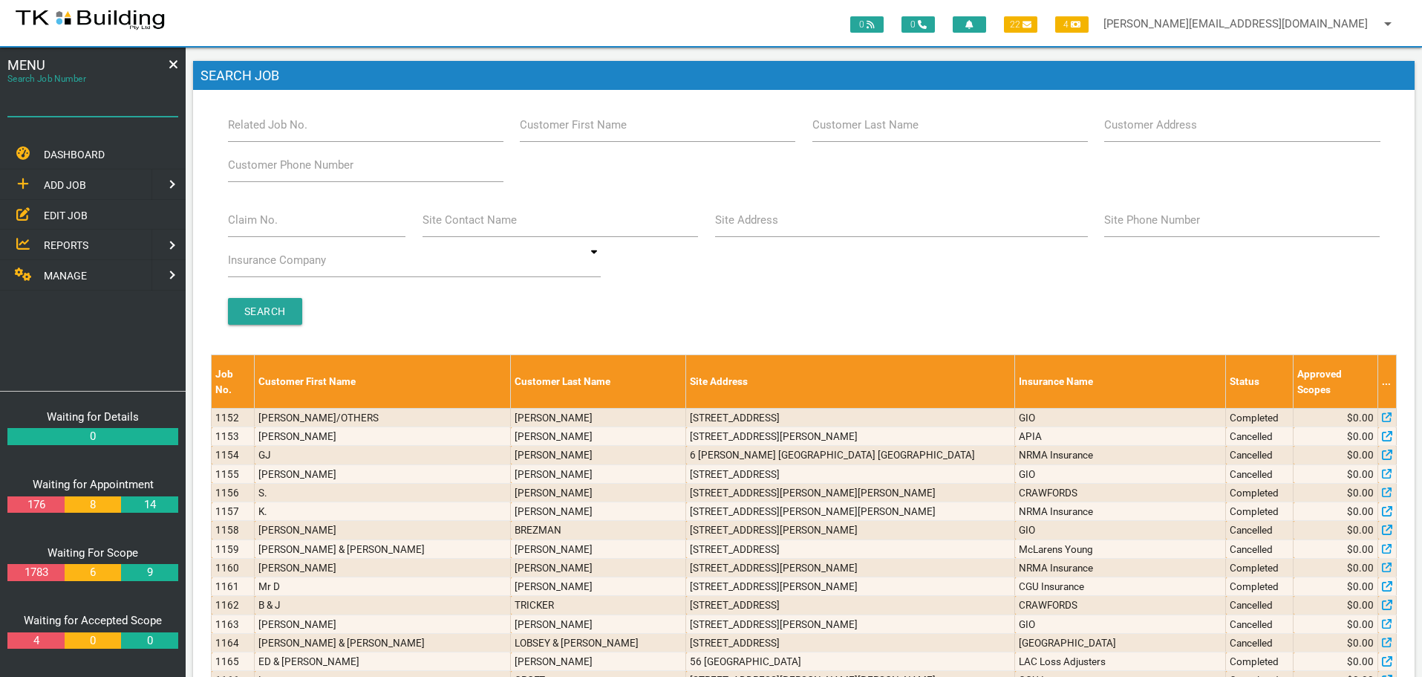
click at [77, 115] on input "Search Job Number" at bounding box center [92, 99] width 171 height 34
type input "27278"
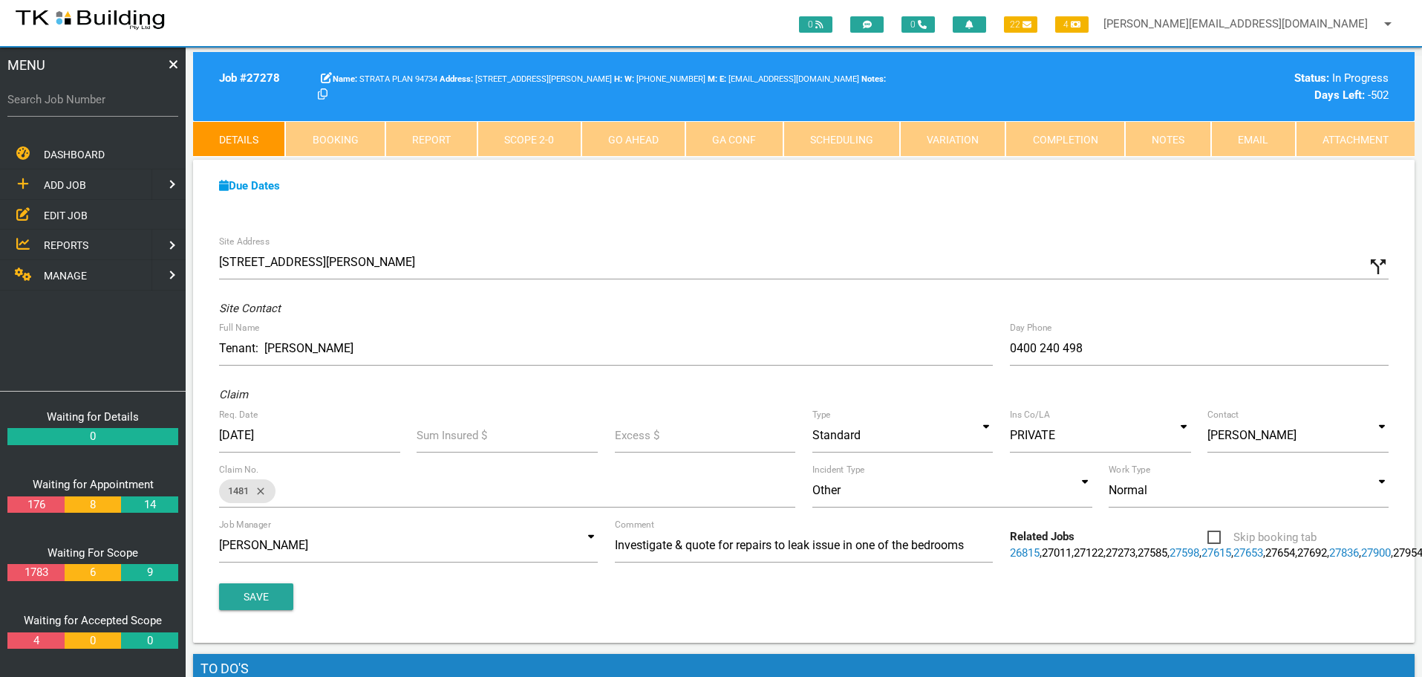
click at [1181, 137] on link "Notes" at bounding box center [1168, 139] width 86 height 36
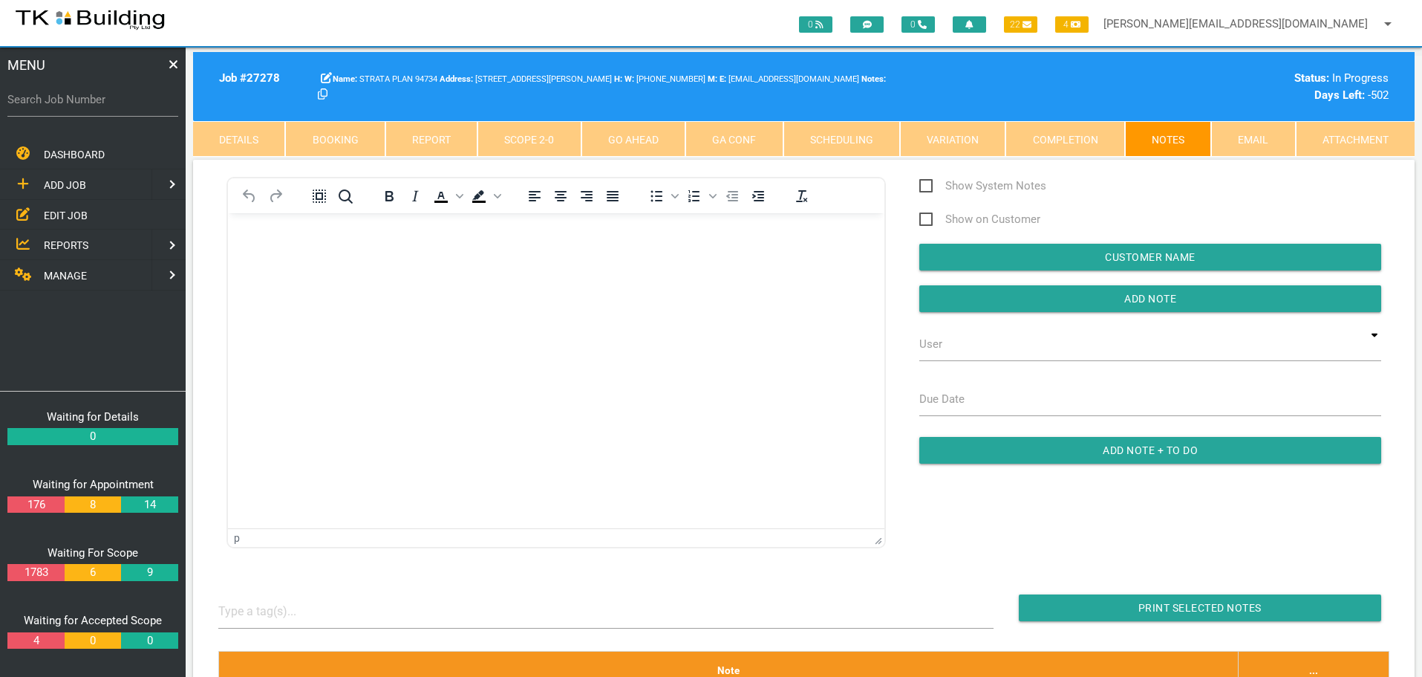
click at [543, 138] on link "Scope 2 - 0" at bounding box center [529, 139] width 103 height 36
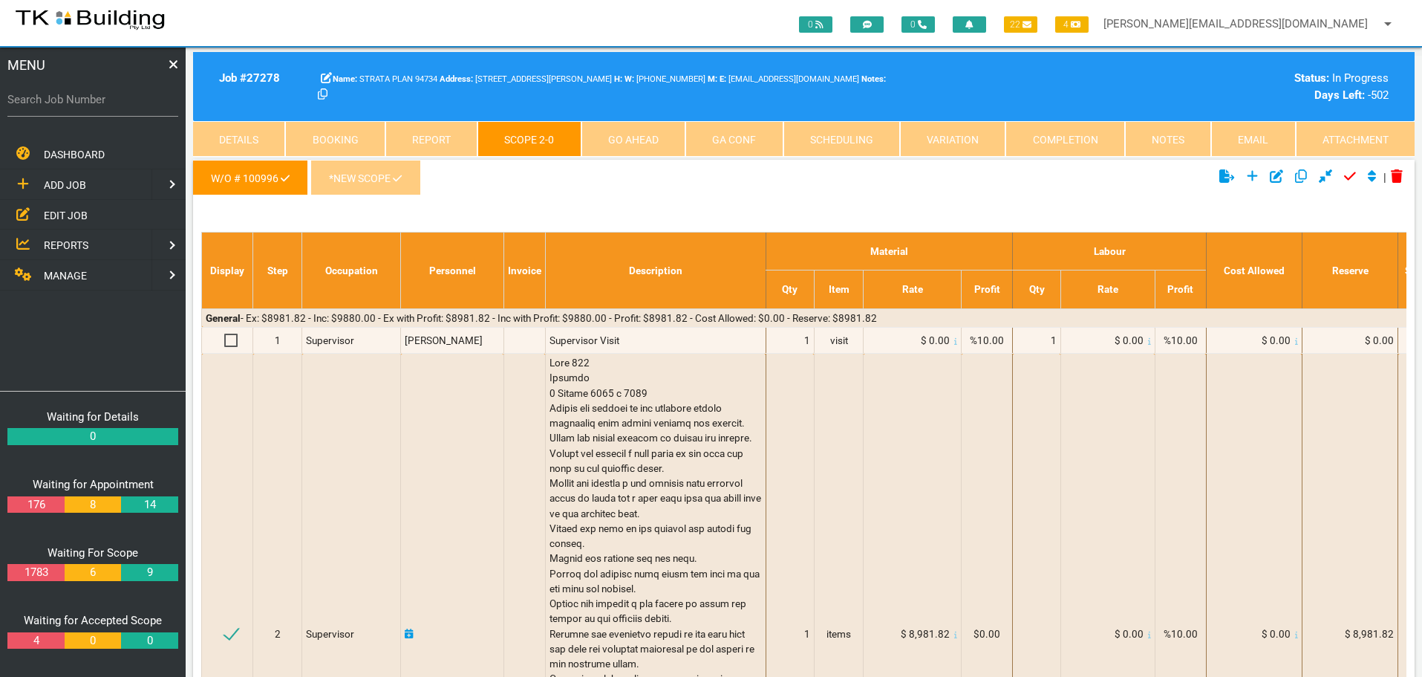
click at [397, 178] on icon at bounding box center [397, 178] width 9 height 10
click at [394, 180] on icon at bounding box center [397, 178] width 9 height 10
click at [1151, 137] on link "Notes" at bounding box center [1168, 139] width 86 height 36
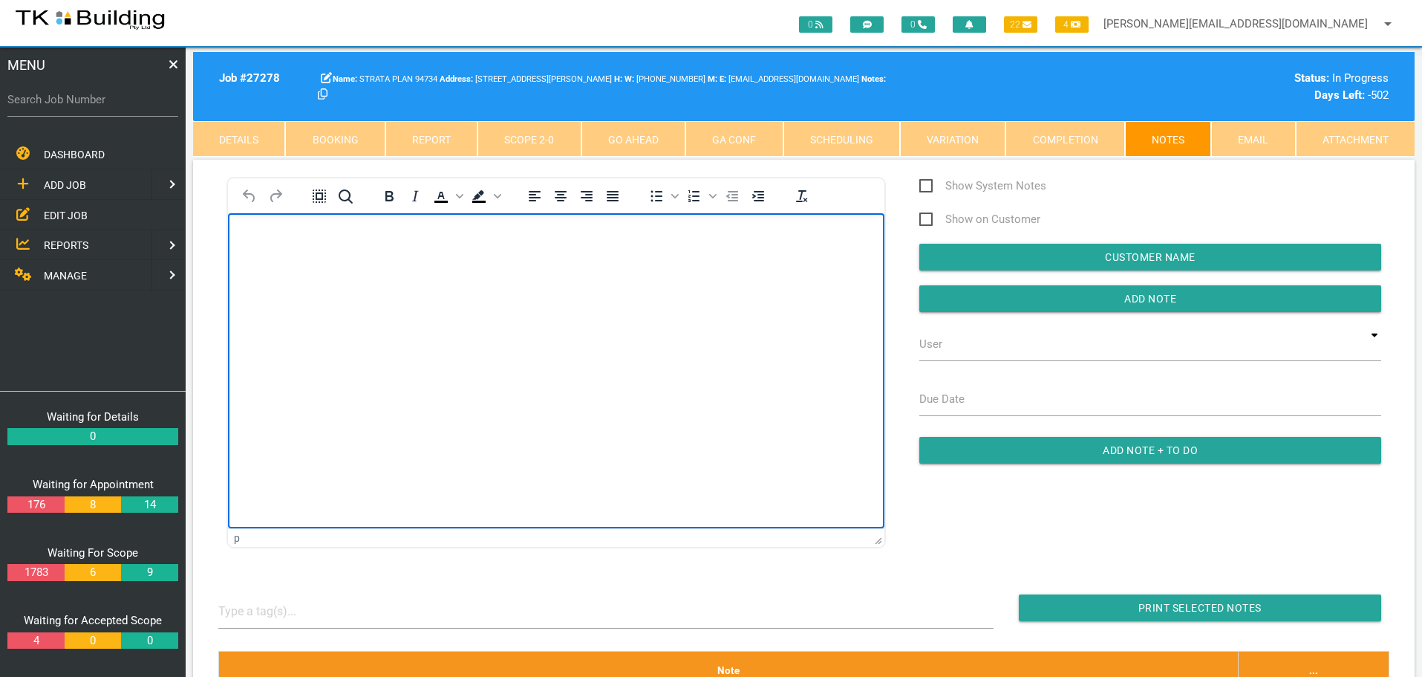
click at [276, 258] on body "Rich Text Area. Press ALT-0 for help." at bounding box center [556, 255] width 657 height 49
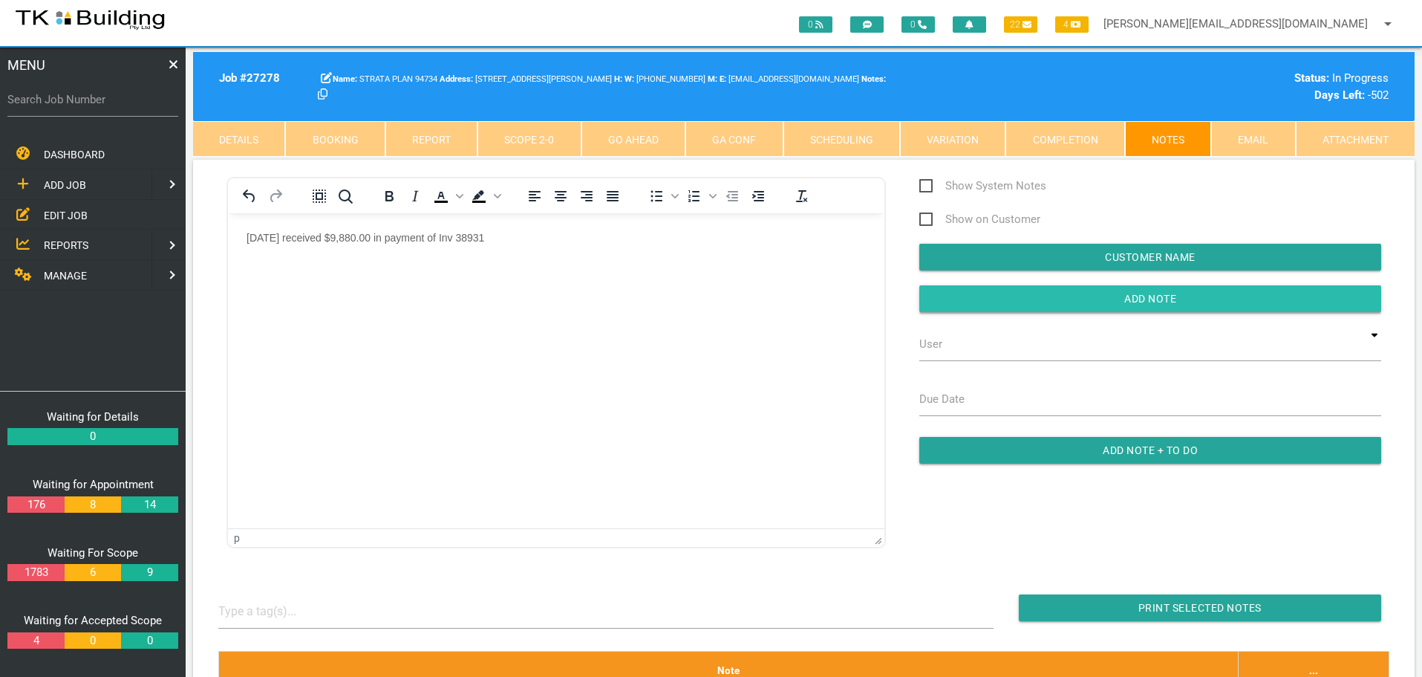
click at [1003, 303] on input "button" at bounding box center [1151, 298] width 462 height 27
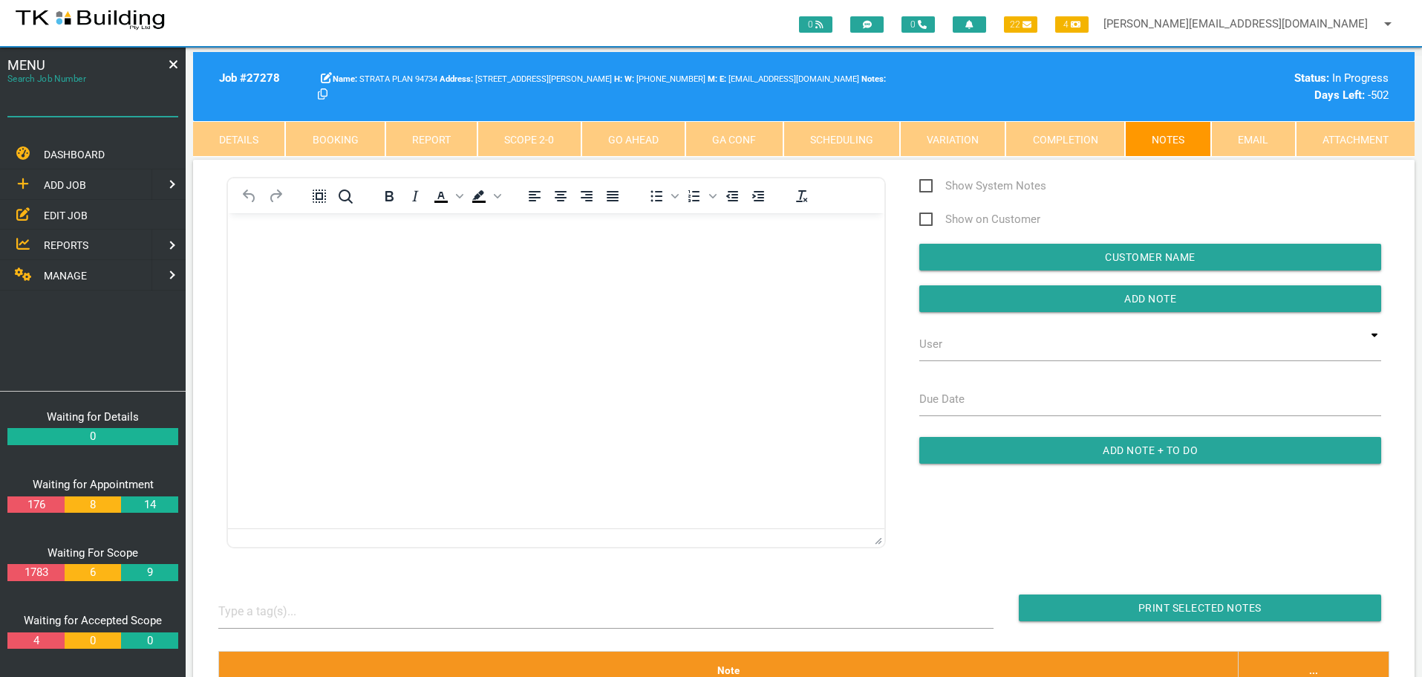
click at [108, 108] on input "Search Job Number" at bounding box center [92, 99] width 171 height 34
type input "27778"
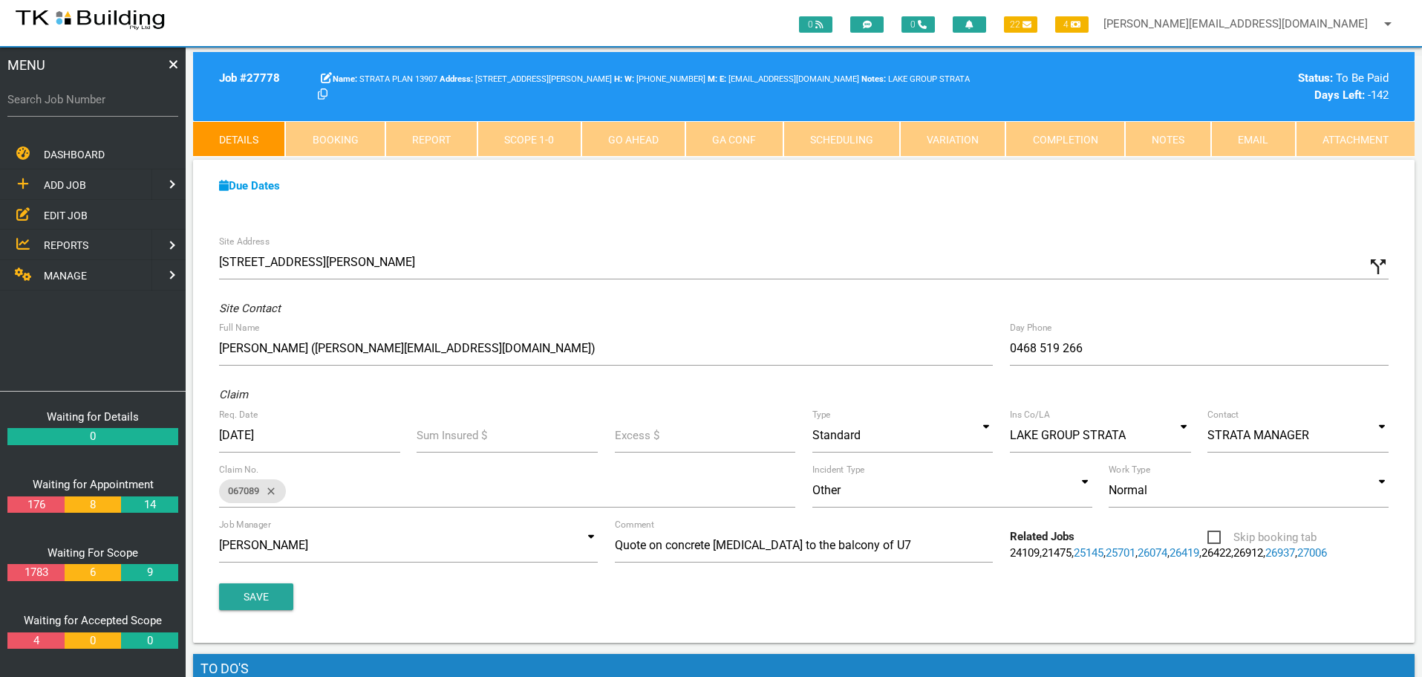
click at [1143, 136] on link "Notes" at bounding box center [1168, 139] width 86 height 36
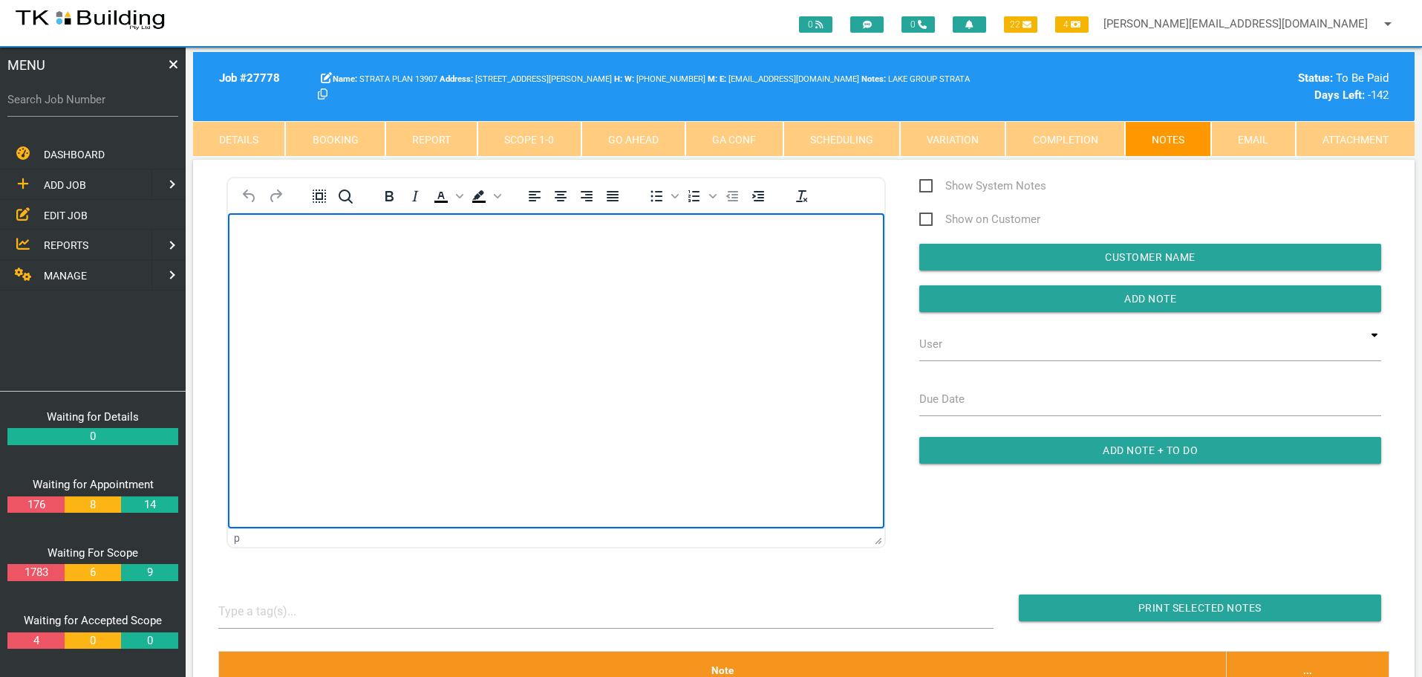
click at [256, 235] on p "Rich Text Area. Press ALT-0 for help." at bounding box center [556, 237] width 619 height 12
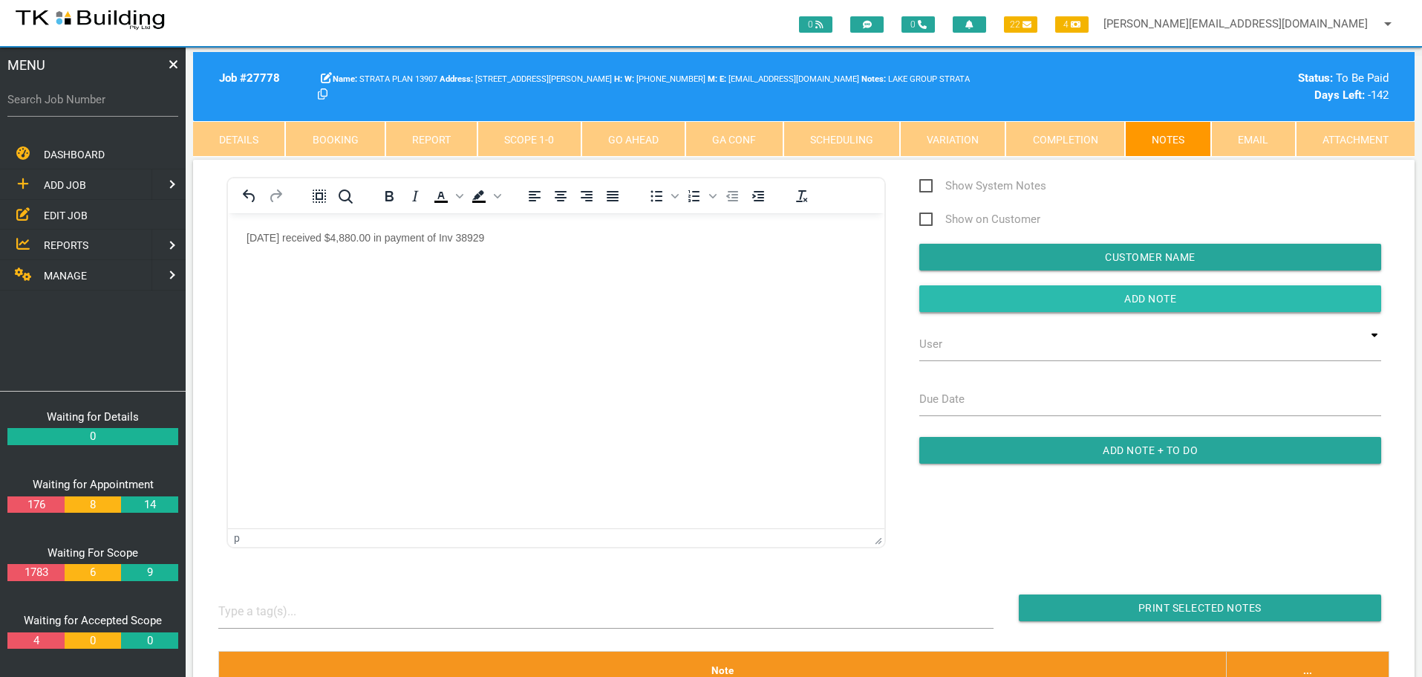
click at [989, 295] on input "button" at bounding box center [1151, 298] width 462 height 27
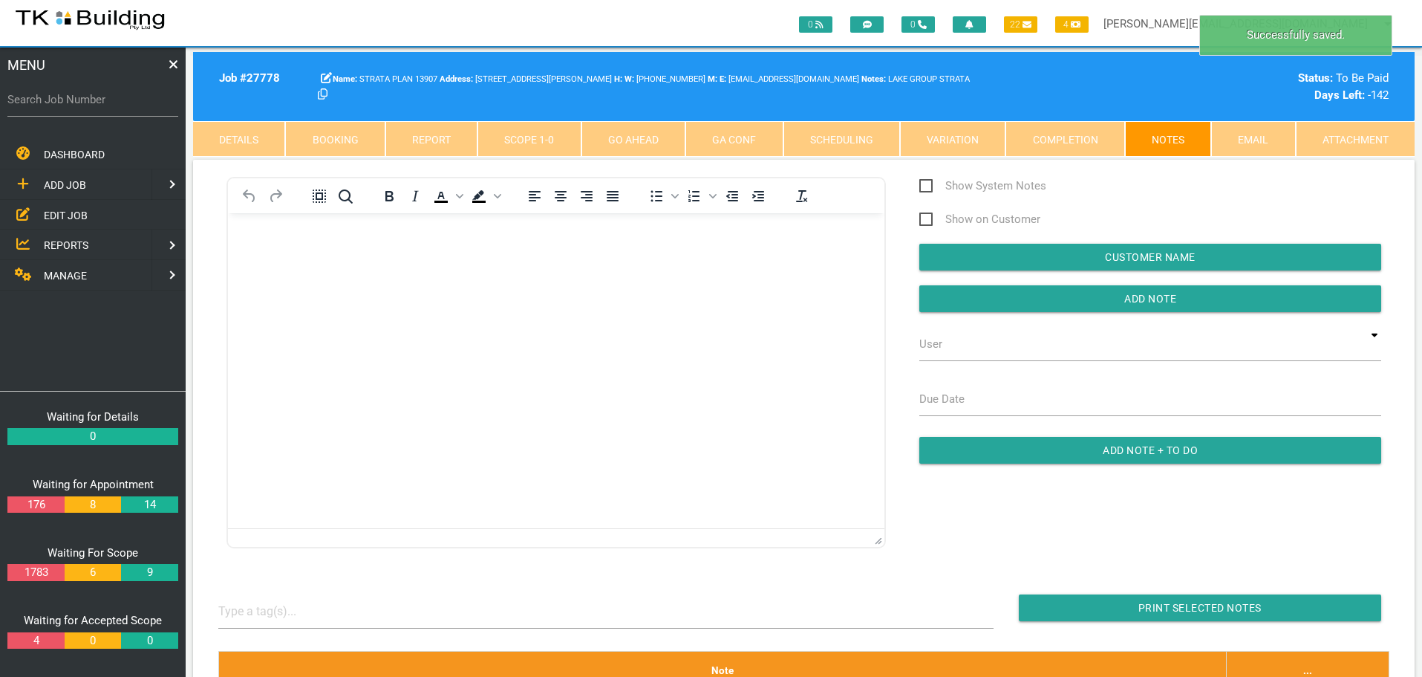
click at [56, 275] on span "MANAGE" at bounding box center [65, 276] width 43 height 12
click at [66, 209] on span "INSURANCE" at bounding box center [72, 215] width 56 height 12
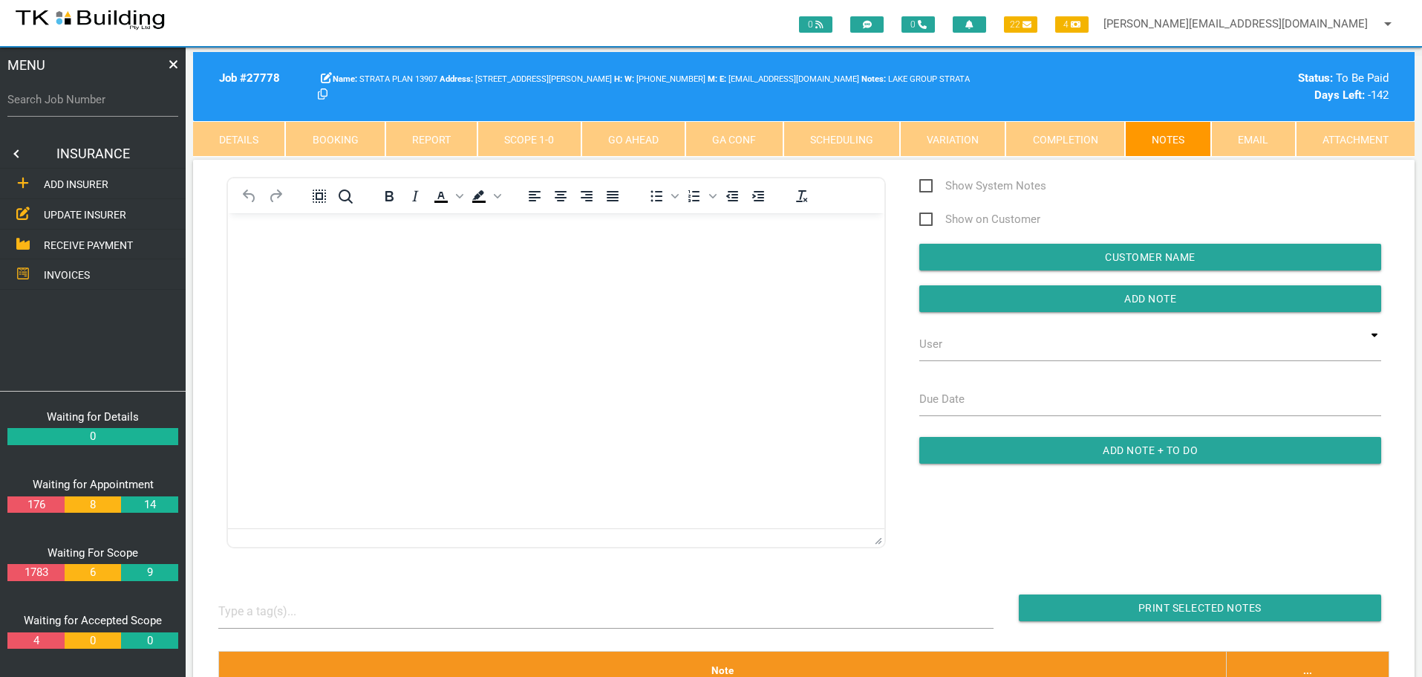
click at [87, 242] on span "RECEIVE PAYMENT" at bounding box center [88, 244] width 89 height 12
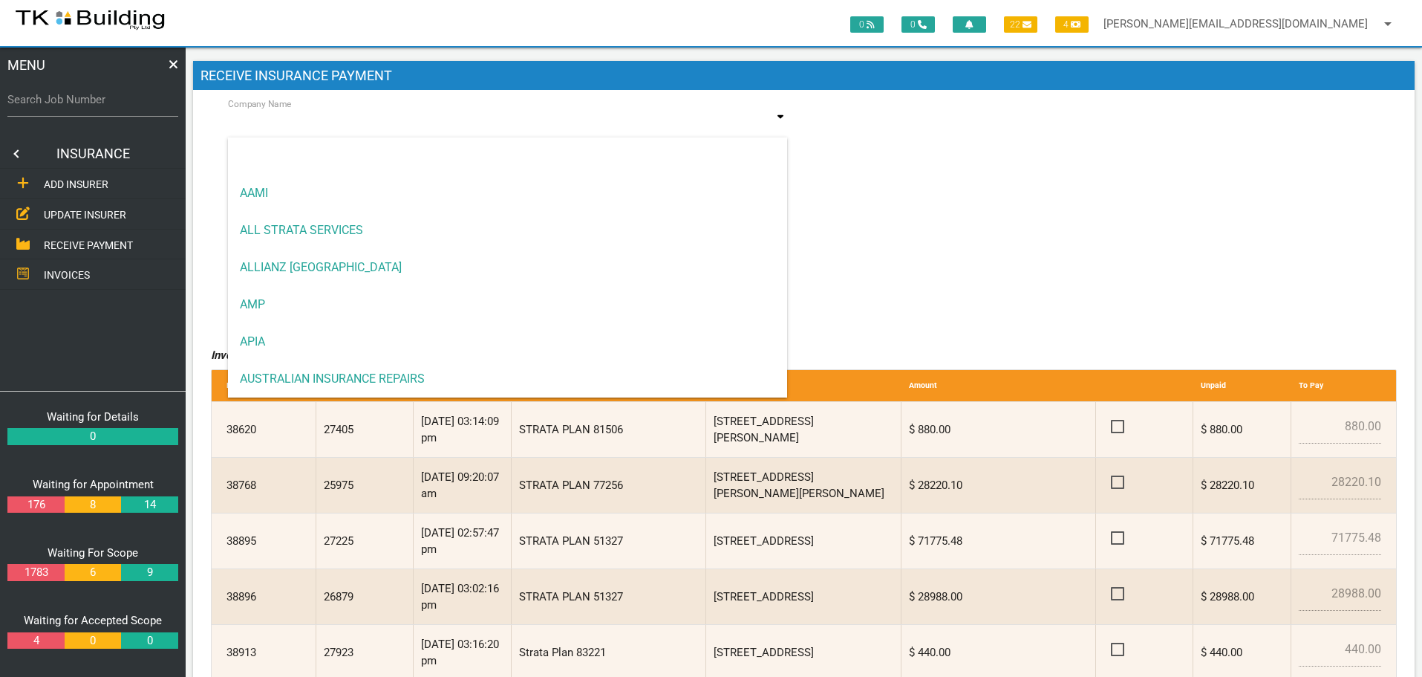
click at [339, 123] on input at bounding box center [508, 125] width 560 height 34
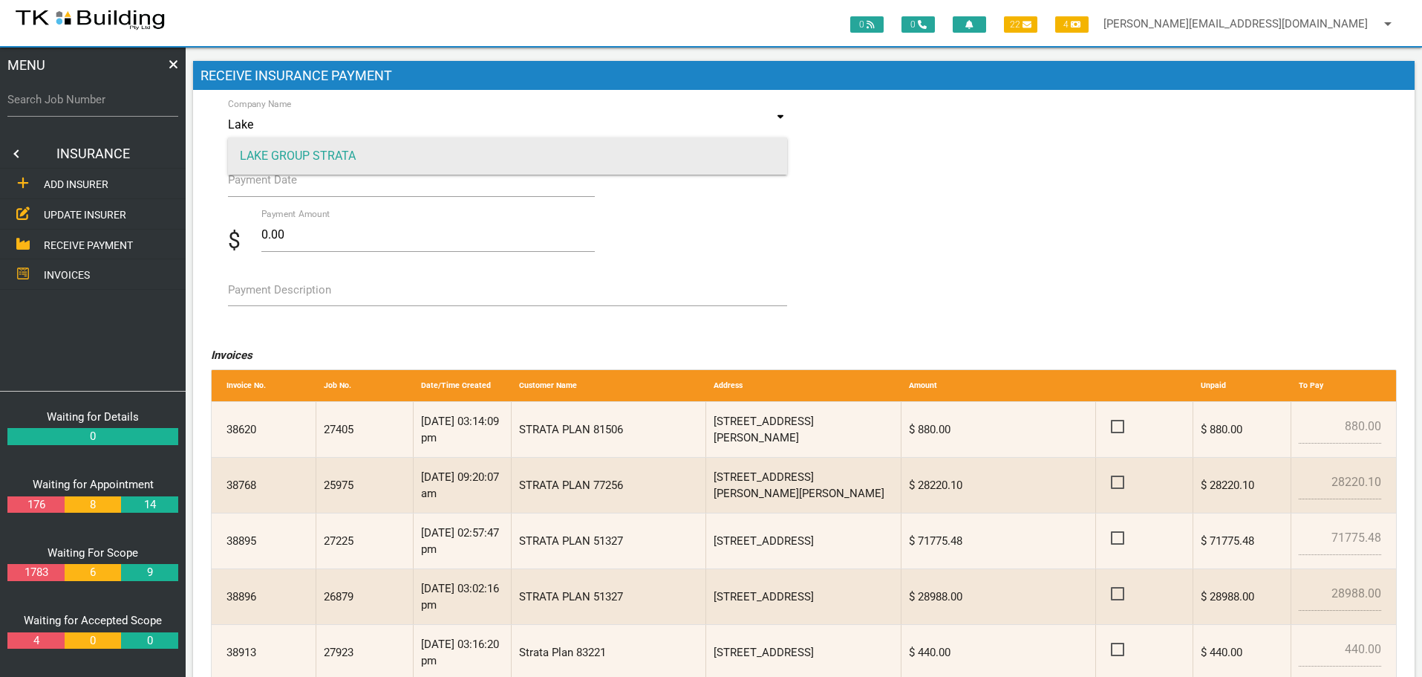
type input "Lake"
click at [347, 154] on span "LAKE GROUP STRATA" at bounding box center [508, 155] width 560 height 37
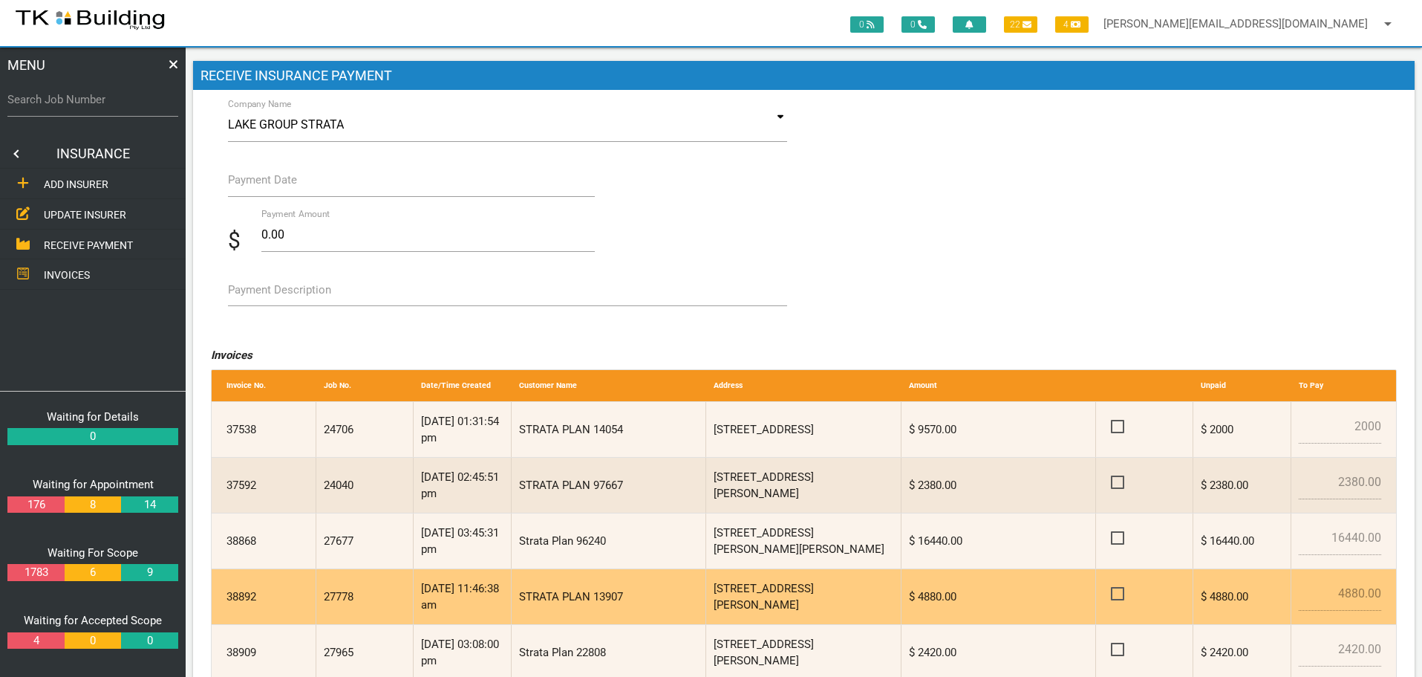
click at [1116, 594] on span at bounding box center [1124, 594] width 26 height 19
click at [1116, 594] on input "checkbox" at bounding box center [1116, 590] width 10 height 10
checkbox input "true"
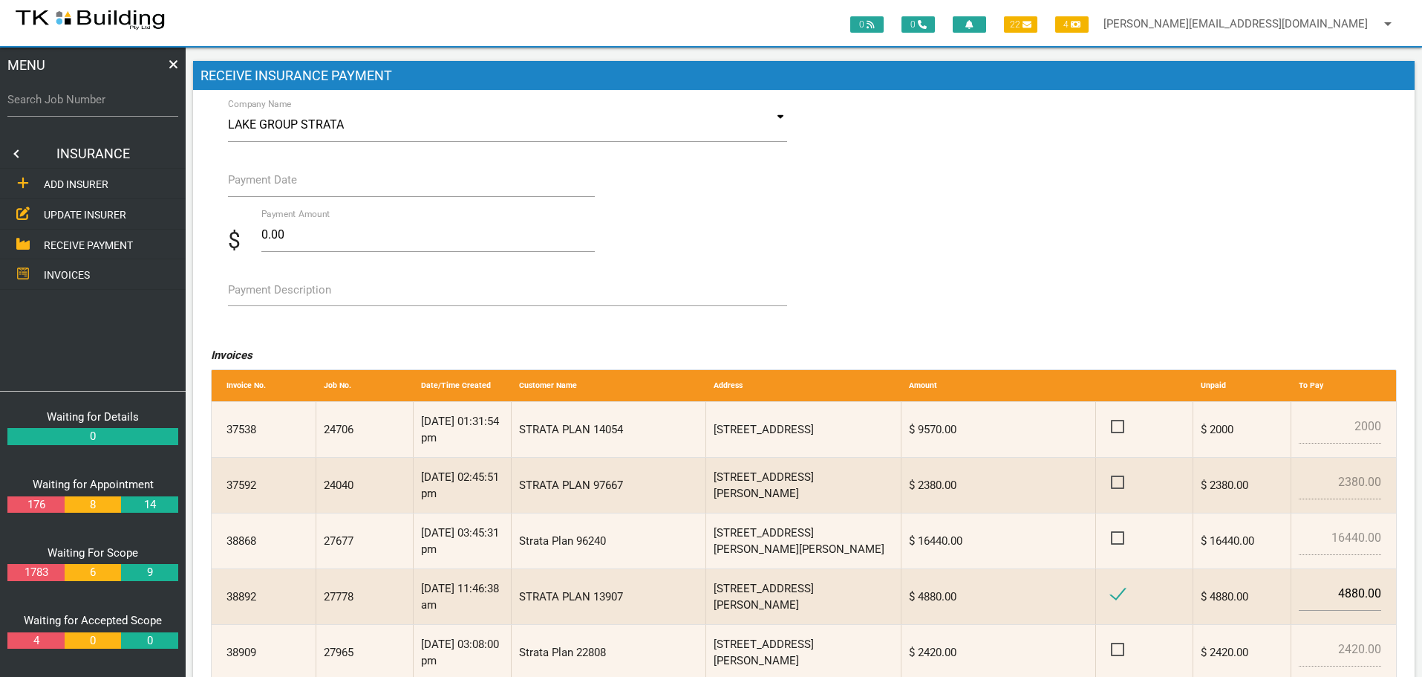
click at [281, 293] on label "Payment Description" at bounding box center [279, 290] width 103 height 17
click at [281, 293] on textarea "Payment Description" at bounding box center [508, 289] width 560 height 33
type textarea "Inv 38892"
click at [253, 188] on label "Payment Date" at bounding box center [262, 180] width 69 height 17
click at [253, 188] on input "Payment Date" at bounding box center [412, 180] width 368 height 34
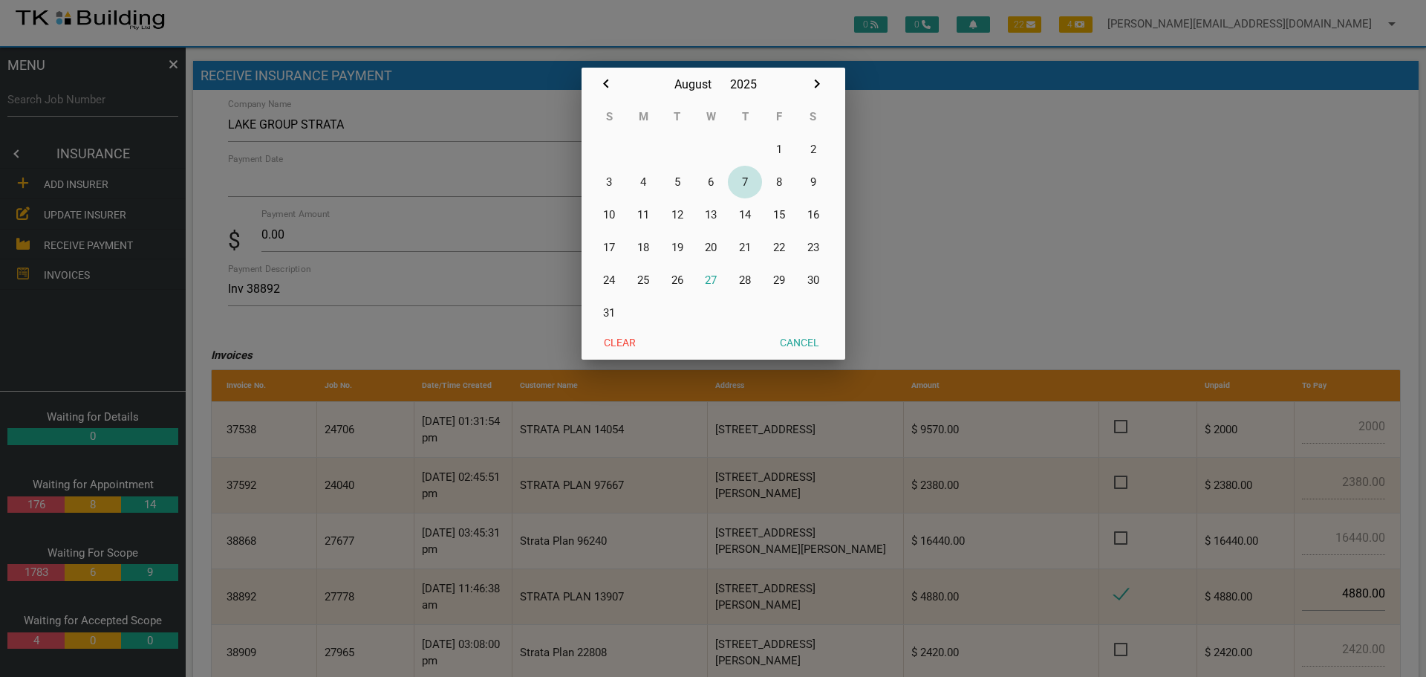
click at [744, 178] on button "7" at bounding box center [745, 182] width 34 height 33
type input "[DATE]"
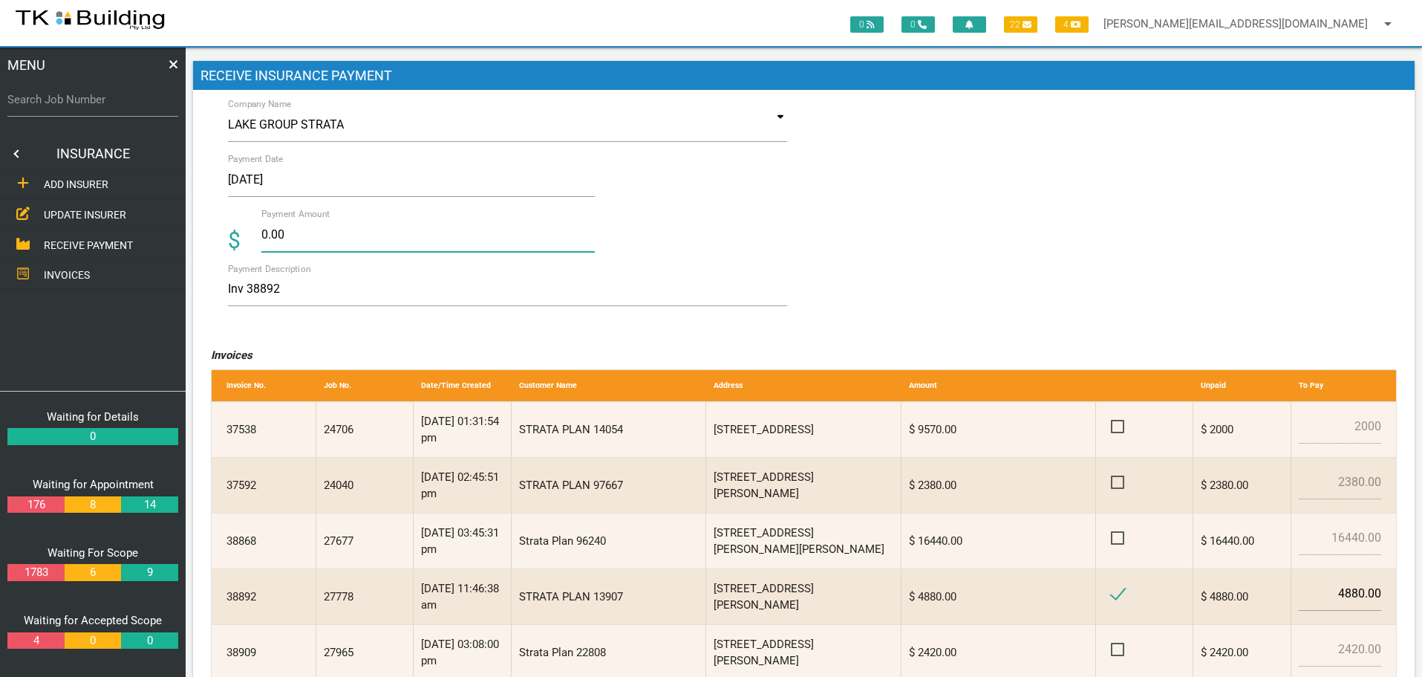
click at [313, 238] on input "0.00" at bounding box center [428, 235] width 334 height 34
type input "0"
type input "4880.00"
click at [456, 293] on textarea "Inv 38892" at bounding box center [508, 289] width 560 height 33
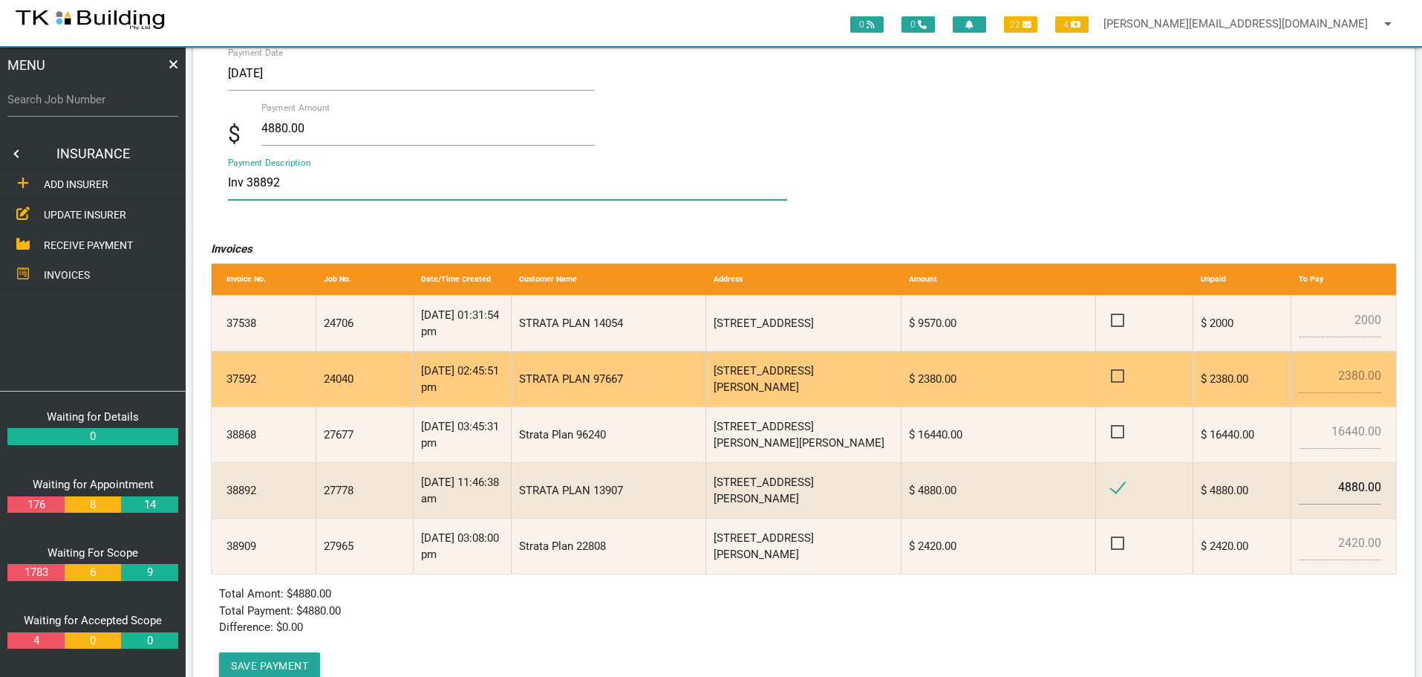
scroll to position [159, 0]
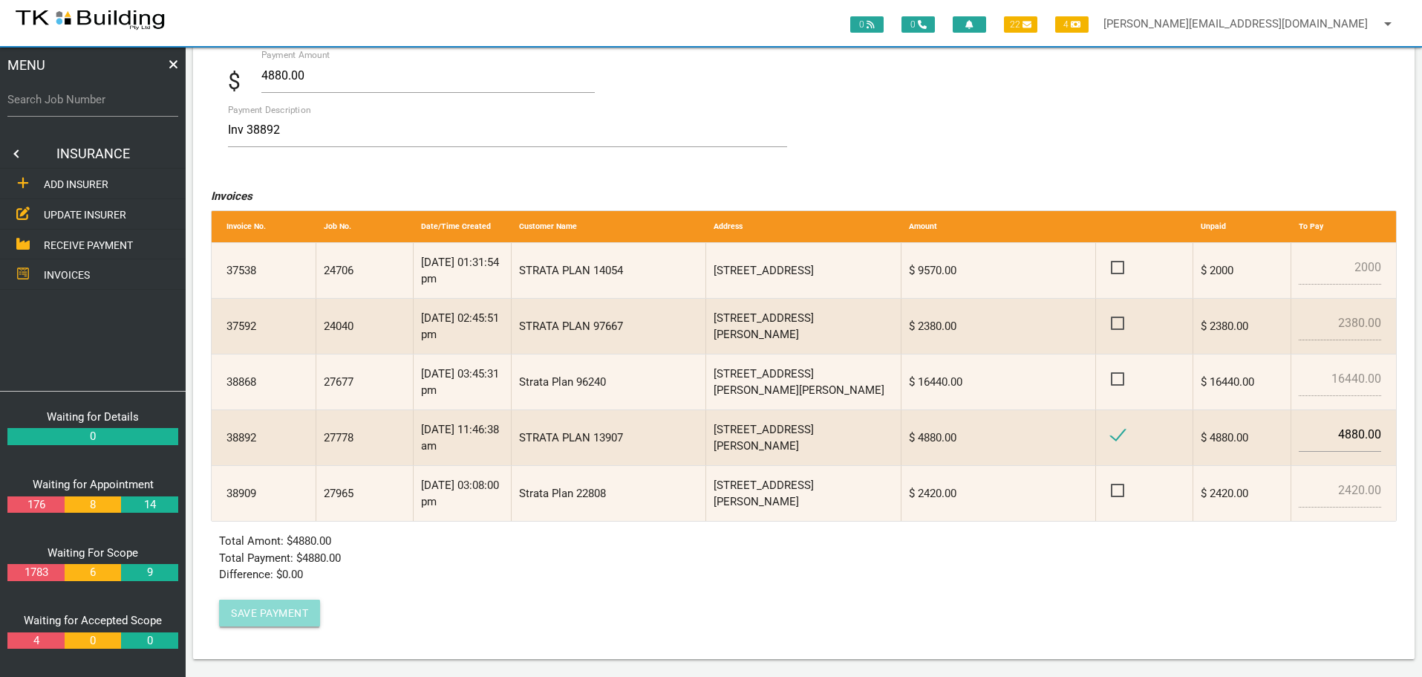
click at [266, 608] on button "Save Payment" at bounding box center [269, 612] width 101 height 27
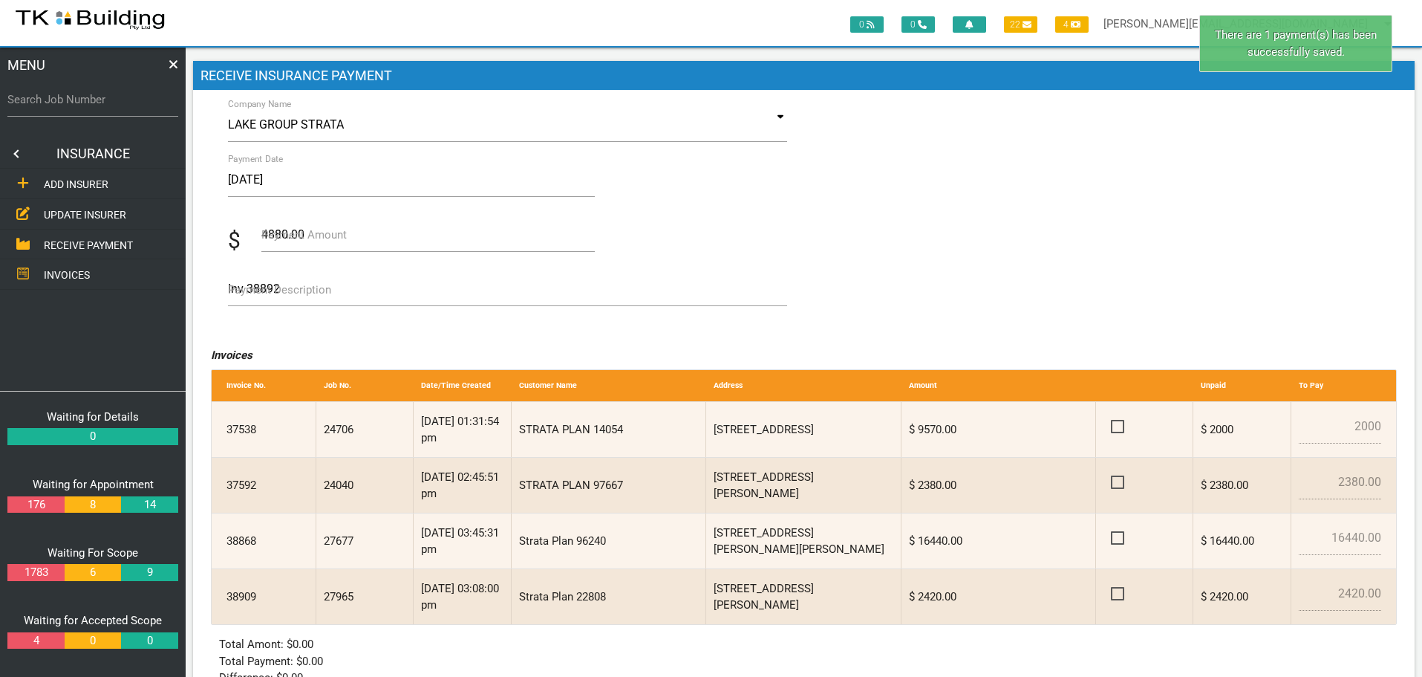
click at [82, 106] on label "Search Job Number" at bounding box center [92, 99] width 171 height 17
click at [82, 106] on input "Search Job Number" at bounding box center [92, 99] width 171 height 34
type input "27778"
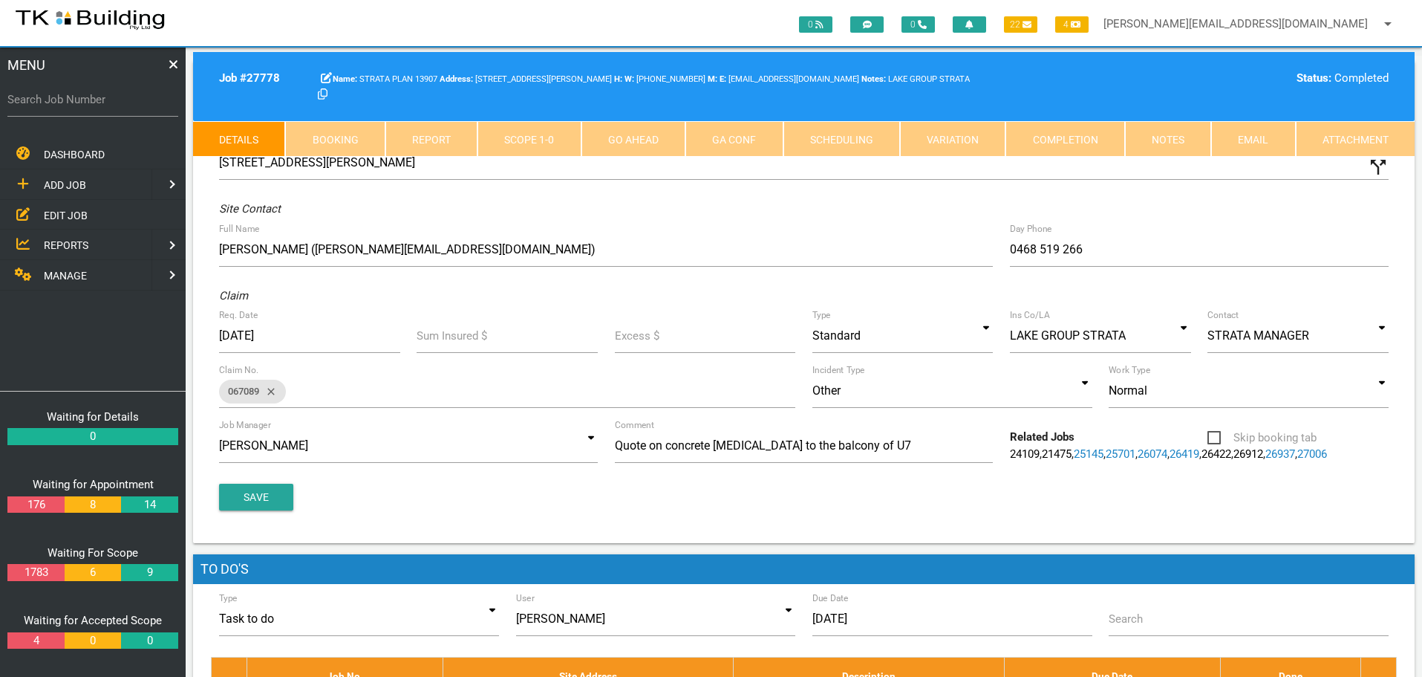
click at [1083, 140] on link "Completion" at bounding box center [1065, 139] width 119 height 36
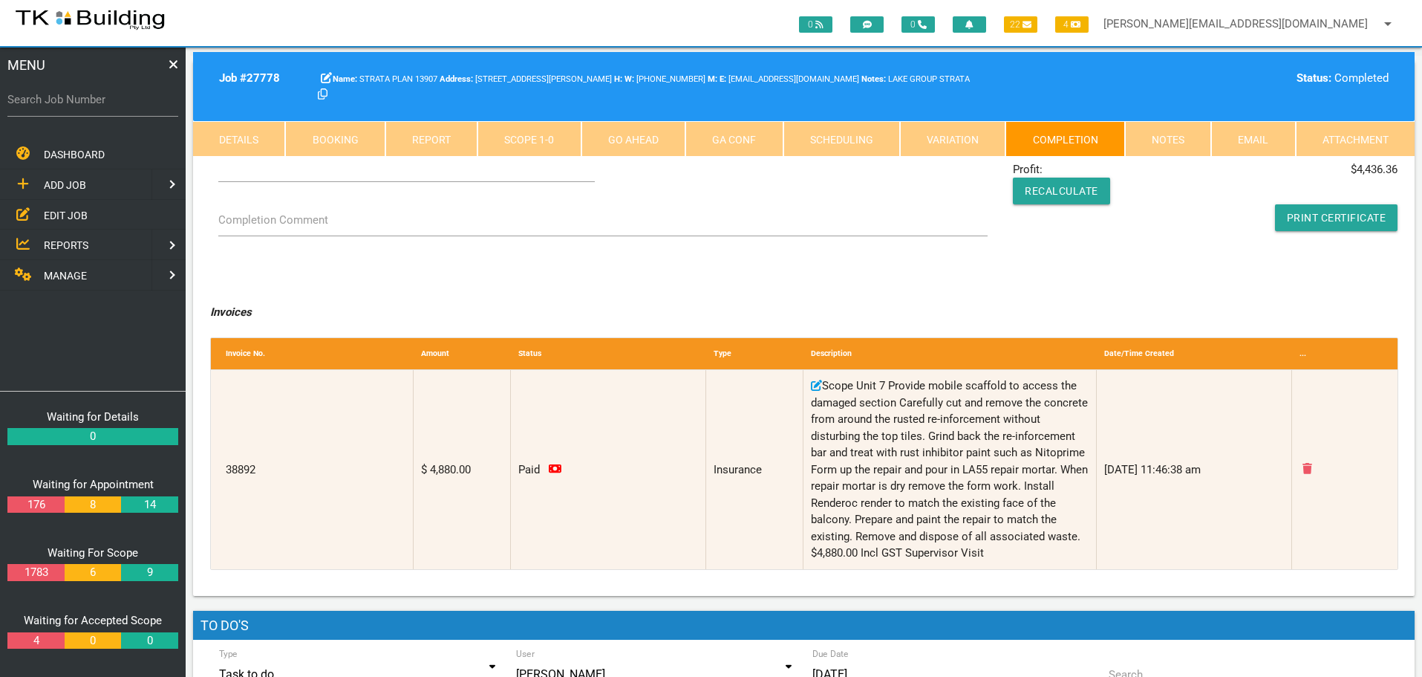
click at [1165, 140] on link "Notes" at bounding box center [1168, 139] width 86 height 36
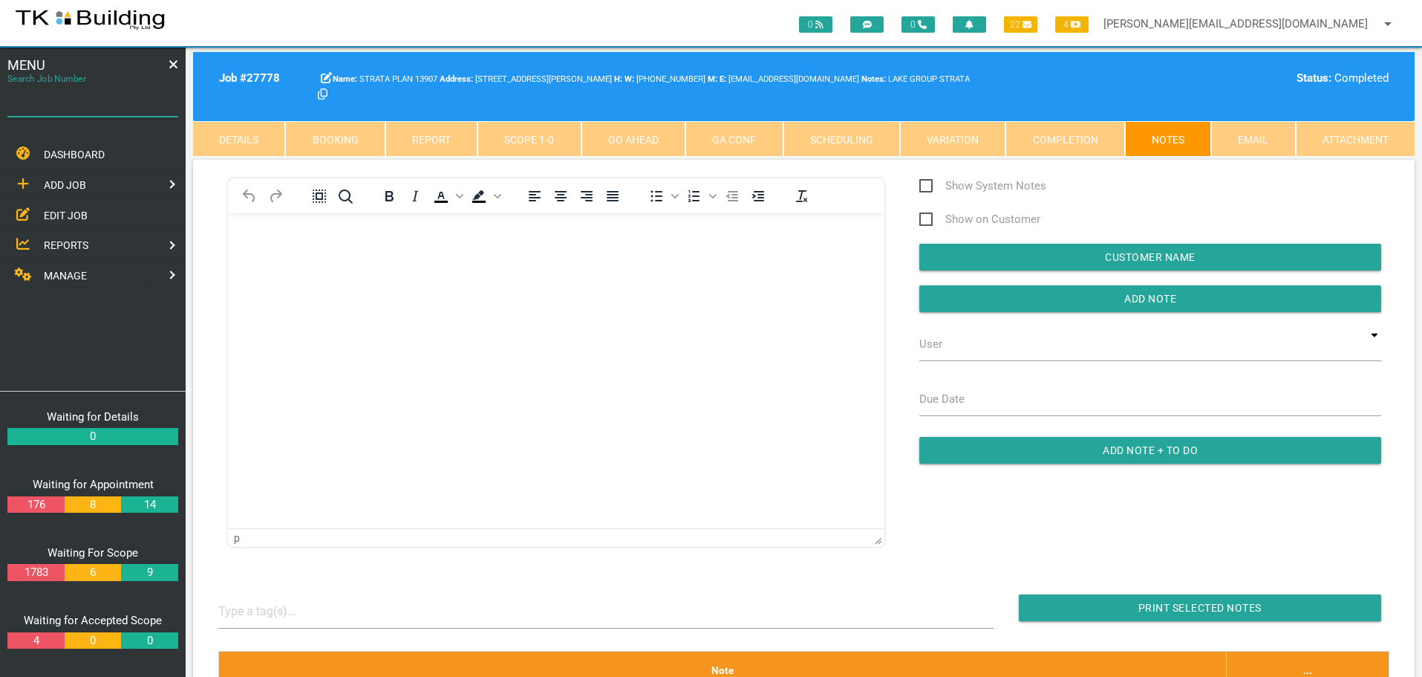
click at [62, 110] on input "Search Job Number" at bounding box center [92, 99] width 171 height 34
type input "27719"
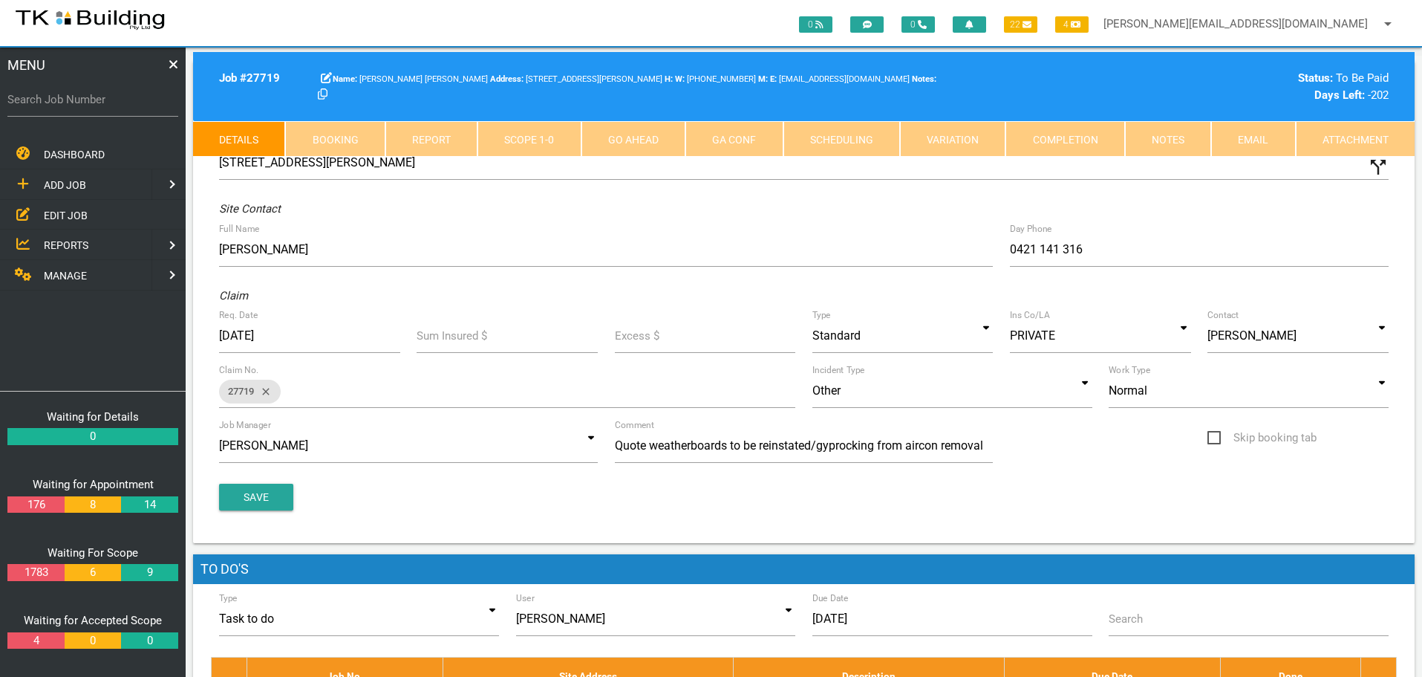
click at [1188, 146] on link "Notes" at bounding box center [1168, 139] width 86 height 36
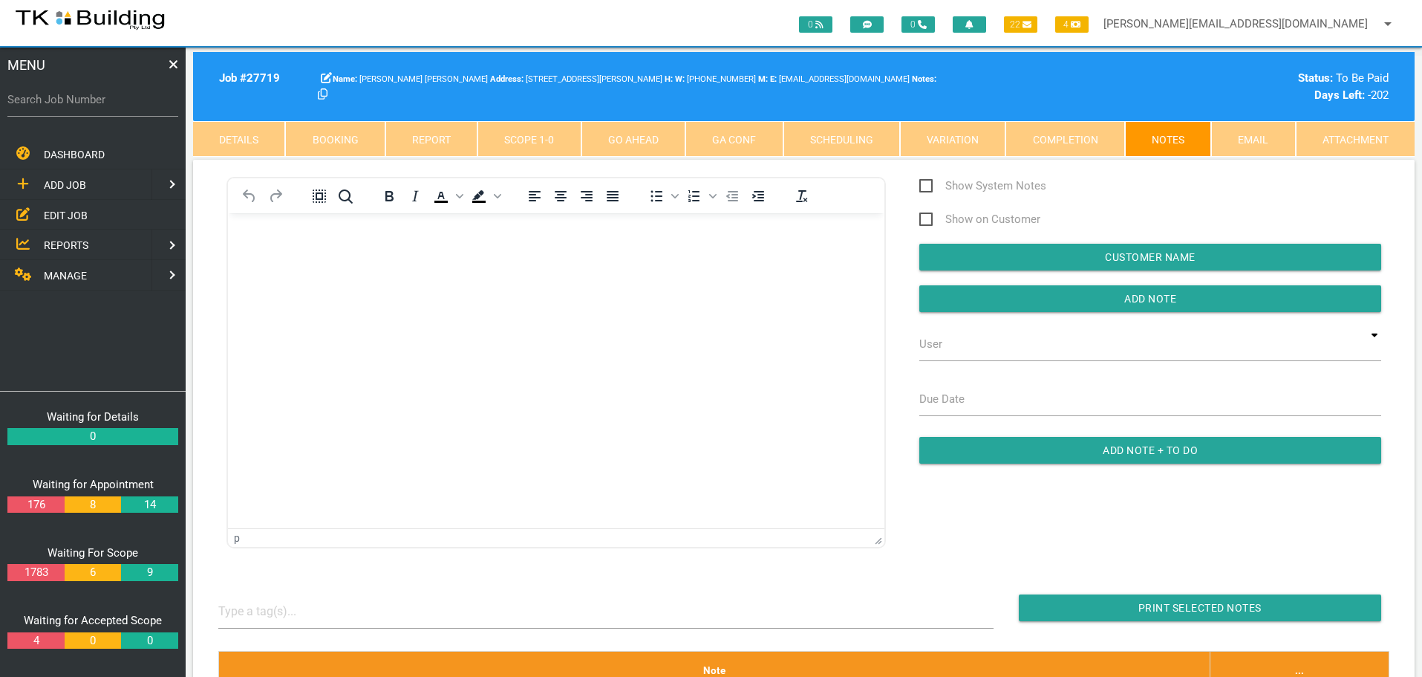
click at [251, 247] on body "Rich Text Area. Press ALT-0 for help." at bounding box center [556, 255] width 657 height 49
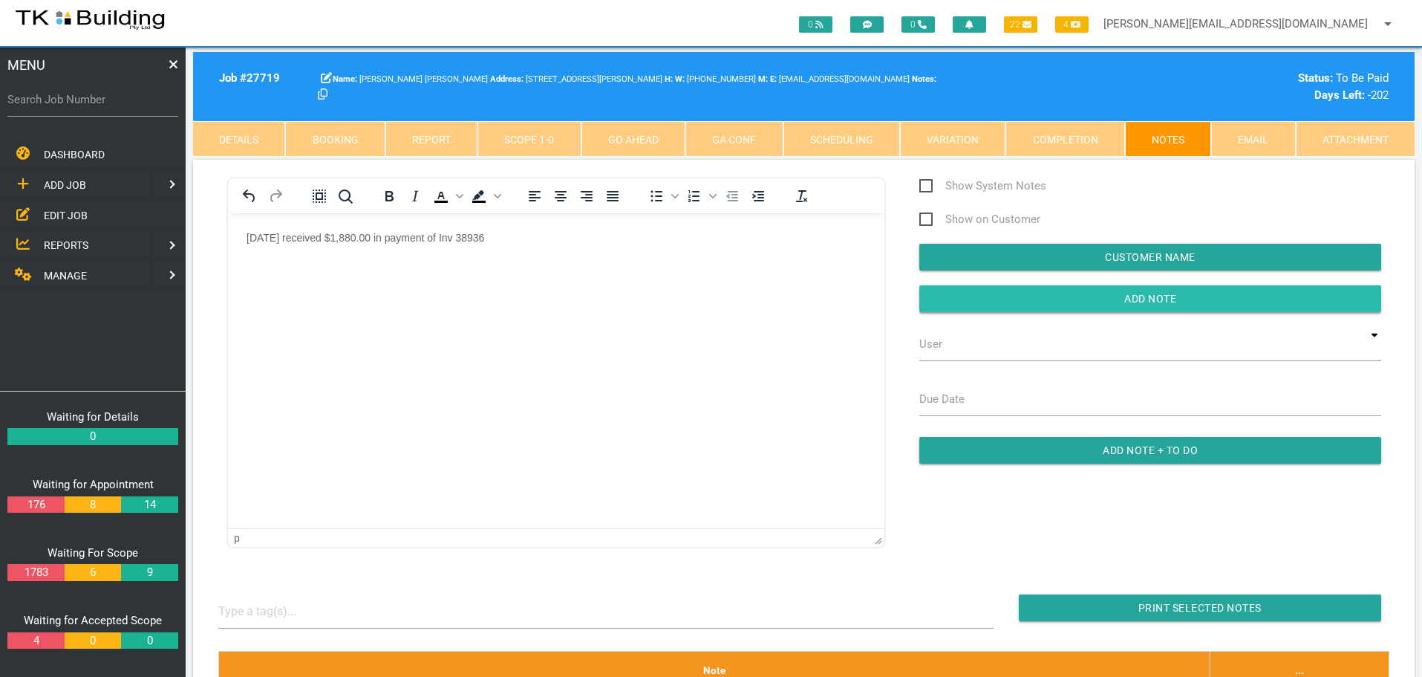
click at [969, 300] on input "button" at bounding box center [1151, 298] width 462 height 27
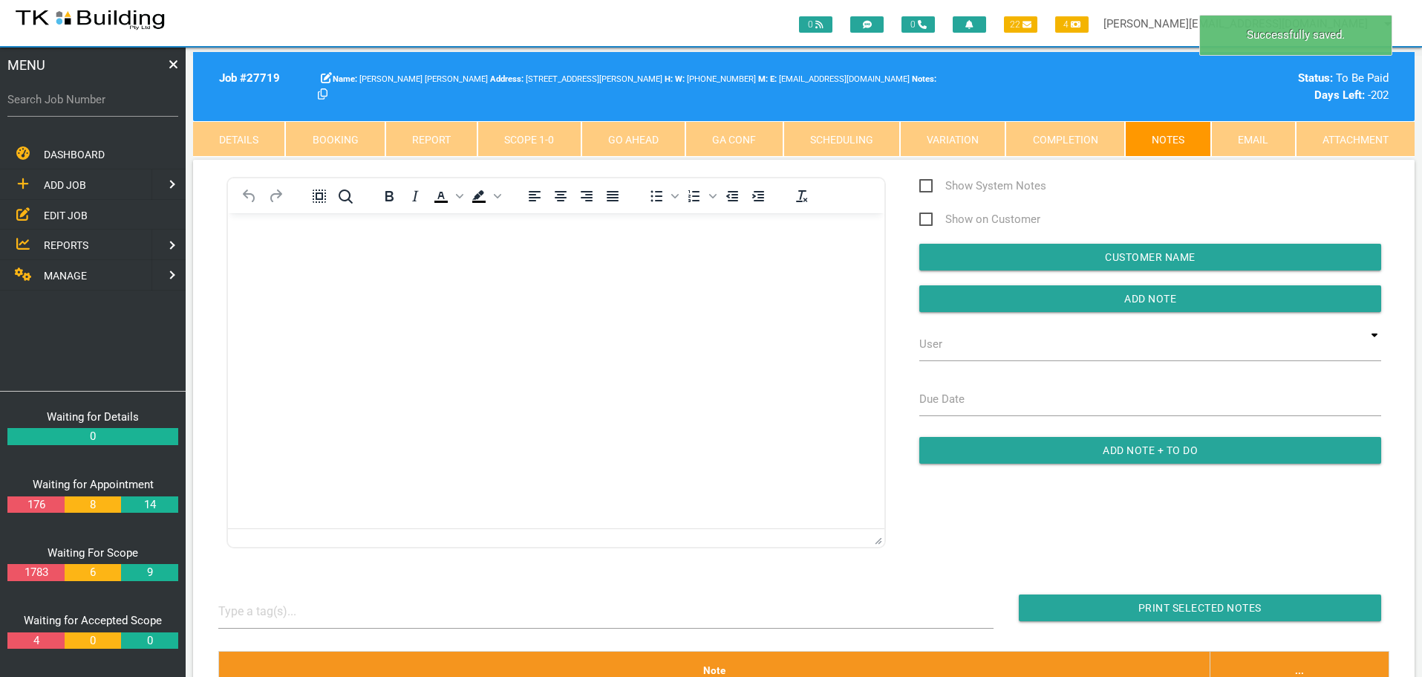
click at [71, 273] on span "MANAGE" at bounding box center [65, 276] width 43 height 12
click at [63, 211] on span "INSURANCE" at bounding box center [72, 215] width 56 height 12
click at [111, 243] on span "RECEIVE PAYMENT" at bounding box center [88, 244] width 89 height 12
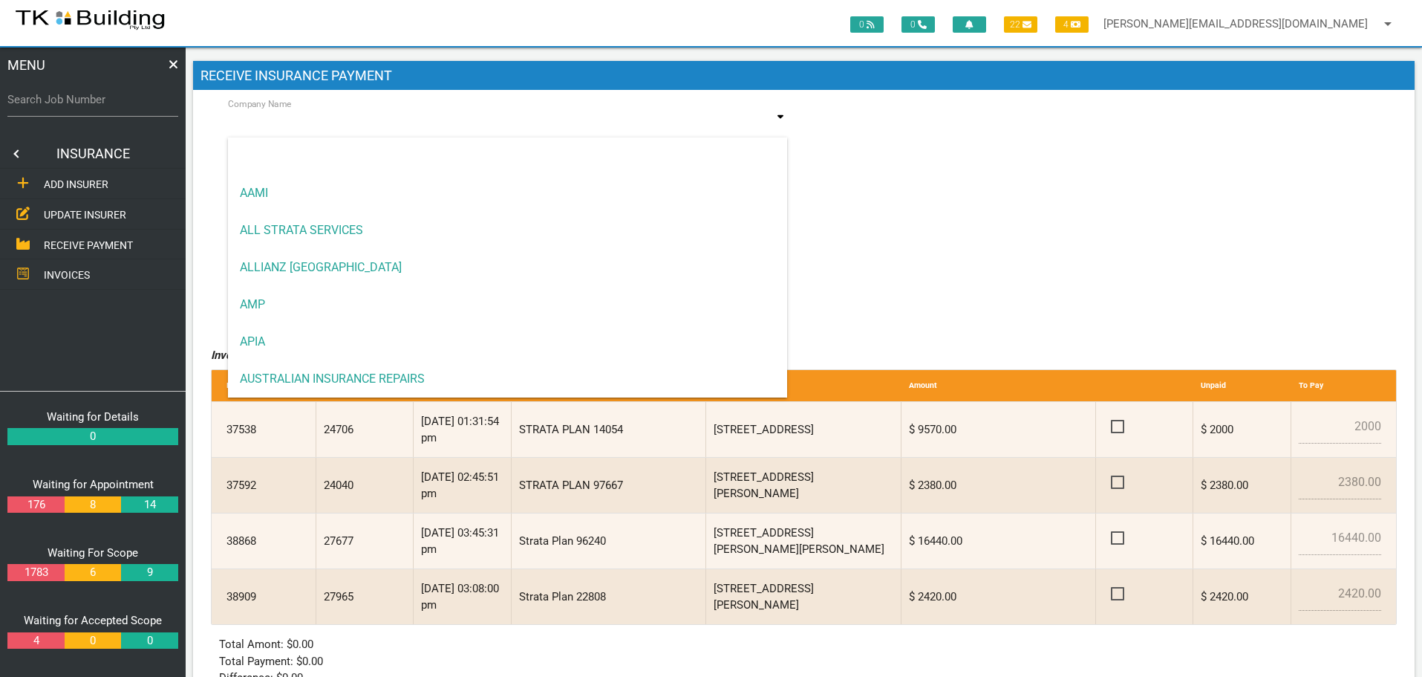
click at [390, 133] on input at bounding box center [508, 125] width 560 height 34
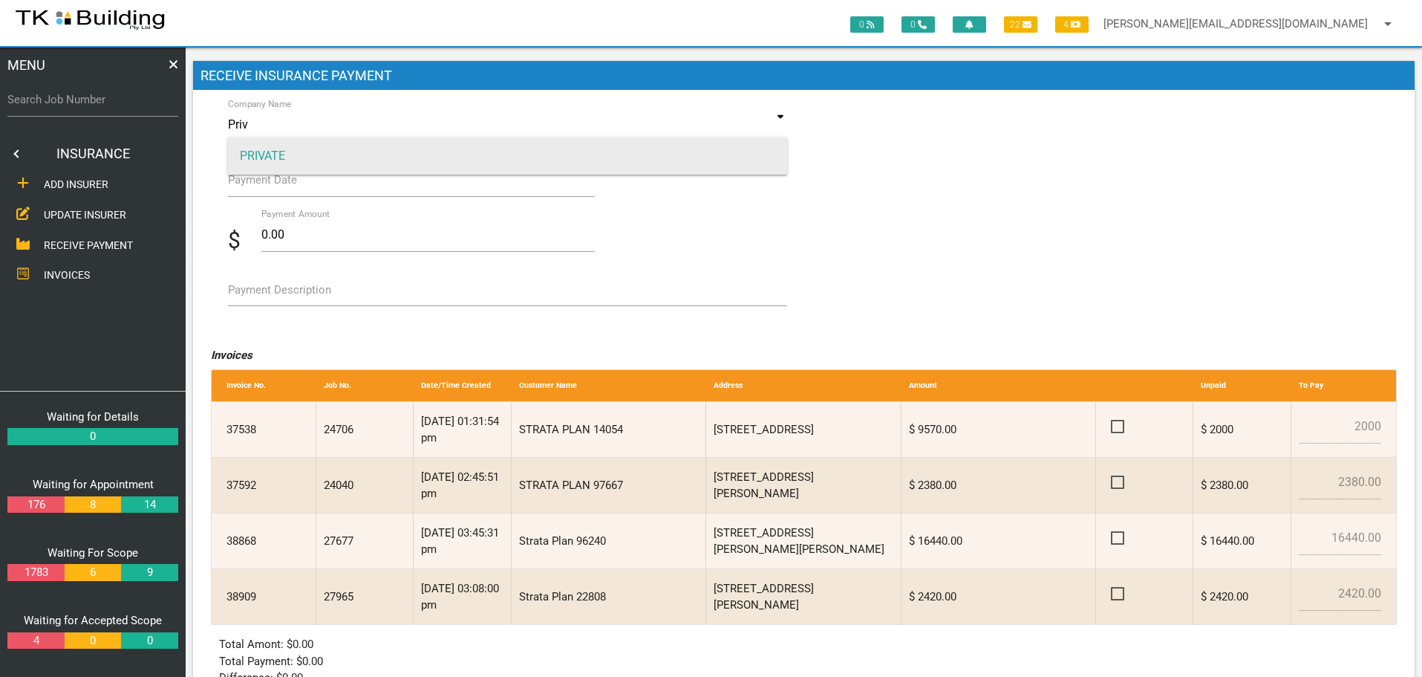
type input "Priv"
click at [358, 162] on span "PRIVATE" at bounding box center [508, 155] width 560 height 37
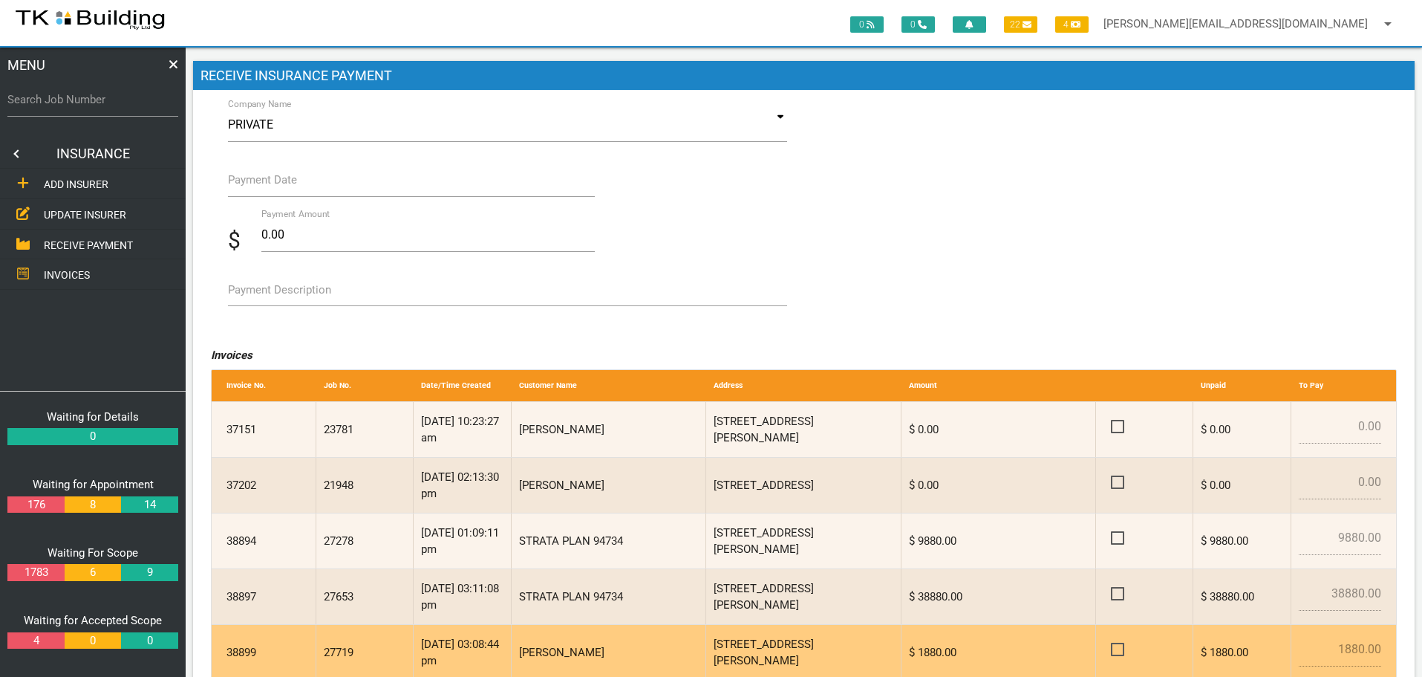
click at [1121, 648] on span at bounding box center [1124, 649] width 26 height 19
click at [1121, 648] on input "checkbox" at bounding box center [1116, 645] width 10 height 10
checkbox input "true"
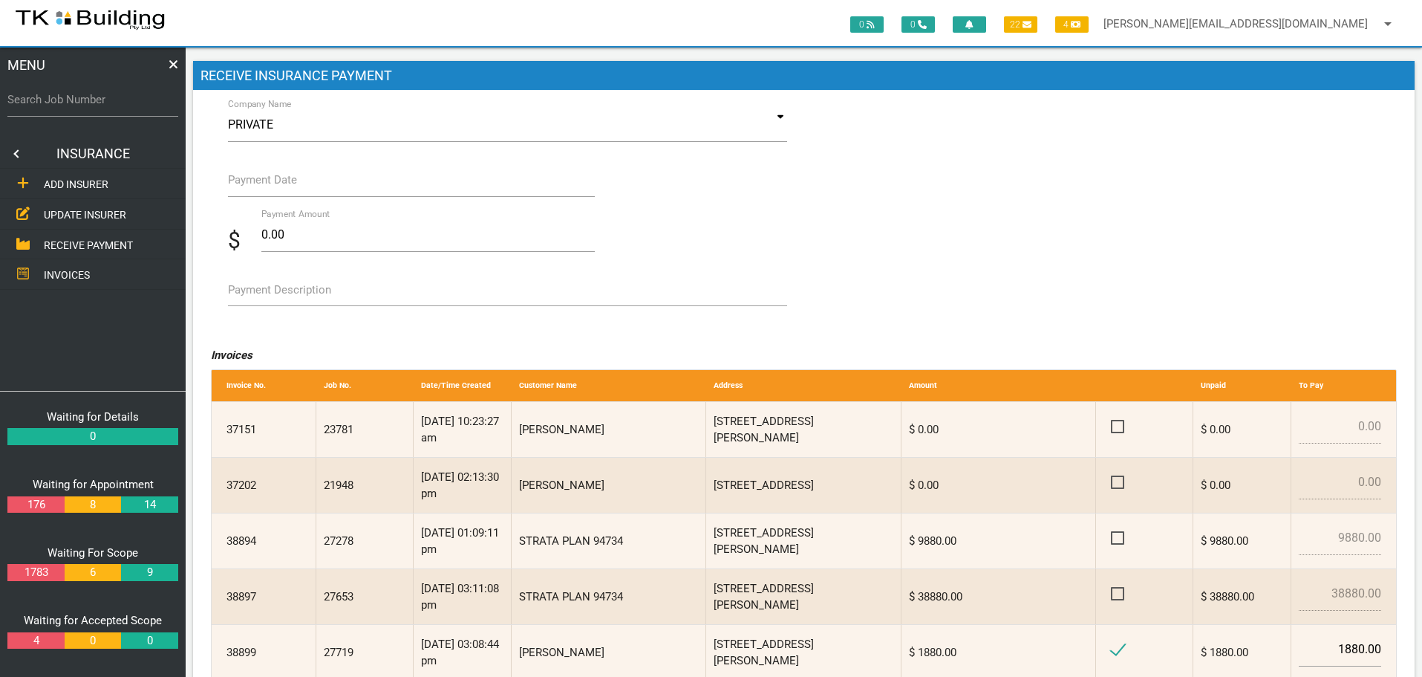
click at [262, 293] on label "Payment Description" at bounding box center [279, 290] width 103 height 17
click at [262, 293] on textarea "Payment Description" at bounding box center [508, 289] width 560 height 33
type textarea "Inv 38899"
click at [281, 187] on label "Payment Date" at bounding box center [262, 180] width 69 height 17
click at [281, 187] on input "Payment Date" at bounding box center [412, 180] width 368 height 34
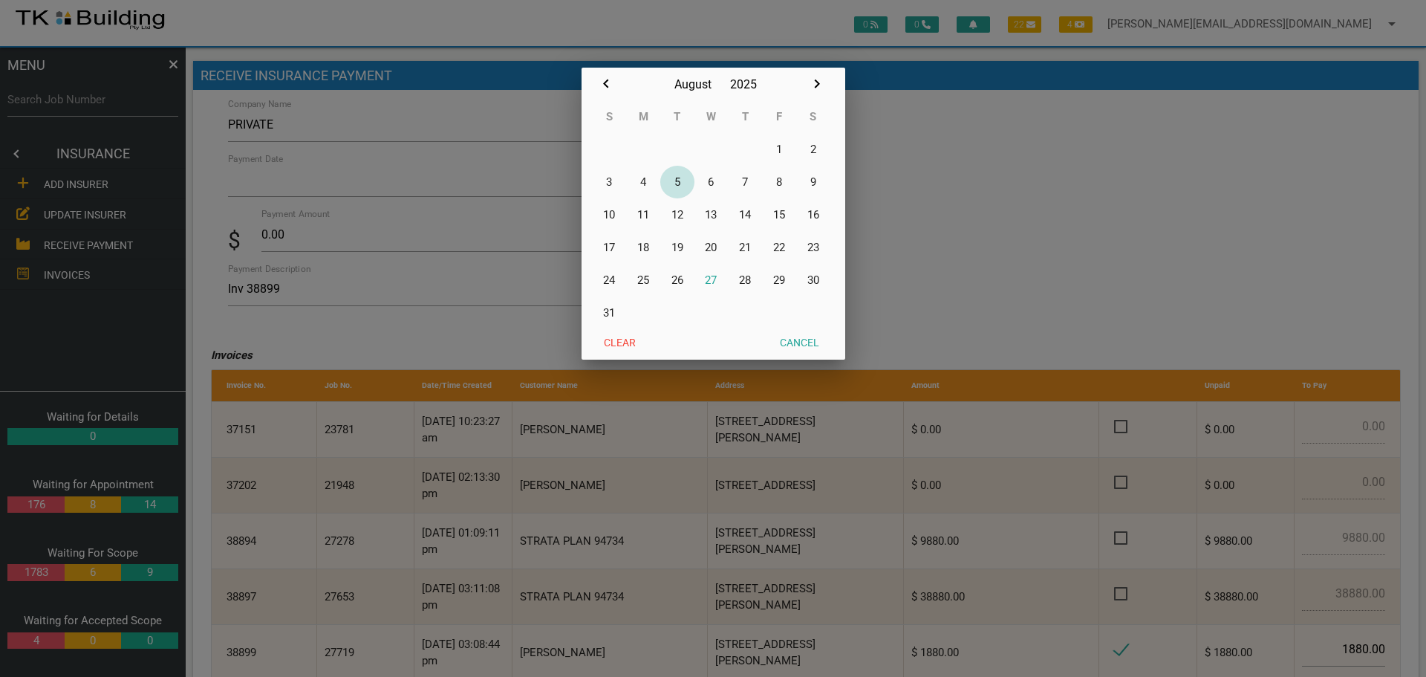
click at [678, 183] on button "5" at bounding box center [677, 182] width 34 height 33
type input "[DATE]"
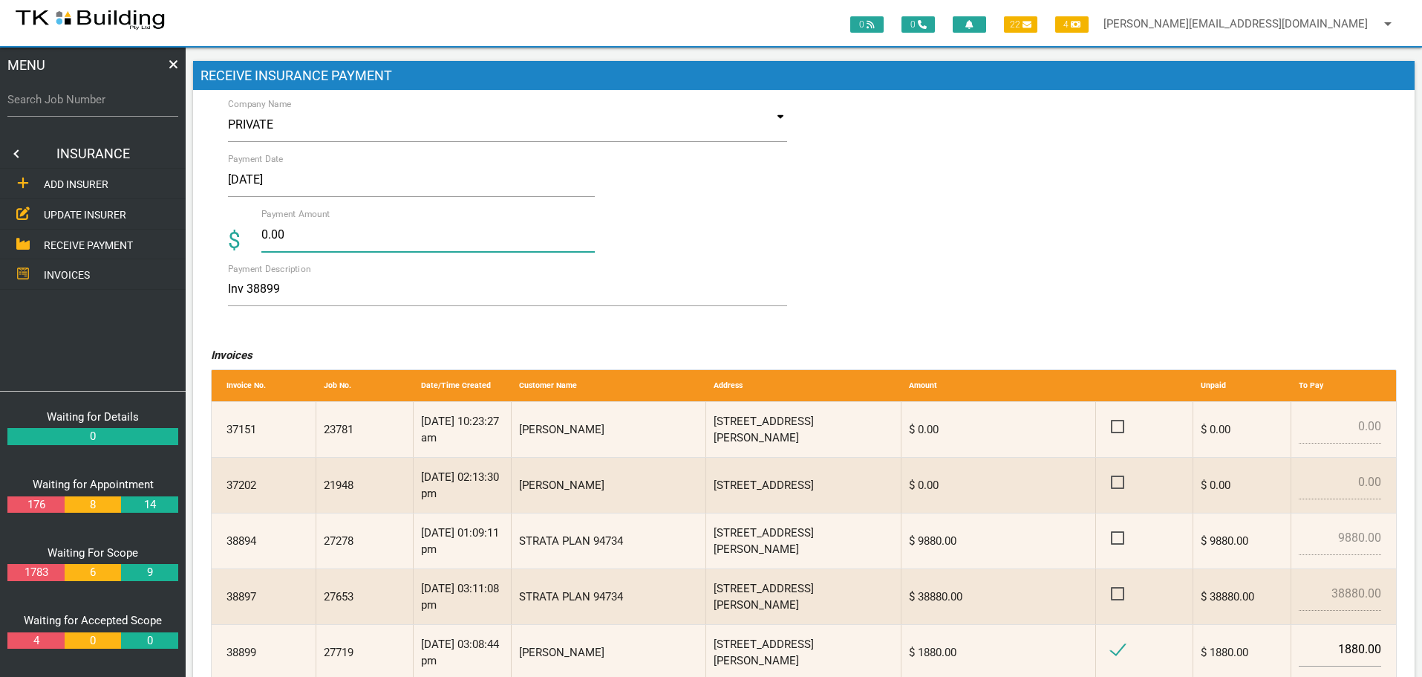
click at [311, 235] on input "0.00" at bounding box center [428, 235] width 334 height 34
type input "0"
type input "1880.00"
click at [409, 297] on textarea "Inv 38899" at bounding box center [508, 289] width 560 height 33
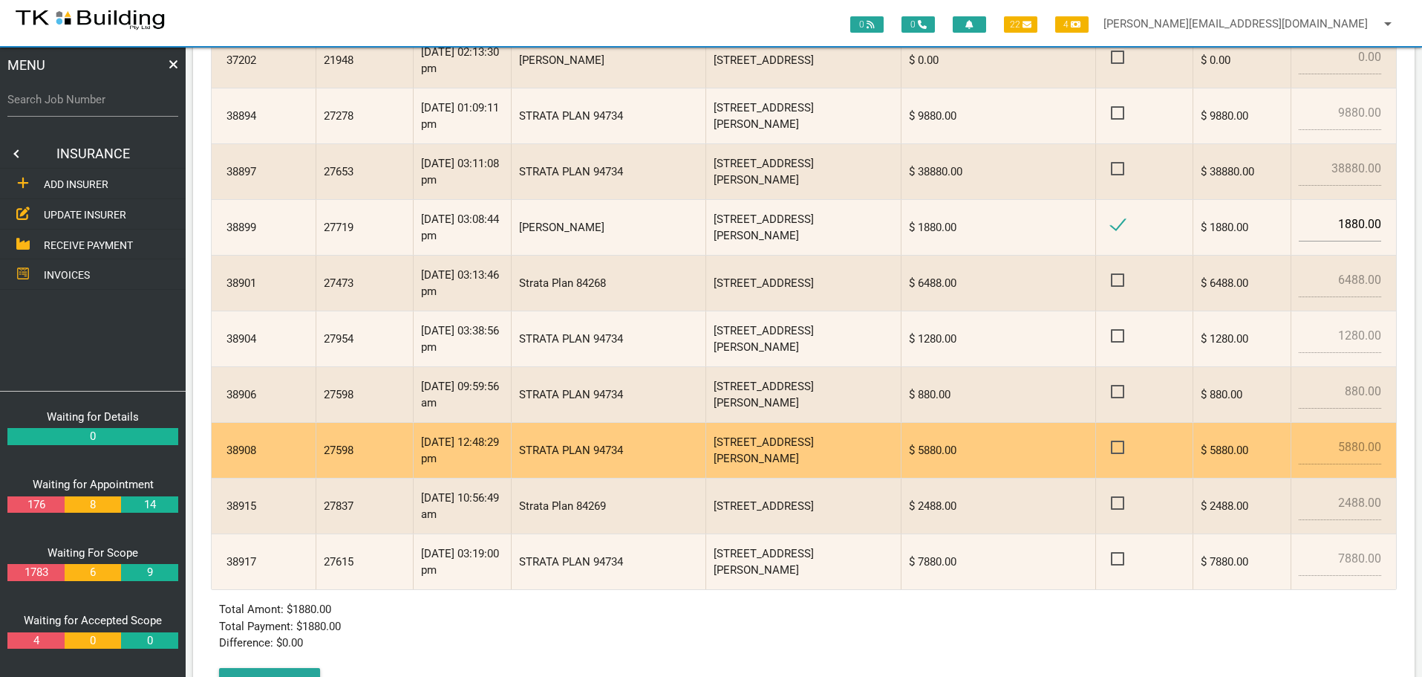
scroll to position [493, 0]
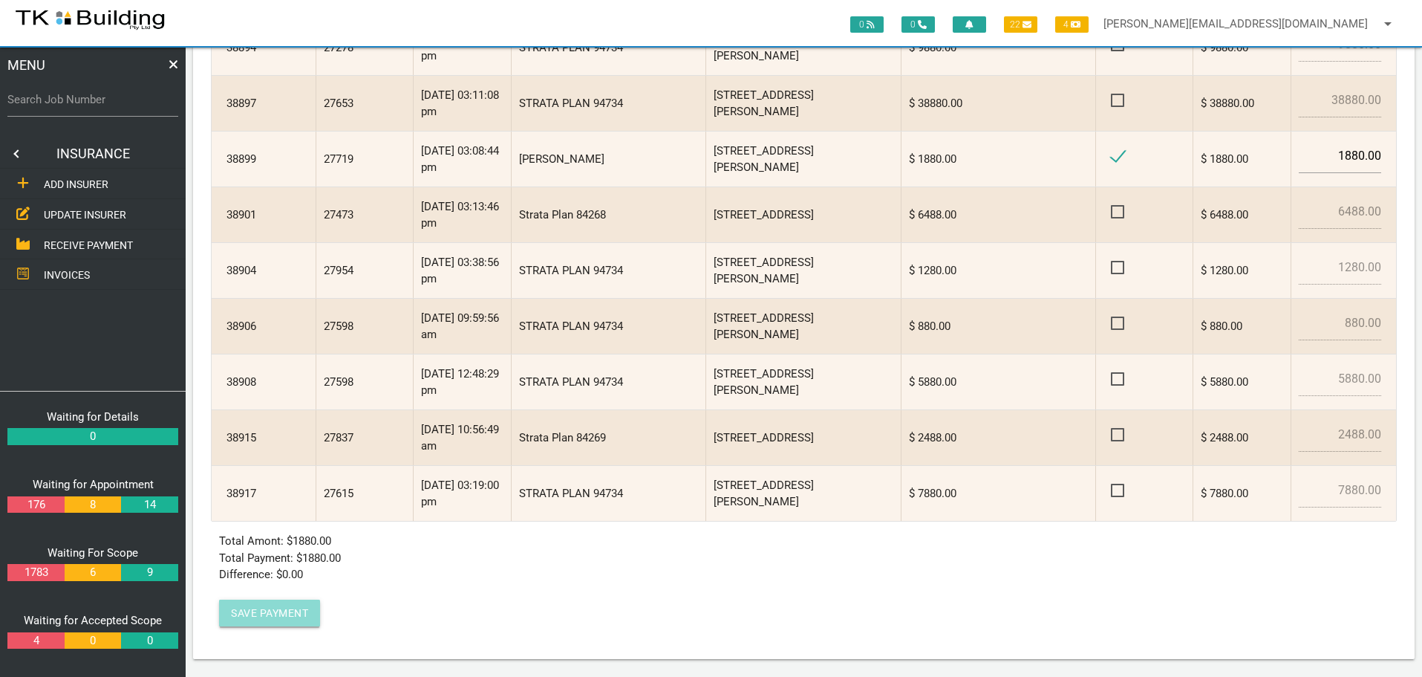
click at [241, 608] on button "Save Payment" at bounding box center [269, 612] width 101 height 27
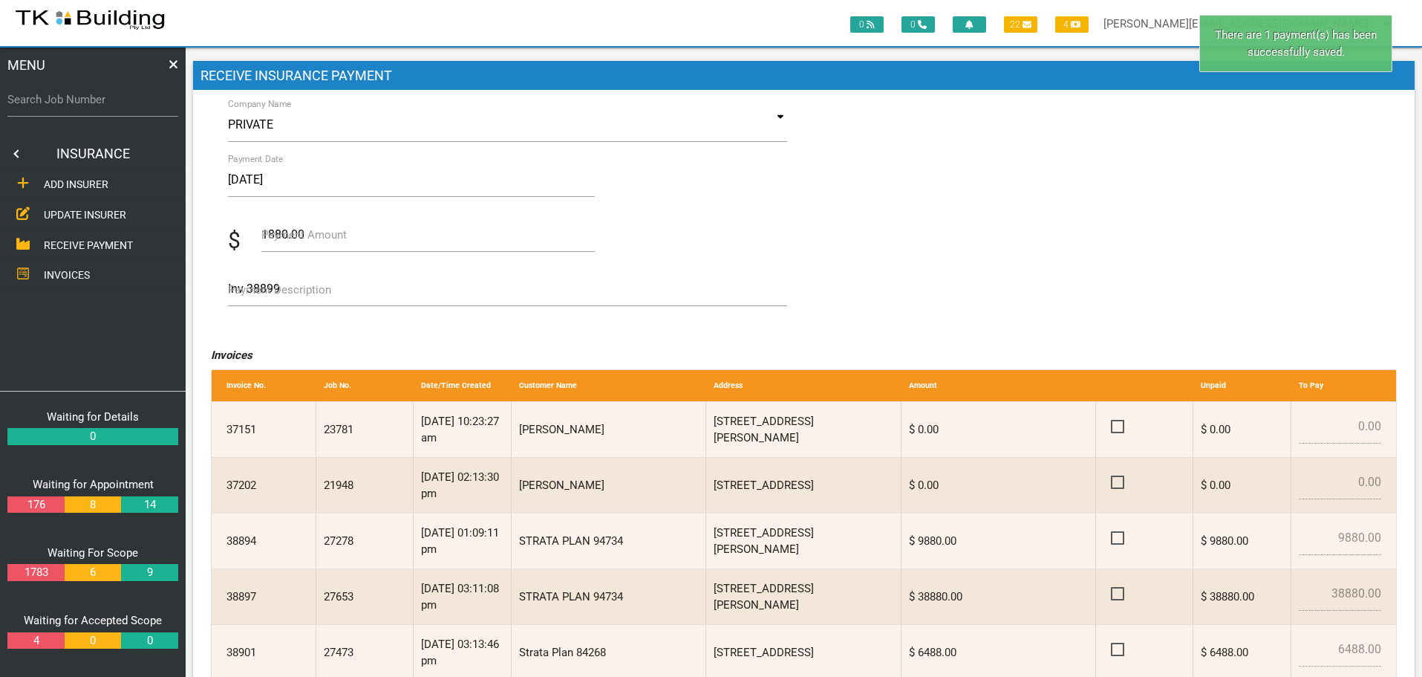
click at [99, 105] on label "Search Job Number" at bounding box center [92, 99] width 171 height 17
click at [99, 105] on input "Search Job Number" at bounding box center [92, 99] width 171 height 34
type input "27719"
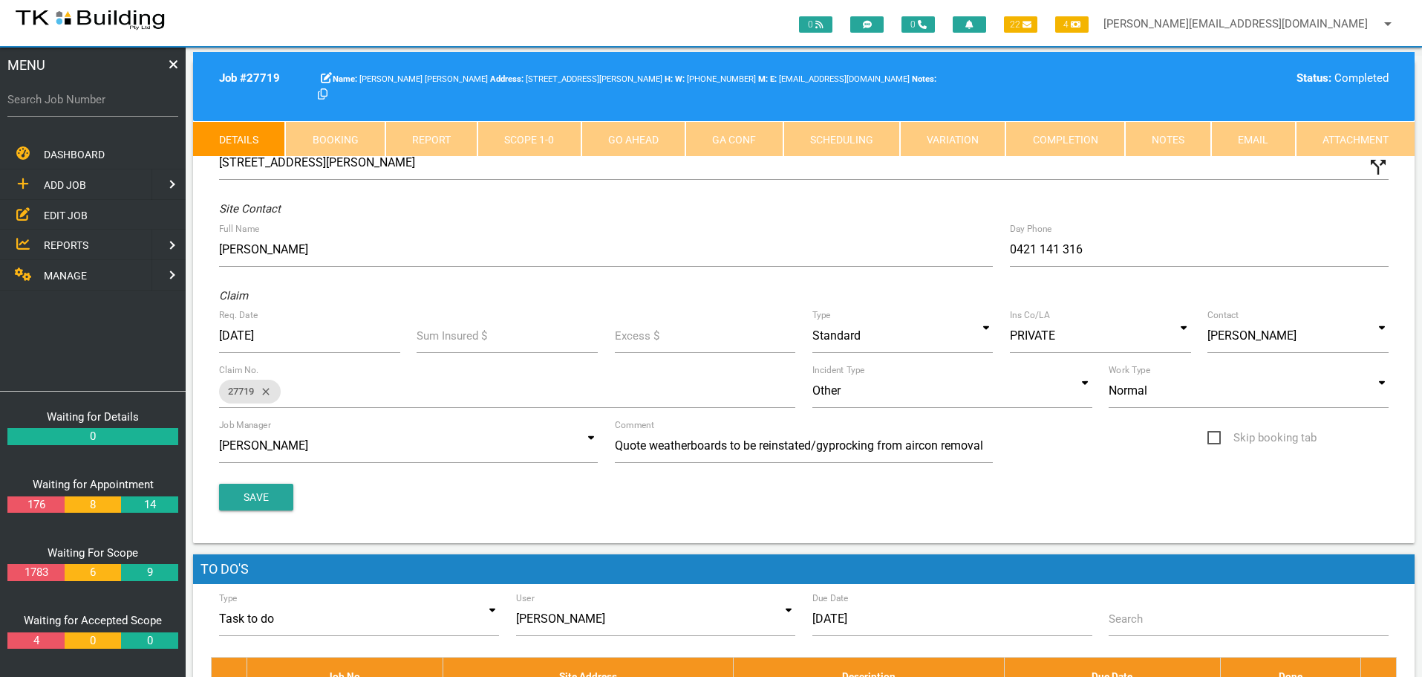
click at [1081, 140] on link "Completion" at bounding box center [1065, 139] width 119 height 36
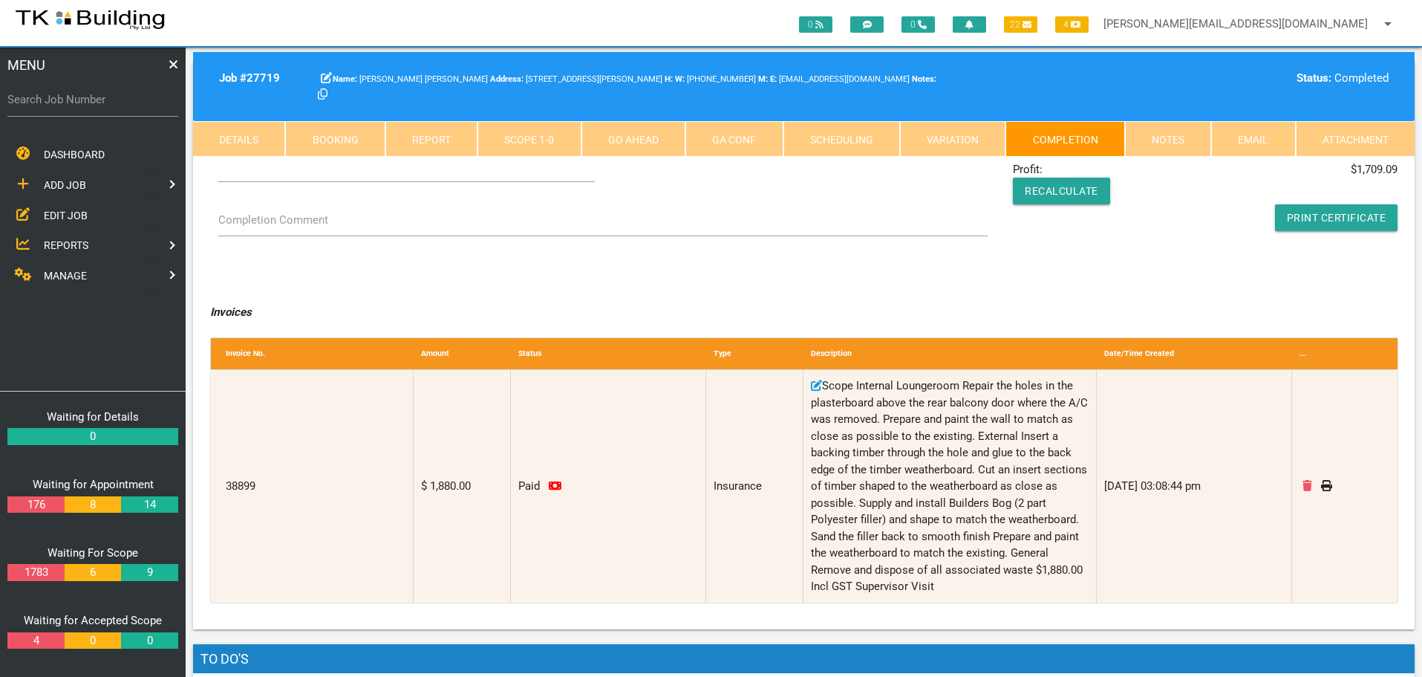
click at [1167, 136] on link "Notes" at bounding box center [1168, 139] width 86 height 36
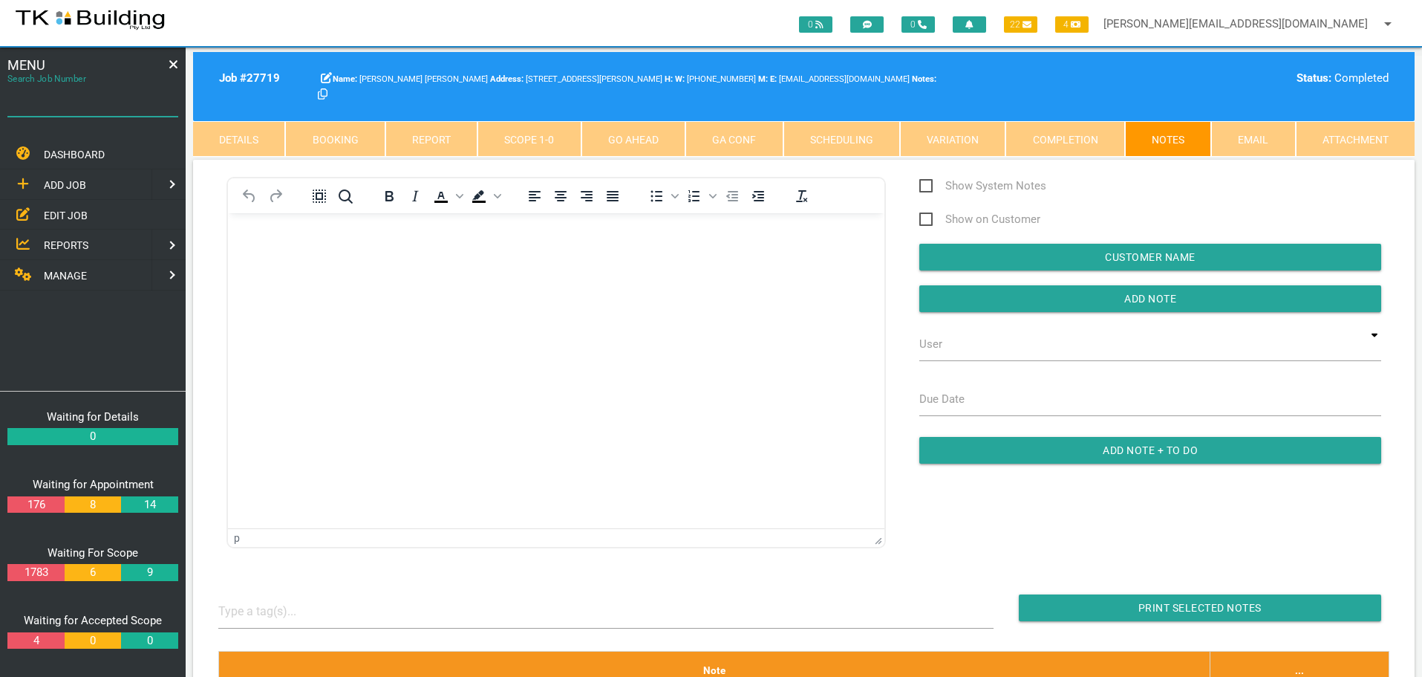
click at [74, 110] on input "Search Job Number" at bounding box center [92, 99] width 171 height 34
type input "27225"
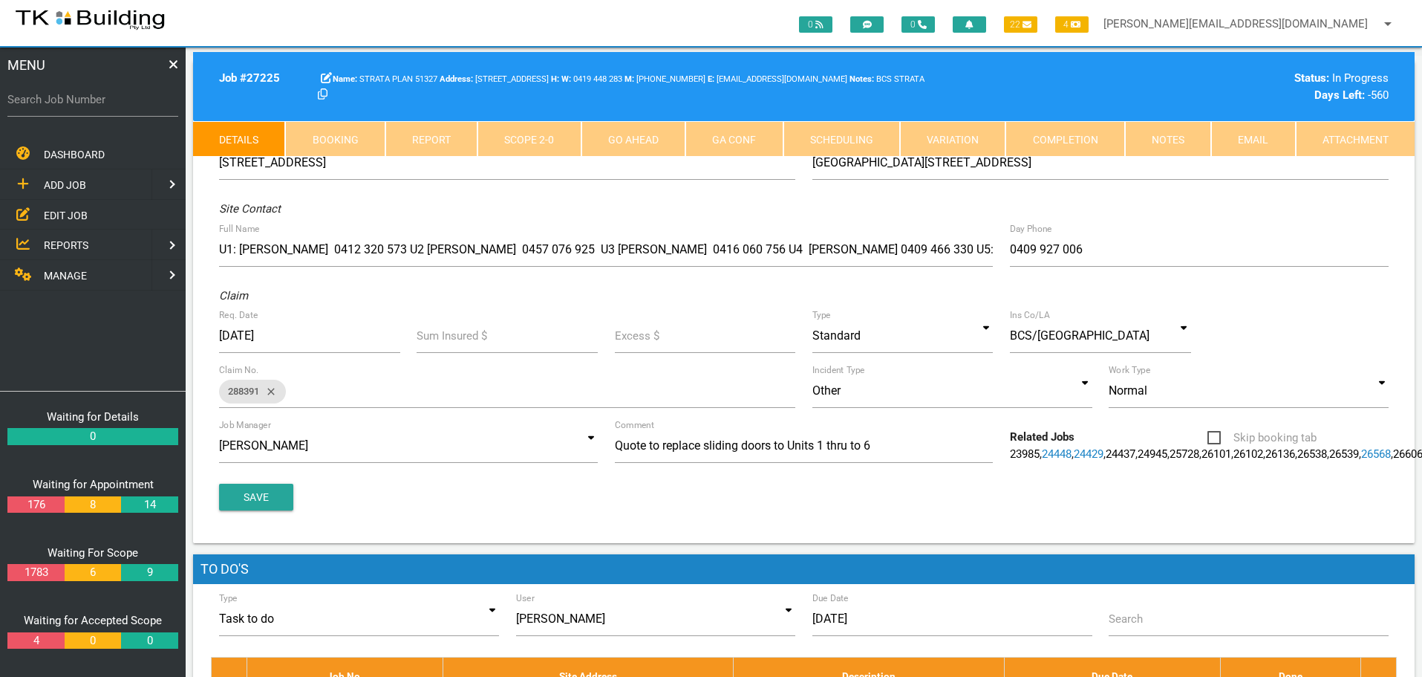
click at [1165, 132] on link "Notes" at bounding box center [1168, 139] width 86 height 36
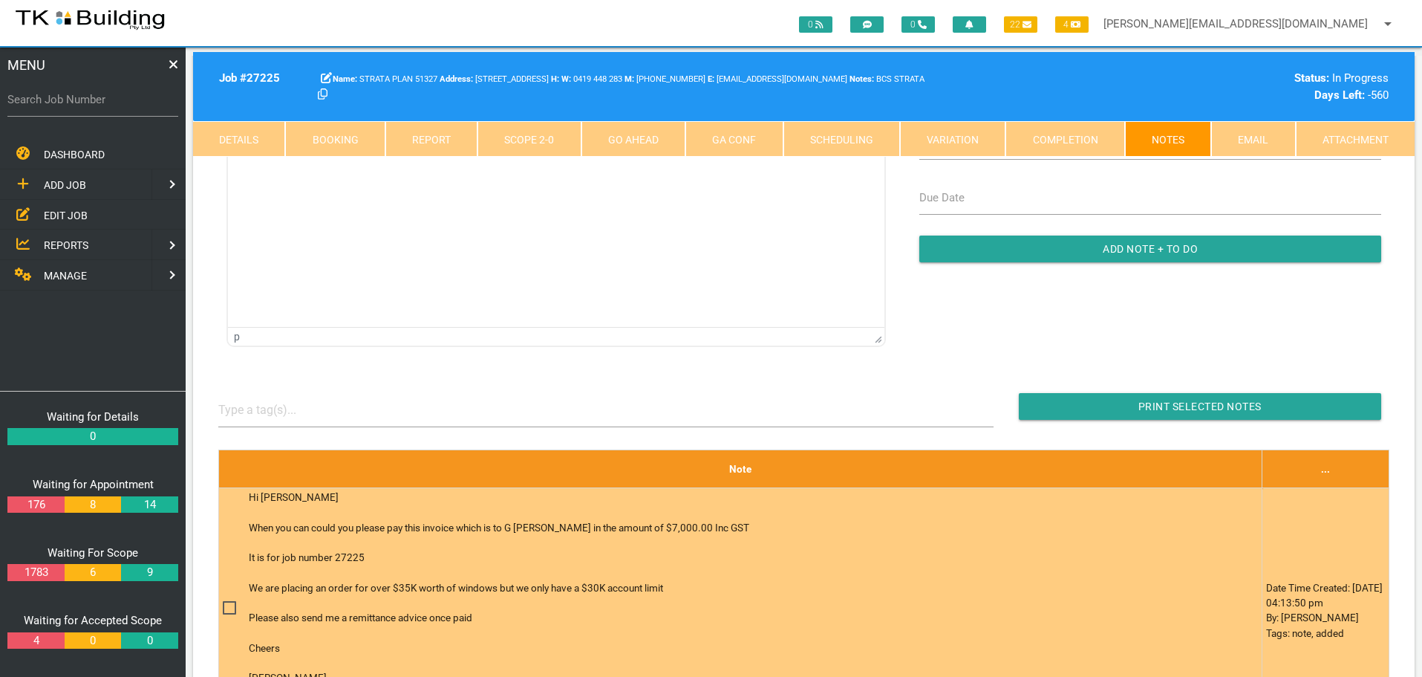
scroll to position [74, 0]
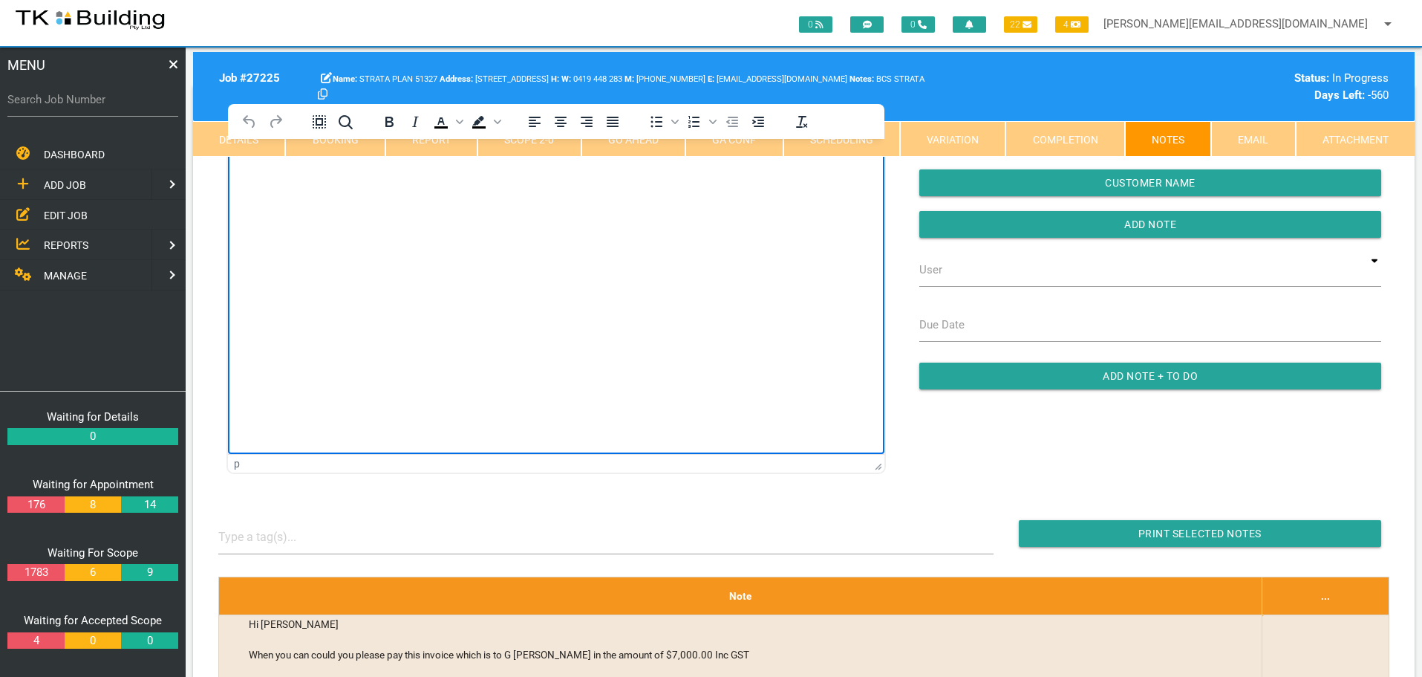
click at [312, 206] on html at bounding box center [556, 172] width 657 height 68
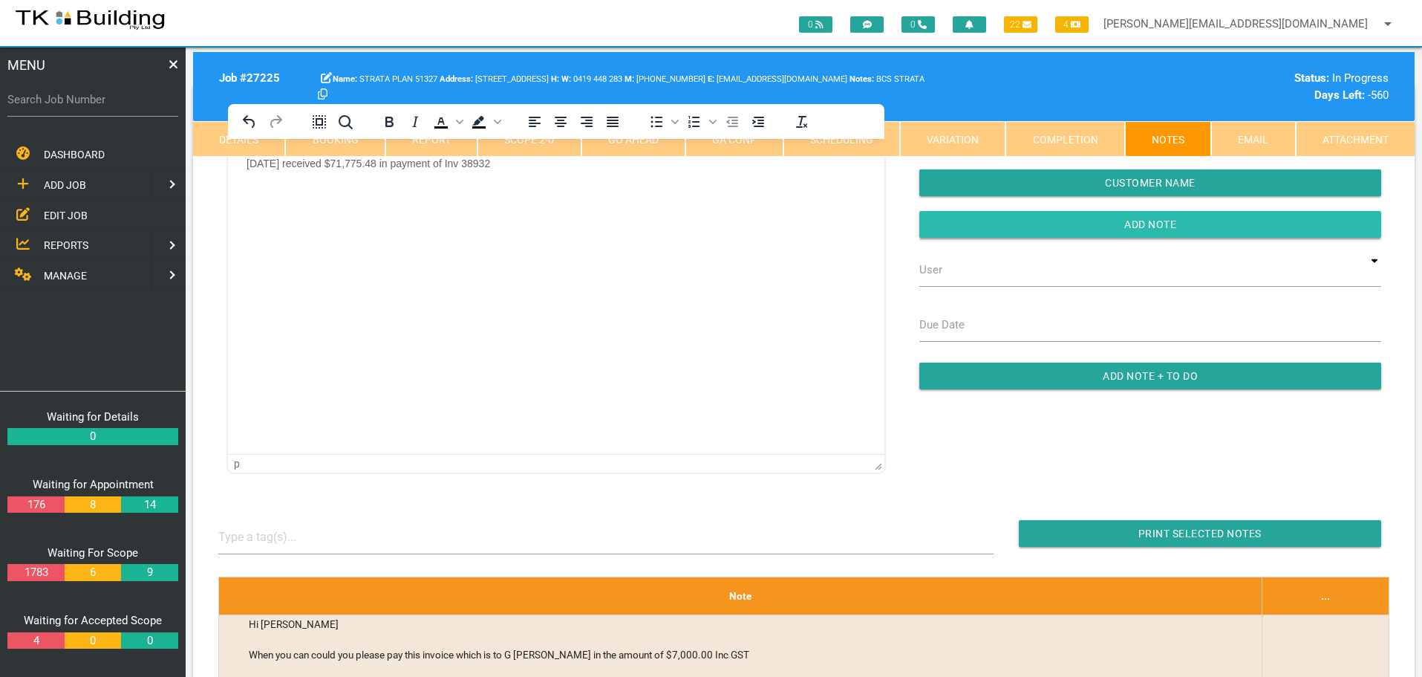
click at [948, 219] on input "button" at bounding box center [1151, 224] width 462 height 27
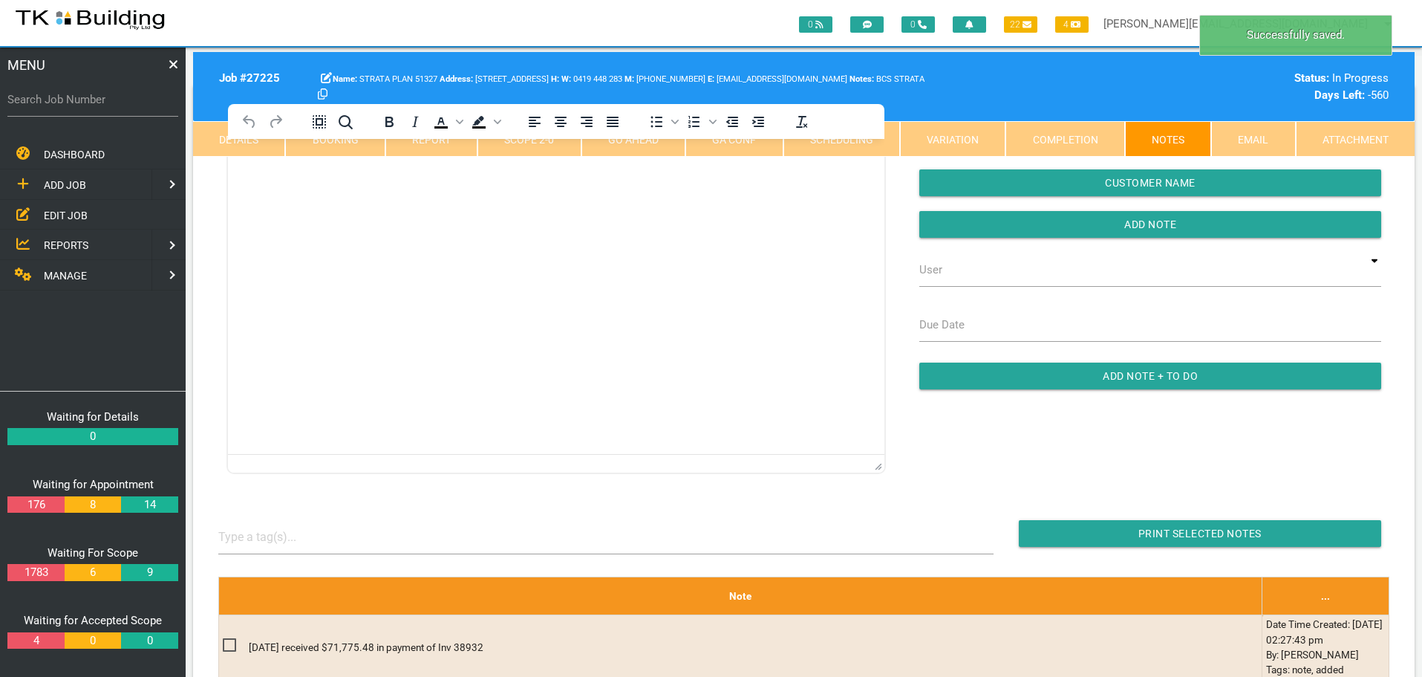
click at [77, 274] on span "MANAGE" at bounding box center [65, 276] width 43 height 12
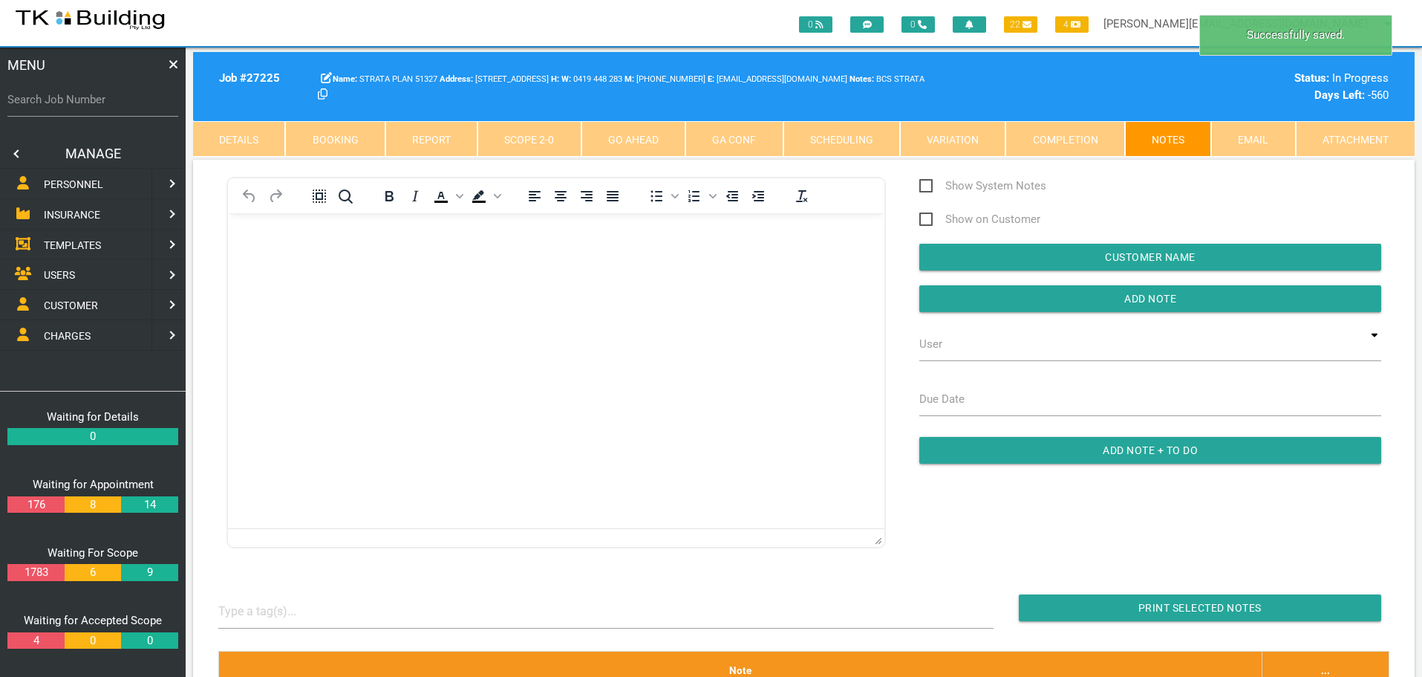
click at [91, 211] on span "INSURANCE" at bounding box center [72, 215] width 56 height 12
click at [100, 249] on span "RECEIVE PAYMENT" at bounding box center [88, 244] width 89 height 12
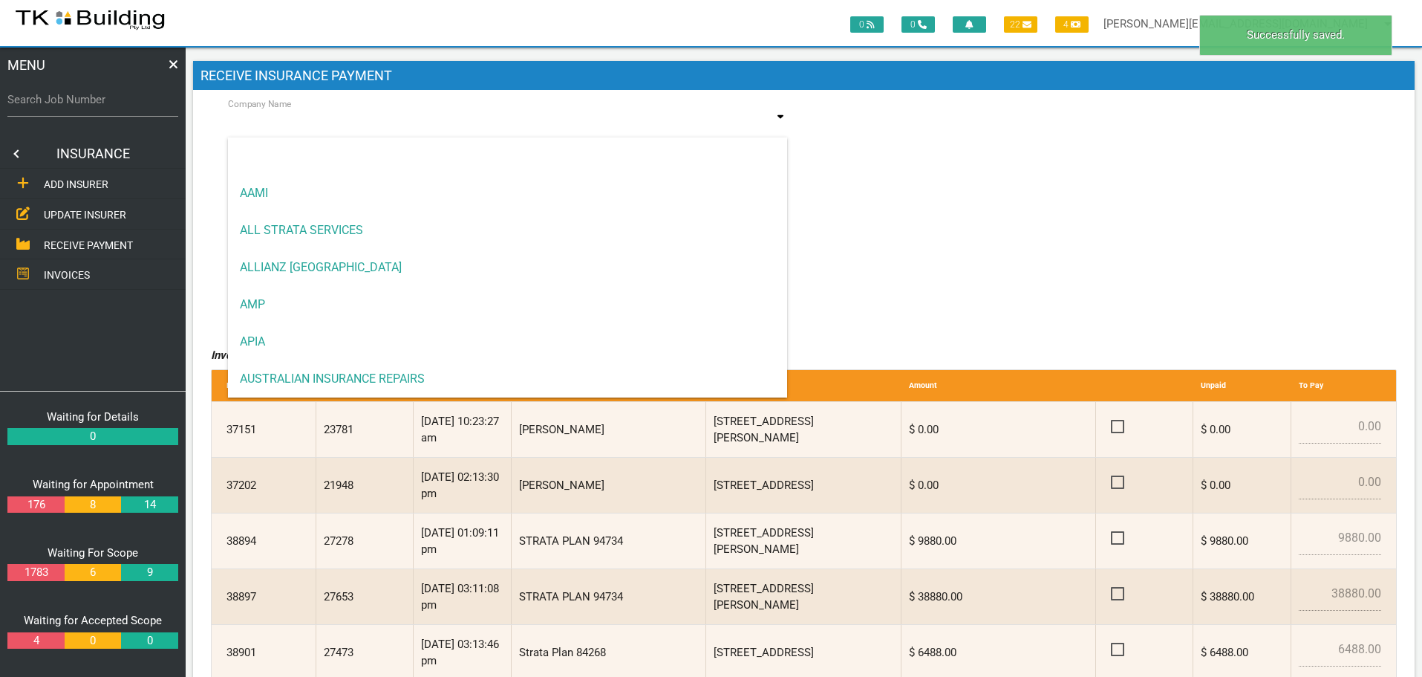
click at [326, 130] on input at bounding box center [508, 125] width 560 height 34
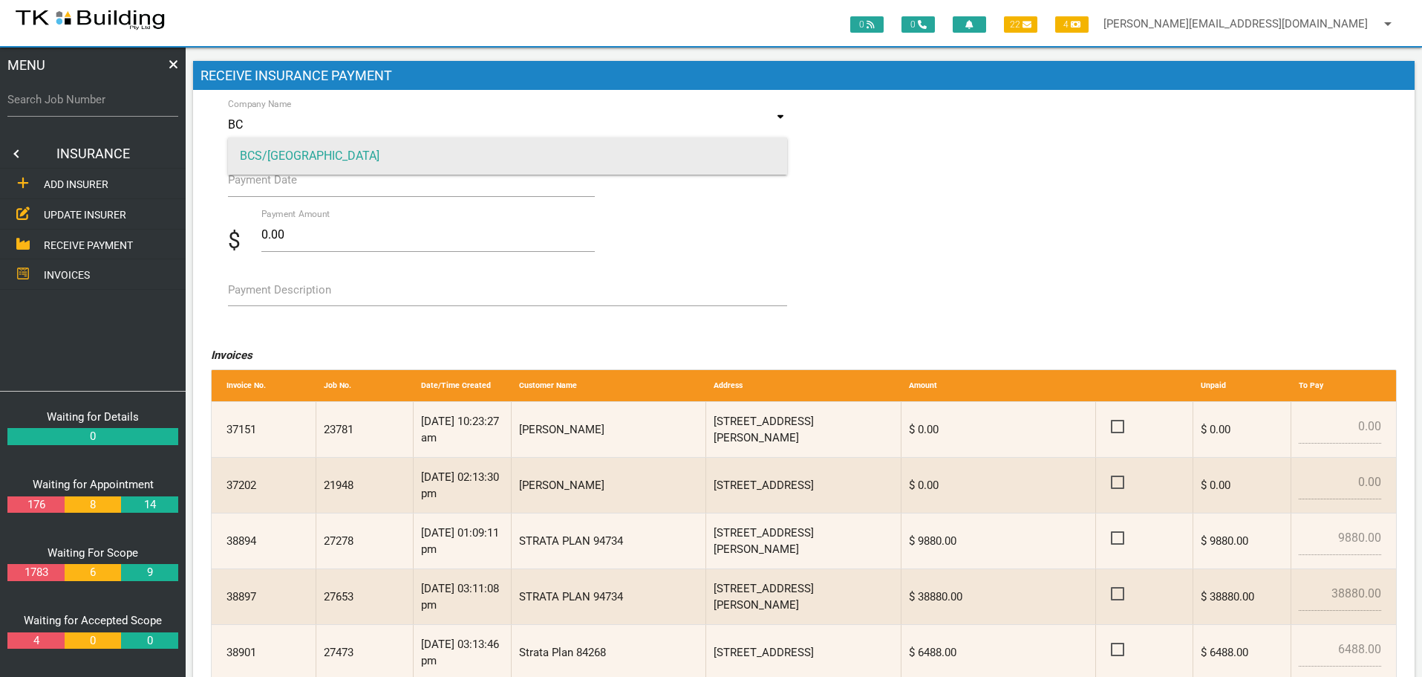
type input "BC"
click at [353, 149] on span "BCS/[GEOGRAPHIC_DATA]" at bounding box center [508, 155] width 560 height 37
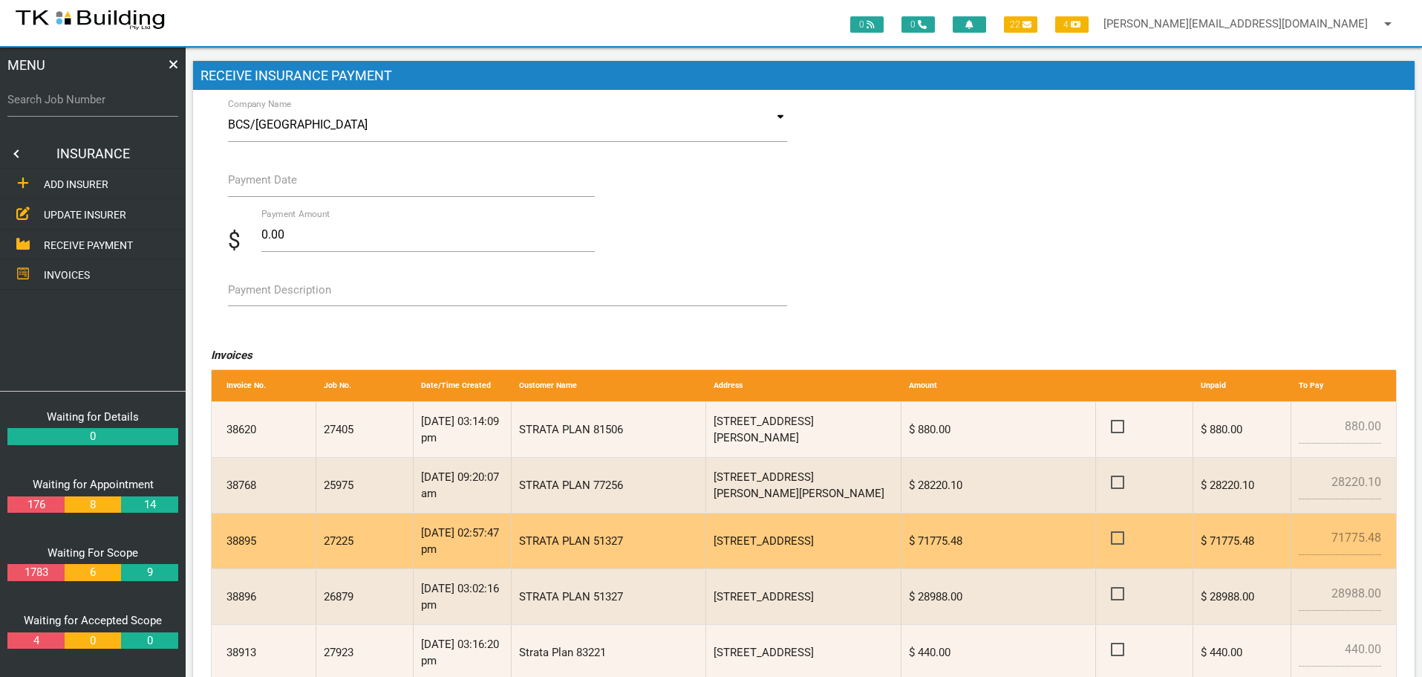
click at [1116, 538] on span at bounding box center [1124, 538] width 26 height 19
click at [1116, 538] on input "checkbox" at bounding box center [1116, 534] width 10 height 10
checkbox input "true"
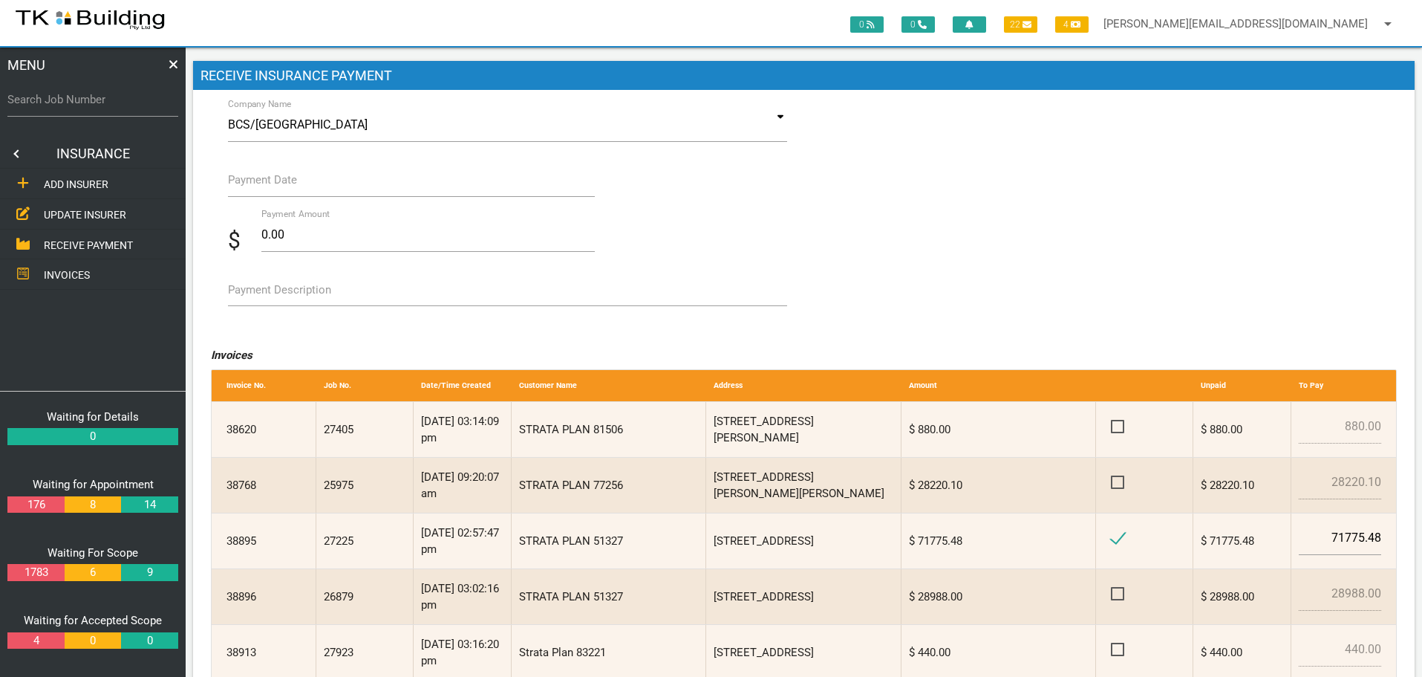
click at [253, 292] on label "Payment Description" at bounding box center [279, 290] width 103 height 17
click at [253, 292] on textarea "Payment Description" at bounding box center [508, 289] width 560 height 33
type textarea "Inv 38895"
click at [259, 187] on label "Payment Date" at bounding box center [262, 180] width 69 height 17
click at [259, 187] on input "Payment Date" at bounding box center [412, 180] width 368 height 34
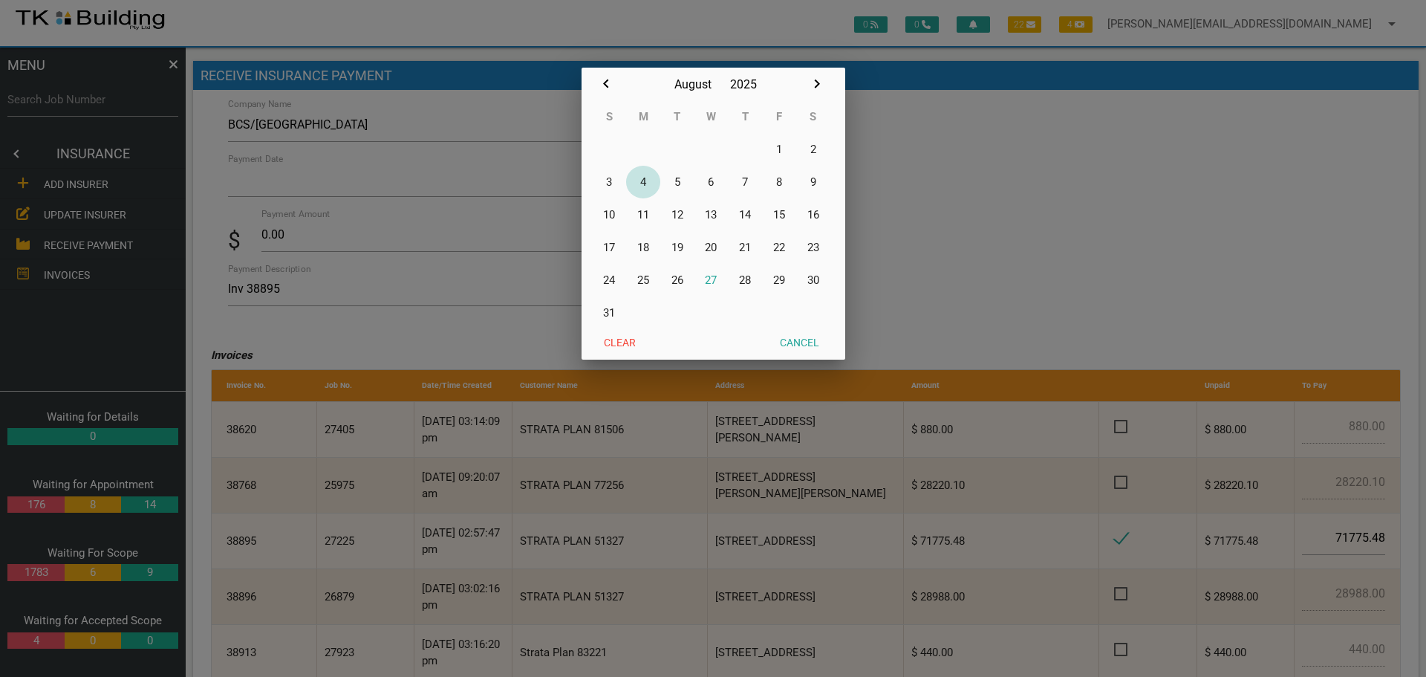
click at [644, 183] on button "4" at bounding box center [643, 182] width 34 height 33
type input "[DATE]"
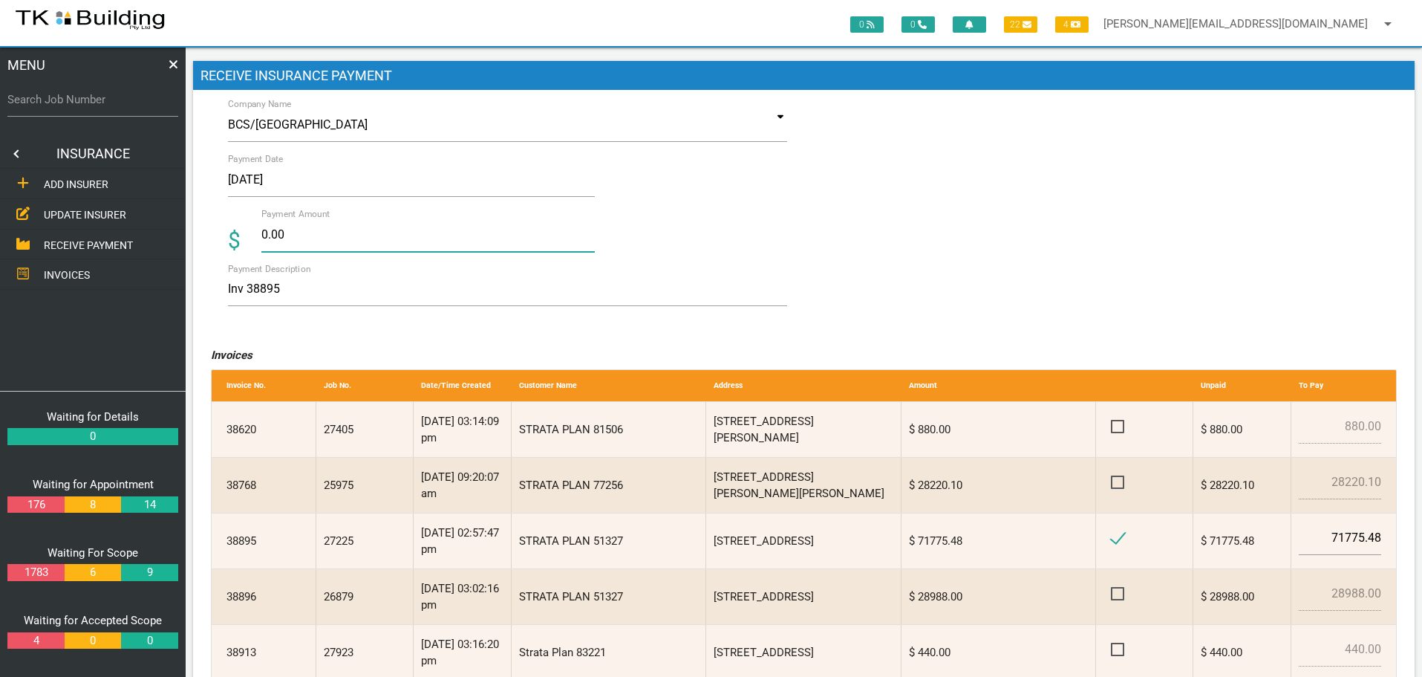
click at [299, 236] on input "0.00" at bounding box center [428, 235] width 334 height 34
type input "0"
type input "71775.48"
click at [442, 296] on textarea "Inv 38895" at bounding box center [508, 289] width 560 height 33
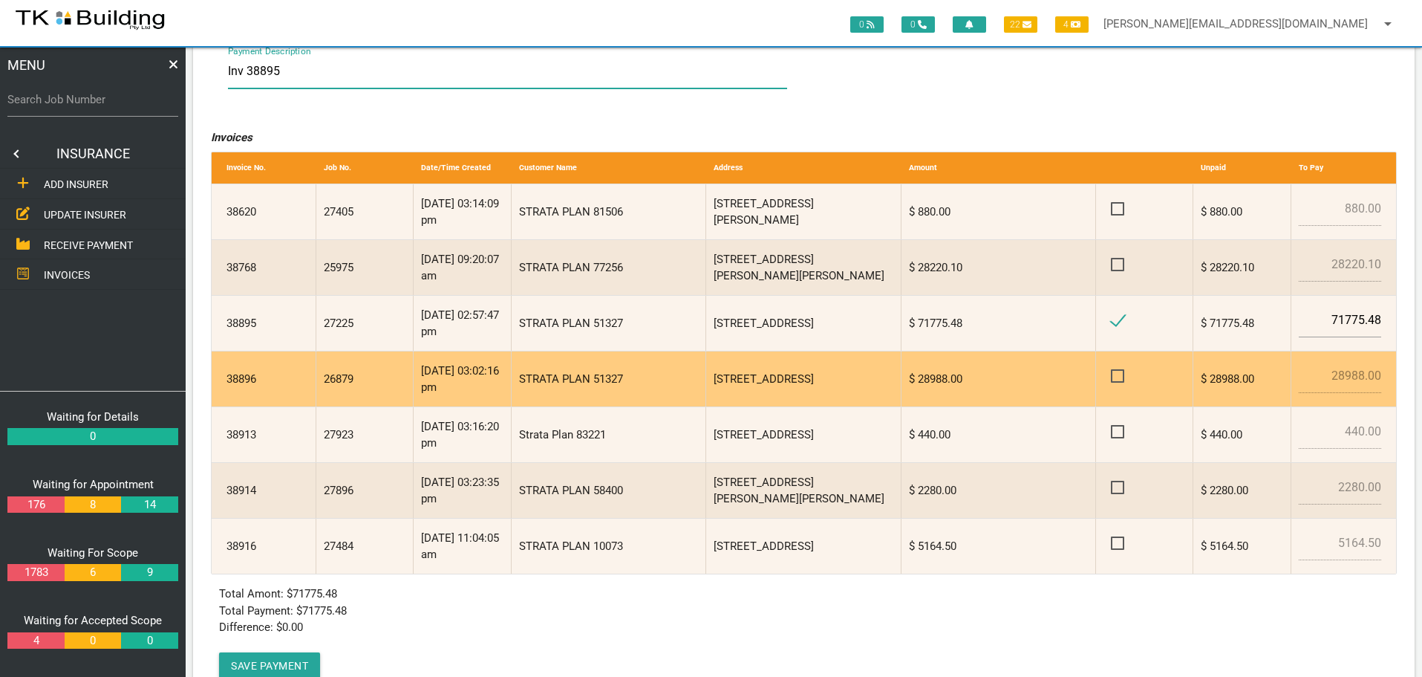
scroll to position [270, 0]
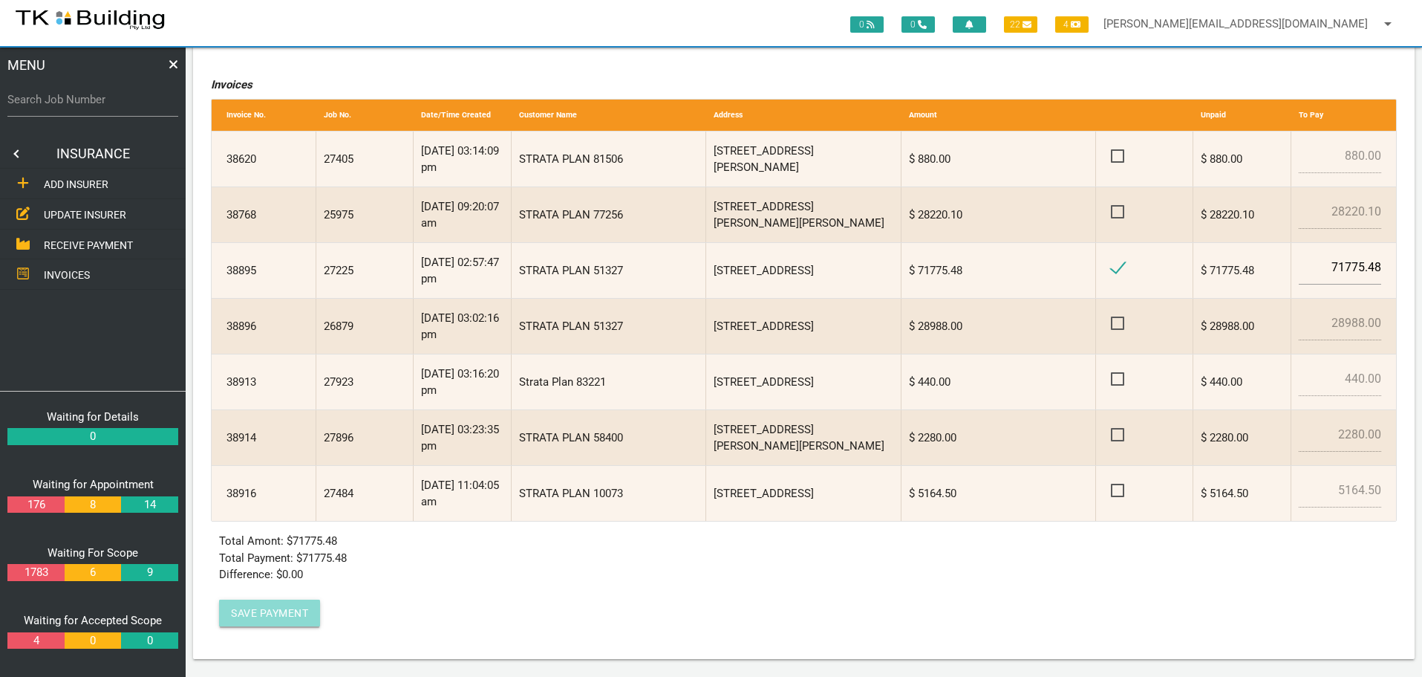
click at [252, 616] on button "Save Payment" at bounding box center [269, 612] width 101 height 27
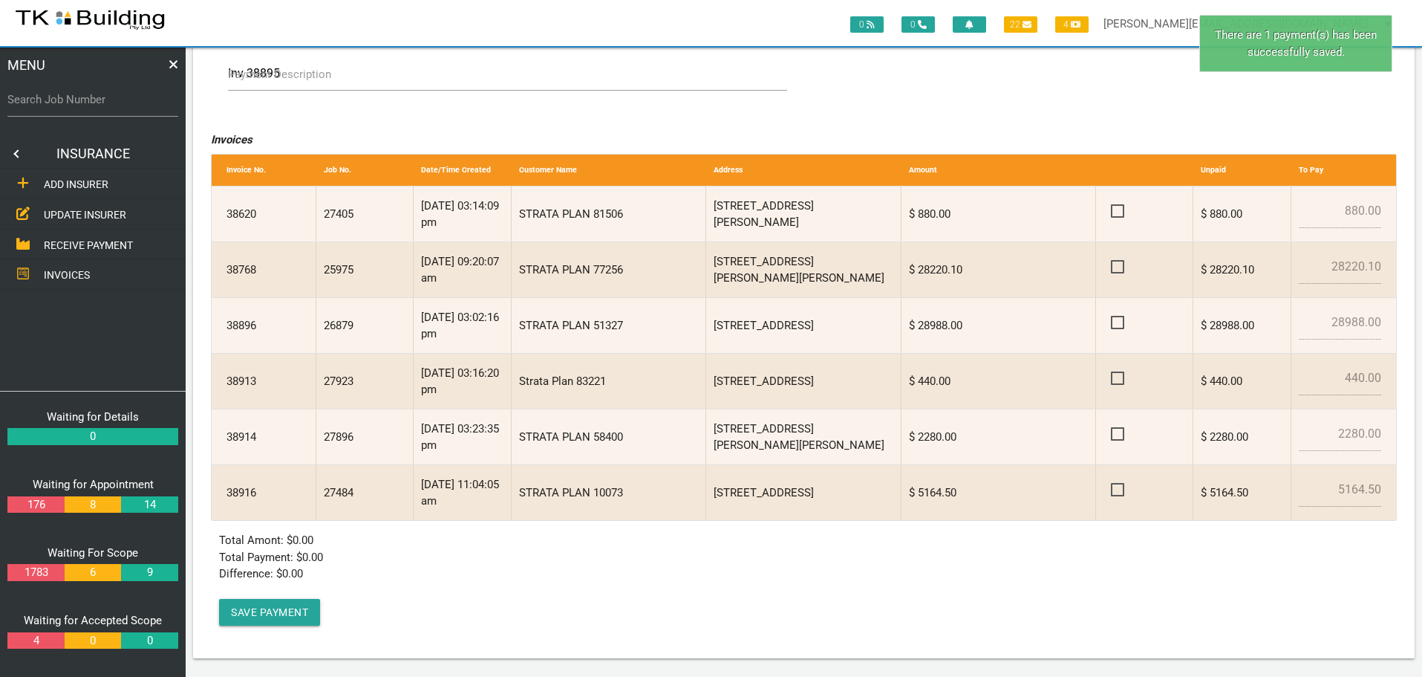
scroll to position [0, 0]
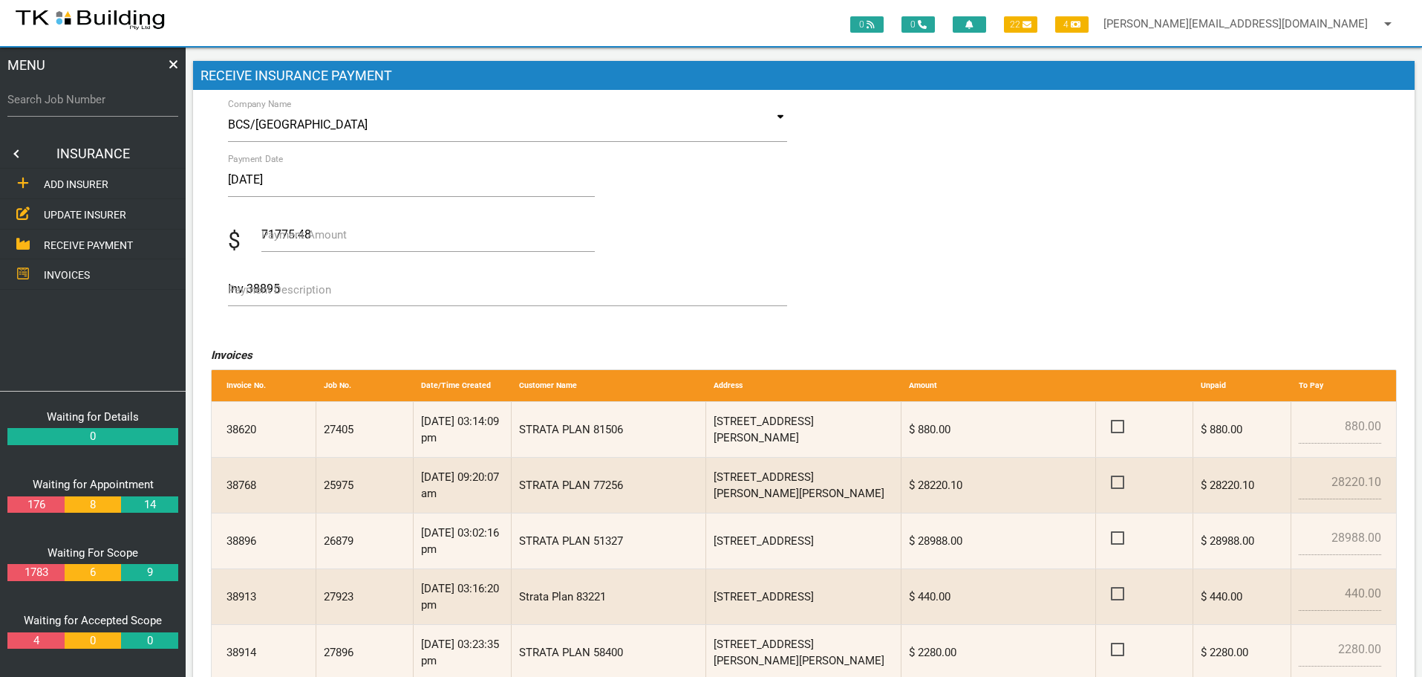
click at [79, 106] on label "Search Job Number" at bounding box center [92, 99] width 171 height 17
click at [79, 106] on input "Search Job Number" at bounding box center [92, 99] width 171 height 34
type input "27225"
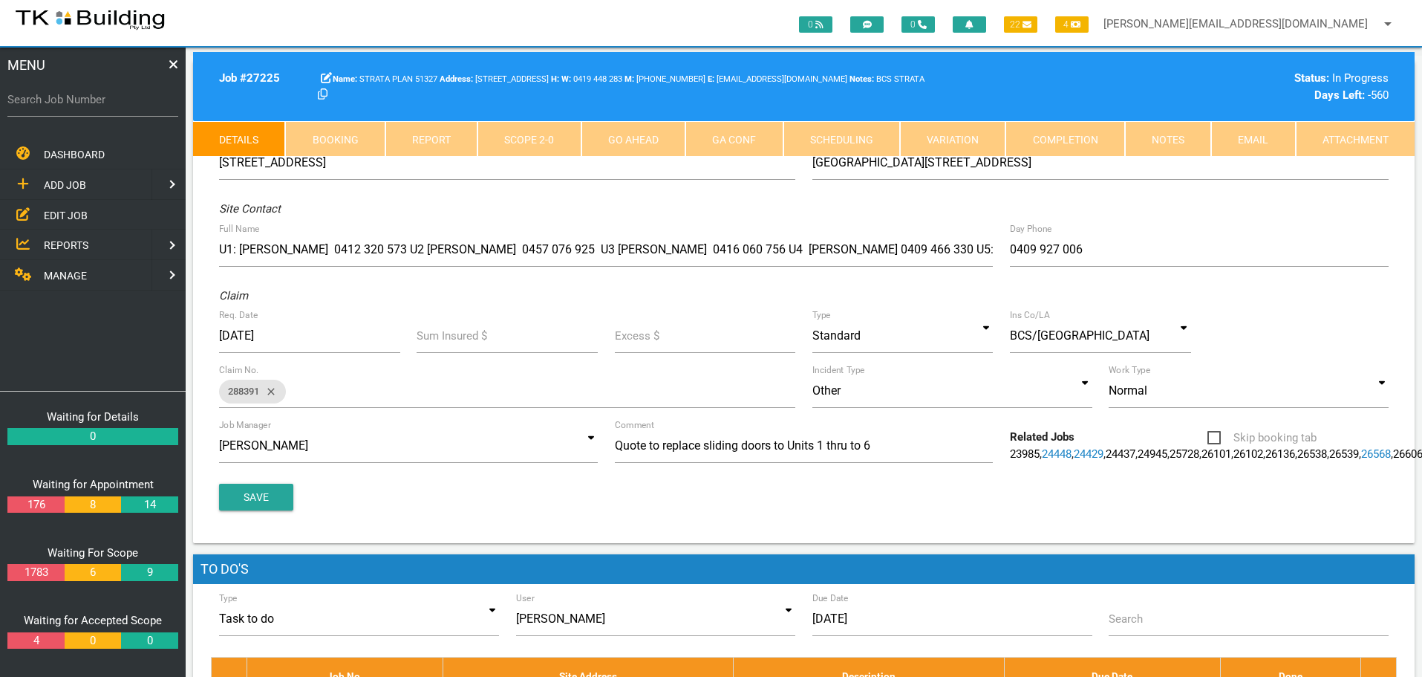
click at [1184, 141] on link "Notes" at bounding box center [1168, 139] width 86 height 36
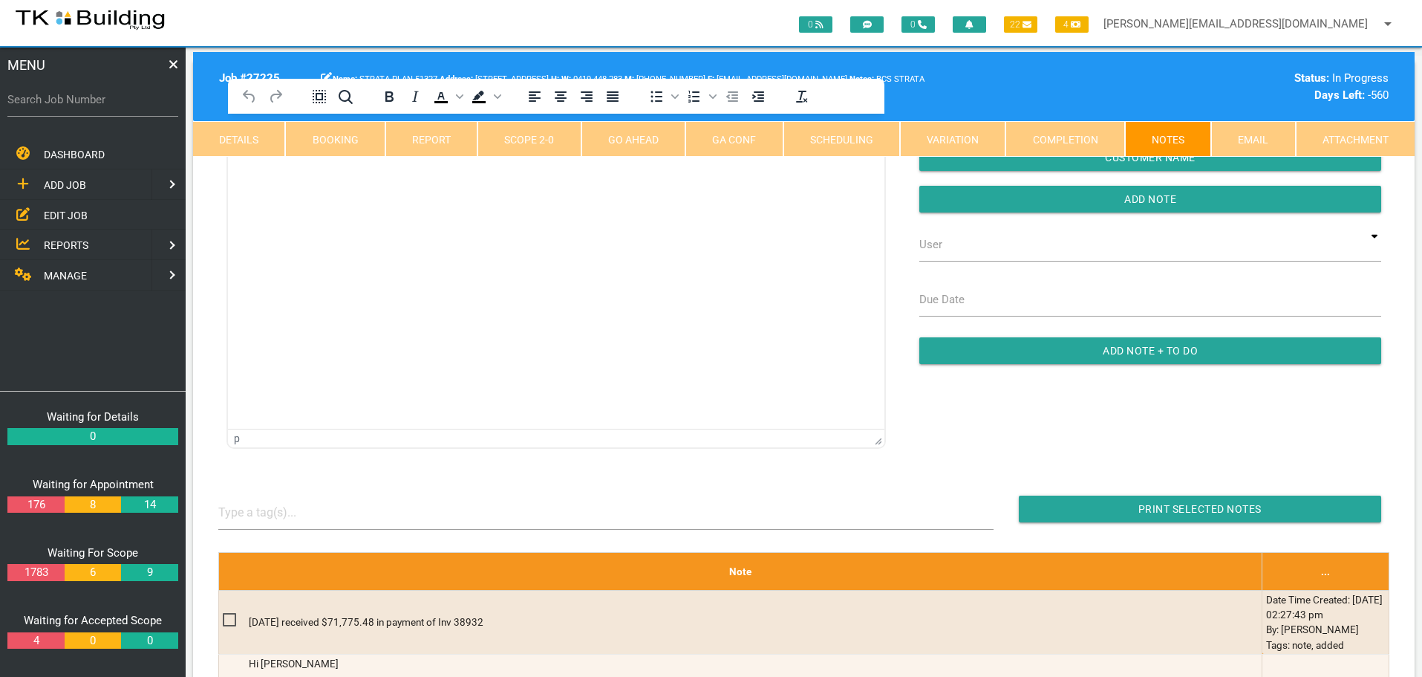
click at [1073, 138] on link "Completion" at bounding box center [1065, 139] width 119 height 36
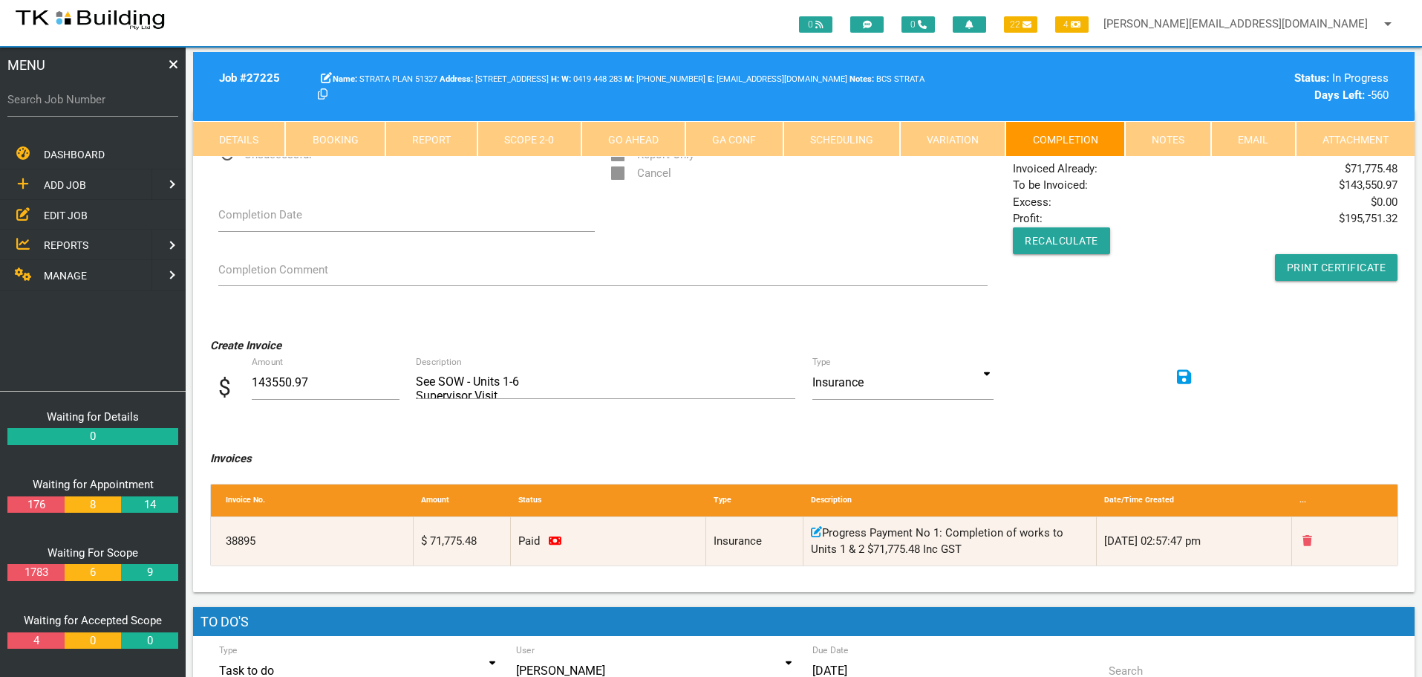
scroll to position [74, 0]
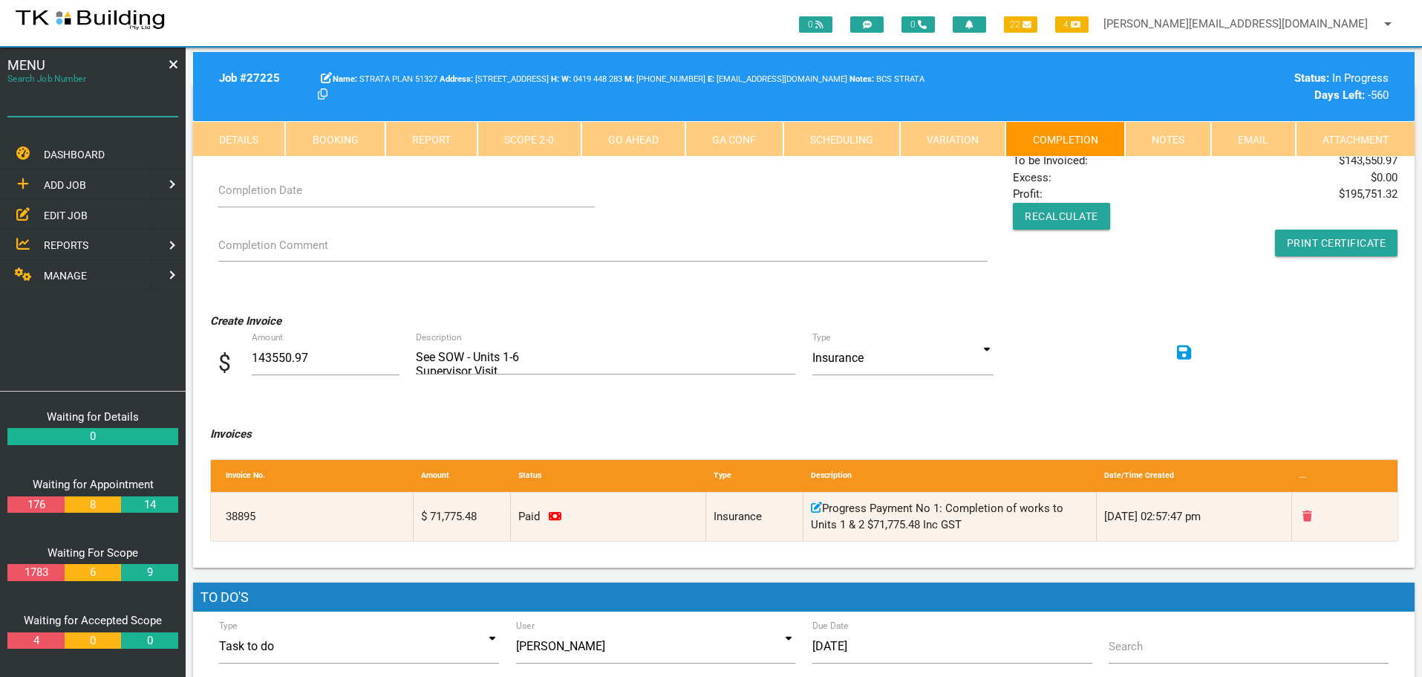
click at [77, 110] on input "Search Job Number" at bounding box center [92, 99] width 171 height 34
type input "27405"
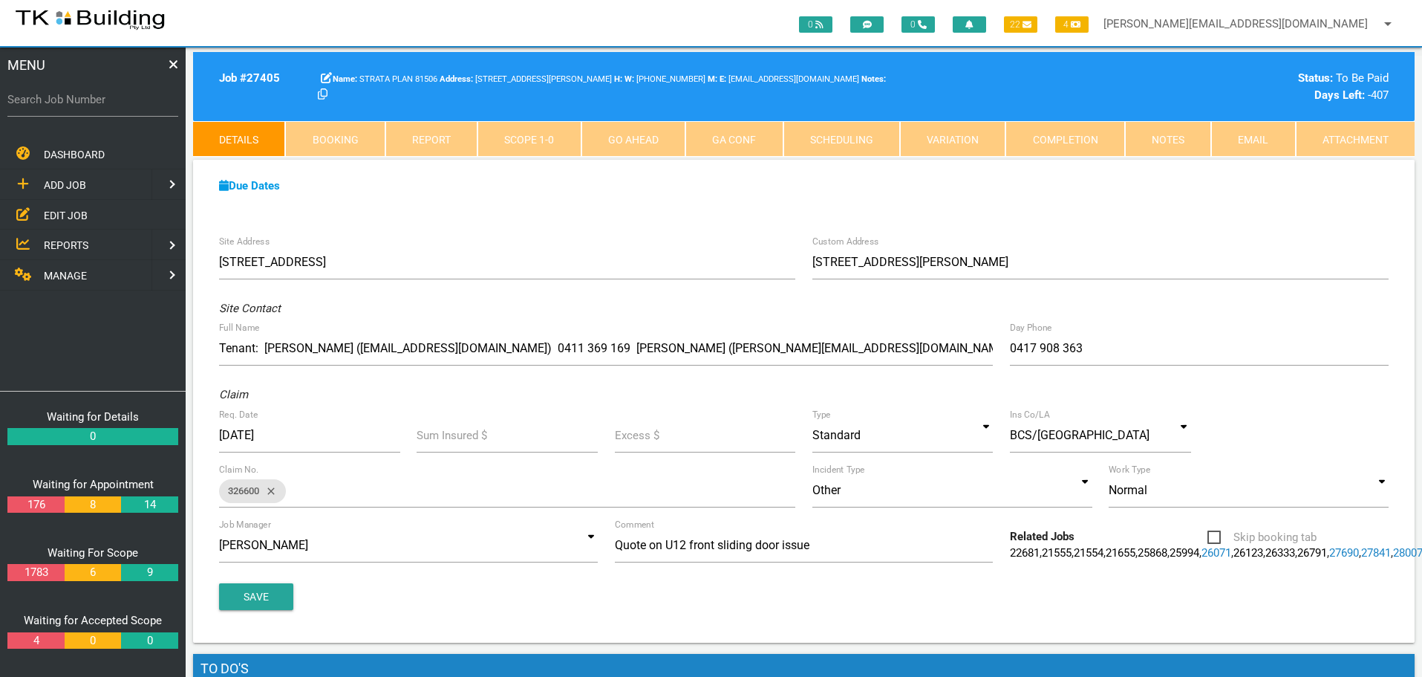
click at [70, 272] on span "MANAGE" at bounding box center [65, 276] width 43 height 12
click at [74, 212] on span "INSURANCE" at bounding box center [72, 215] width 56 height 12
click at [79, 243] on span "RECEIVE PAYMENT" at bounding box center [88, 244] width 89 height 12
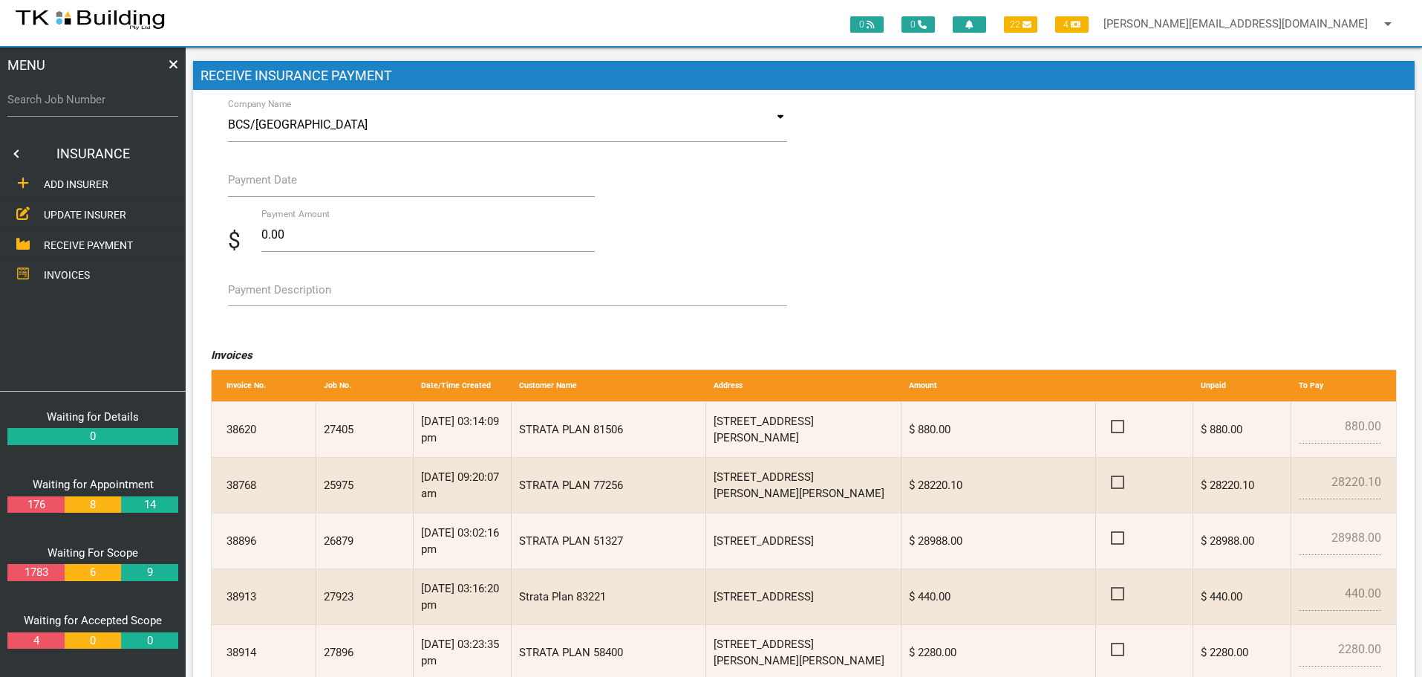
click at [82, 106] on label "Search Job Number" at bounding box center [92, 99] width 171 height 17
click at [82, 106] on input "Search Job Number" at bounding box center [92, 99] width 171 height 34
type input "27405"
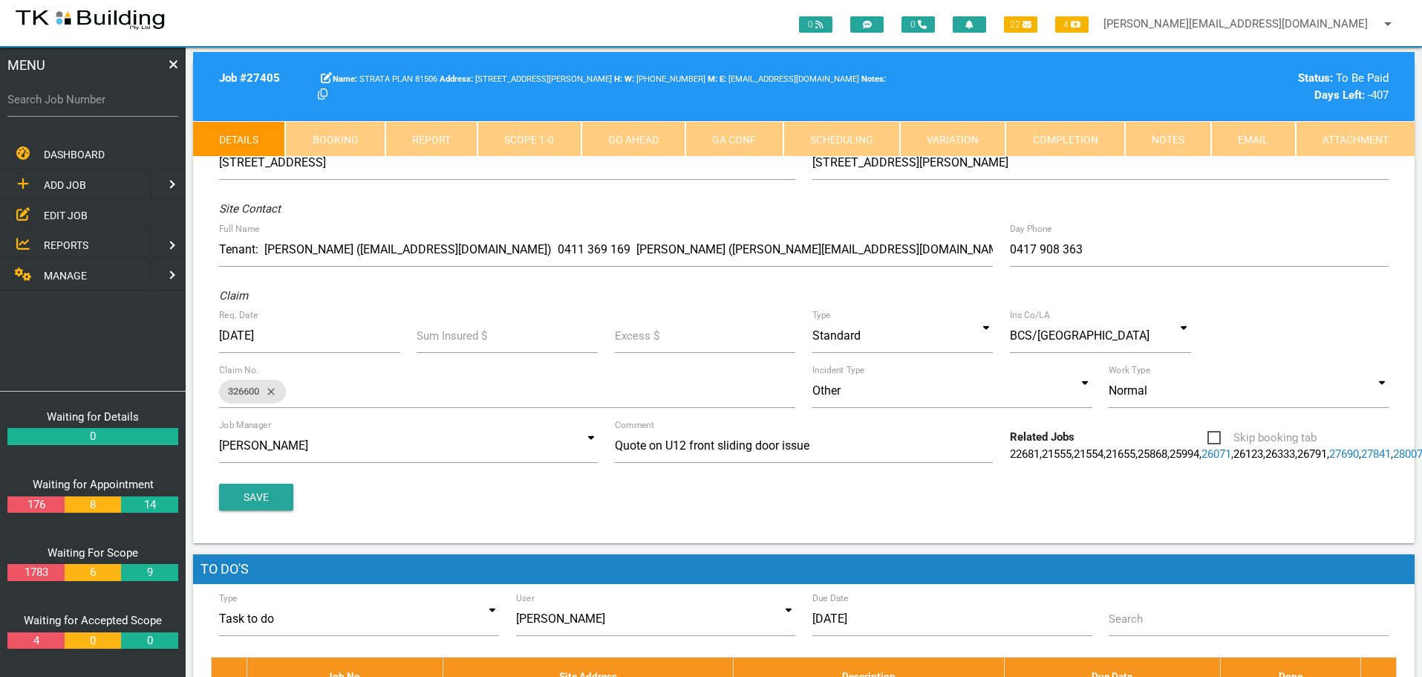
click at [1186, 139] on link "Notes" at bounding box center [1168, 139] width 86 height 36
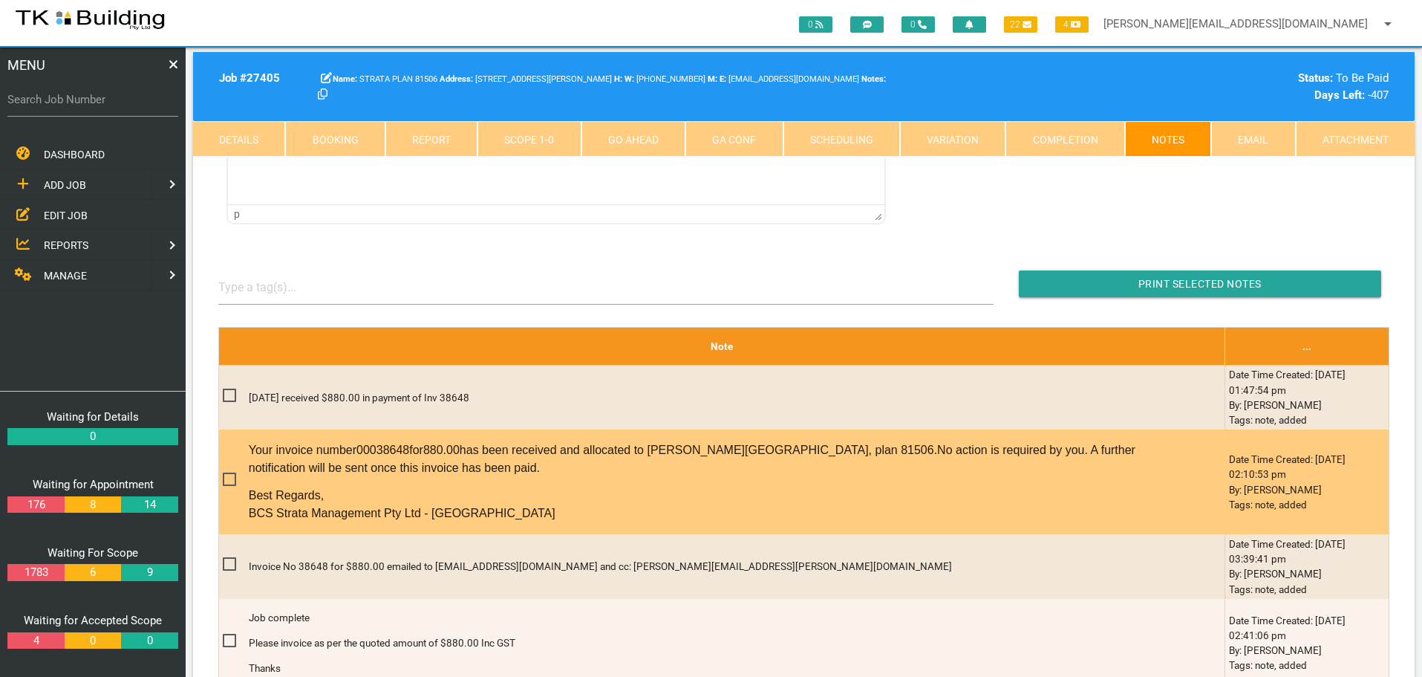
scroll to position [371, 0]
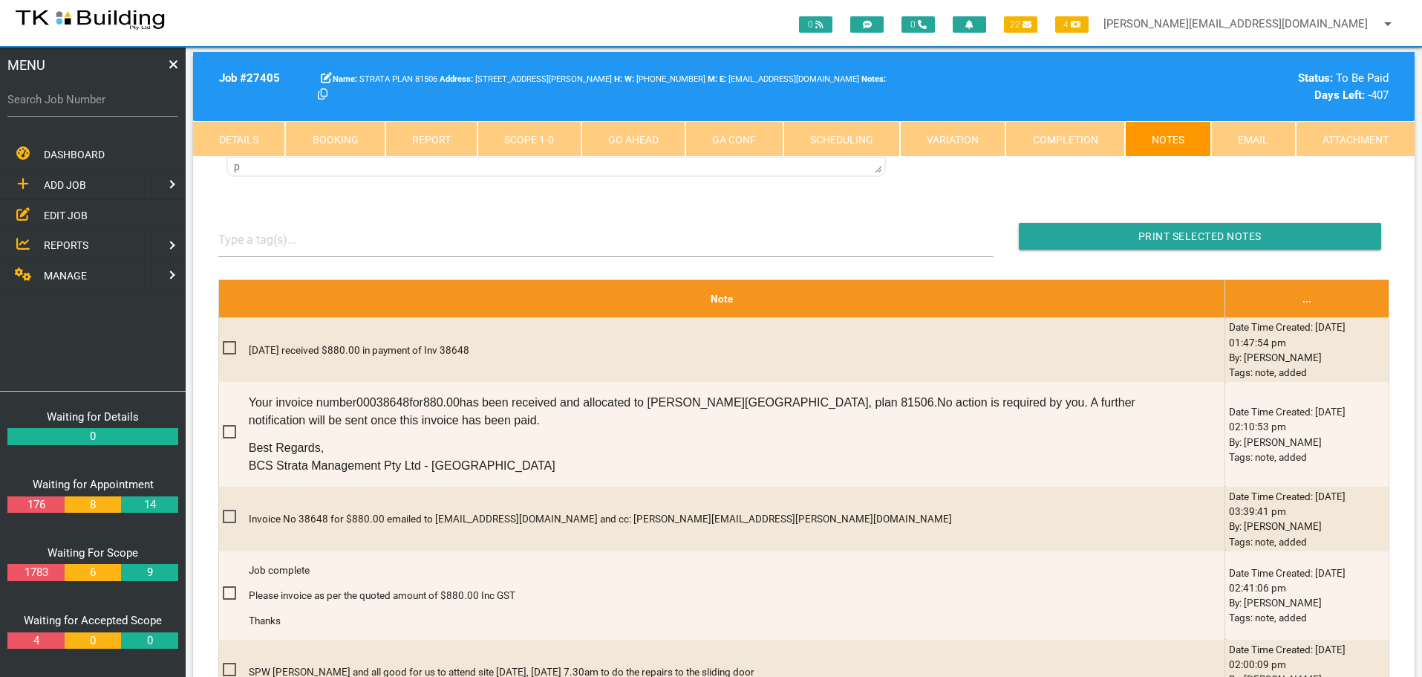
click at [1055, 136] on link "Completion" at bounding box center [1065, 139] width 119 height 36
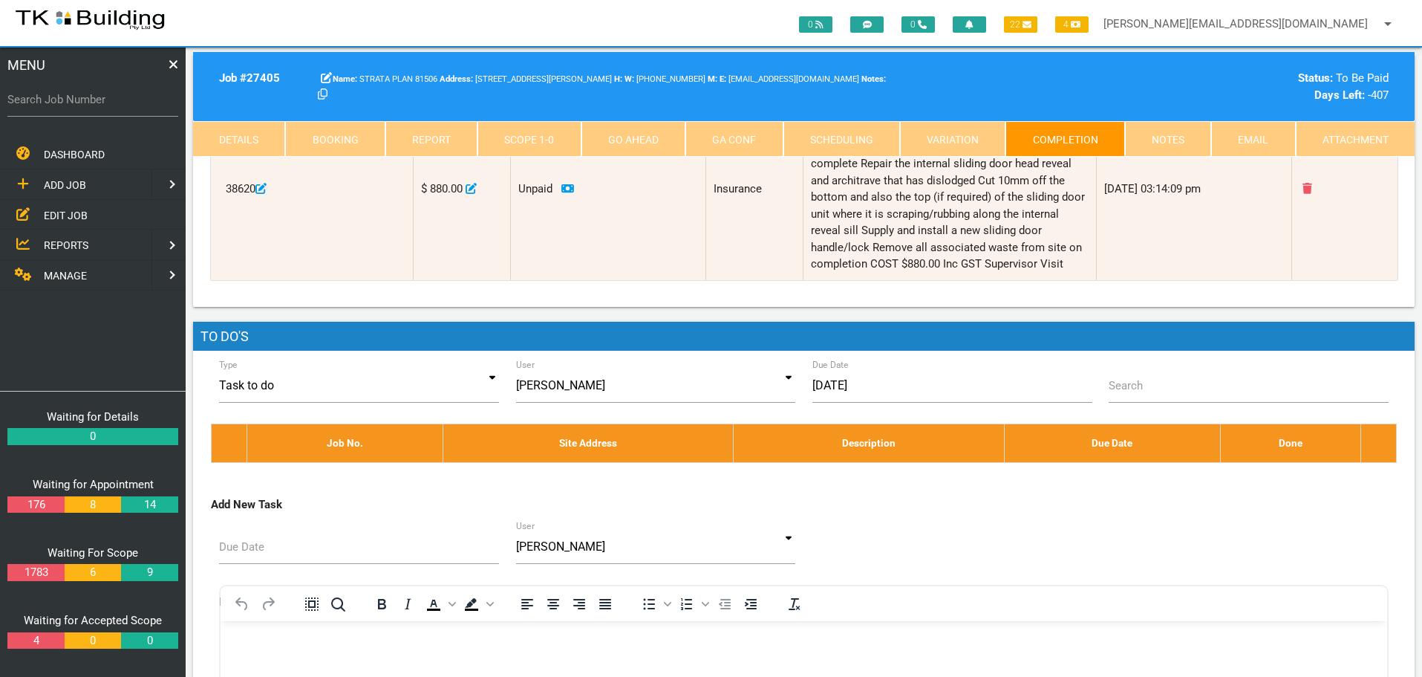
scroll to position [223, 0]
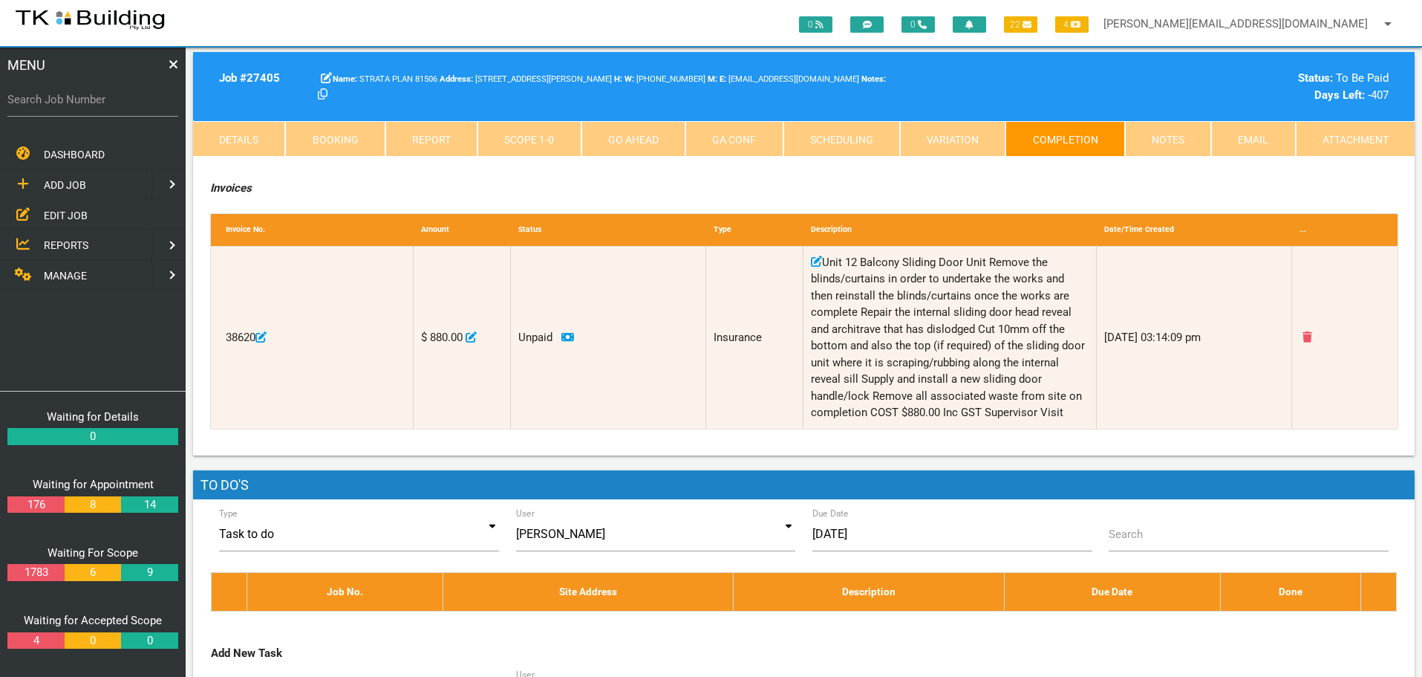
click at [1155, 138] on link "Notes" at bounding box center [1168, 139] width 86 height 36
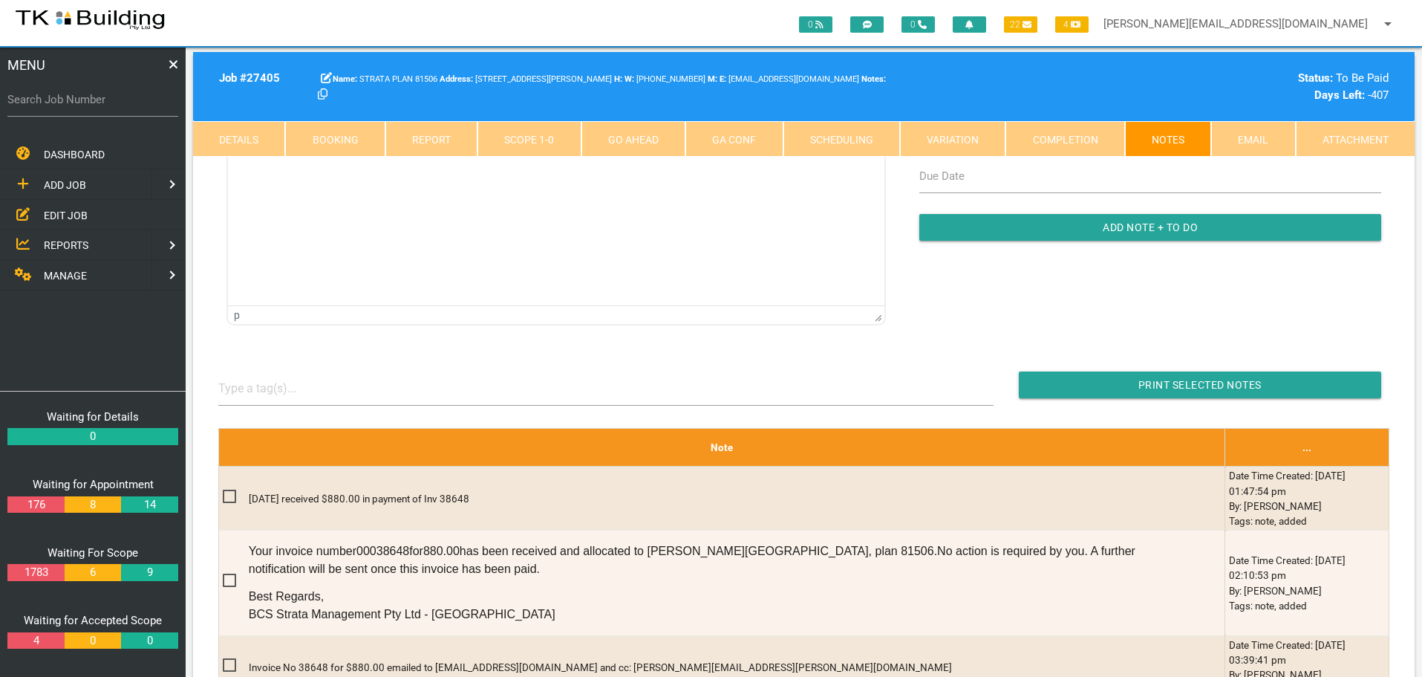
scroll to position [0, 0]
click at [105, 107] on label "Search Job Number" at bounding box center [92, 99] width 171 height 17
click at [105, 107] on input "Search Job Number" at bounding box center [92, 99] width 171 height 34
type input "25975"
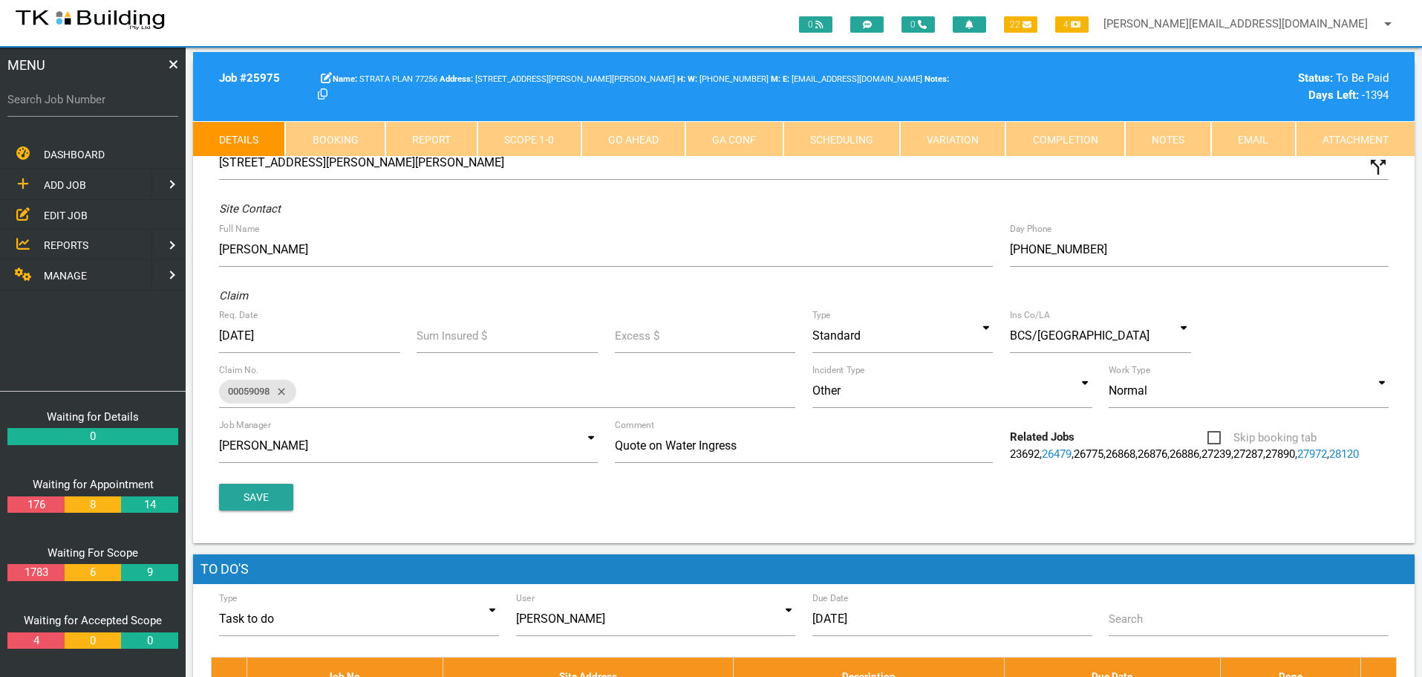
click at [1084, 135] on link "Completion" at bounding box center [1065, 139] width 119 height 36
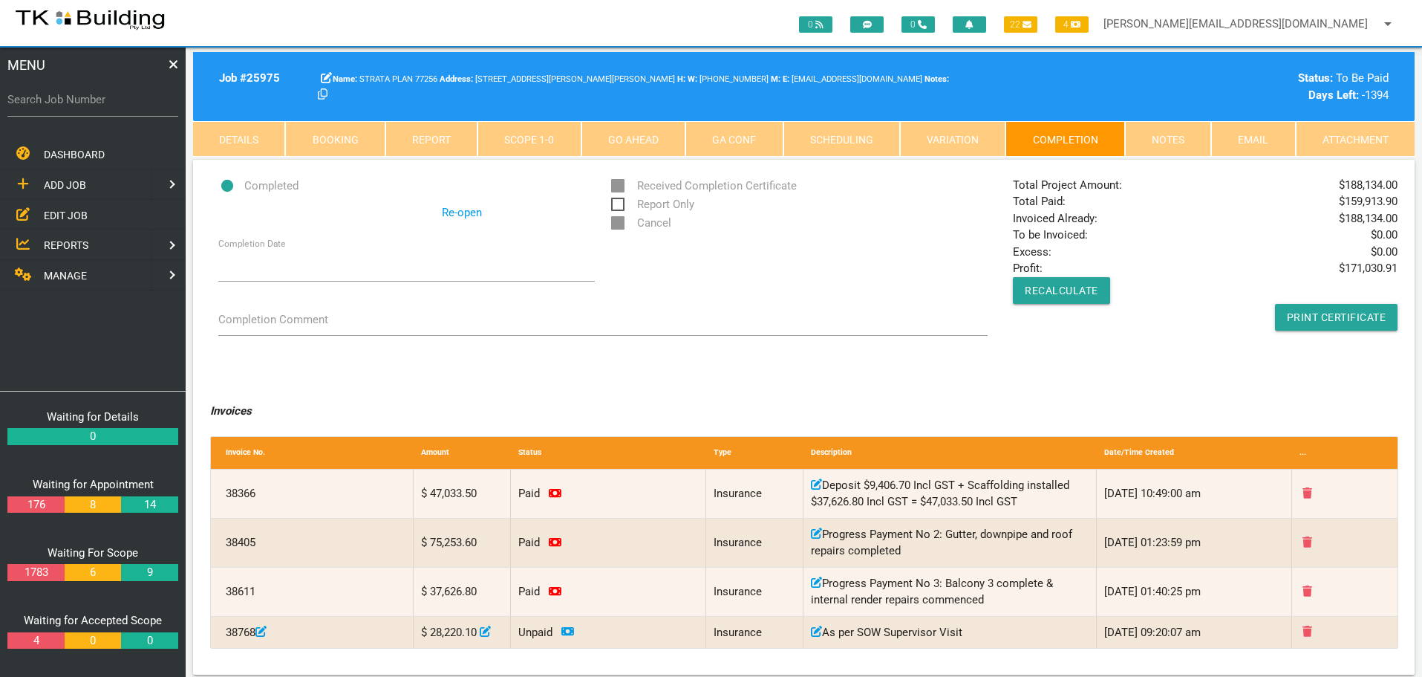
click at [1180, 143] on link "Notes" at bounding box center [1168, 139] width 86 height 36
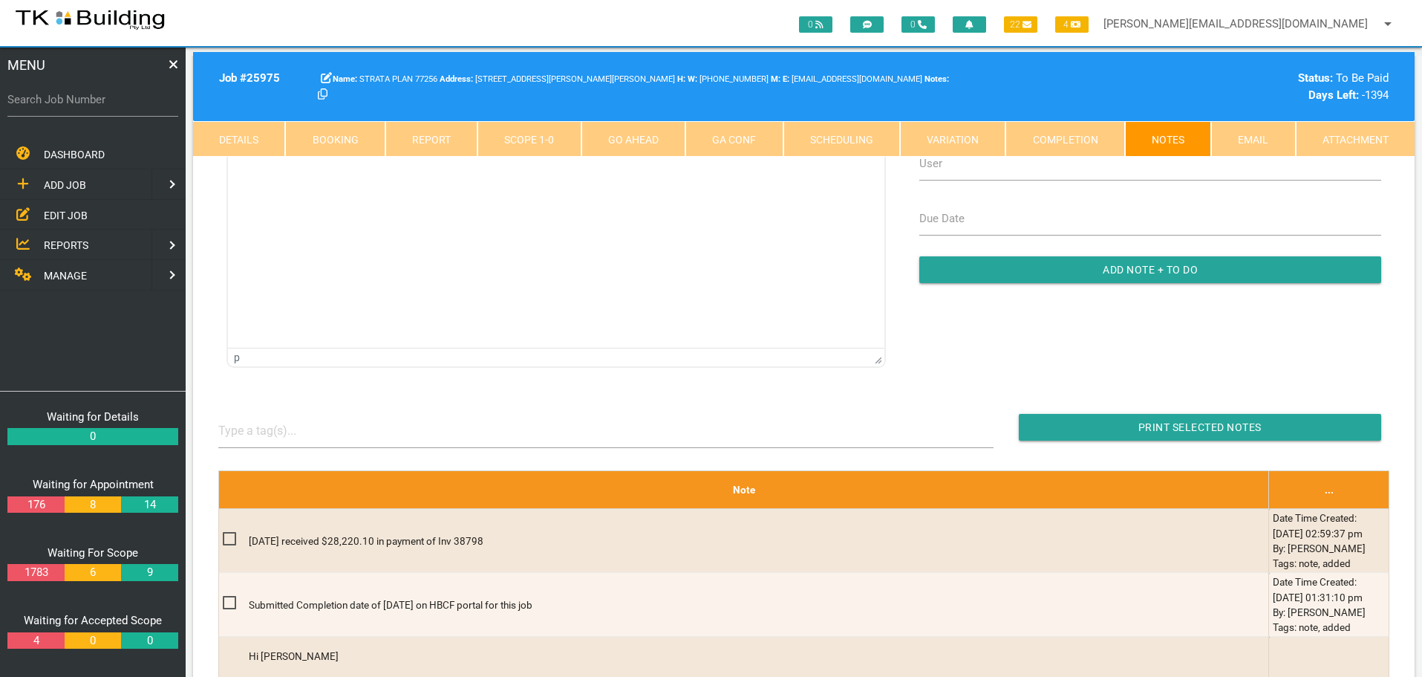
scroll to position [223, 0]
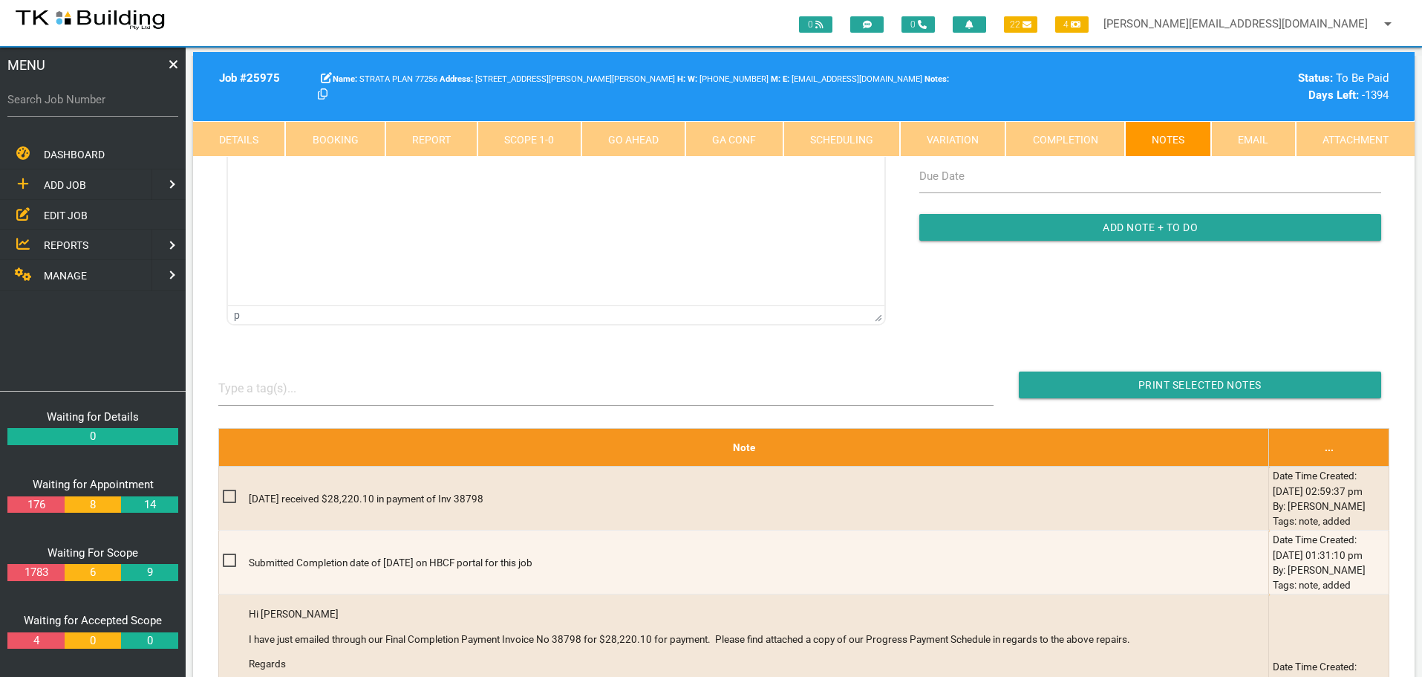
click at [75, 244] on span "REPORTS" at bounding box center [66, 245] width 45 height 12
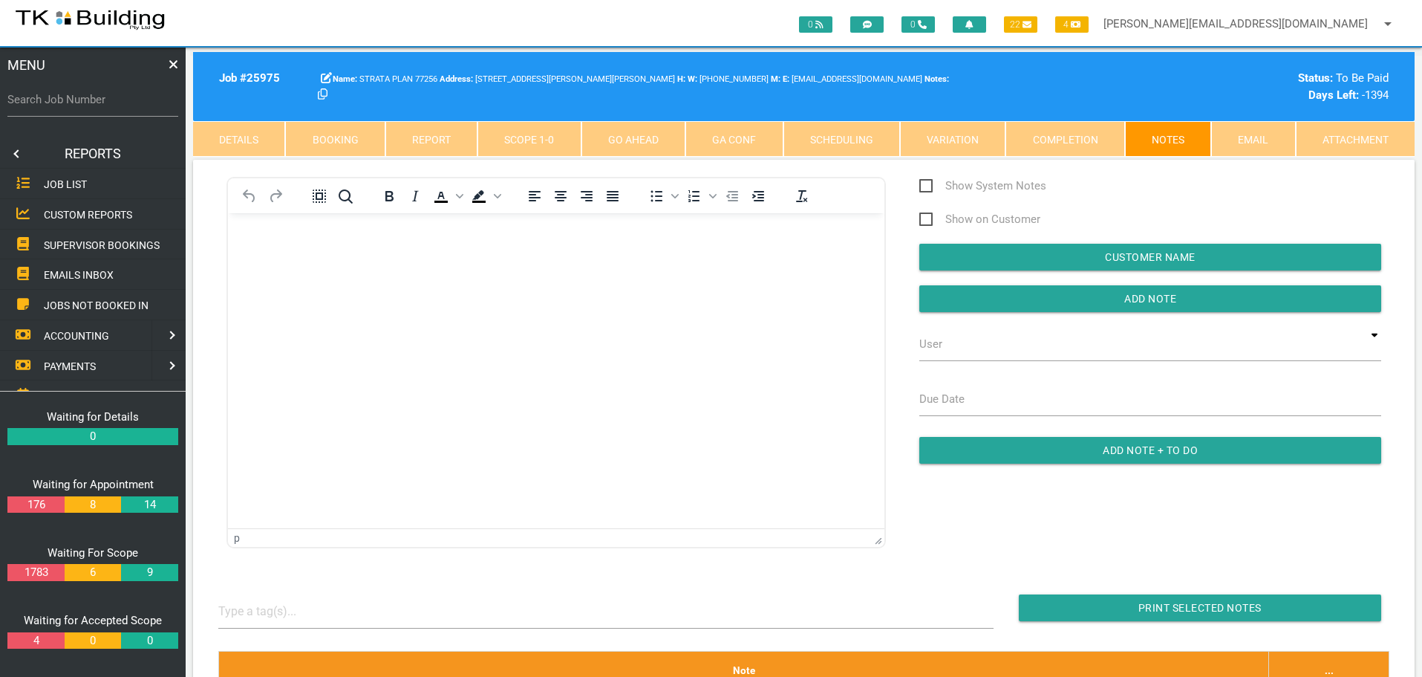
click at [16, 152] on link at bounding box center [15, 154] width 30 height 30
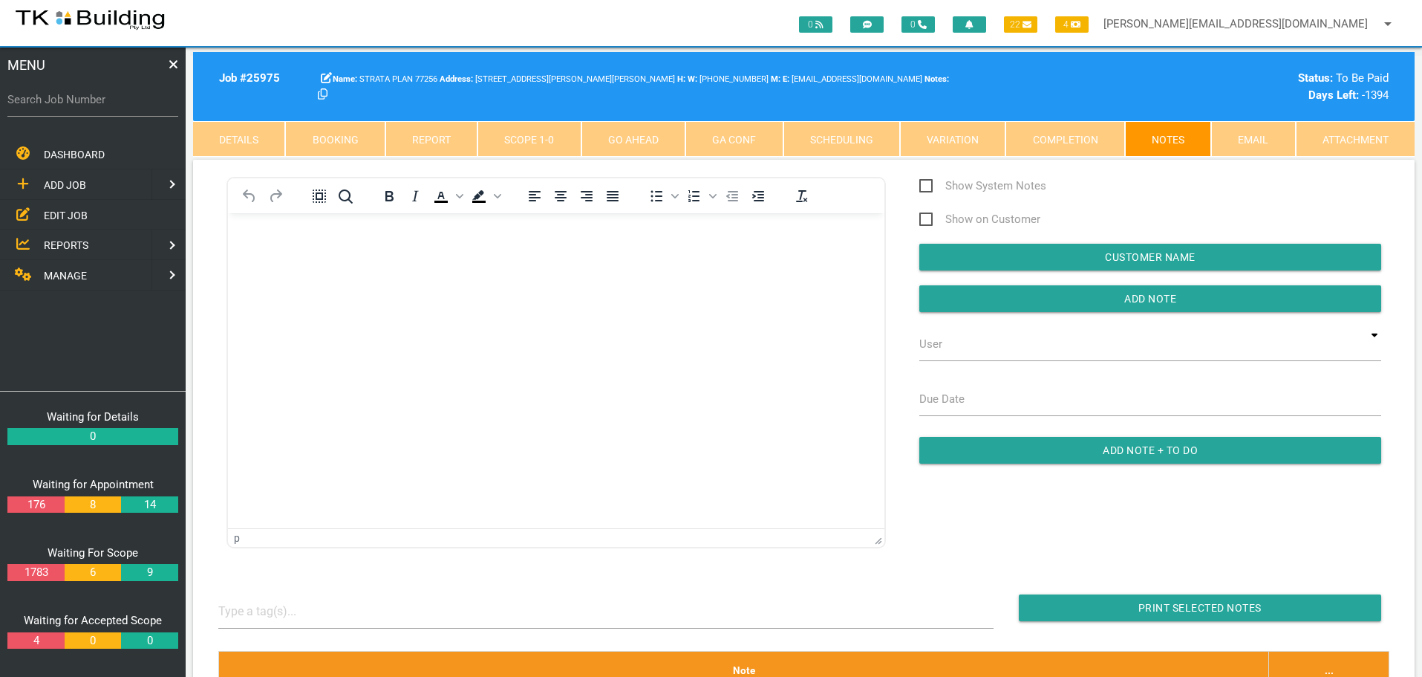
click at [90, 271] on link "MANAGE" at bounding box center [74, 275] width 154 height 30
click at [95, 215] on span "INSURANCE" at bounding box center [72, 215] width 56 height 12
click at [97, 245] on span "RECEIVE PAYMENT" at bounding box center [88, 244] width 89 height 12
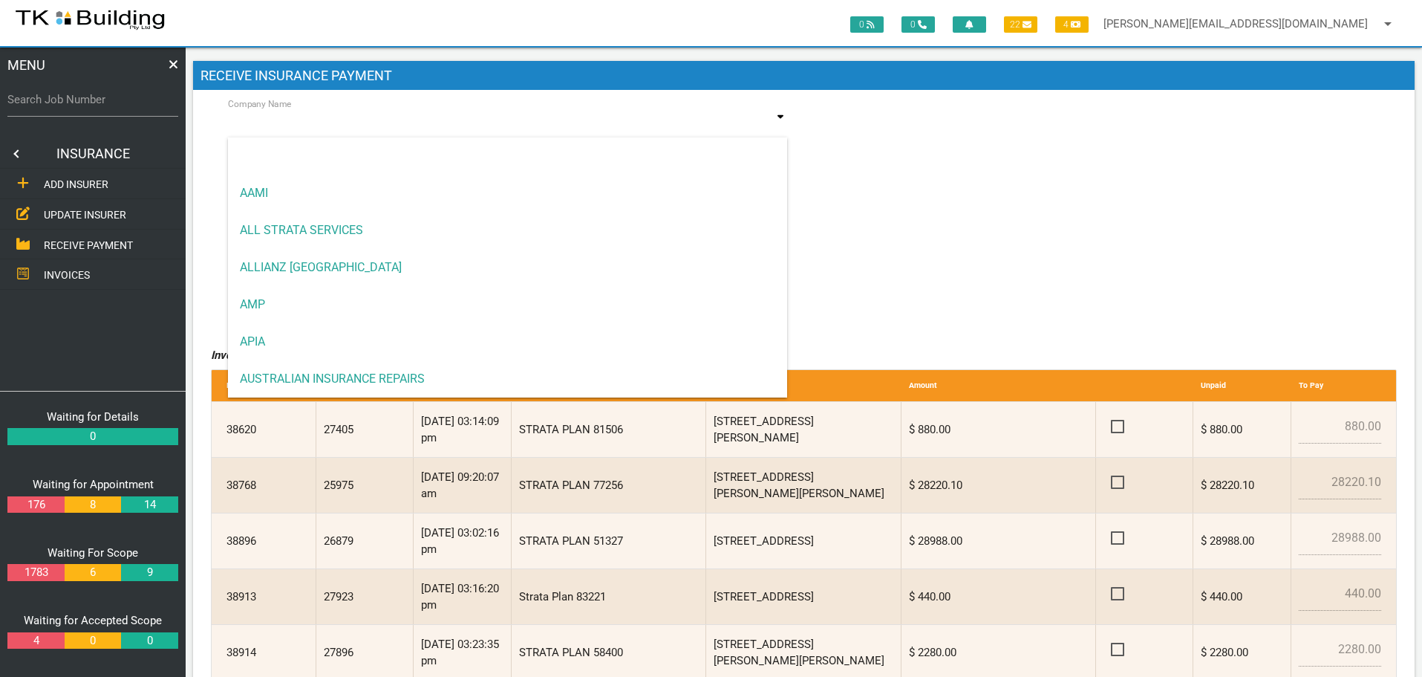
click at [356, 124] on input at bounding box center [508, 125] width 560 height 34
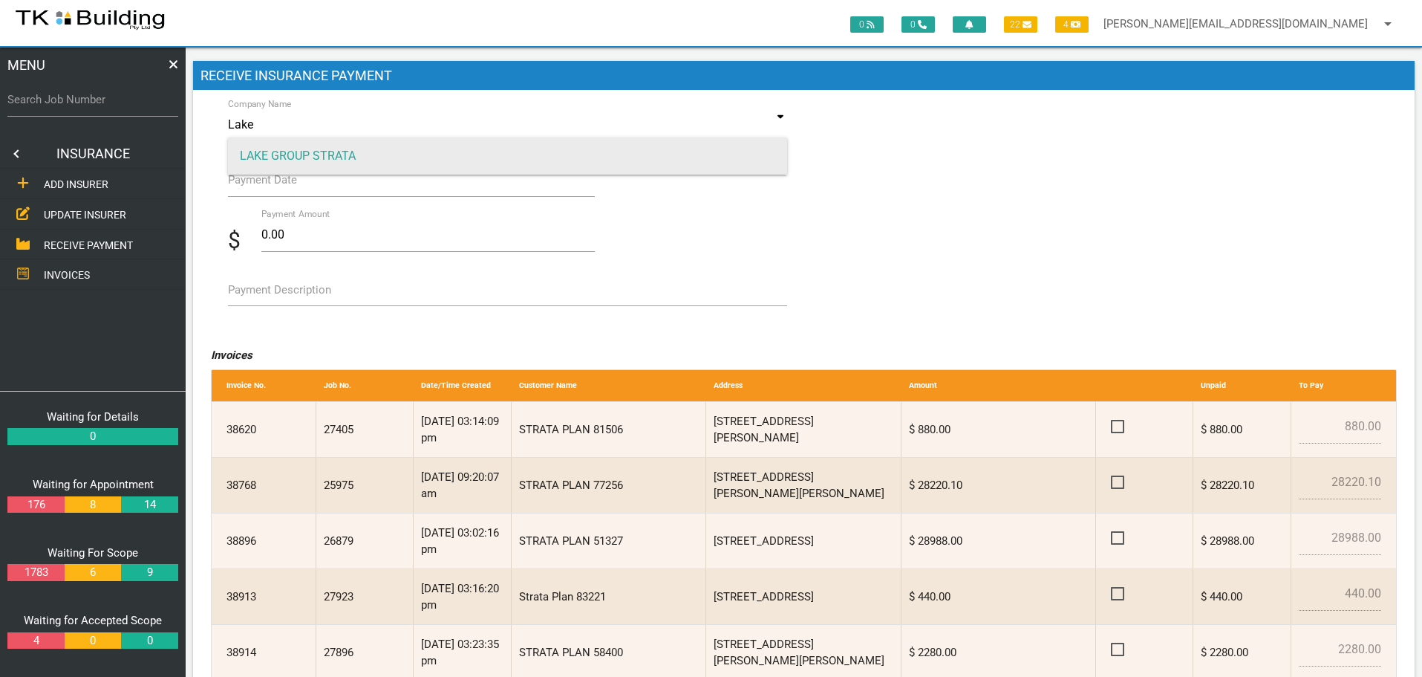
type input "Lake"
click at [347, 143] on span "LAKE GROUP STRATA" at bounding box center [508, 155] width 560 height 37
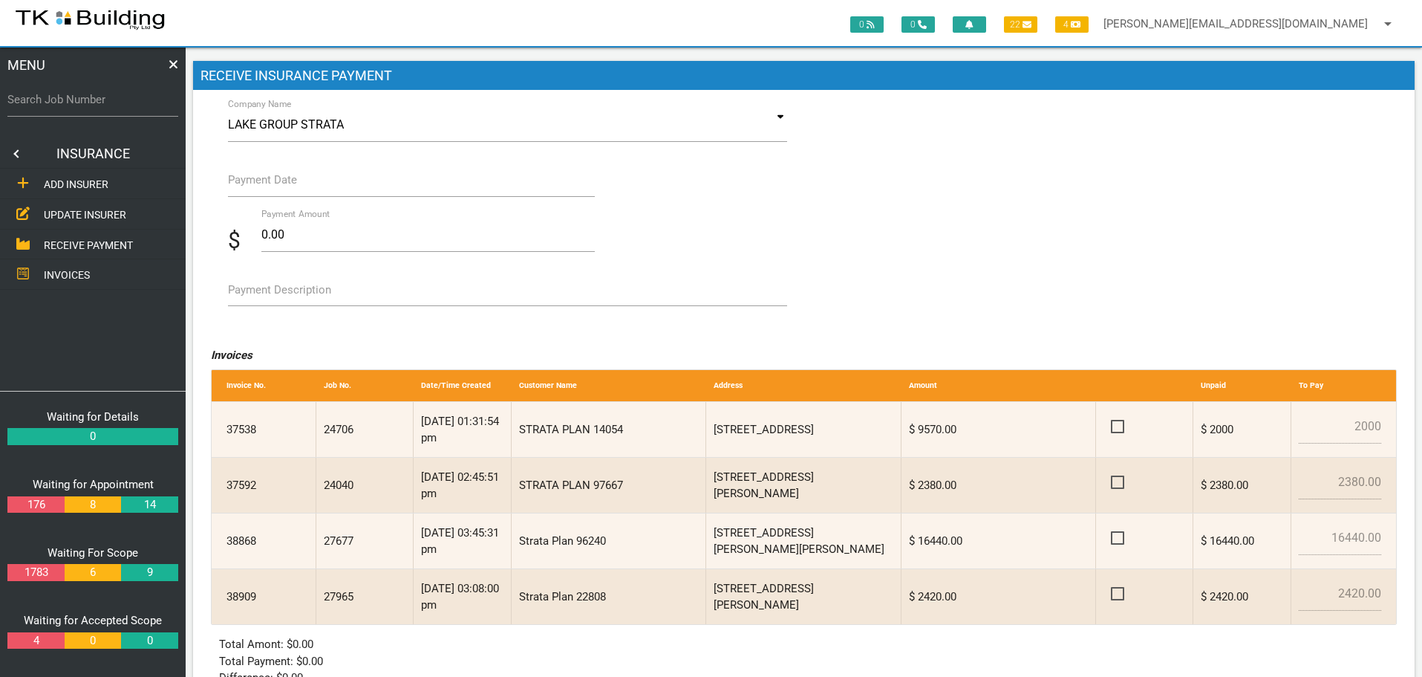
click at [105, 101] on label "Search Job Number" at bounding box center [92, 99] width 171 height 17
click at [105, 101] on input "Search Job Number" at bounding box center [92, 99] width 171 height 34
type input "24040"
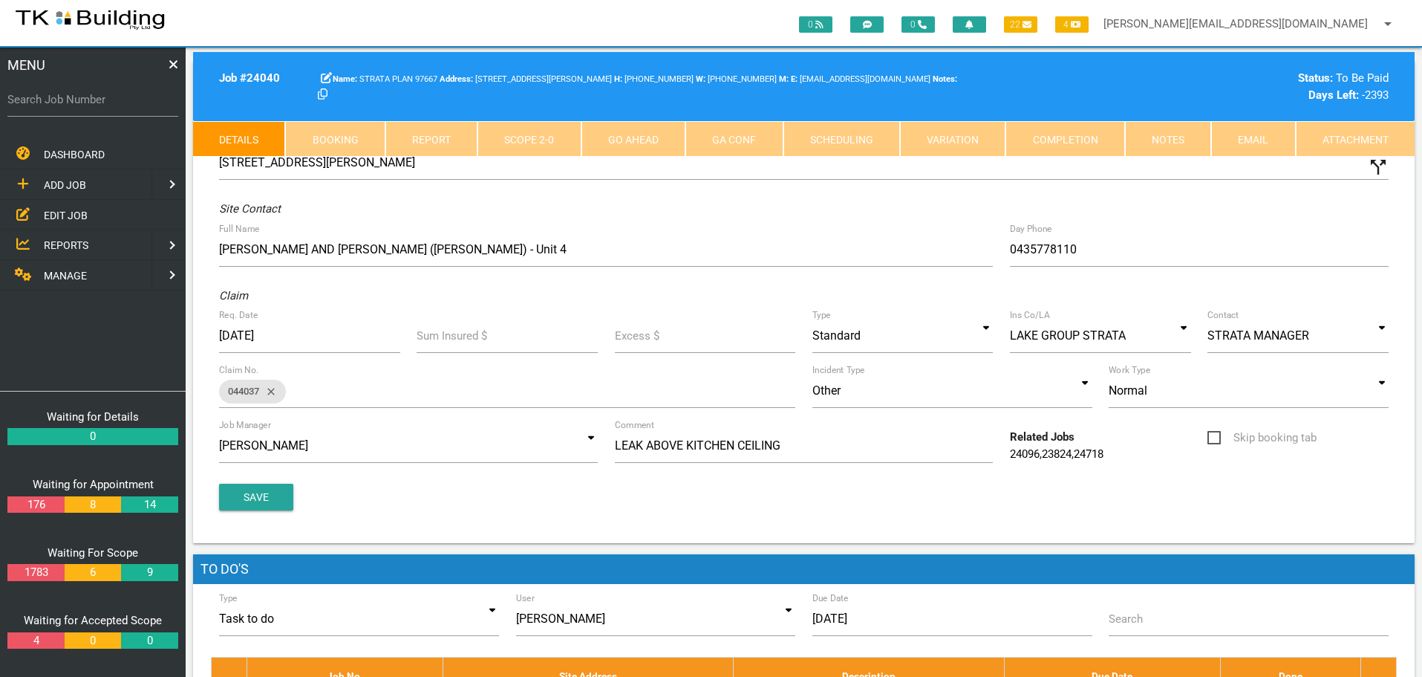
click at [1180, 143] on link "Notes" at bounding box center [1168, 139] width 86 height 36
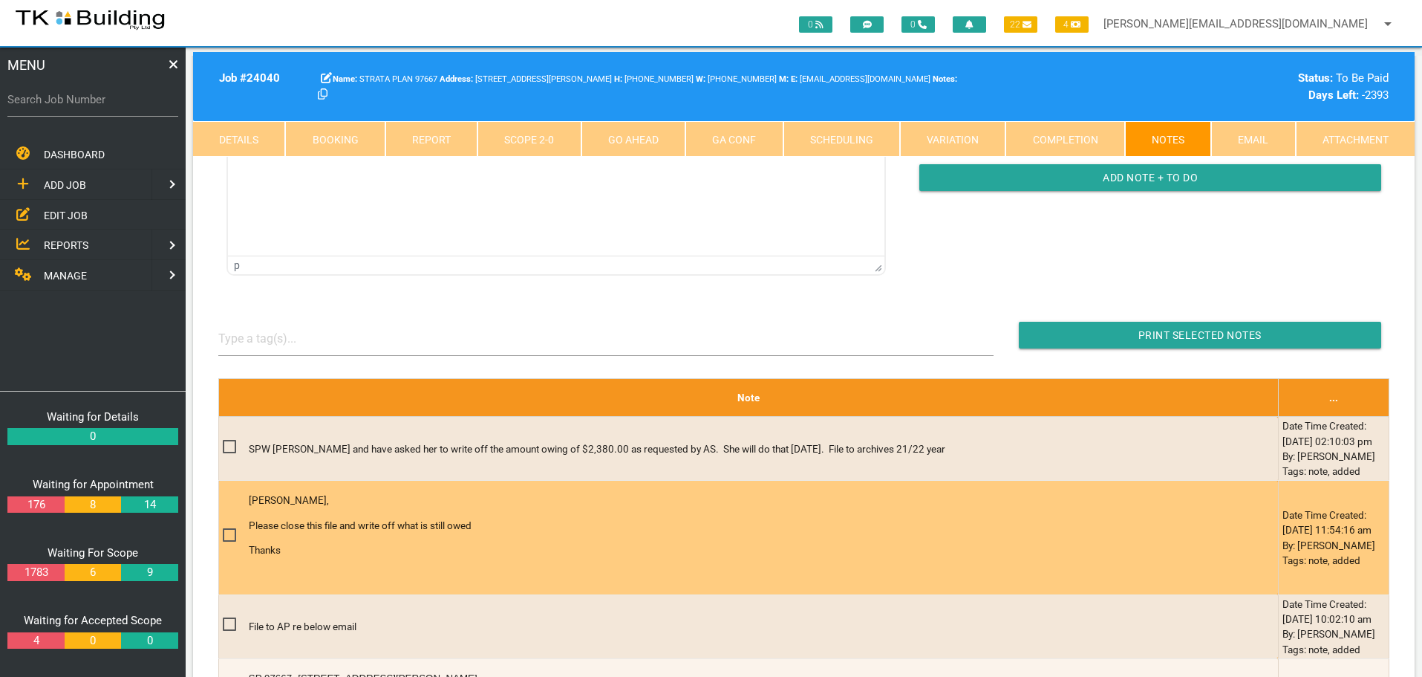
scroll to position [371, 0]
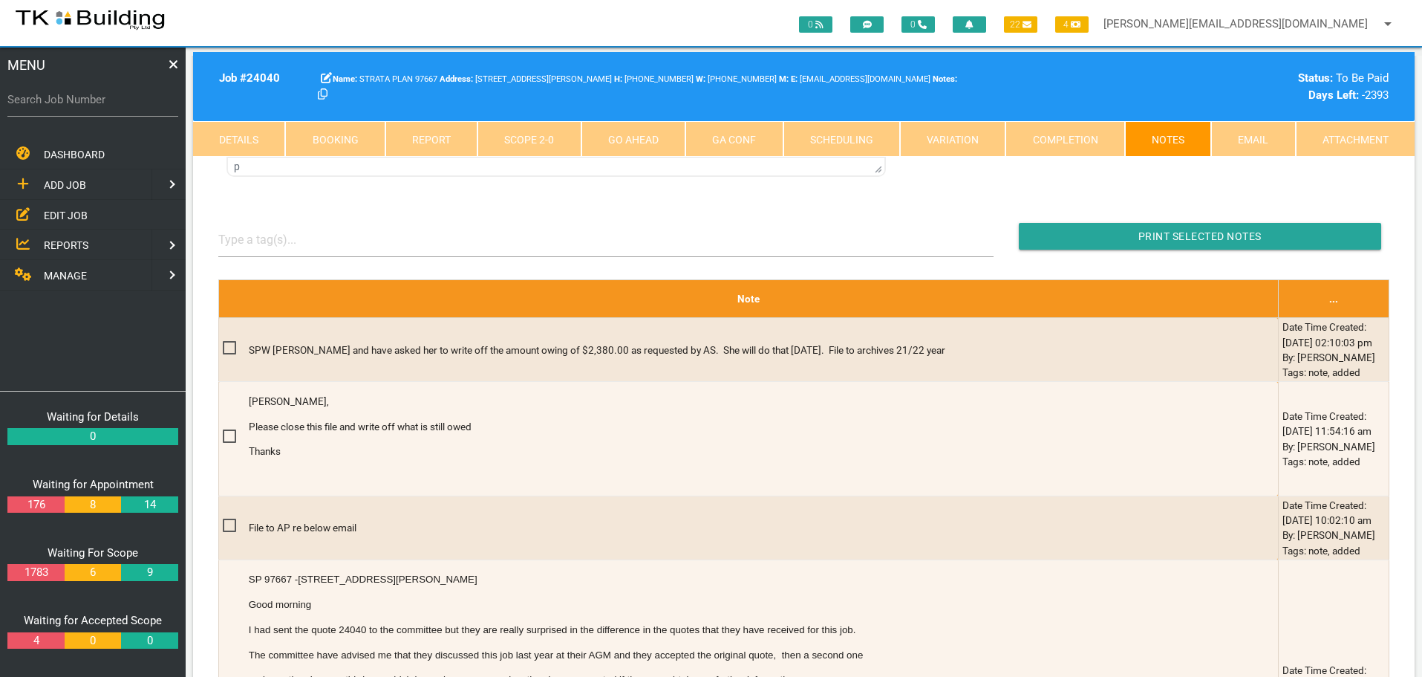
click at [549, 140] on link "Scope 2 - 0" at bounding box center [529, 139] width 103 height 36
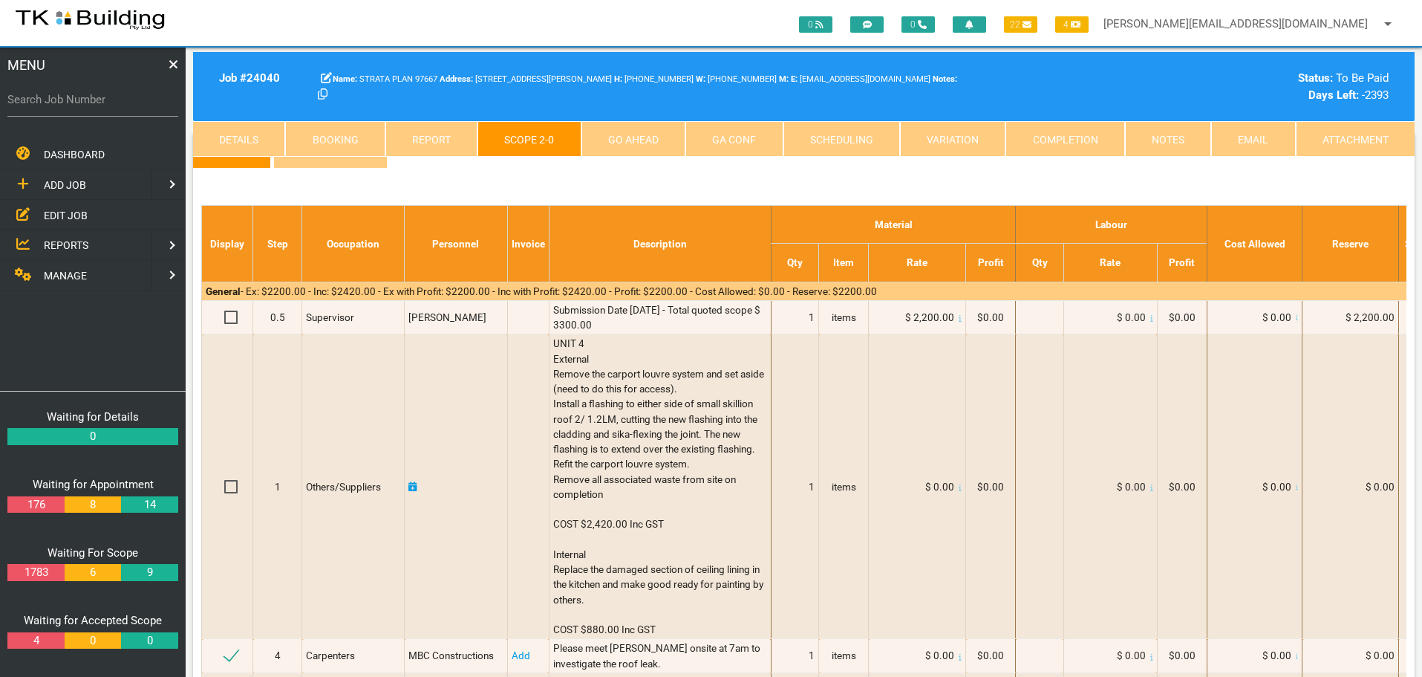
scroll to position [0, 0]
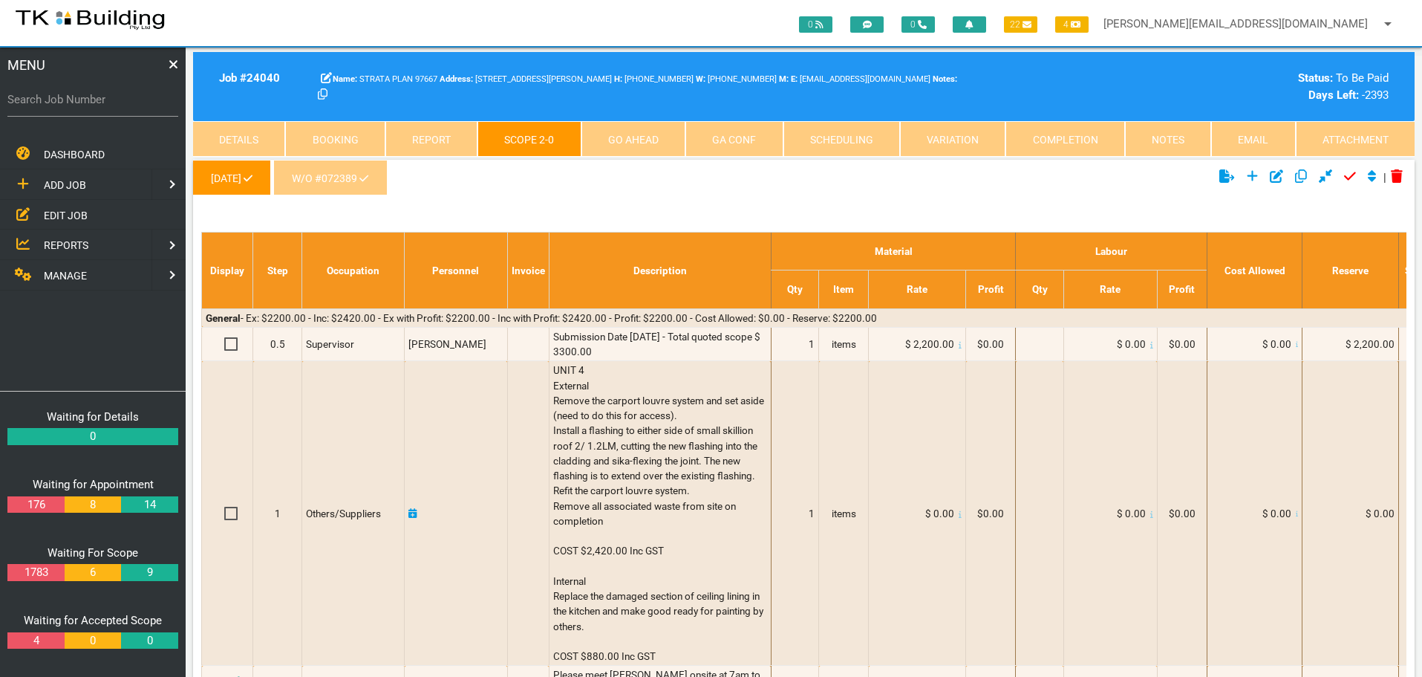
click at [368, 179] on icon at bounding box center [363, 178] width 9 height 10
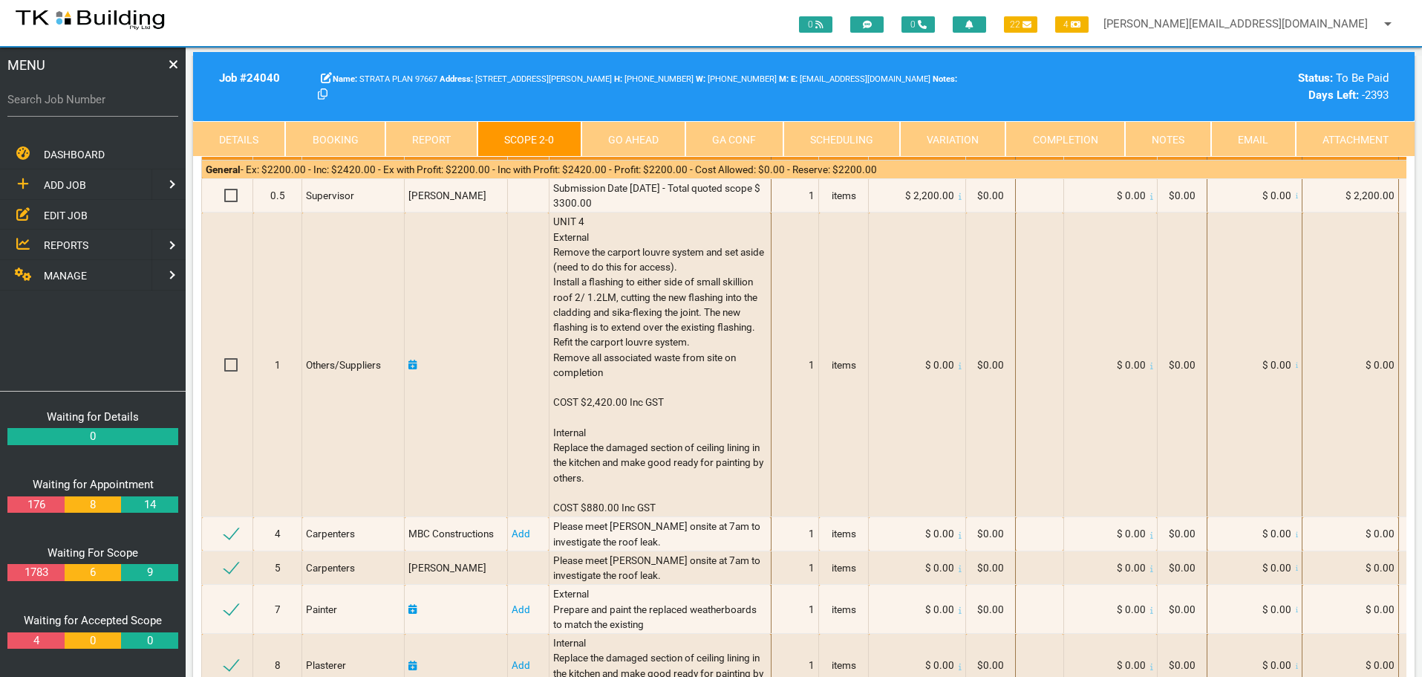
scroll to position [74, 0]
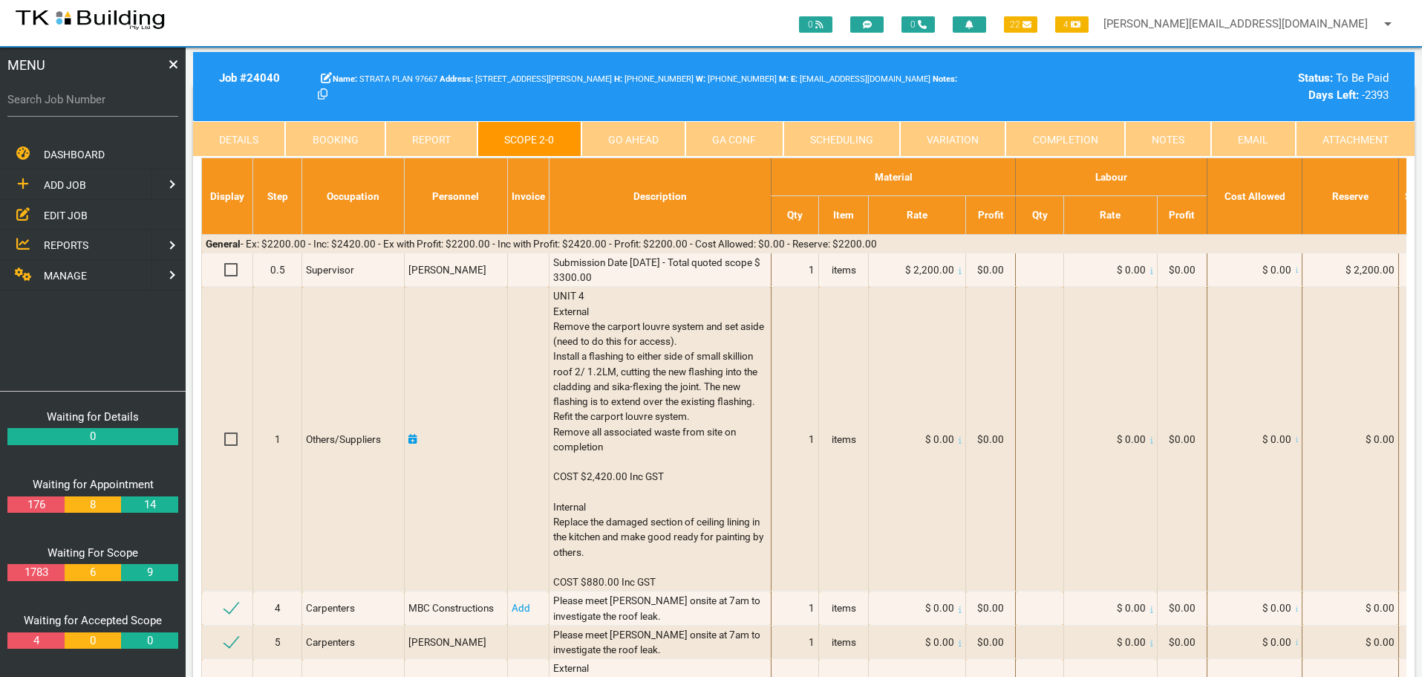
click at [90, 105] on label "Search Job Number" at bounding box center [92, 99] width 171 height 17
click at [90, 105] on input "Search Job Number" at bounding box center [92, 99] width 171 height 34
type input "24706"
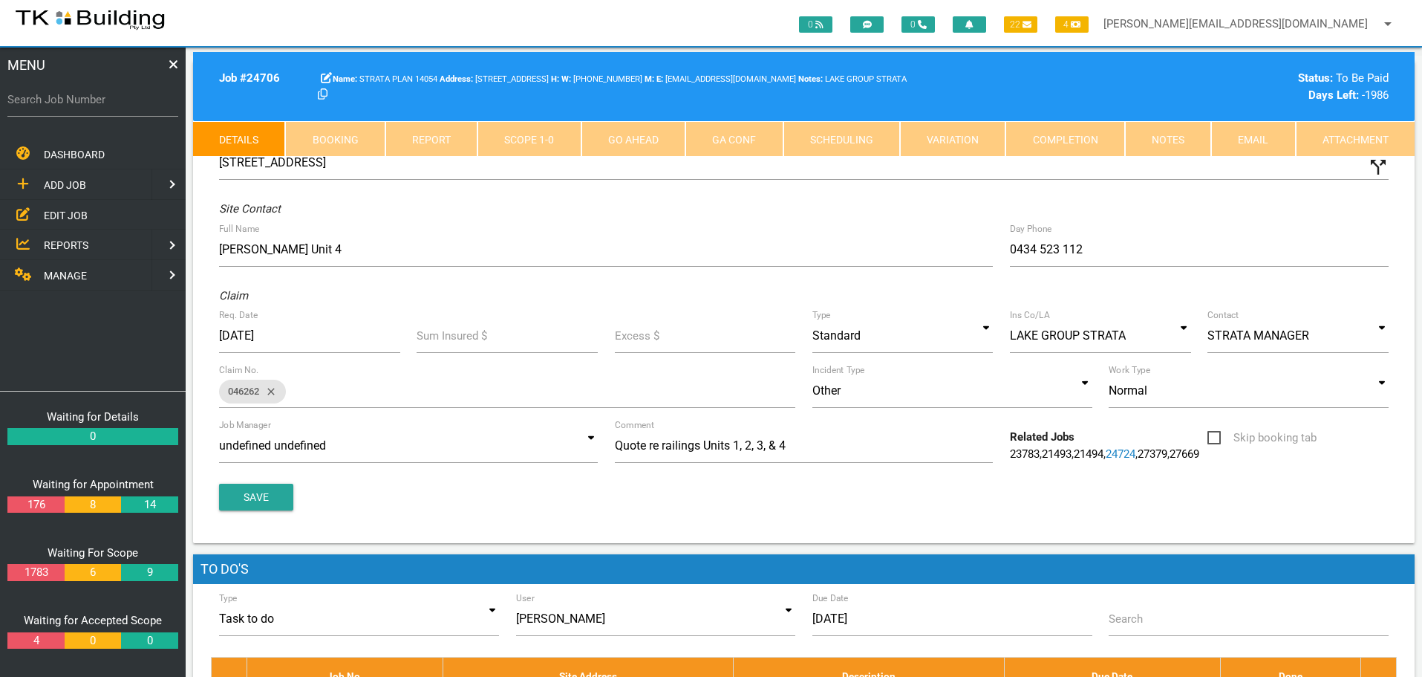
click at [1182, 139] on link "Notes" at bounding box center [1168, 139] width 86 height 36
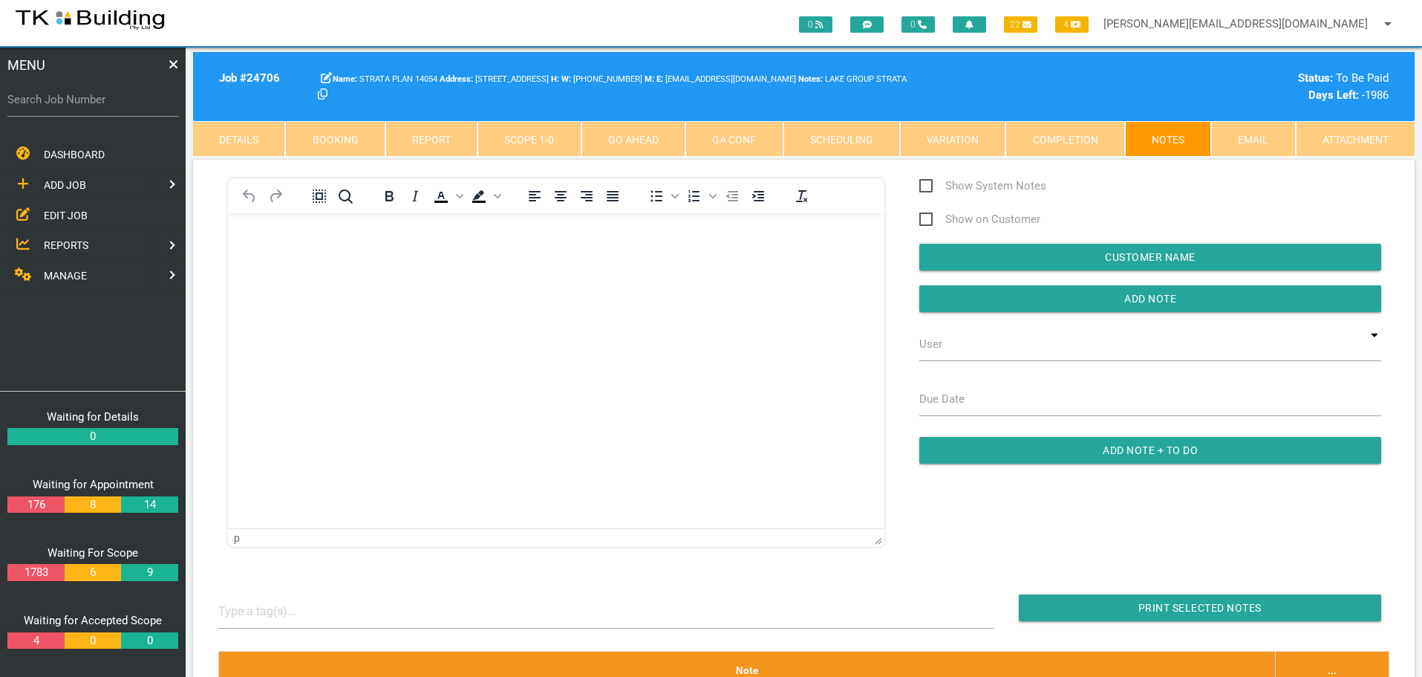
click at [548, 126] on link "Scope 1 - 0" at bounding box center [529, 139] width 103 height 36
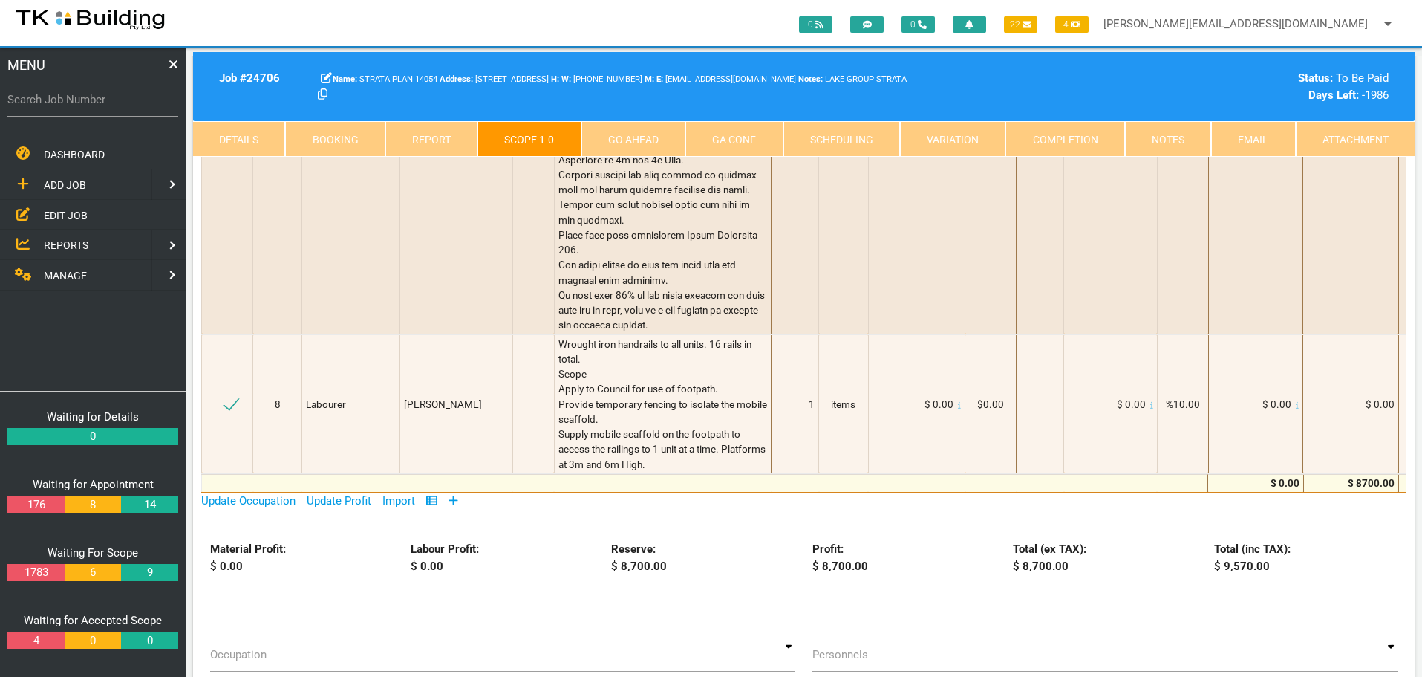
scroll to position [3268, 0]
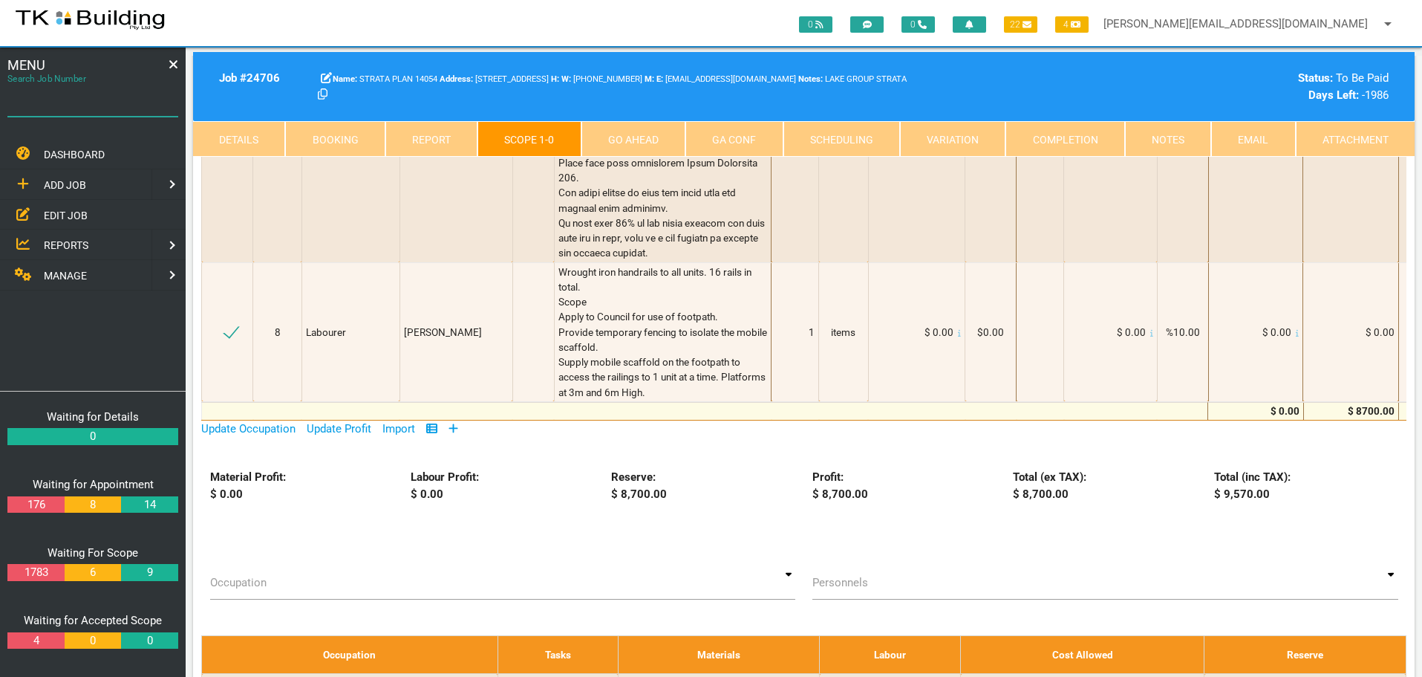
click at [78, 111] on input "Search Job Number" at bounding box center [92, 99] width 171 height 34
type input "24040"
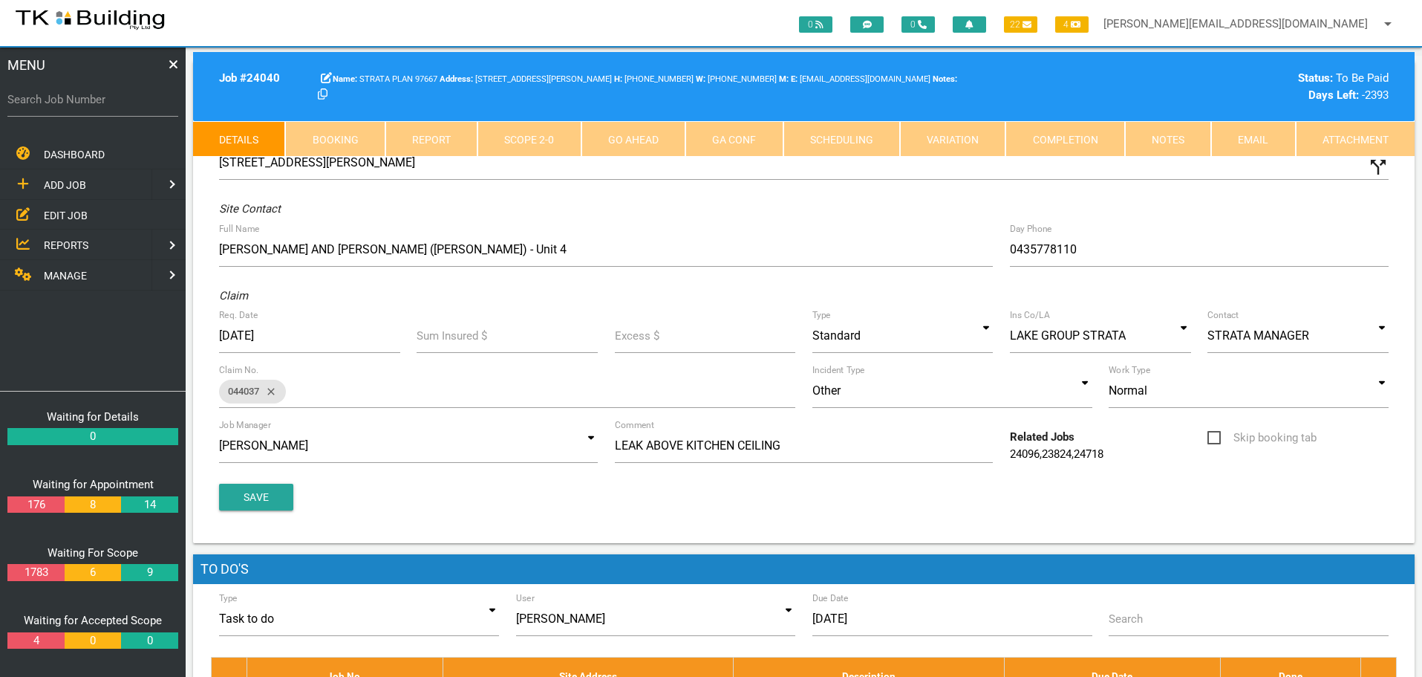
click at [1185, 144] on link "Notes" at bounding box center [1168, 139] width 86 height 36
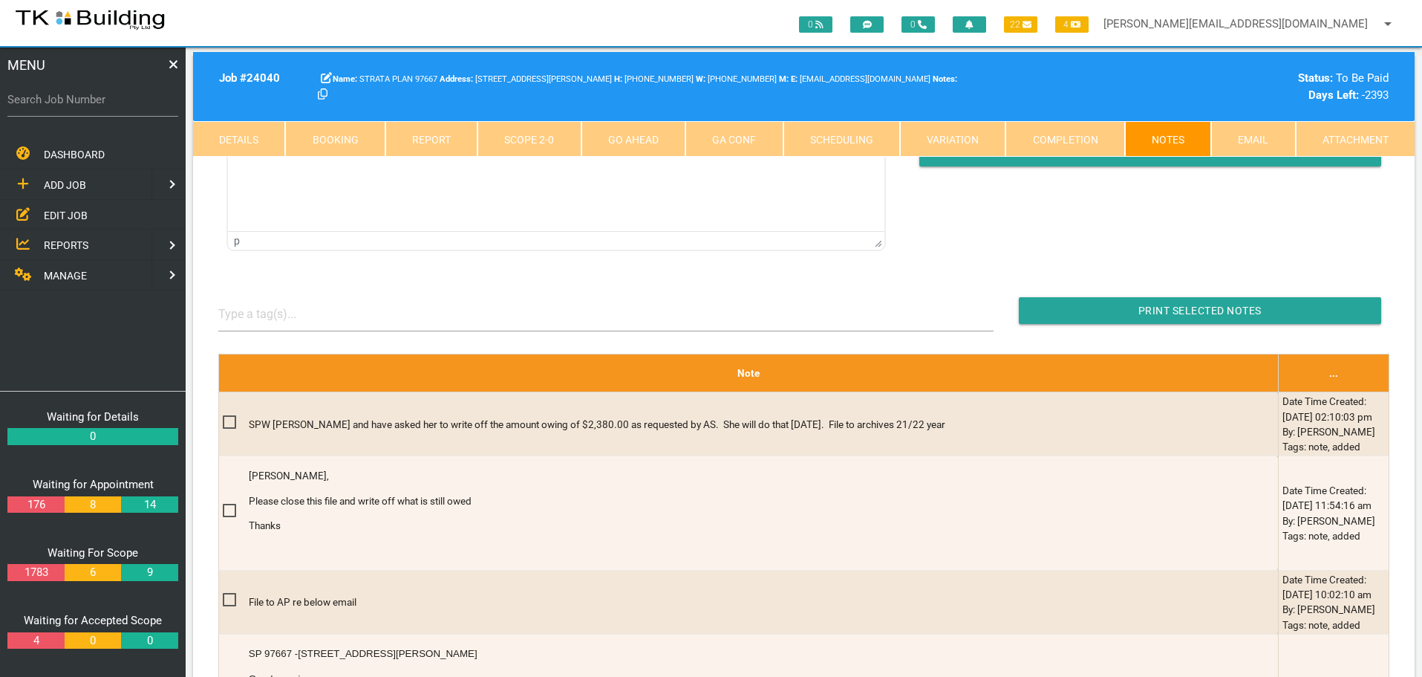
scroll to position [371, 0]
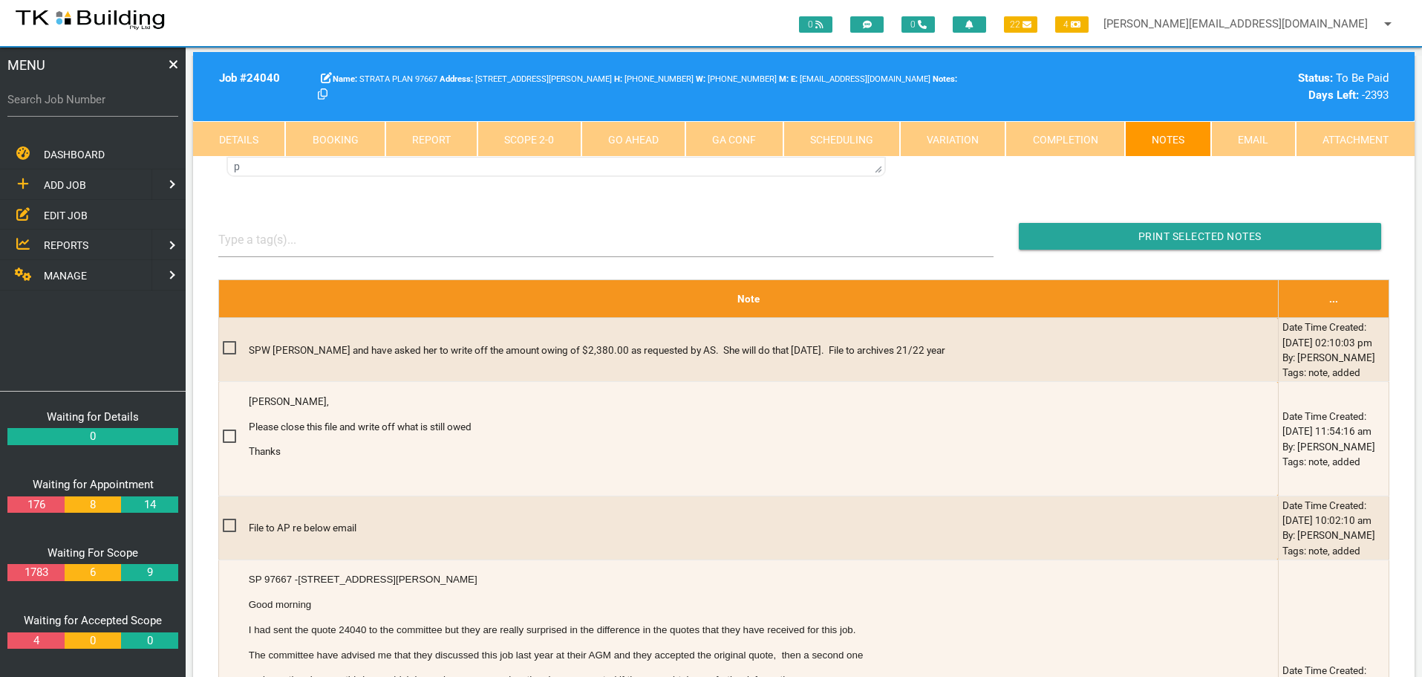
click at [1044, 138] on link "Completion" at bounding box center [1065, 139] width 119 height 36
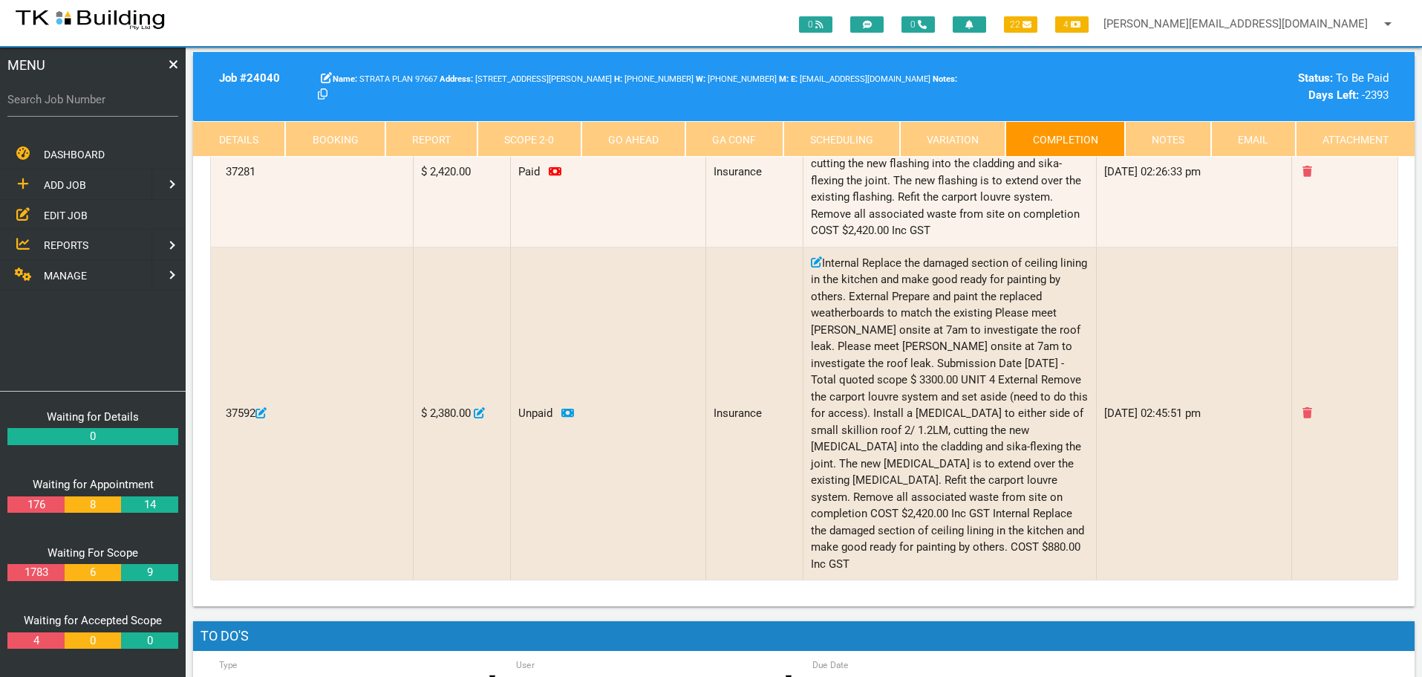
click at [1171, 140] on link "Notes" at bounding box center [1168, 139] width 86 height 36
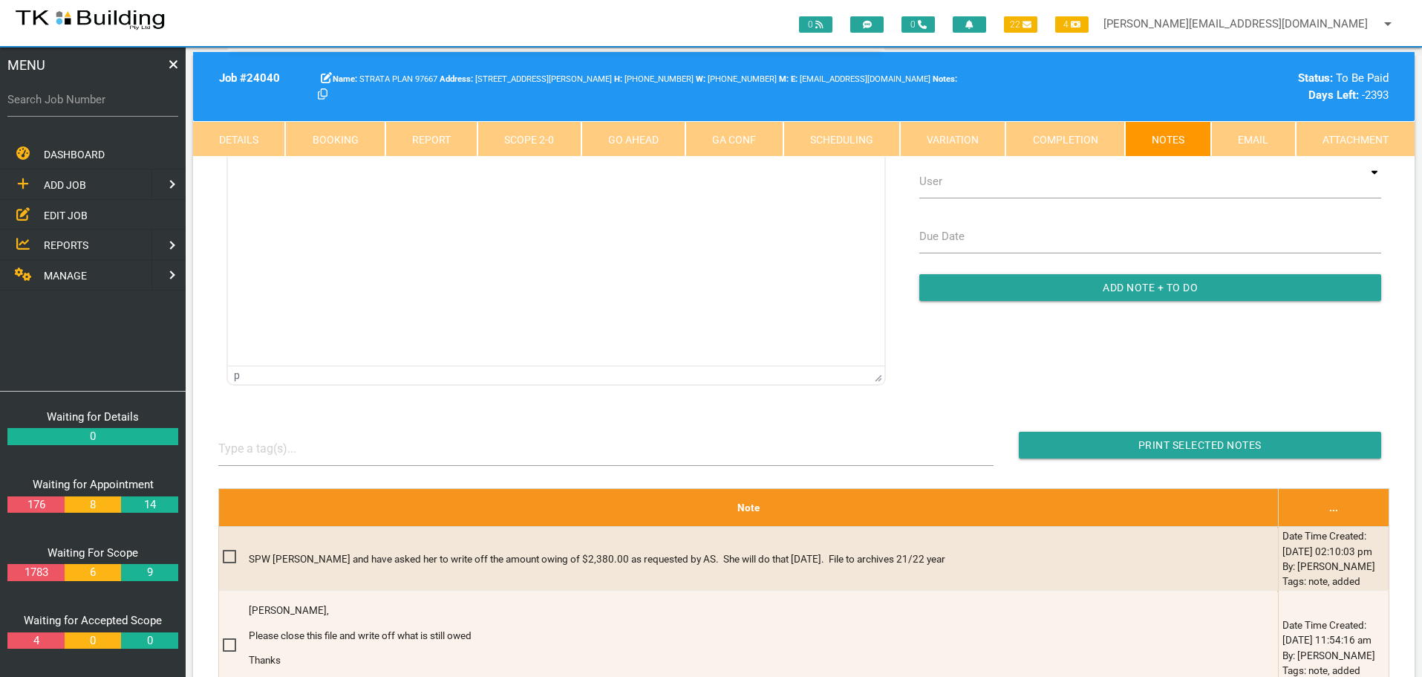
scroll to position [149, 0]
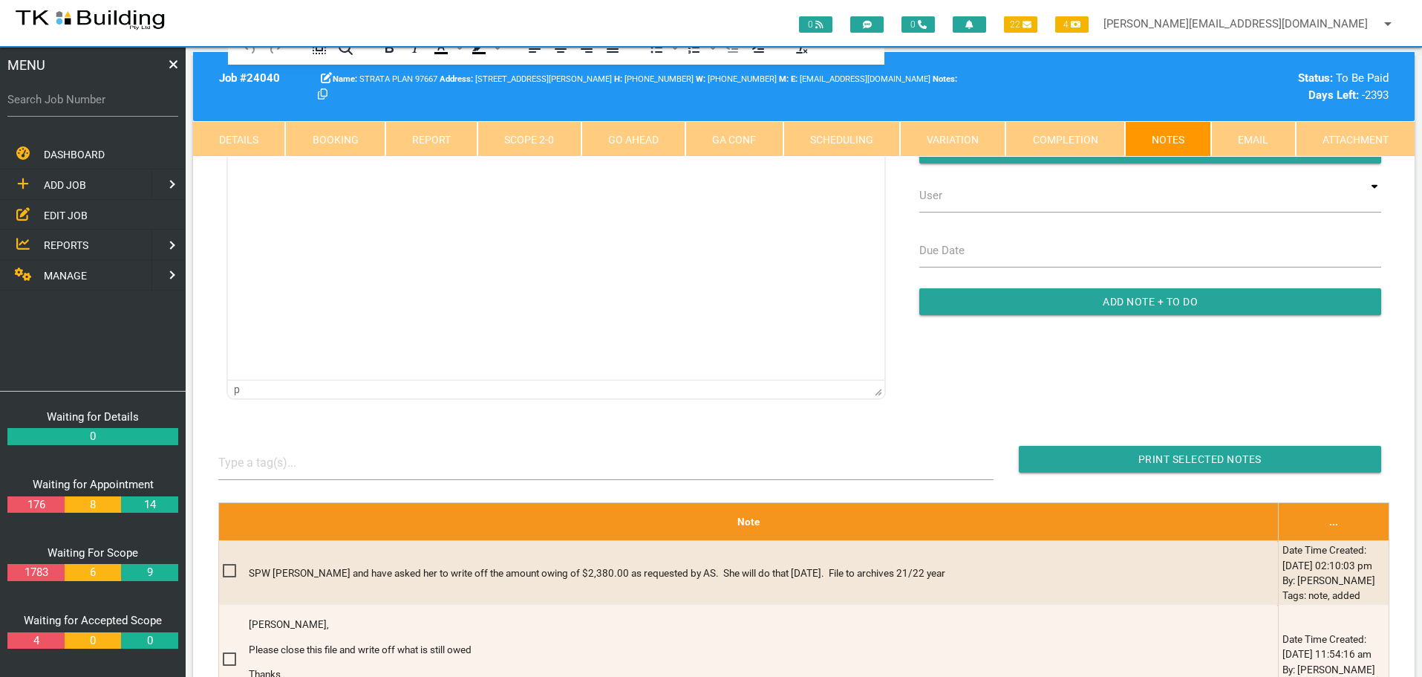
click at [529, 139] on link "Scope 2 - 0" at bounding box center [529, 139] width 103 height 36
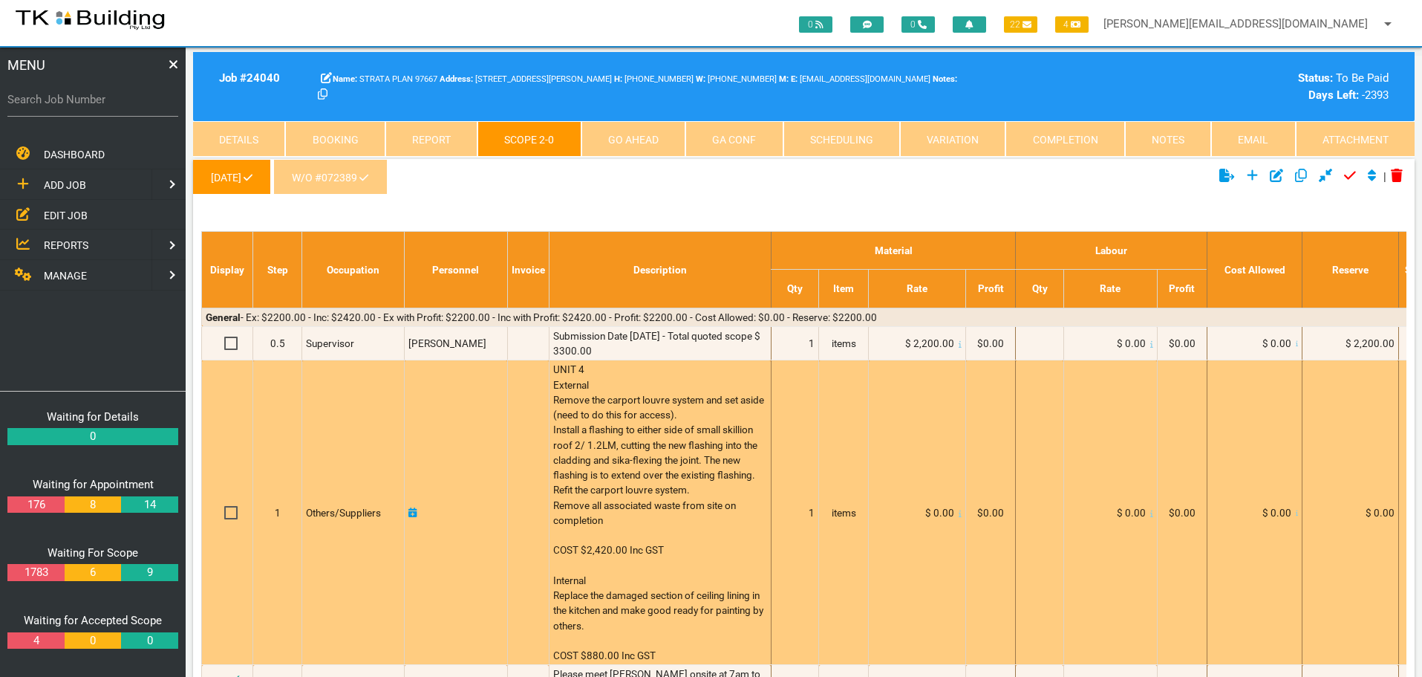
scroll to position [0, 0]
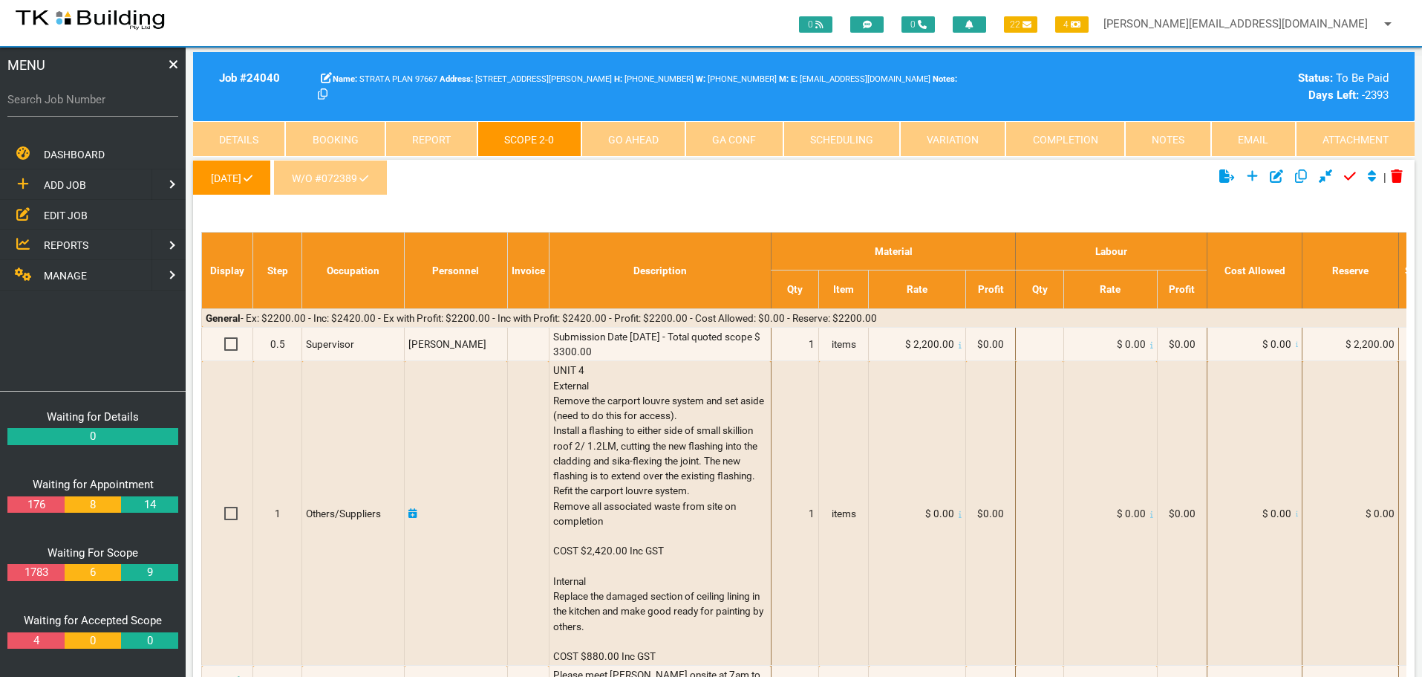
click at [368, 173] on icon at bounding box center [363, 178] width 9 height 10
click at [368, 175] on link "W/O #072389" at bounding box center [330, 178] width 114 height 36
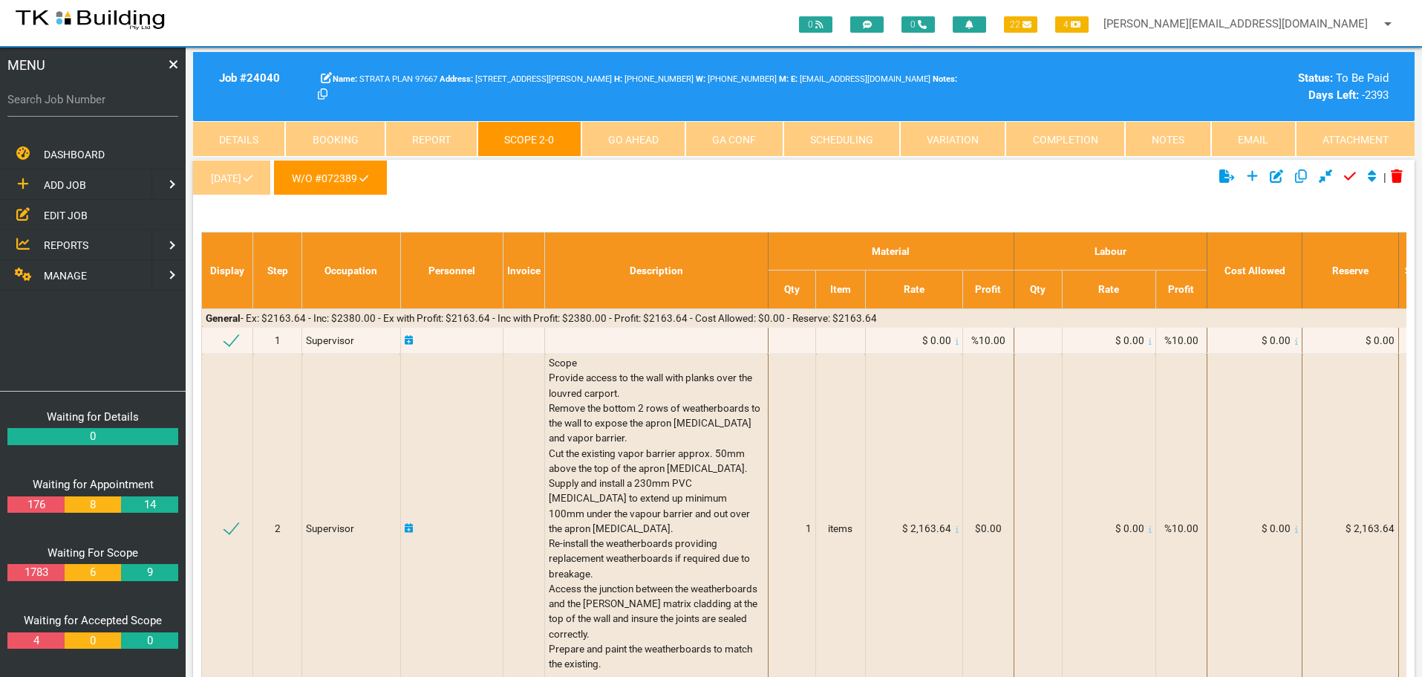
click at [1168, 143] on link "Notes" at bounding box center [1168, 139] width 86 height 36
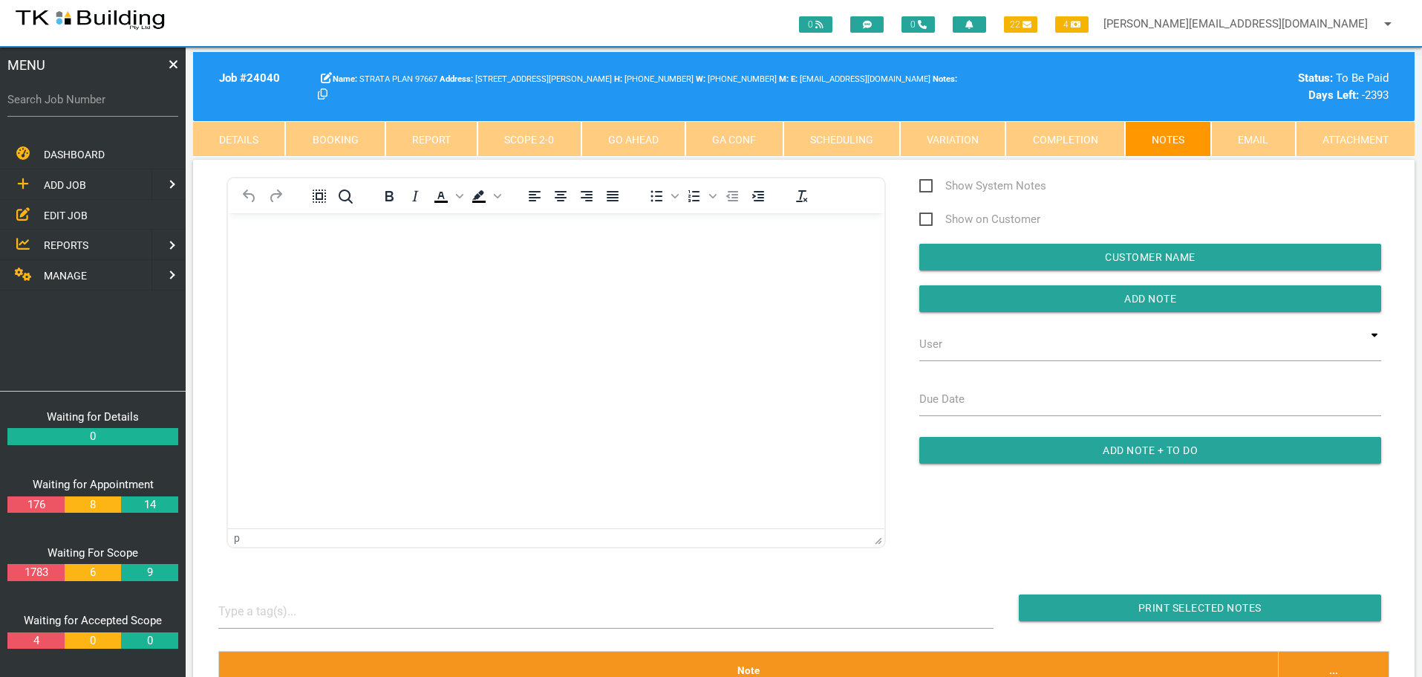
click at [562, 138] on link "Scope 2 - 0" at bounding box center [529, 139] width 103 height 36
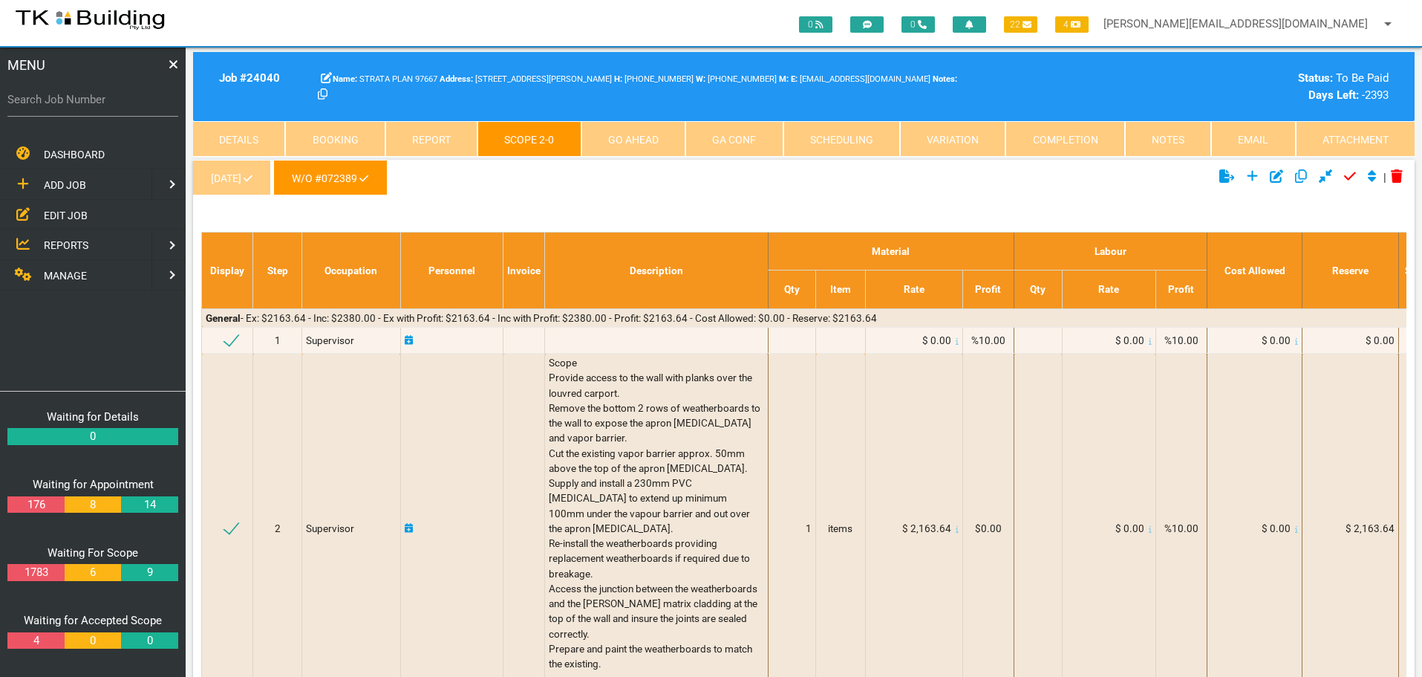
click at [362, 177] on link "W/O #072389" at bounding box center [330, 178] width 114 height 36
click at [1111, 143] on link "Completion" at bounding box center [1065, 139] width 119 height 36
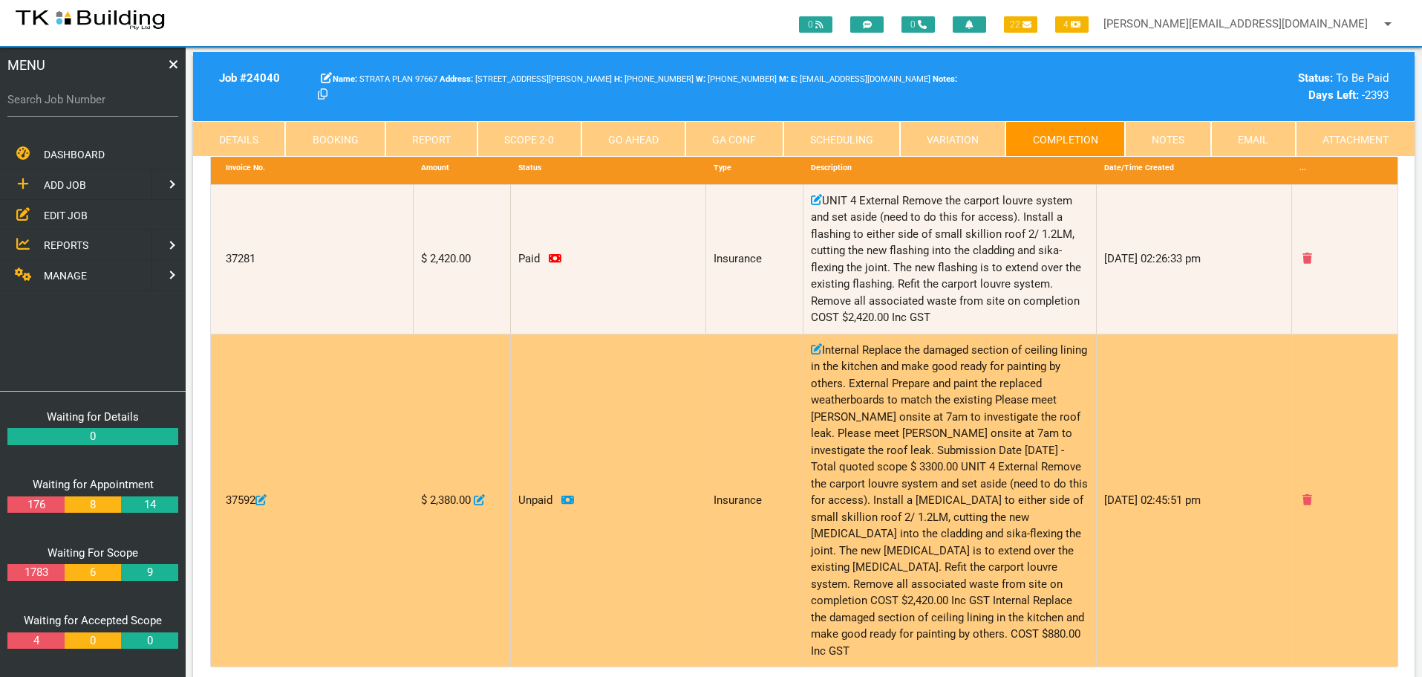
scroll to position [297, 0]
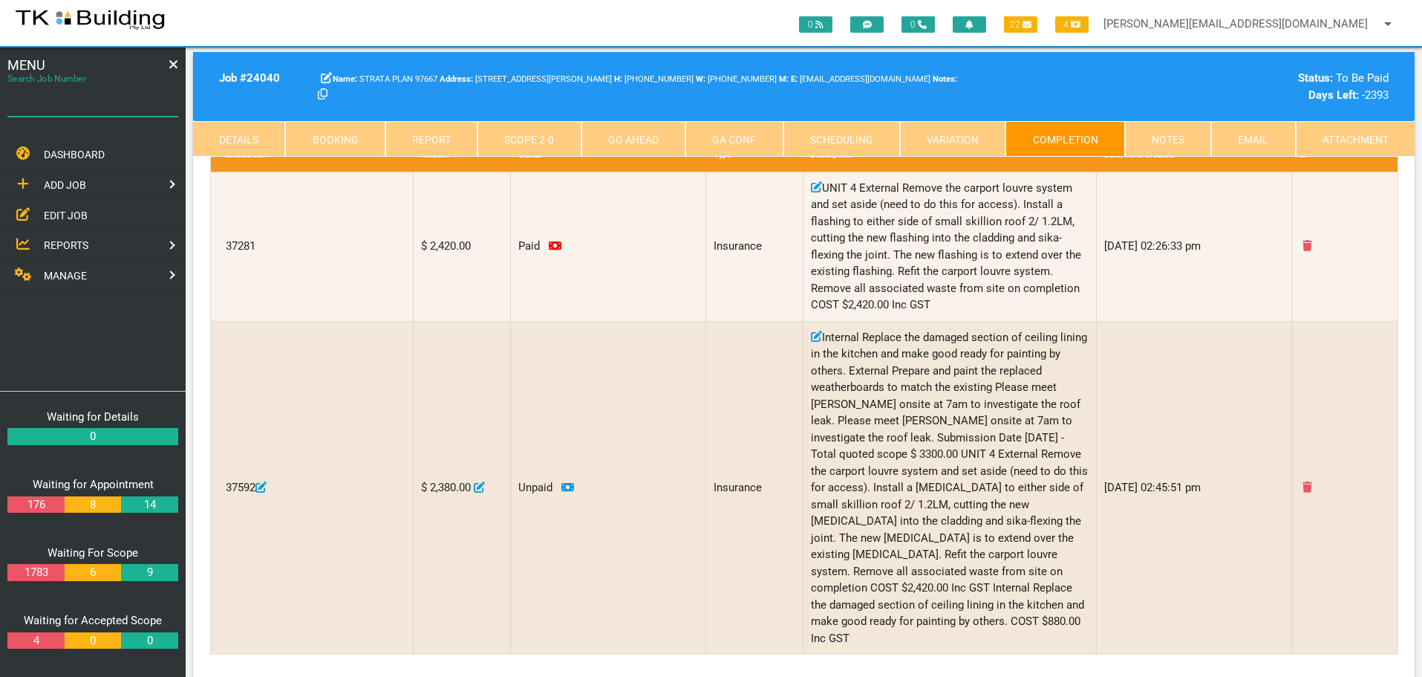
click at [65, 111] on input "Search Job Number" at bounding box center [92, 99] width 171 height 34
type input "25975"
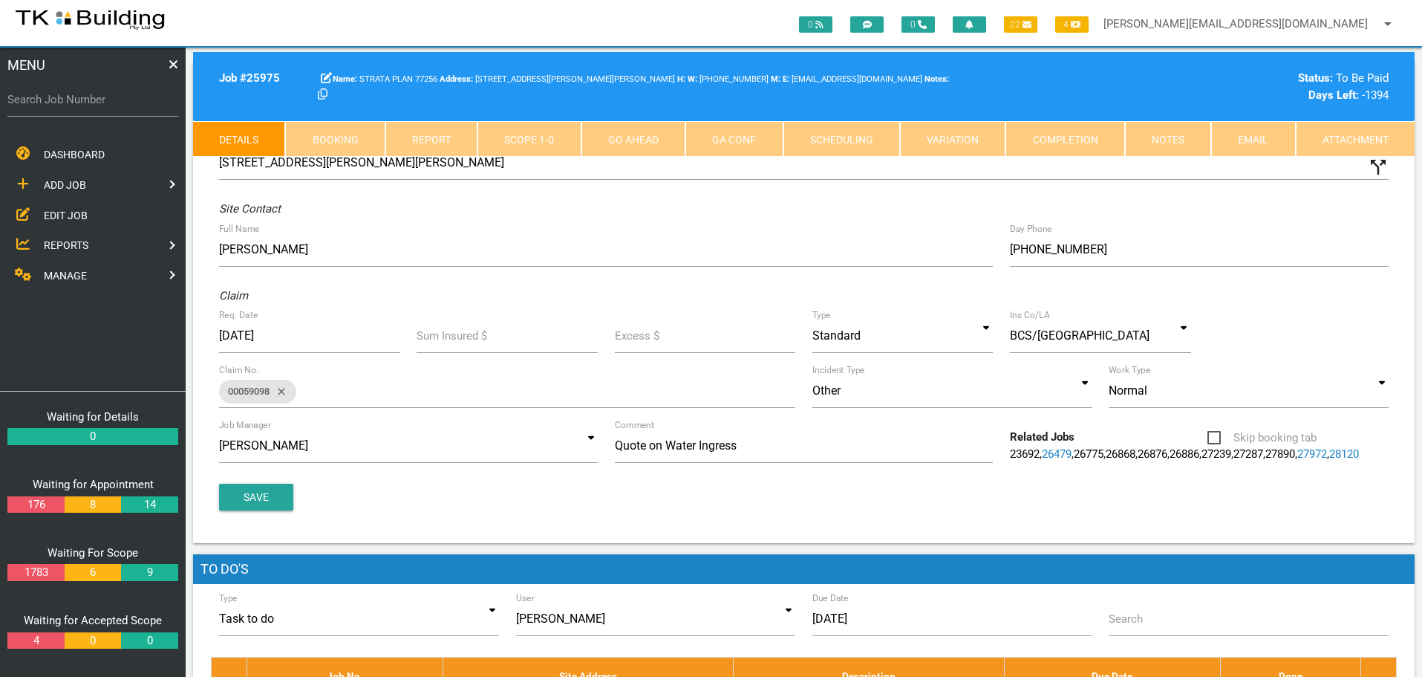
click at [1172, 140] on link "Notes" at bounding box center [1168, 139] width 86 height 36
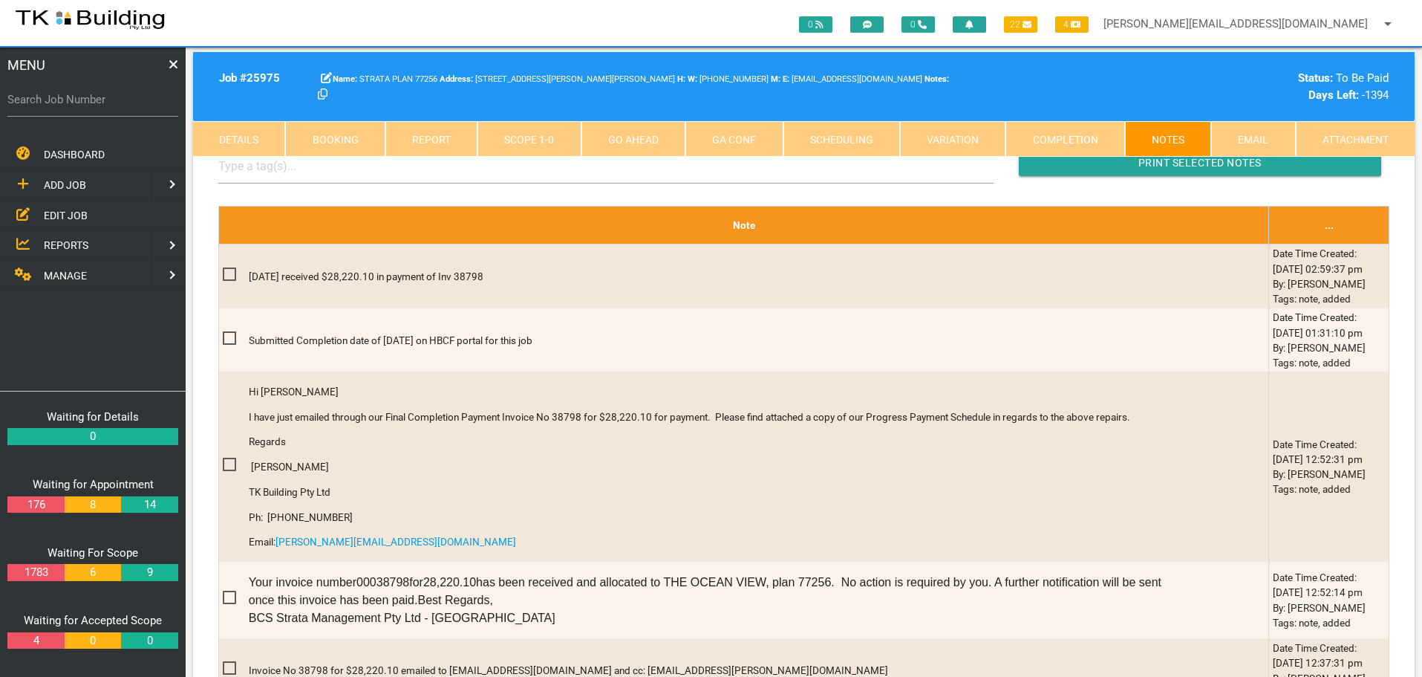
scroll to position [446, 0]
click at [52, 277] on span "MANAGE" at bounding box center [65, 276] width 43 height 12
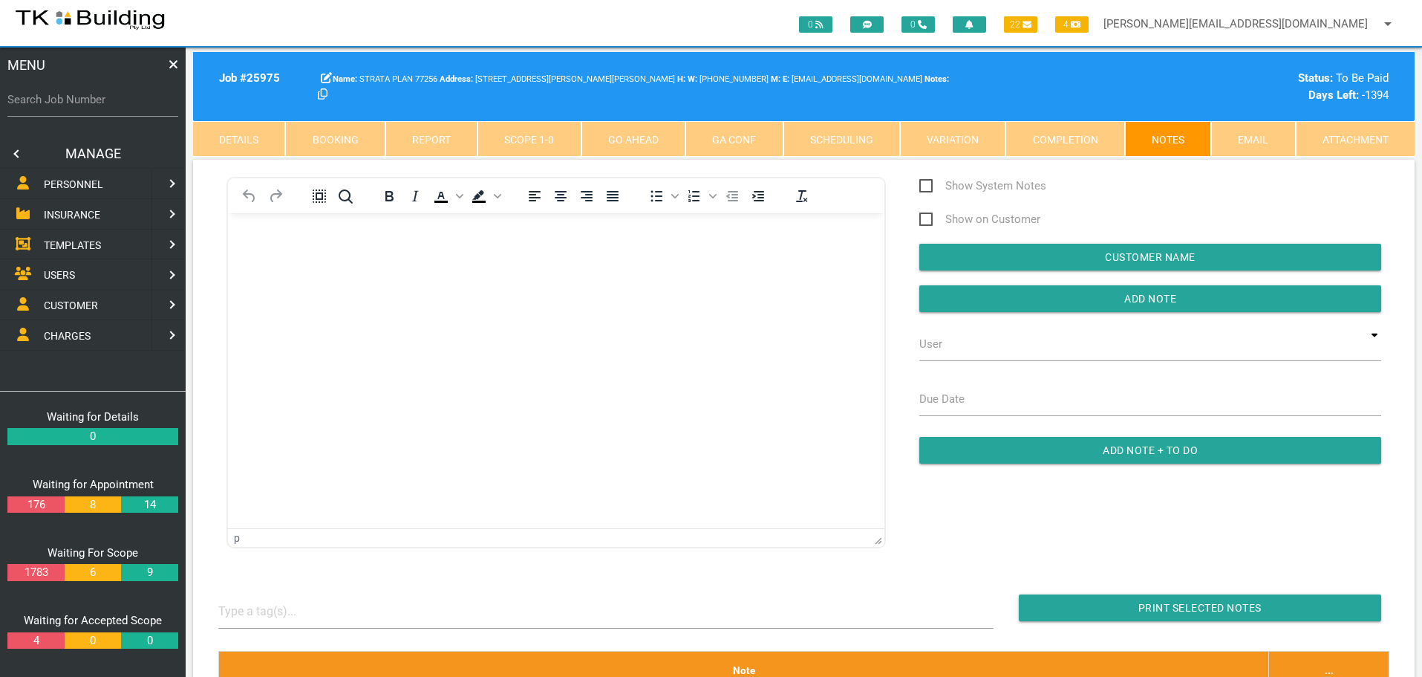
click at [65, 209] on span "INSURANCE" at bounding box center [72, 215] width 56 height 12
click at [71, 245] on span "RECEIVE PAYMENT" at bounding box center [88, 244] width 89 height 12
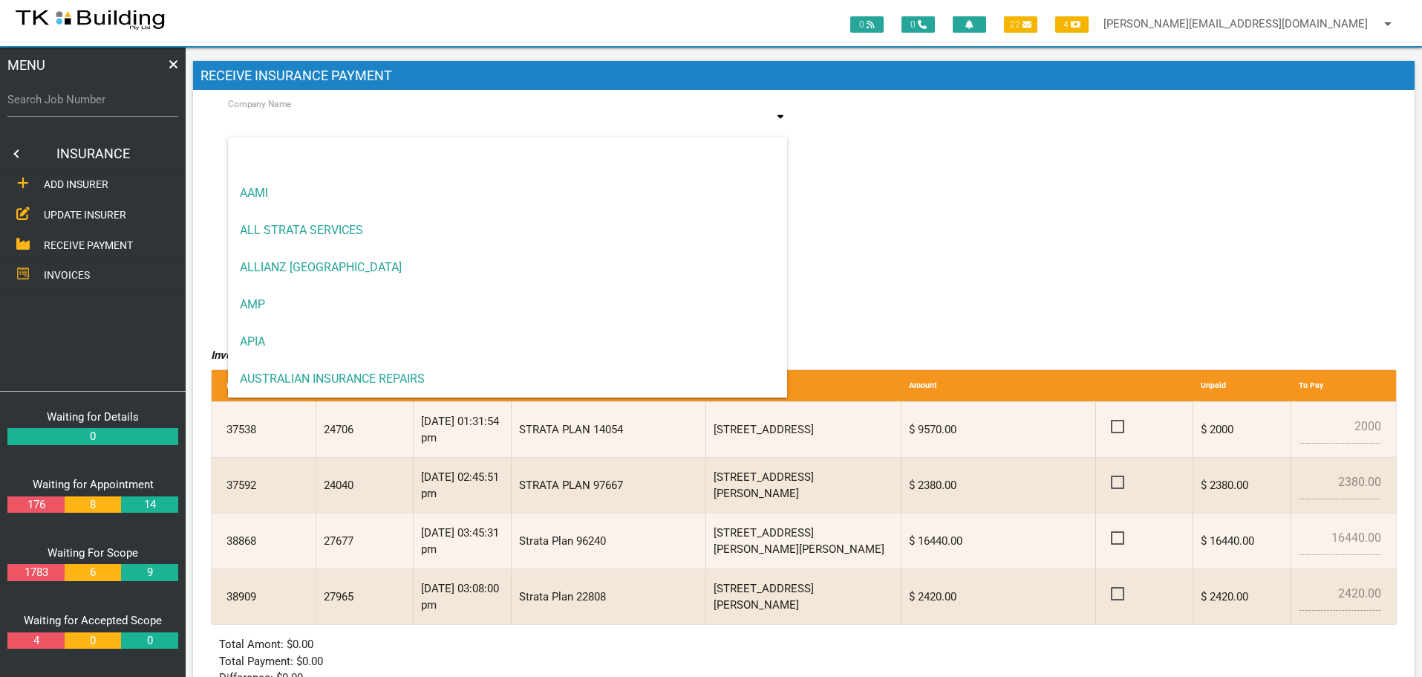
click at [379, 123] on input at bounding box center [508, 125] width 560 height 34
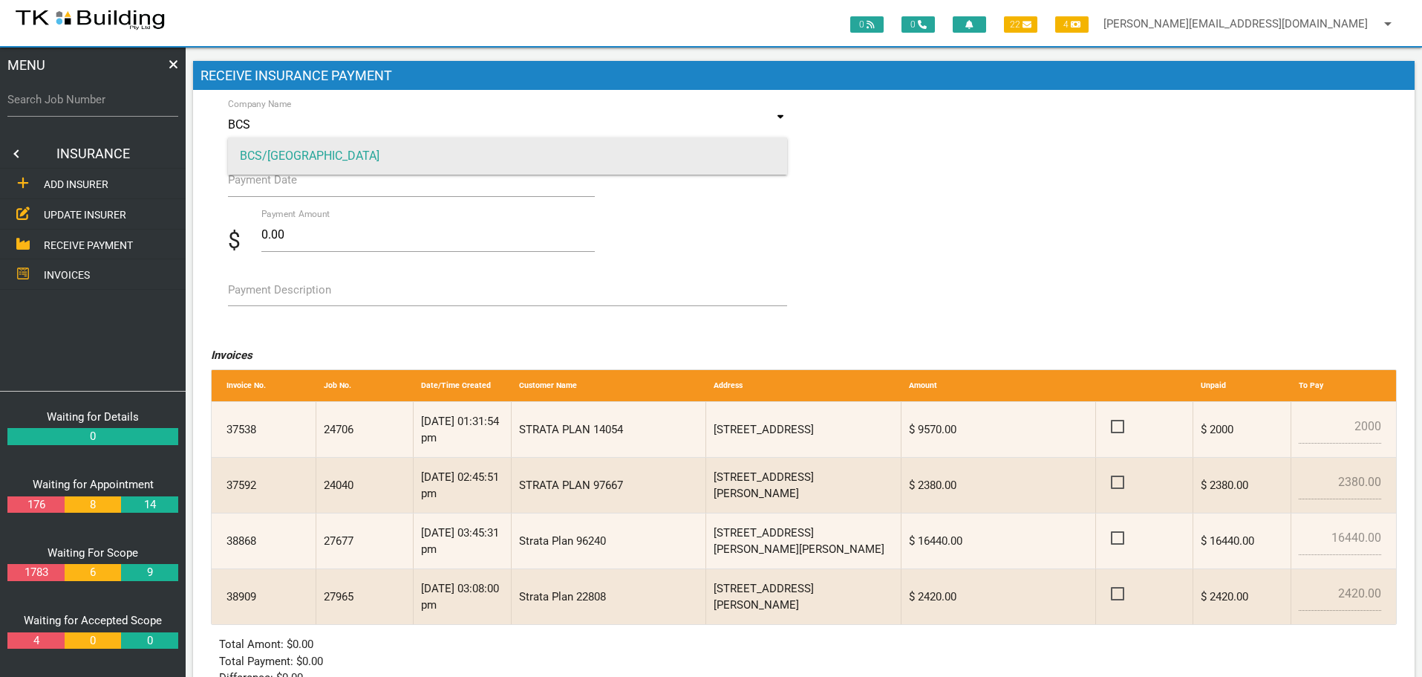
type input "BCS"
click at [409, 151] on span "BCS/[GEOGRAPHIC_DATA]" at bounding box center [508, 155] width 560 height 37
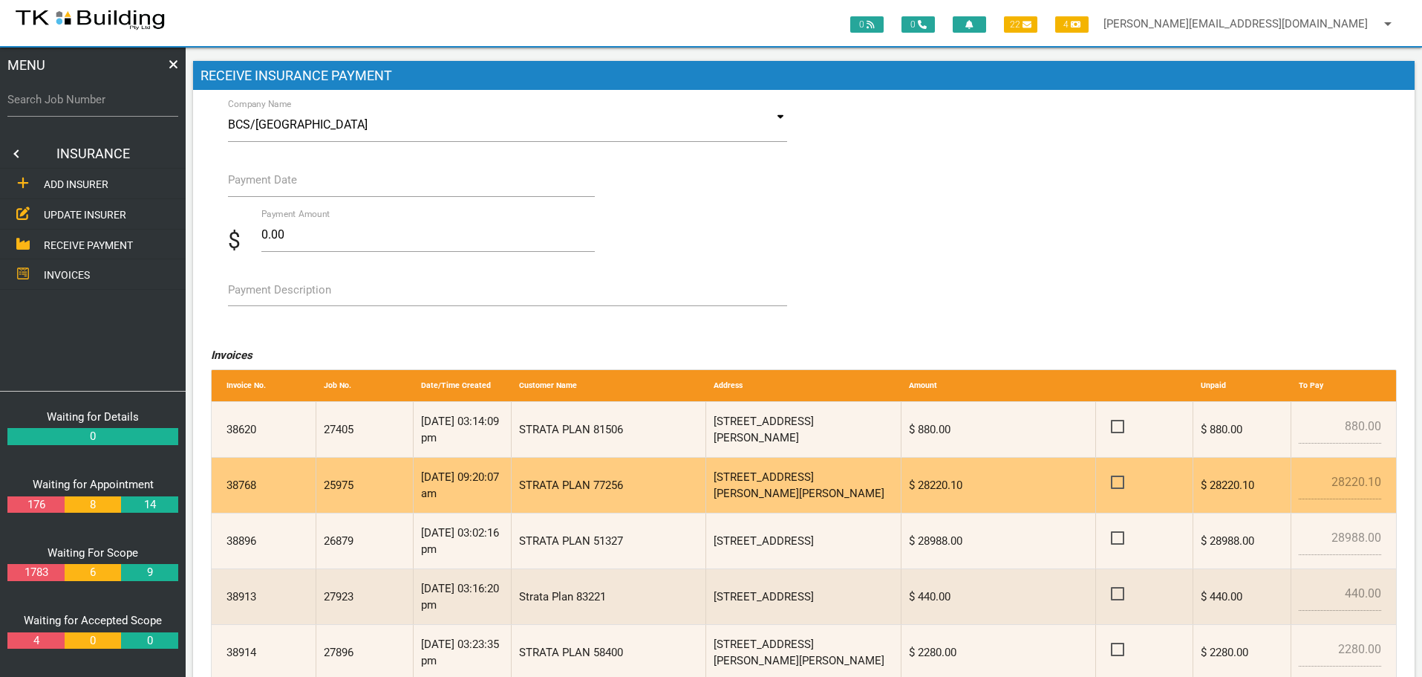
click at [1118, 481] on span at bounding box center [1124, 482] width 26 height 19
click at [1118, 481] on input "checkbox" at bounding box center [1116, 478] width 10 height 10
checkbox input "true"
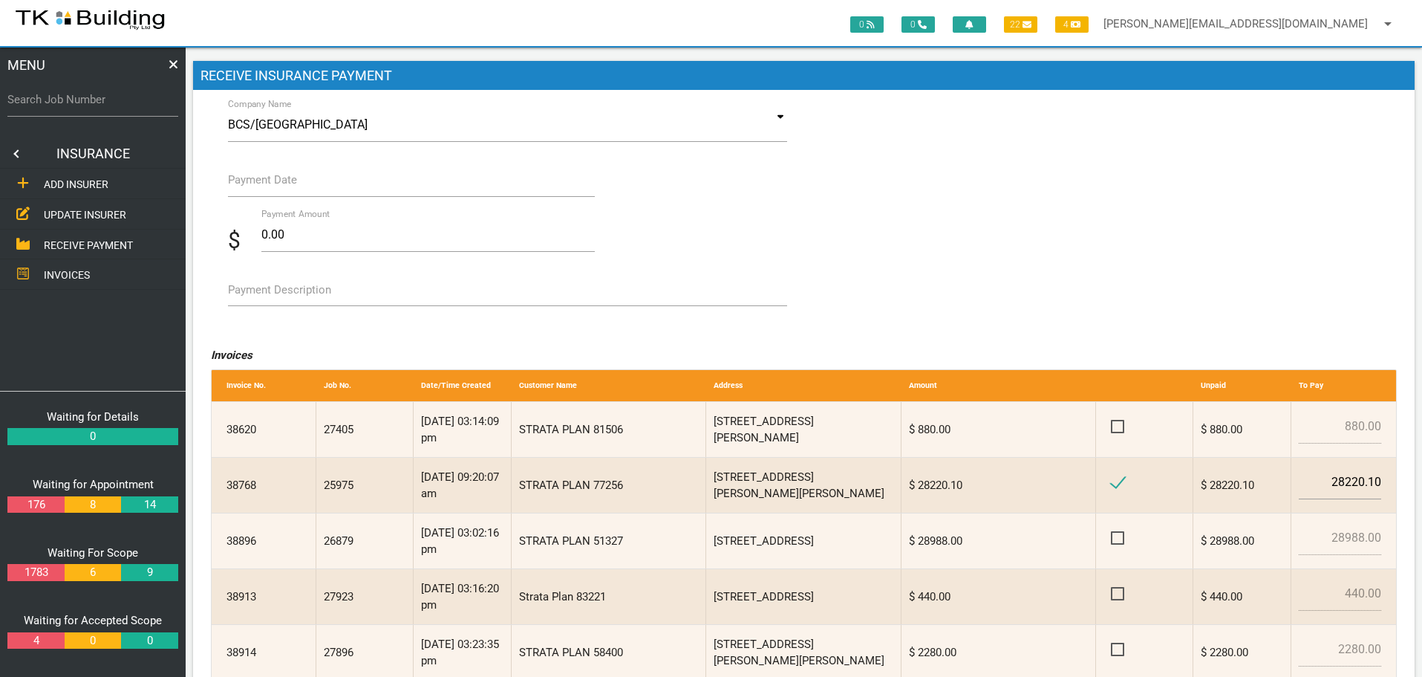
click at [270, 290] on label "Payment Description" at bounding box center [279, 290] width 103 height 17
click at [270, 290] on textarea "Payment Description" at bounding box center [508, 289] width 560 height 33
type textarea "Inv 38768"
click at [283, 184] on label "Payment Date" at bounding box center [262, 180] width 69 height 17
click at [283, 184] on input "Payment Date" at bounding box center [412, 180] width 368 height 34
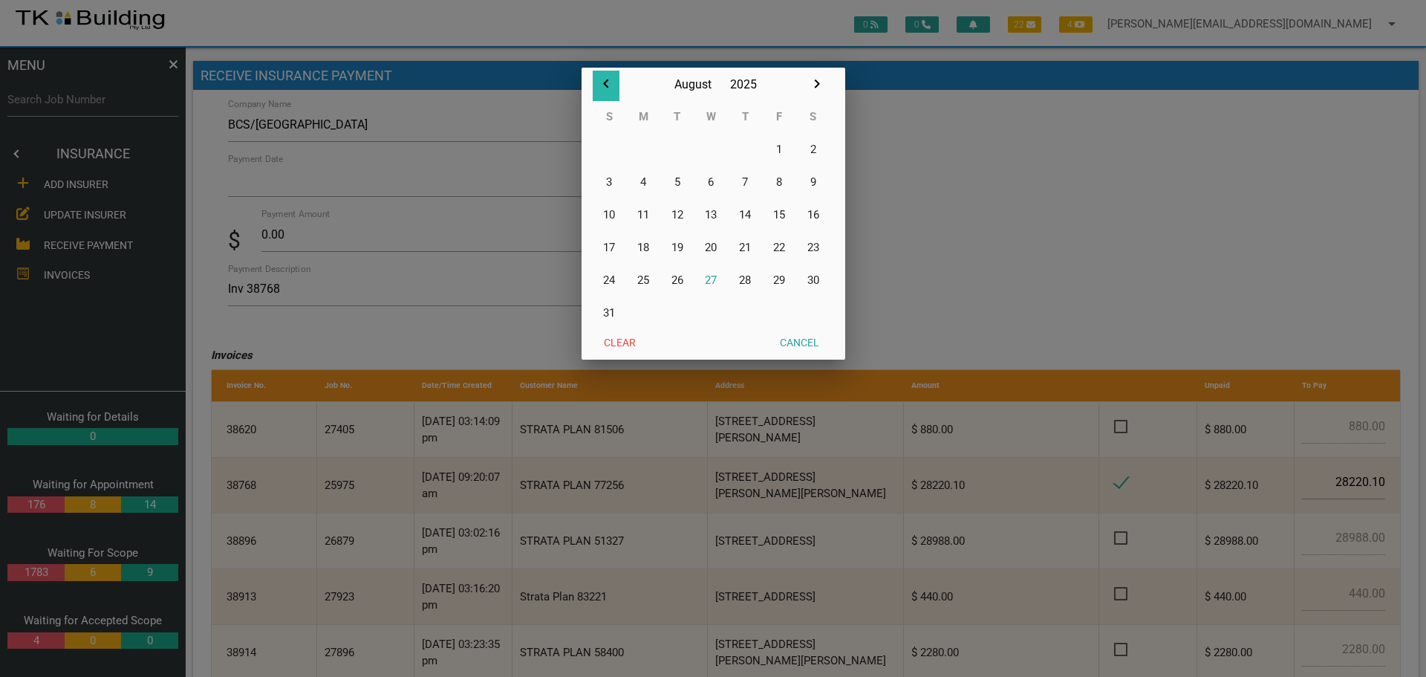
click at [607, 85] on icon "button" at bounding box center [606, 84] width 18 height 18
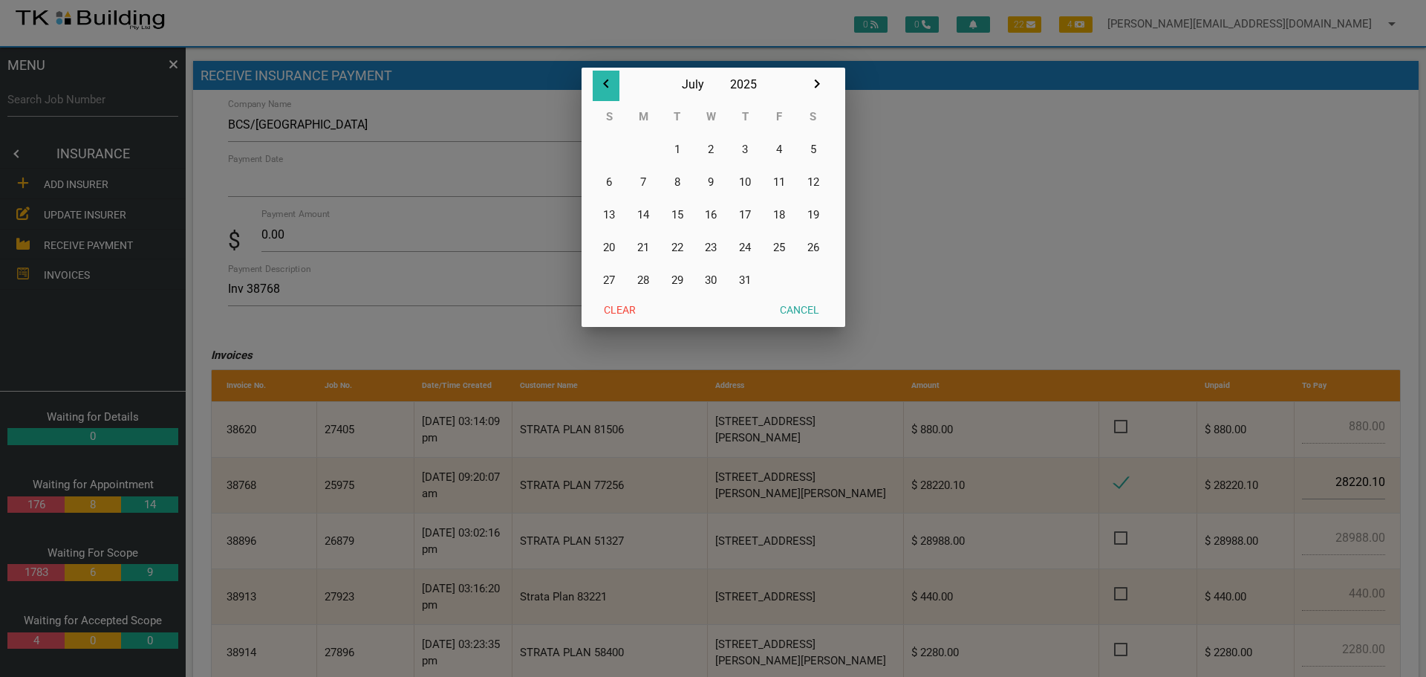
click at [607, 85] on icon "button" at bounding box center [606, 84] width 18 height 18
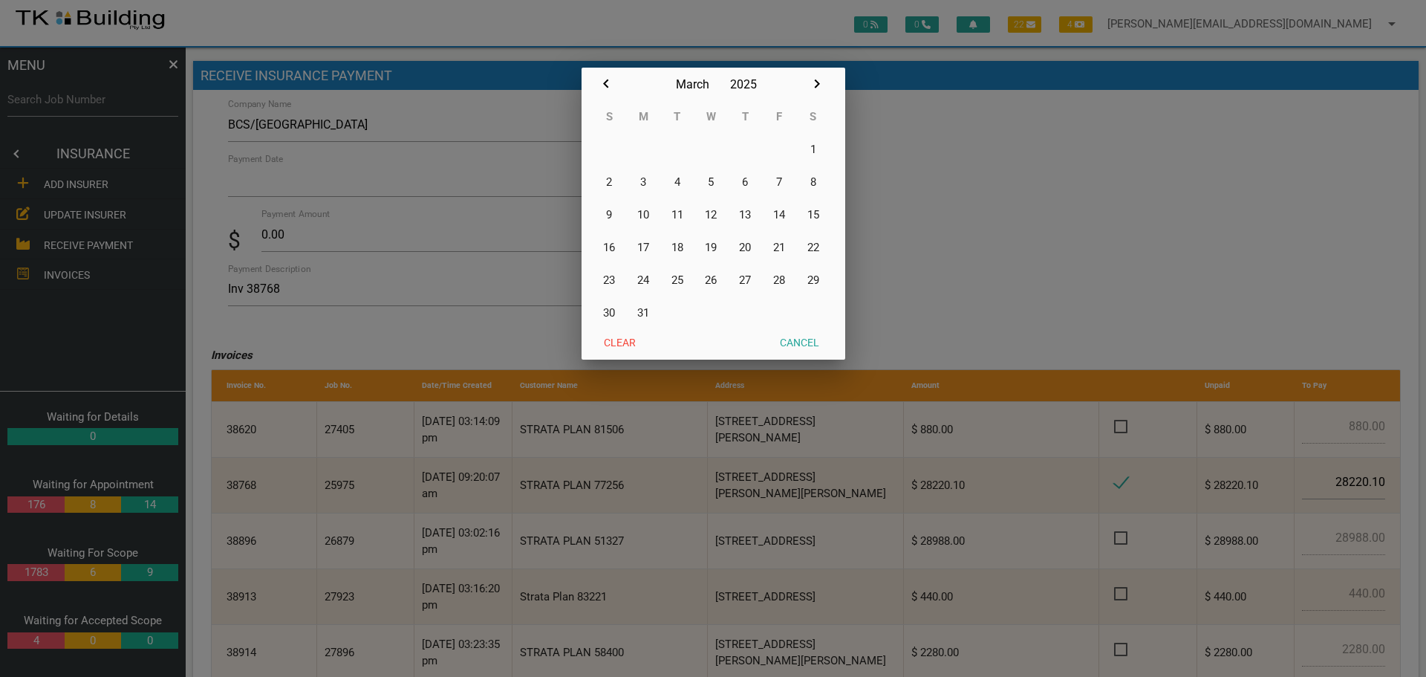
click at [607, 85] on icon "button" at bounding box center [606, 84] width 18 height 18
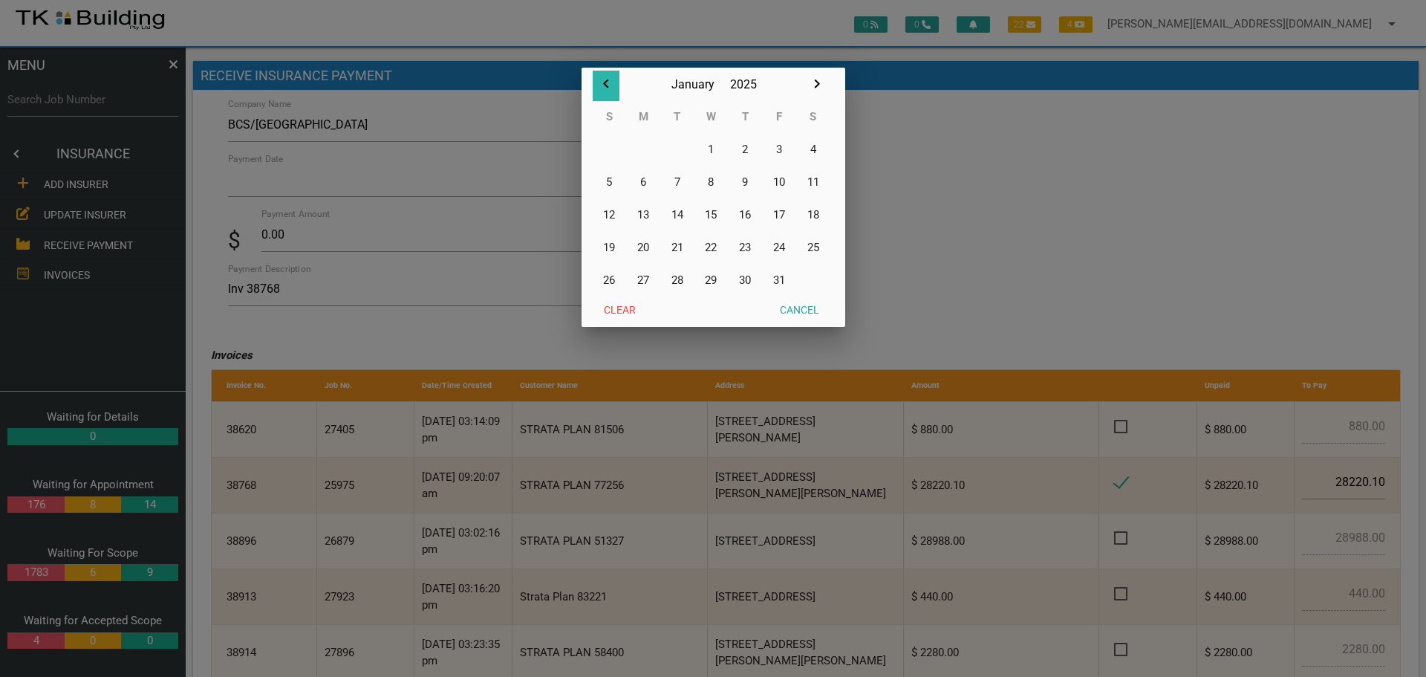
click at [607, 85] on icon "button" at bounding box center [606, 84] width 18 height 18
click at [784, 281] on button "29" at bounding box center [779, 280] width 34 height 33
type input "[DATE]"
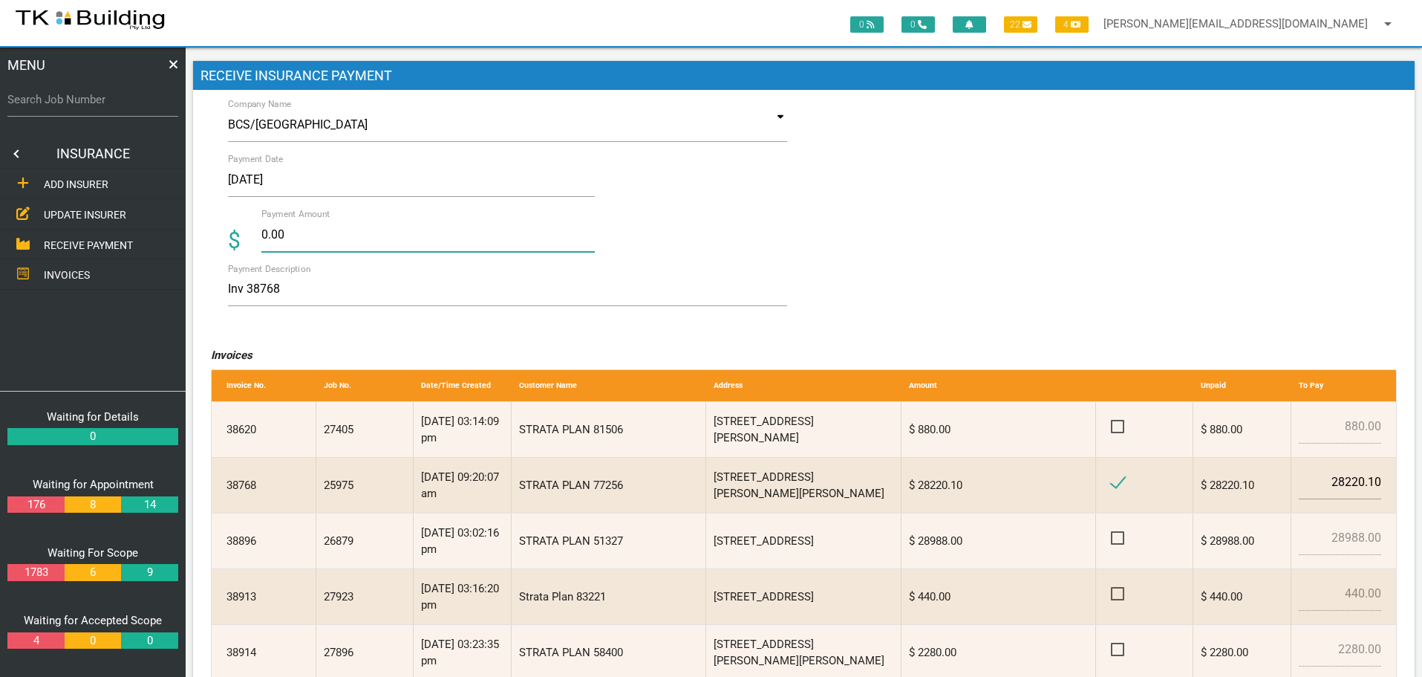
click at [325, 241] on input "0.00" at bounding box center [428, 235] width 334 height 34
type input "0"
type input "28220.10"
click at [426, 295] on textarea "Inv 38768" at bounding box center [508, 289] width 560 height 33
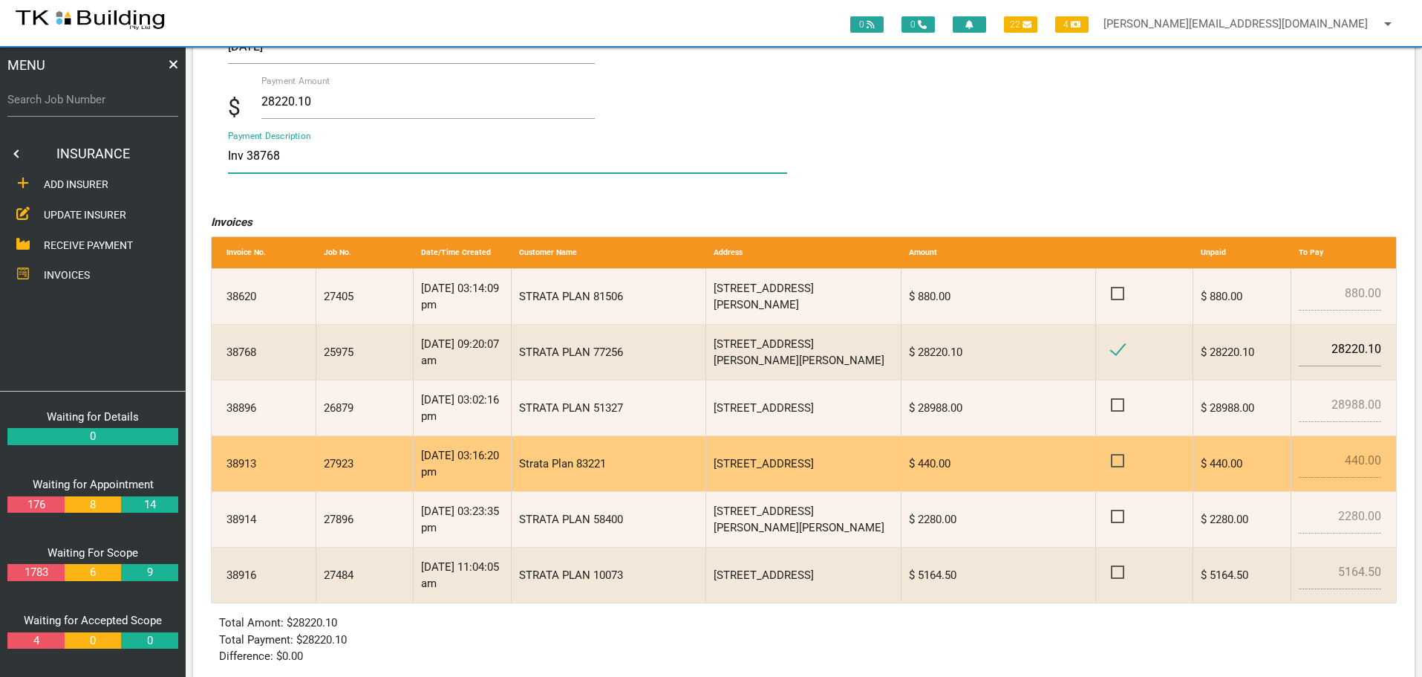
scroll to position [215, 0]
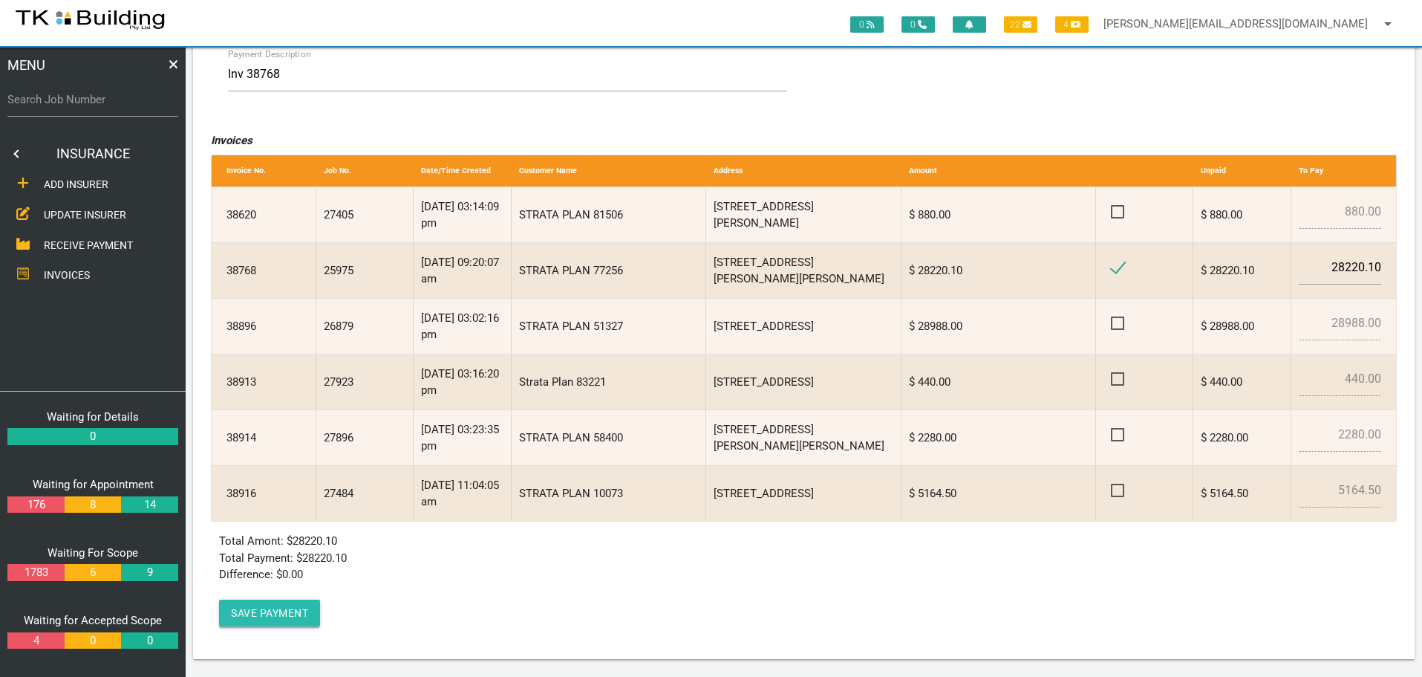
click at [258, 617] on button "Save Payment" at bounding box center [269, 612] width 101 height 27
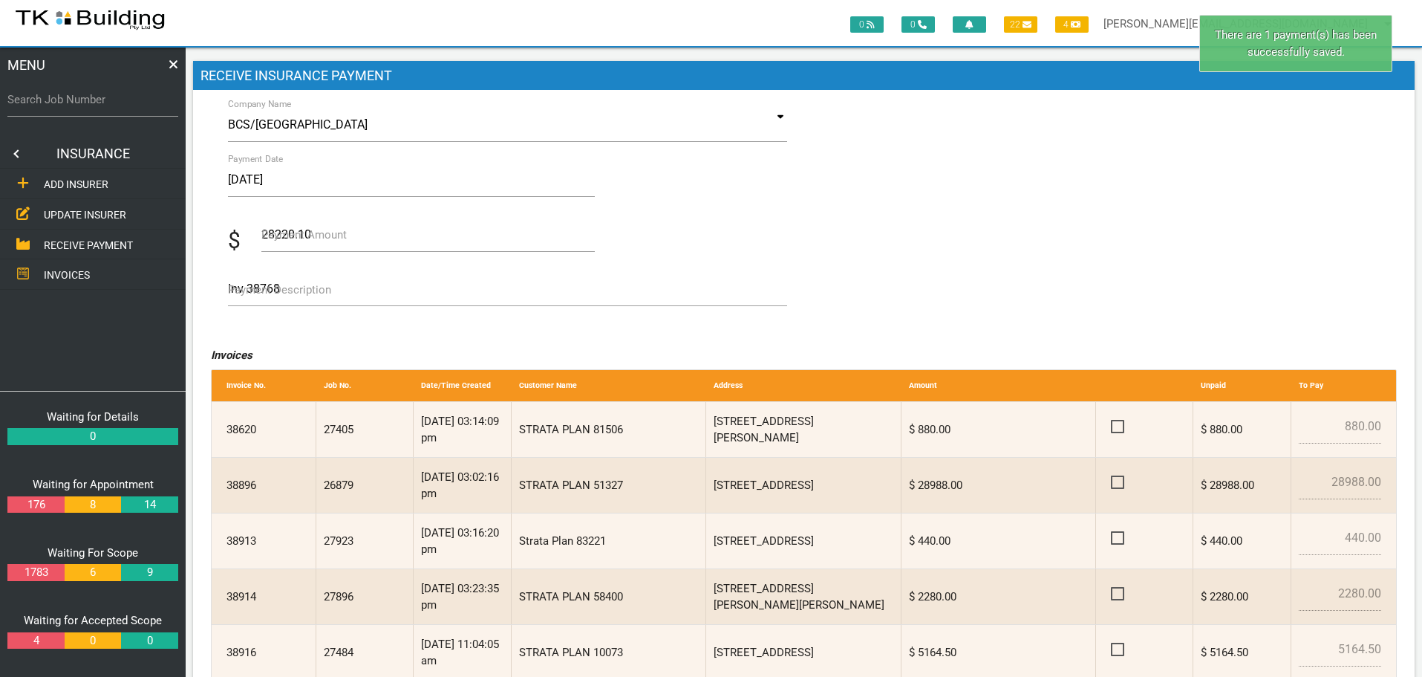
click at [70, 105] on label "Search Job Number" at bounding box center [92, 99] width 171 height 17
click at [70, 105] on input "Search Job Number" at bounding box center [92, 99] width 171 height 34
type input "25975"
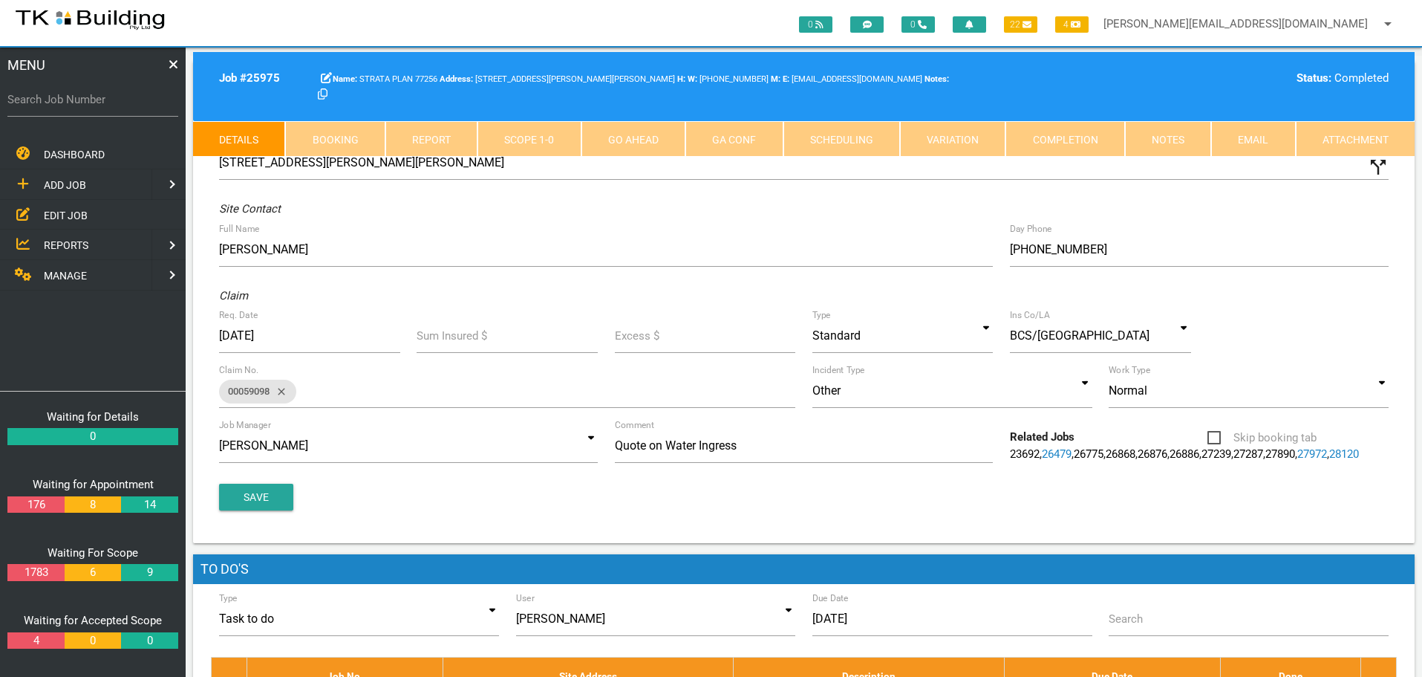
click at [1106, 143] on link "Completion" at bounding box center [1065, 139] width 119 height 36
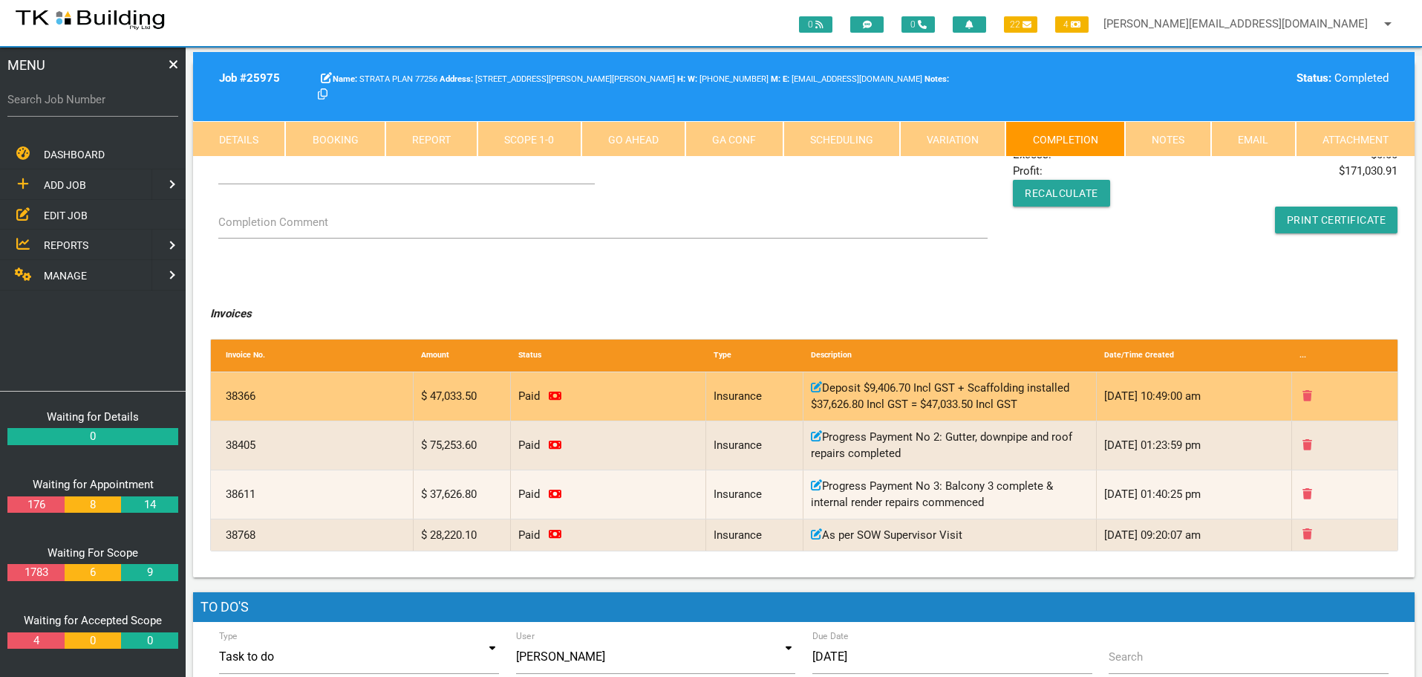
scroll to position [149, 0]
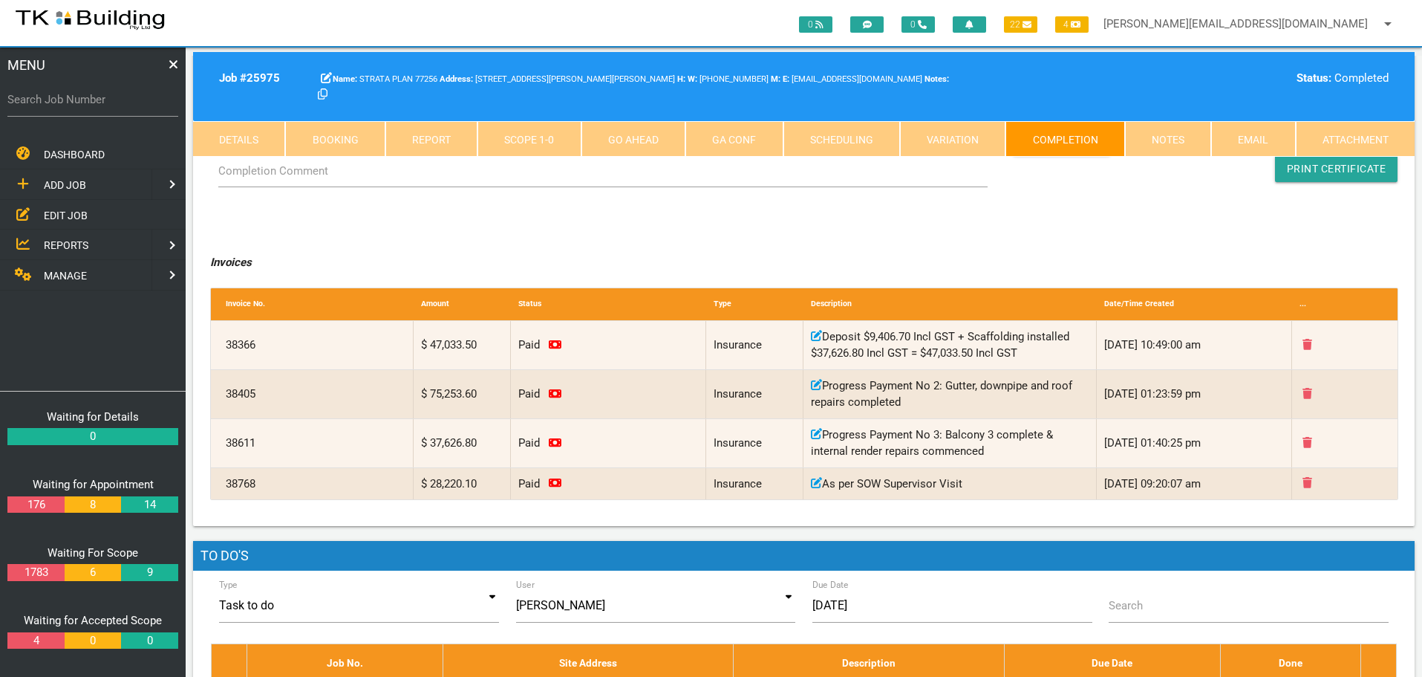
click at [1176, 146] on link "Notes" at bounding box center [1168, 139] width 86 height 36
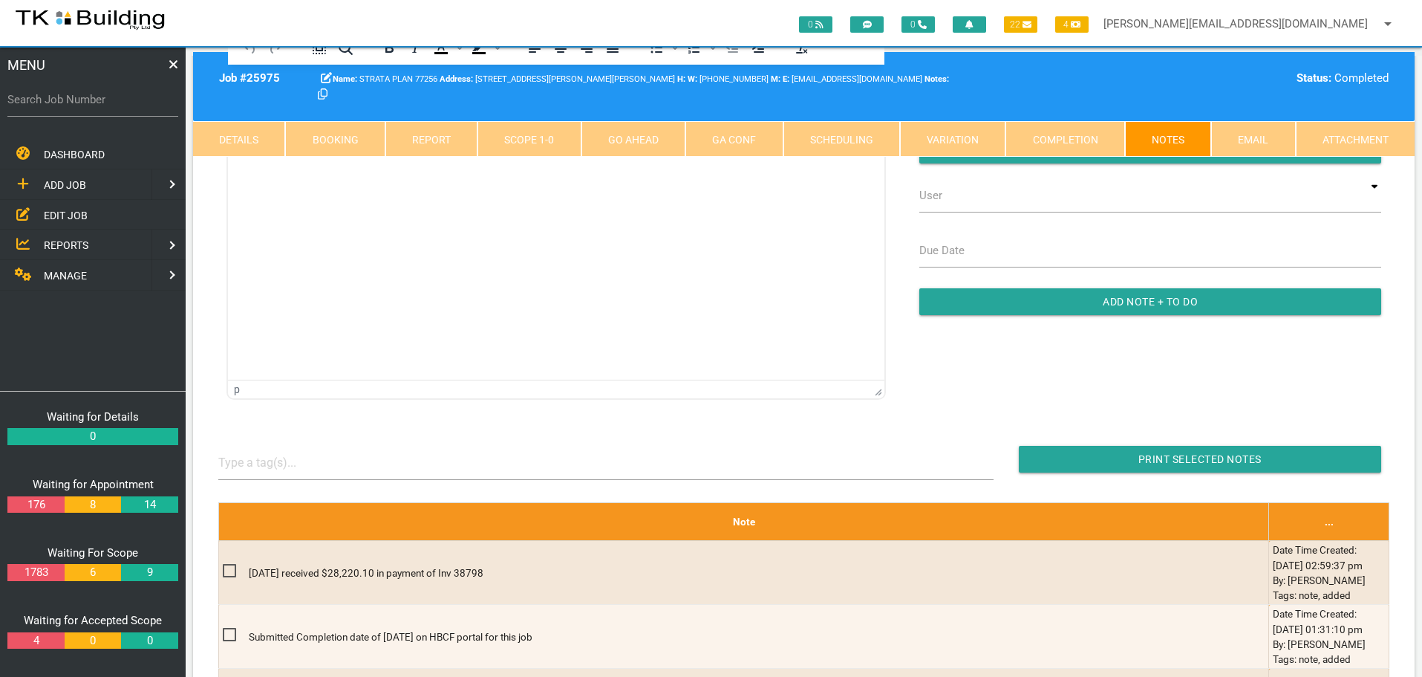
scroll to position [0, 0]
click at [68, 107] on label "Search Job Number" at bounding box center [92, 99] width 171 height 17
click at [68, 107] on input "Search Job Number" at bounding box center [92, 99] width 171 height 34
type input "27405"
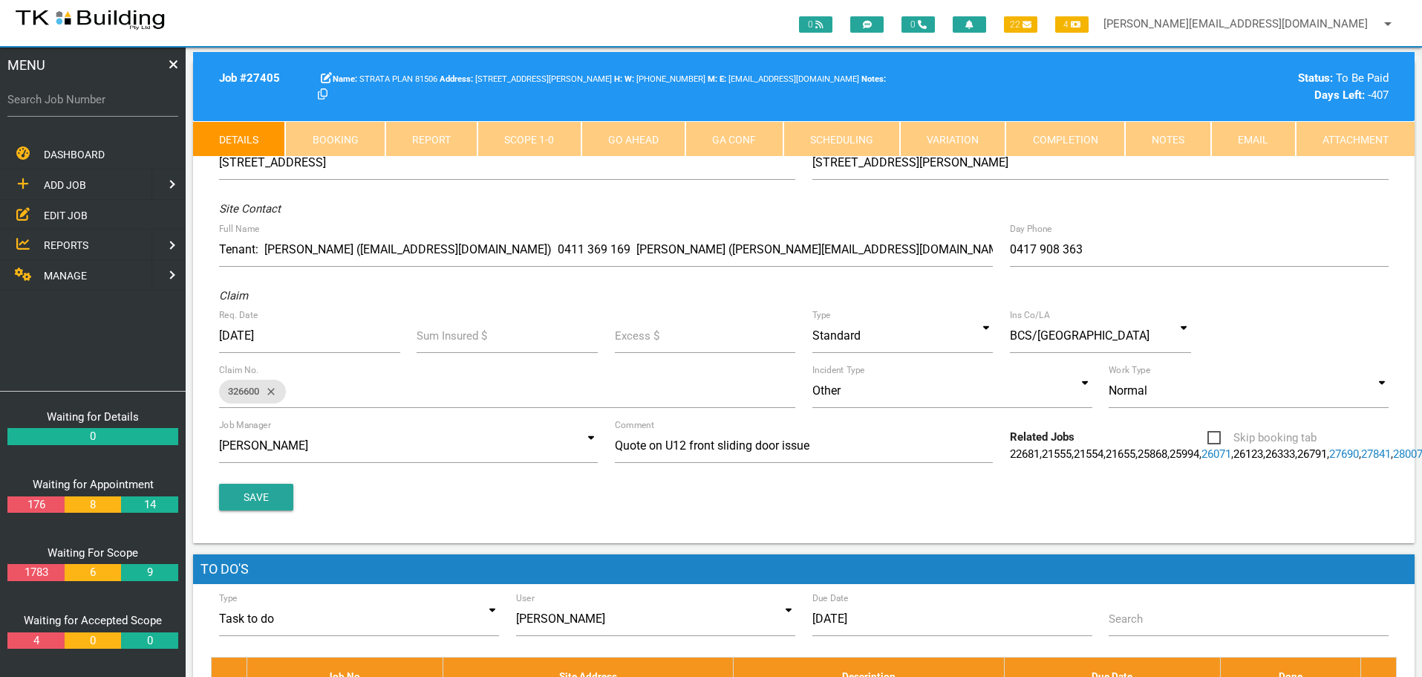
click at [1180, 145] on link "Notes" at bounding box center [1168, 139] width 86 height 36
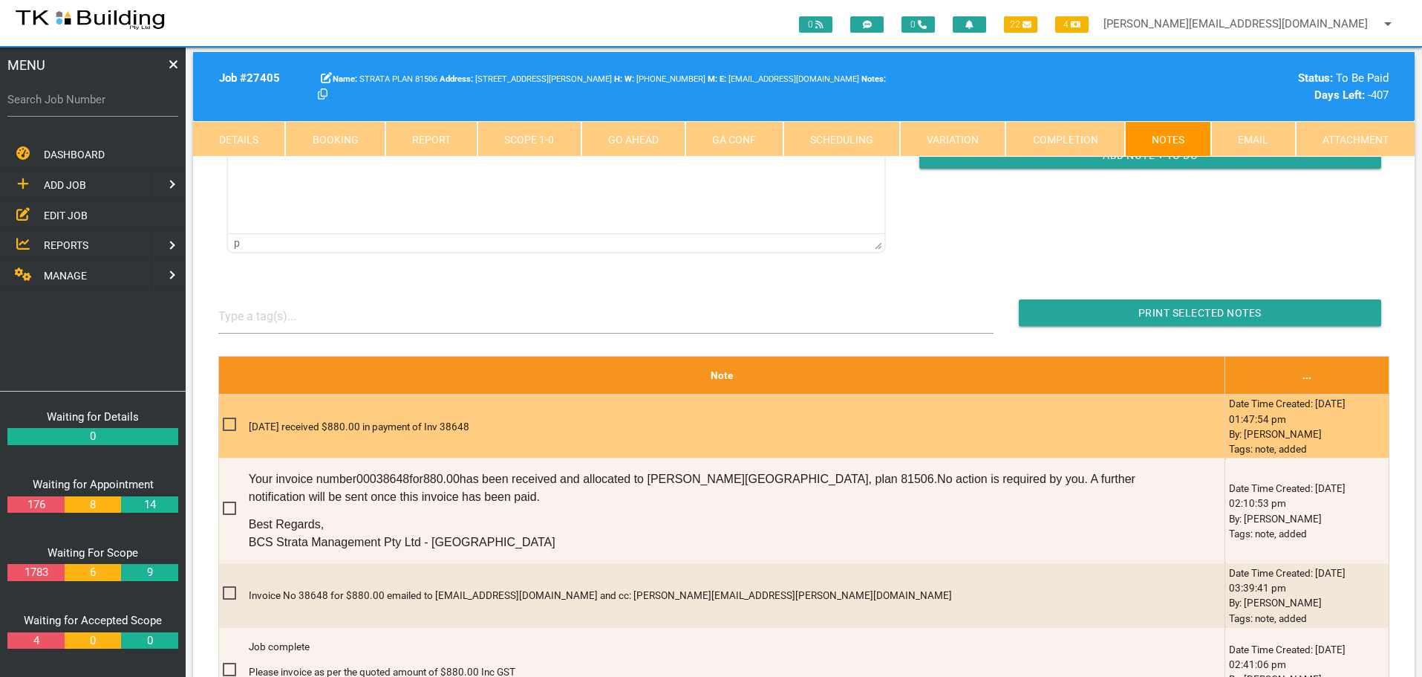
scroll to position [297, 0]
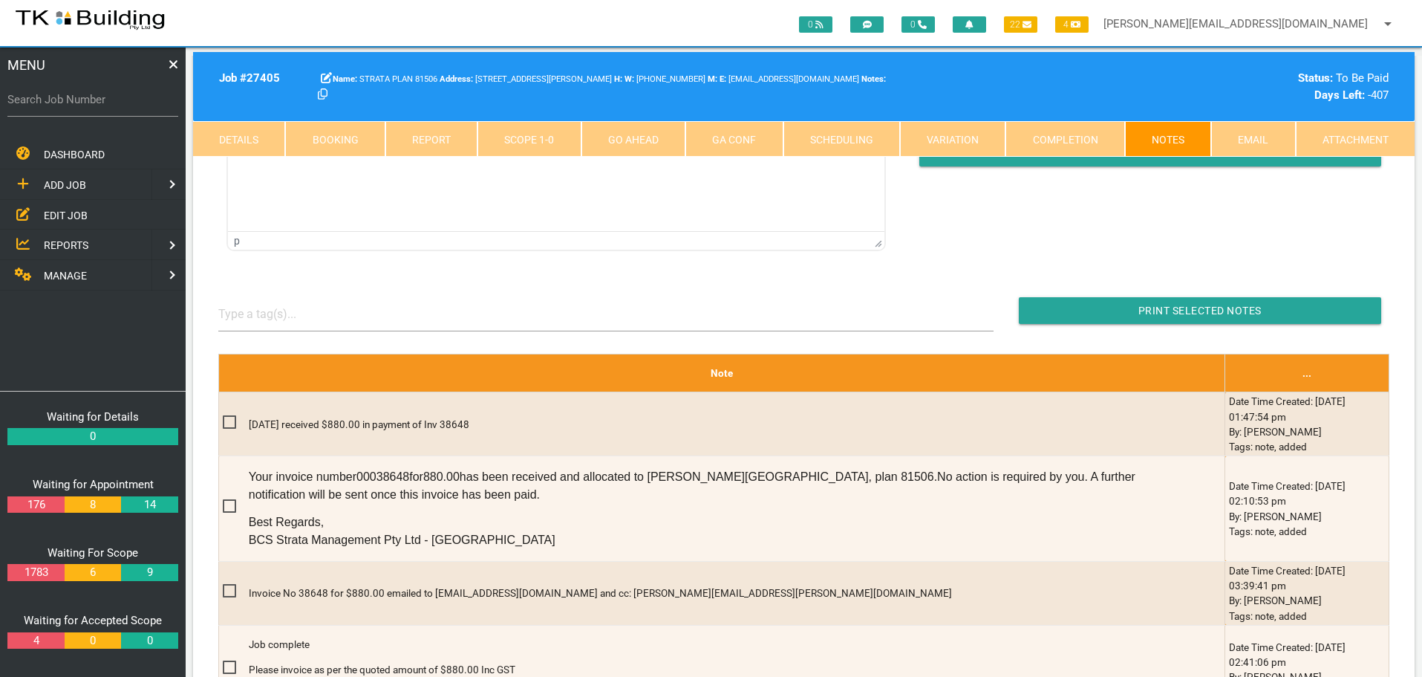
click at [1069, 137] on link "Completion" at bounding box center [1065, 139] width 119 height 36
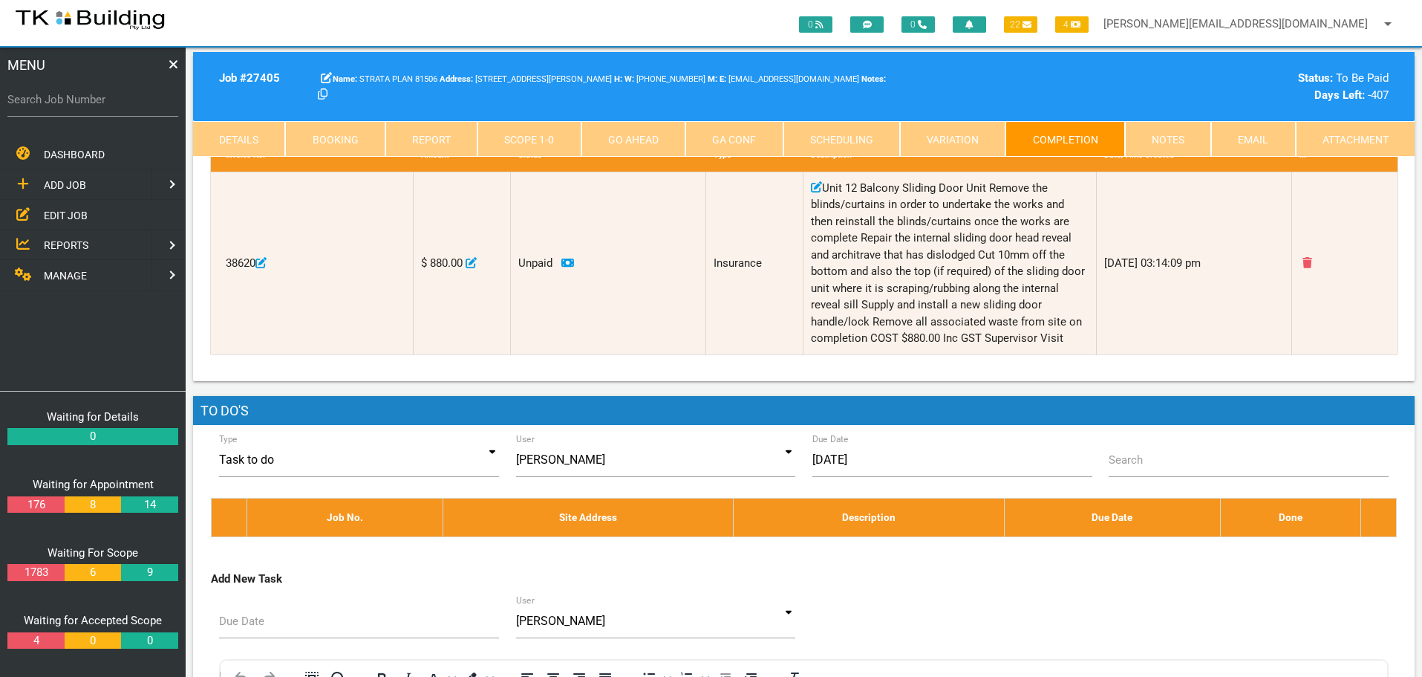
click at [1190, 139] on link "Notes" at bounding box center [1168, 139] width 86 height 36
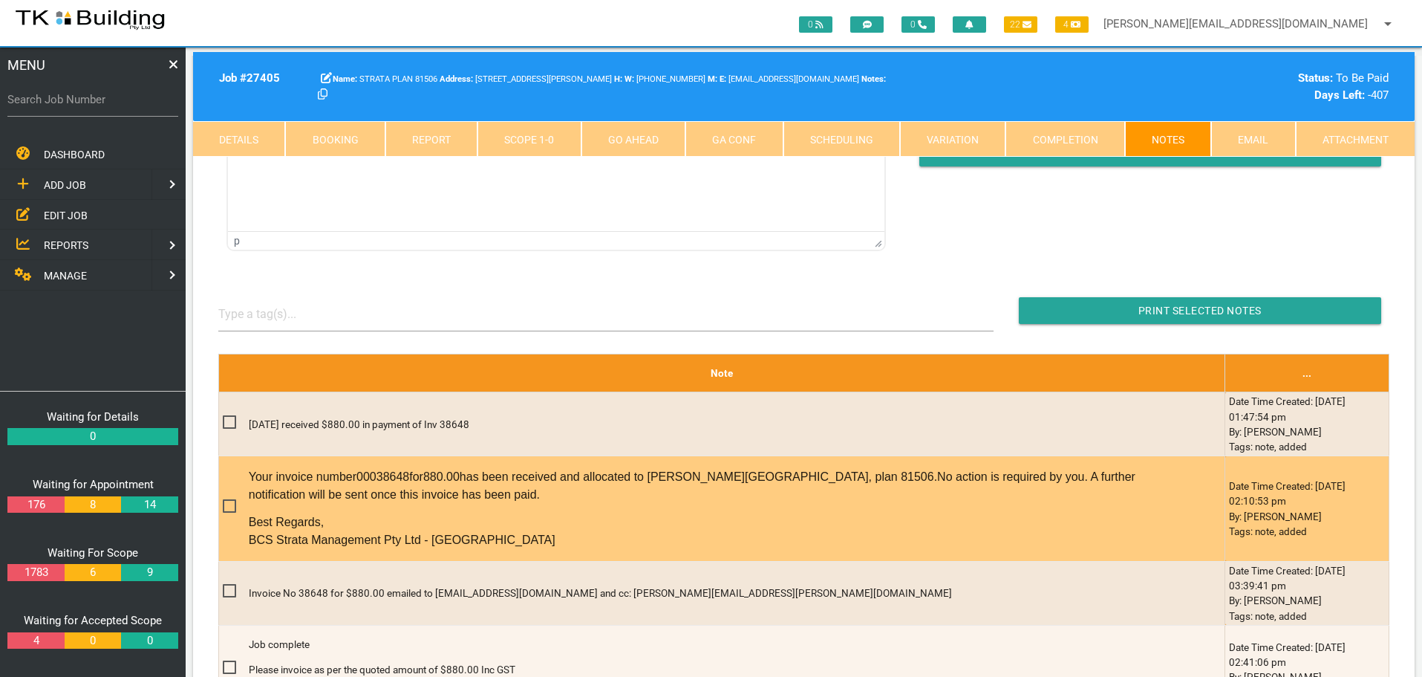
scroll to position [0, 0]
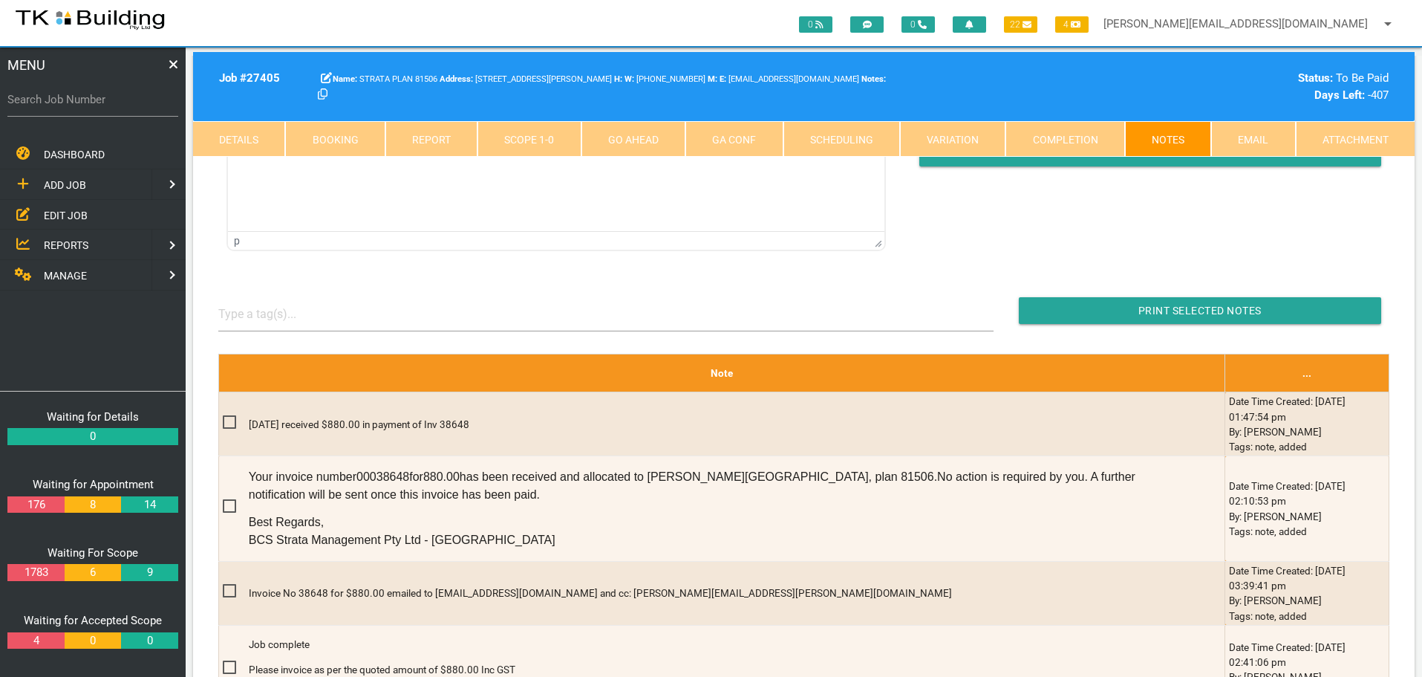
click at [75, 275] on span "MANAGE" at bounding box center [65, 276] width 43 height 12
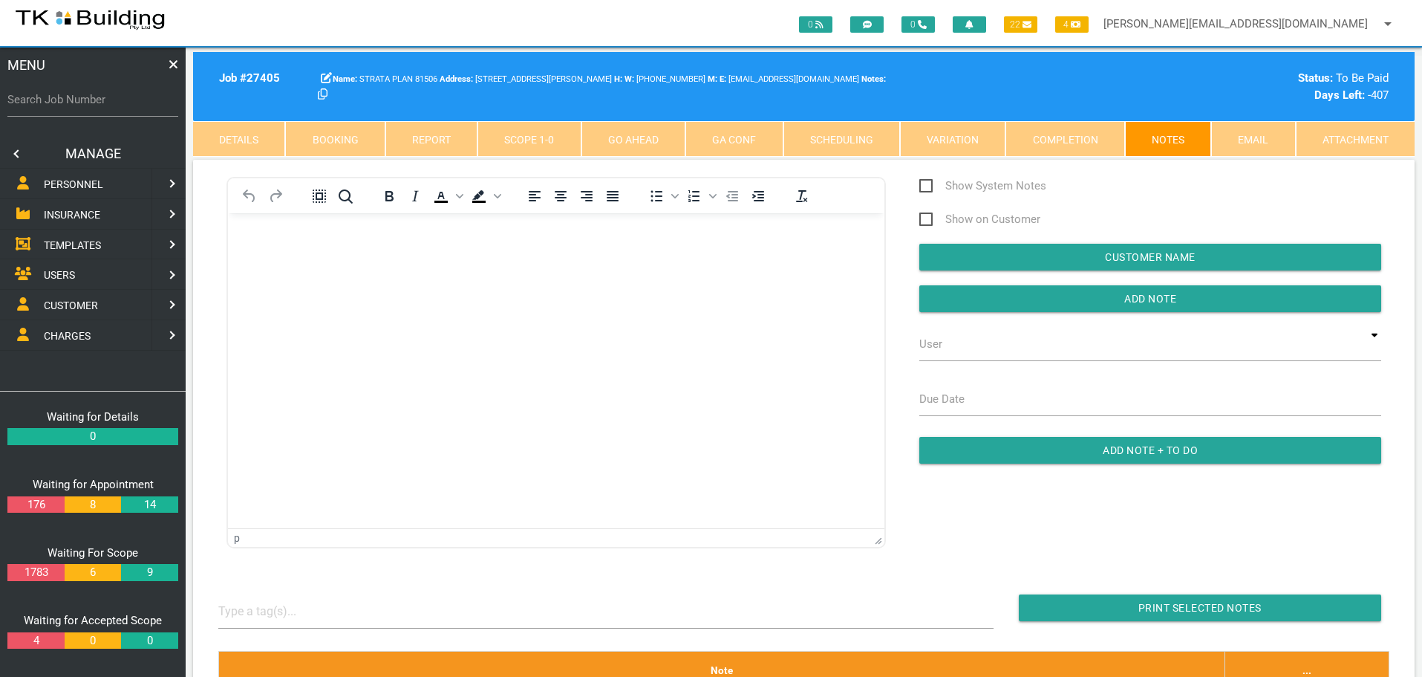
click at [80, 215] on span "INSURANCE" at bounding box center [72, 215] width 56 height 12
click at [81, 244] on span "RECEIVE PAYMENT" at bounding box center [88, 244] width 89 height 12
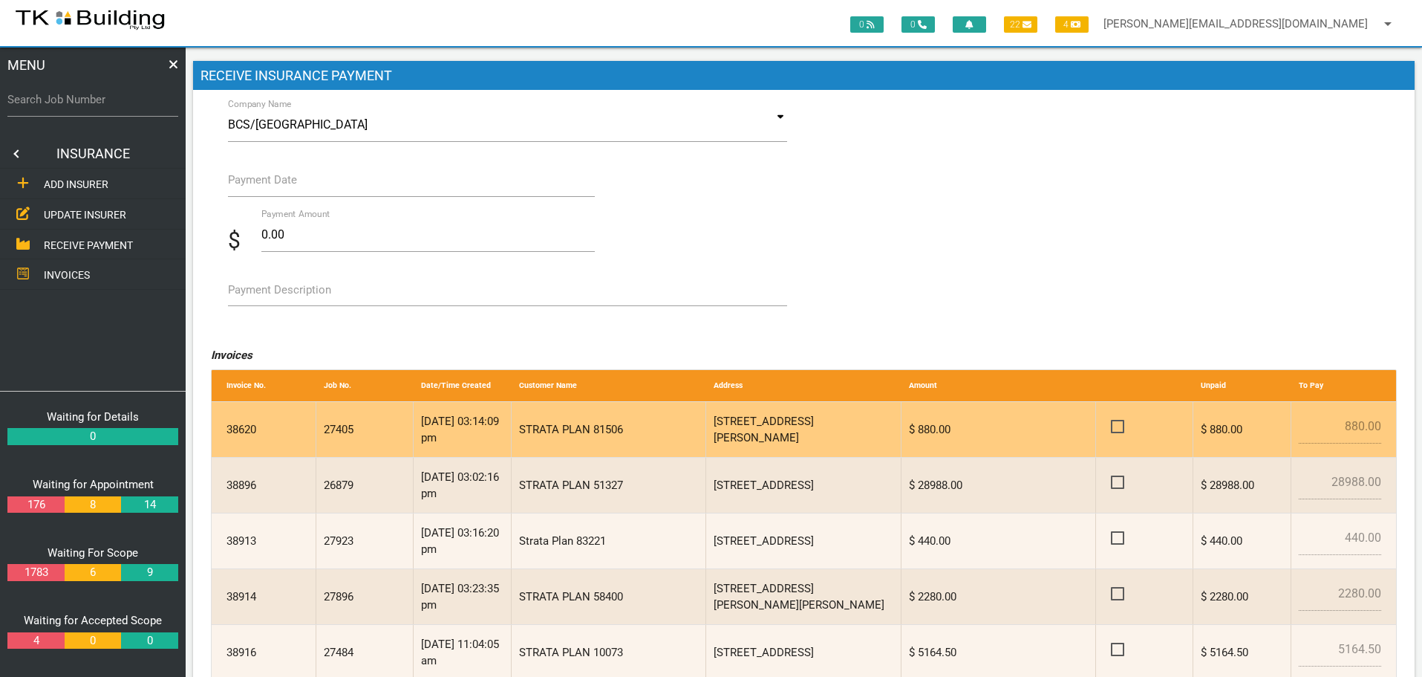
click at [1119, 426] on span at bounding box center [1124, 426] width 26 height 19
click at [1119, 426] on input "checkbox" at bounding box center [1116, 422] width 10 height 10
checkbox input "true"
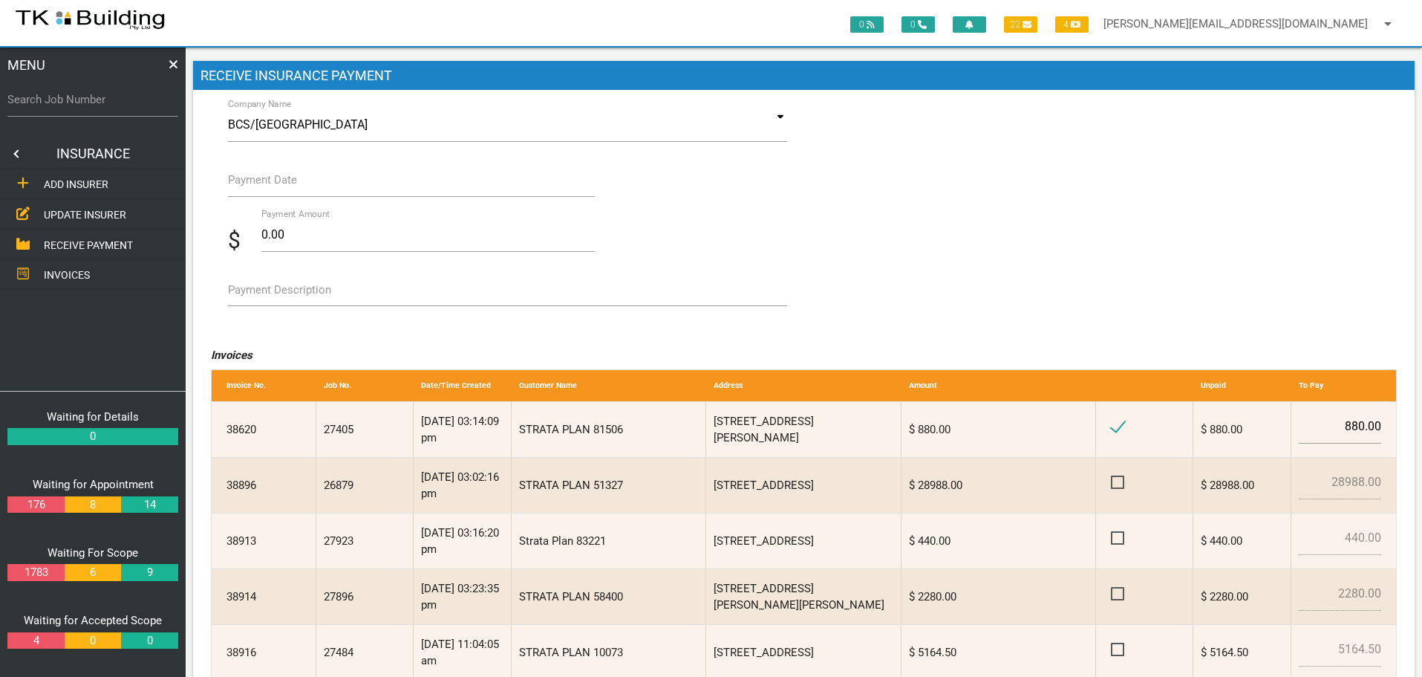
click at [270, 296] on label "Payment Description" at bounding box center [279, 290] width 103 height 17
click at [270, 296] on textarea "Payment Description" at bounding box center [508, 289] width 560 height 33
type textarea "Inv 38620"
click at [250, 183] on label "Payment Date" at bounding box center [262, 180] width 69 height 17
click at [250, 183] on input "Payment Date" at bounding box center [412, 180] width 368 height 34
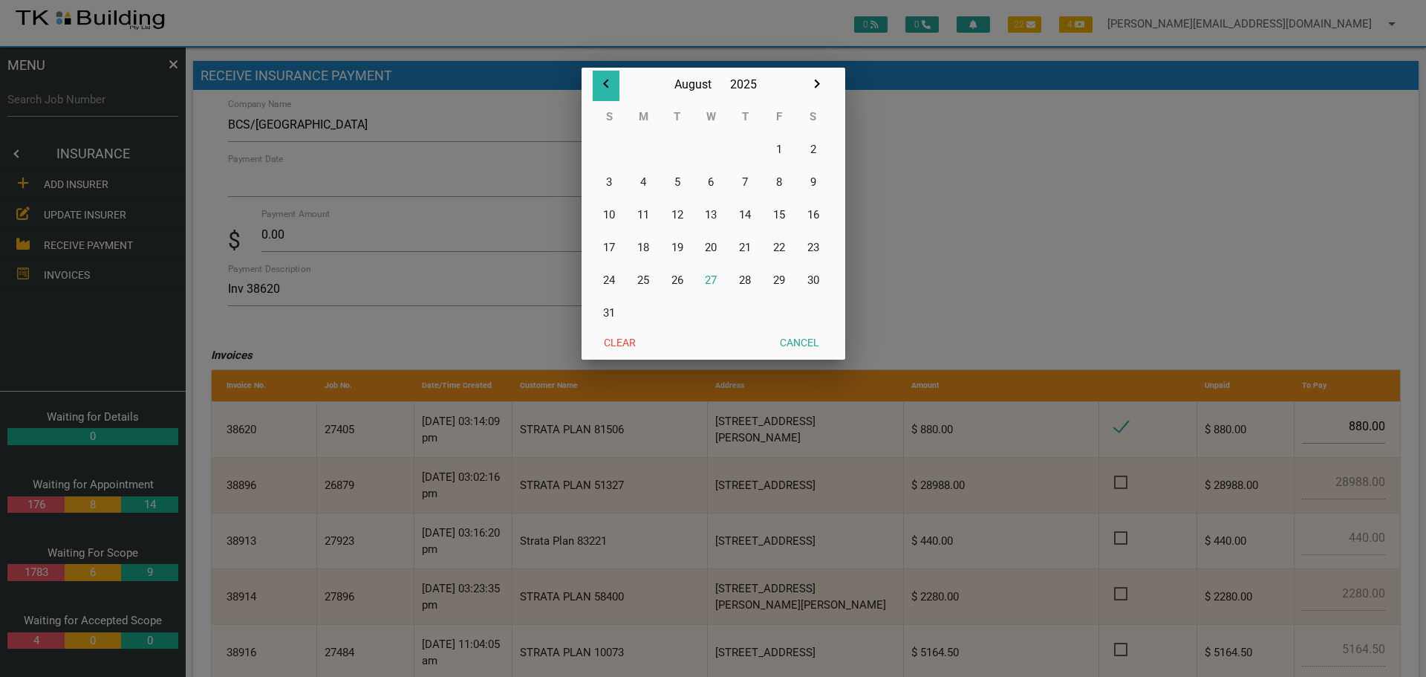
click at [607, 85] on icon "button" at bounding box center [606, 84] width 18 height 18
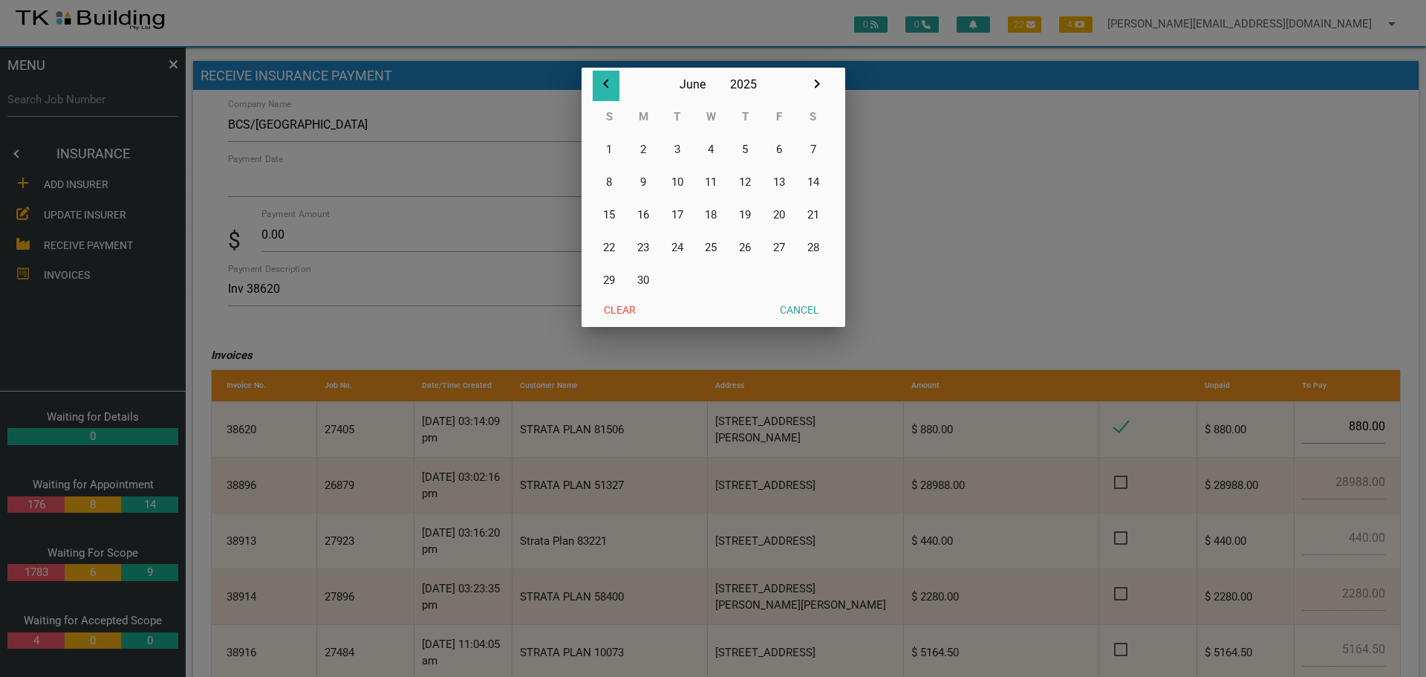
click at [607, 85] on icon "button" at bounding box center [606, 84] width 18 height 18
click at [608, 85] on icon "button" at bounding box center [606, 84] width 18 height 18
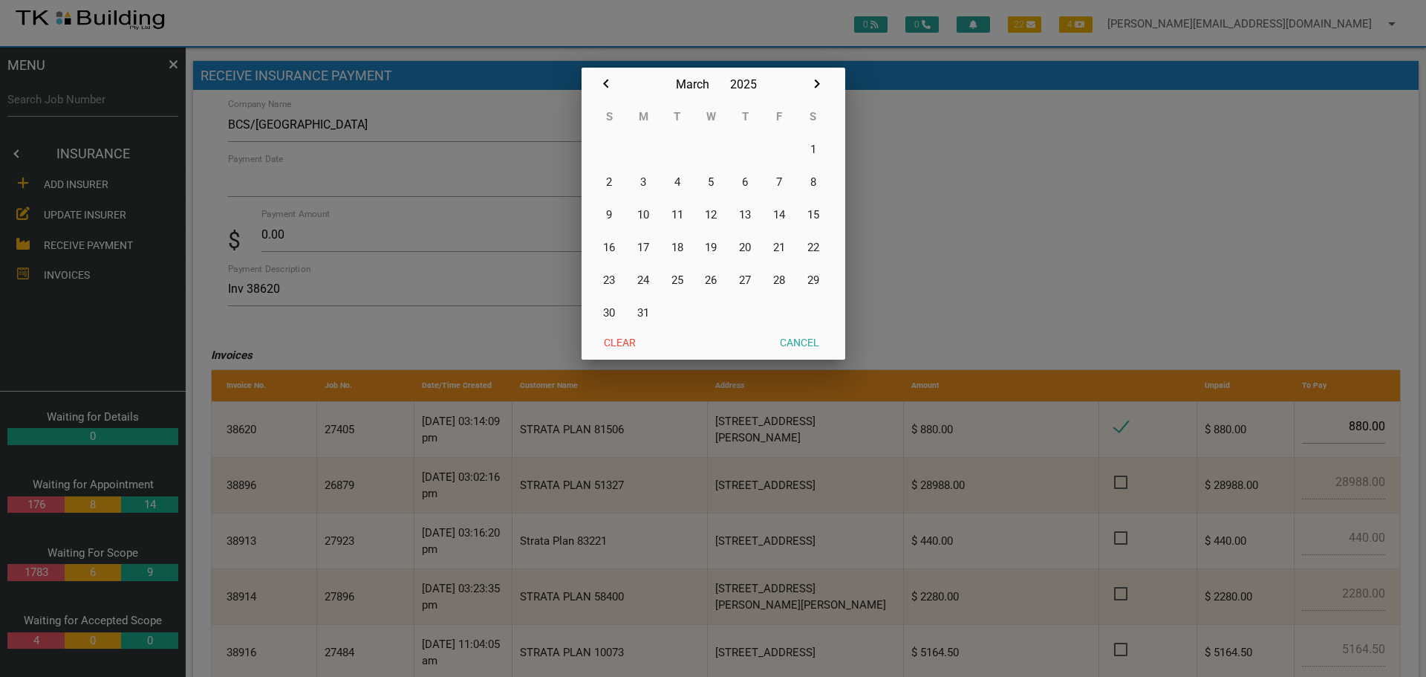
click at [608, 85] on icon "button" at bounding box center [606, 84] width 18 height 18
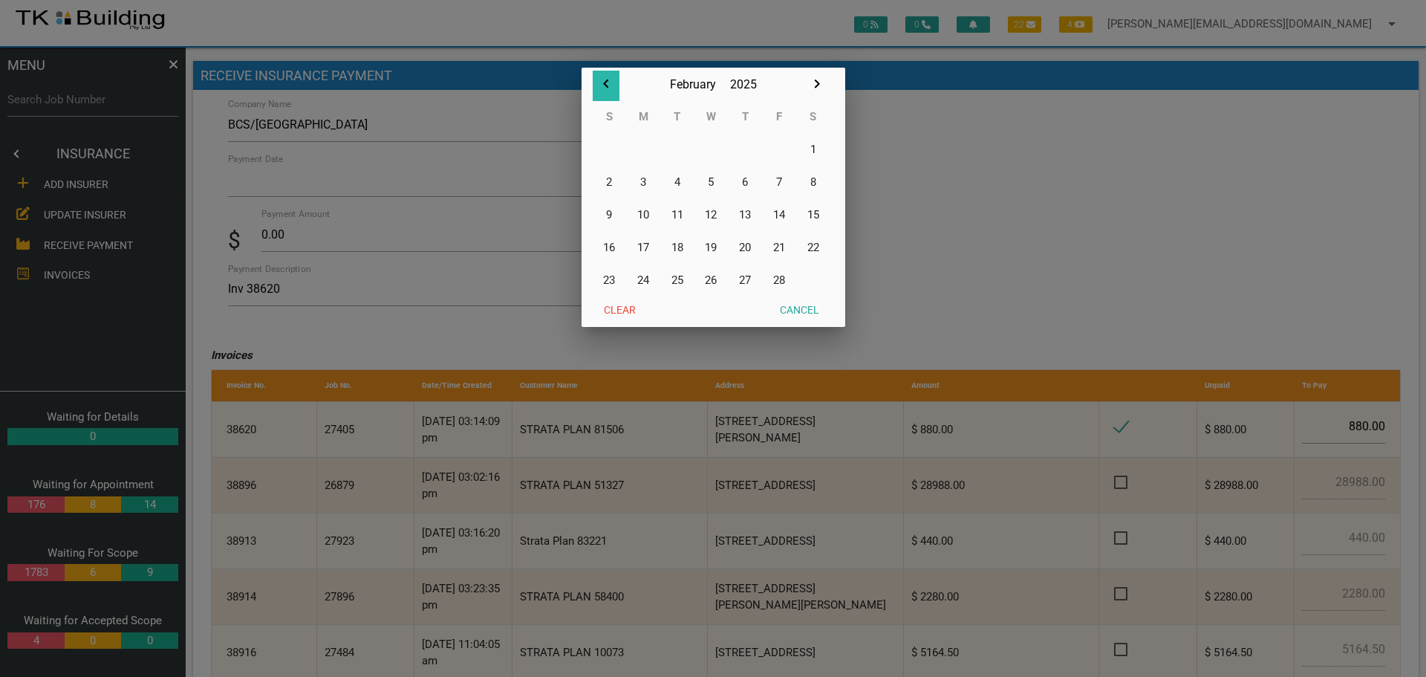
click at [608, 85] on icon "button" at bounding box center [606, 84] width 18 height 18
click at [607, 85] on icon "button" at bounding box center [606, 84] width 18 height 18
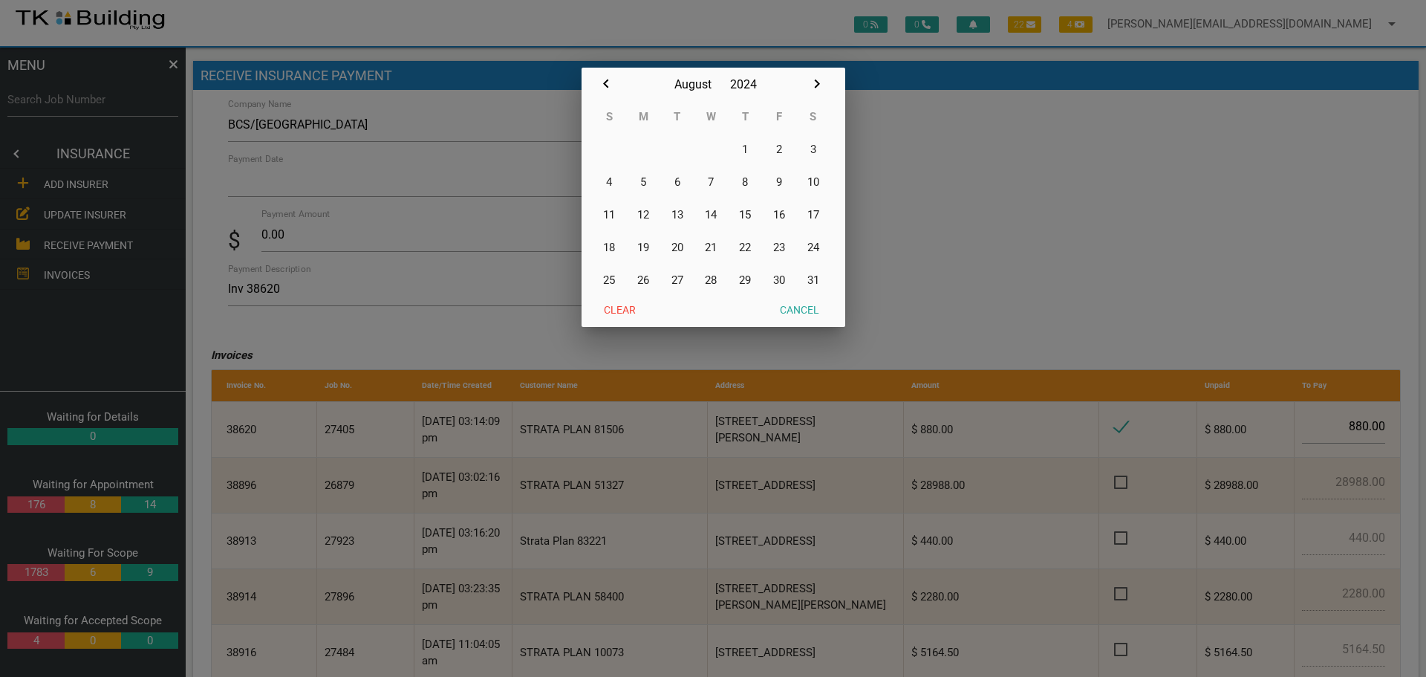
click at [607, 85] on icon "button" at bounding box center [606, 84] width 18 height 18
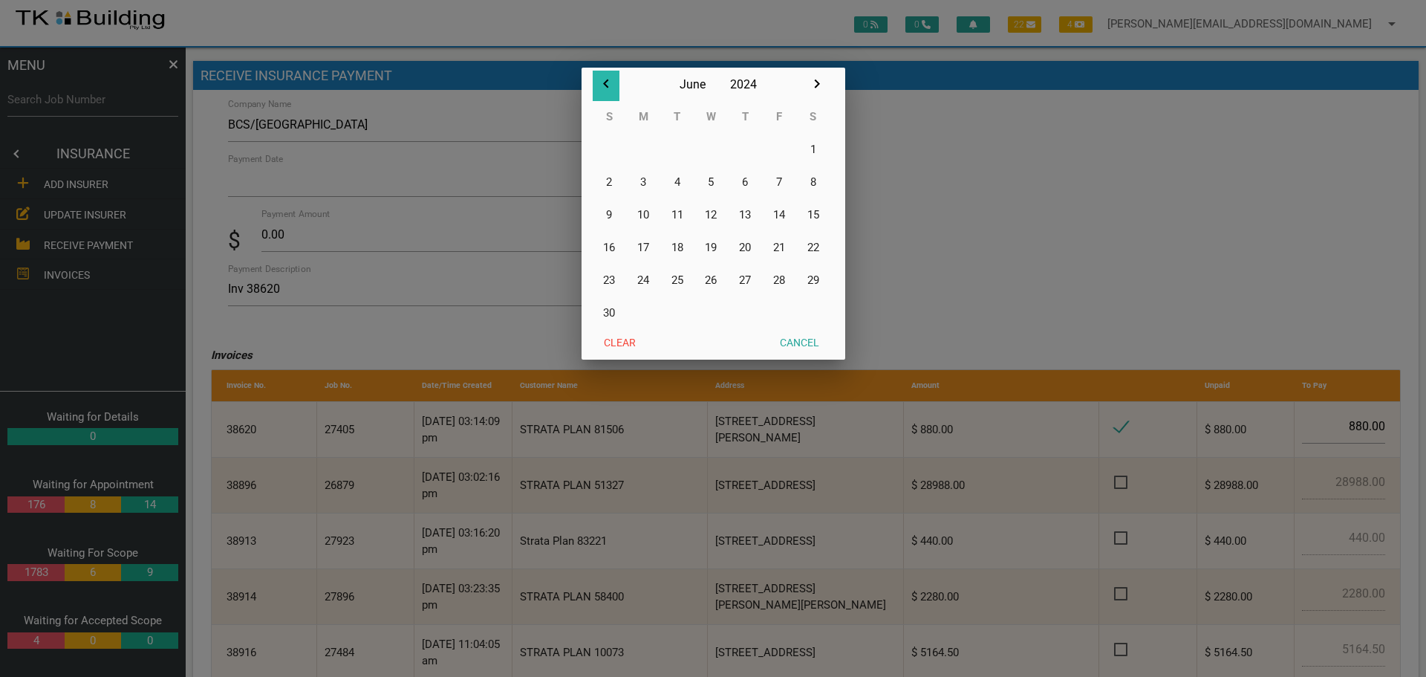
click at [607, 85] on icon "button" at bounding box center [606, 84] width 18 height 18
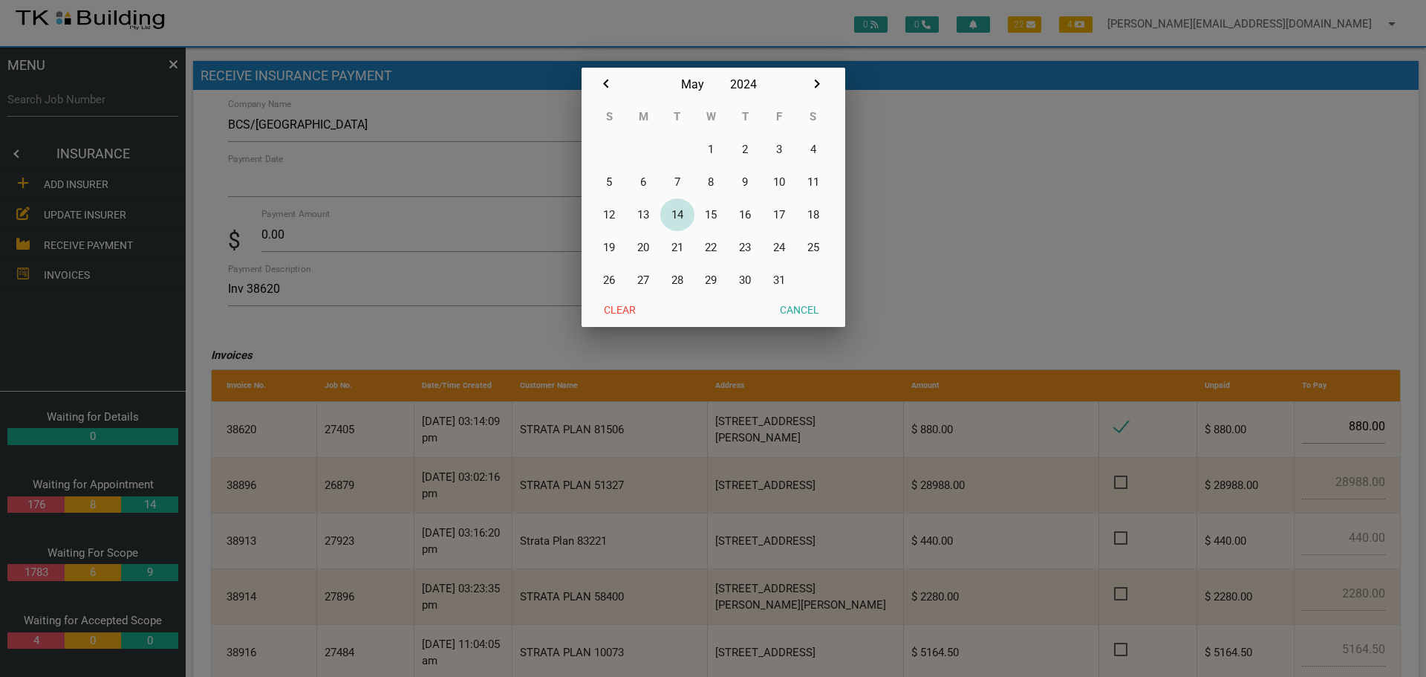
click at [677, 214] on button "14" at bounding box center [677, 214] width 34 height 33
type input "[DATE]"
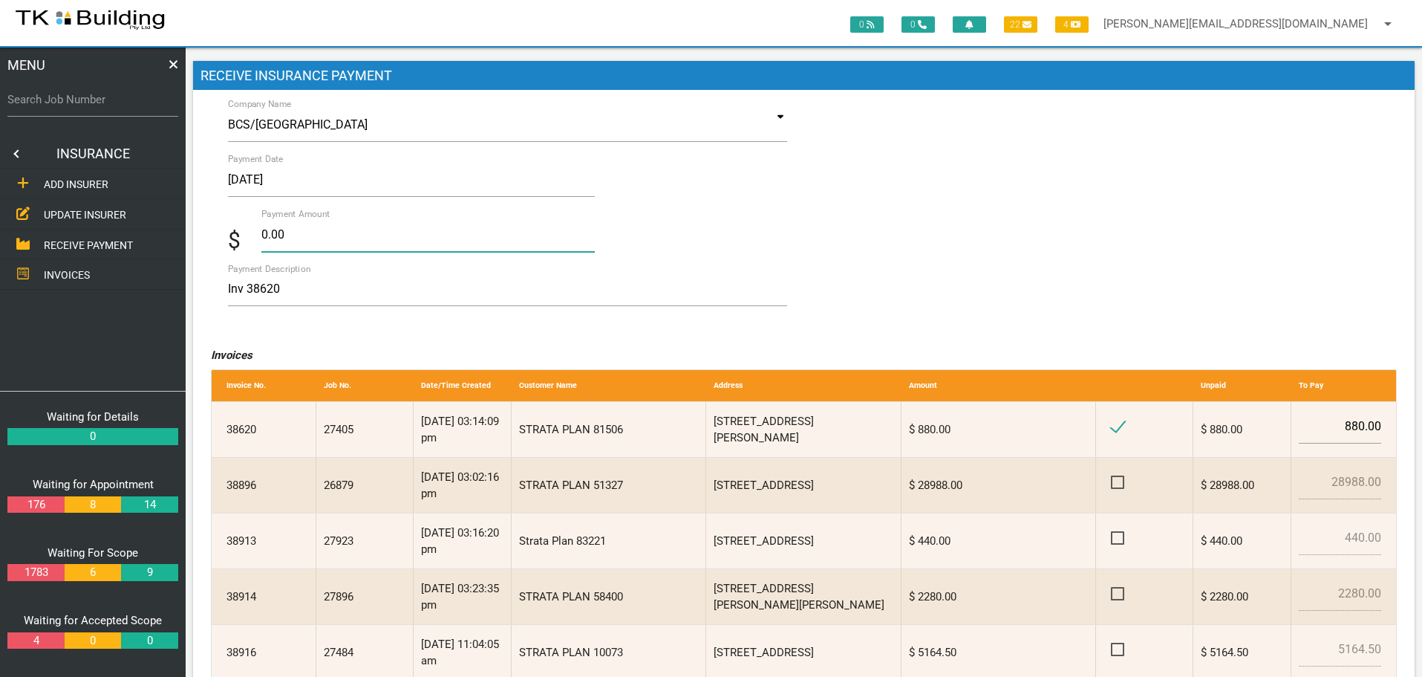
click at [327, 241] on input "0.00" at bounding box center [428, 235] width 334 height 34
type input "0"
type input "880.00"
click at [364, 289] on textarea "Inv 38620" at bounding box center [508, 289] width 560 height 33
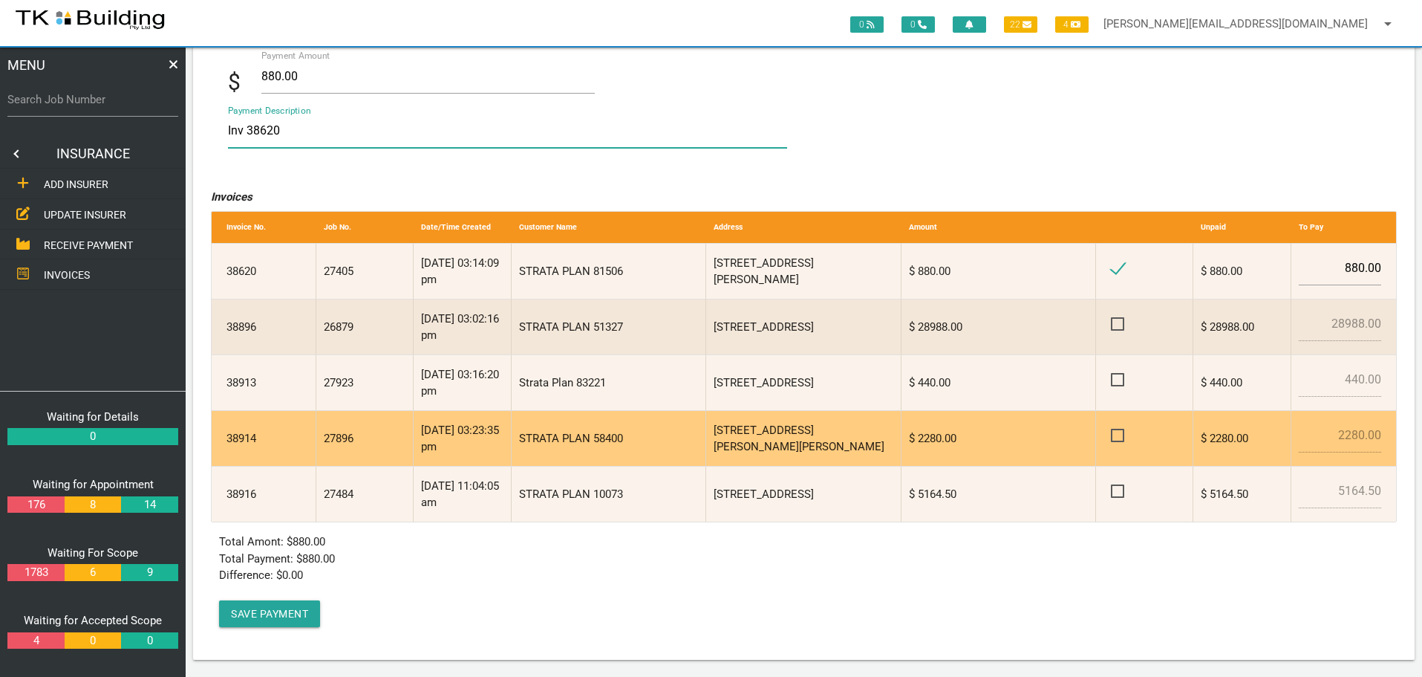
scroll to position [159, 0]
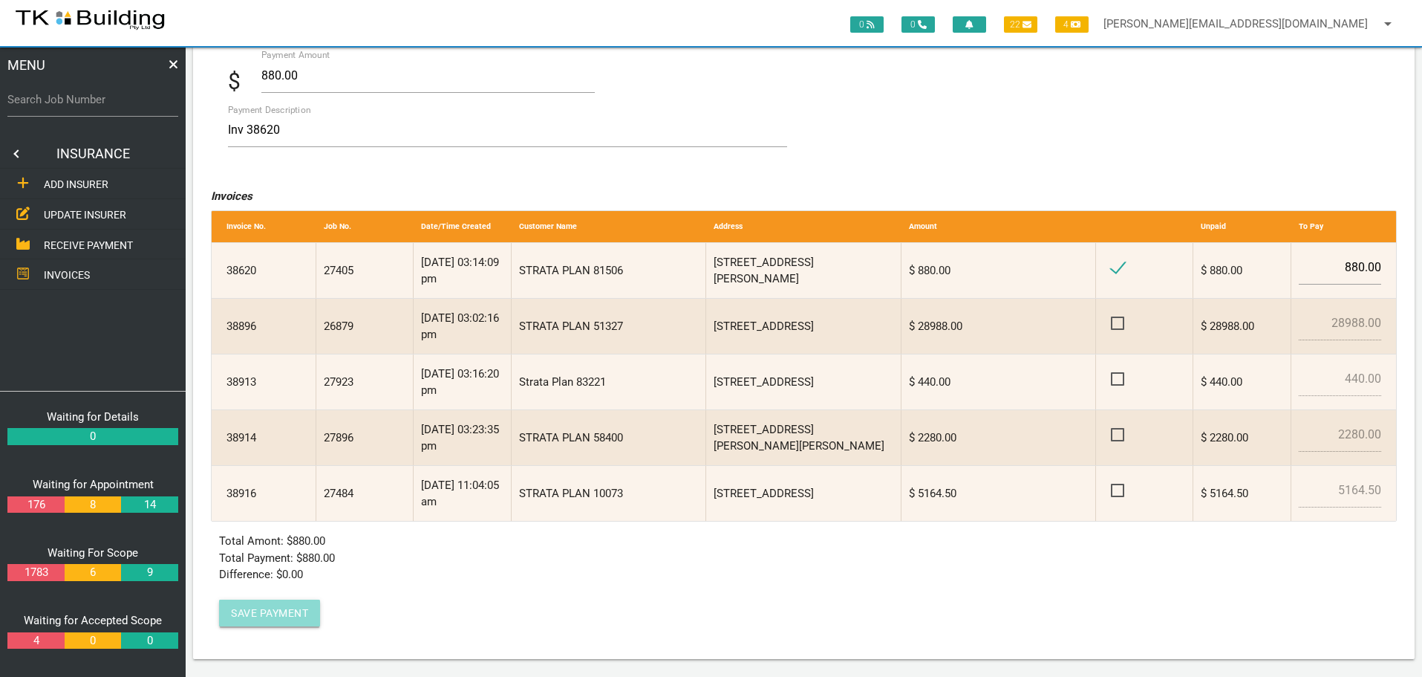
click at [247, 620] on button "Save Payment" at bounding box center [269, 612] width 101 height 27
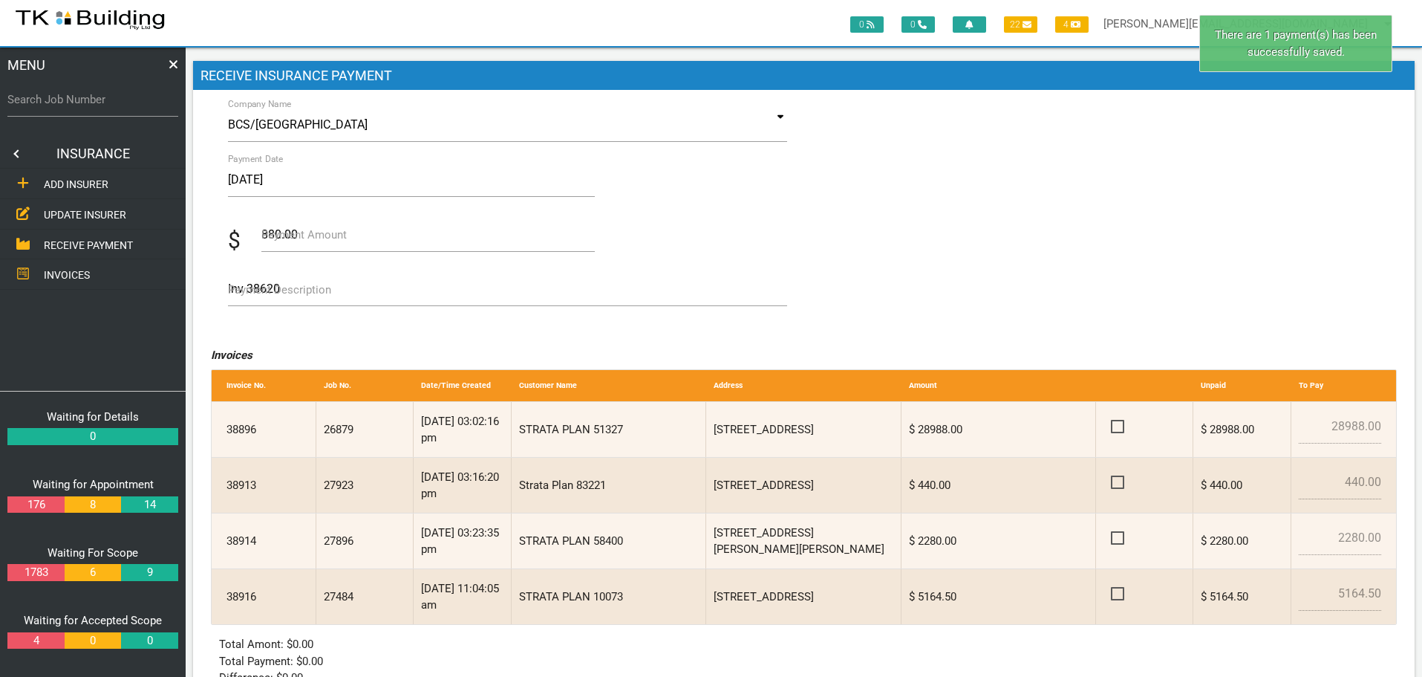
click at [77, 105] on label "Search Job Number" at bounding box center [92, 99] width 171 height 17
click at [77, 105] on input "Search Job Number" at bounding box center [92, 99] width 171 height 34
type input "27405"
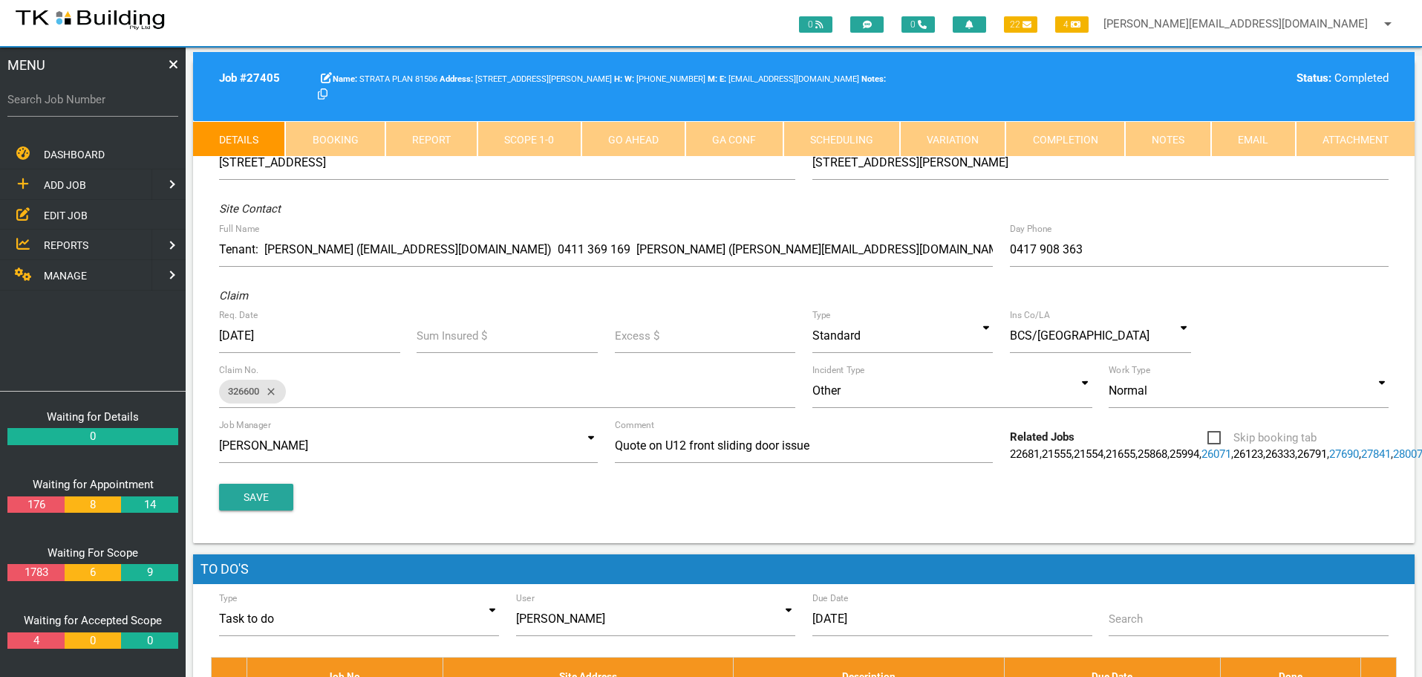
click at [1067, 135] on link "Completion" at bounding box center [1065, 139] width 119 height 36
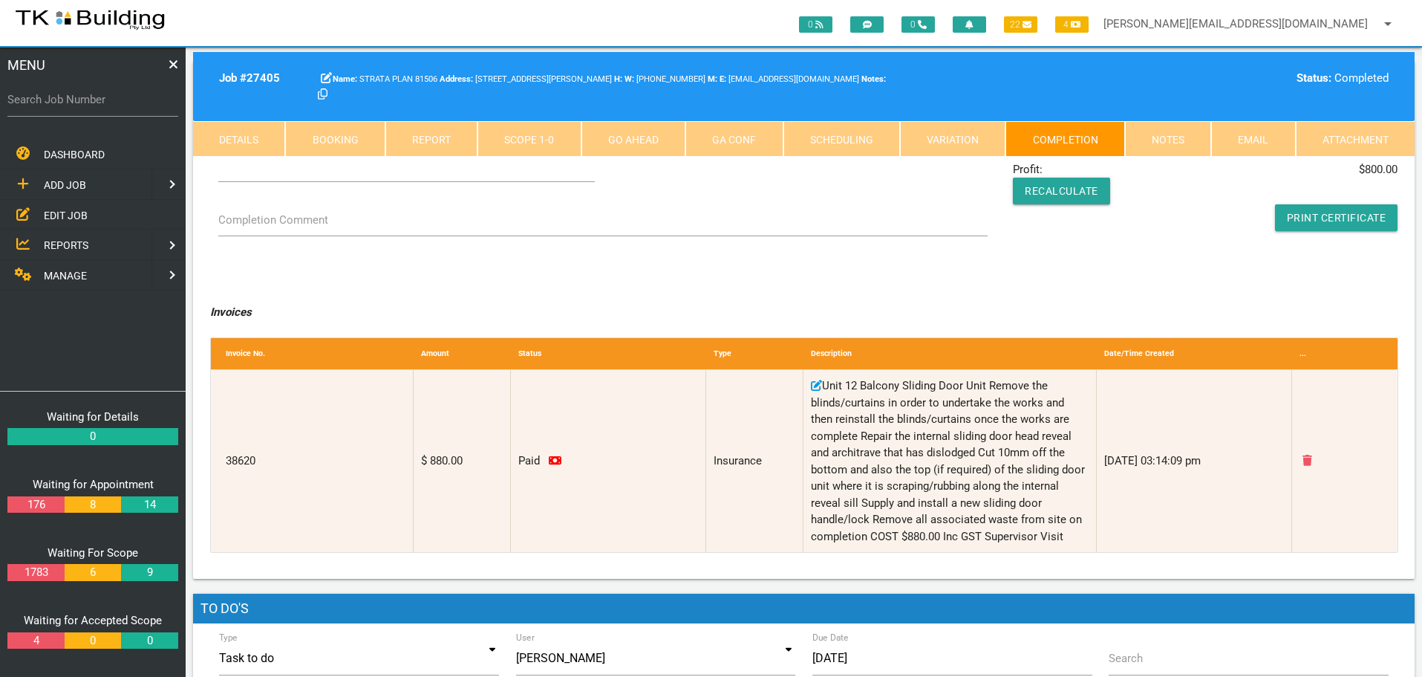
click at [1180, 131] on link "Notes" at bounding box center [1168, 139] width 86 height 36
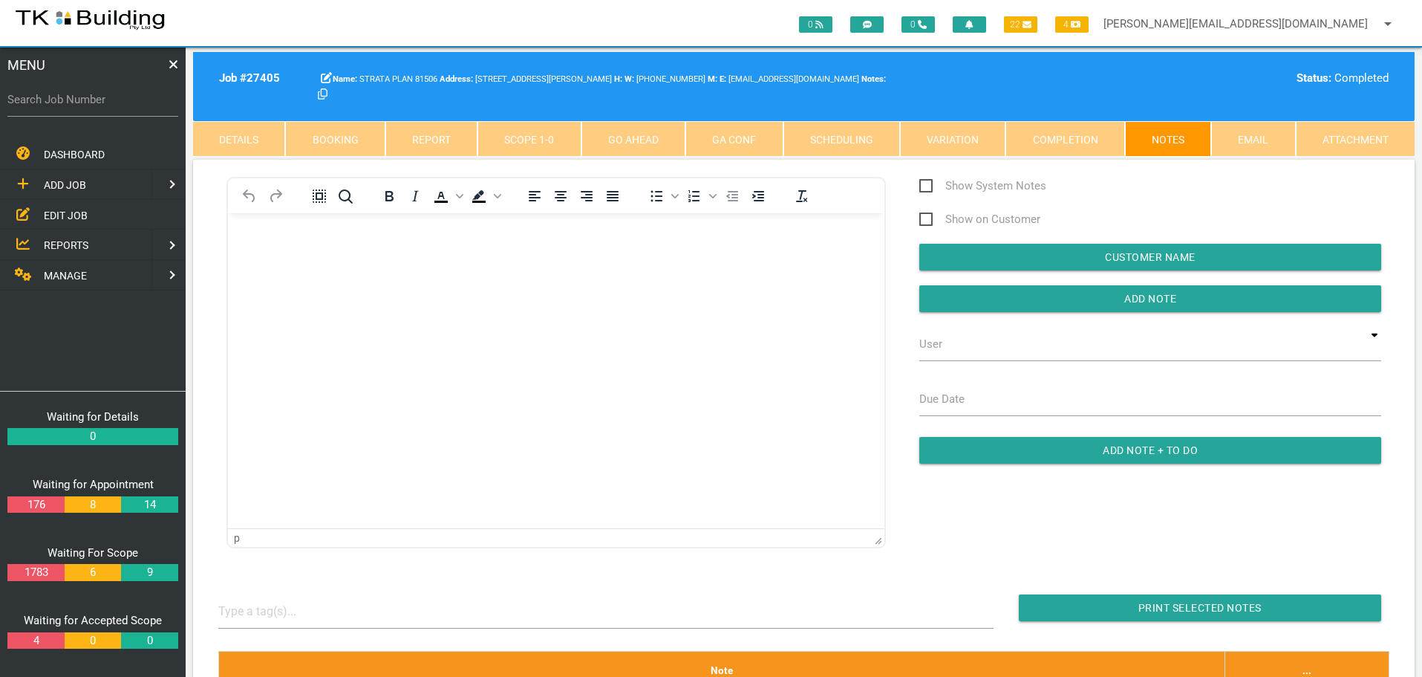
click at [120, 107] on label "Search Job Number" at bounding box center [92, 99] width 171 height 17
click at [120, 107] on input "Search Job Number" at bounding box center [92, 99] width 171 height 34
type input "24706"
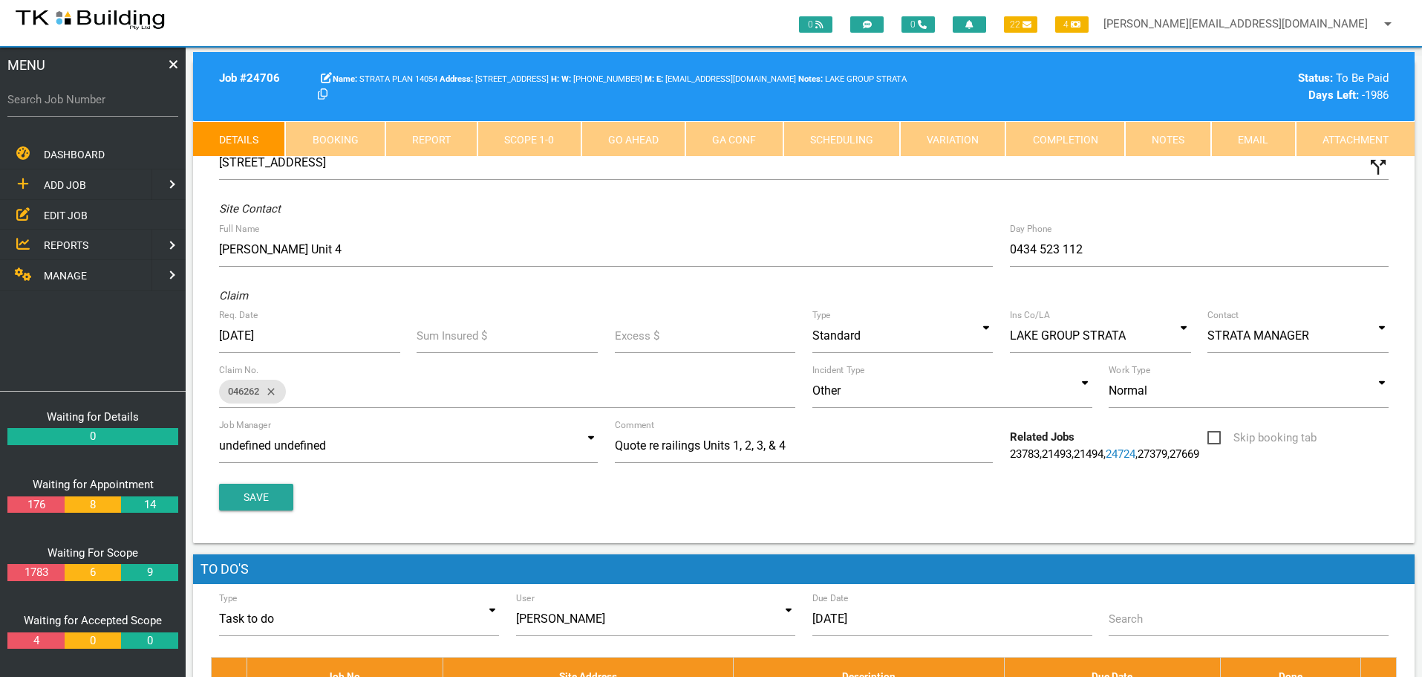
click at [1182, 143] on link "Notes" at bounding box center [1168, 139] width 86 height 36
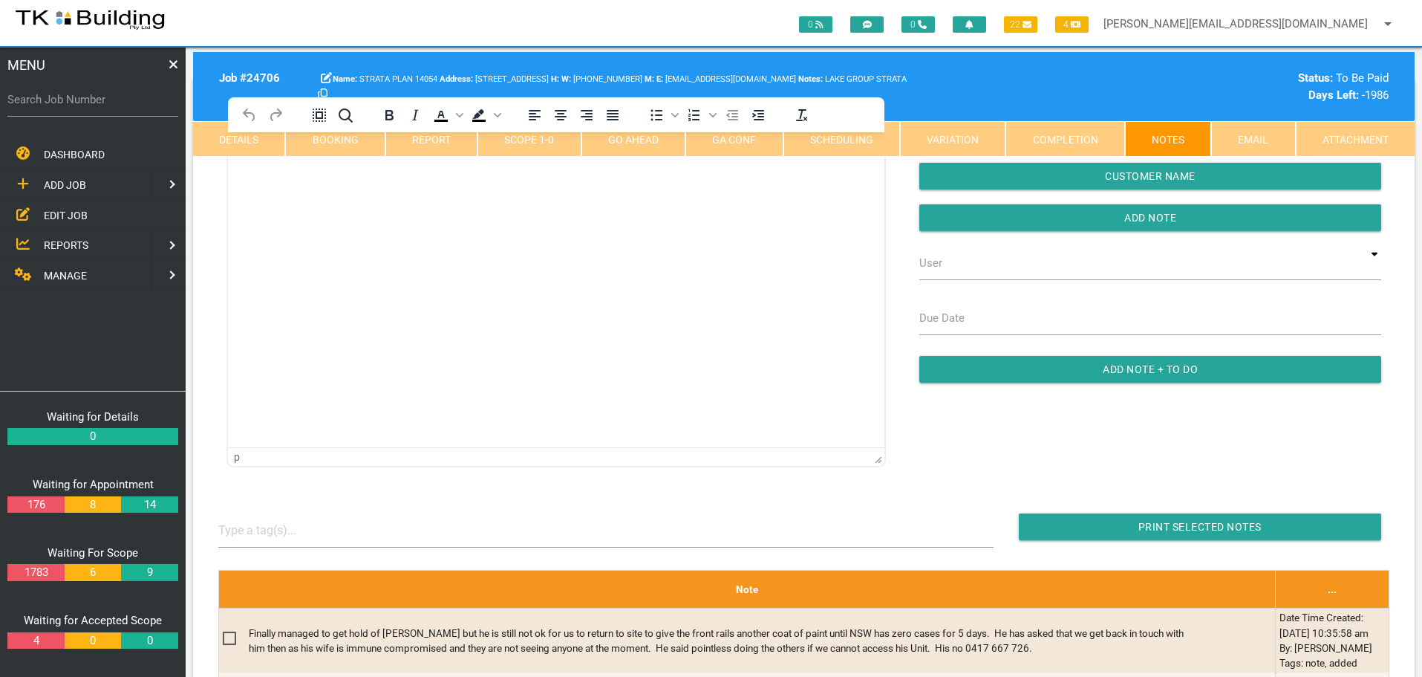
scroll to position [74, 0]
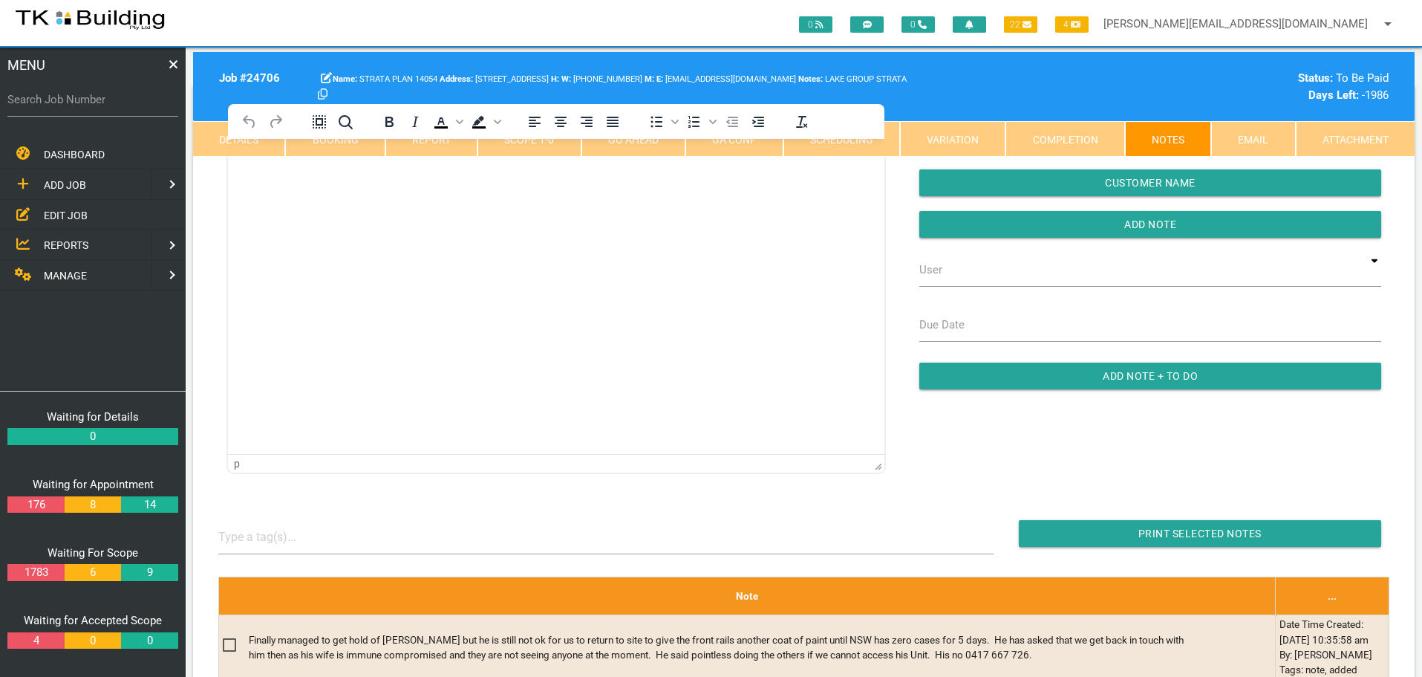
click at [101, 105] on label "Search Job Number" at bounding box center [92, 99] width 171 height 17
click at [101, 105] on input "Search Job Number" at bounding box center [92, 99] width 171 height 34
type input "24040"
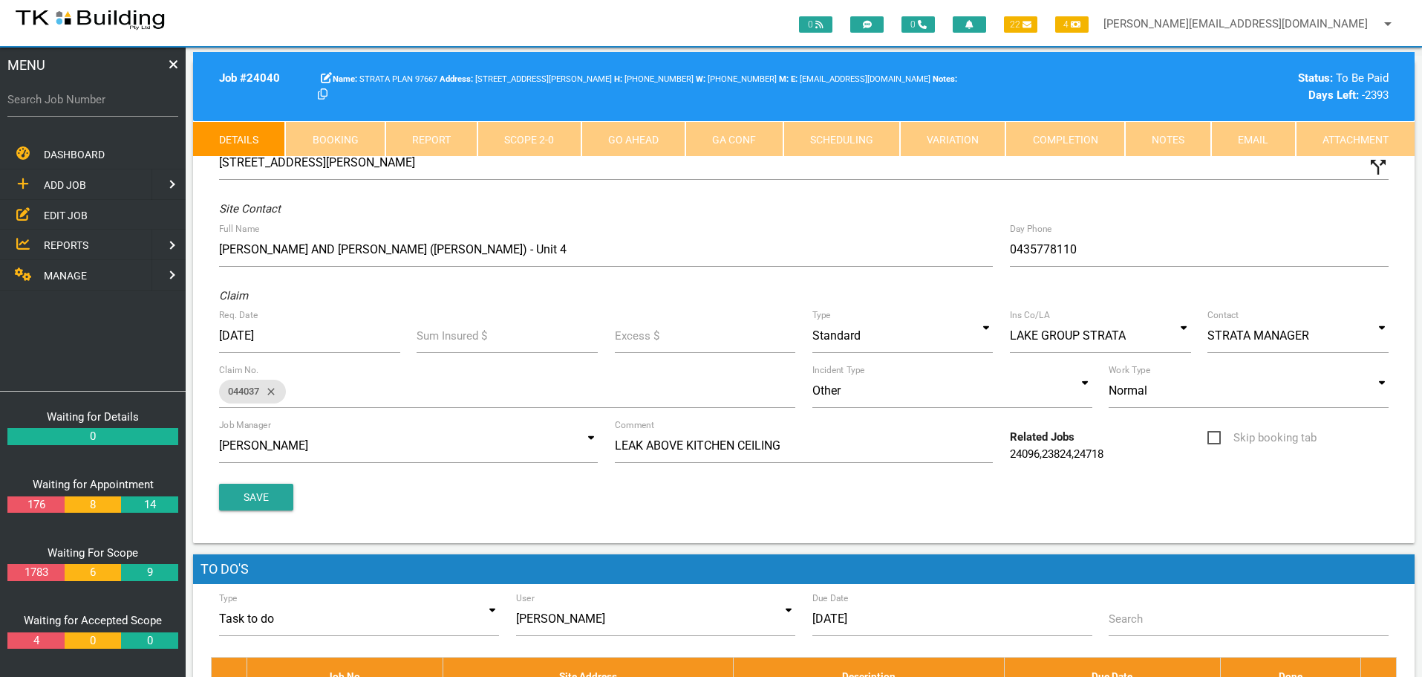
click at [1193, 140] on link "Notes" at bounding box center [1168, 139] width 86 height 36
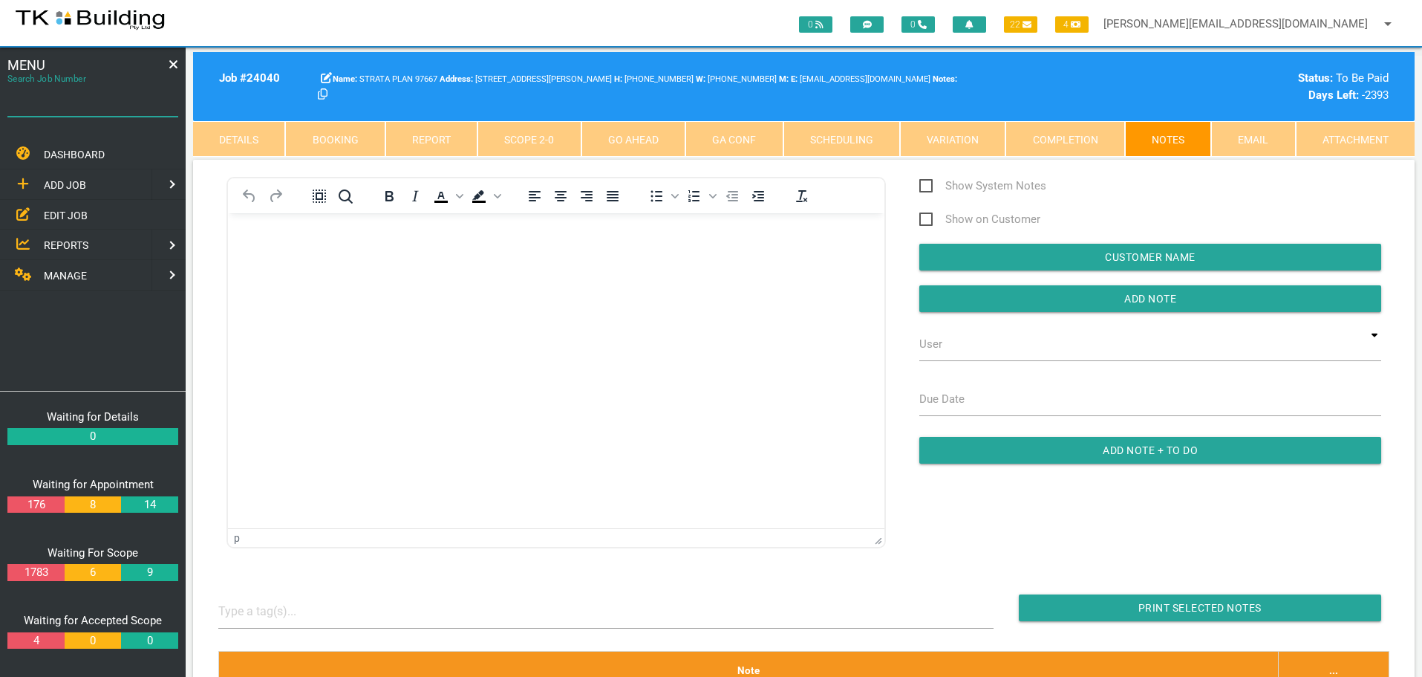
click at [97, 108] on input "Search Job Number" at bounding box center [92, 99] width 171 height 34
type input "27653"
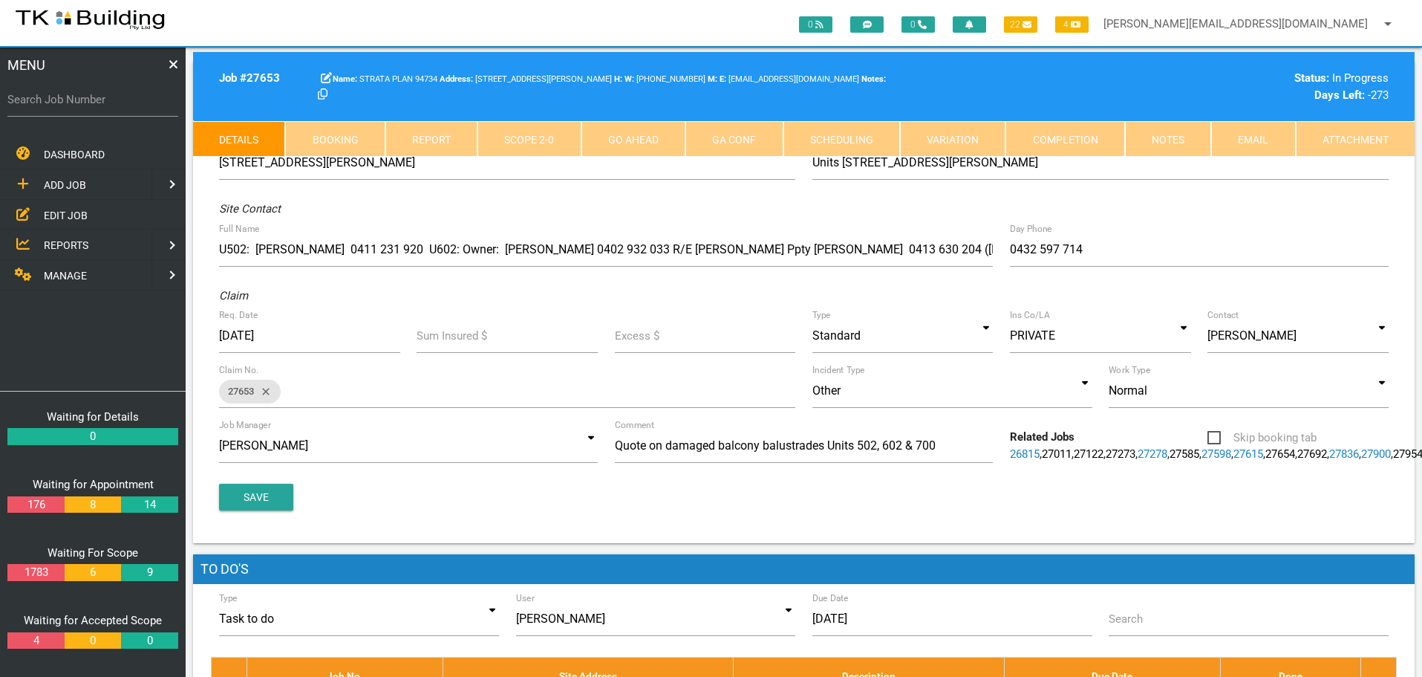
click at [1174, 140] on link "Notes" at bounding box center [1168, 139] width 86 height 36
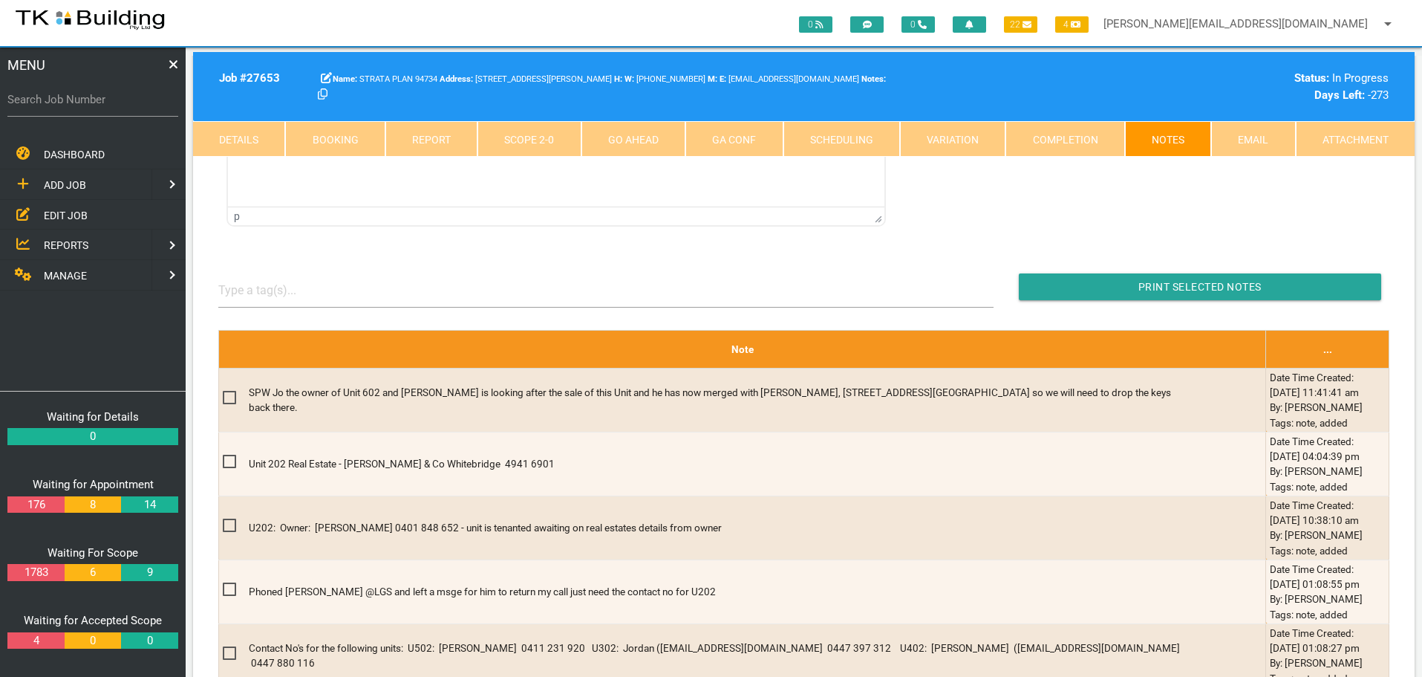
scroll to position [223, 0]
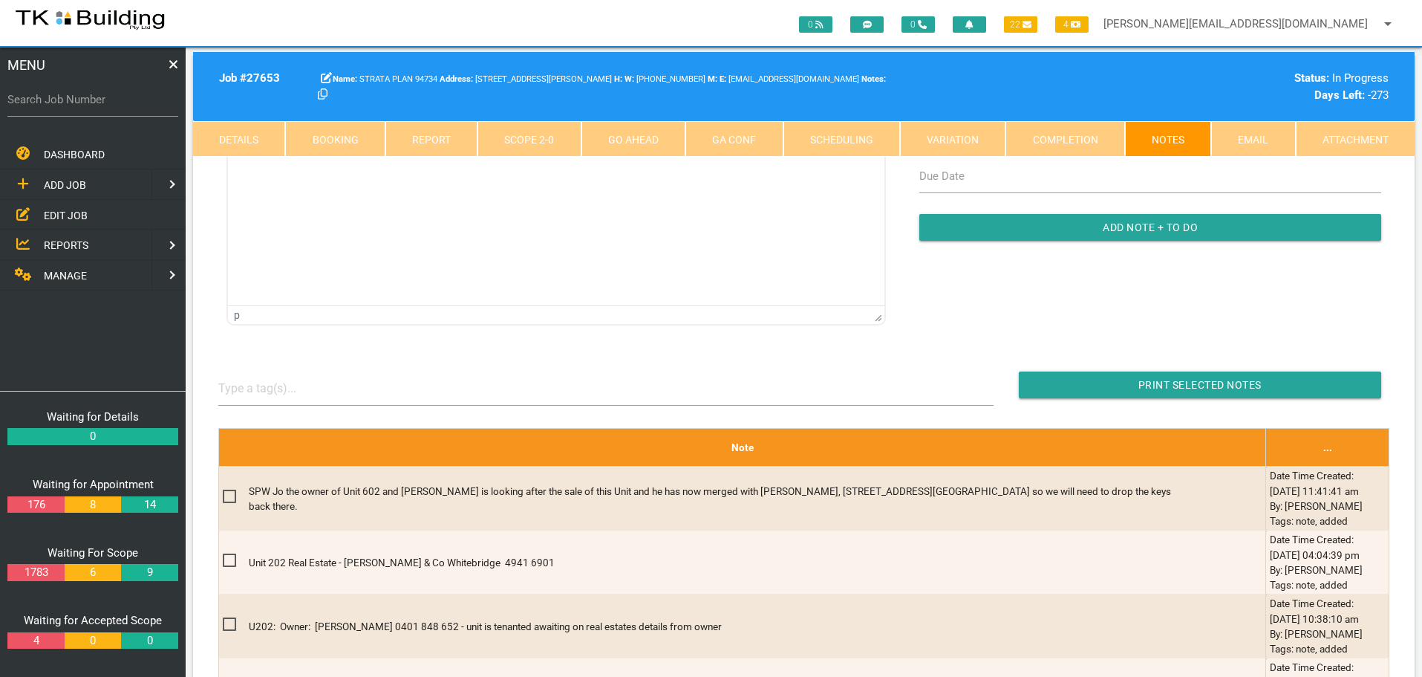
click at [68, 273] on span "MANAGE" at bounding box center [65, 276] width 43 height 12
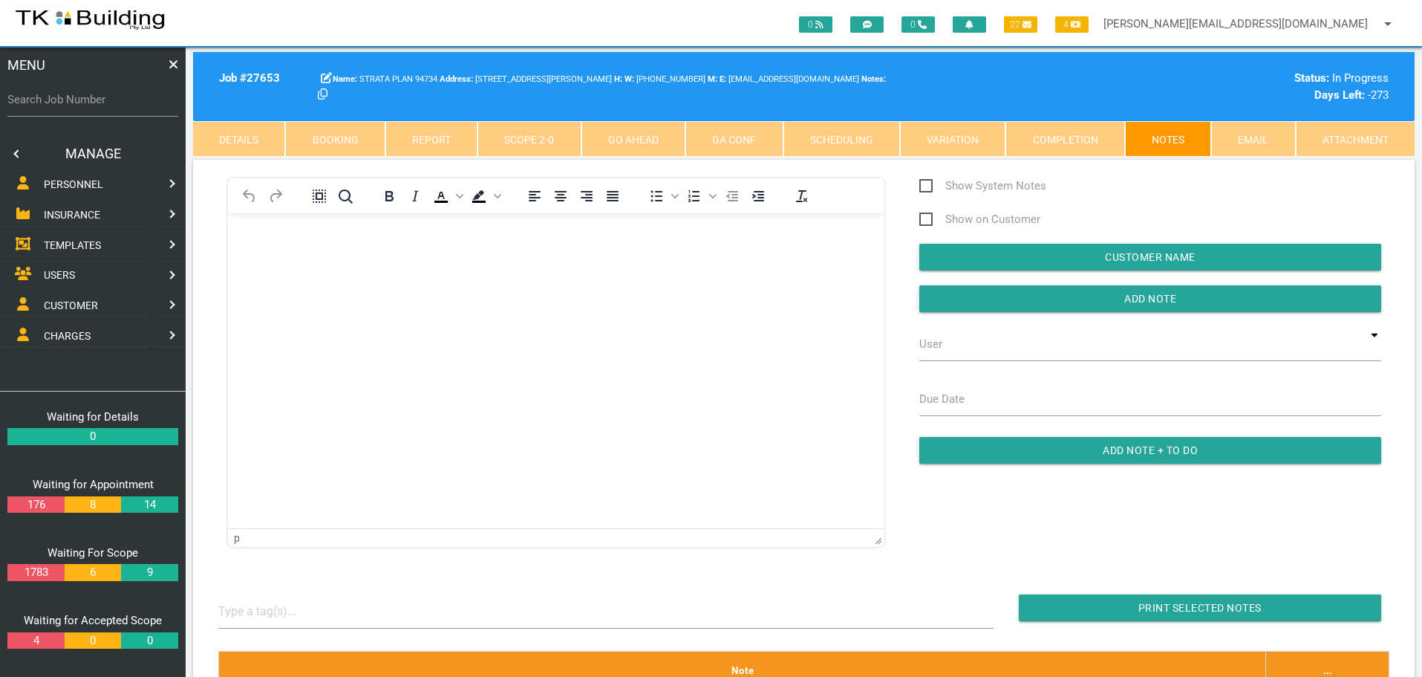
click at [70, 215] on span "INSURANCE" at bounding box center [72, 215] width 56 height 12
click at [67, 247] on span "RECEIVE PAYMENT" at bounding box center [88, 244] width 89 height 12
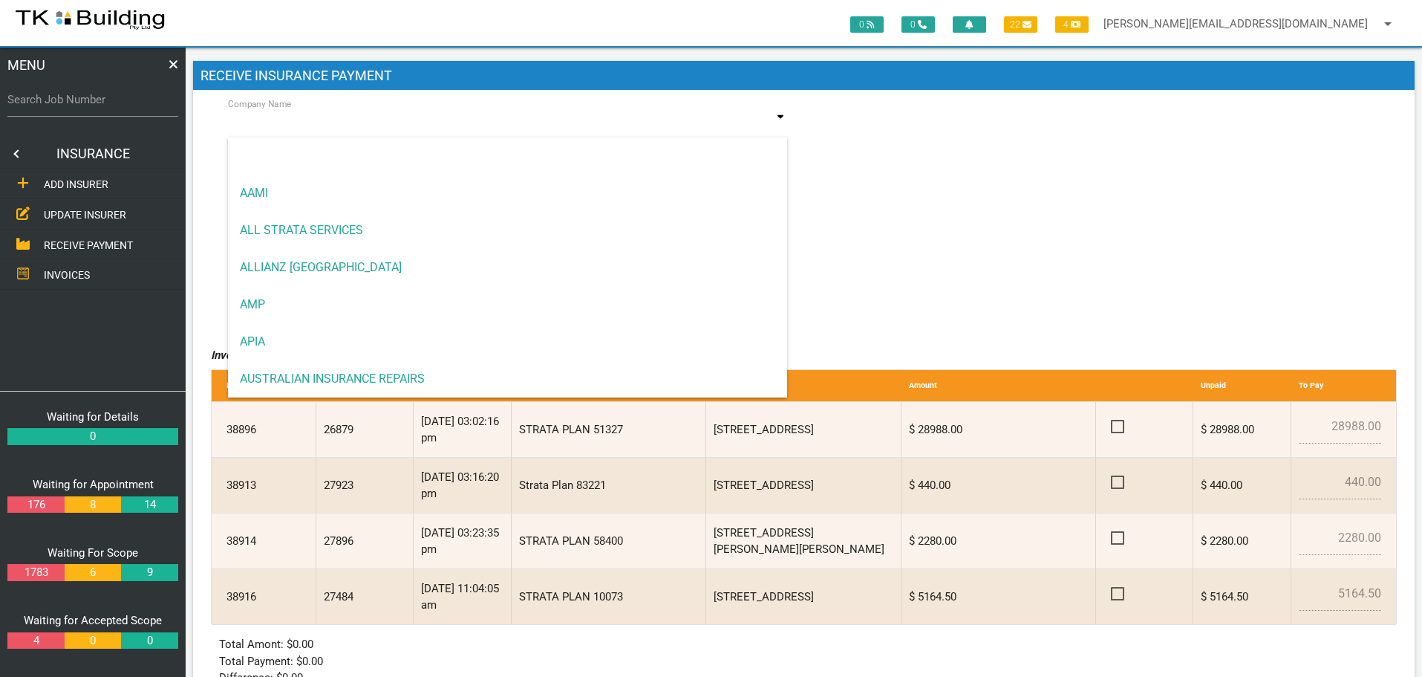
click at [354, 127] on input at bounding box center [508, 125] width 560 height 34
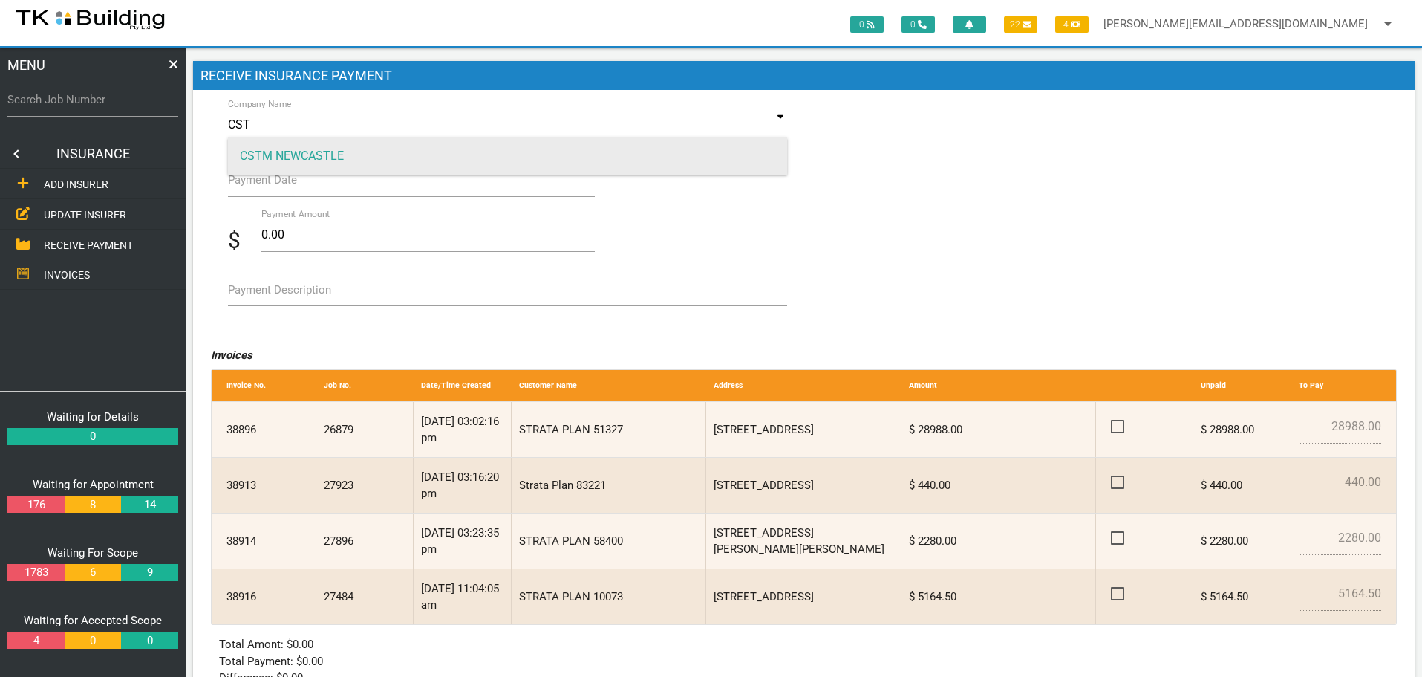
type input "CST"
click at [315, 160] on span "CSTM NEWCASTLE" at bounding box center [508, 155] width 560 height 37
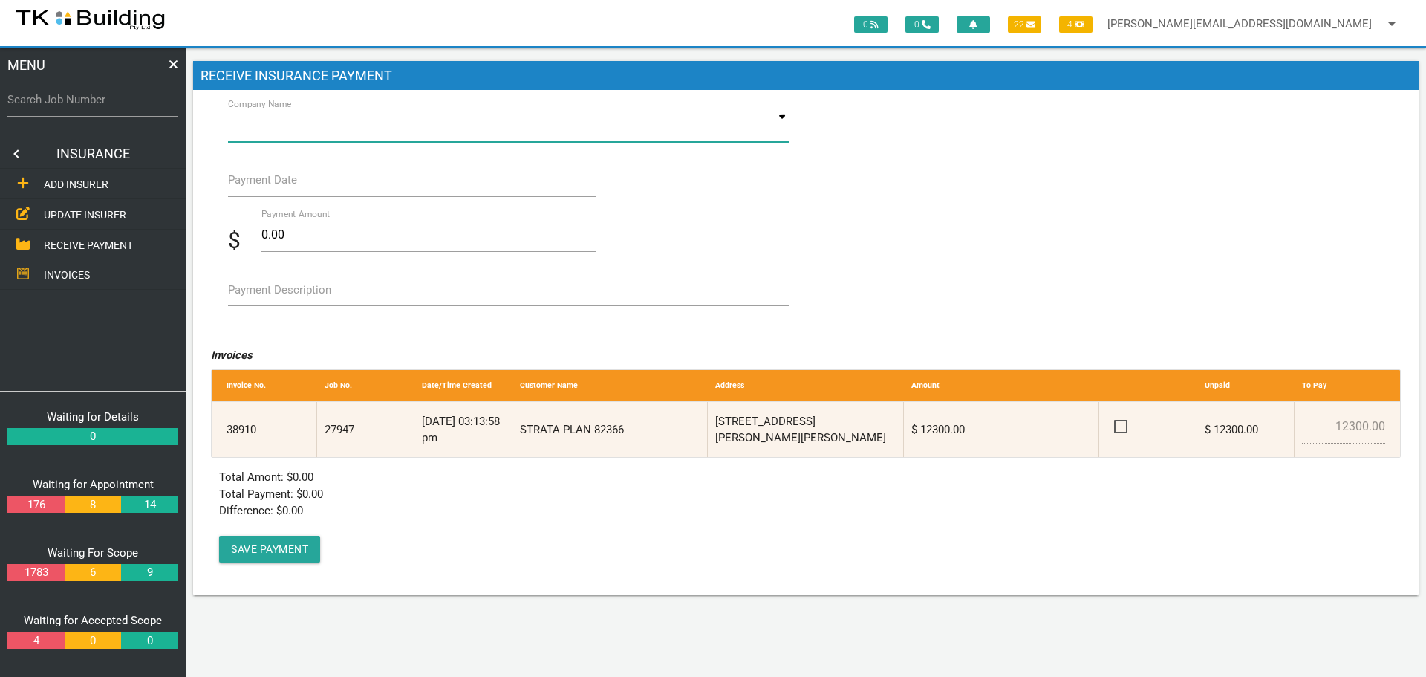
click at [353, 126] on input at bounding box center [509, 125] width 562 height 34
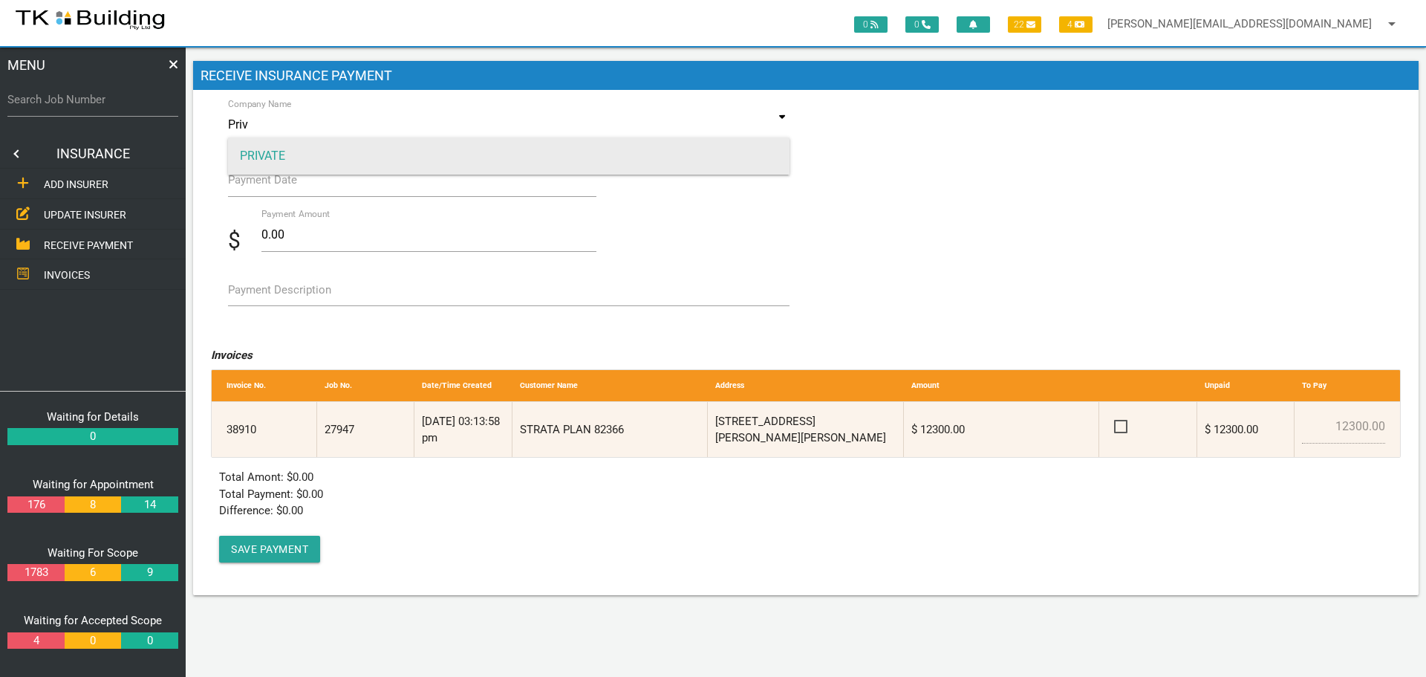
type input "Priv"
click at [337, 152] on span "PRIVATE" at bounding box center [509, 155] width 562 height 37
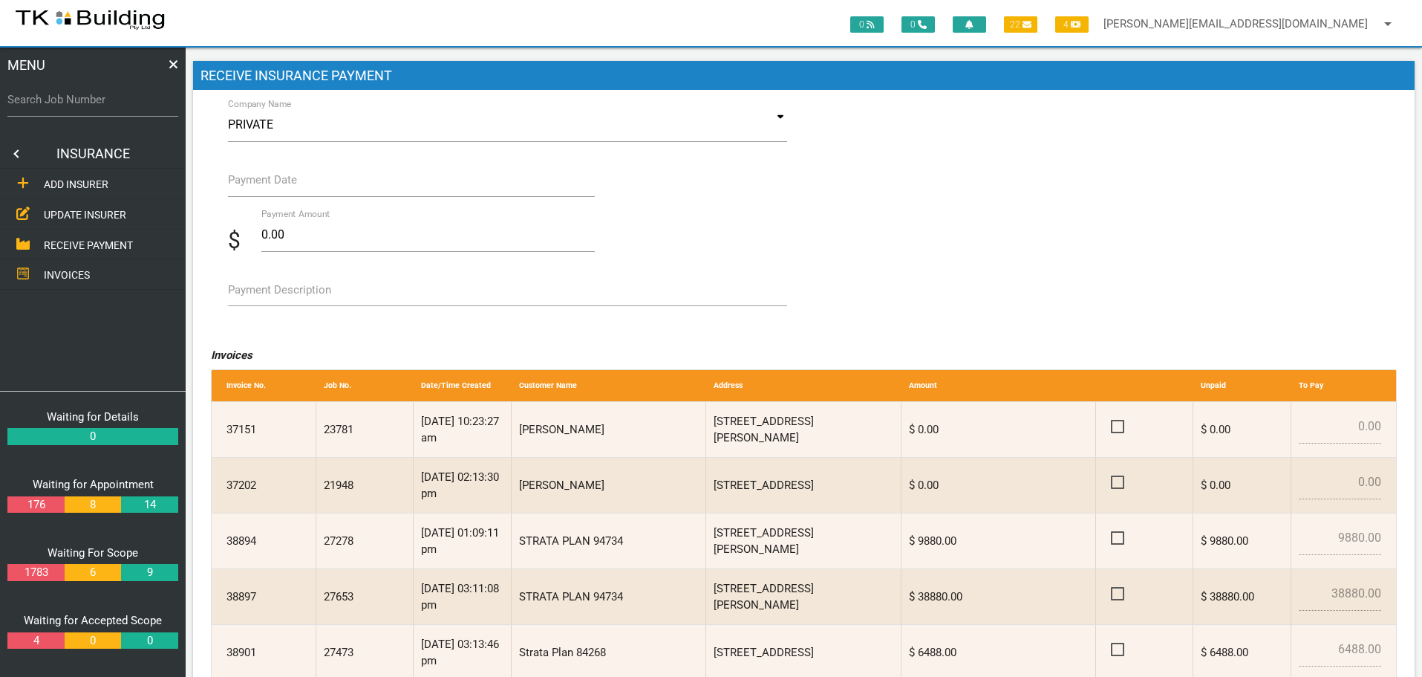
click at [100, 108] on label "Search Job Number" at bounding box center [92, 99] width 171 height 17
click at [100, 108] on input "Search Job Number" at bounding box center [92, 99] width 171 height 34
type input "R"
click at [302, 131] on input at bounding box center [508, 125] width 560 height 34
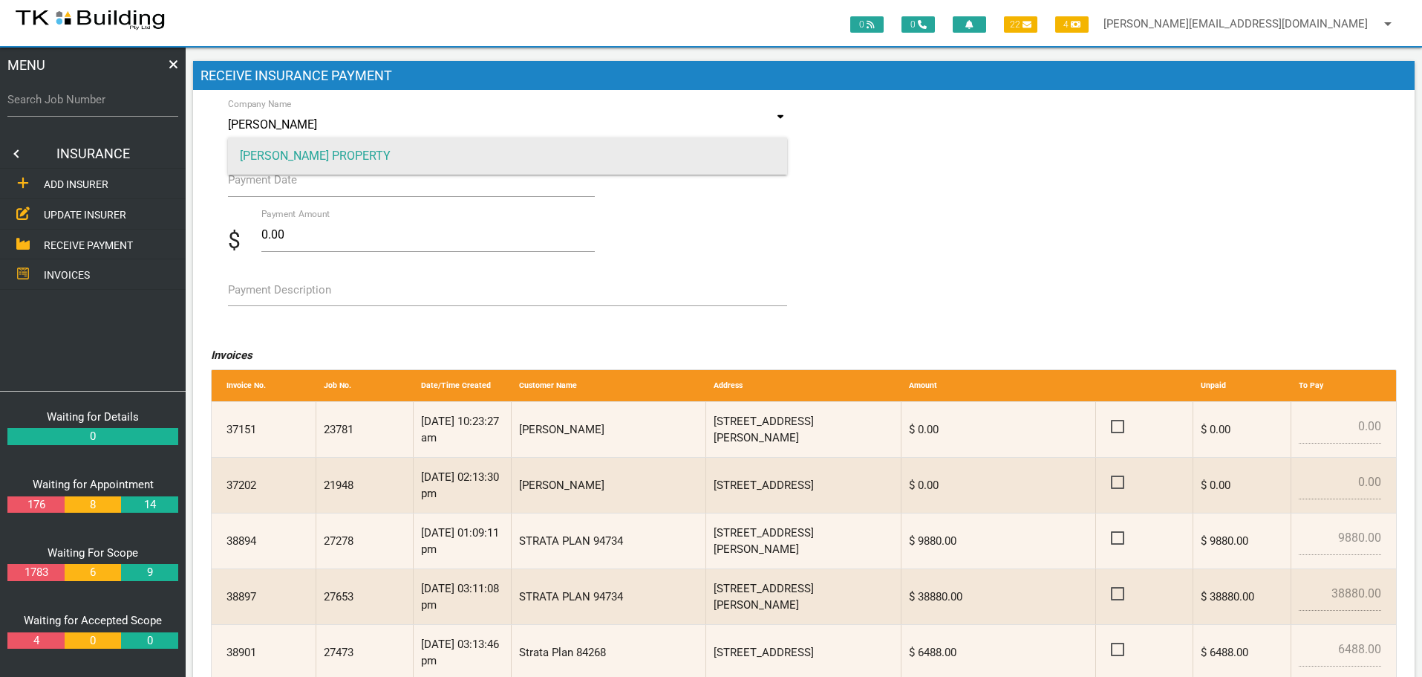
type input "[PERSON_NAME]"
click at [304, 148] on span "[PERSON_NAME] PROPERTY" at bounding box center [508, 155] width 560 height 37
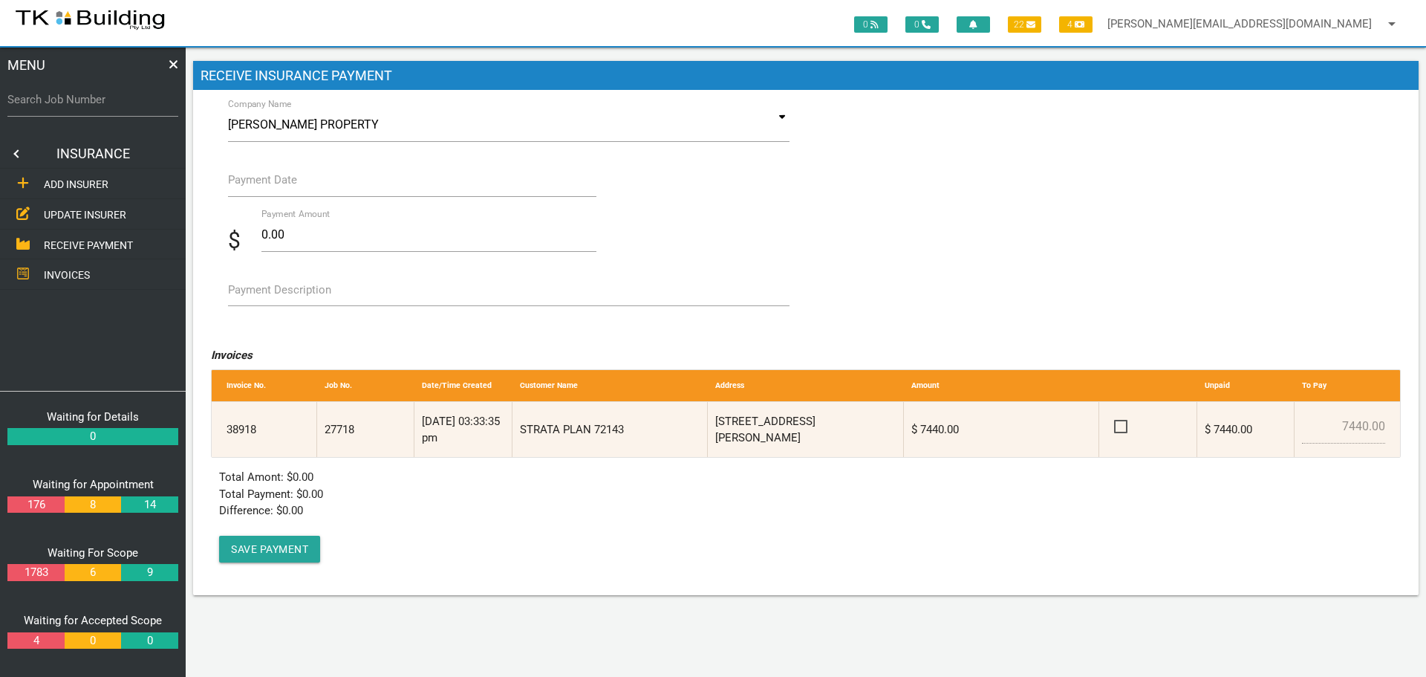
click at [12, 151] on link at bounding box center [15, 154] width 30 height 30
click at [13, 149] on link at bounding box center [15, 154] width 30 height 30
click at [74, 108] on label "Search Job Number" at bounding box center [92, 99] width 171 height 17
click at [74, 108] on input "Search Job Number" at bounding box center [92, 99] width 171 height 34
type input "28117"
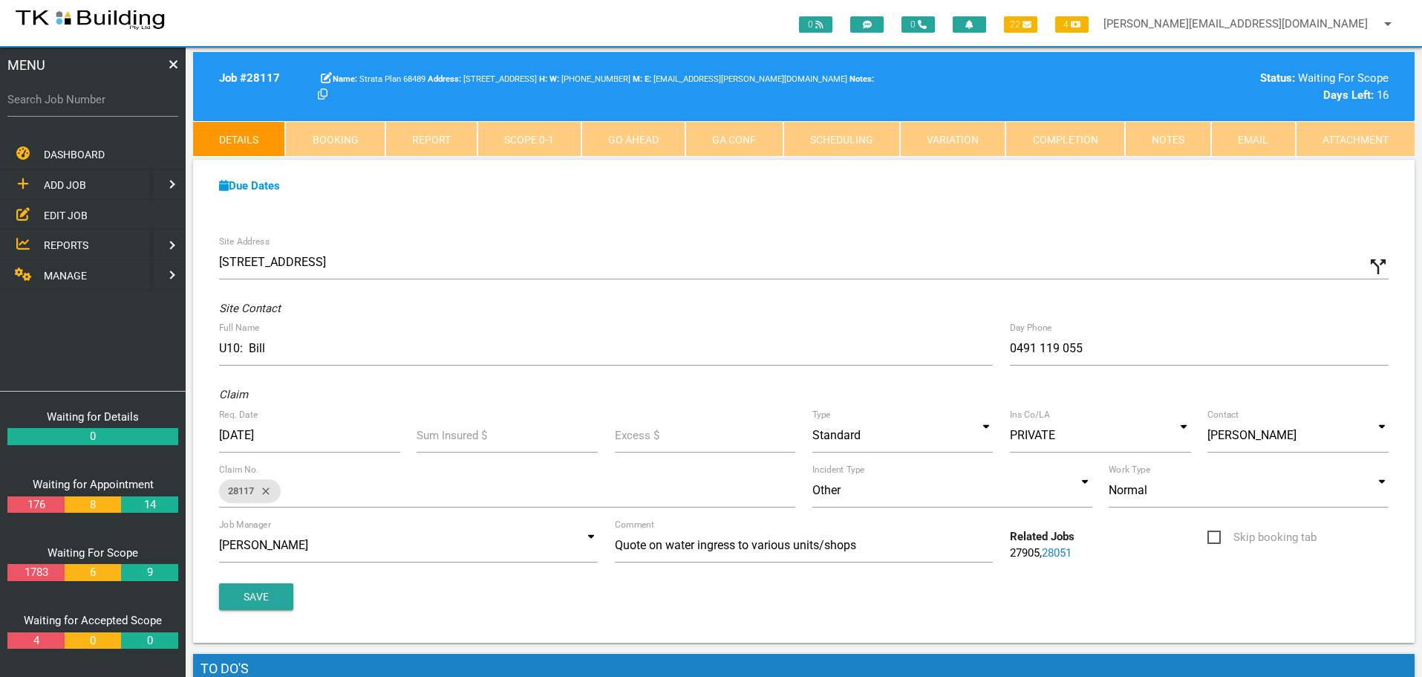
click at [1154, 145] on link "Notes" at bounding box center [1168, 139] width 86 height 36
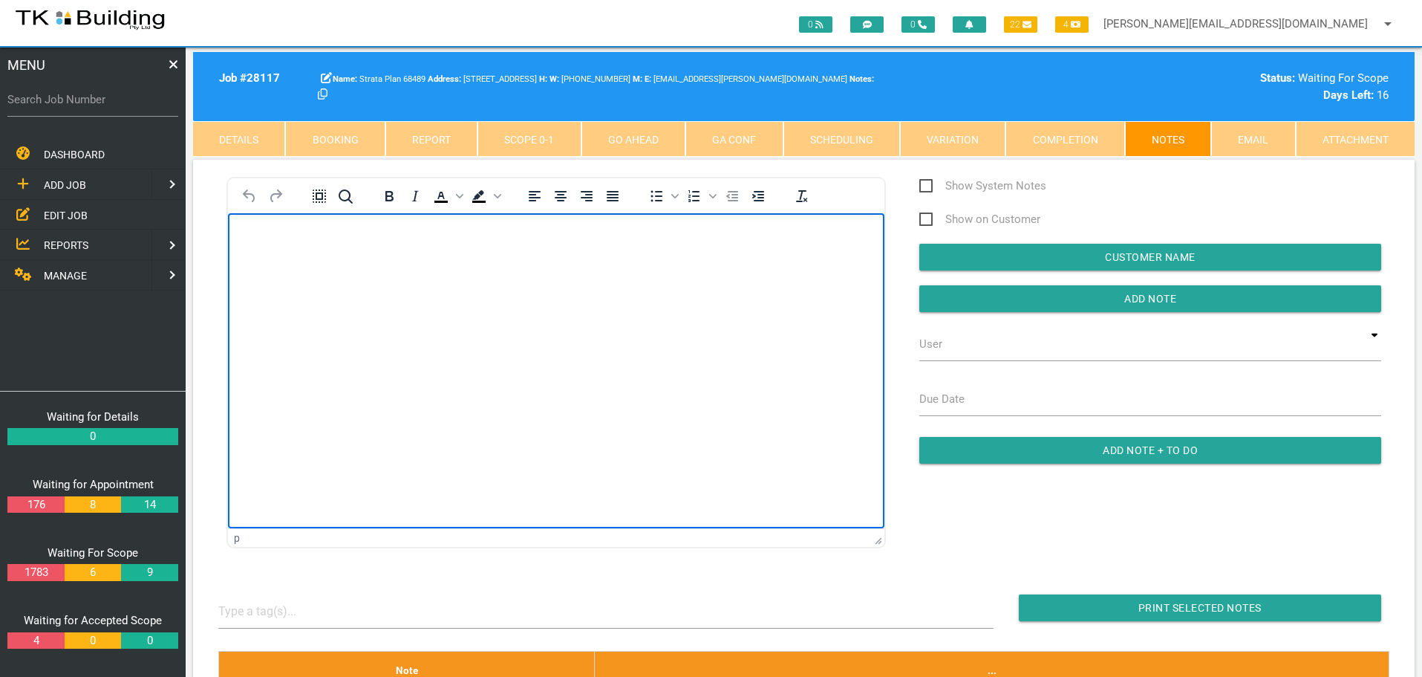
click at [282, 243] on body "Rich Text Area. Press ALT-0 for help." at bounding box center [556, 255] width 657 height 49
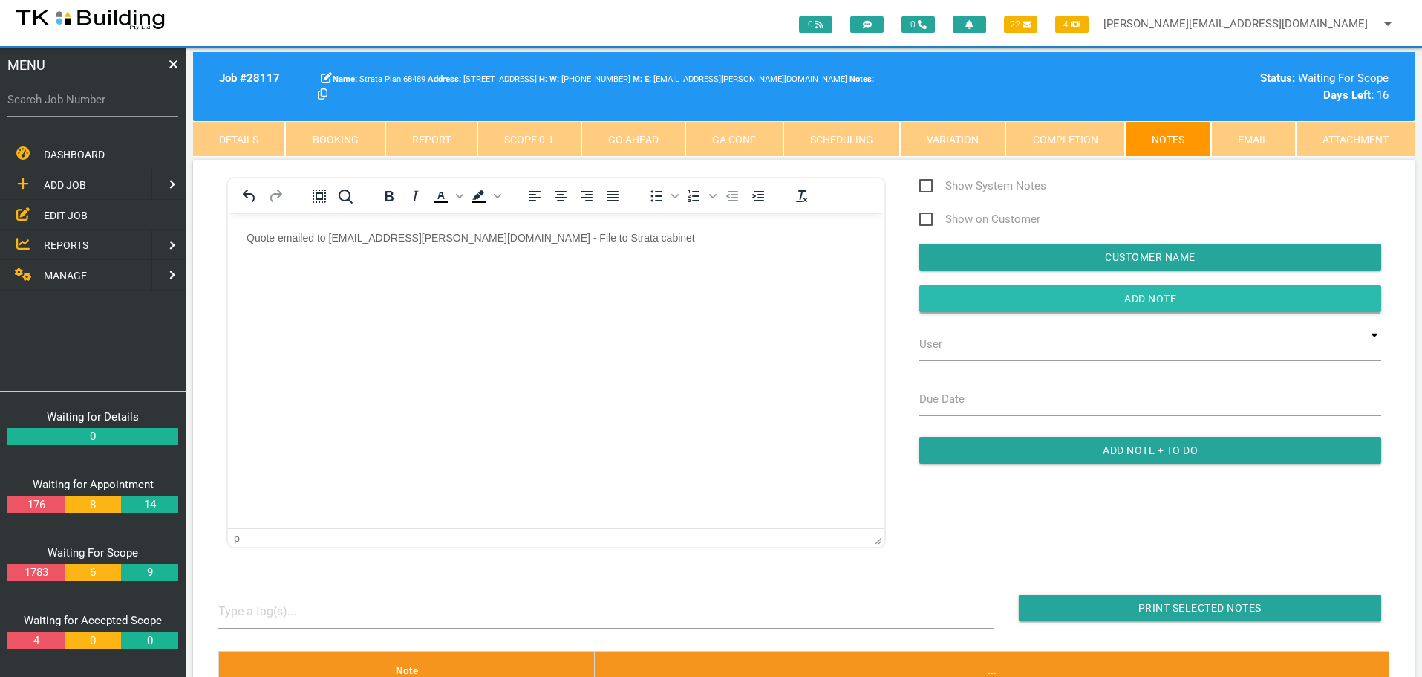
click at [1012, 300] on input "button" at bounding box center [1151, 298] width 462 height 27
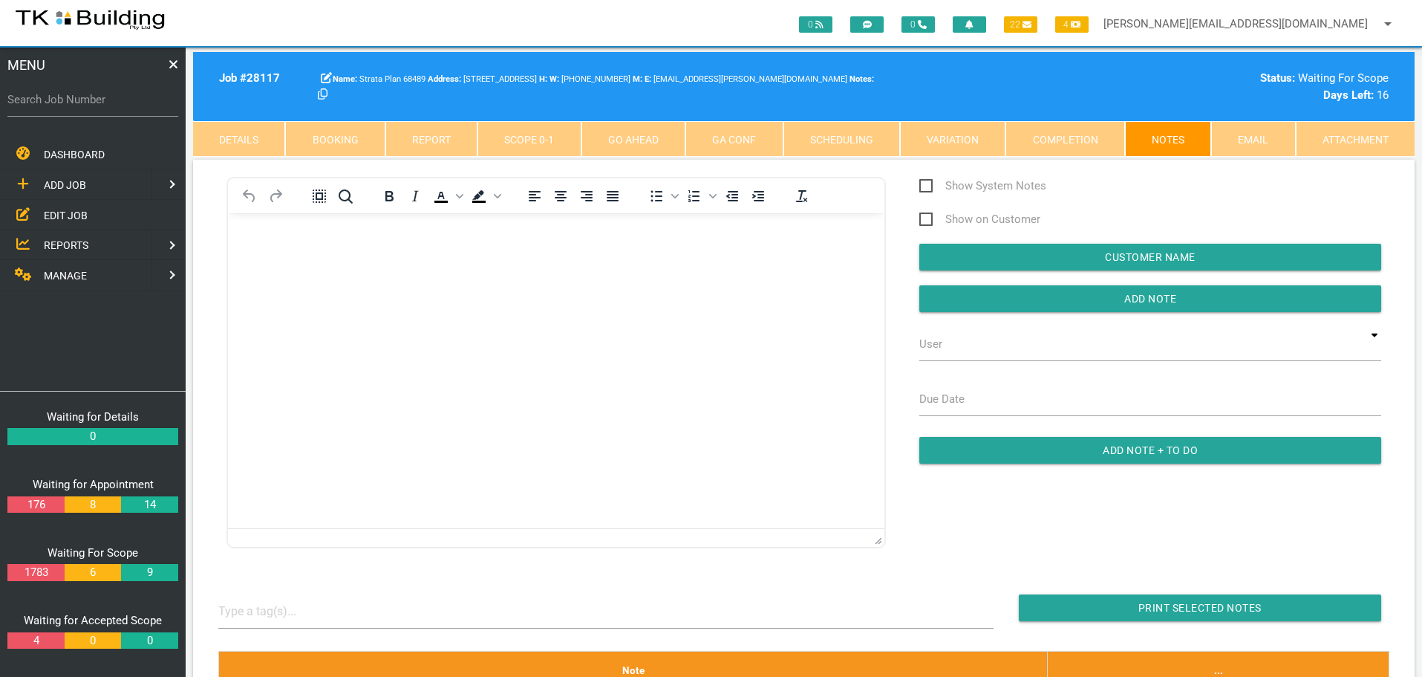
click at [63, 214] on span "EDIT JOB" at bounding box center [66, 215] width 44 height 12
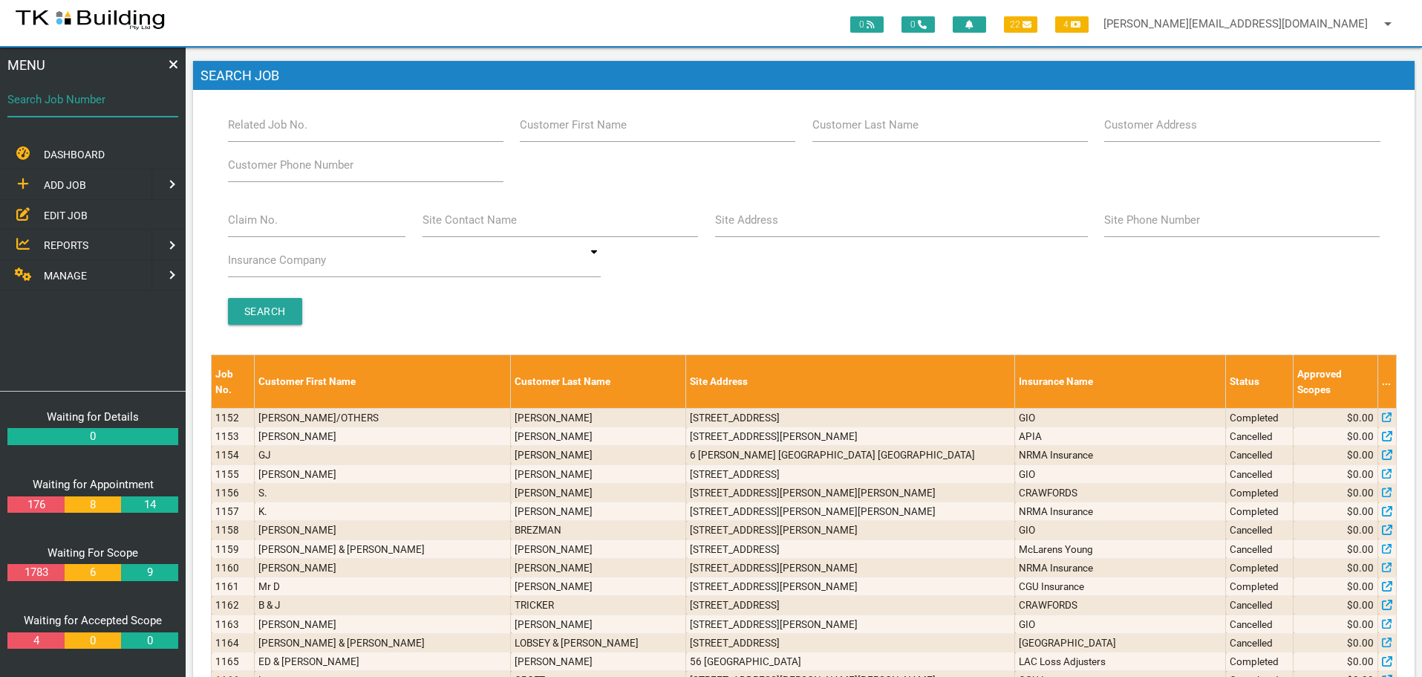
click at [77, 109] on input "Search Job Number" at bounding box center [92, 99] width 171 height 34
type input "27363"
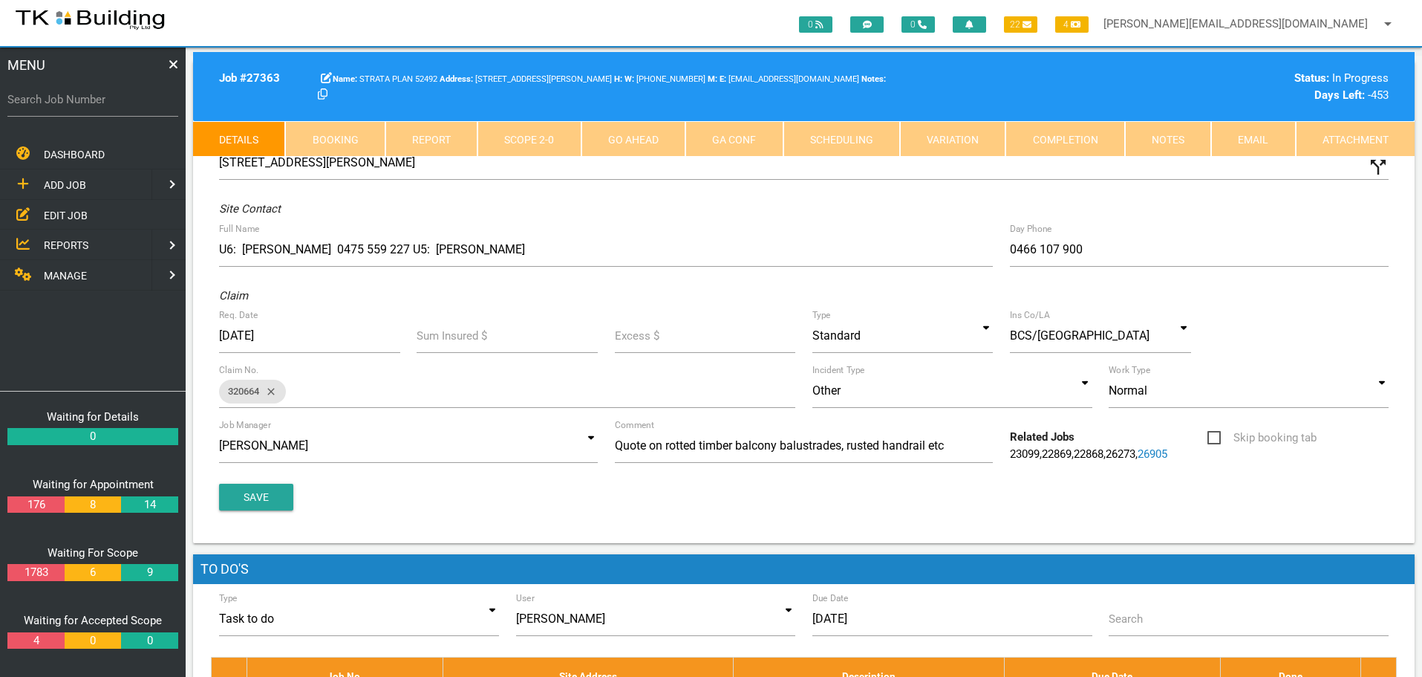
click at [1081, 135] on link "Completion" at bounding box center [1065, 139] width 119 height 36
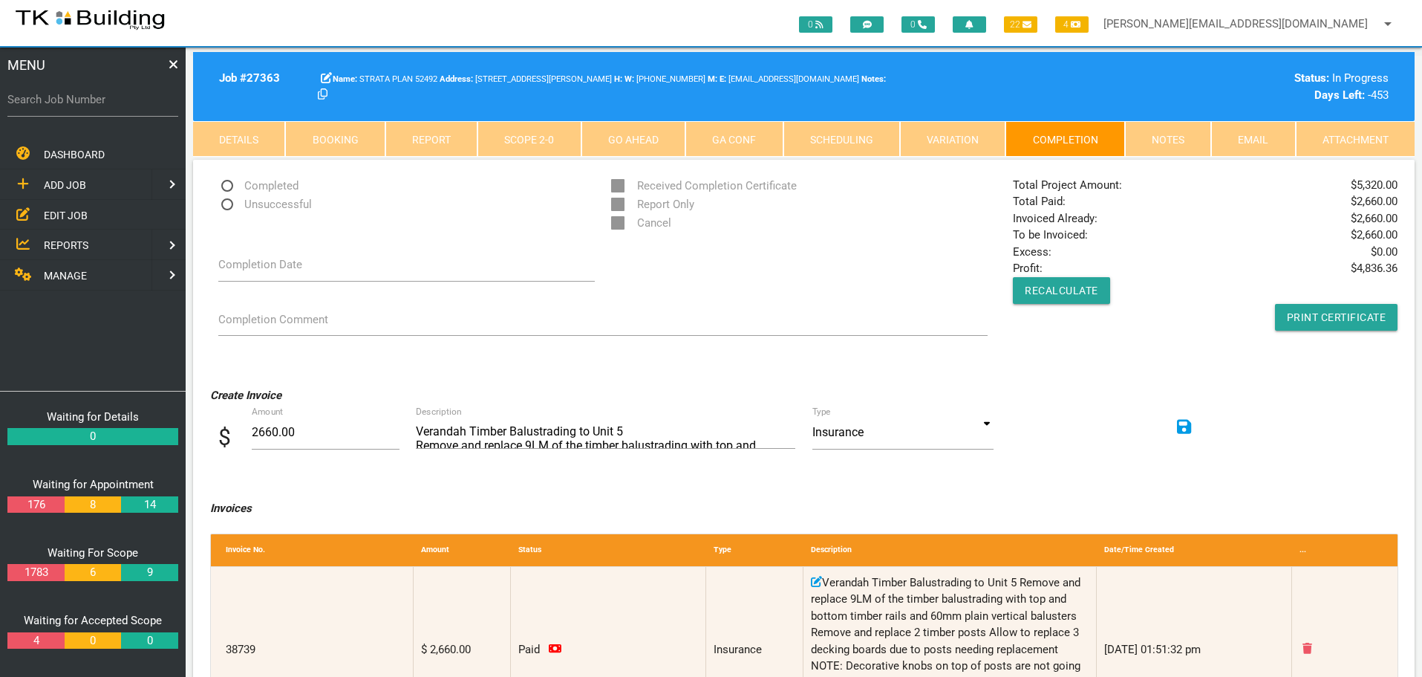
click at [1186, 430] on icon at bounding box center [1184, 426] width 15 height 17
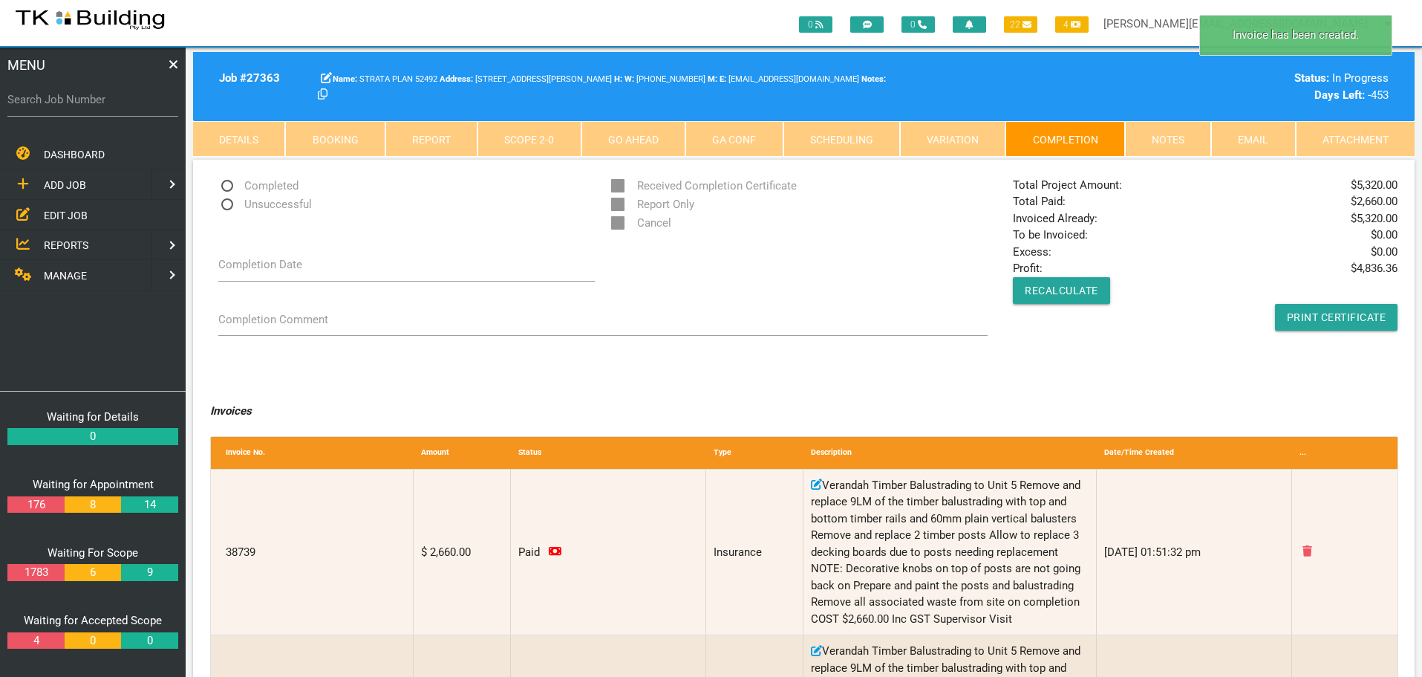
click at [232, 183] on span "Completed" at bounding box center [258, 186] width 80 height 19
click at [228, 183] on input "Completed" at bounding box center [223, 182] width 10 height 10
radio input "true"
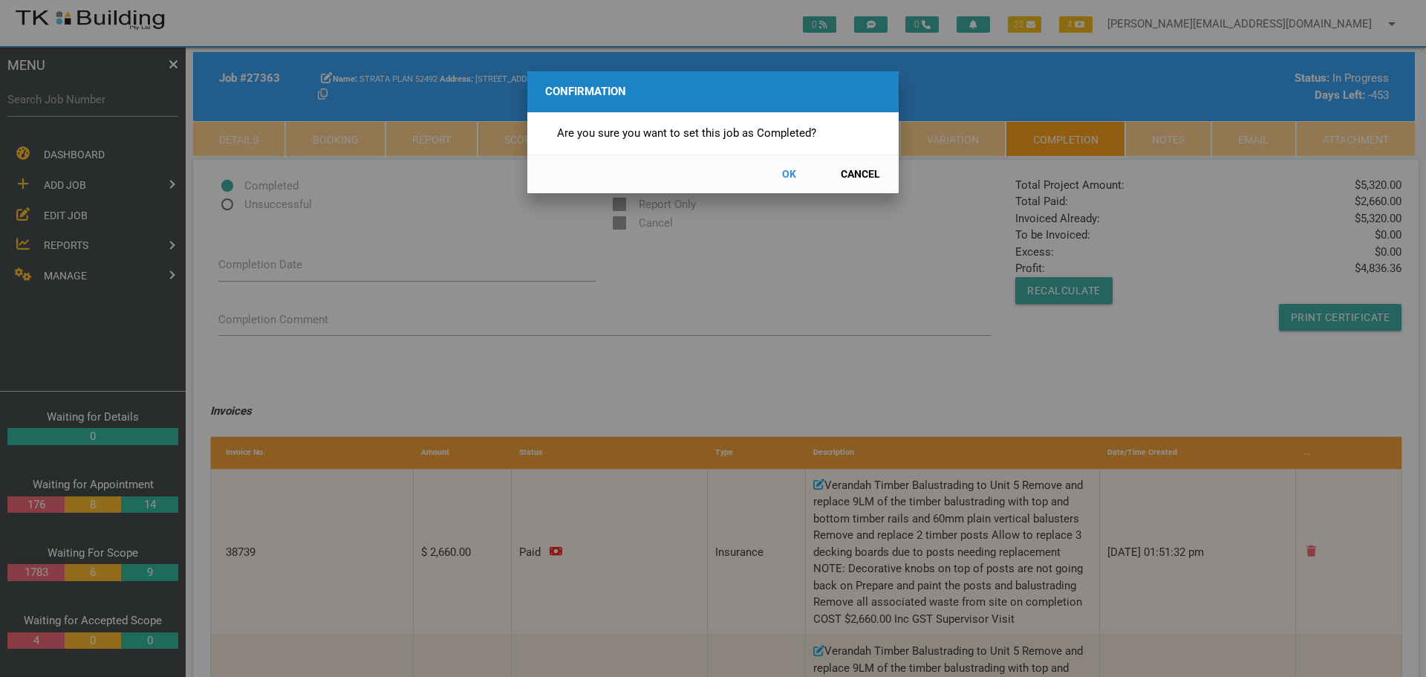
click at [789, 170] on button "OK" at bounding box center [788, 174] width 65 height 26
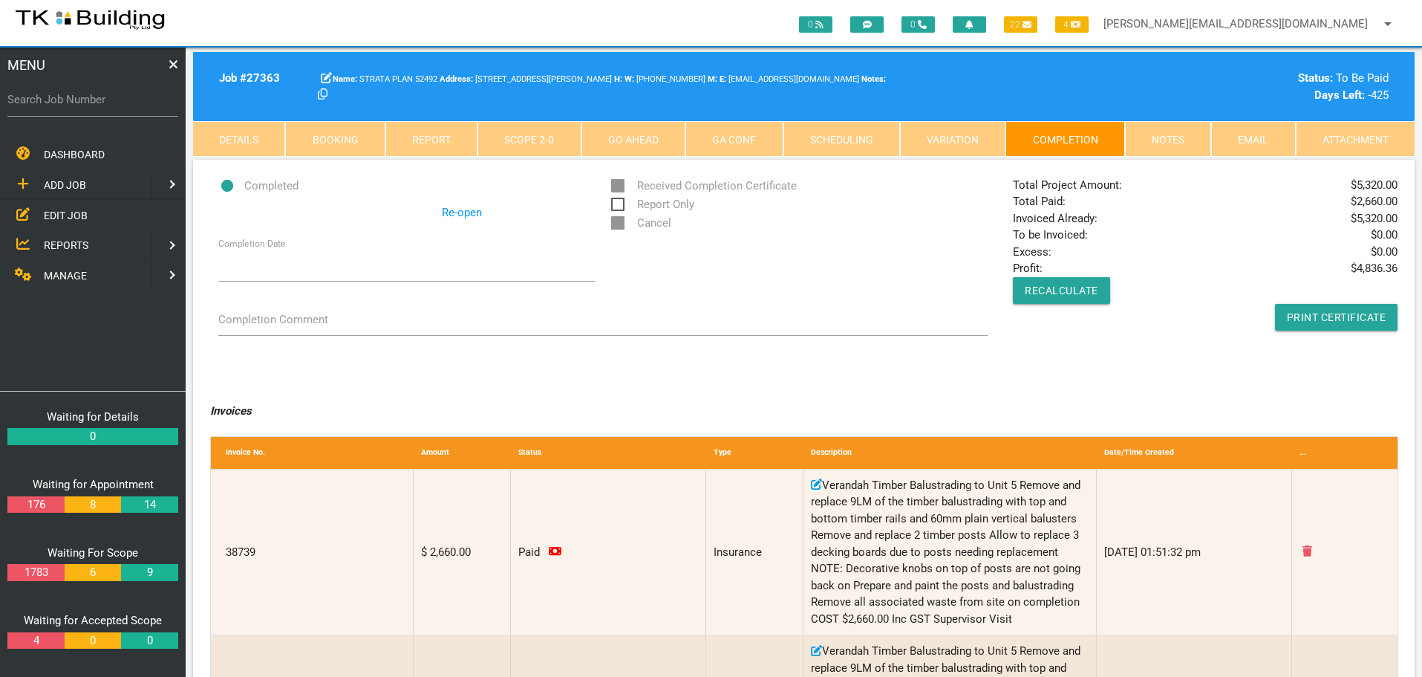
click at [74, 107] on label "Search Job Number" at bounding box center [92, 99] width 171 height 17
click at [74, 107] on input "Search Job Number" at bounding box center [92, 99] width 171 height 34
type input "27418"
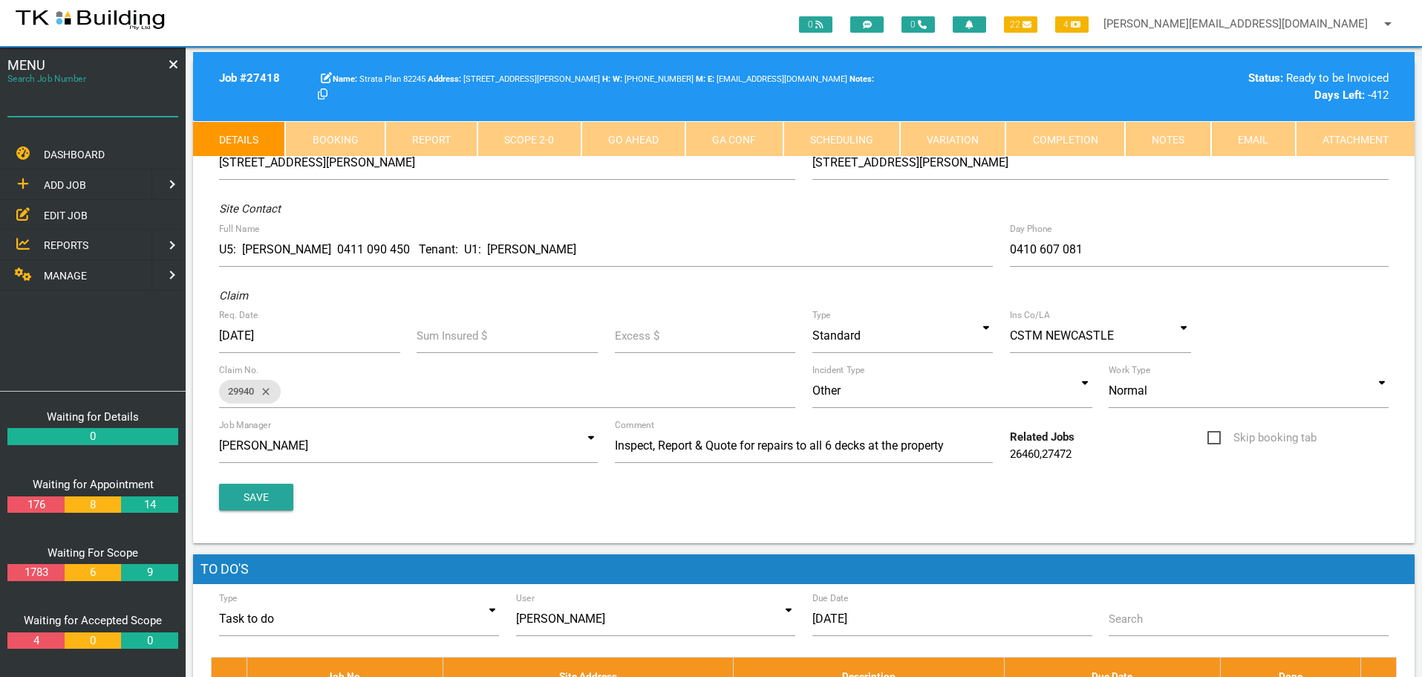
click at [97, 111] on input "Search Job Number" at bounding box center [92, 99] width 171 height 34
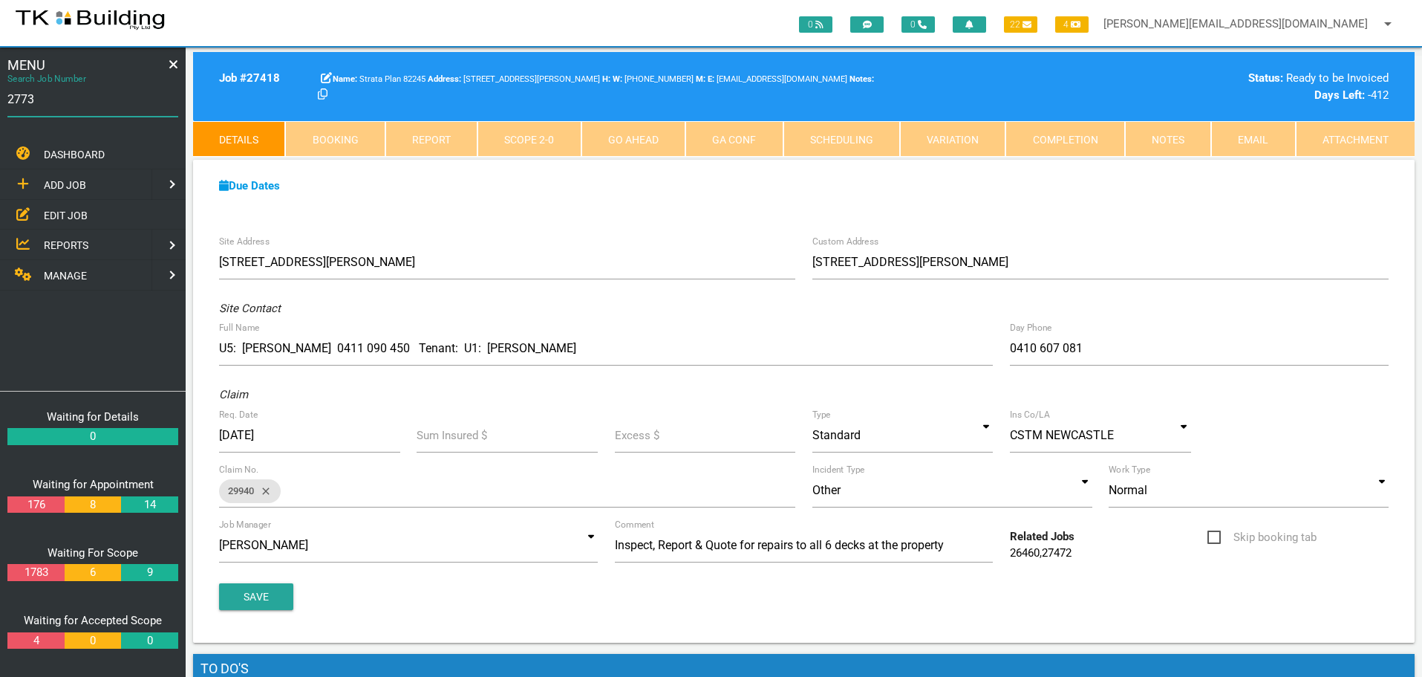
type input "27734"
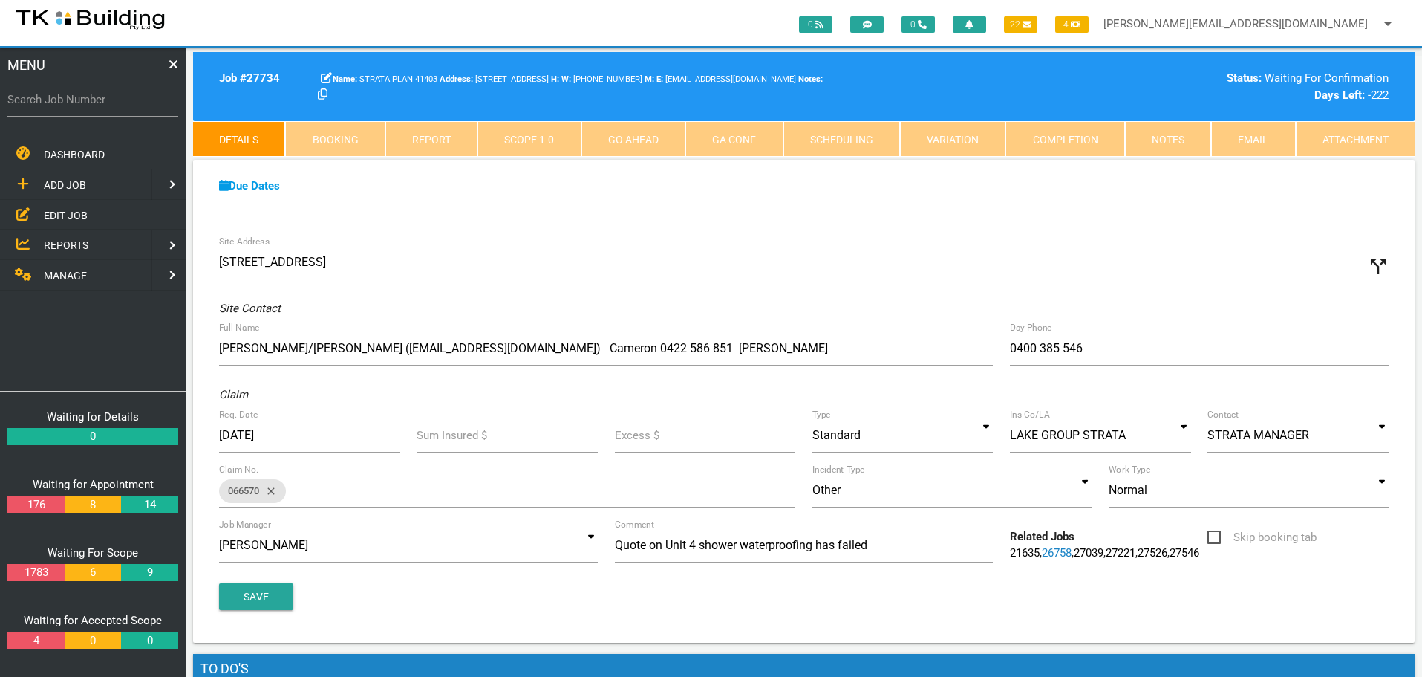
click at [77, 107] on label "Search Job Number" at bounding box center [92, 99] width 171 height 17
click at [77, 107] on input "Search Job Number" at bounding box center [92, 99] width 171 height 34
type input "27718"
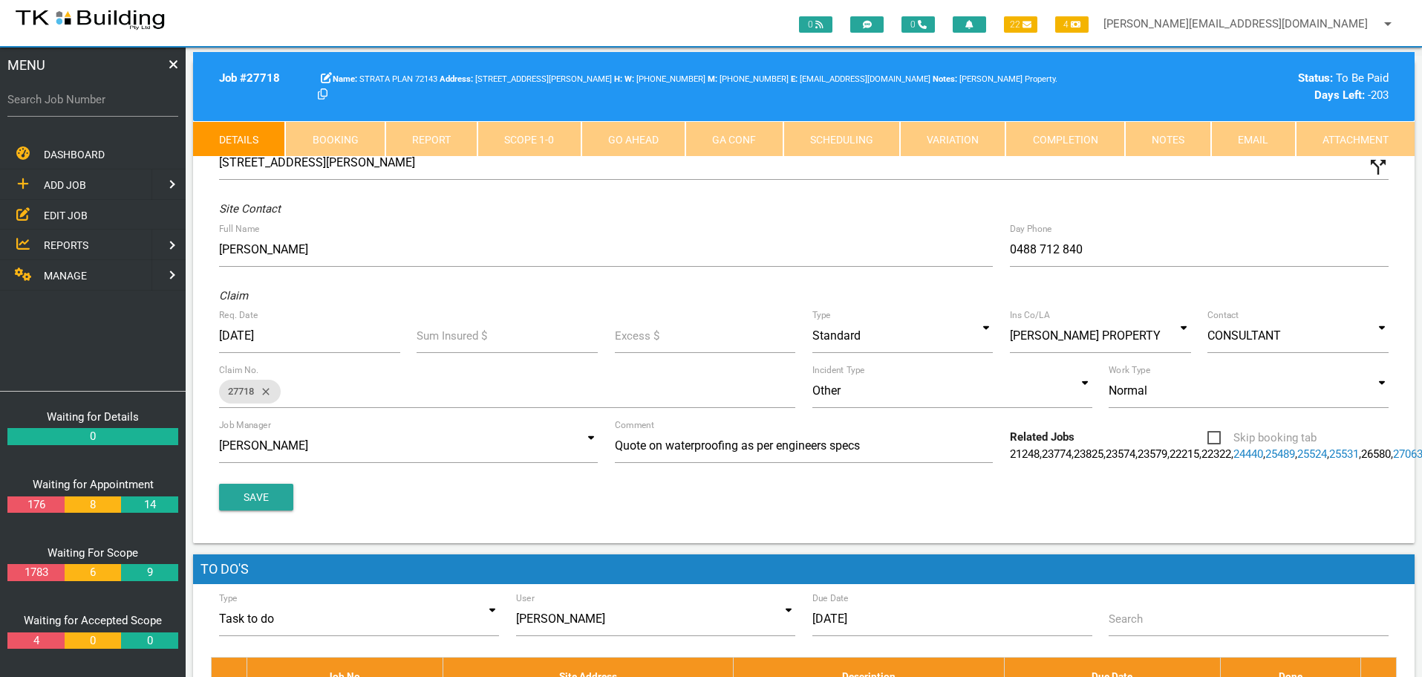
click at [134, 108] on label "Search Job Number" at bounding box center [92, 99] width 171 height 17
click at [134, 108] on input "Search Job Number" at bounding box center [92, 99] width 171 height 34
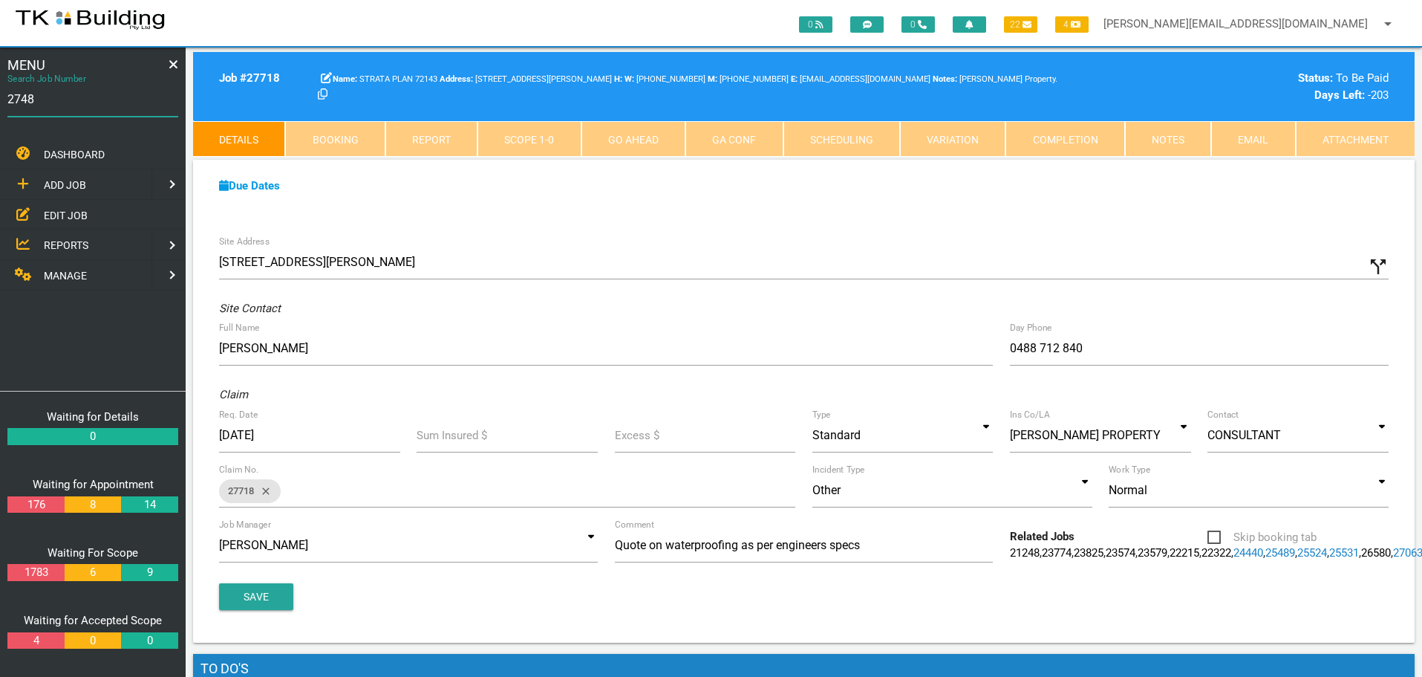
type input "27484"
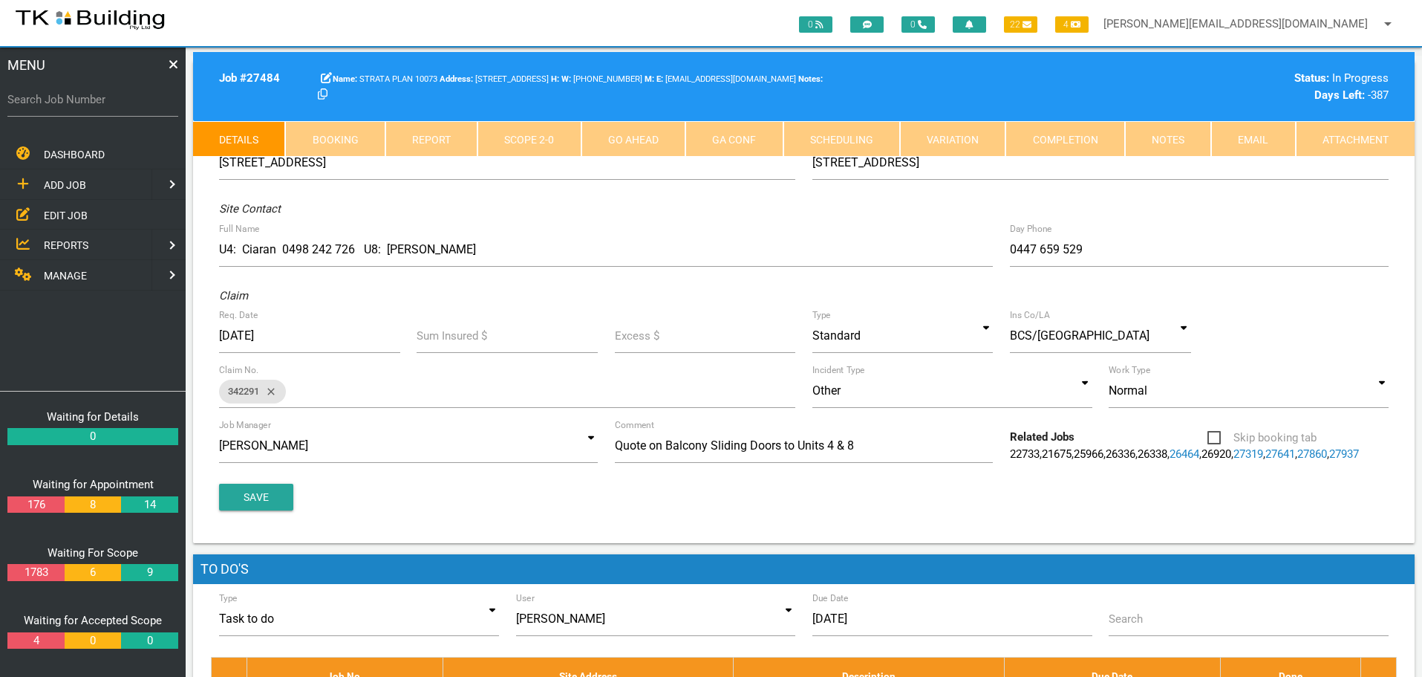
click at [81, 105] on label "Search Job Number" at bounding box center [92, 99] width 171 height 17
click at [81, 105] on input "Search Job Number" at bounding box center [92, 99] width 171 height 34
type input "27764"
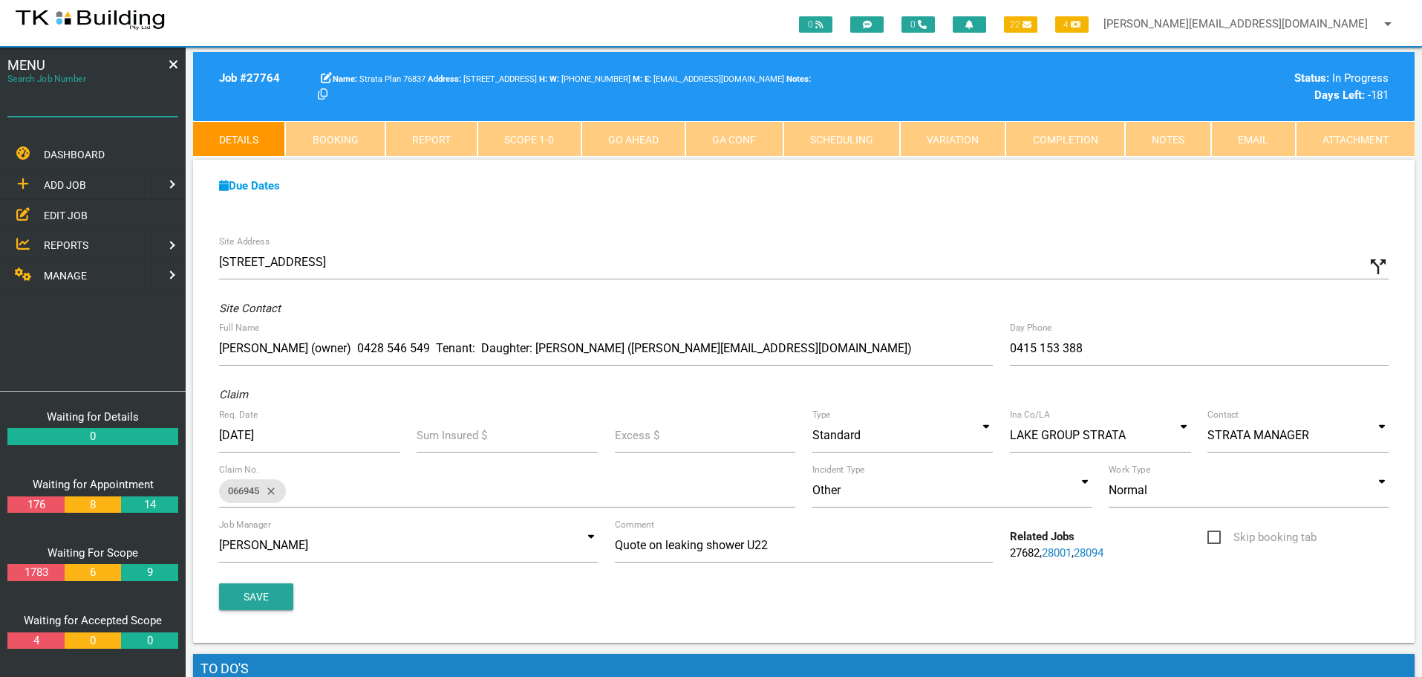
click at [108, 111] on input "Search Job Number" at bounding box center [92, 99] width 171 height 34
type input "27363"
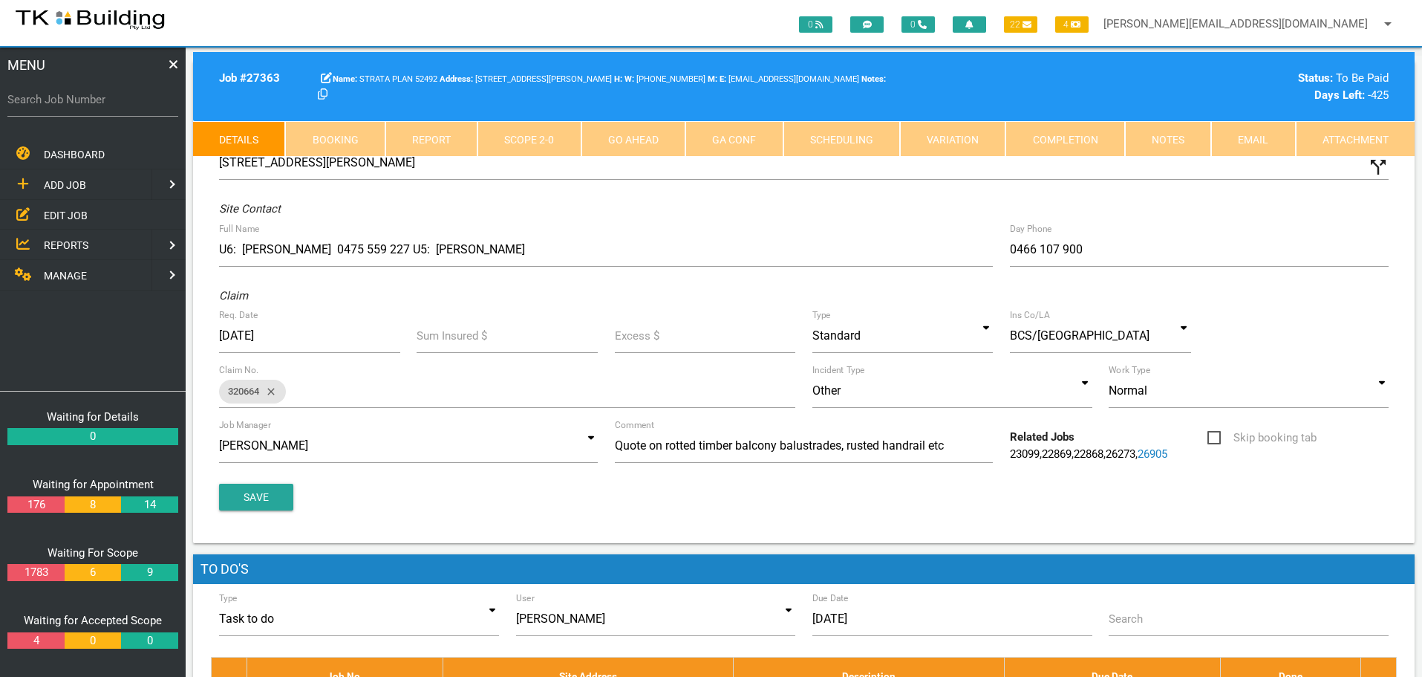
click at [1162, 134] on link "Notes" at bounding box center [1168, 139] width 86 height 36
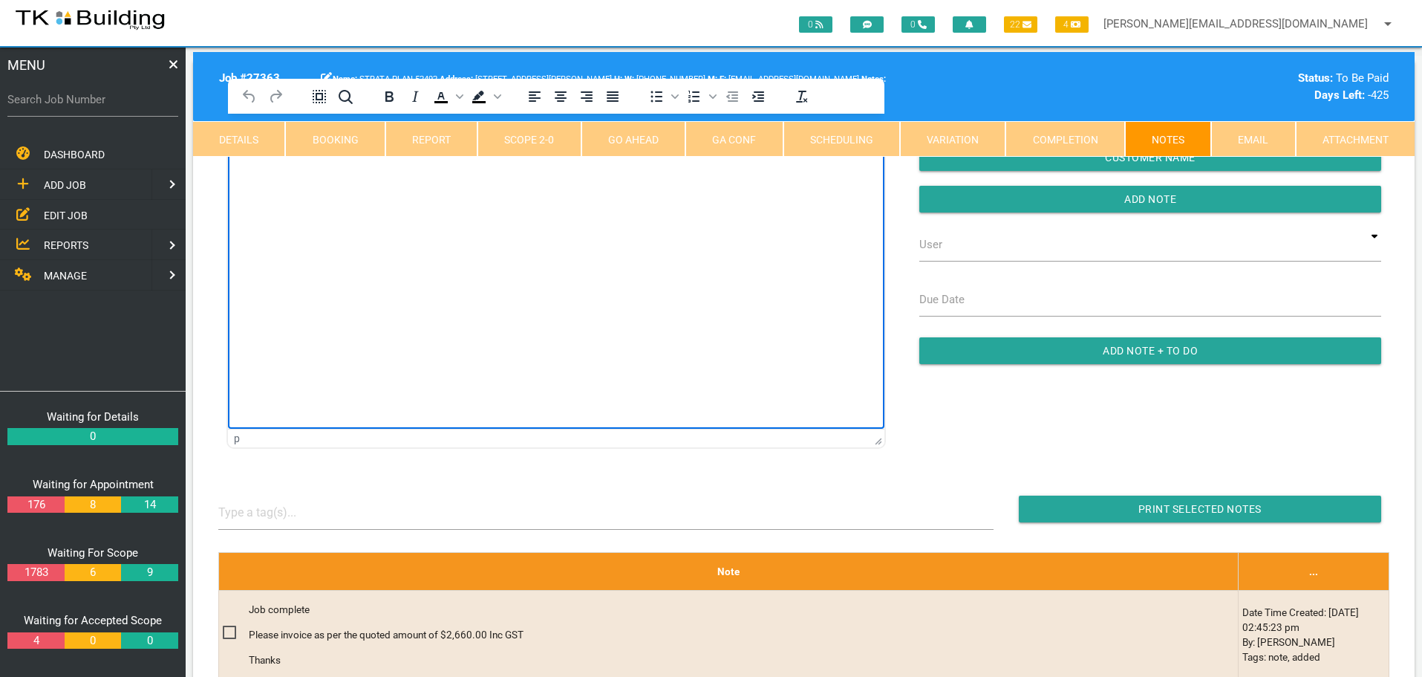
click at [277, 181] on html at bounding box center [556, 148] width 657 height 68
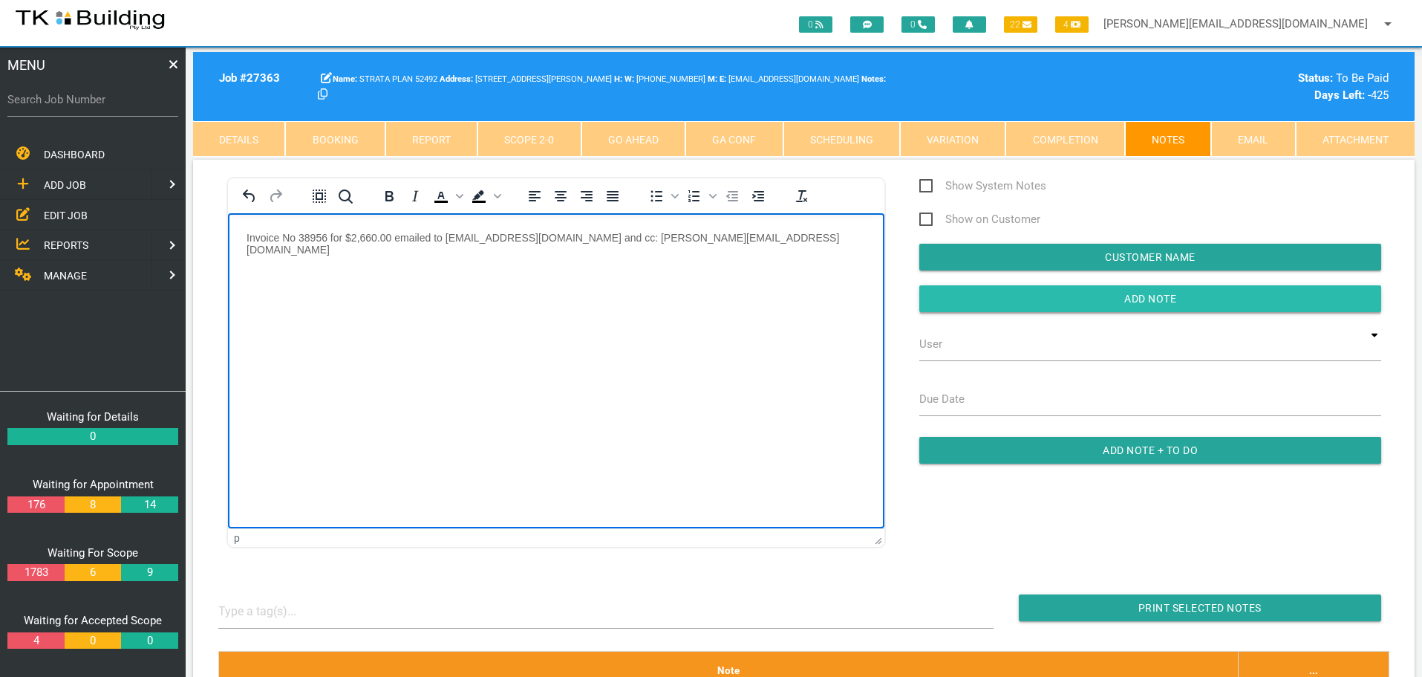
click at [979, 302] on input "Add Note" at bounding box center [1151, 298] width 462 height 27
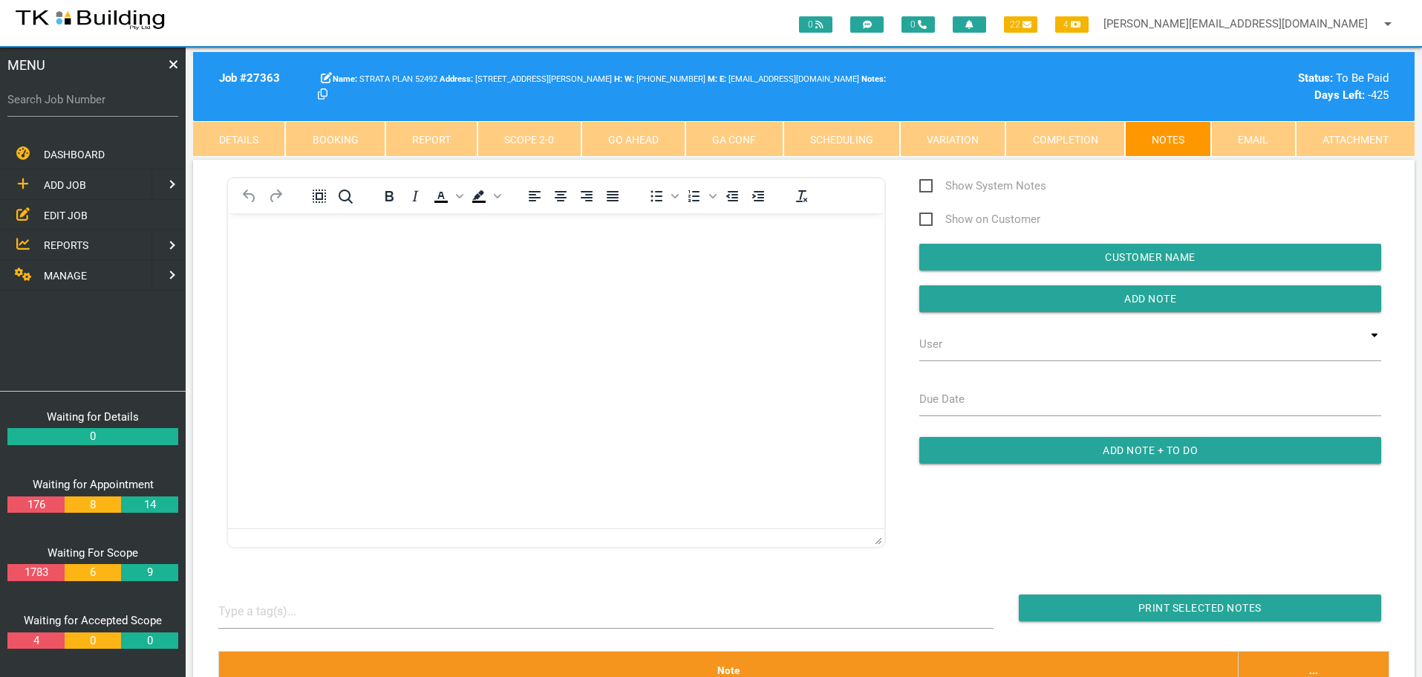
click at [100, 104] on label "Search Job Number" at bounding box center [92, 99] width 171 height 17
click at [100, 104] on input "Search Job Number" at bounding box center [92, 99] width 171 height 34
type input "27458"
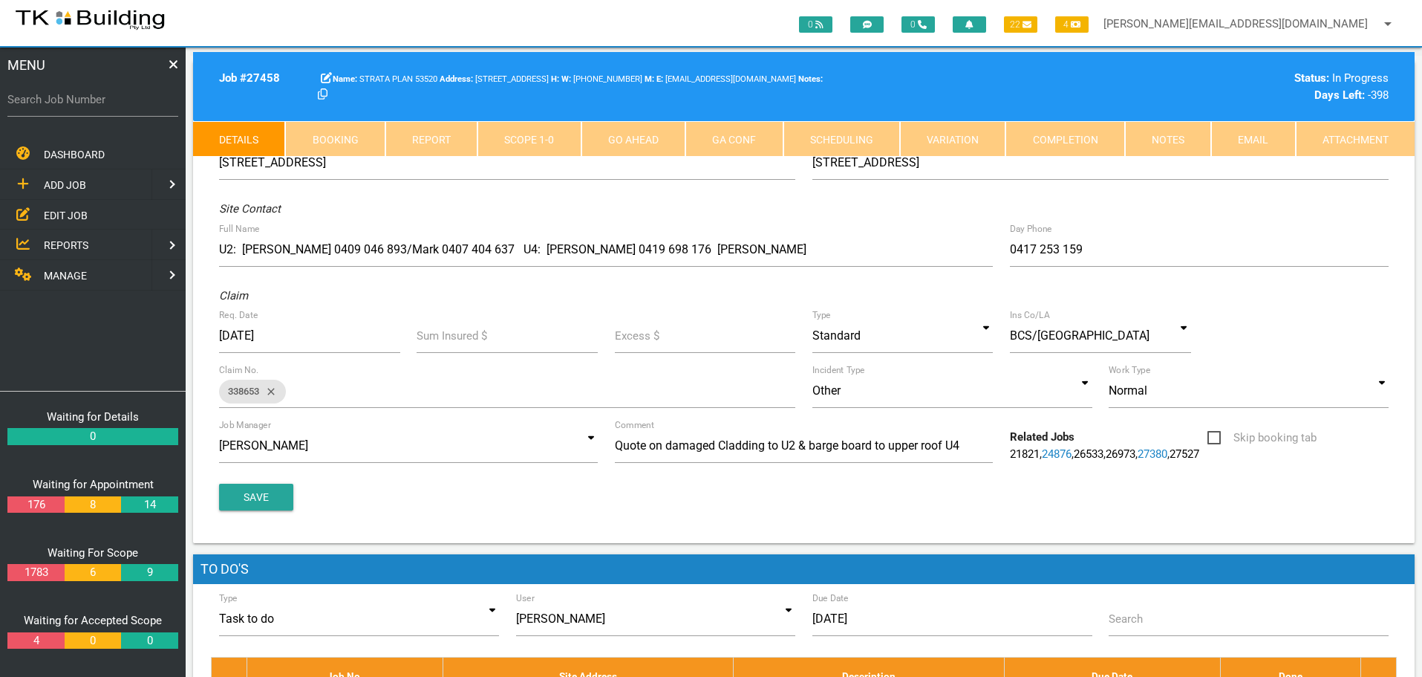
click at [1165, 138] on link "Notes" at bounding box center [1168, 139] width 86 height 36
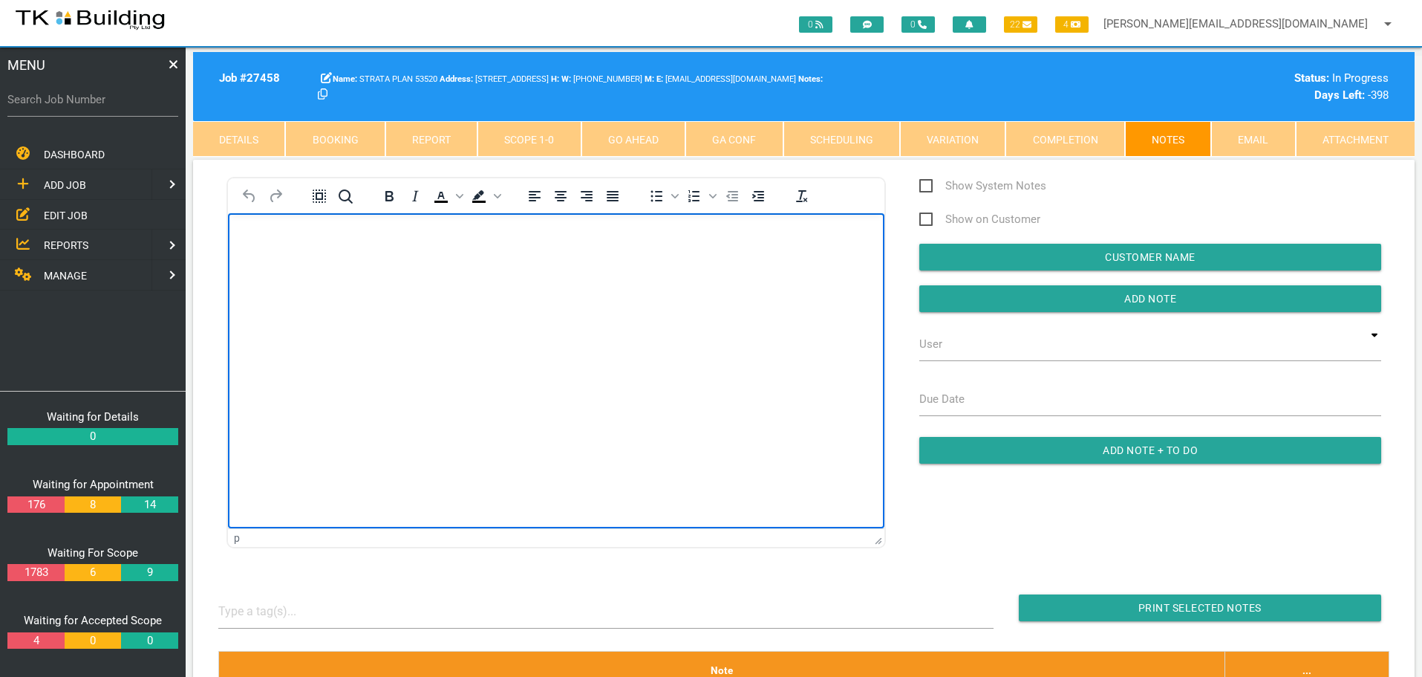
click at [271, 244] on body "Rich Text Area. Press ALT-0 for help." at bounding box center [556, 255] width 657 height 49
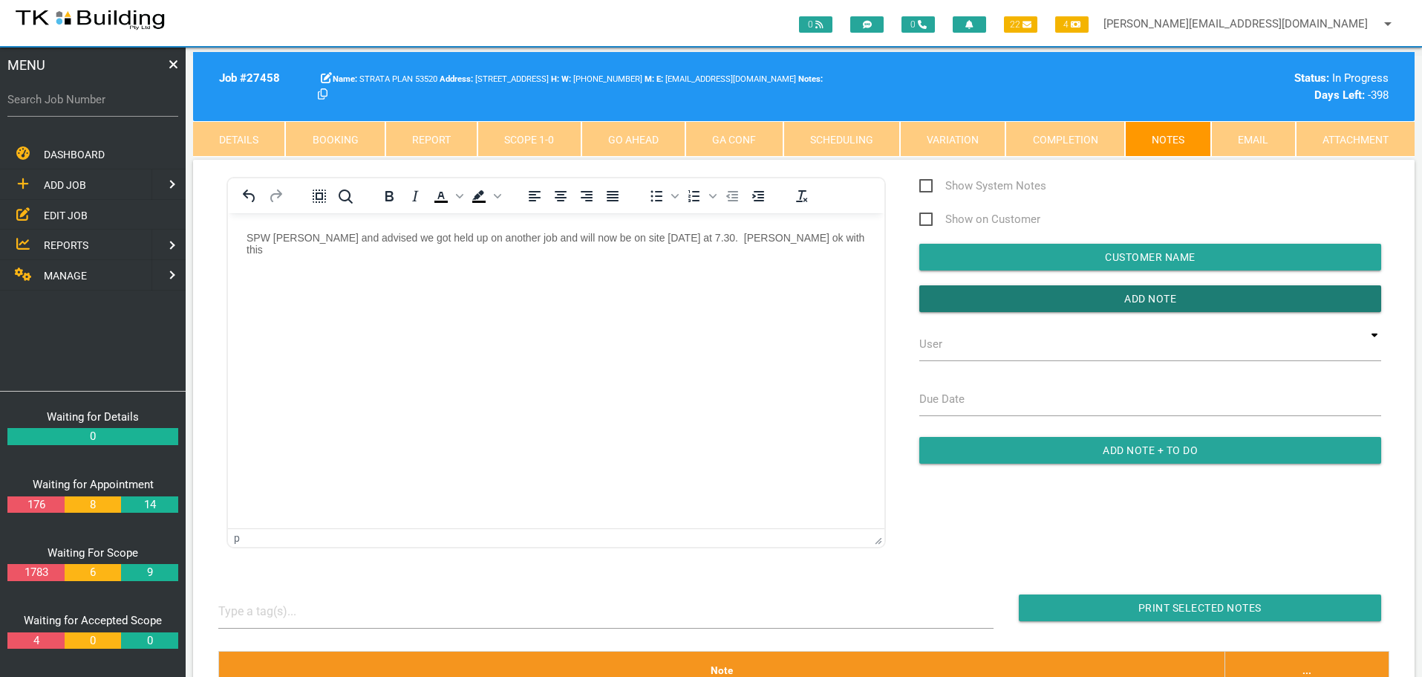
drag, startPoint x: 982, startPoint y: 302, endPoint x: 891, endPoint y: 316, distance: 91.6
click at [974, 308] on input "button" at bounding box center [1151, 298] width 462 height 27
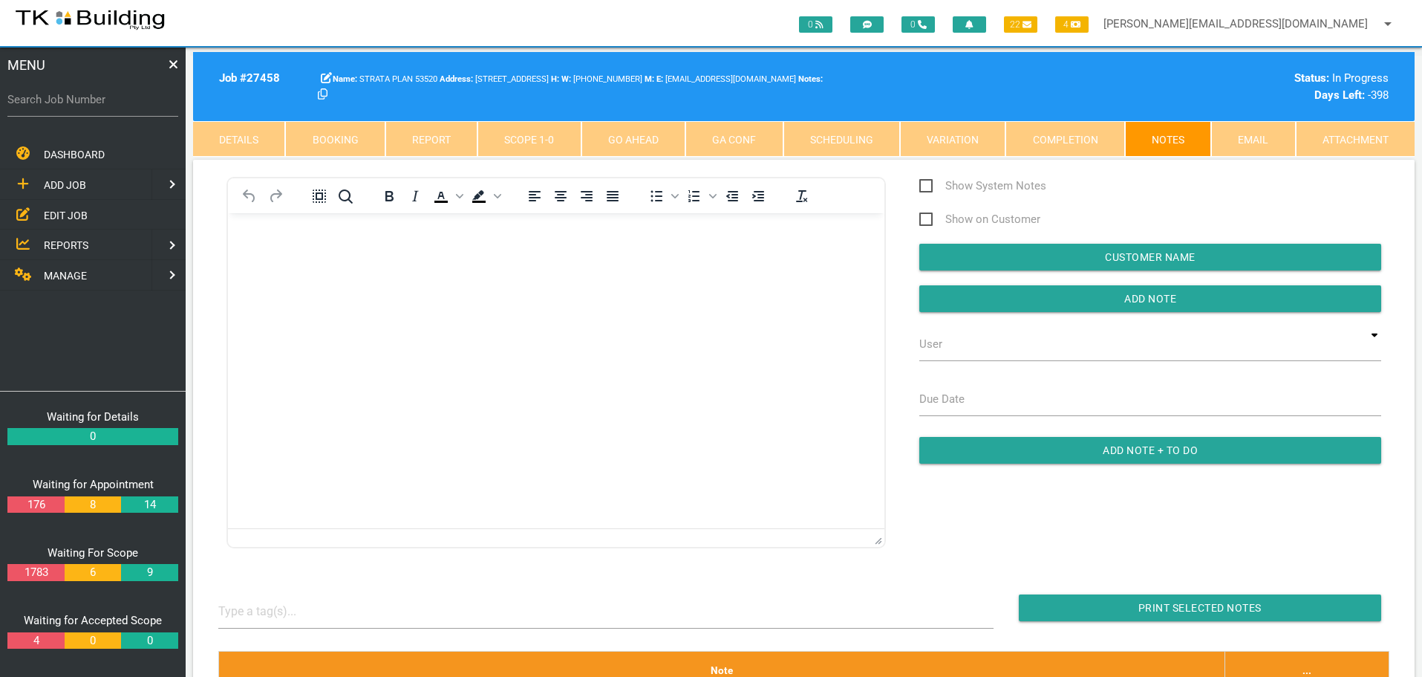
click at [51, 214] on span "EDIT JOB" at bounding box center [66, 215] width 44 height 12
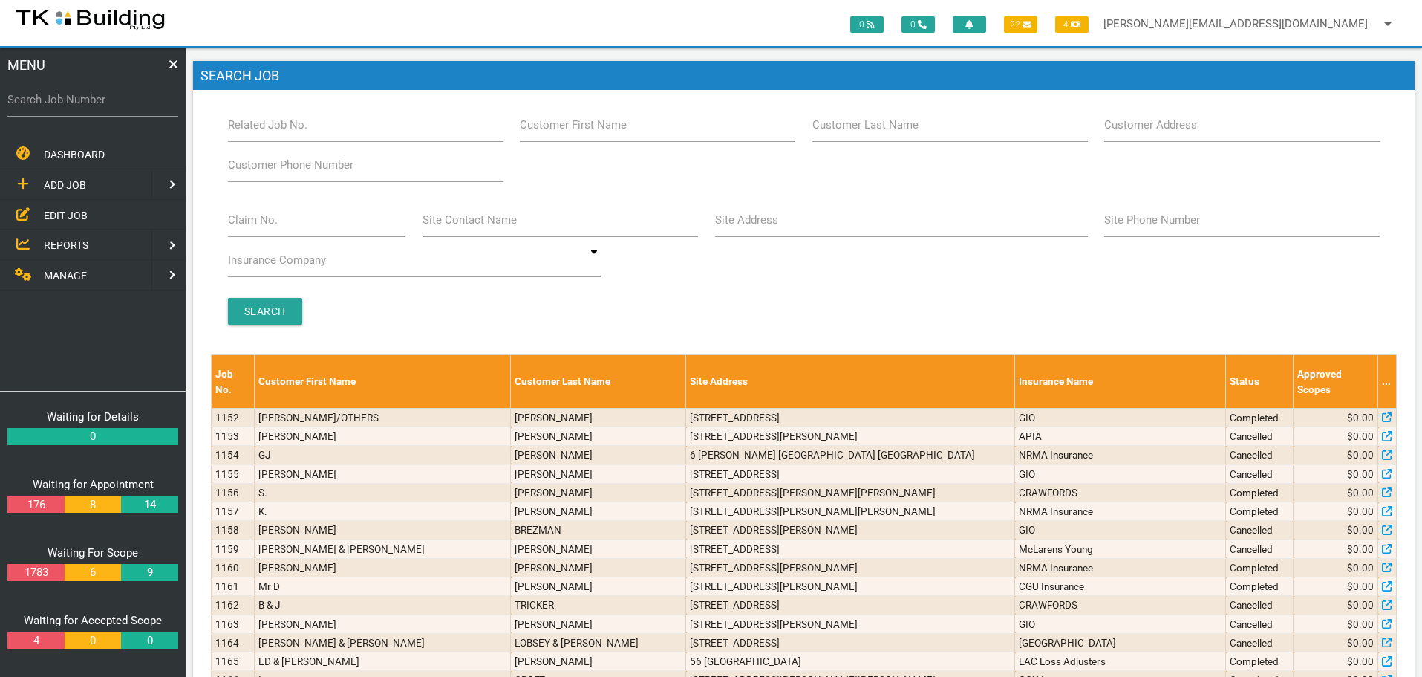
click at [897, 130] on label "Customer Last Name" at bounding box center [866, 125] width 106 height 17
click at [897, 130] on input "Customer Last Name" at bounding box center [951, 125] width 276 height 34
type input "52492"
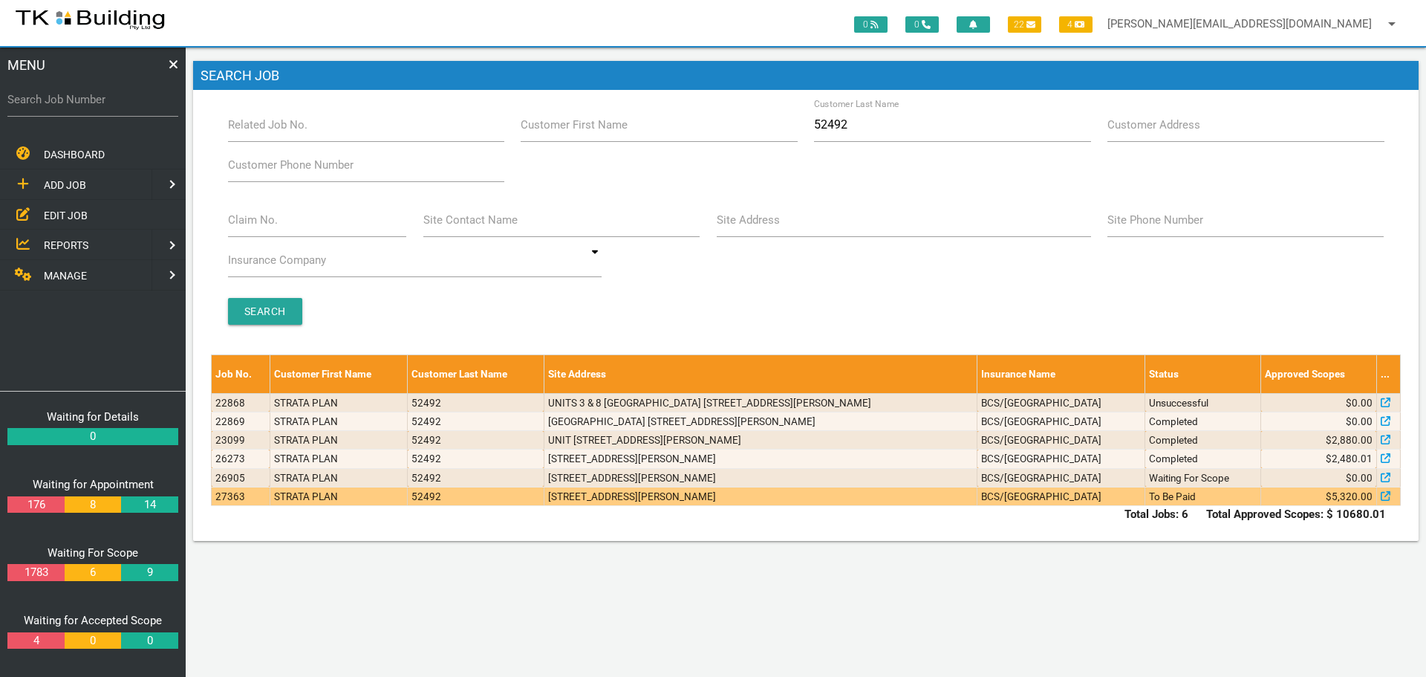
click at [849, 493] on td "[STREET_ADDRESS][PERSON_NAME]" at bounding box center [761, 496] width 434 height 19
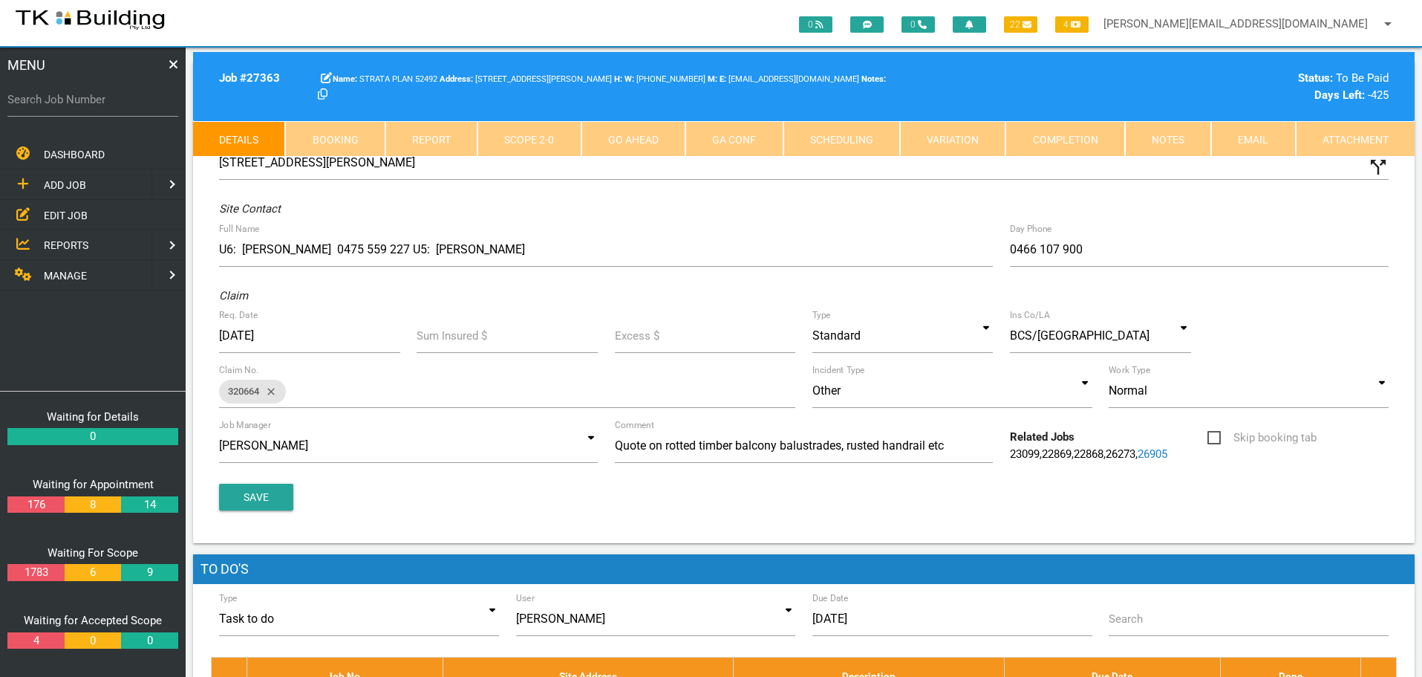
click at [1173, 141] on link "Notes" at bounding box center [1168, 139] width 86 height 36
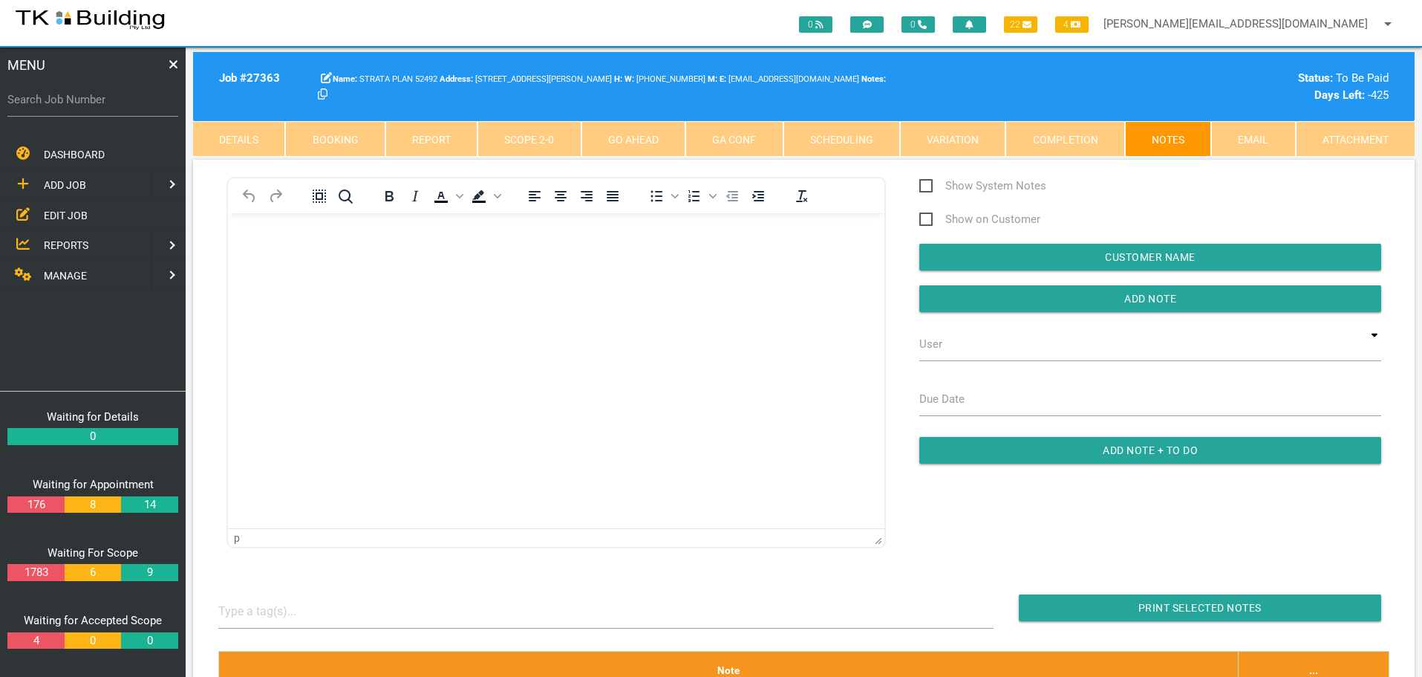
click at [291, 192] on div at bounding box center [263, 195] width 70 height 29
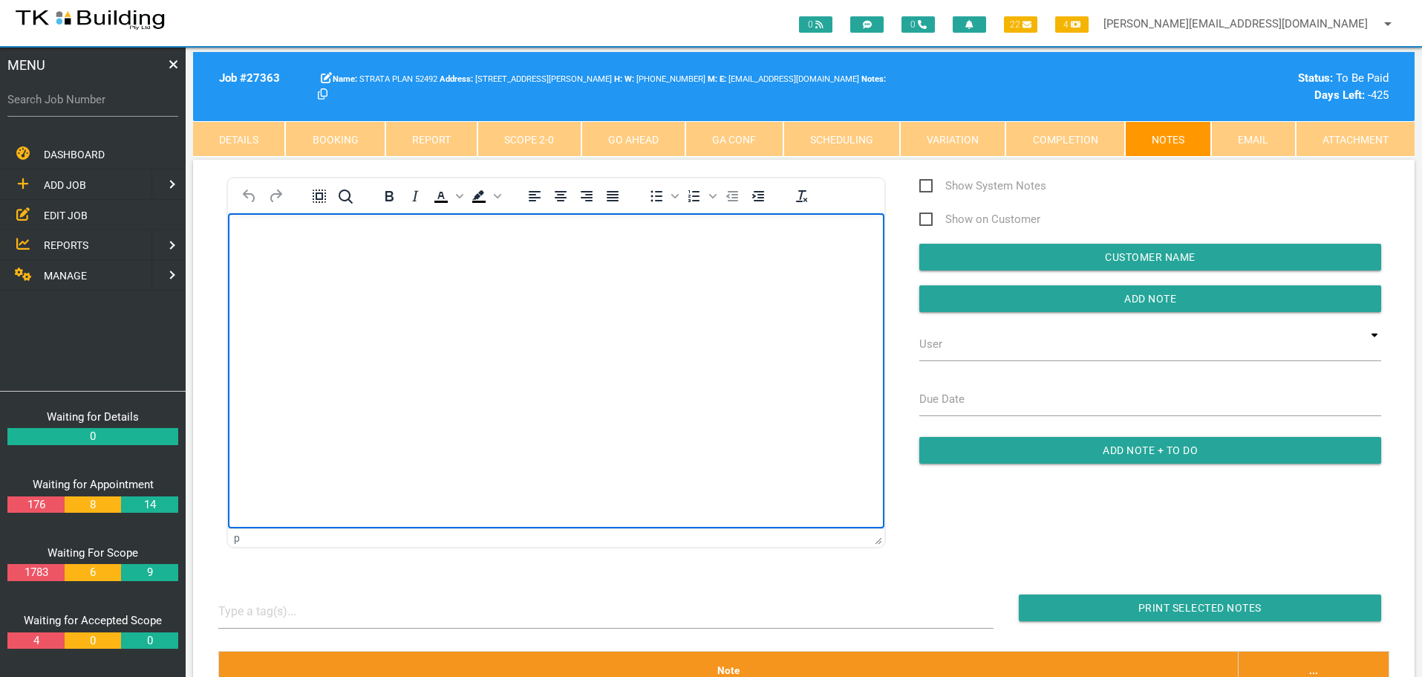
click at [276, 247] on body "Rich Text Area. Press ALT-0 for help." at bounding box center [556, 255] width 657 height 49
click at [258, 231] on p "Rich Text Area. Press ALT-0 for help." at bounding box center [556, 237] width 619 height 12
paste body "Rich Text Area. Press ALT-0 for help."
click at [301, 244] on p "Your invoice number 00038956 for 2,660.00 has been received and allocated to [G…" at bounding box center [556, 237] width 619 height 13
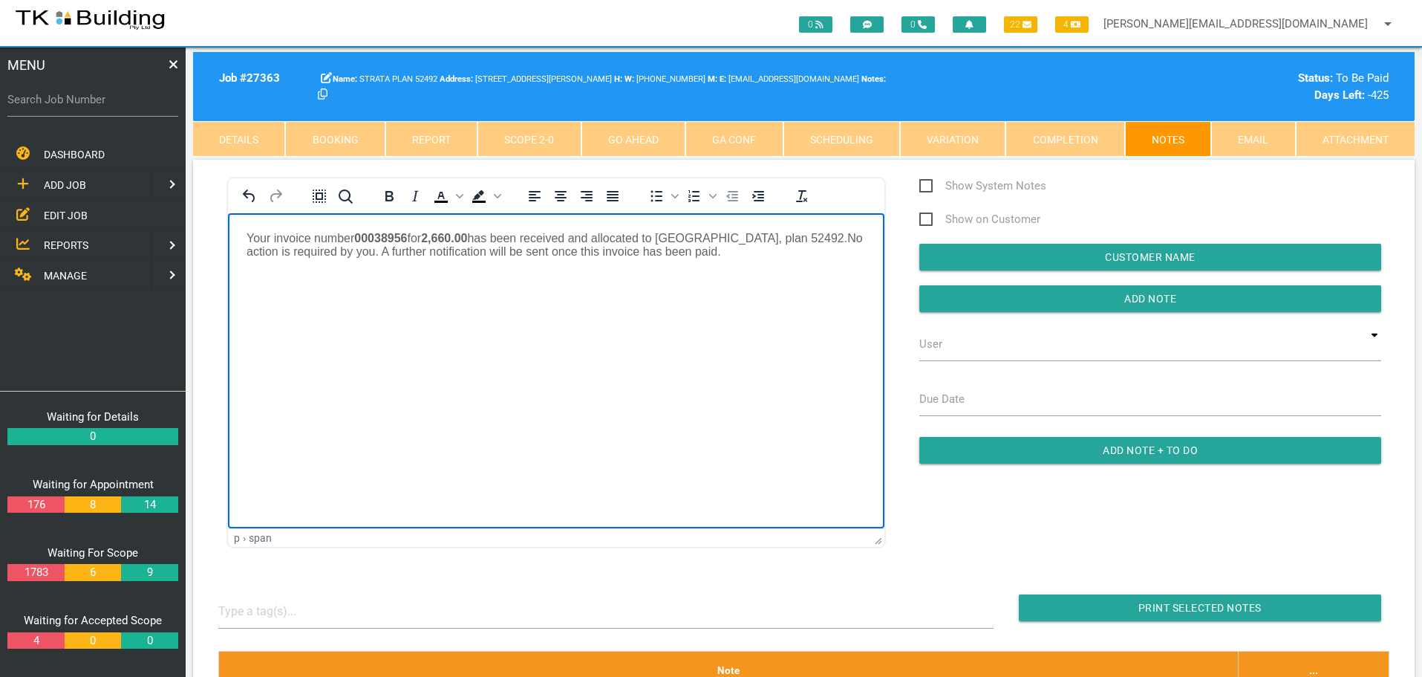
click at [752, 250] on span "Your invoice number 00038956 for 2,660.00 has been received and allocated to [G…" at bounding box center [555, 244] width 616 height 26
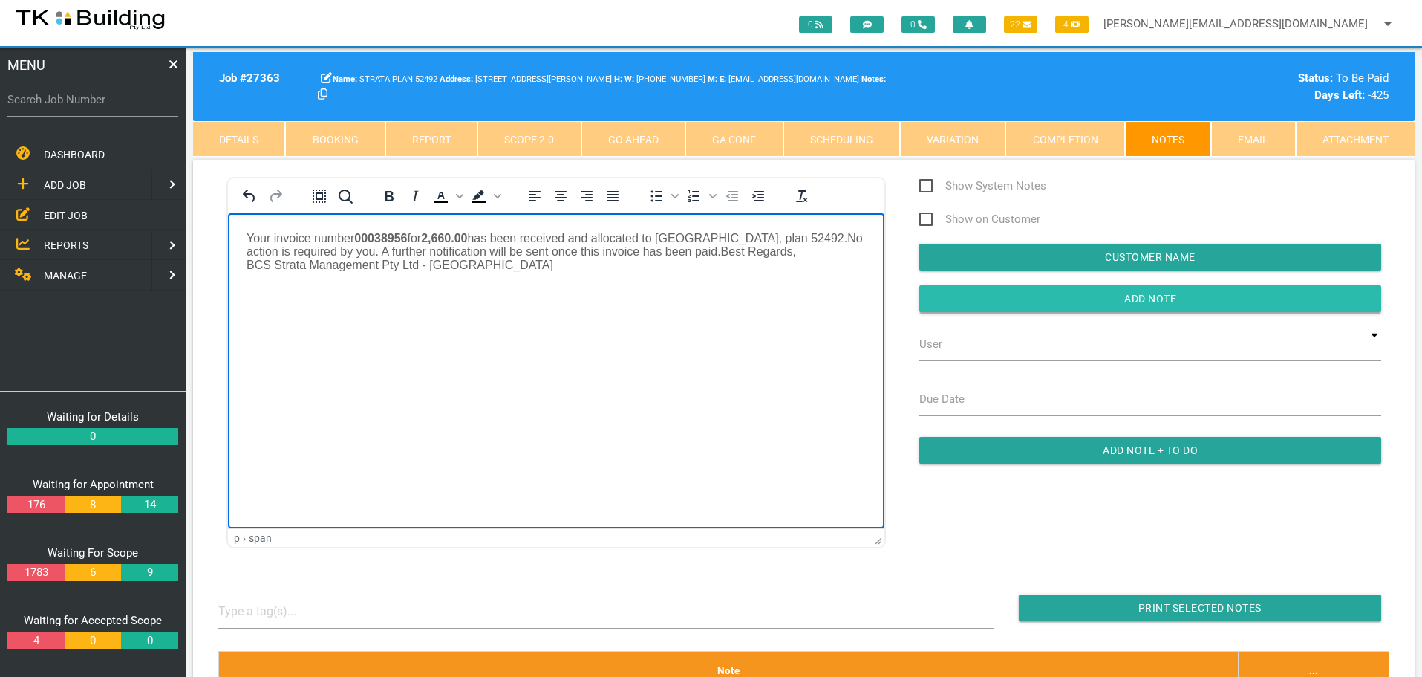
click at [1055, 302] on input "Add Note" at bounding box center [1151, 298] width 462 height 27
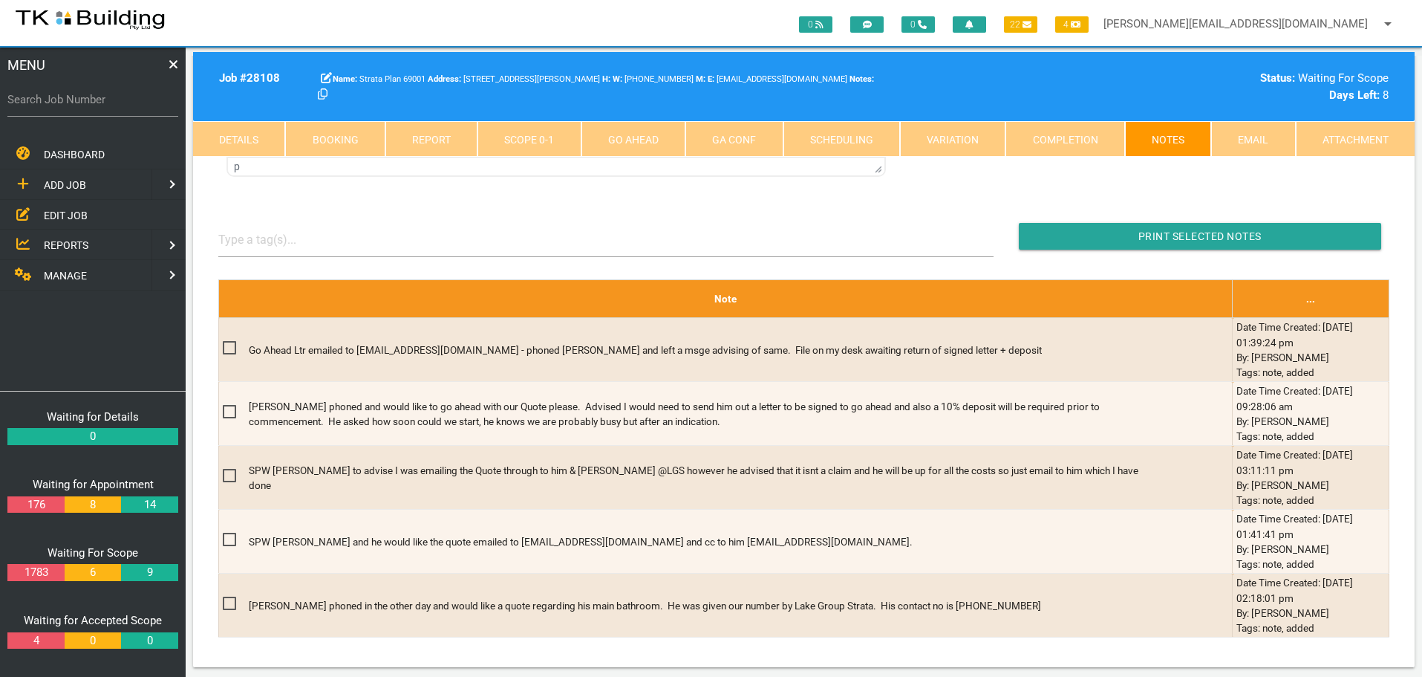
click at [82, 108] on label "Search Job Number" at bounding box center [92, 99] width 171 height 17
click at [82, 108] on input "Search Job Number" at bounding box center [92, 99] width 171 height 34
type input "27946"
click at [82, 97] on input "27946" at bounding box center [92, 99] width 171 height 34
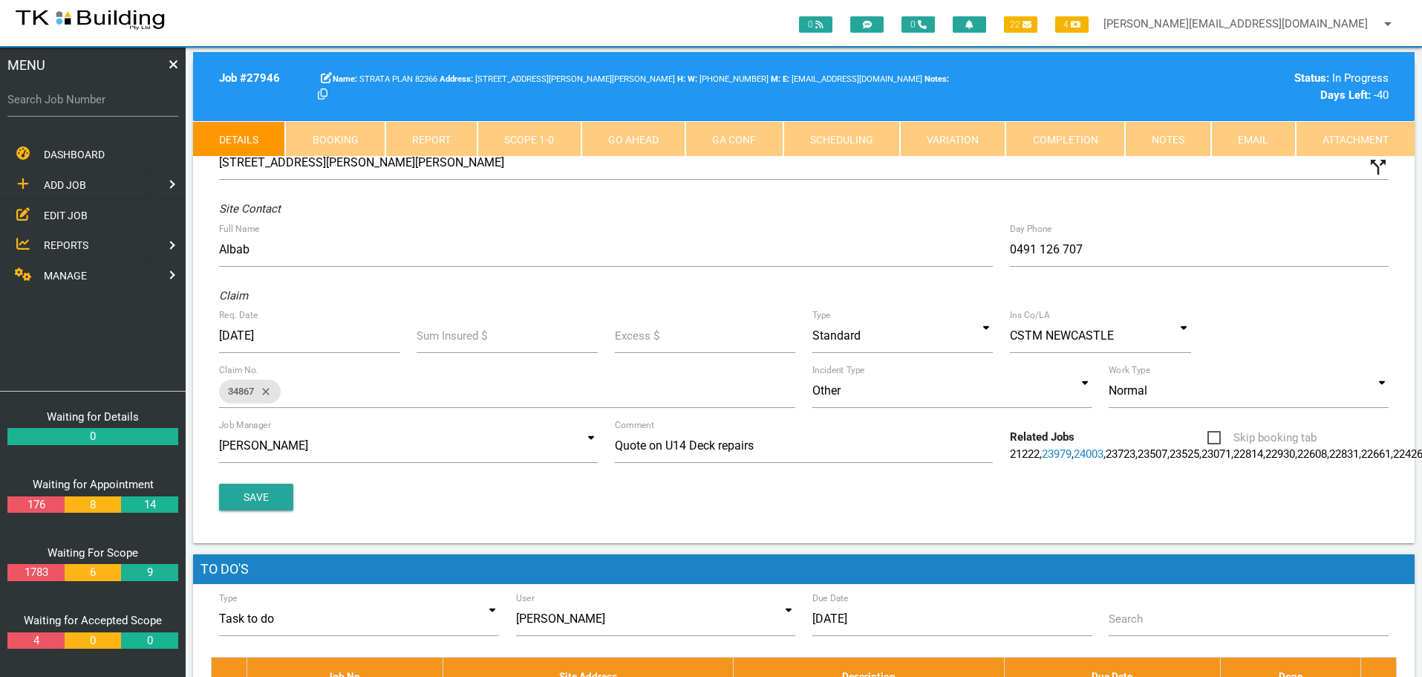
click at [1168, 140] on link "Notes" at bounding box center [1168, 139] width 86 height 36
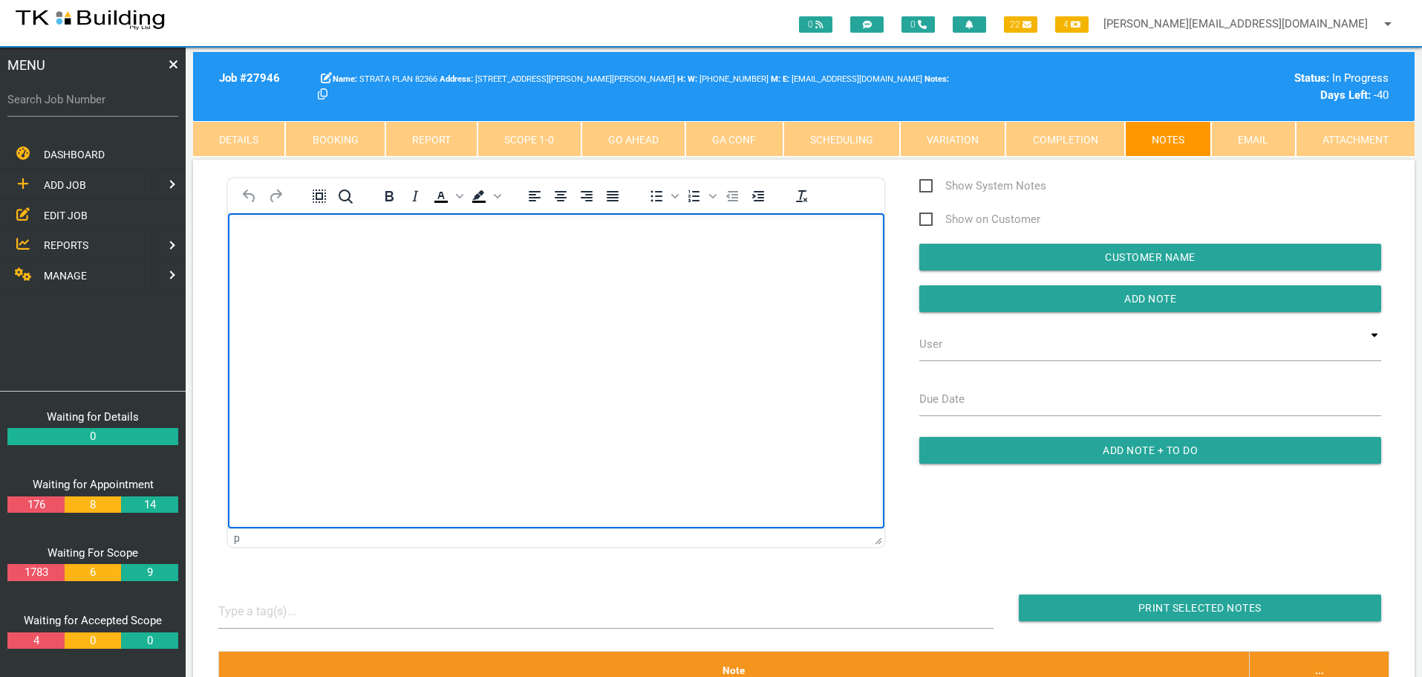
click at [344, 276] on body "Rich Text Area. Press ALT-0 for help." at bounding box center [556, 255] width 657 height 49
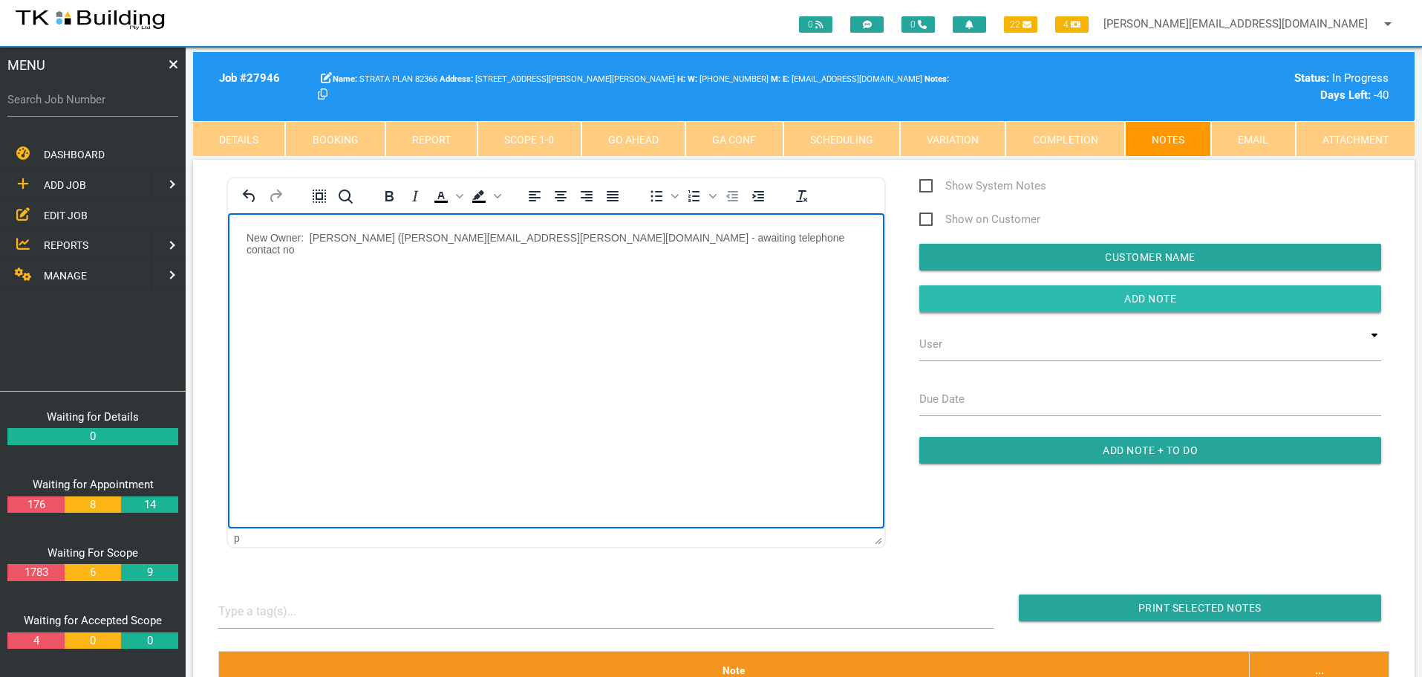
click at [1021, 302] on input "Add Note" at bounding box center [1151, 298] width 462 height 27
